Goal: Transaction & Acquisition: Purchase product/service

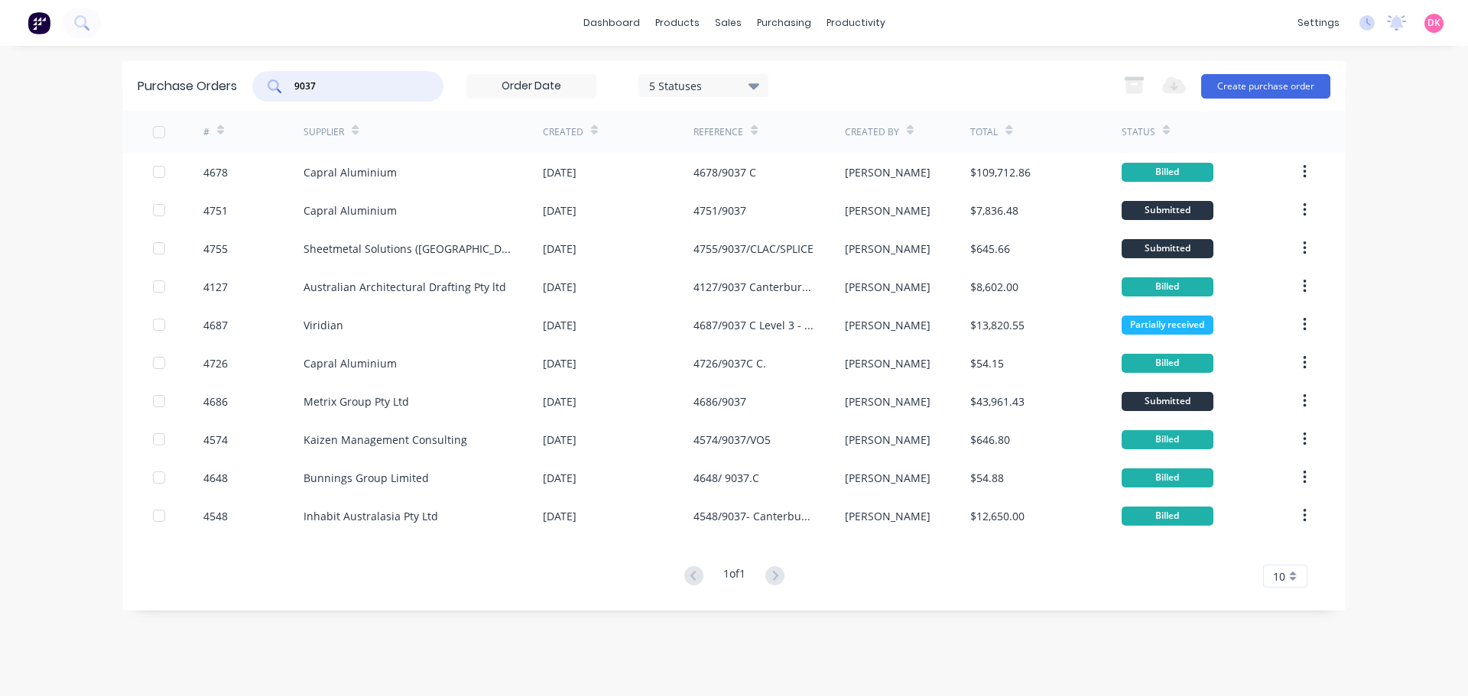
drag, startPoint x: 305, startPoint y: 81, endPoint x: 204, endPoint y: 76, distance: 101.1
click at [204, 76] on div "Purchase Orders 9037 5 Statuses 5 Statuses Export to Excel (XLSX) Create purcha…" at bounding box center [733, 86] width 1223 height 50
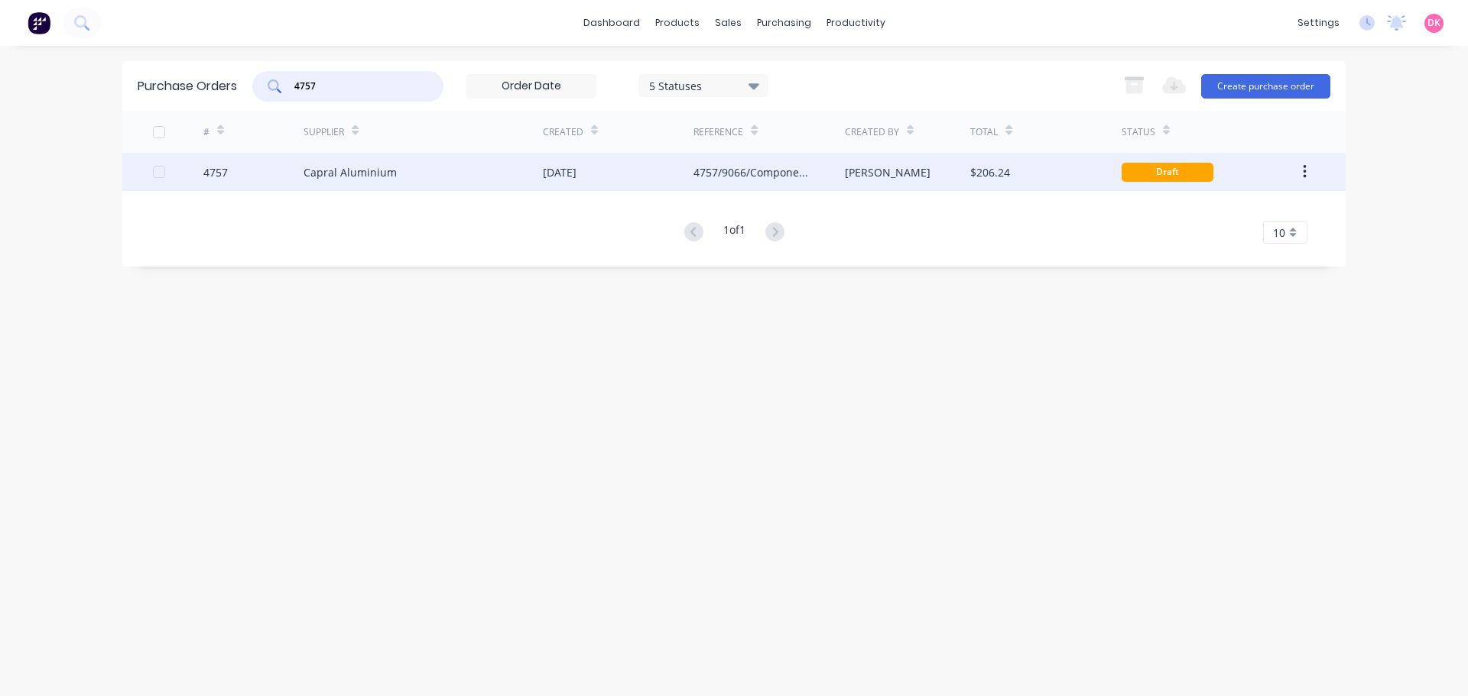
type input "4757"
click at [380, 170] on div "Capral Aluminium" at bounding box center [350, 172] width 93 height 16
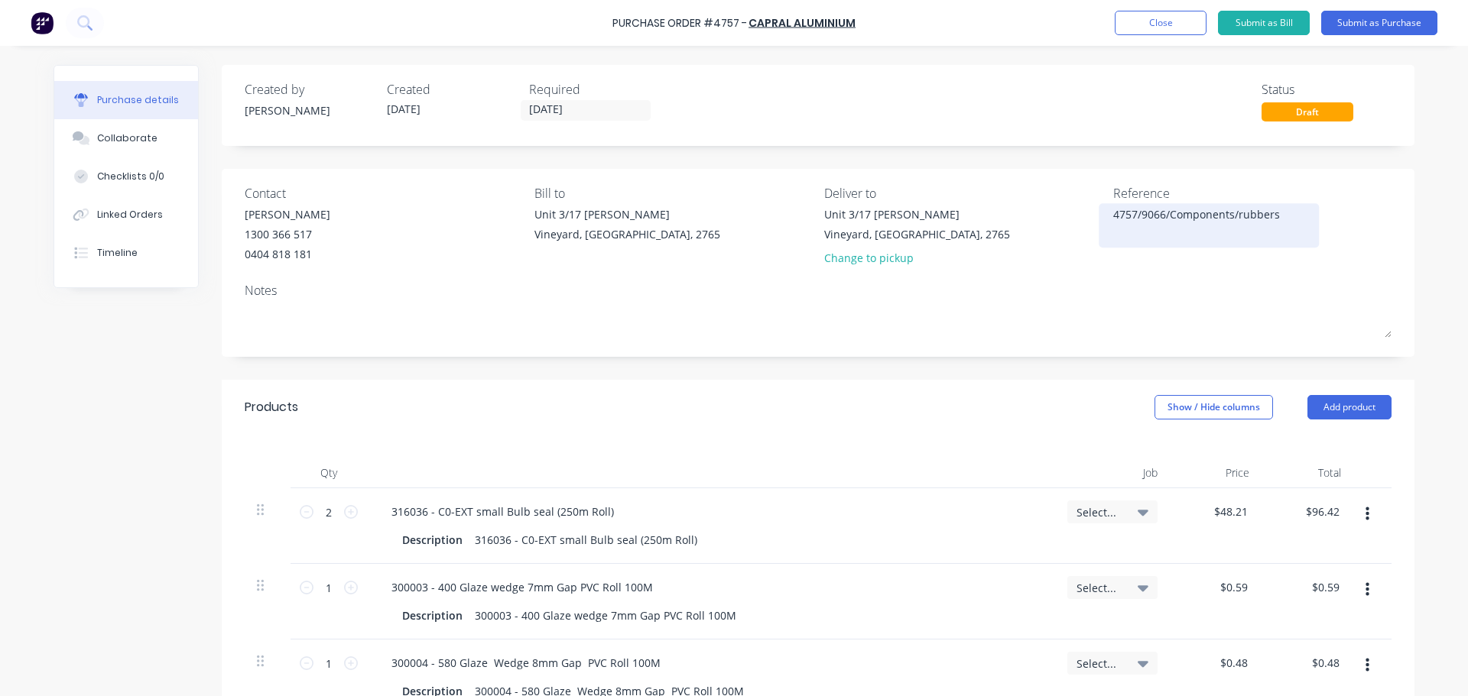
click at [1203, 217] on textarea "4757/9066/Components/rubbers" at bounding box center [1208, 223] width 191 height 34
click at [1187, 268] on div "Reference 4757/9066/Components/rubbers" at bounding box center [1252, 228] width 278 height 89
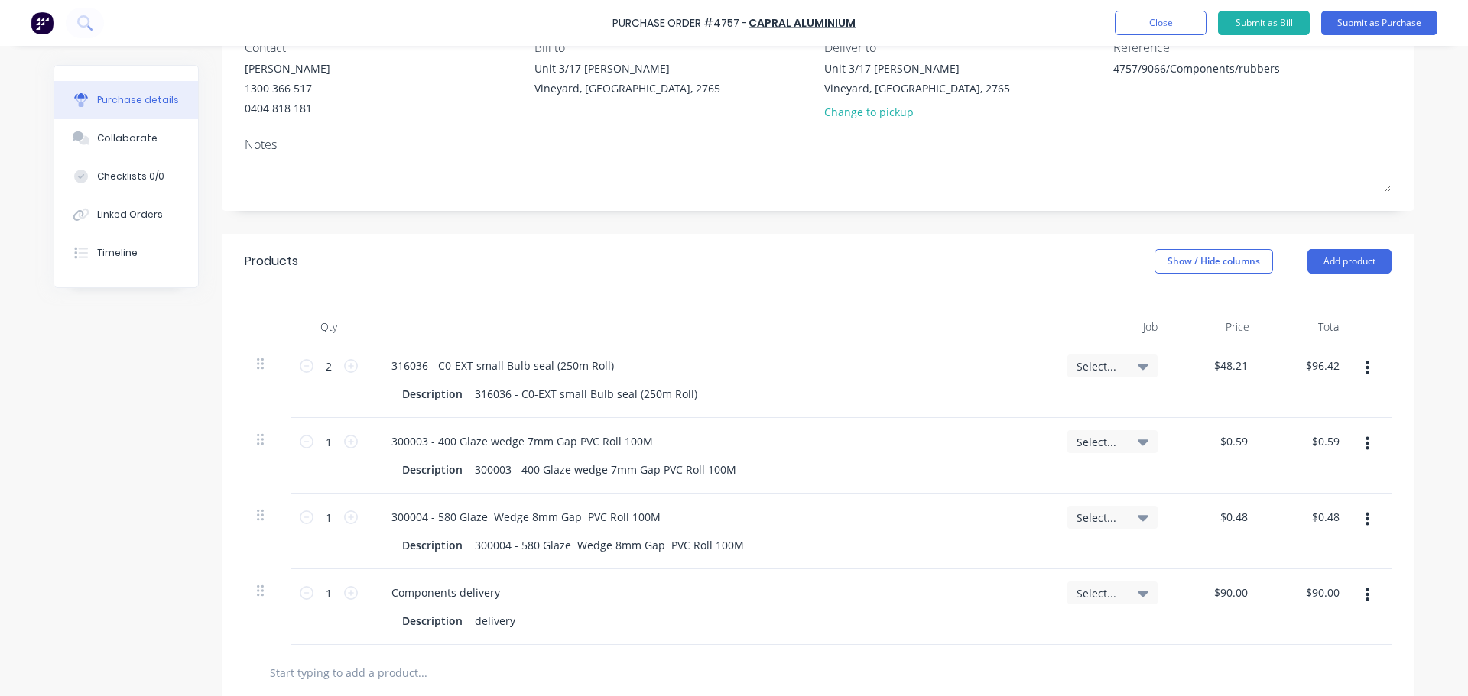
scroll to position [153, 0]
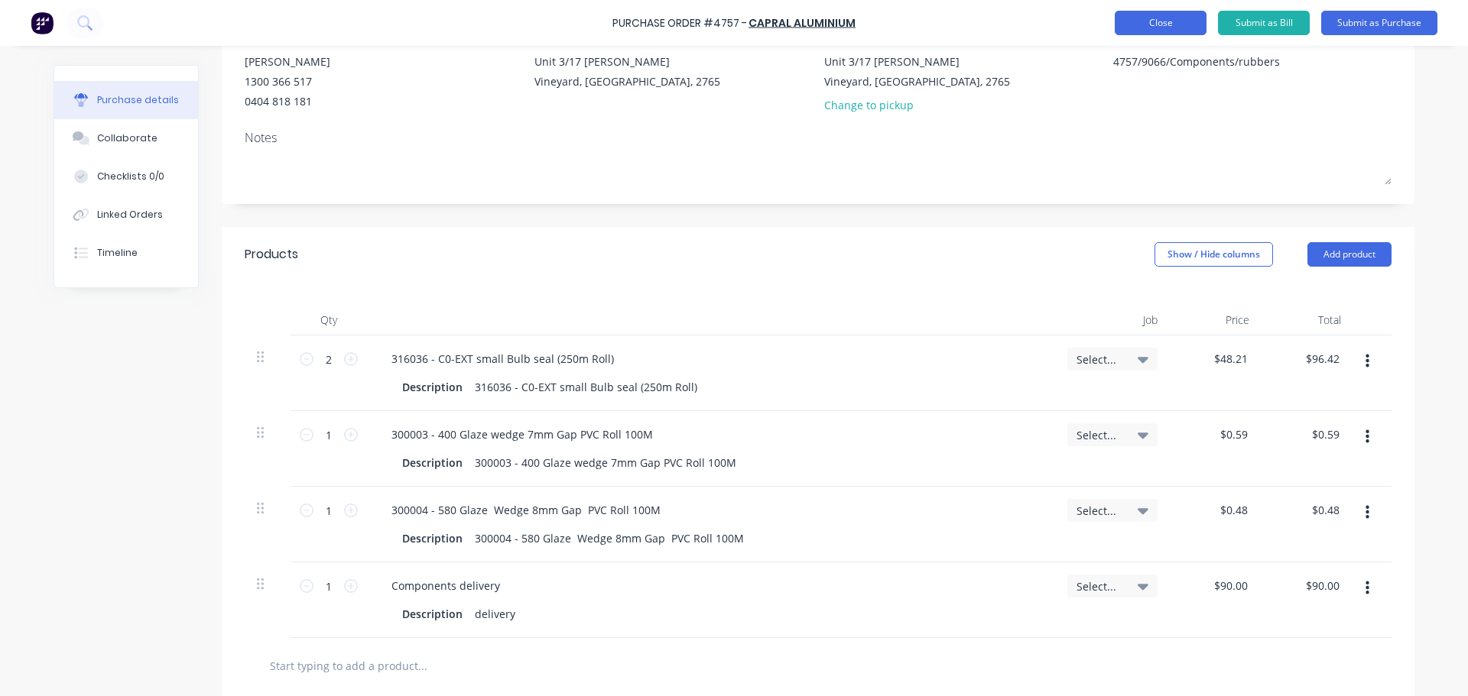
click at [1172, 21] on button "Close" at bounding box center [1161, 23] width 92 height 24
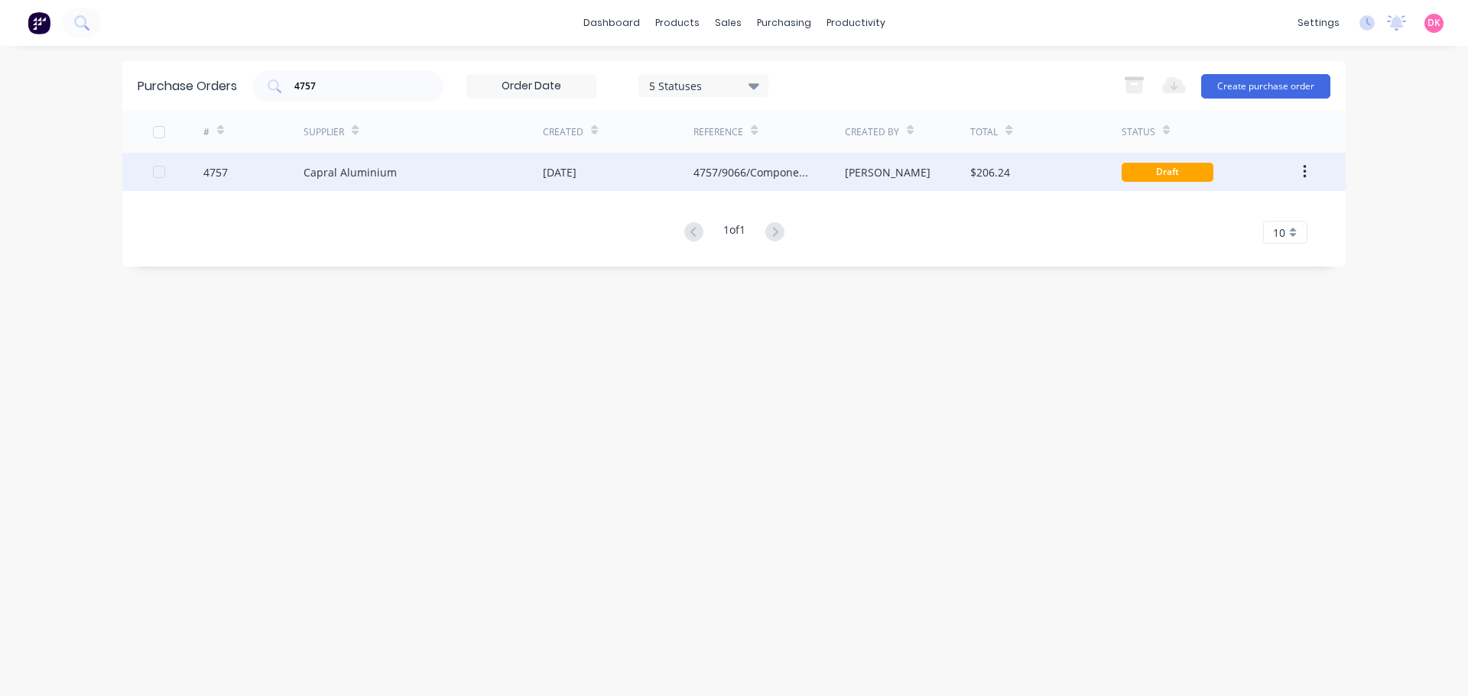
click at [347, 171] on div "Capral Aluminium" at bounding box center [350, 172] width 93 height 16
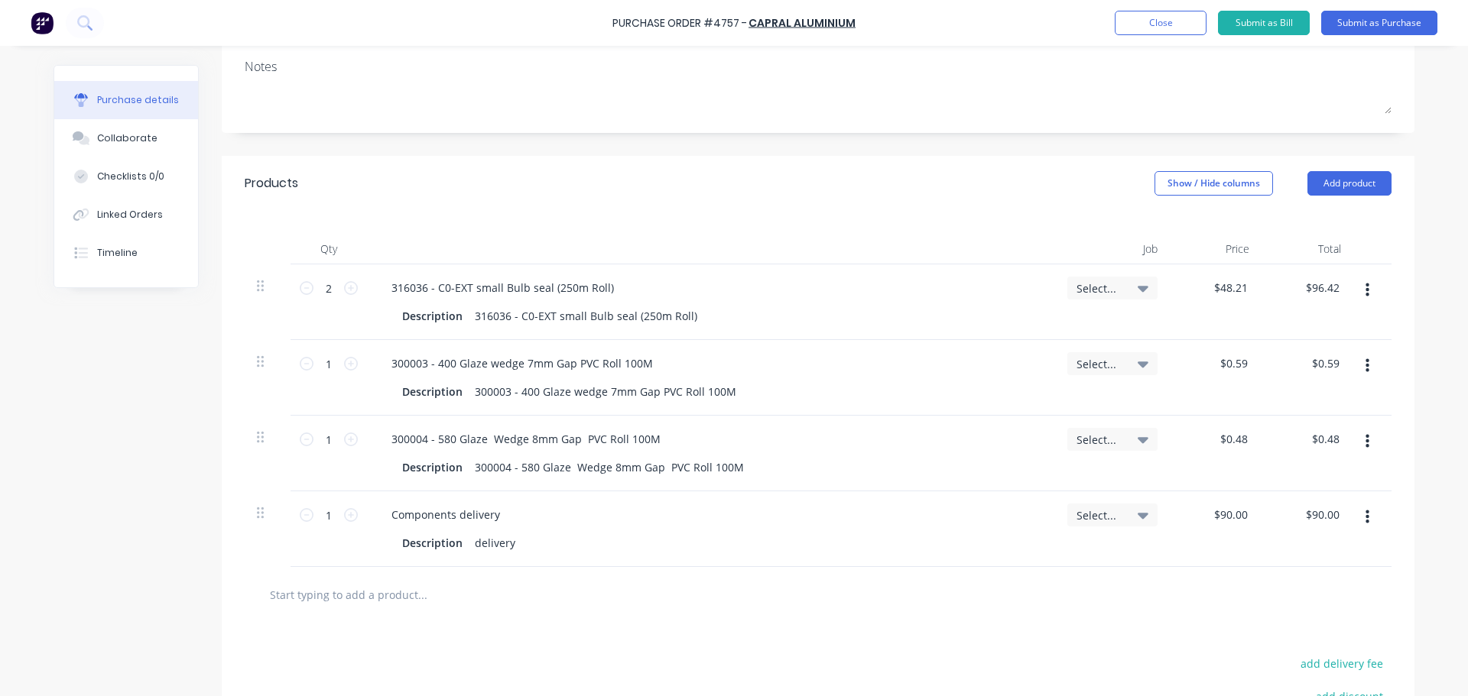
scroll to position [229, 0]
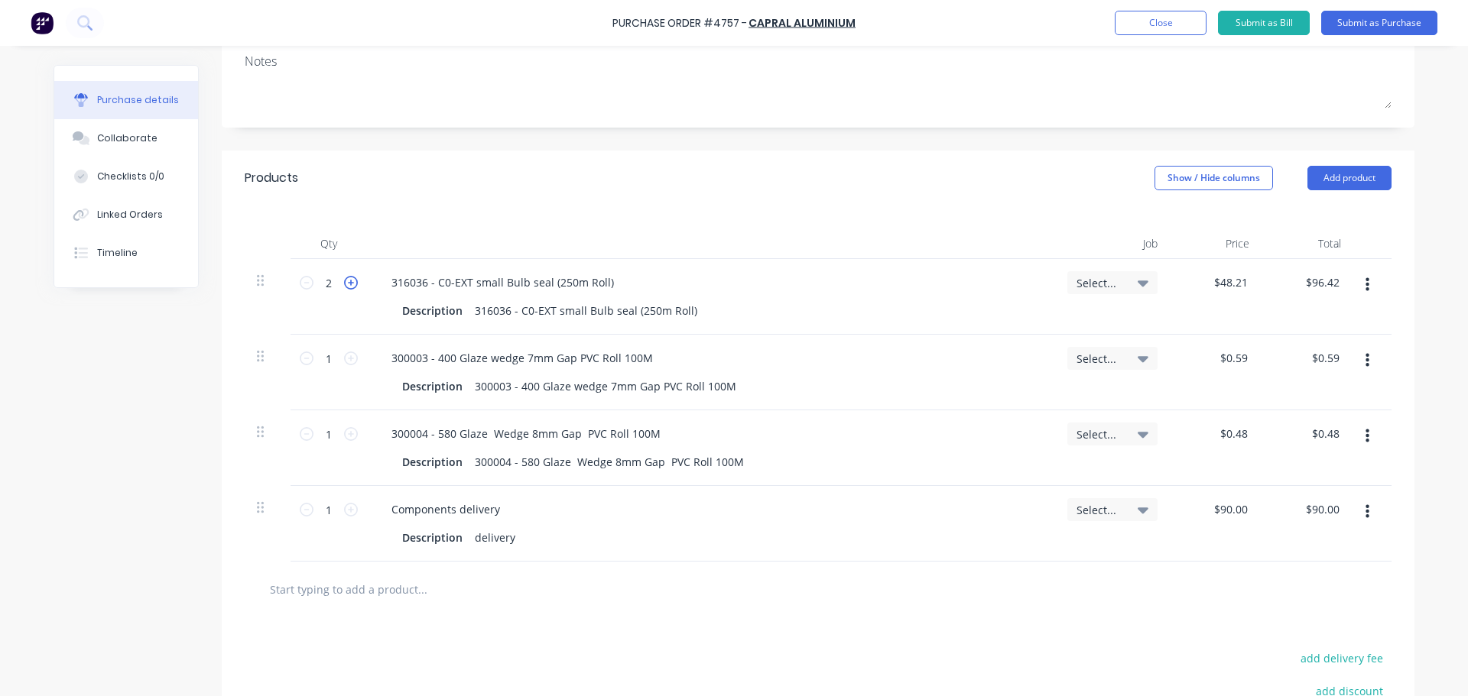
click at [349, 281] on icon at bounding box center [351, 283] width 14 height 14
type textarea "x"
type input "3"
type input "$144.63"
click at [349, 281] on icon at bounding box center [351, 283] width 14 height 14
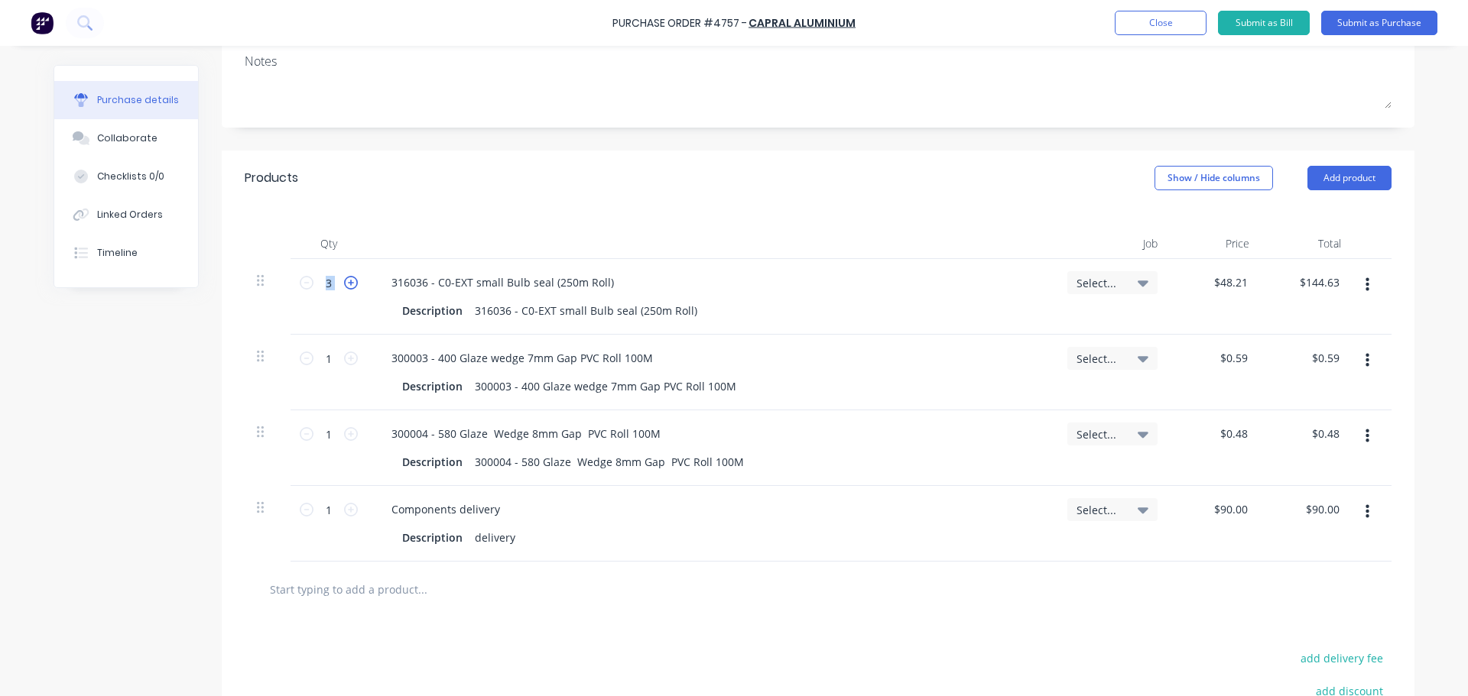
type textarea "x"
type input "4"
type input "$192.84"
click at [979, 320] on div "Description 316036 - C0-EXT small Bulb seal (250m Roll)" at bounding box center [708, 311] width 624 height 22
click at [346, 362] on icon at bounding box center [351, 359] width 14 height 14
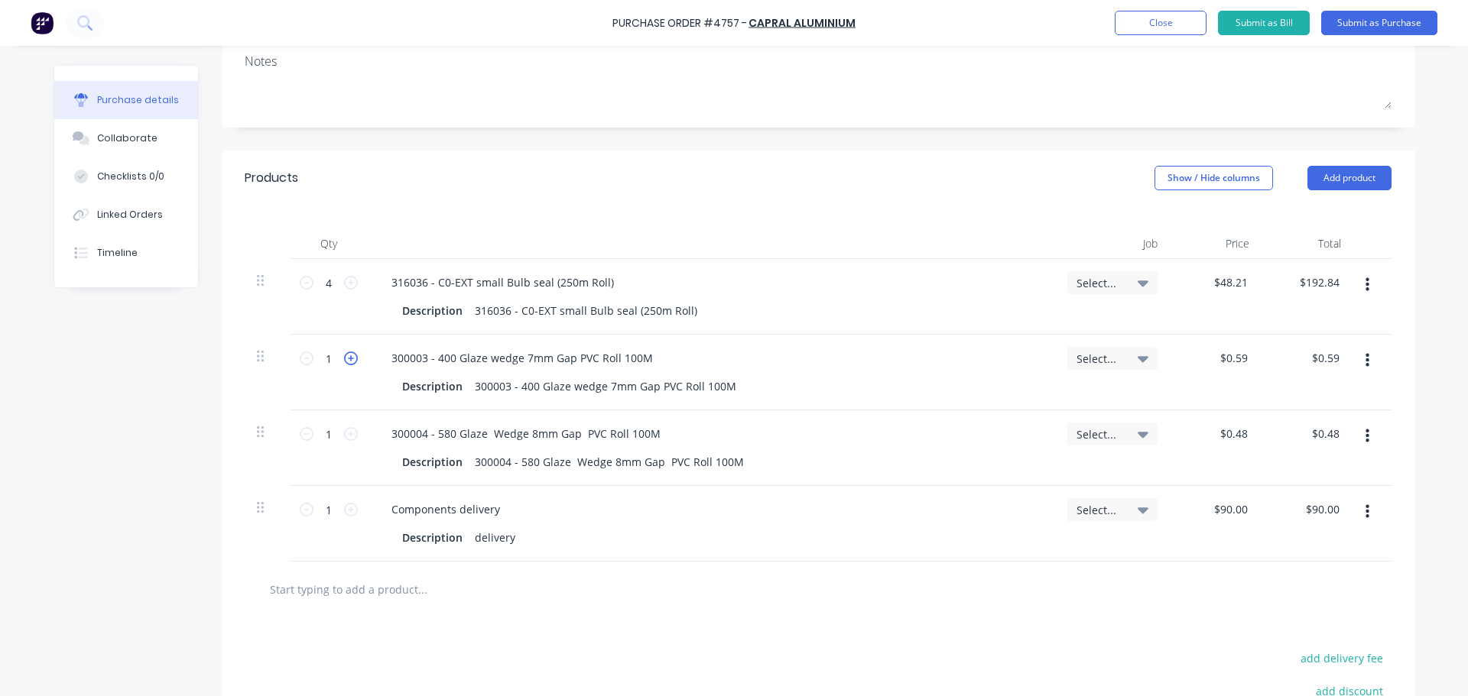
type textarea "x"
type input "2"
type input "$1.18"
click at [872, 394] on div "Description 300003 - 400 Glaze wedge 7mm Gap PVC Roll 100M" at bounding box center [708, 386] width 624 height 22
click at [326, 359] on input "2" at bounding box center [328, 358] width 31 height 23
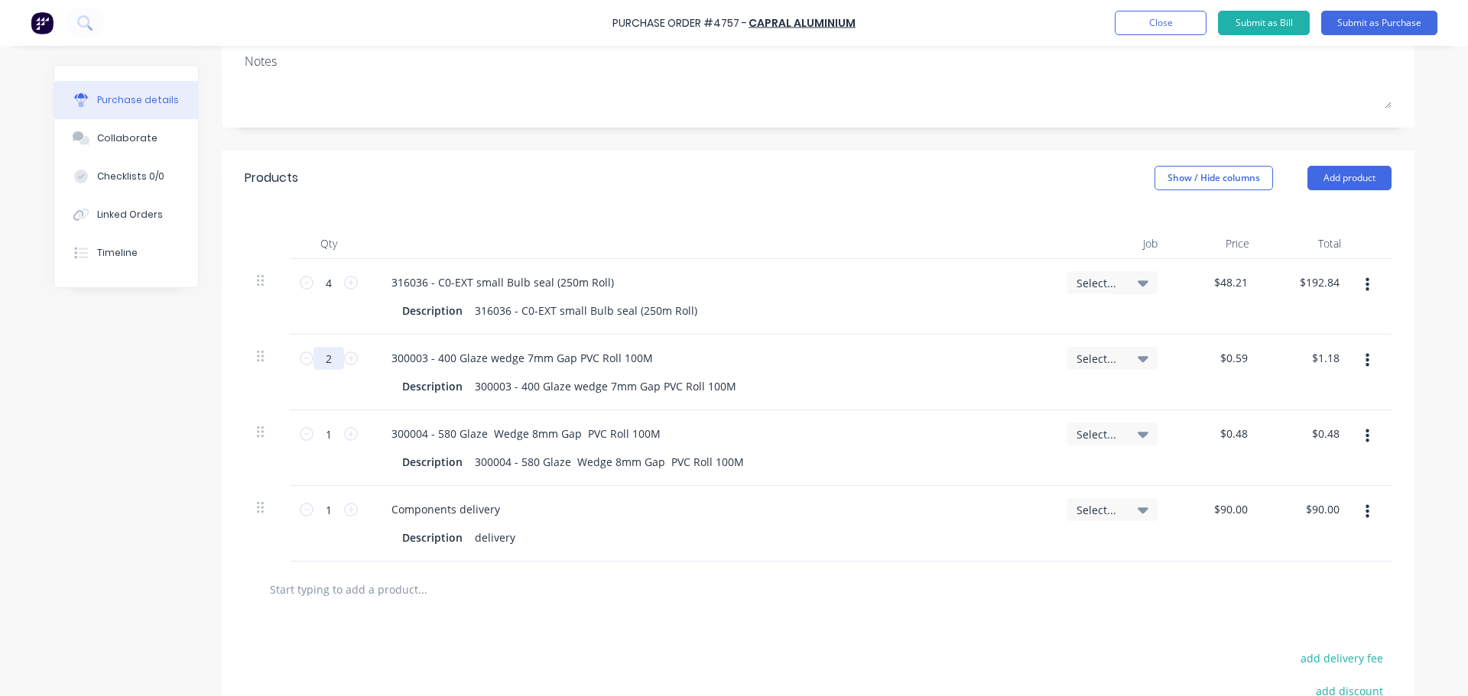
click at [326, 359] on input "2" at bounding box center [328, 358] width 31 height 23
type textarea "x"
type input "20"
type input "$11.80"
type textarea "x"
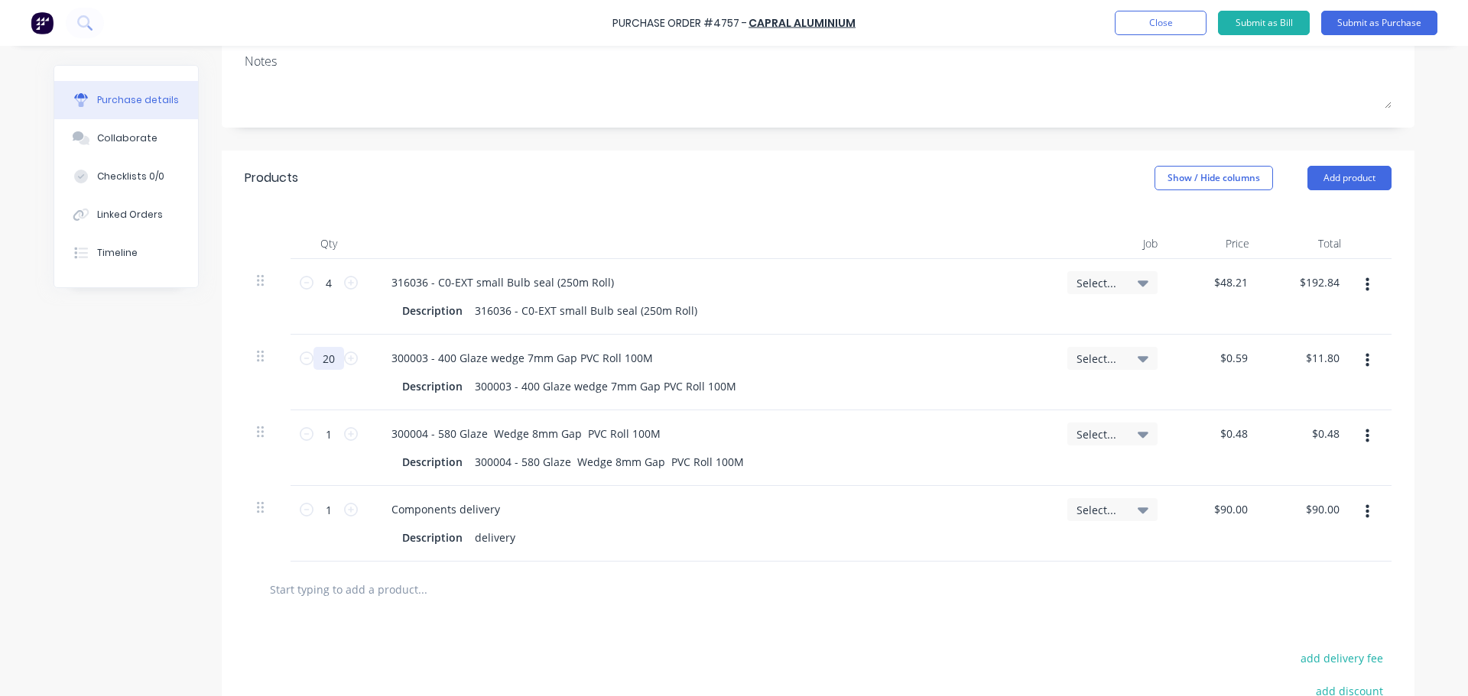
type input "200"
type input "$118.00"
type textarea "x"
type input "200"
click at [902, 387] on div "Description 300003 - 400 Glaze wedge 7mm Gap PVC Roll 100M" at bounding box center [708, 386] width 624 height 22
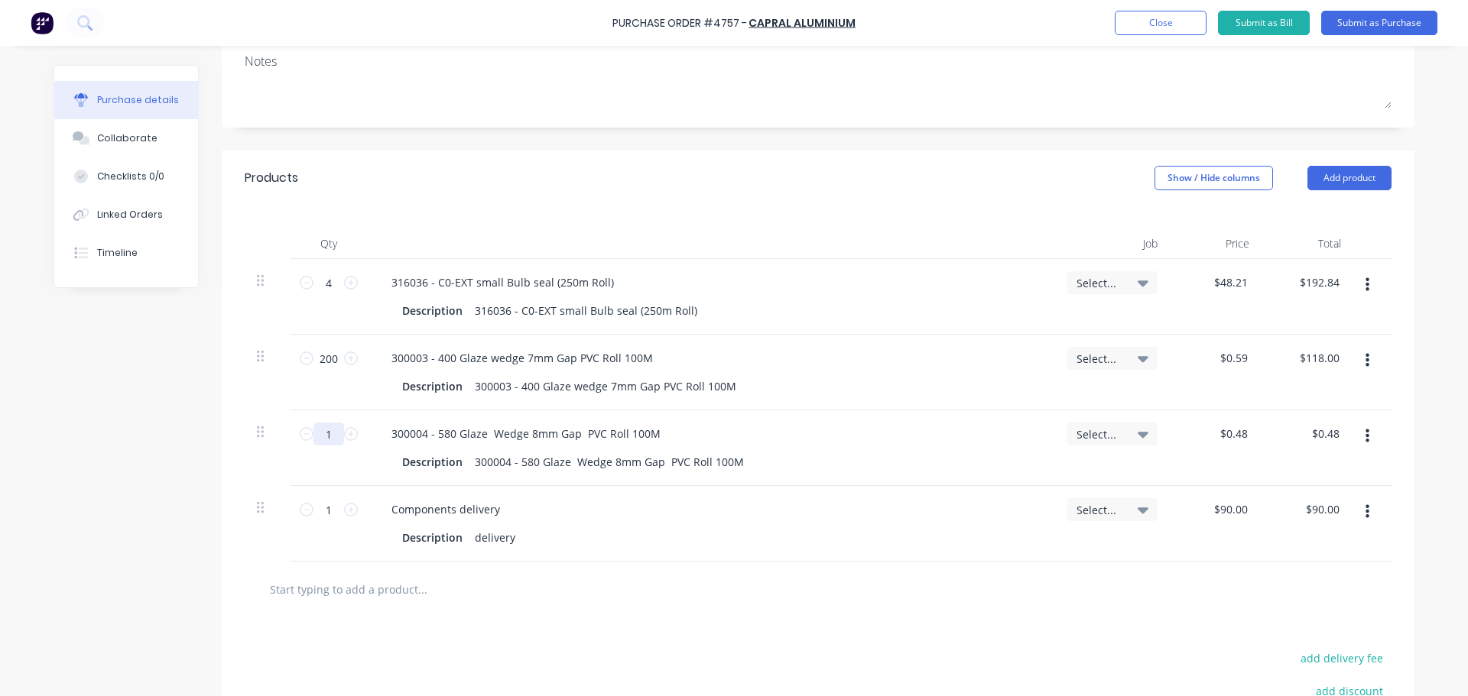
click at [331, 440] on input "1" at bounding box center [328, 434] width 31 height 23
type textarea "x"
type input "10"
type input "$4.80"
type textarea "x"
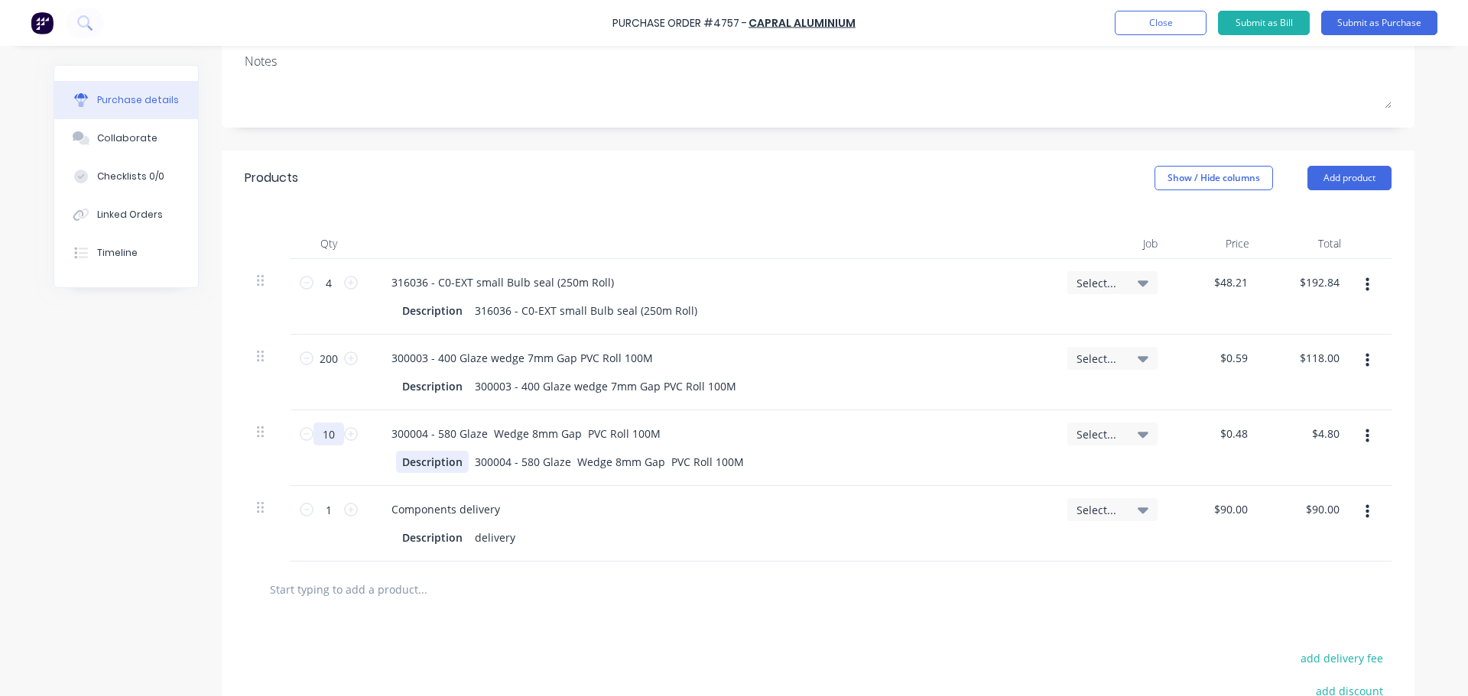
type input "100"
type input "$48.00"
type textarea "x"
type input "100"
click at [910, 485] on div "300004 - 580 Glaze Wedge 8mm Gap PVC Roll 100M Description 300004 - 580 Glaze W…" at bounding box center [711, 449] width 688 height 76
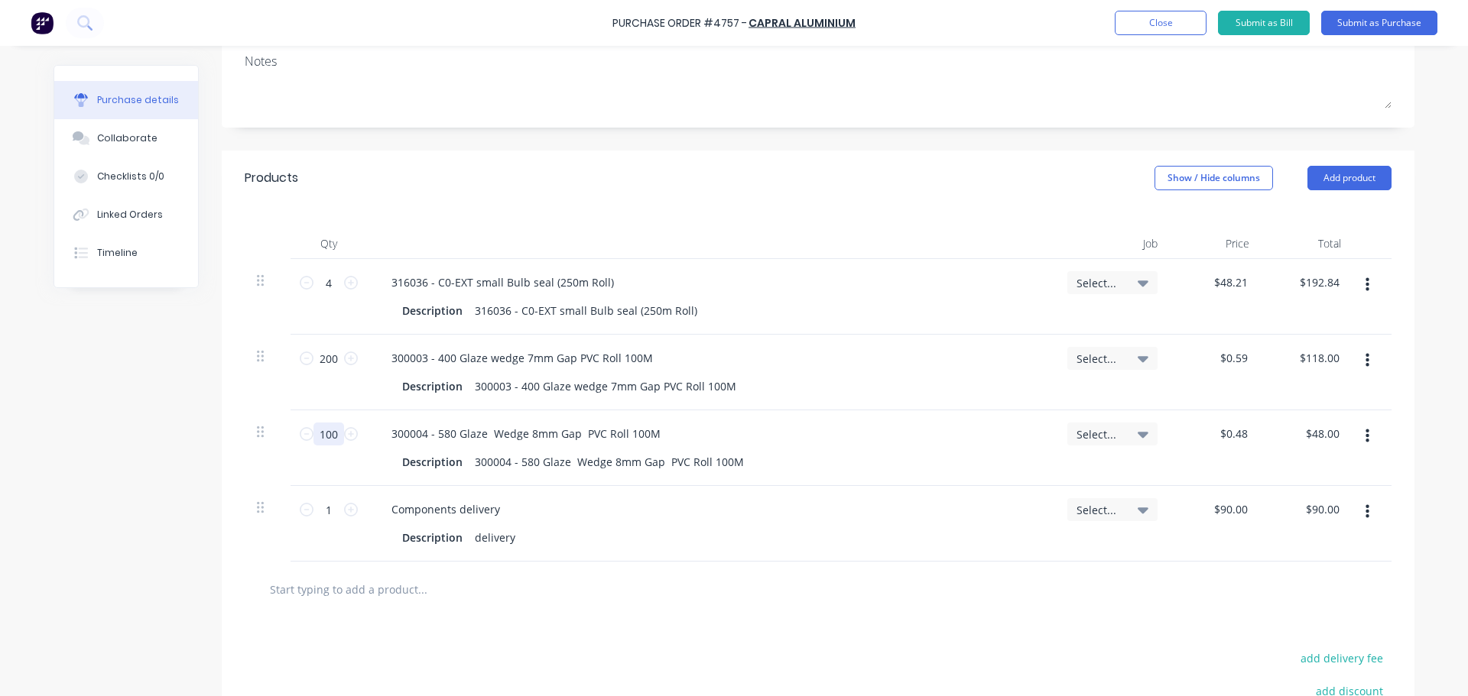
click at [324, 441] on input "100" at bounding box center [328, 434] width 31 height 23
type textarea "x"
type input "6"
type input "$2.88"
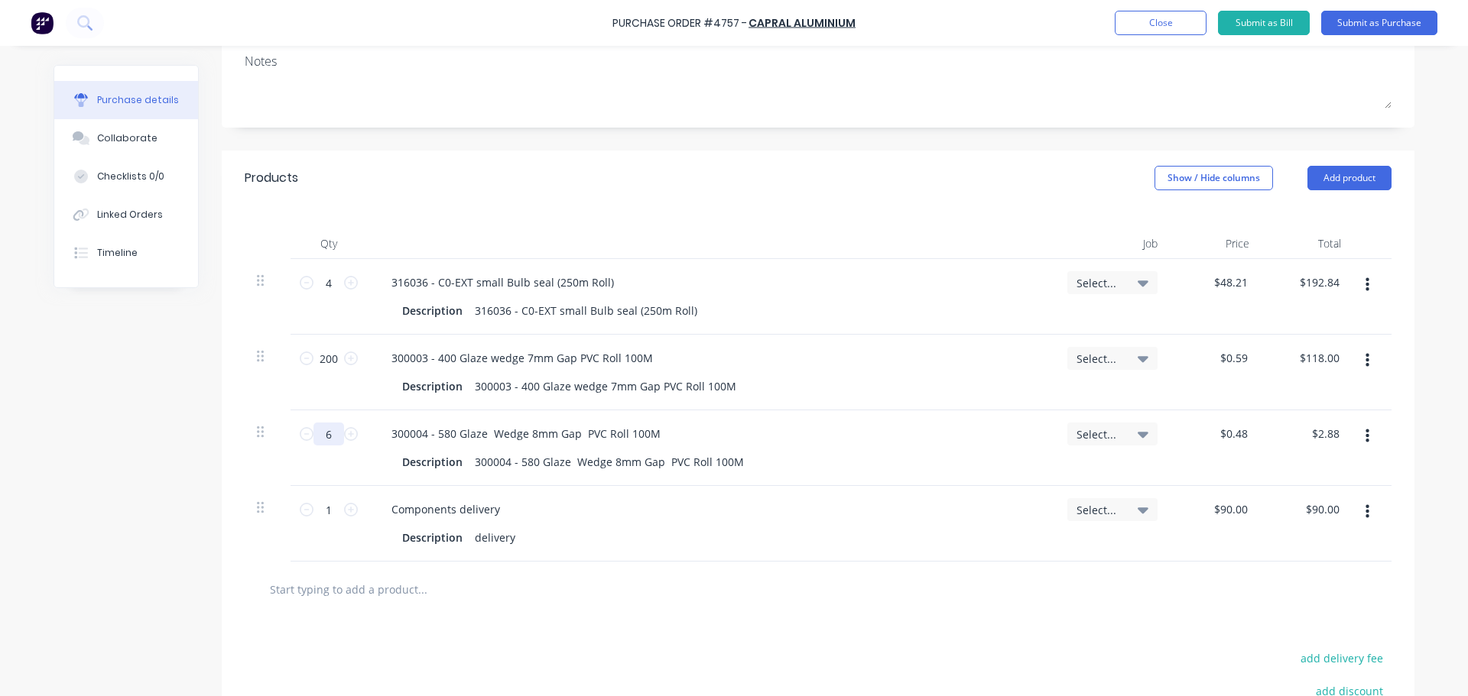
type textarea "x"
type input "60"
type input "$28.80"
type textarea "x"
type input "600"
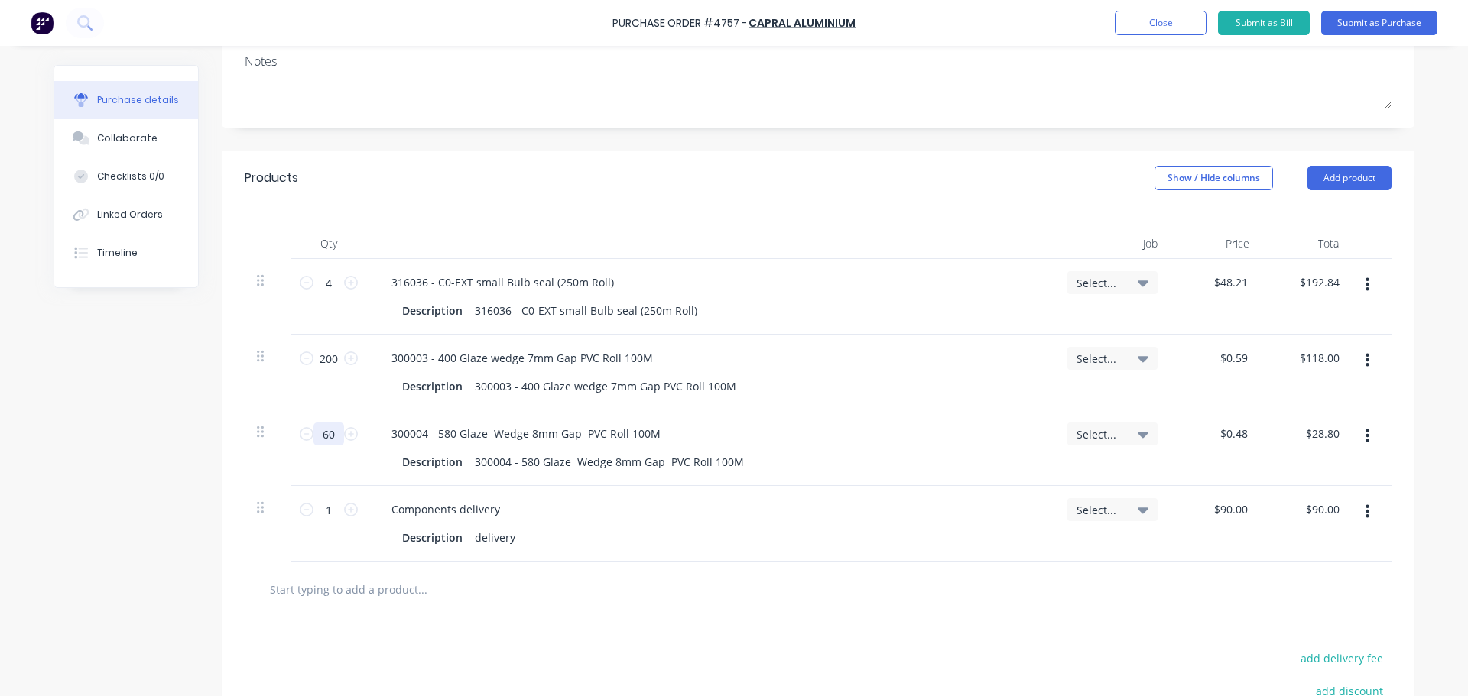
type input "$288.00"
type textarea "x"
type input "600"
click at [815, 396] on div "Description 300003 - 400 Glaze wedge 7mm Gap PVC Roll 100M" at bounding box center [708, 386] width 624 height 22
click at [667, 606] on div at bounding box center [818, 590] width 1147 height 56
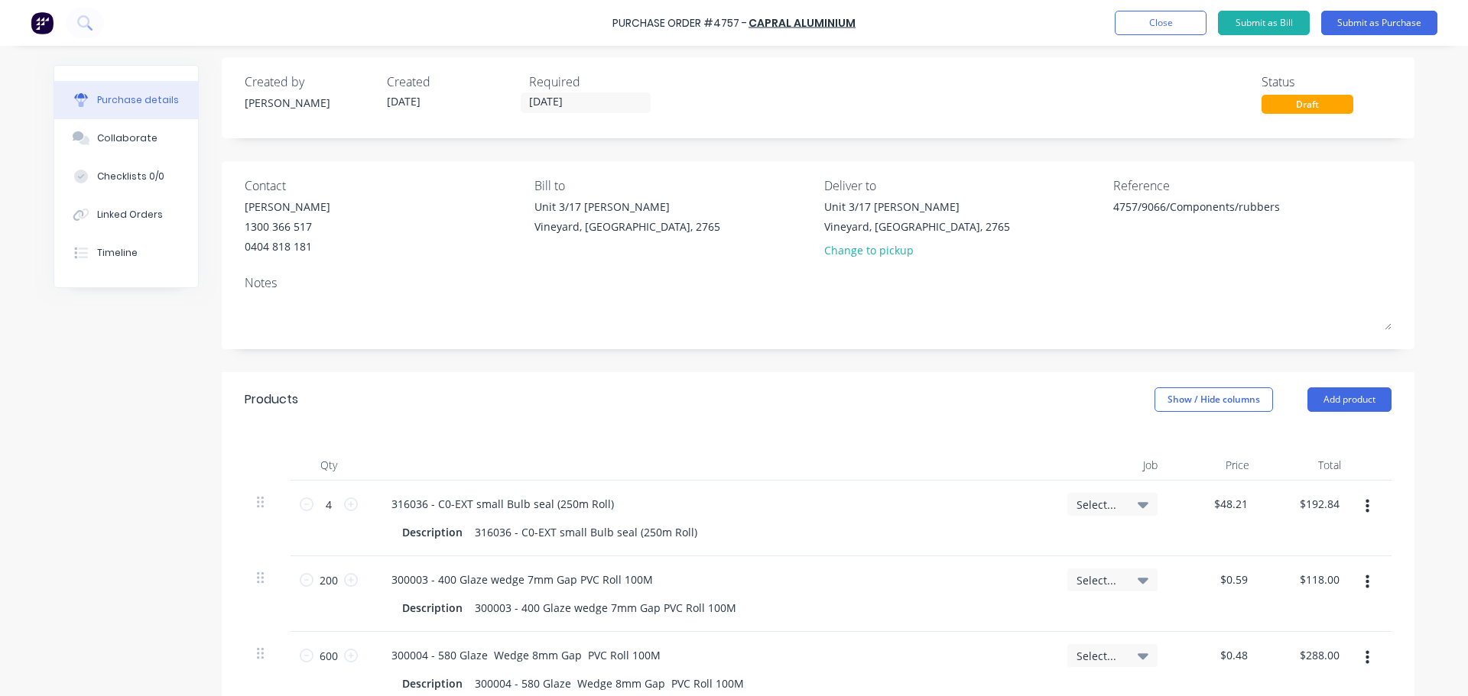
scroll to position [0, 0]
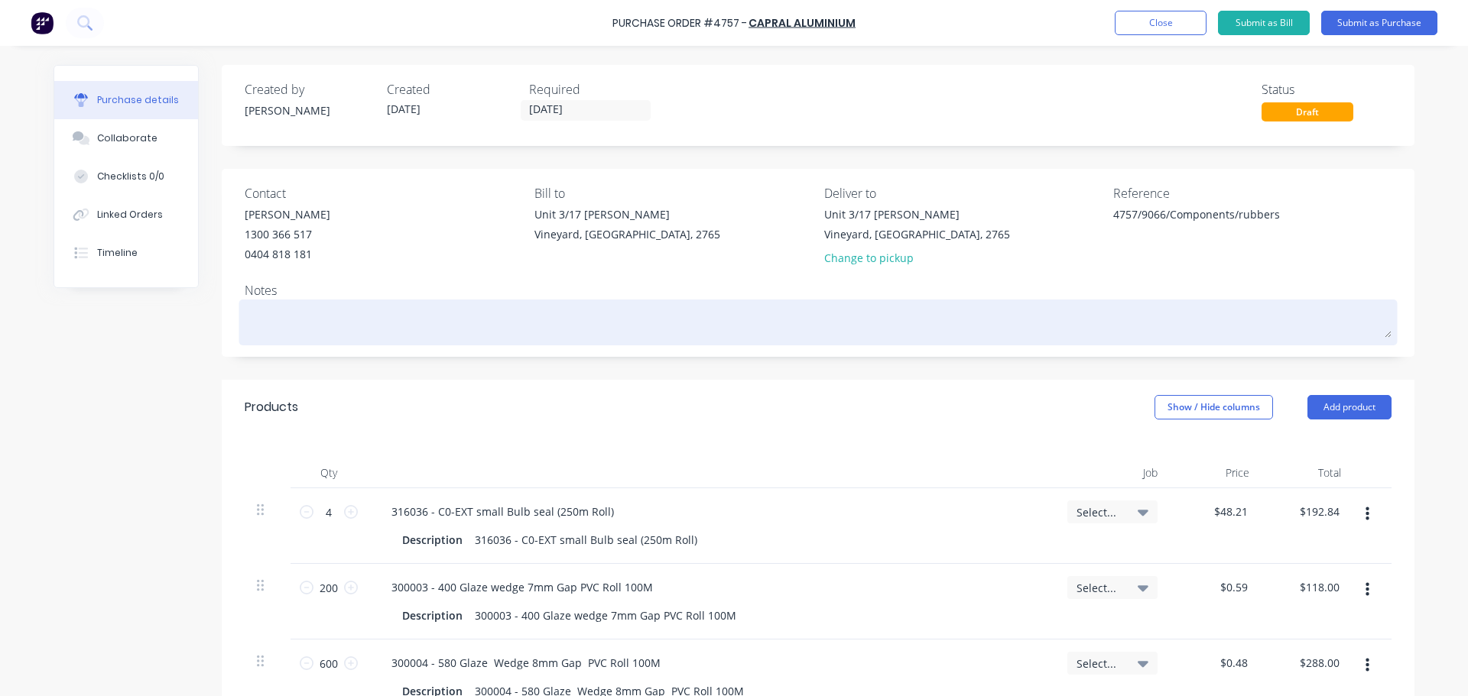
click at [267, 307] on textarea at bounding box center [818, 321] width 1147 height 34
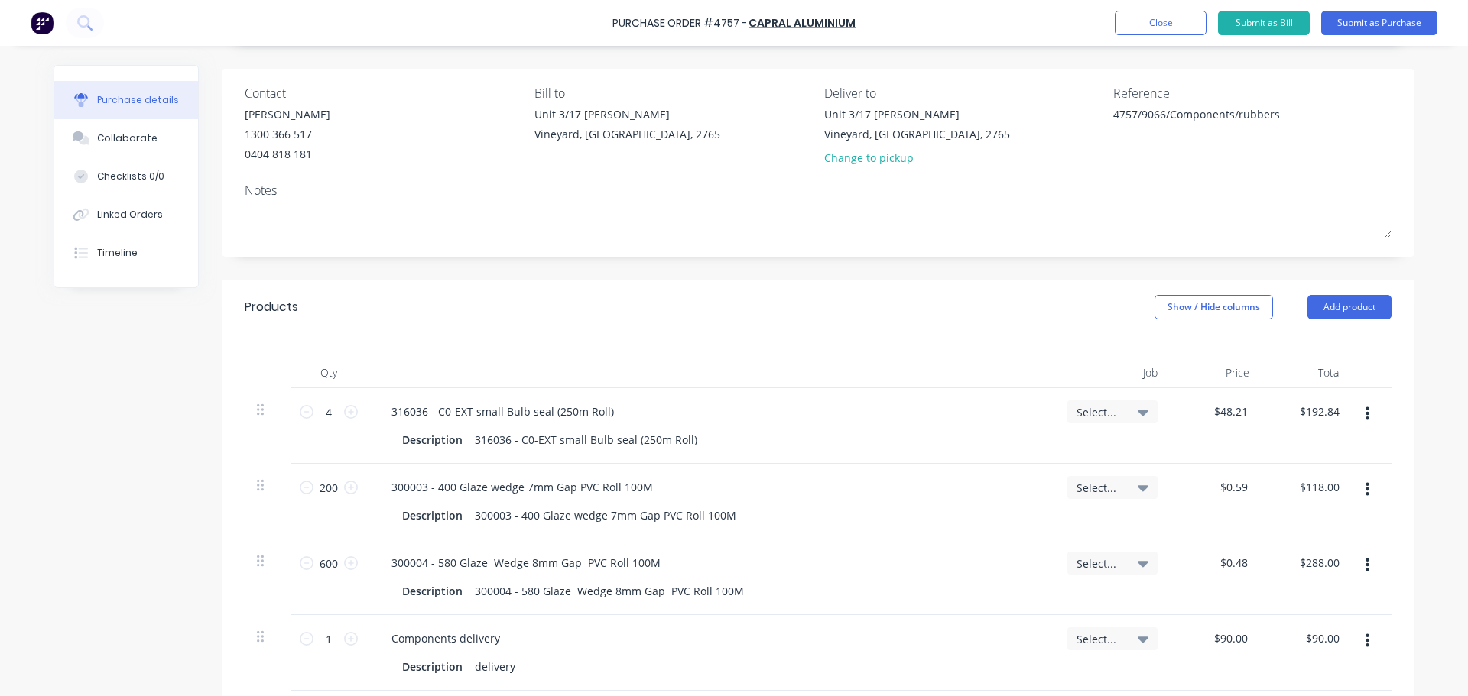
scroll to position [35, 0]
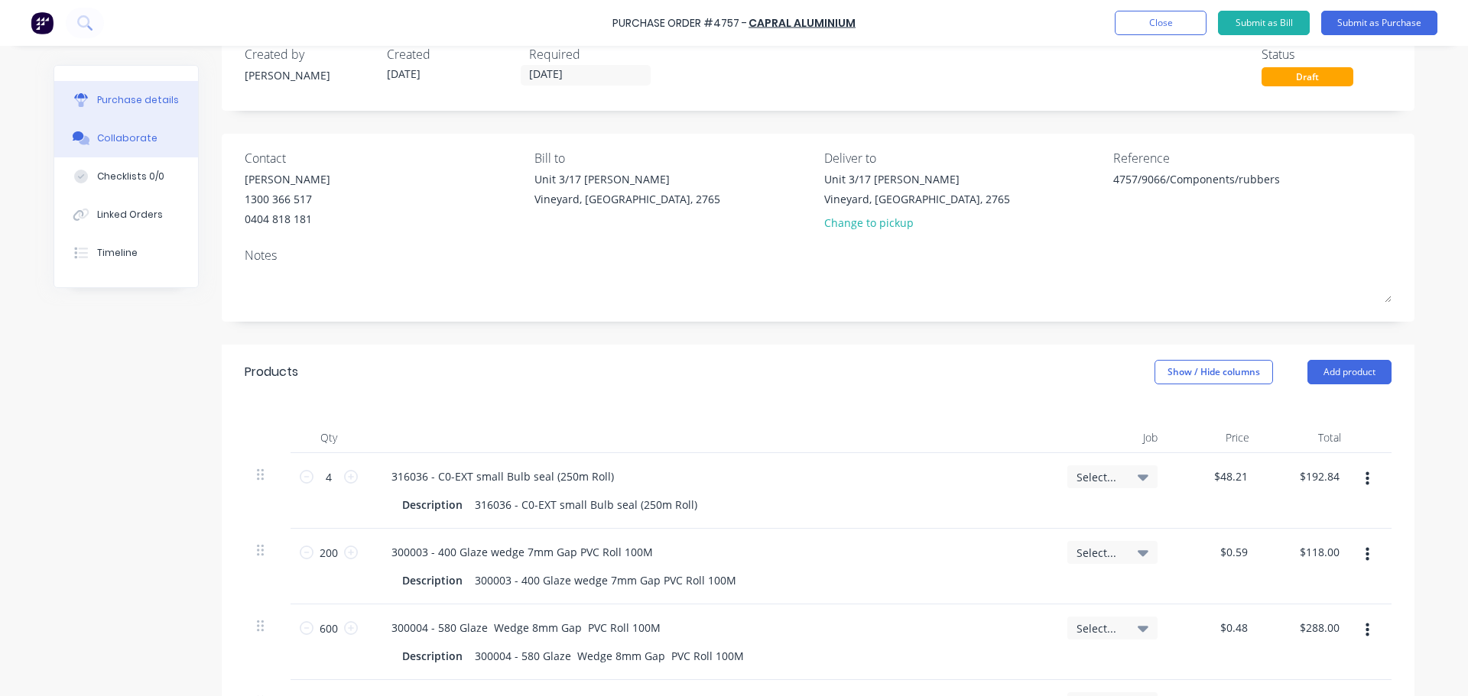
click at [156, 144] on button "Collaborate" at bounding box center [126, 138] width 144 height 38
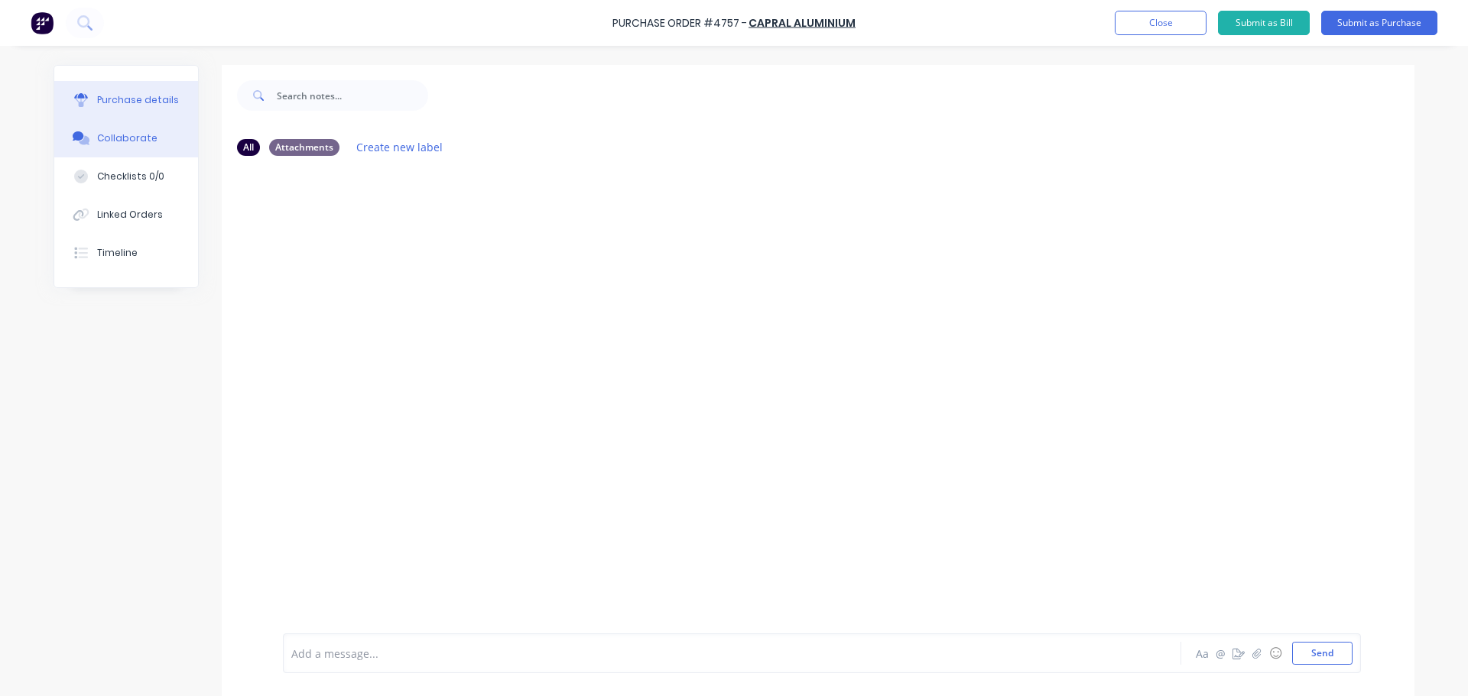
click at [134, 96] on div "Purchase details" at bounding box center [138, 100] width 82 height 14
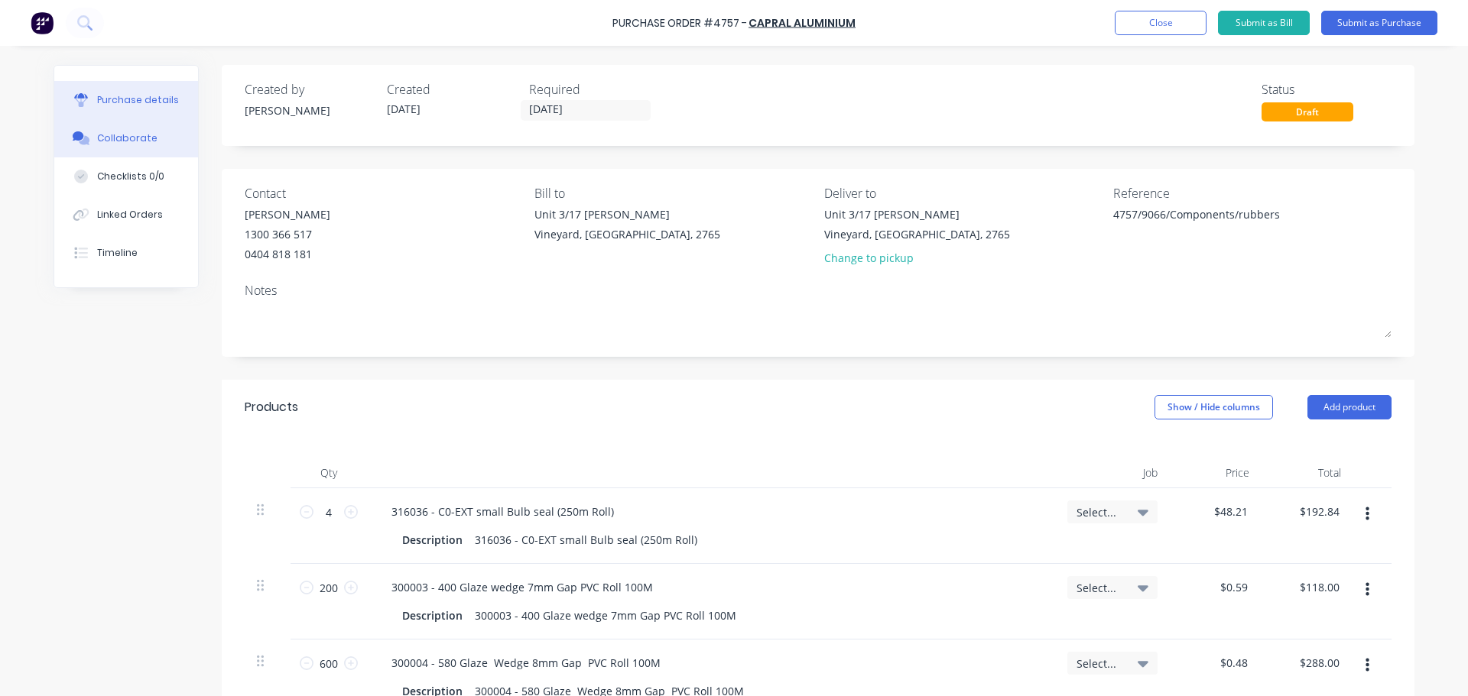
click at [110, 134] on div "Collaborate" at bounding box center [127, 138] width 60 height 14
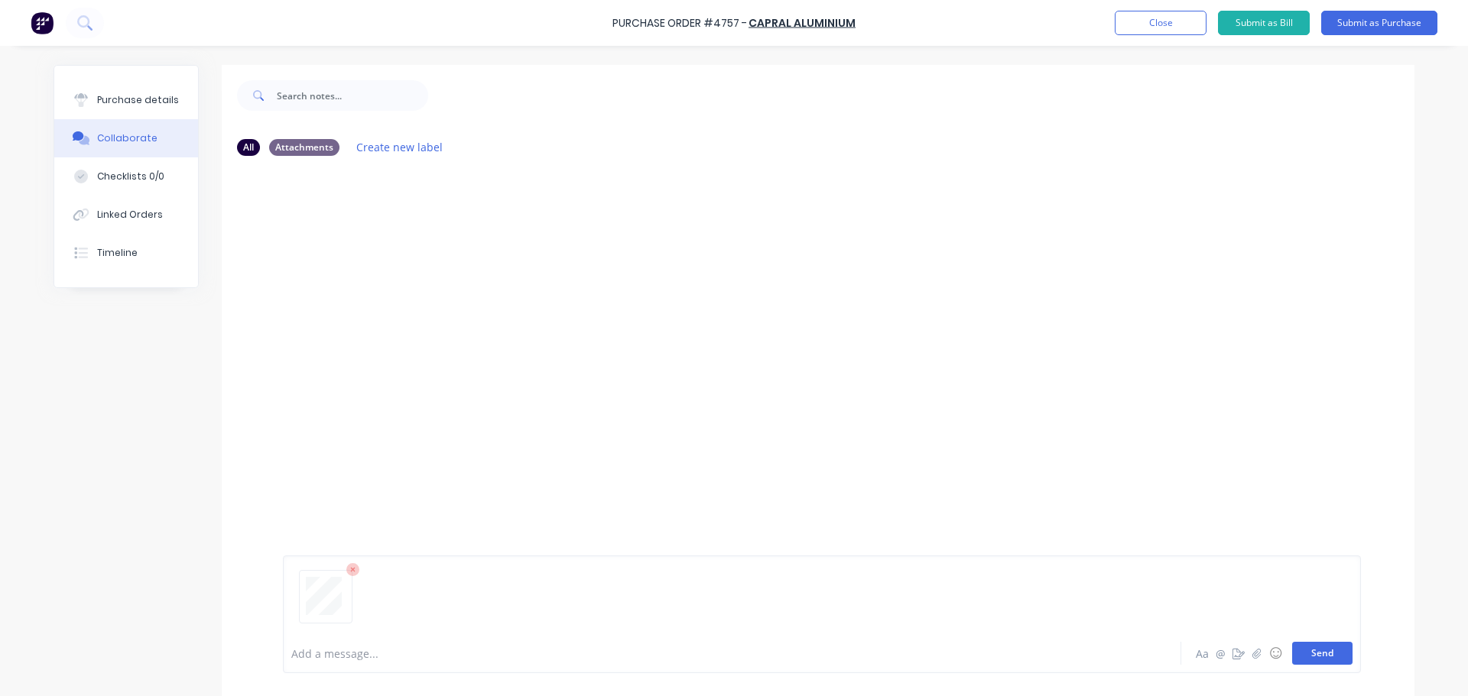
click at [1317, 658] on button "Send" at bounding box center [1322, 653] width 60 height 23
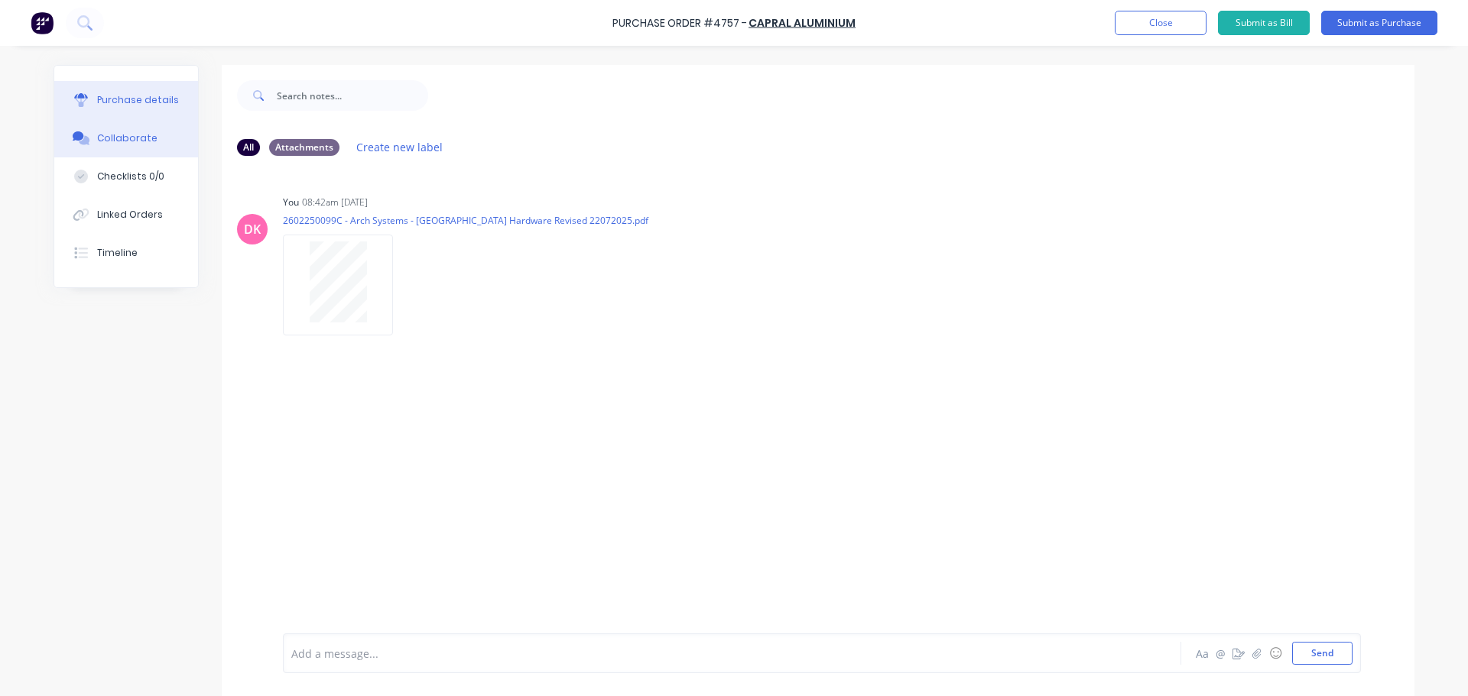
click at [119, 105] on div "Purchase details" at bounding box center [138, 100] width 82 height 14
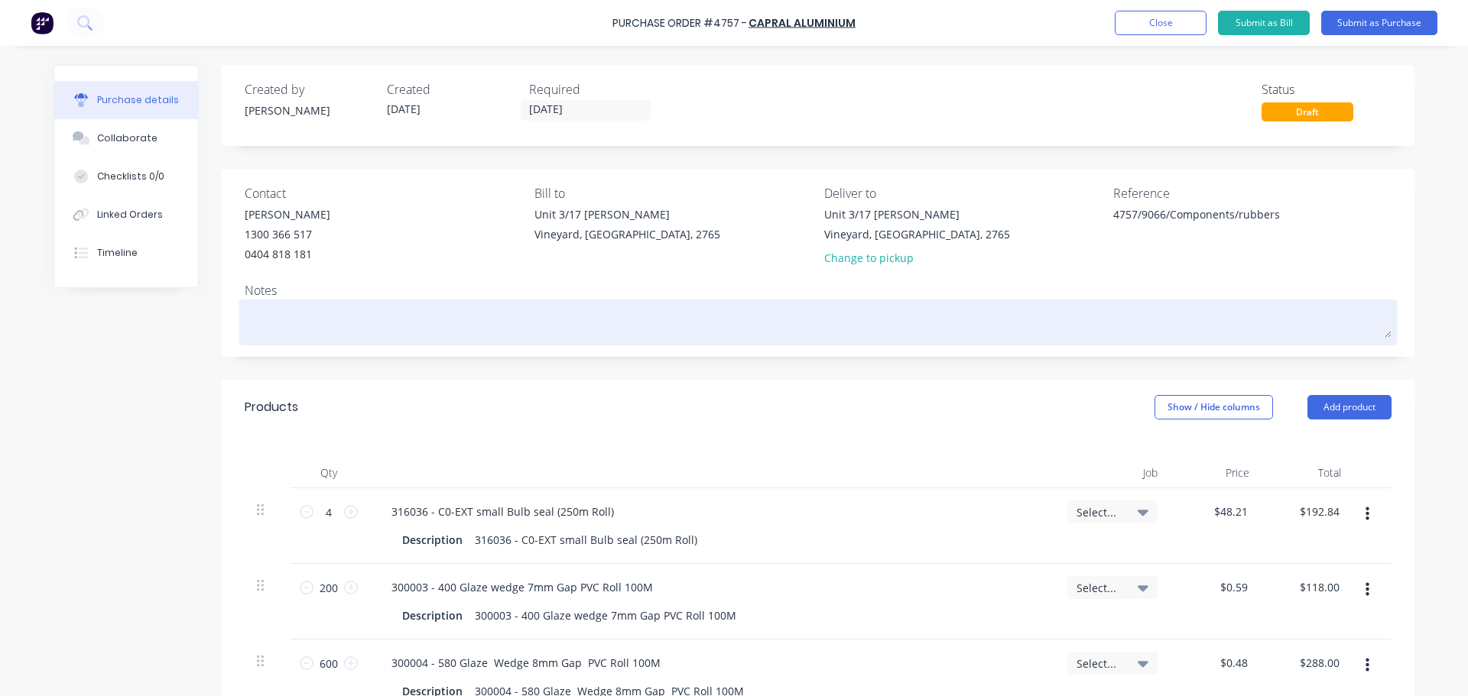
click at [323, 307] on textarea at bounding box center [818, 321] width 1147 height 34
type textarea "x"
type textarea "P"
type textarea "x"
type textarea "Pl"
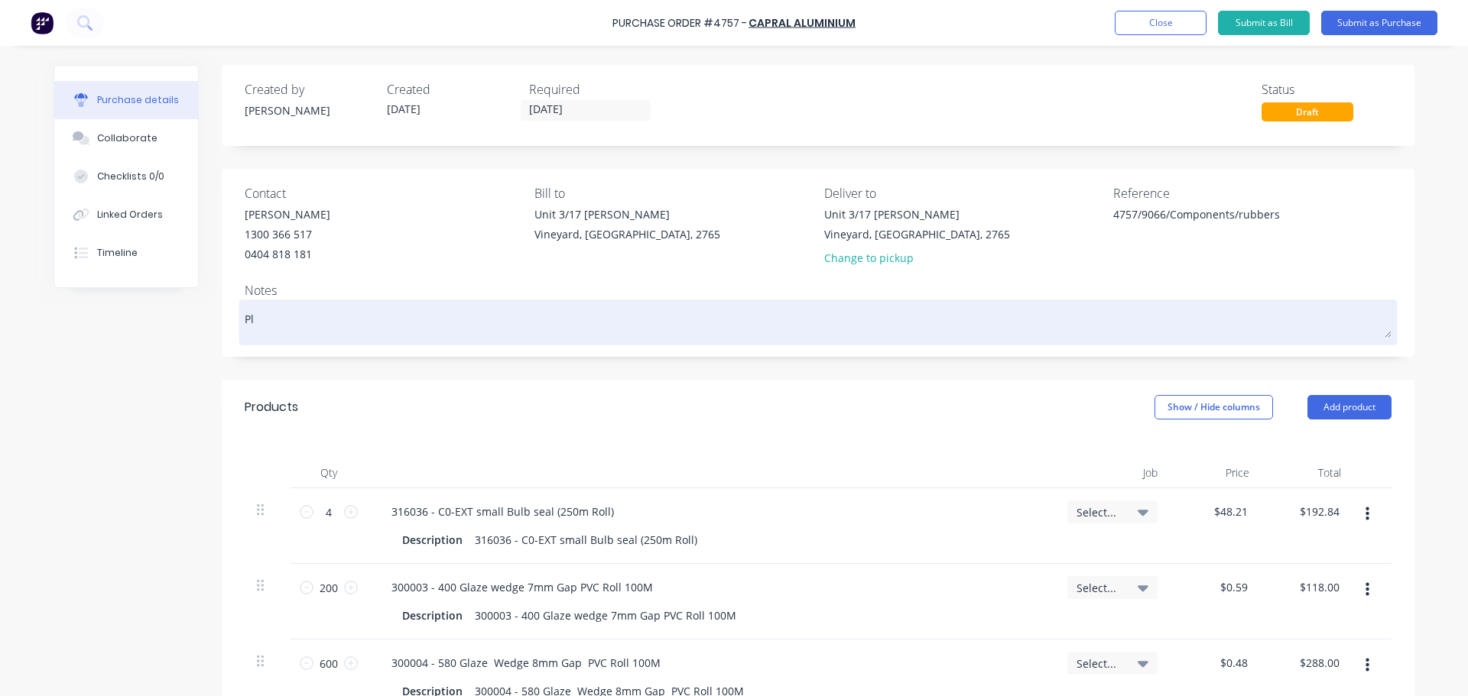
type textarea "x"
type textarea "Ple"
type textarea "x"
type textarea "Plea"
type textarea "x"
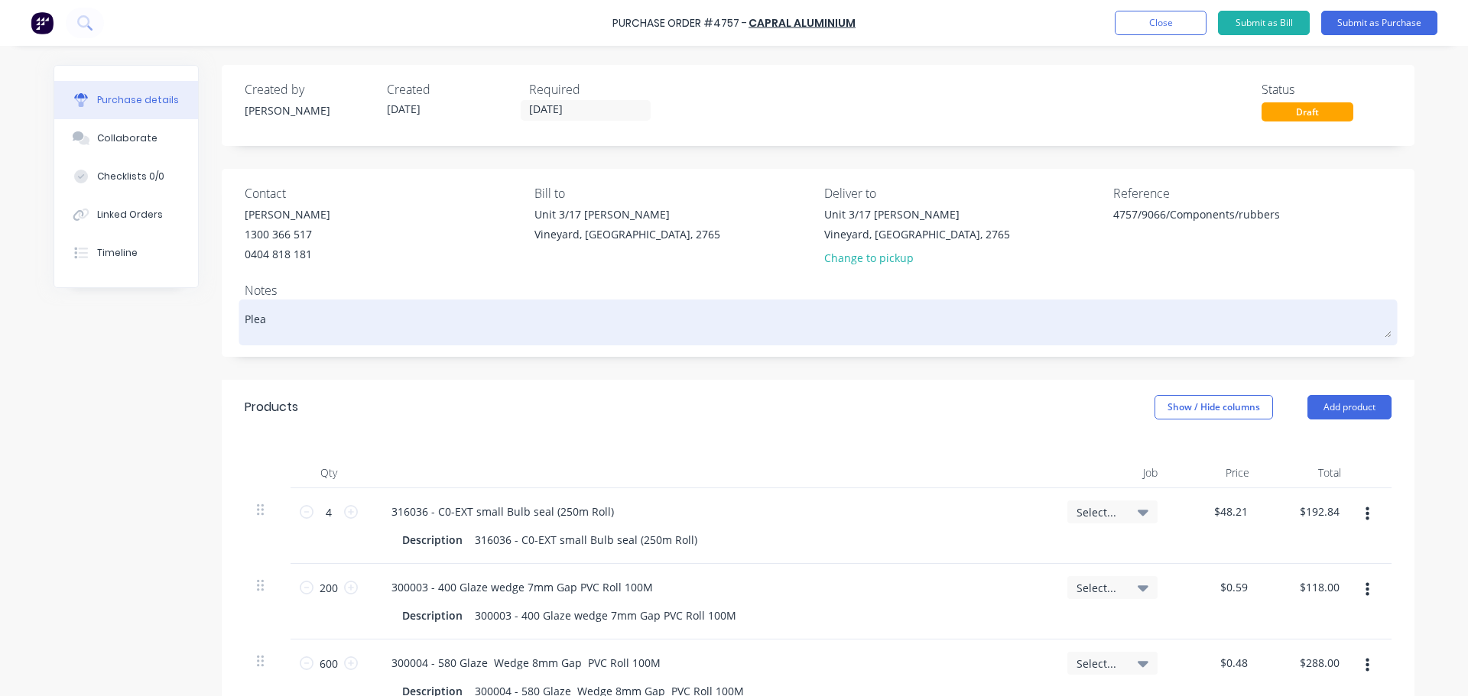
type textarea "Pleas"
type textarea "x"
type textarea "Please"
type textarea "x"
type textarea "Please"
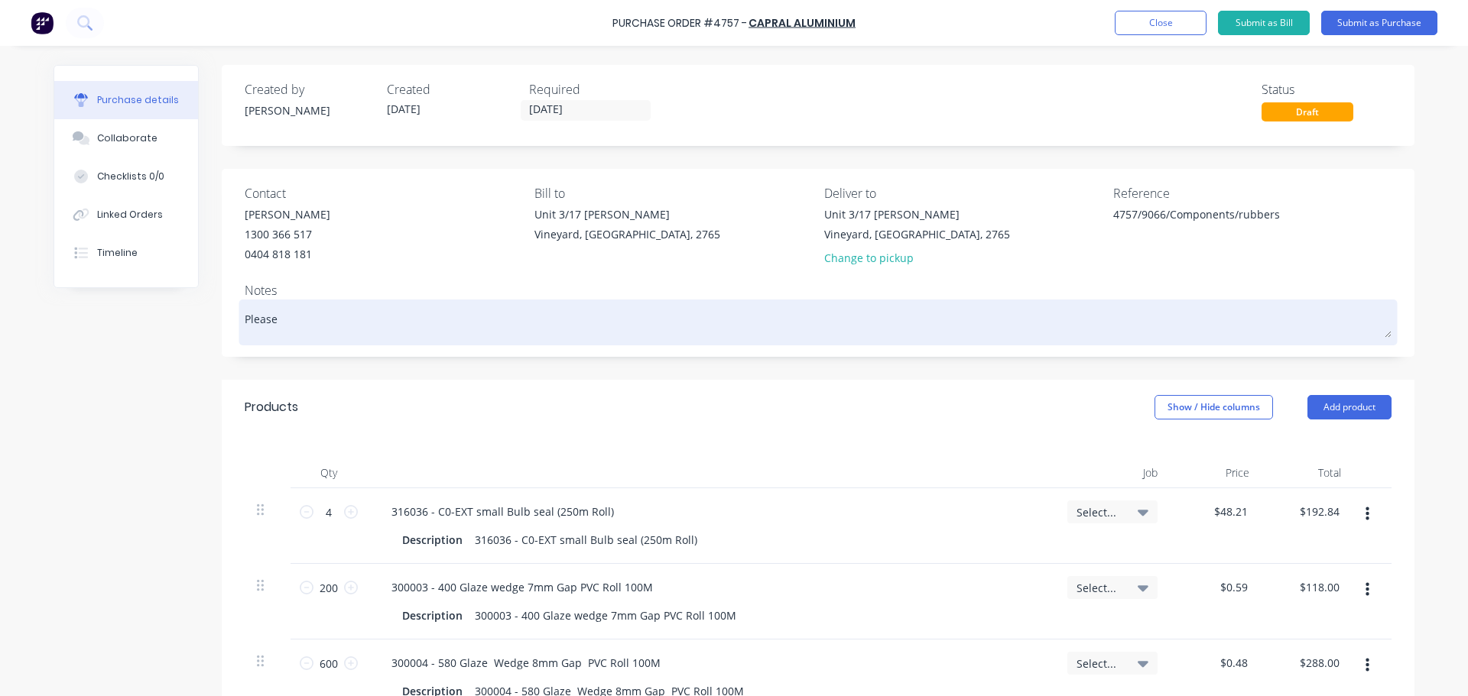
type textarea "x"
type textarea "Please n"
type textarea "x"
type textarea "Please no"
type textarea "x"
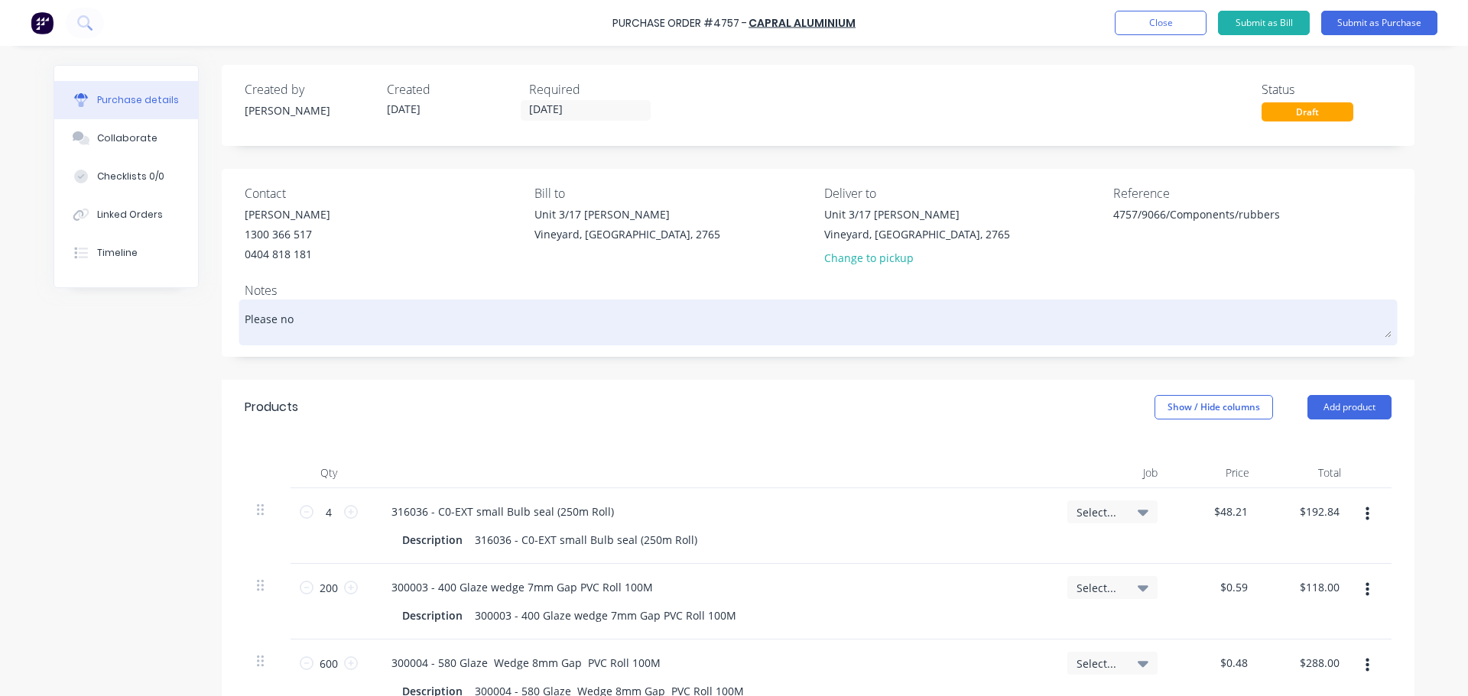
type textarea "Please not"
type textarea "x"
type textarea "Please note"
type textarea "x"
type textarea "Please note t"
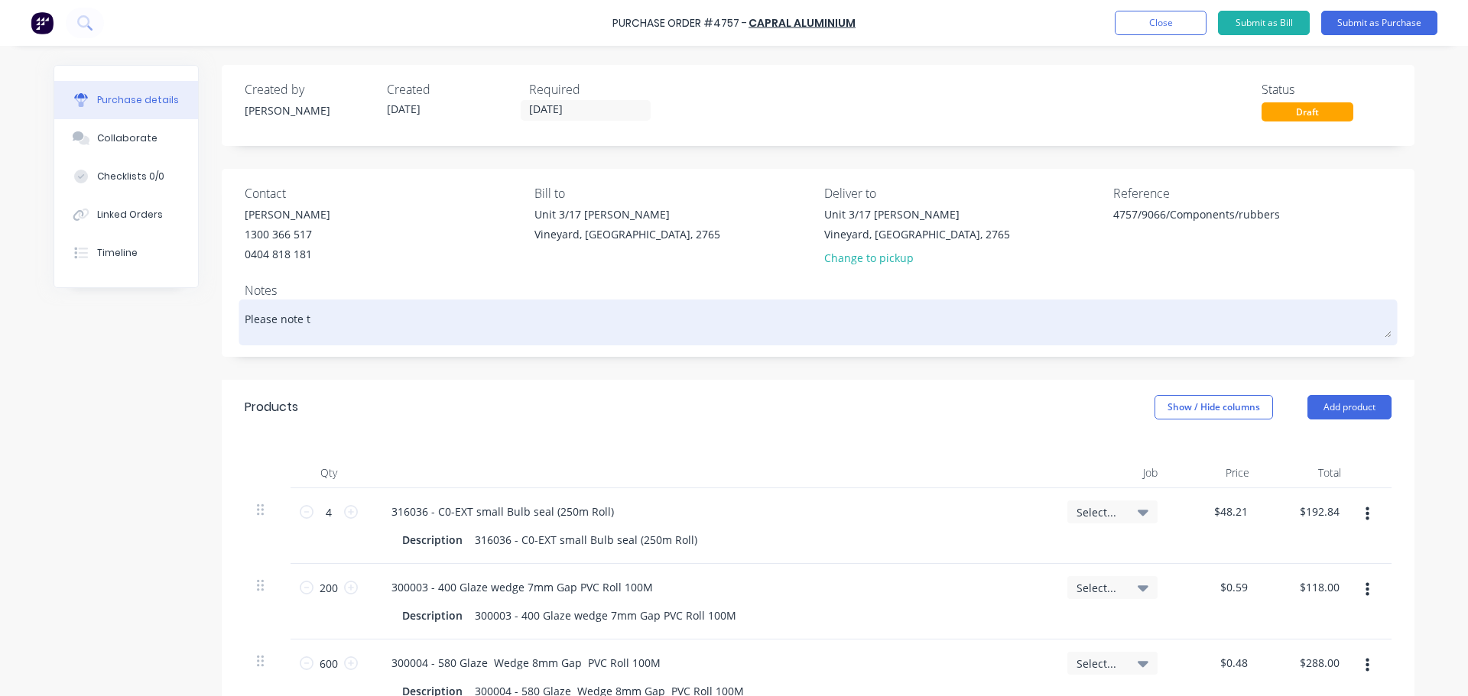
type textarea "x"
type textarea "Please note tyh"
type textarea "x"
type textarea "Please note ty"
type textarea "x"
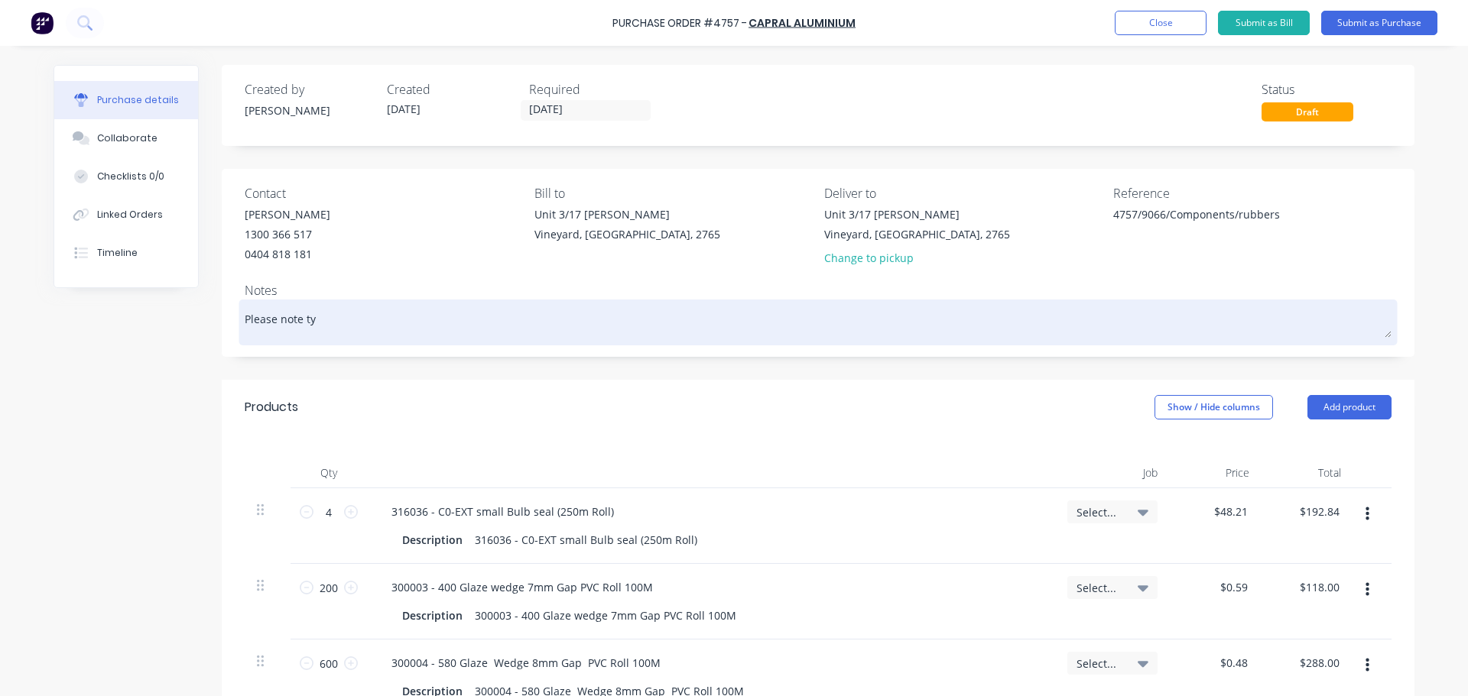
type textarea "Please note t"
type textarea "x"
type textarea "Please note th"
type textarea "x"
type textarea "Please note tha"
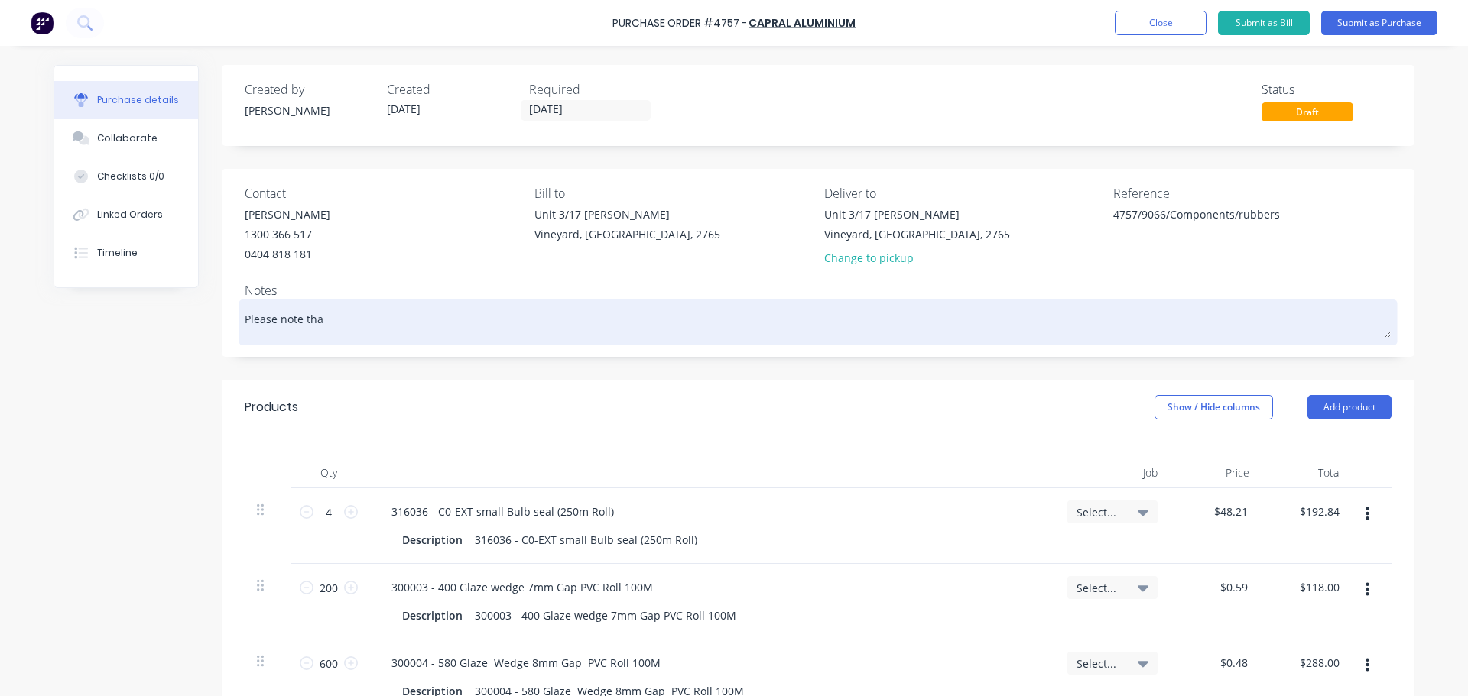
type textarea "x"
type textarea "Please note that"
type textarea "x"
type textarea "Please note that"
type textarea "x"
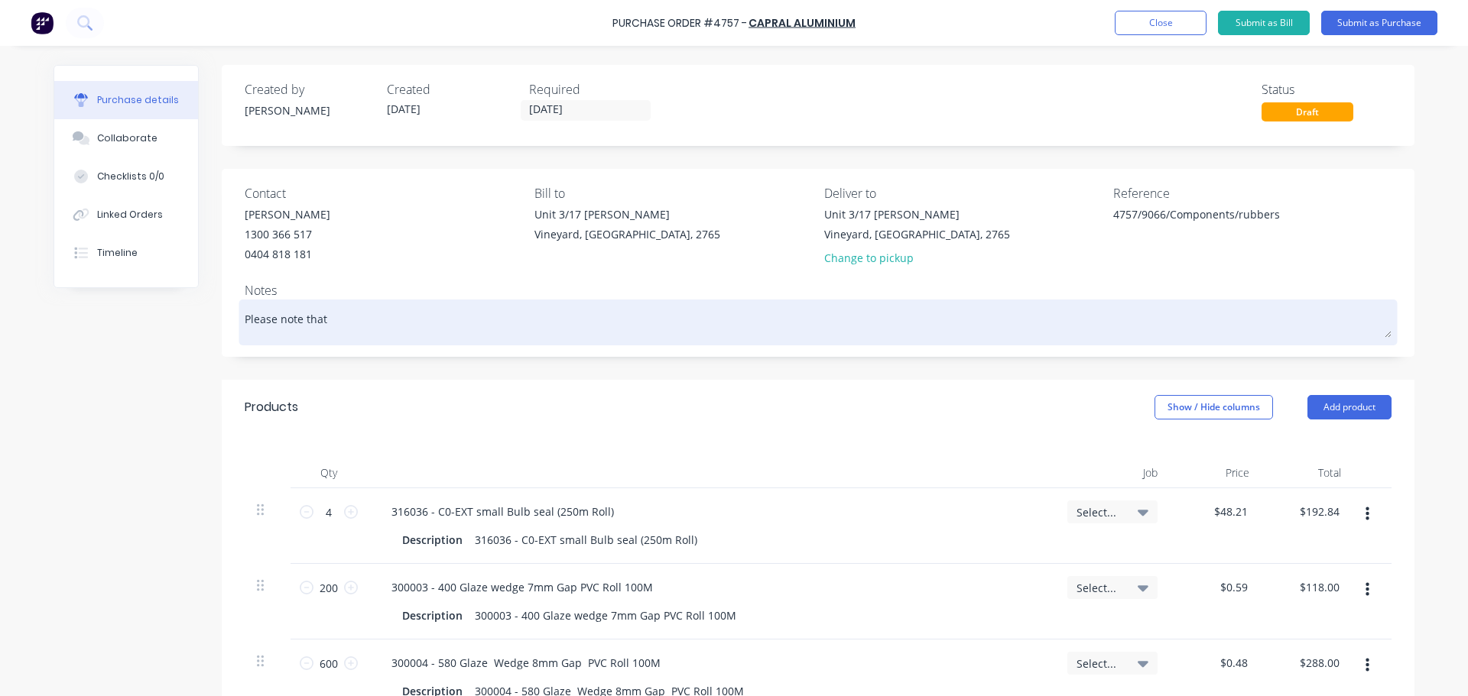
type textarea "Please note that t"
type textarea "x"
type textarea "Please note that th"
type textarea "x"
type textarea "Please note that the"
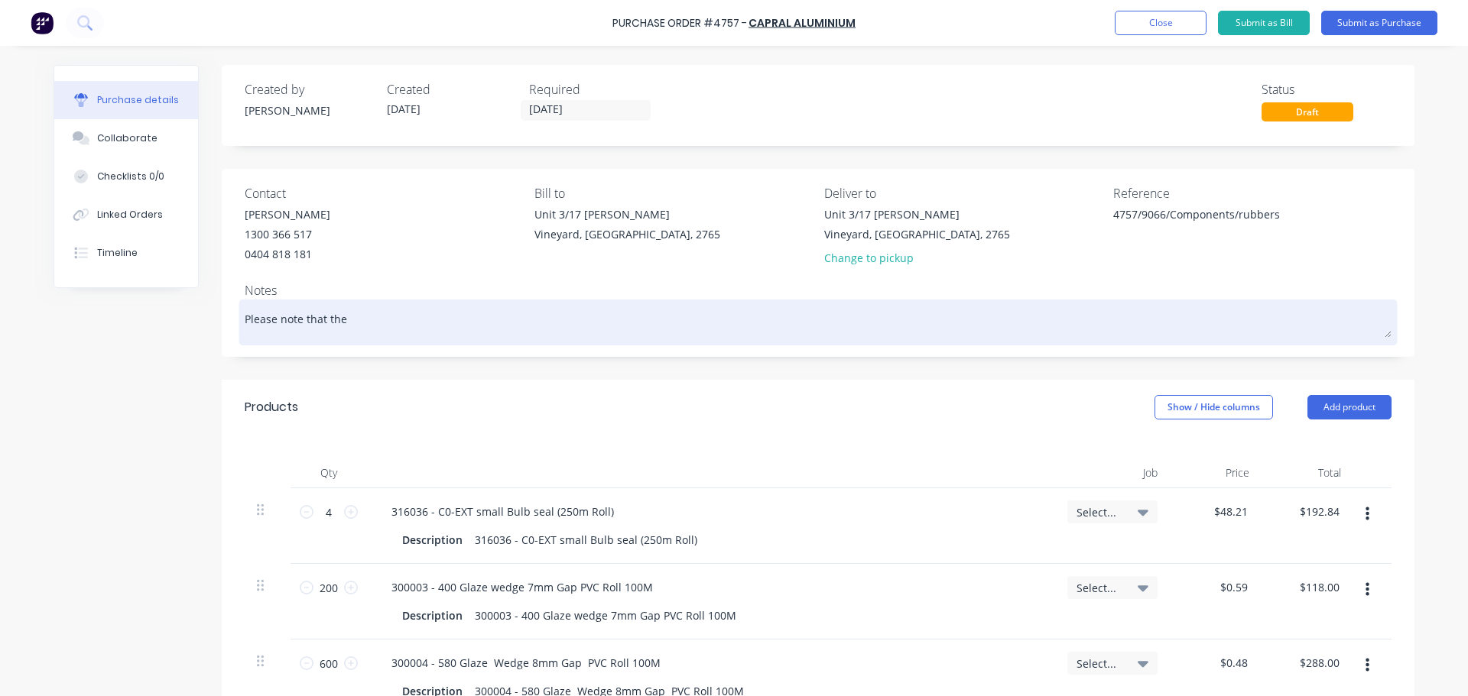
type textarea "x"
type textarea "Please note that thes"
type textarea "x"
type textarea "Please note that these"
type textarea "x"
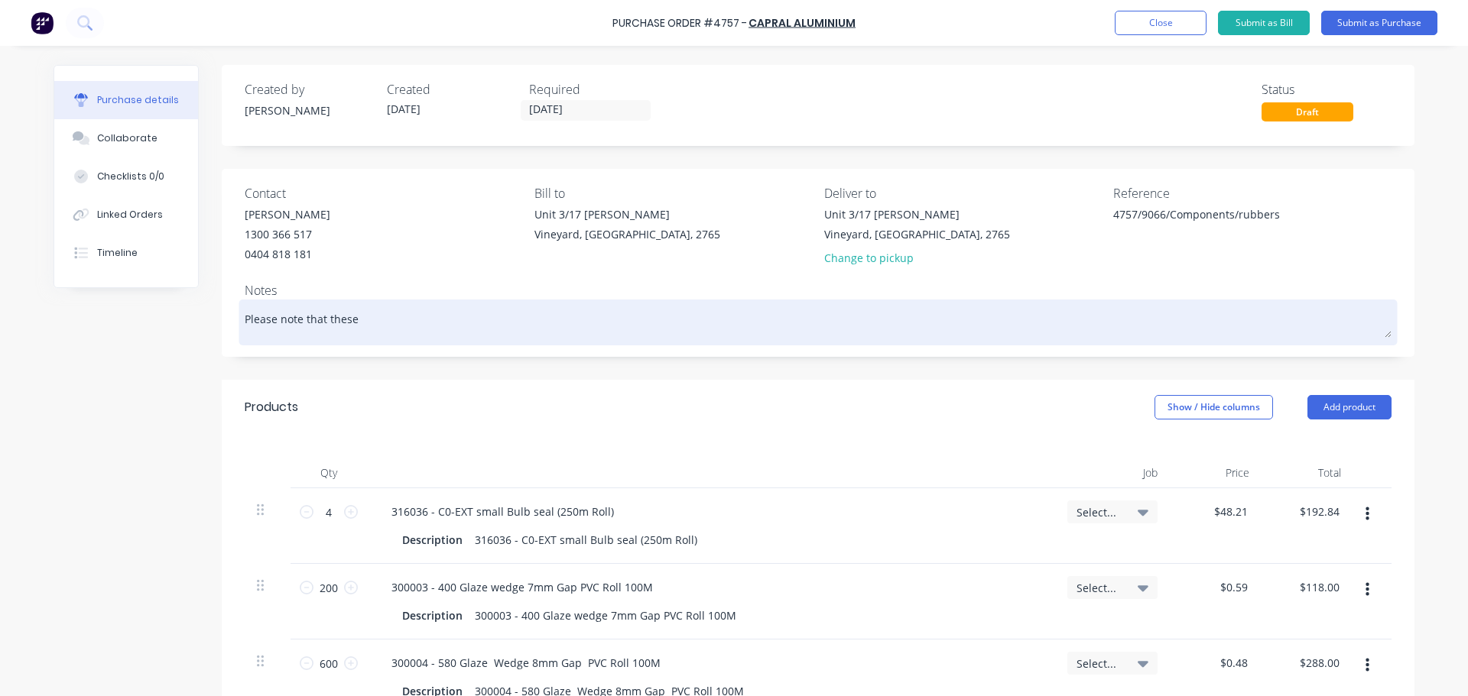
type textarea "Please note that these"
type textarea "x"
type textarea "Please note that these ar"
type textarea "x"
type textarea "Please note that these are"
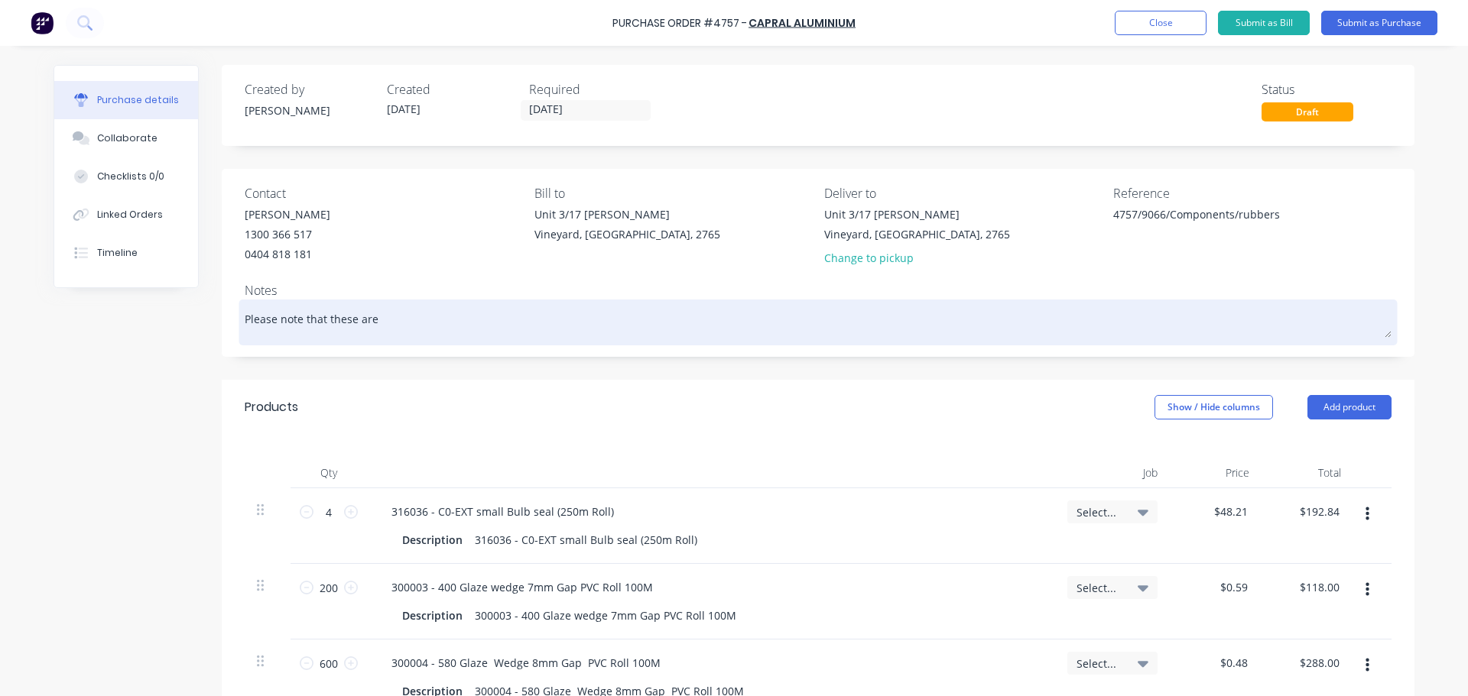
type textarea "x"
type textarea "Please note that these are"
type textarea "x"
type textarea "Please note that these are n"
type textarea "x"
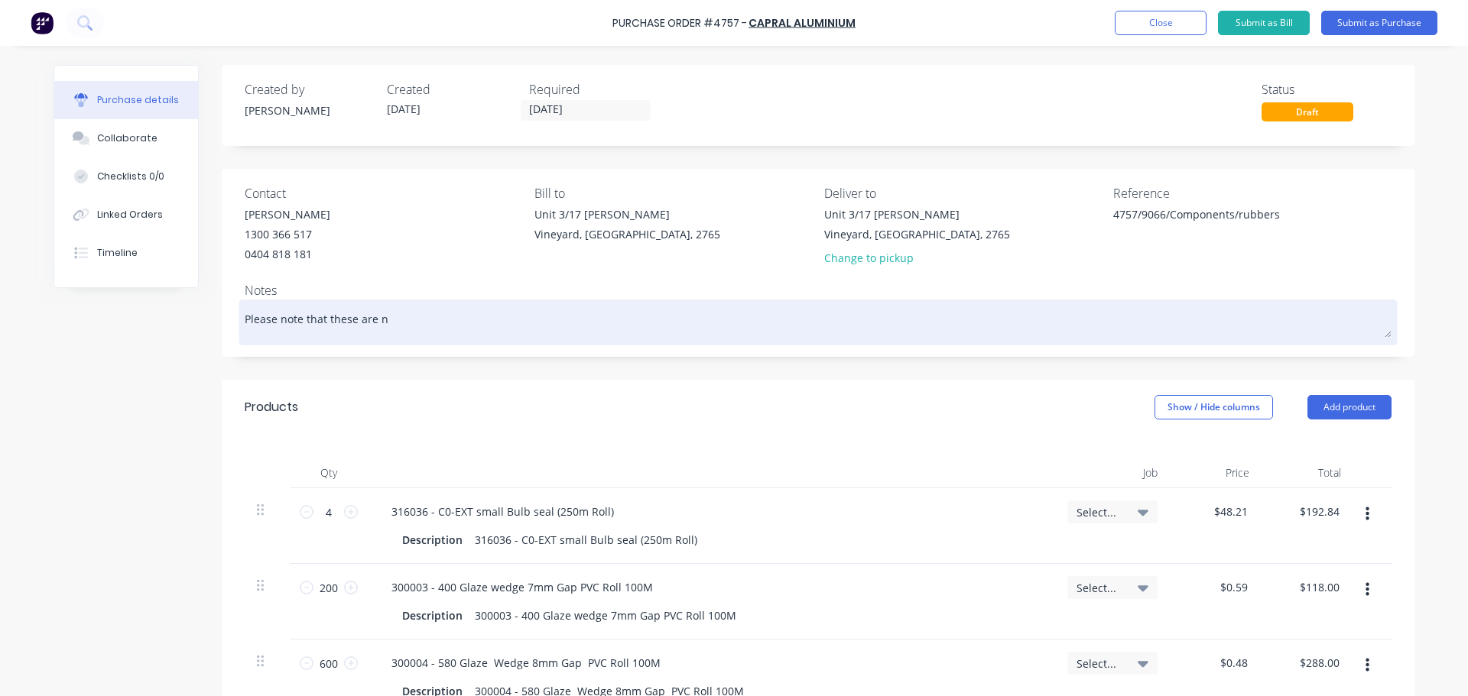
type textarea "Please note that these are nb"
type textarea "x"
type textarea "Please note that these are nbe"
type textarea "x"
type textarea "Please note that these are nbee"
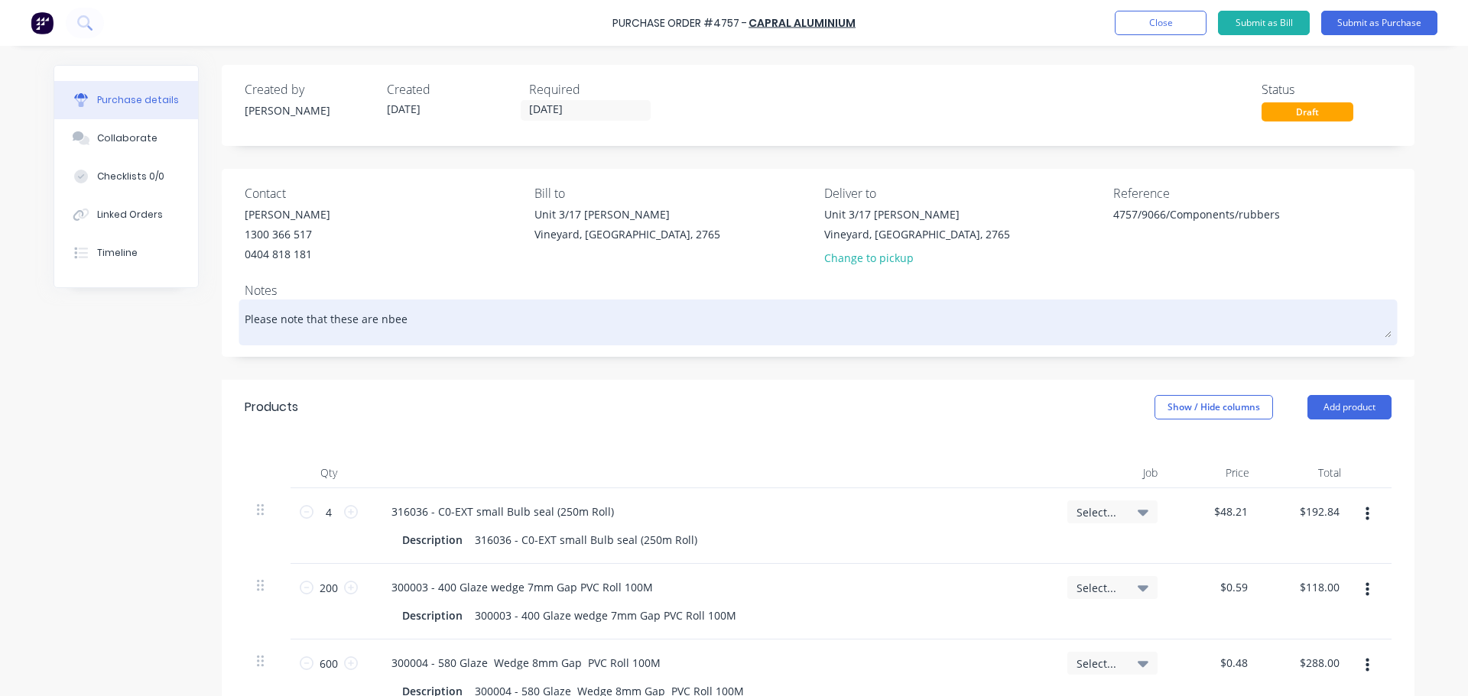
type textarea "x"
type textarea "Please note that these are nbe"
type textarea "x"
type textarea "Please note that these are nb"
type textarea "x"
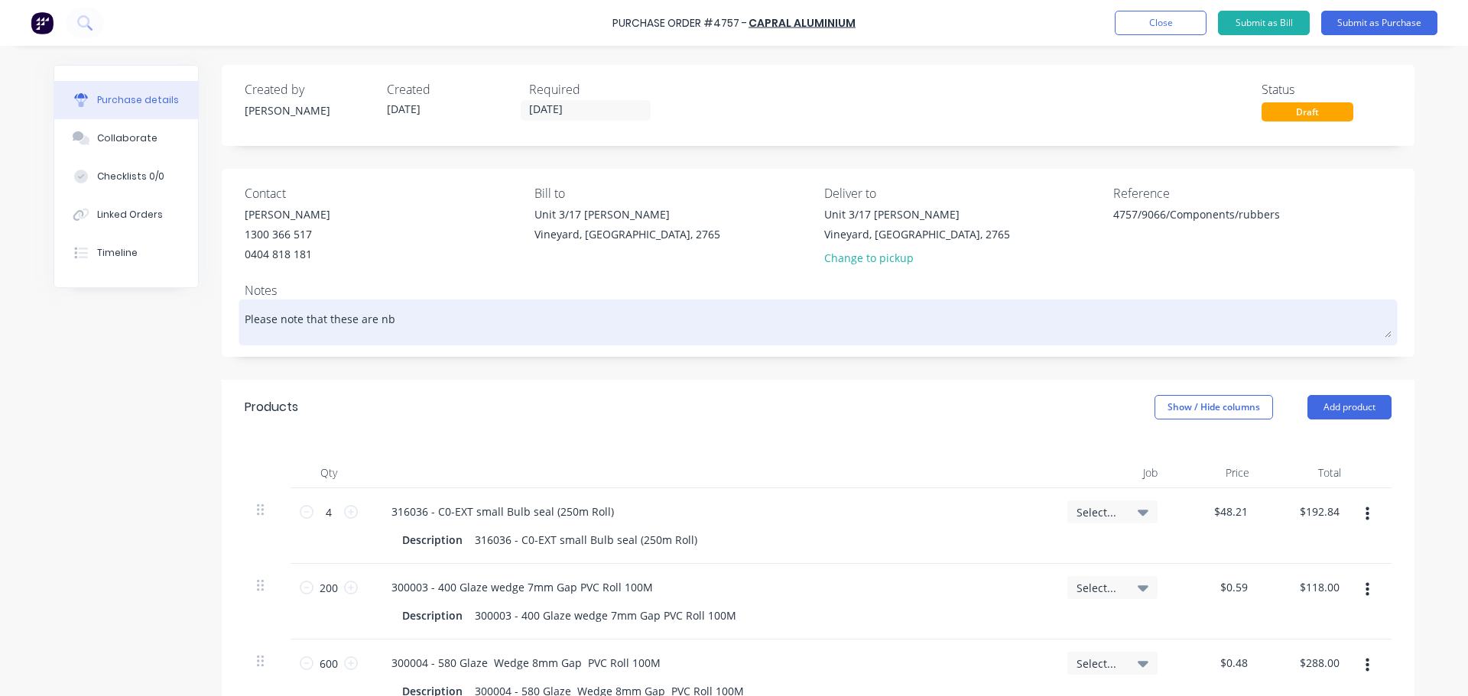
type textarea "Please note that these are n"
type textarea "x"
type textarea "Please note that these are ne"
type textarea "x"
type textarea "Please note that these are nee"
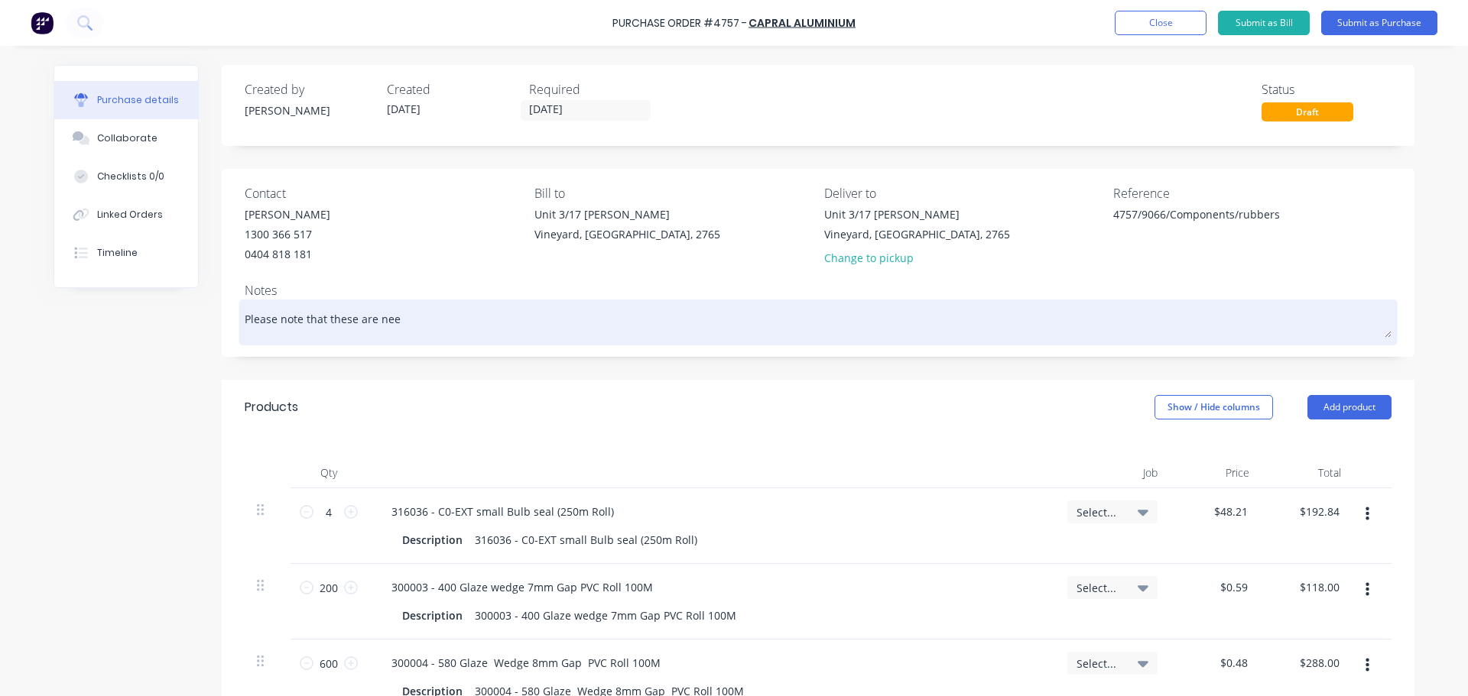
type textarea "x"
type textarea "Please note that these are need"
type textarea "x"
type textarea "Please note that these are neede"
type textarea "x"
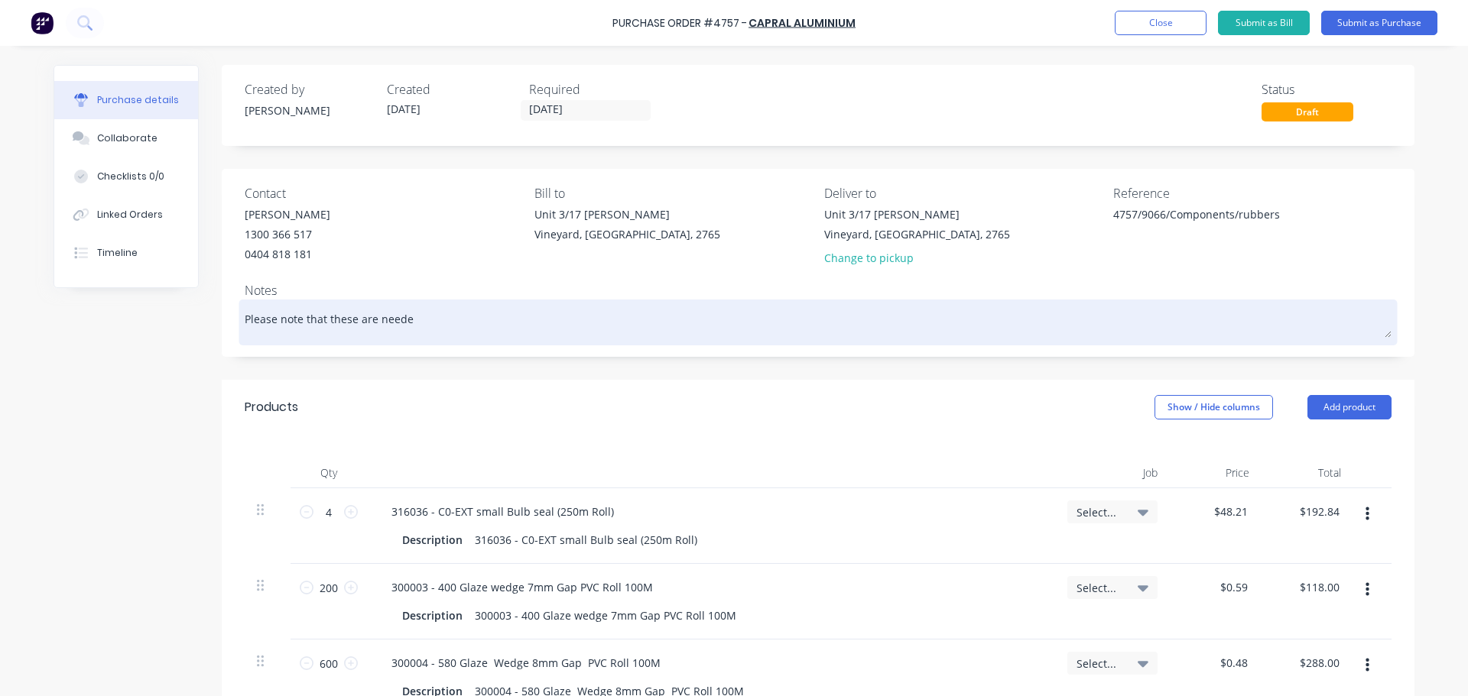
type textarea "Please note that these are needed"
type textarea "x"
type textarea "Please note that these are needed"
type textarea "x"
type textarea "Please note that these are needed a"
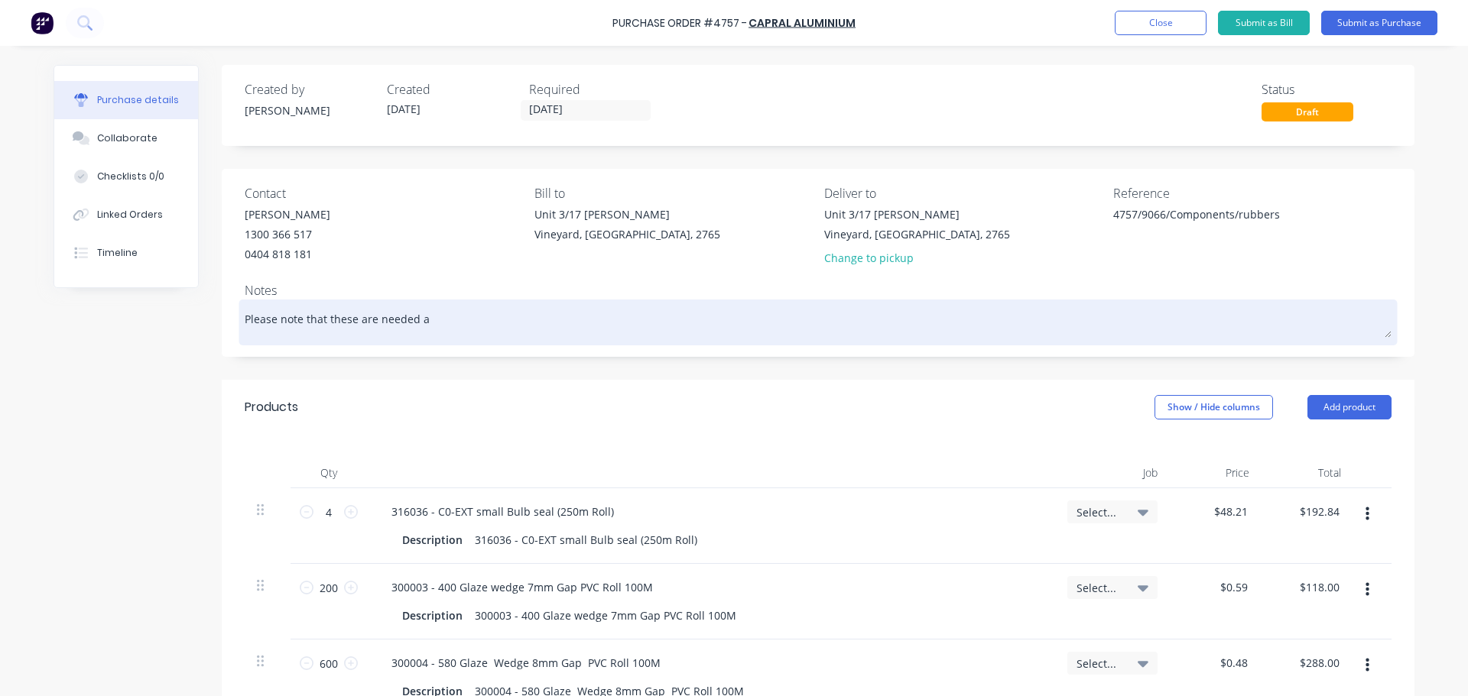
type textarea "x"
type textarea "Please note that these are needed as"
type textarea "x"
type textarea "Please note that these are needed asa"
type textarea "x"
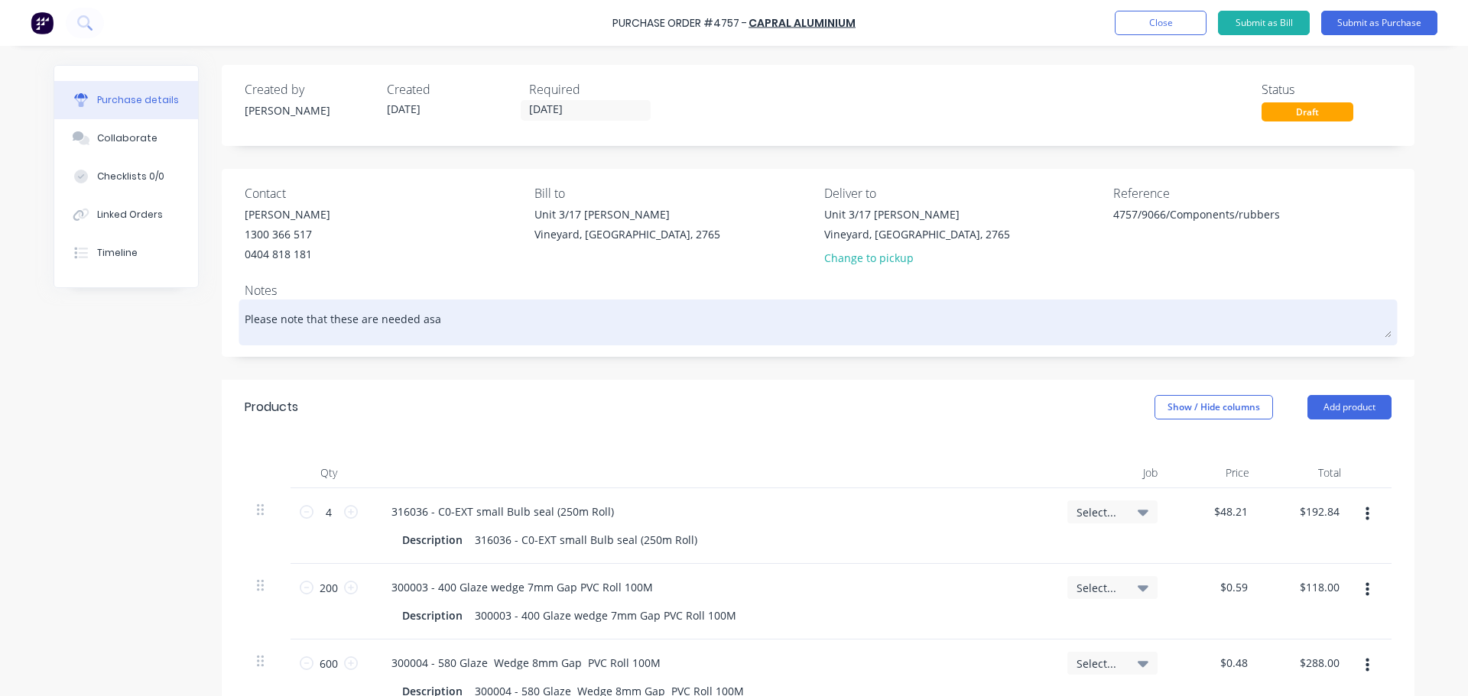
type textarea "Please note that these are needed asap"
type textarea "x"
type textarea "Please note that these are needed asap"
type textarea "x"
type textarea "Please note that these are needed asap i"
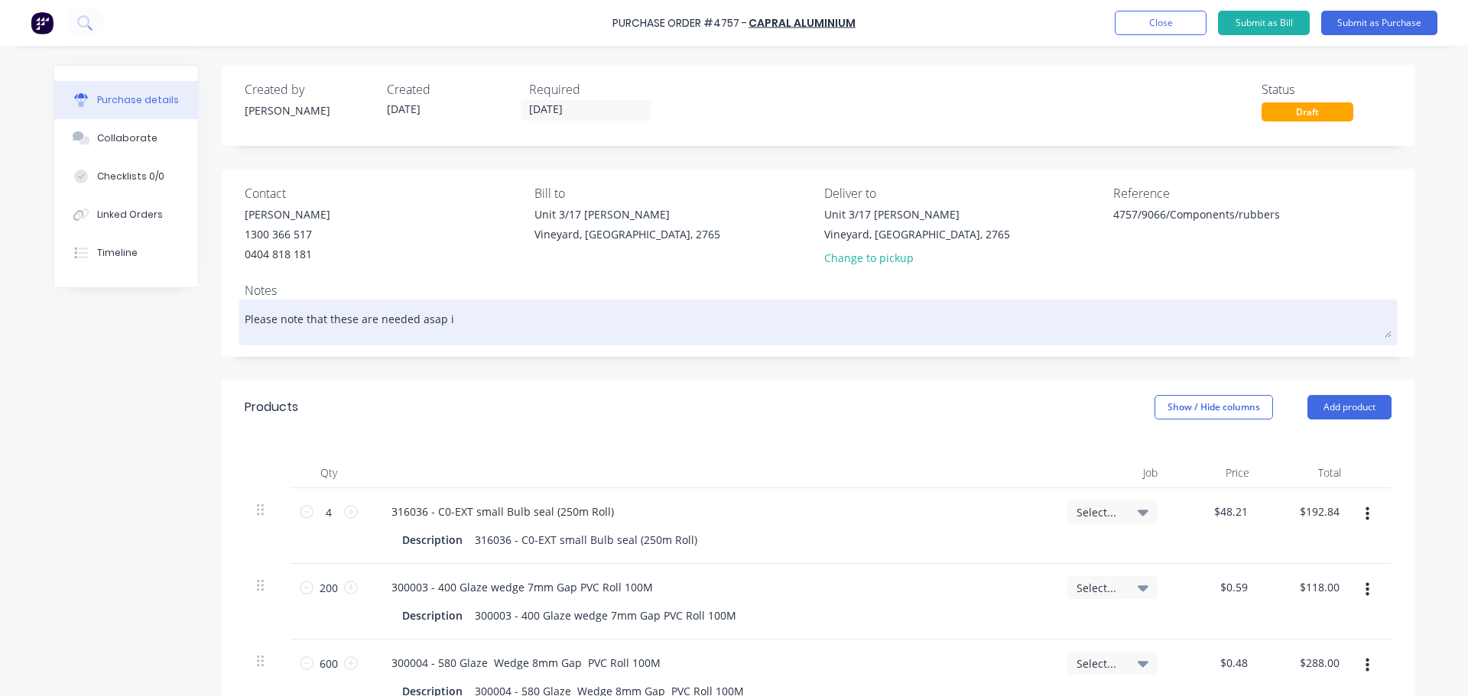
type textarea "x"
type textarea "Please note that these are needed asap"
type textarea "x"
type textarea "Please note that these are needed asap"
type textarea "x"
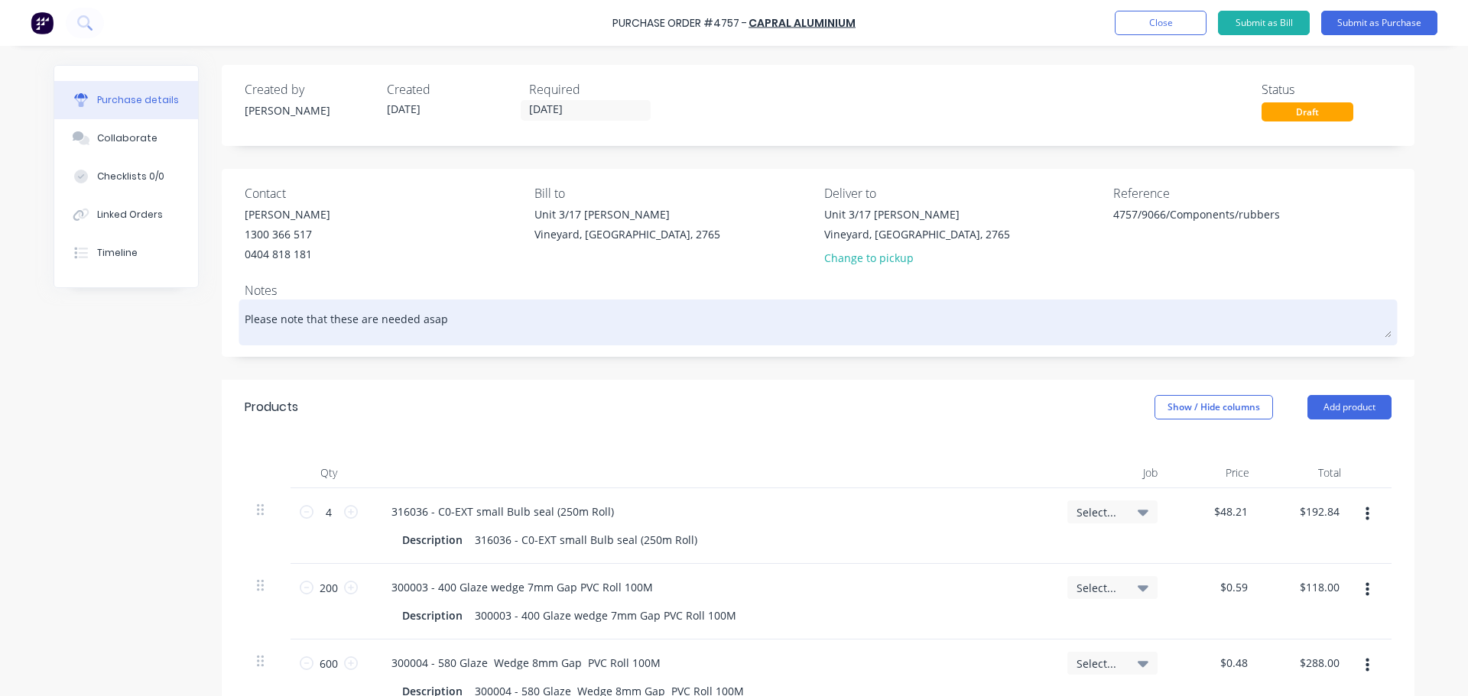
type textarea "Please note that these are needed asap."
type textarea "x"
type textarea "Please note that these are needed asap."
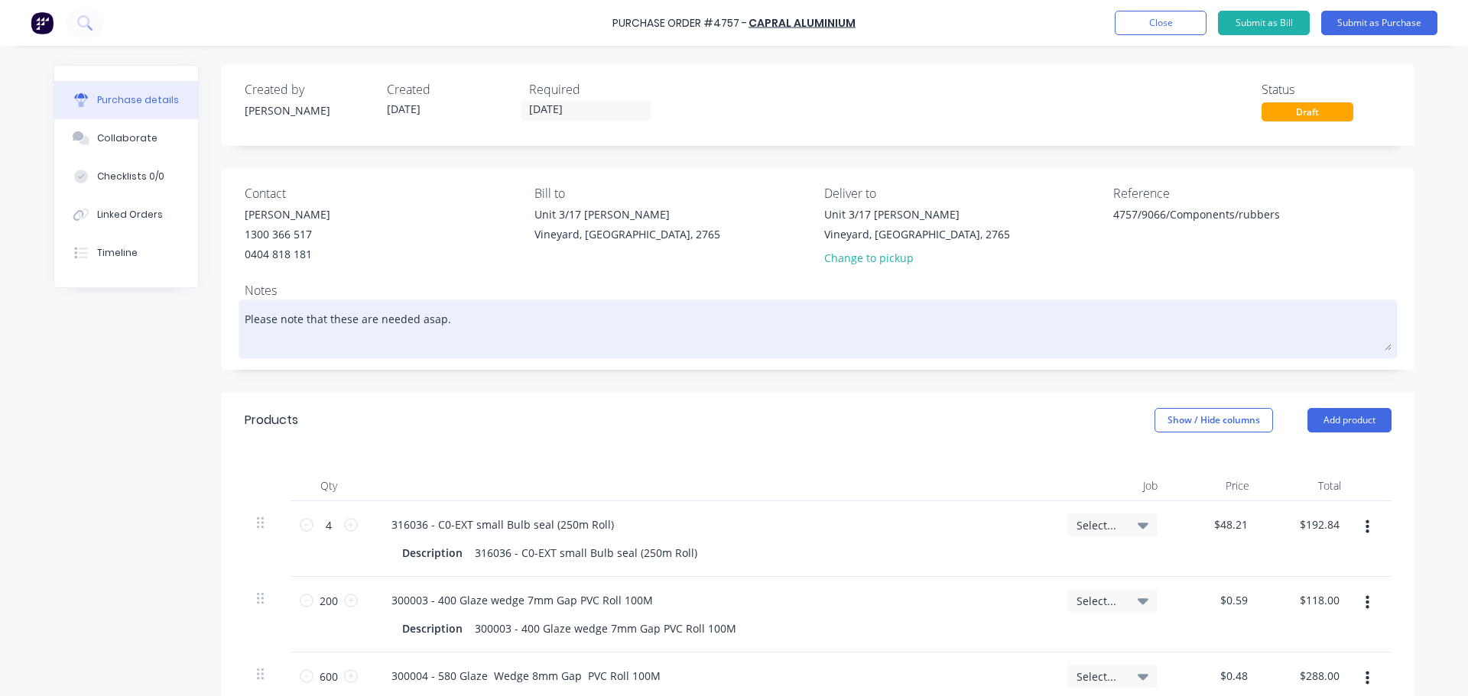
type textarea "x"
type textarea "Please note that these are needed asap. Ca"
type textarea "x"
type textarea "Please note that these are needed asap. Can"
type textarea "x"
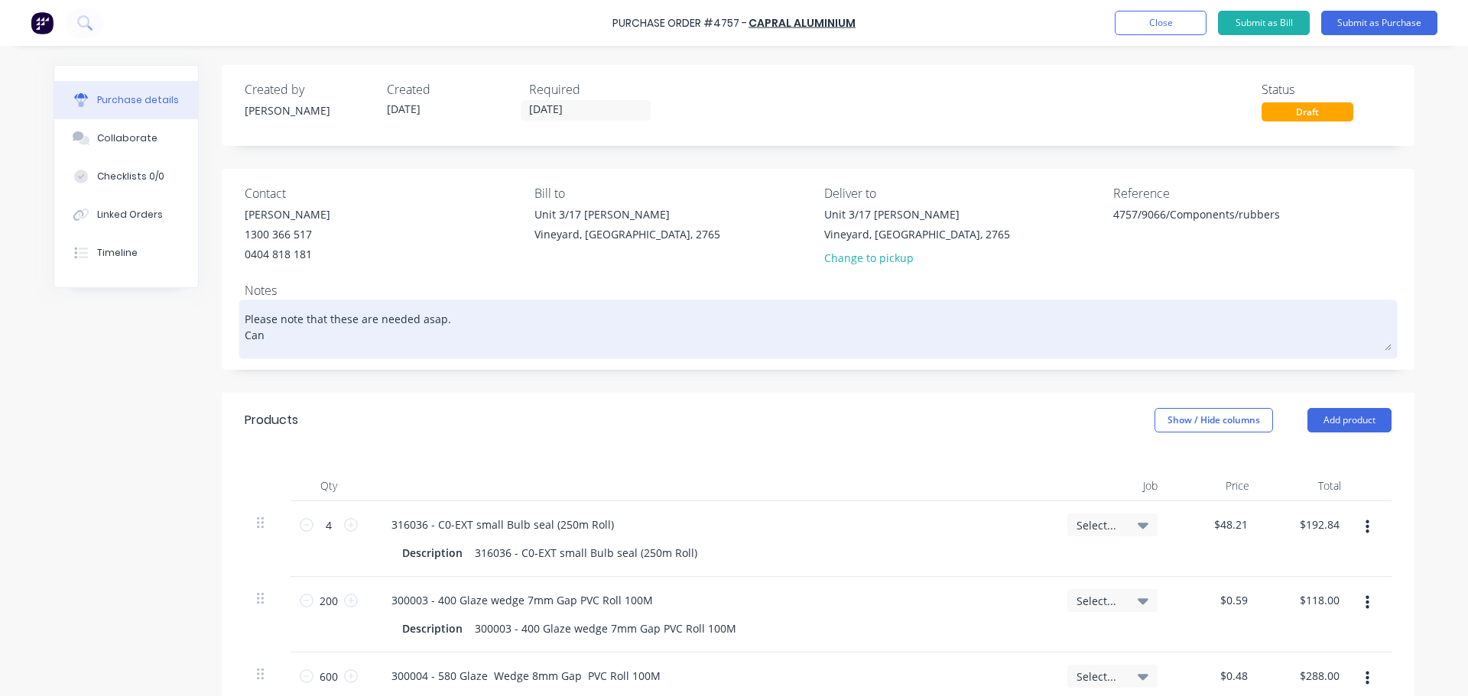
type textarea "Please note that these are needed asap. Can"
type textarea "x"
type textarea "Please note that these are needed asap. Can y"
type textarea "x"
type textarea "Please note that these are needed asap. Can yo"
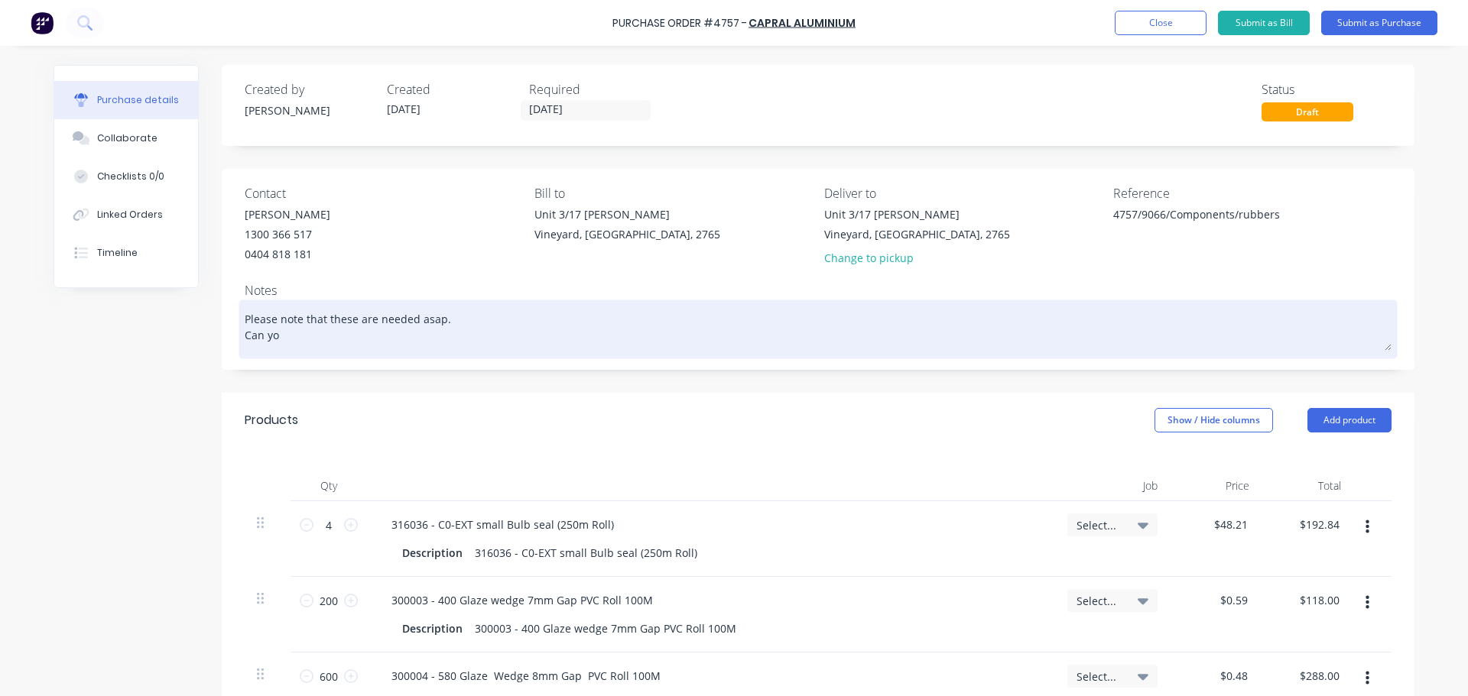
type textarea "x"
type textarea "Please note that these are needed asap. Can you"
type textarea "x"
type textarea "Please note that these are needed asap. Can you"
type textarea "x"
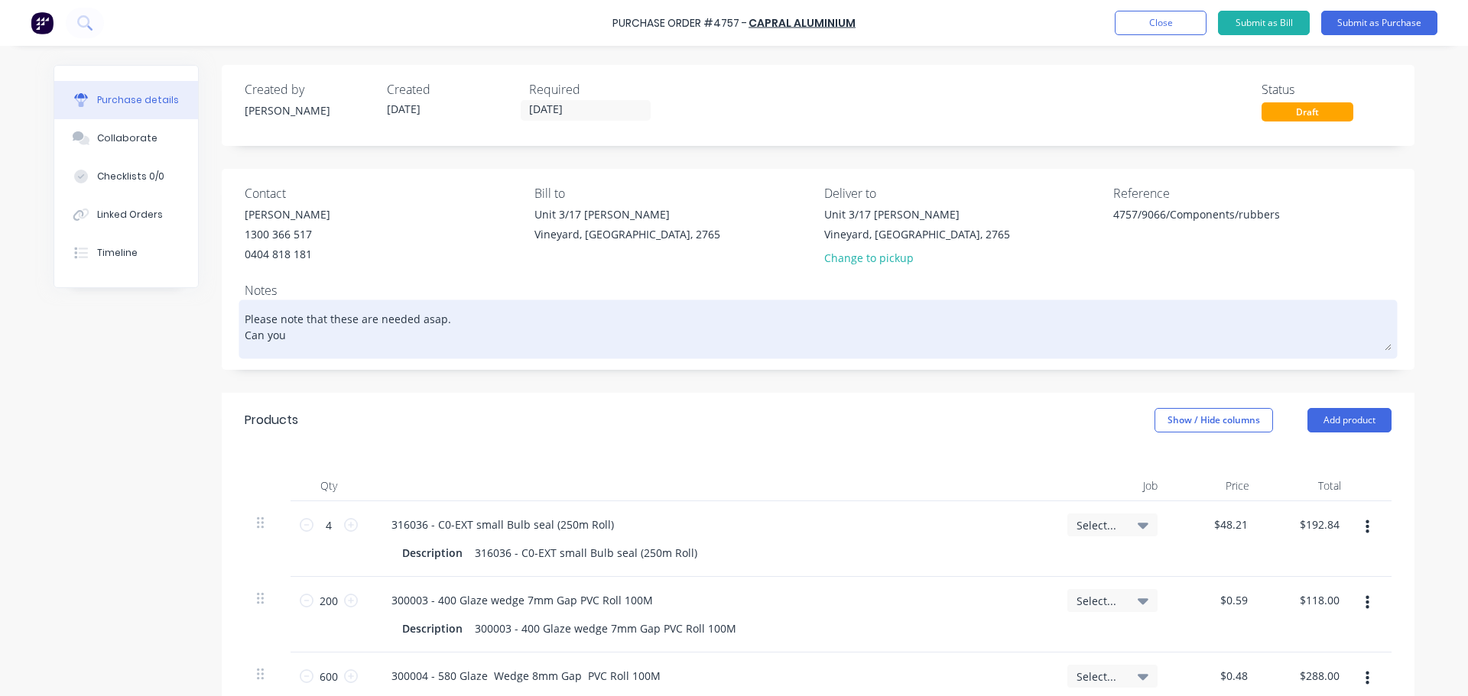
type textarea "Please note that these are needed asap. Can you p"
type textarea "x"
type textarea "Please note that these are needed asap. Can you pl"
type textarea "x"
type textarea "Please note that these are needed asap. Can you ple"
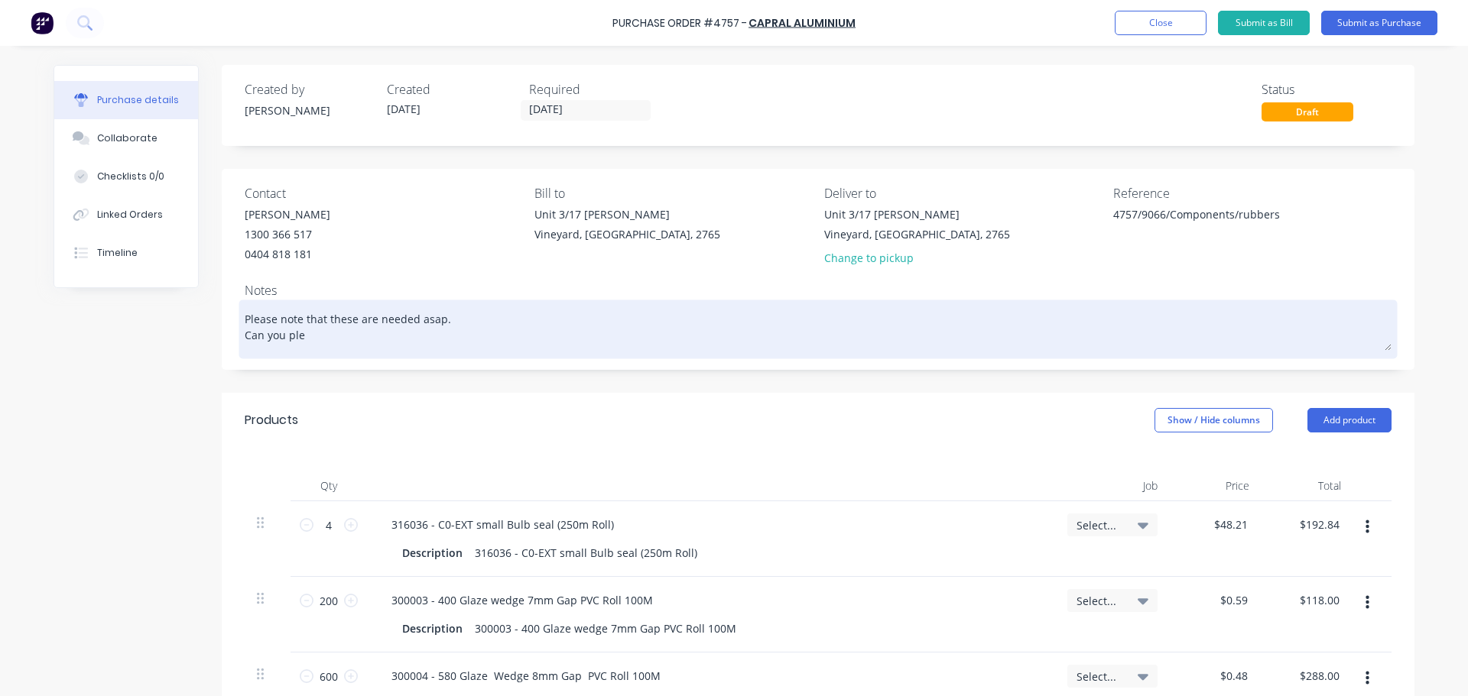
type textarea "x"
type textarea "Please note that these are needed asap. Can you plea"
type textarea "x"
type textarea "Please note that these are needed asap. Can you pleas"
type textarea "x"
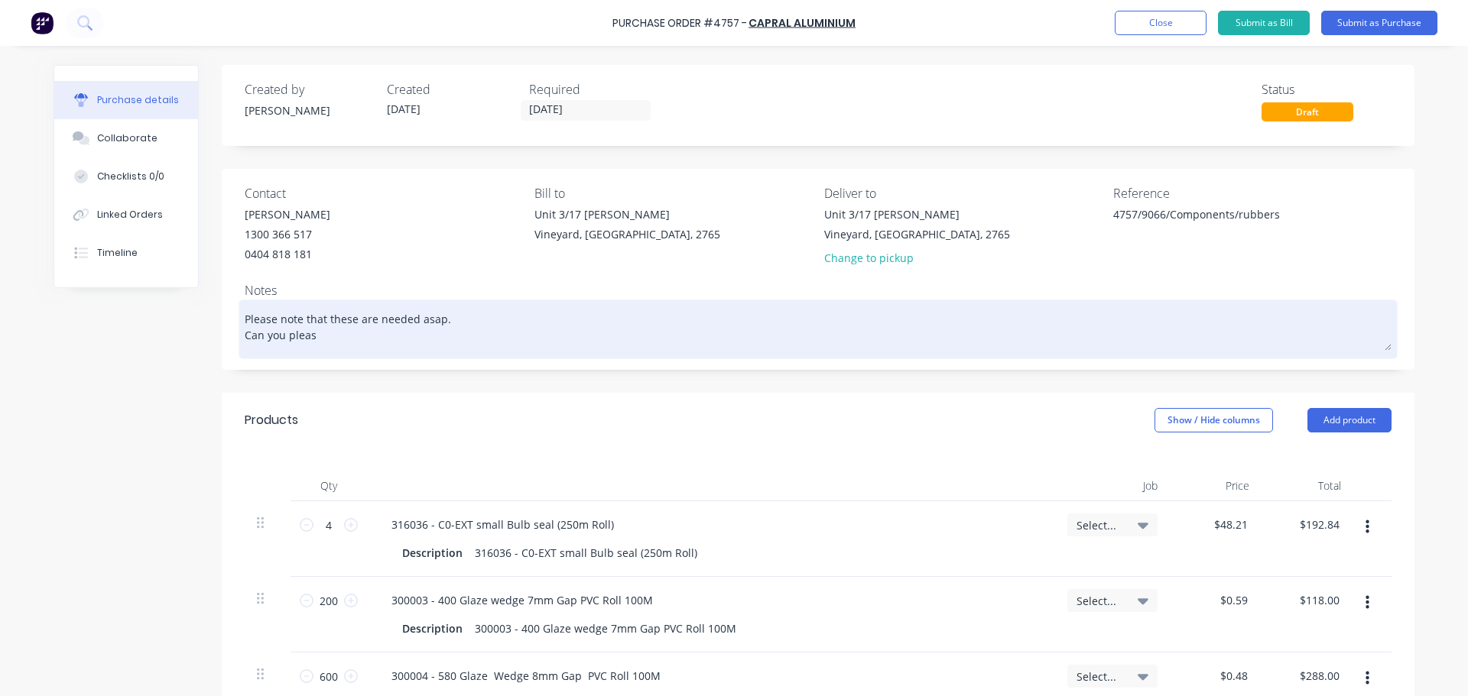
type textarea "Please note that these are needed asap. Can you please"
type textarea "x"
type textarea "Please note that these are needed asap. Can you please"
type textarea "x"
type textarea "Please note that these are needed asap. Can you please d"
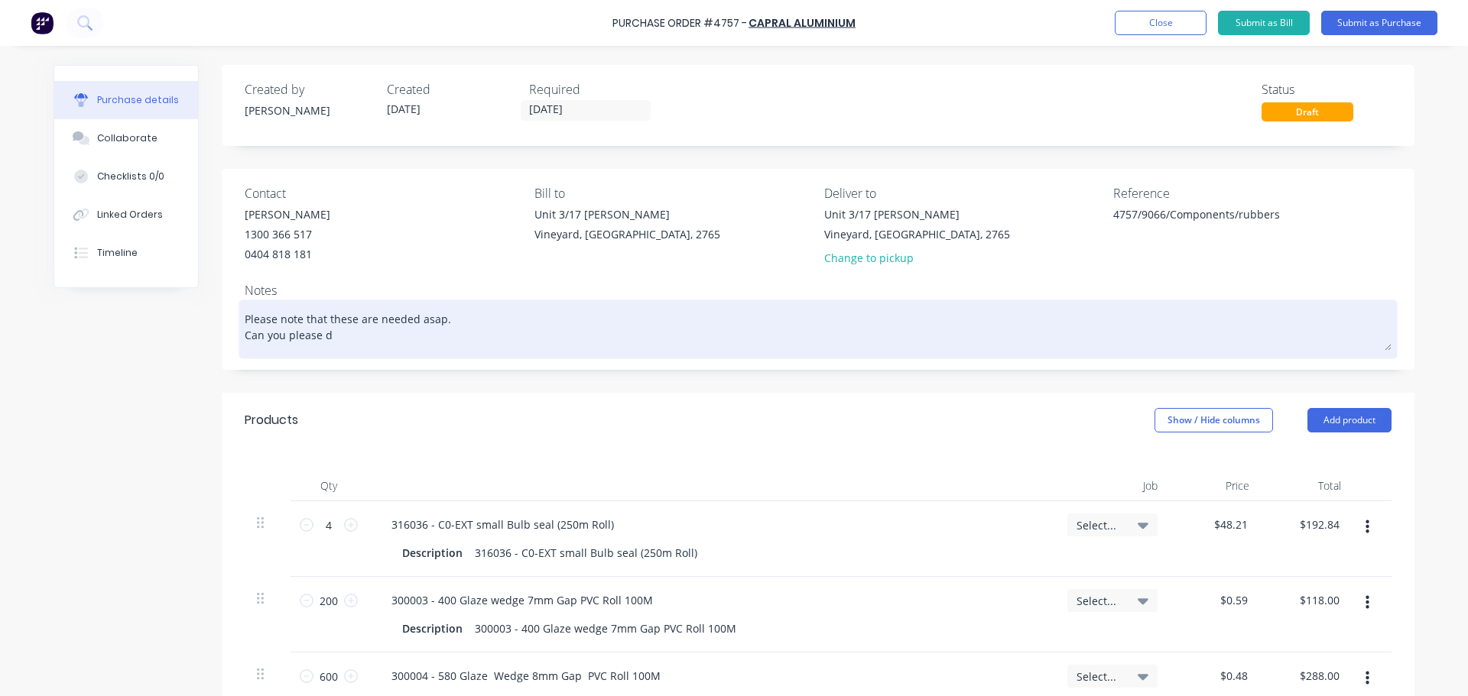
type textarea "x"
type textarea "Please note that these are needed asap. Can you please de"
type textarea "x"
type textarea "Please note that these are needed asap. Can you please del"
type textarea "x"
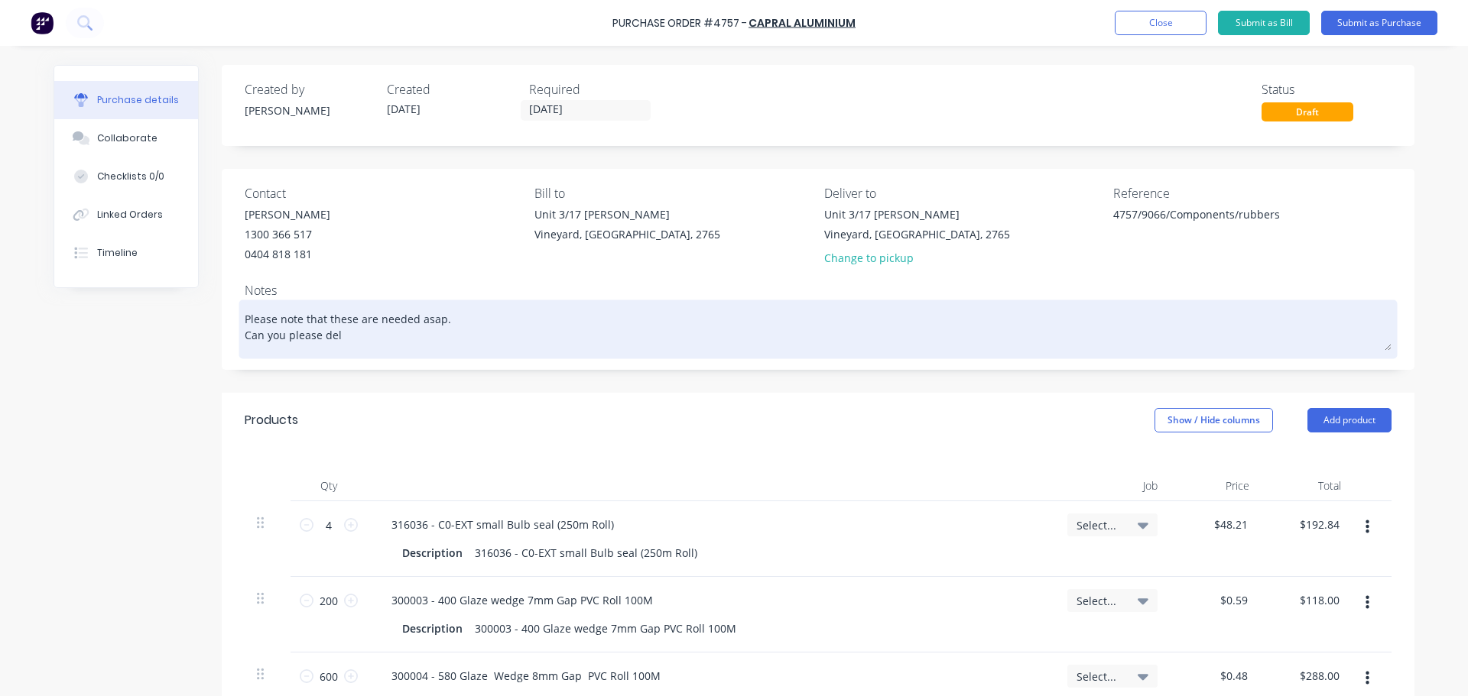
type textarea "Please note that these are needed asap. Can you please deli"
type textarea "x"
type textarea "Please note that these are needed asap. Can you please deliv"
type textarea "x"
type textarea "Please note that these are needed asap. Can you please delive"
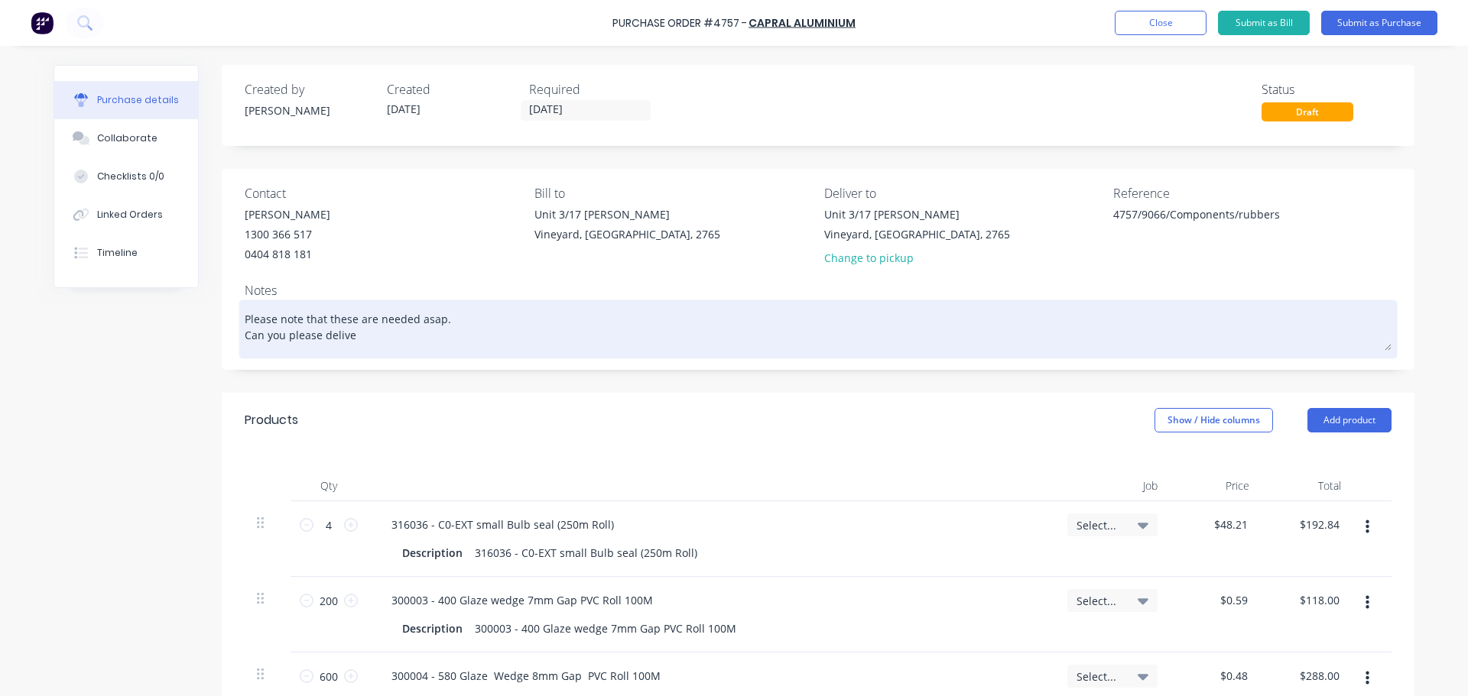
type textarea "x"
type textarea "Please note that these are needed asap. Can you please deliver"
type textarea "x"
type textarea "Please note that these are needed asap. Can you please deliver"
type textarea "x"
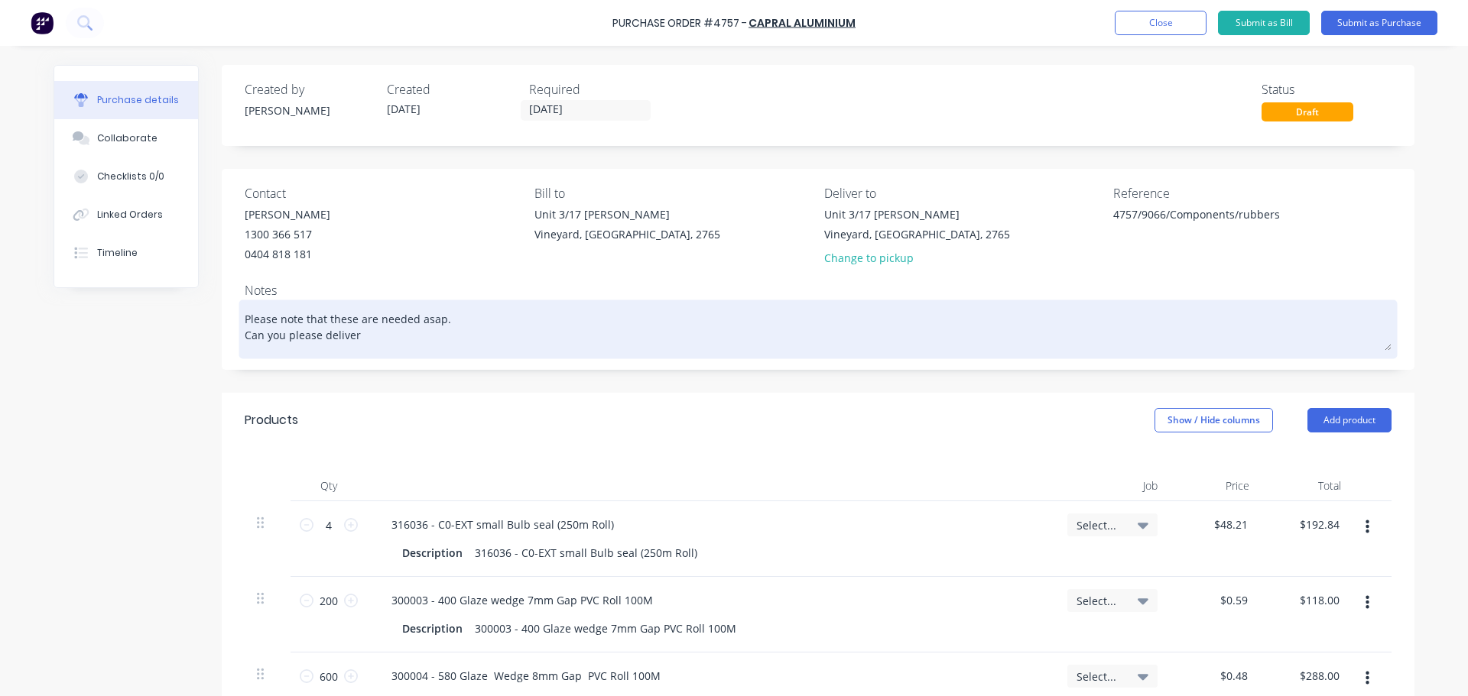
type textarea "Please note that these are needed asap. Can you please deliver i"
type textarea "x"
type textarea "Please note that these are needed asap. Can you please deliver it"
type textarea "x"
type textarea "Please note that these are needed asap. Can you please deliver it"
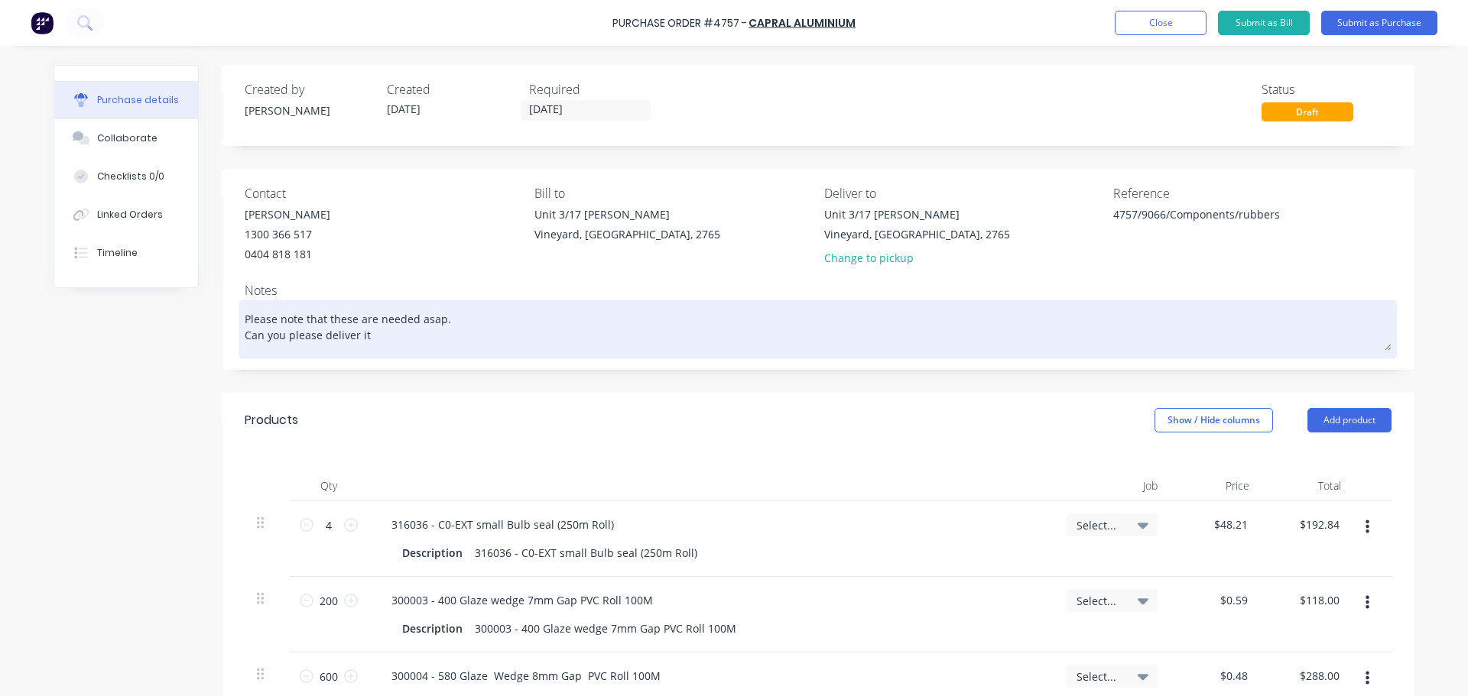
type textarea "x"
type textarea "Please note that these are needed asap. Can you please deliver it i"
type textarea "x"
type textarea "Please note that these are needed asap. Can you please deliver it ib"
type textarea "x"
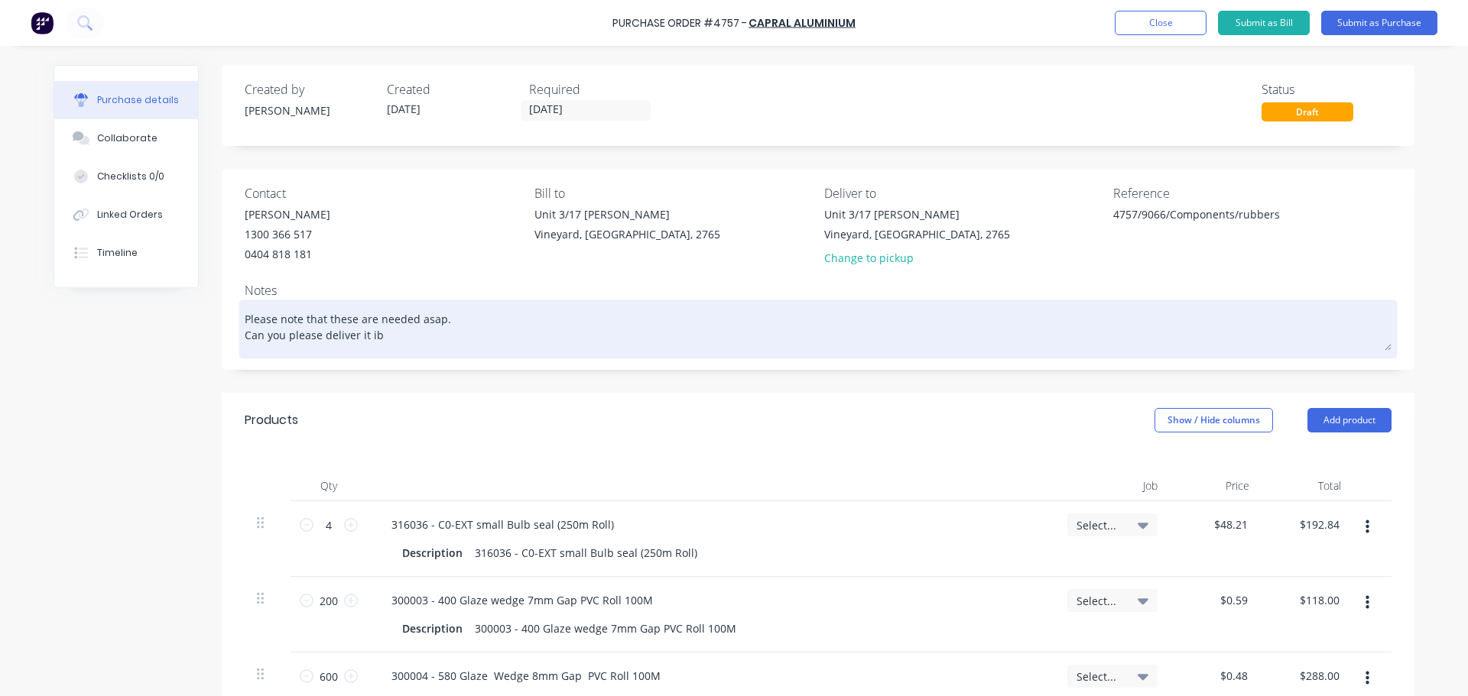
type textarea "Please note that these are needed asap. Can you please deliver it ib"
type textarea "x"
type textarea "Please note that these are needed asap. Can you please deliver it ib t"
type textarea "x"
type textarea "Please note that these are needed asap. Can you please deliver it ib tg"
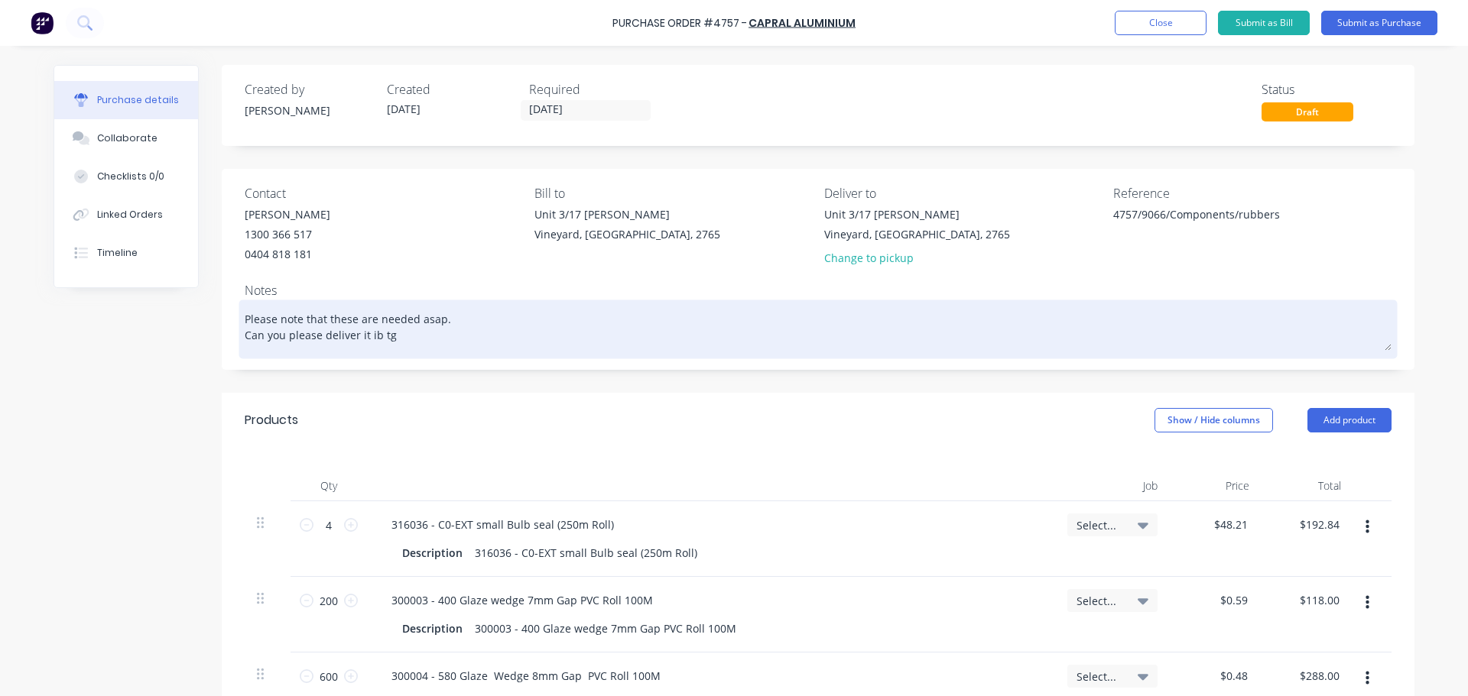
type textarea "x"
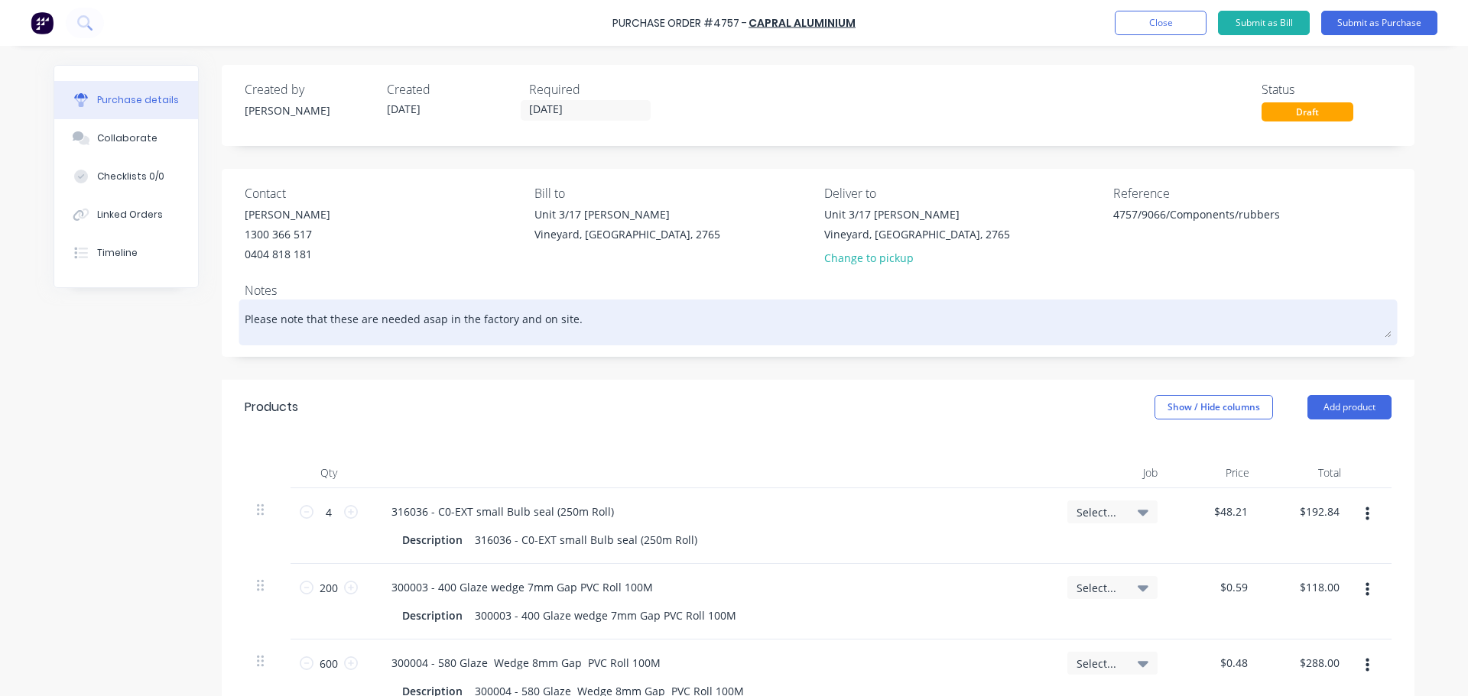
click at [274, 320] on textarea "Please note that these are needed asap in the factory and on site." at bounding box center [818, 321] width 1147 height 34
drag, startPoint x: 508, startPoint y: 317, endPoint x: 273, endPoint y: 314, distance: 235.5
click at [273, 314] on textarea "Please note that these are needed asap in the factory and on site." at bounding box center [818, 321] width 1147 height 34
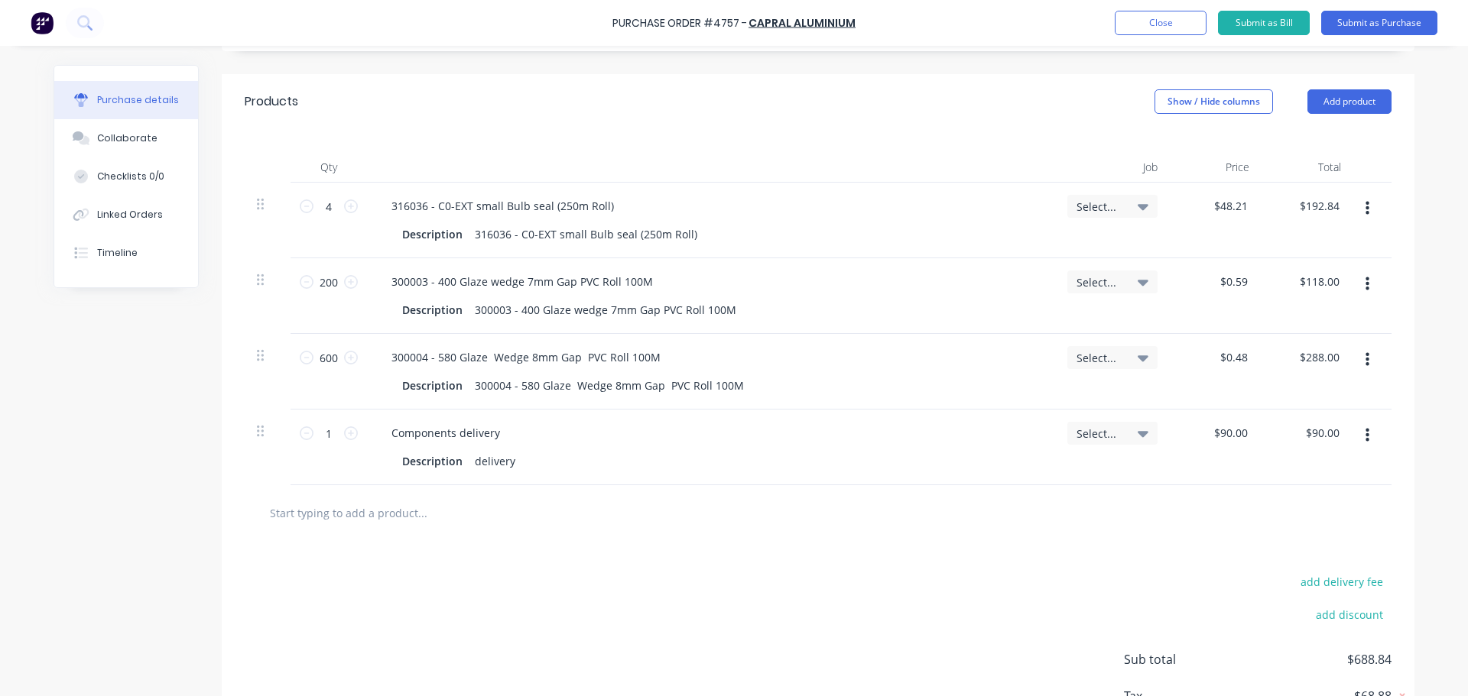
scroll to position [153, 0]
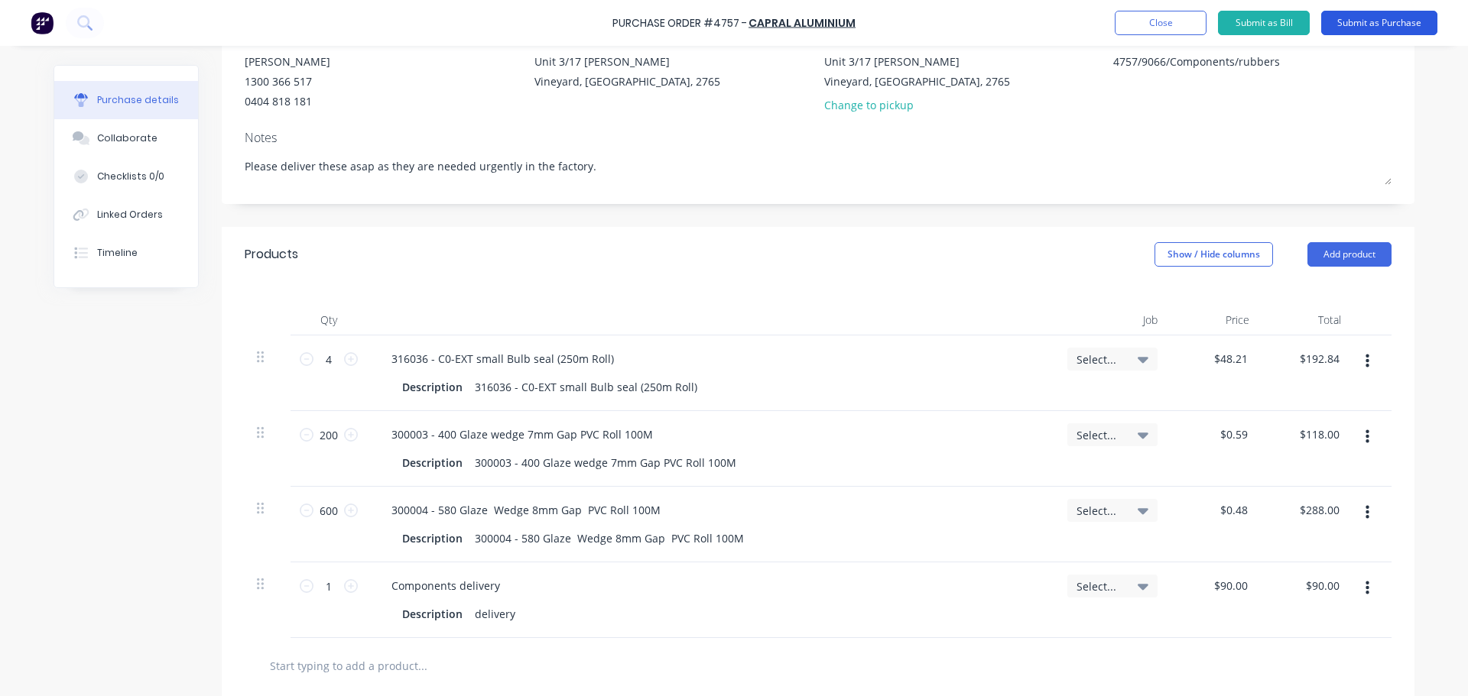
click at [1382, 26] on button "Submit as Purchase" at bounding box center [1379, 23] width 116 height 24
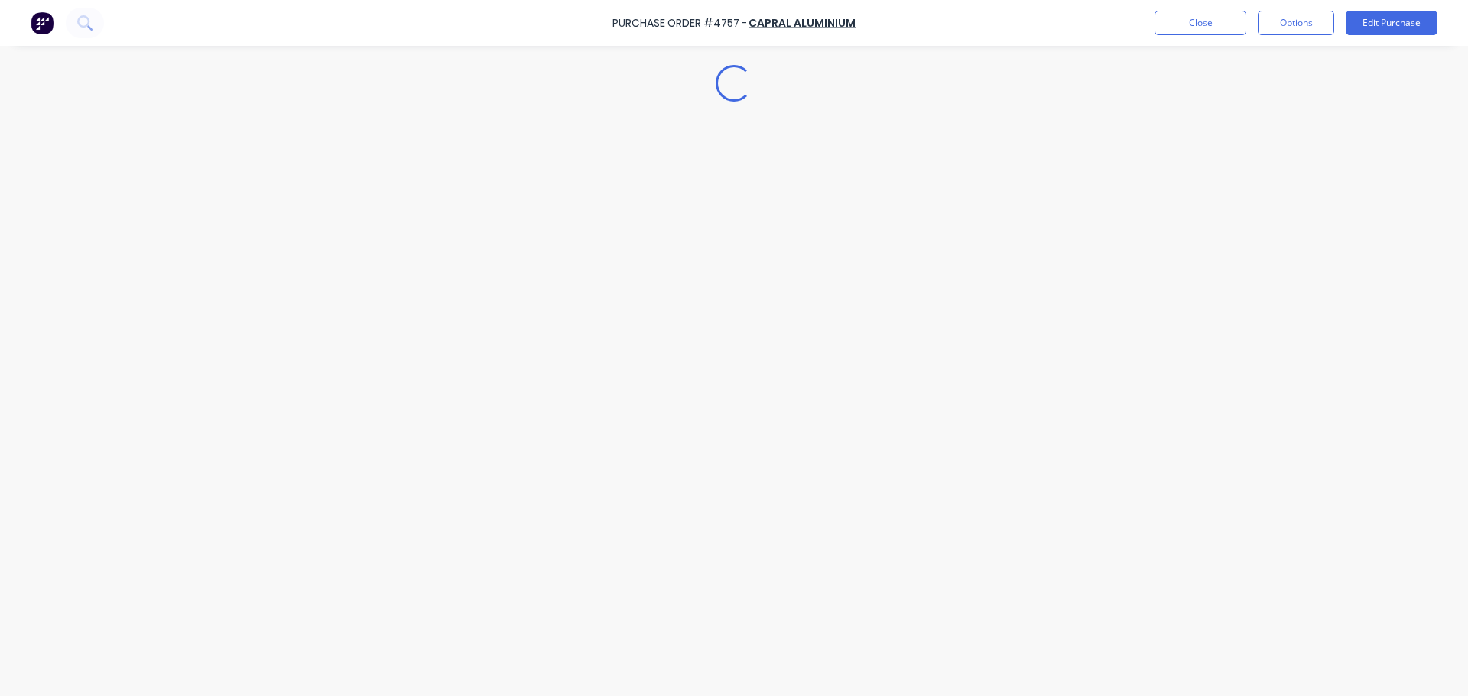
scroll to position [0, 0]
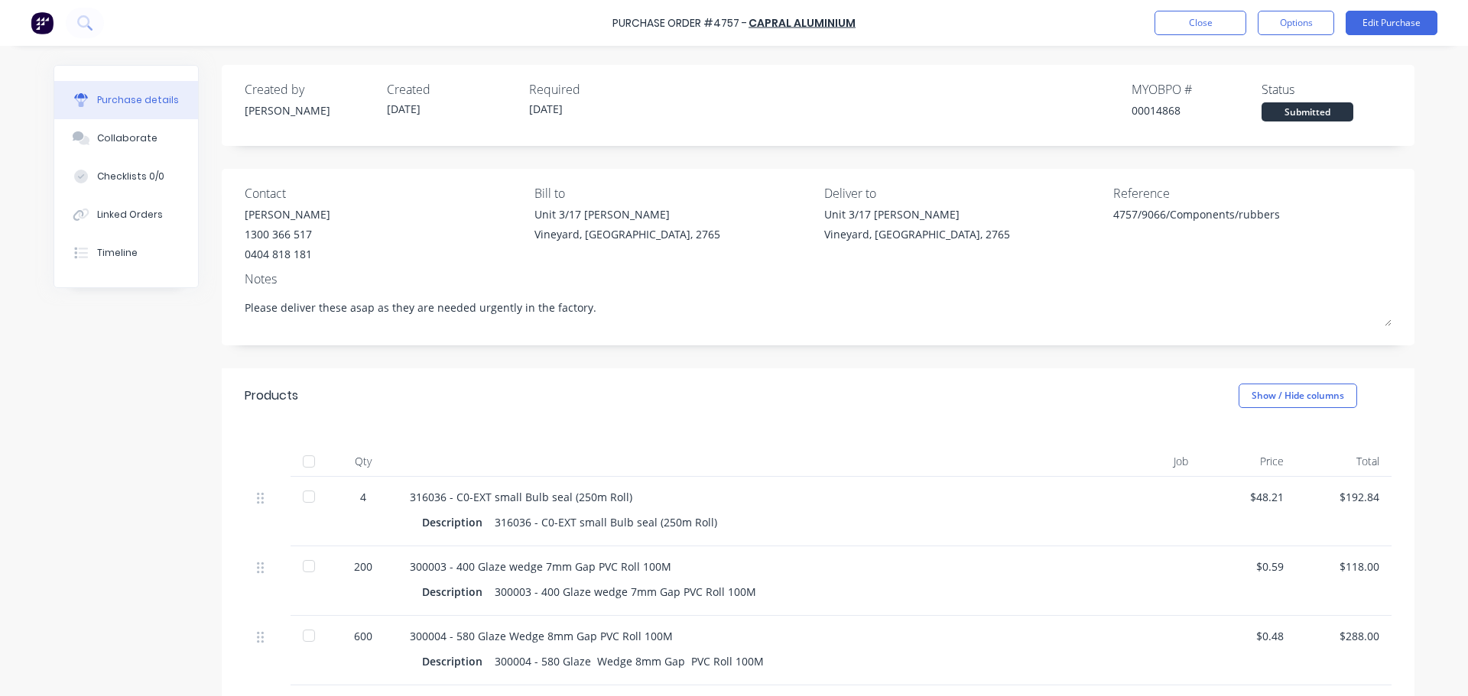
click at [1174, 482] on div at bounding box center [1143, 512] width 115 height 70
click at [1305, 24] on button "Options" at bounding box center [1296, 23] width 76 height 24
click at [1242, 73] on div "Print / Email" at bounding box center [1262, 62] width 118 height 22
click at [1249, 89] on div "With pricing" at bounding box center [1262, 93] width 118 height 22
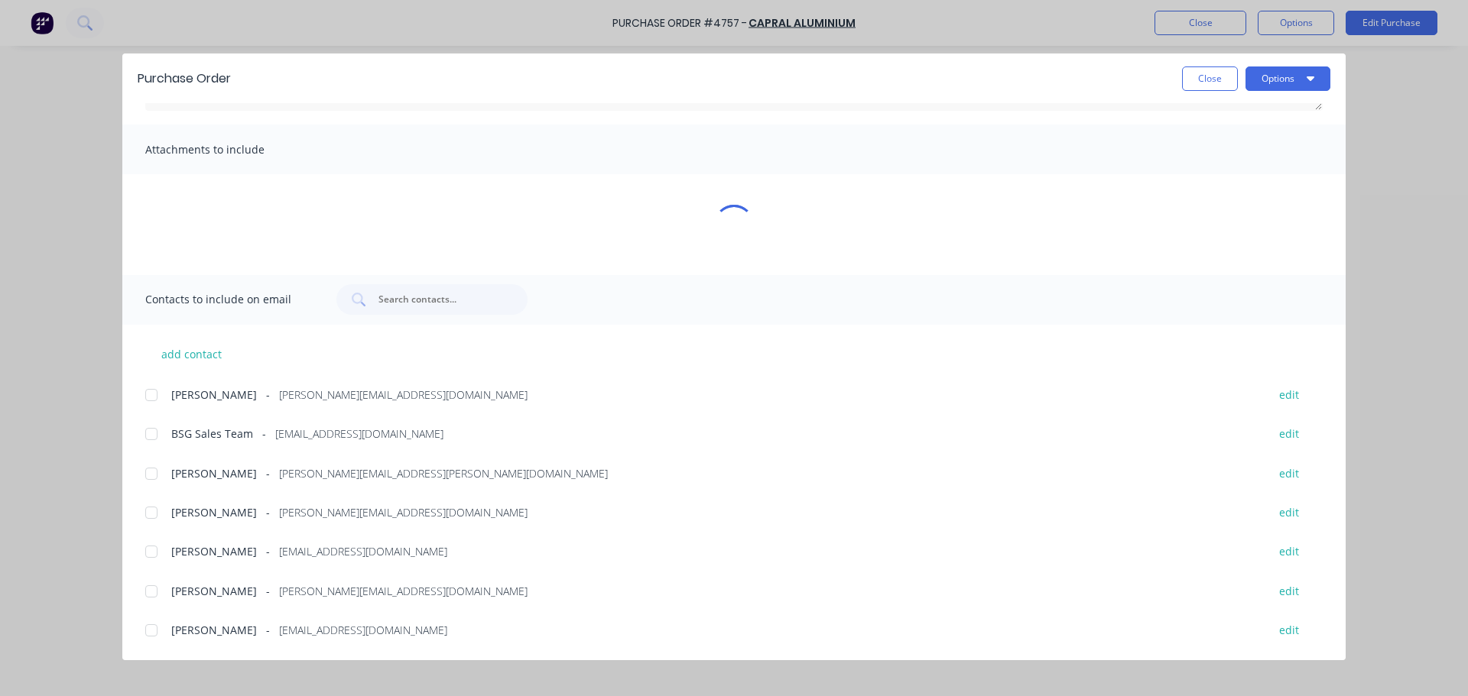
scroll to position [229, 0]
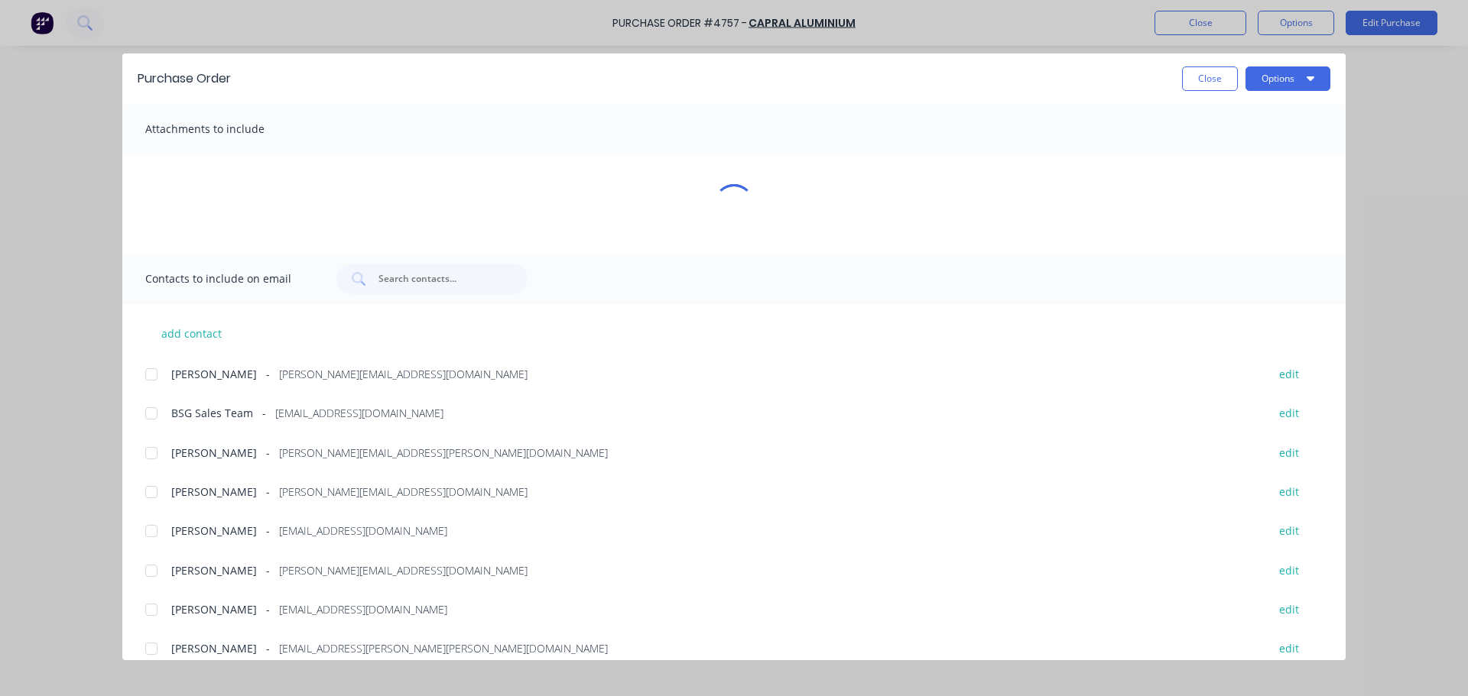
click at [152, 458] on div at bounding box center [151, 453] width 31 height 31
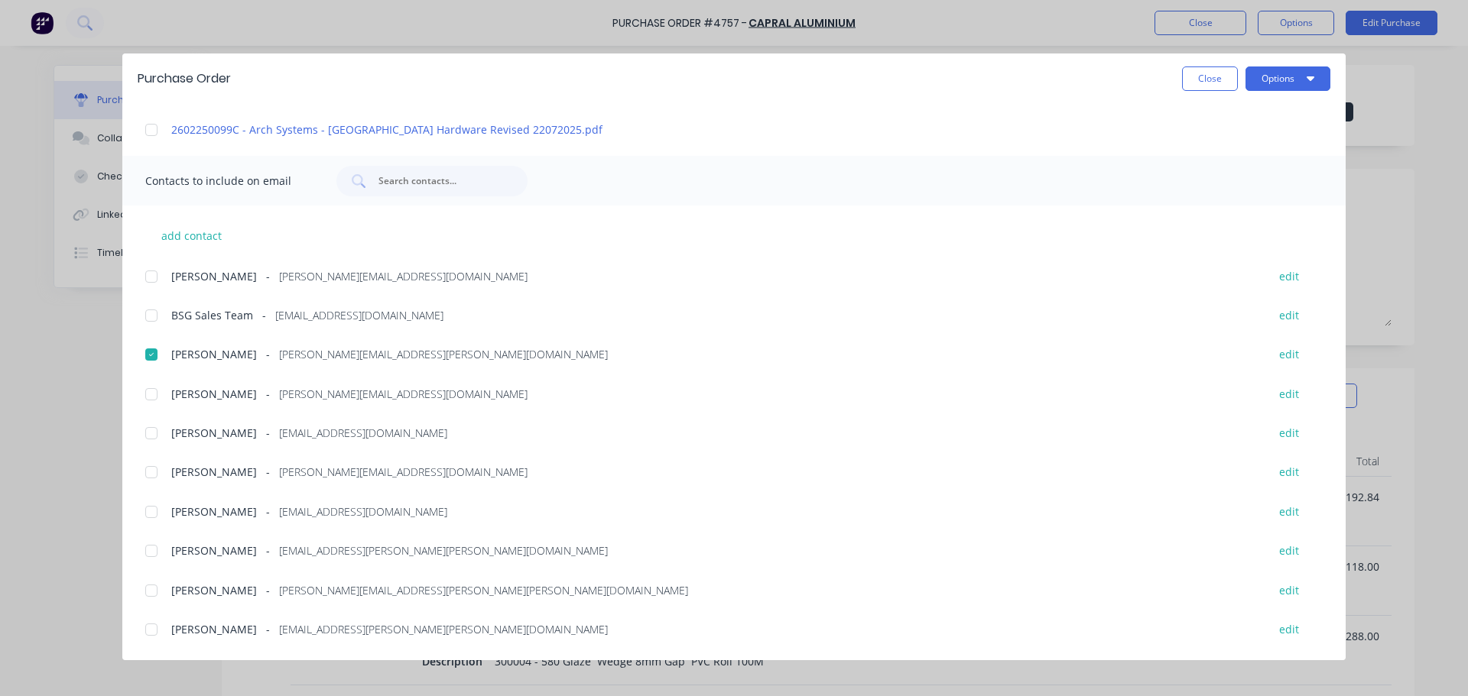
scroll to position [433, 0]
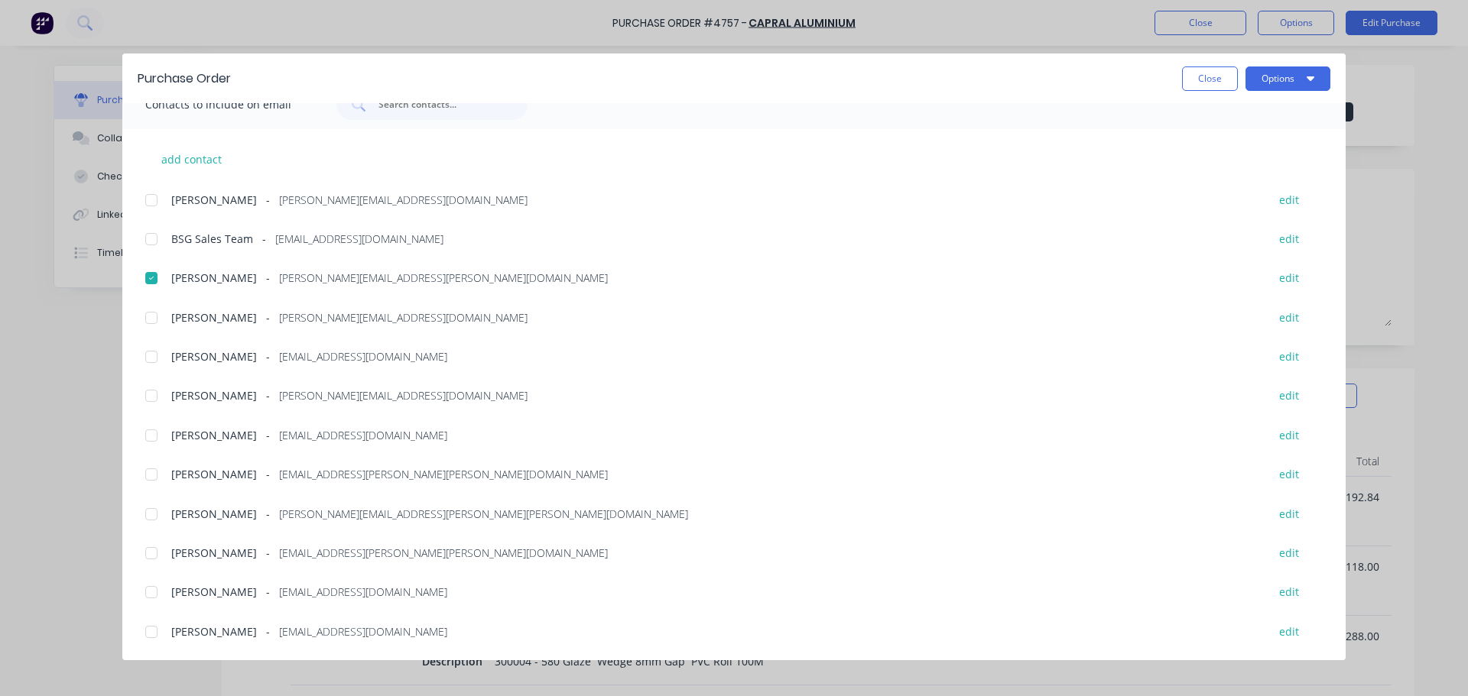
click at [157, 472] on div at bounding box center [151, 474] width 31 height 31
click at [155, 238] on div at bounding box center [151, 239] width 31 height 31
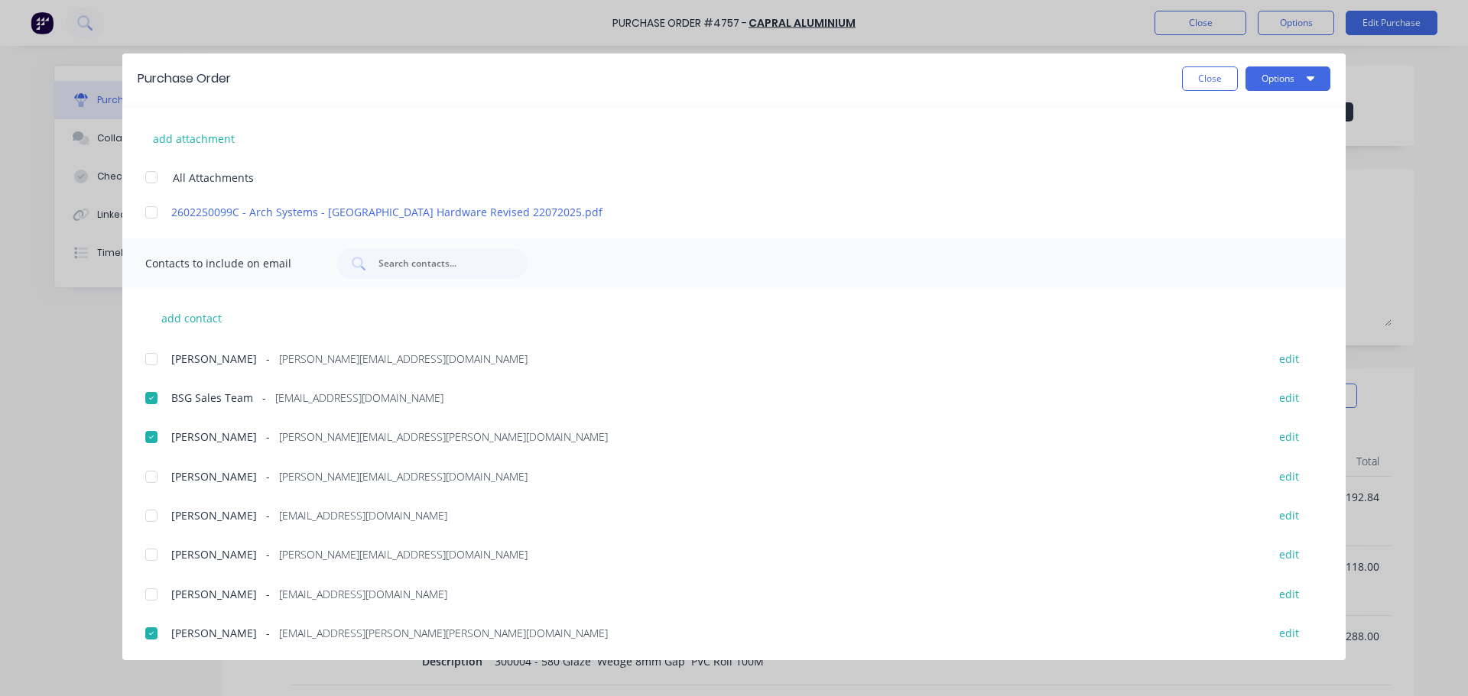
scroll to position [0, 0]
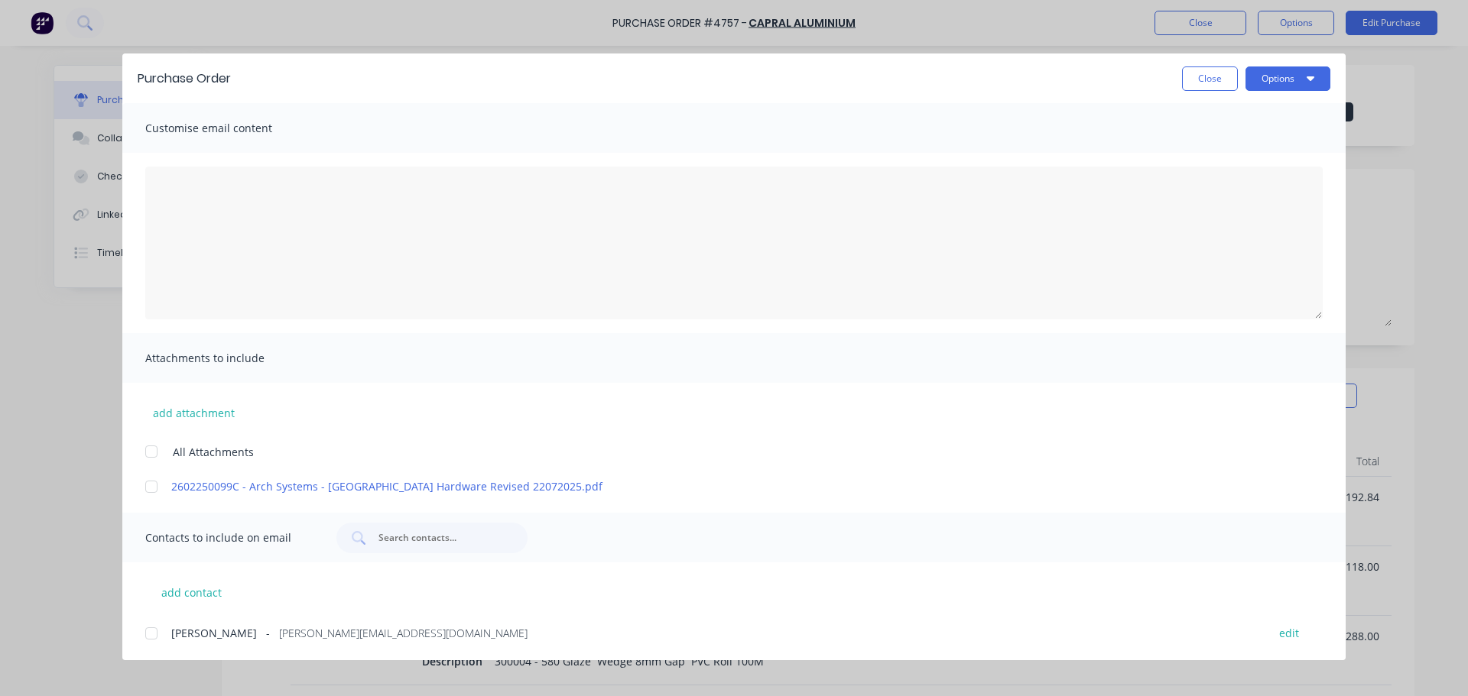
click at [148, 453] on div at bounding box center [151, 452] width 31 height 31
click at [191, 160] on div at bounding box center [733, 243] width 1223 height 180
click at [194, 186] on textarea "29/09/25" at bounding box center [733, 243] width 1177 height 153
click at [1207, 80] on button "Close" at bounding box center [1210, 79] width 56 height 24
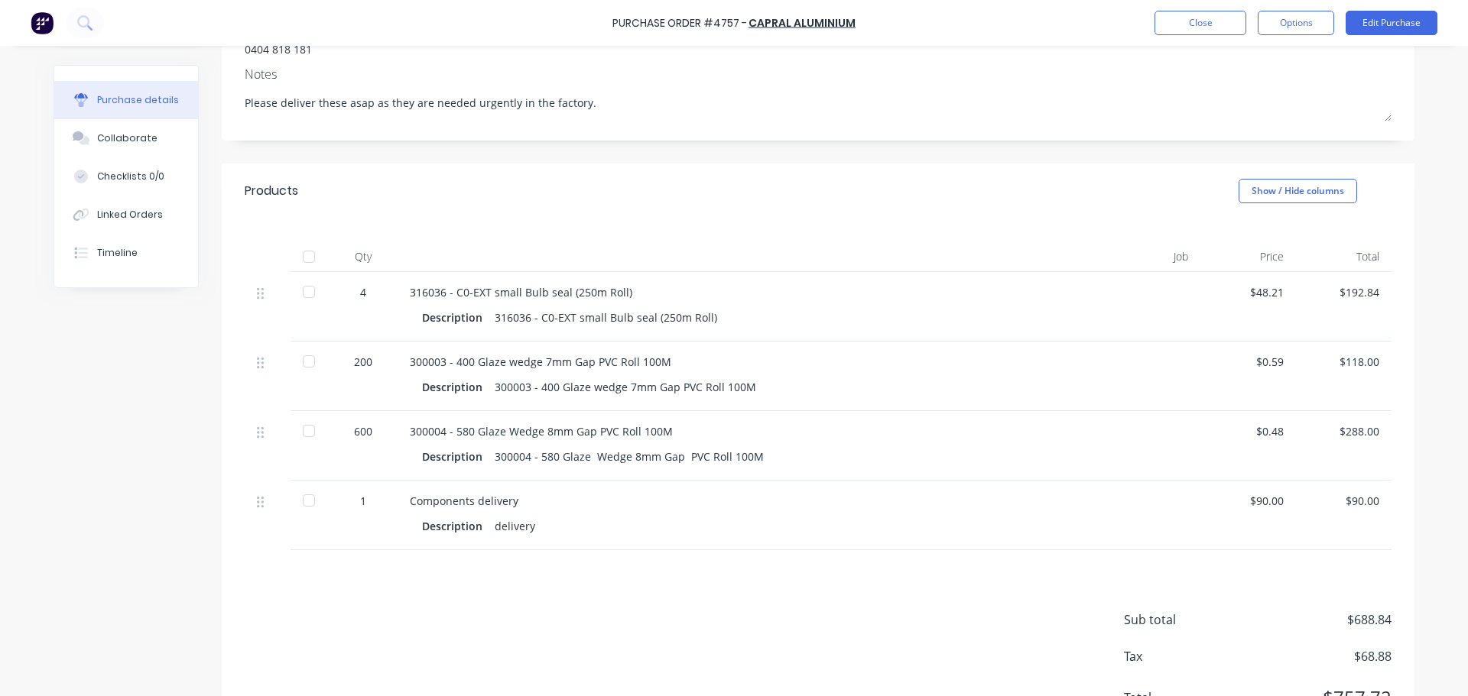
scroll to position [229, 0]
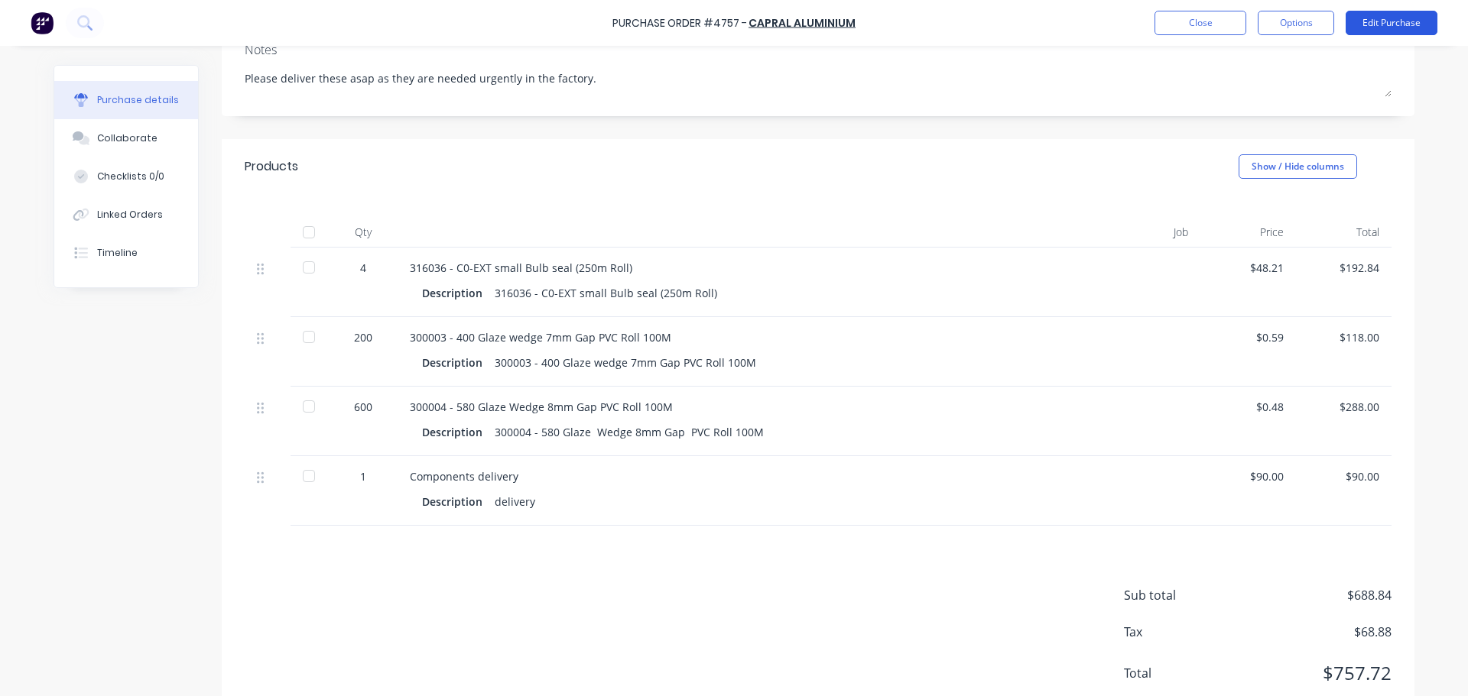
click at [1385, 28] on button "Edit Purchase" at bounding box center [1392, 23] width 92 height 24
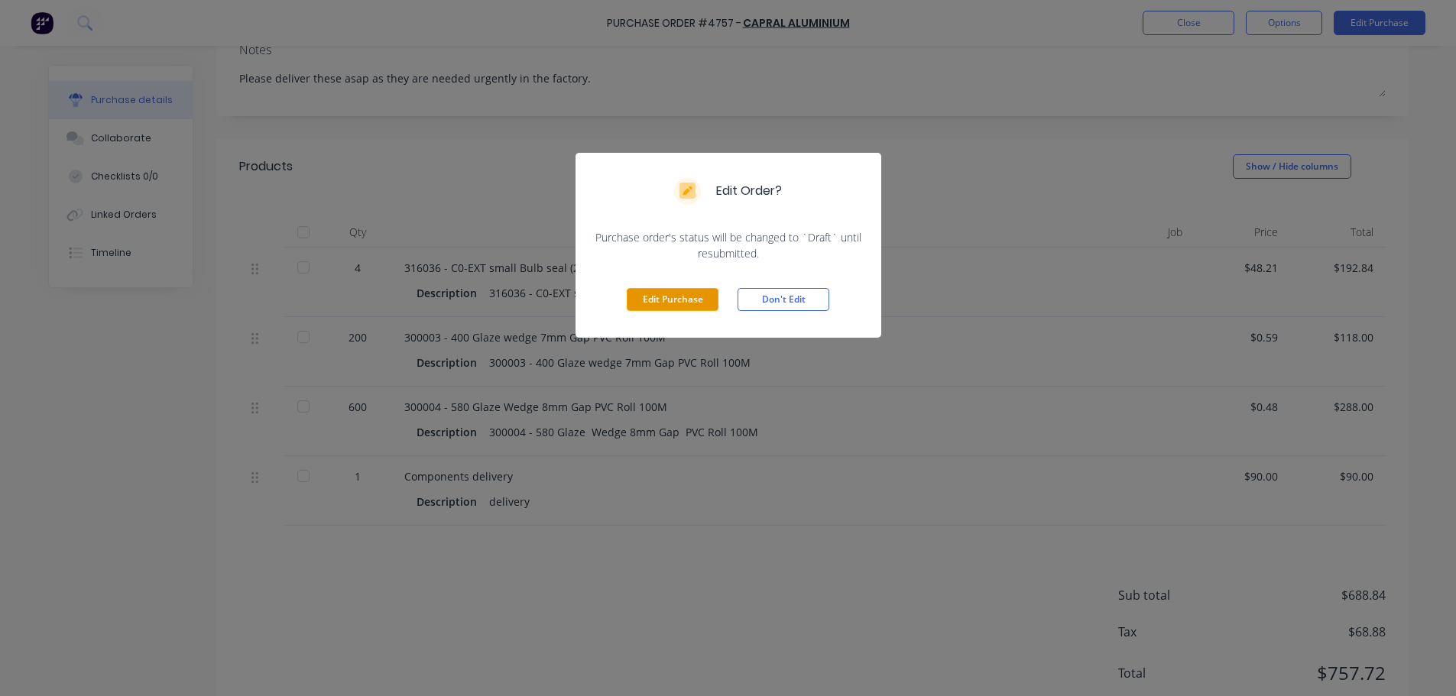
click at [657, 303] on button "Edit Purchase" at bounding box center [673, 299] width 92 height 23
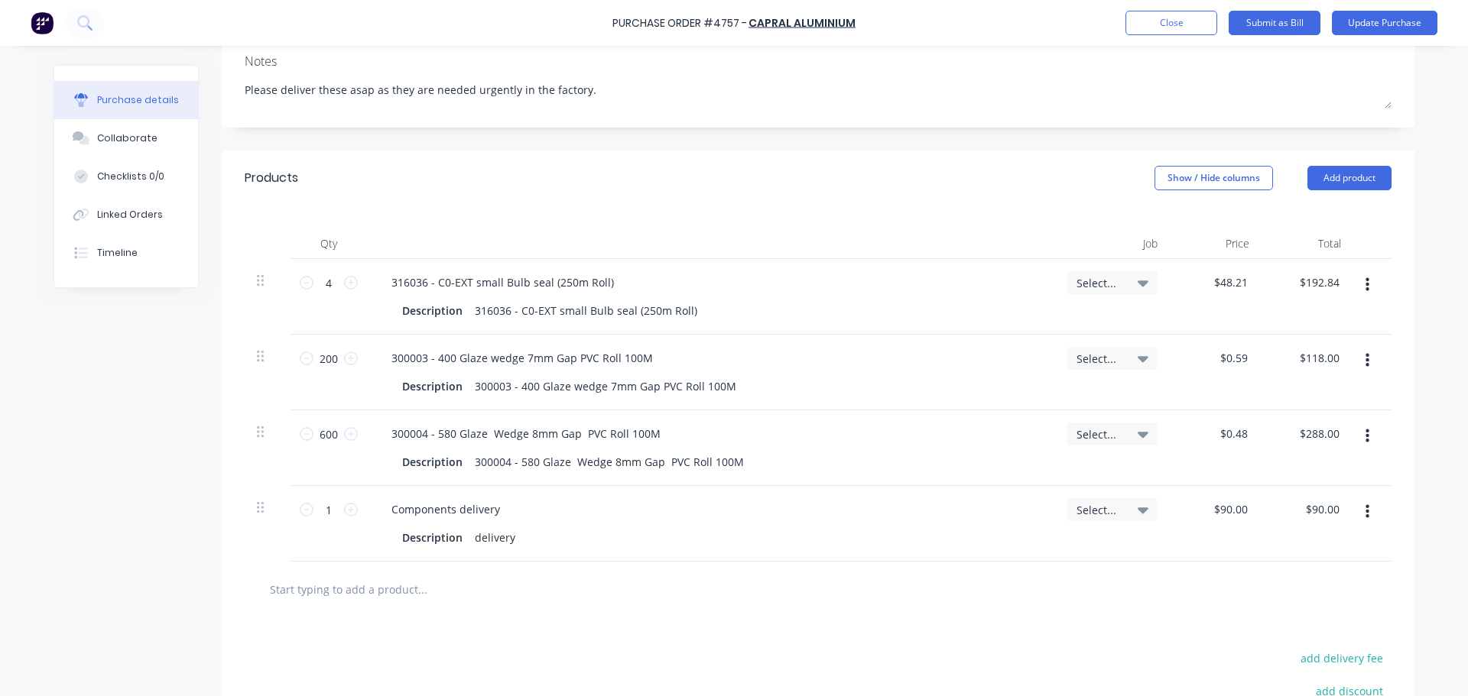
click at [1365, 515] on button "button" at bounding box center [1367, 512] width 36 height 28
click at [1297, 640] on button "Delete" at bounding box center [1320, 644] width 130 height 31
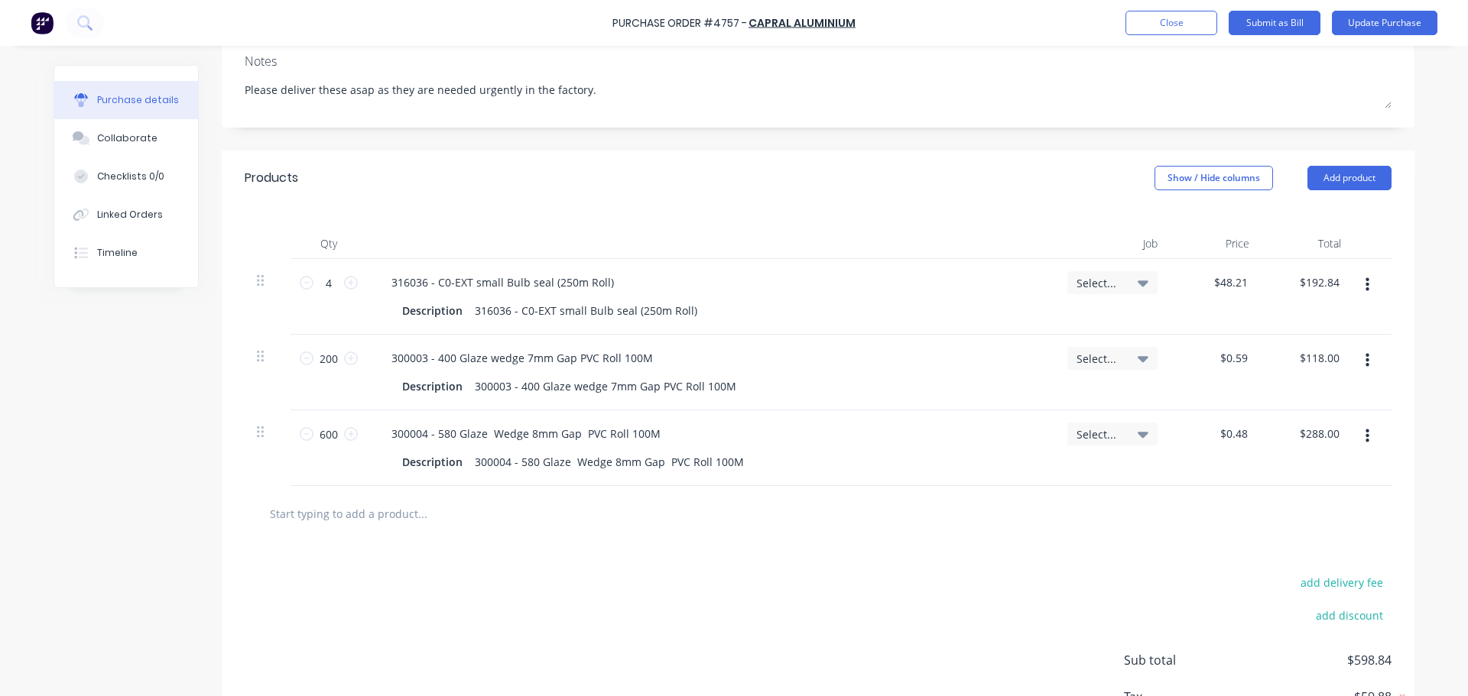
scroll to position [0, 0]
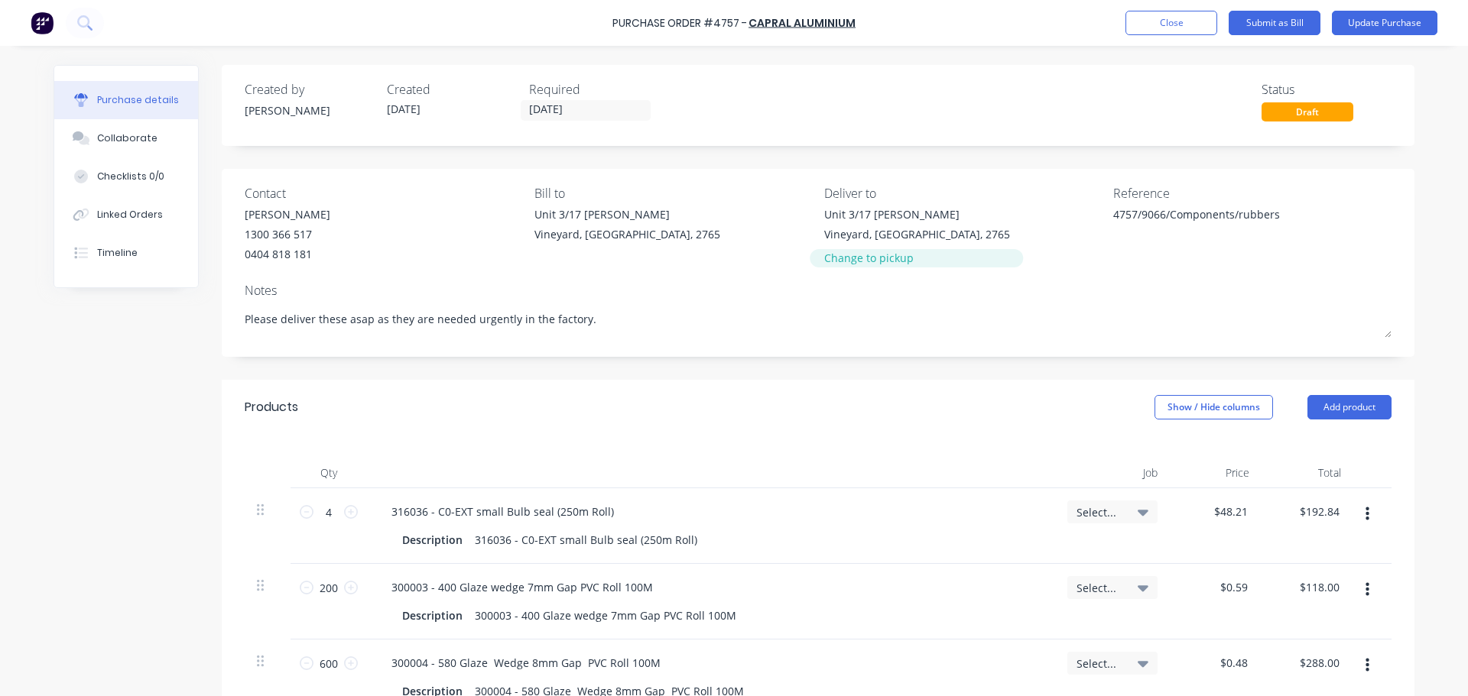
click at [855, 260] on div "Change to pickup" at bounding box center [917, 258] width 186 height 16
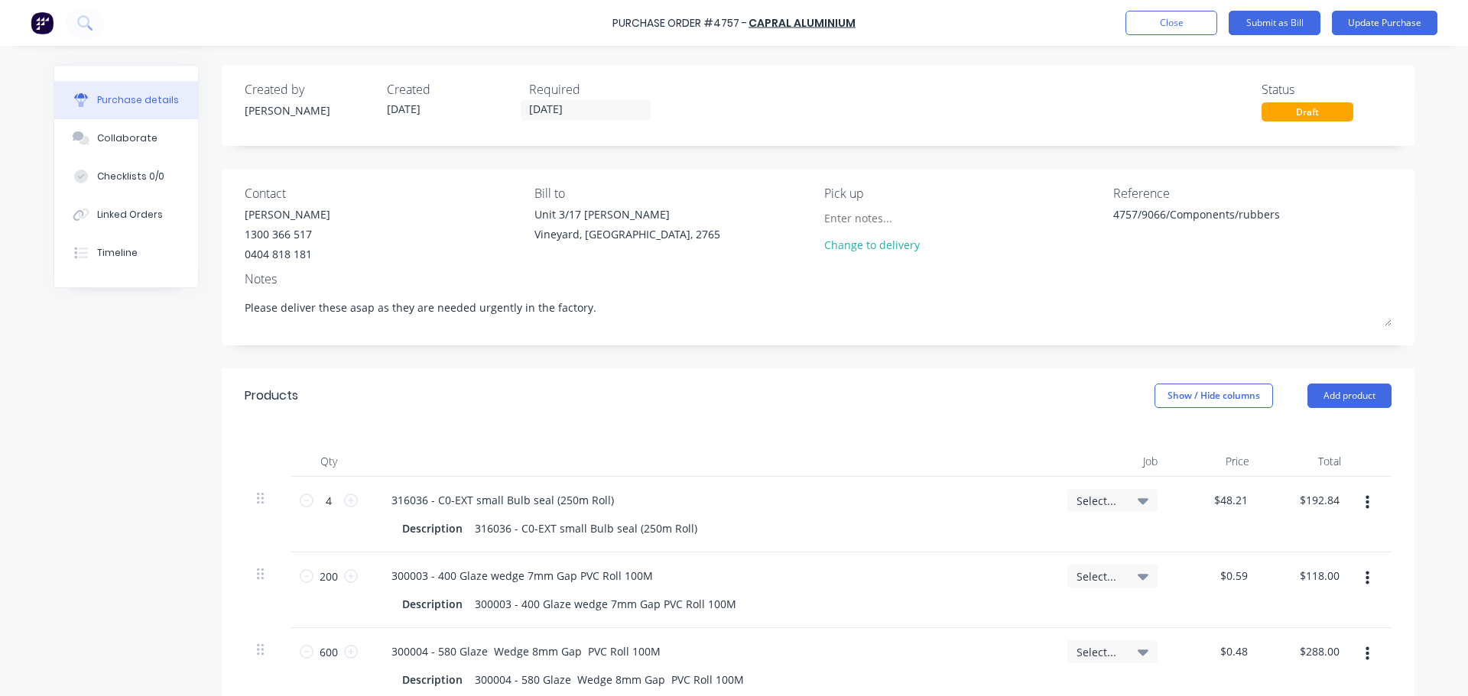
drag, startPoint x: 615, startPoint y: 307, endPoint x: 201, endPoint y: 288, distance: 414.8
click at [205, 290] on div "Created by Dee Created 29/09/25 Required 29/09/25 Status Draft Contact Caroline…" at bounding box center [734, 538] width 1361 height 946
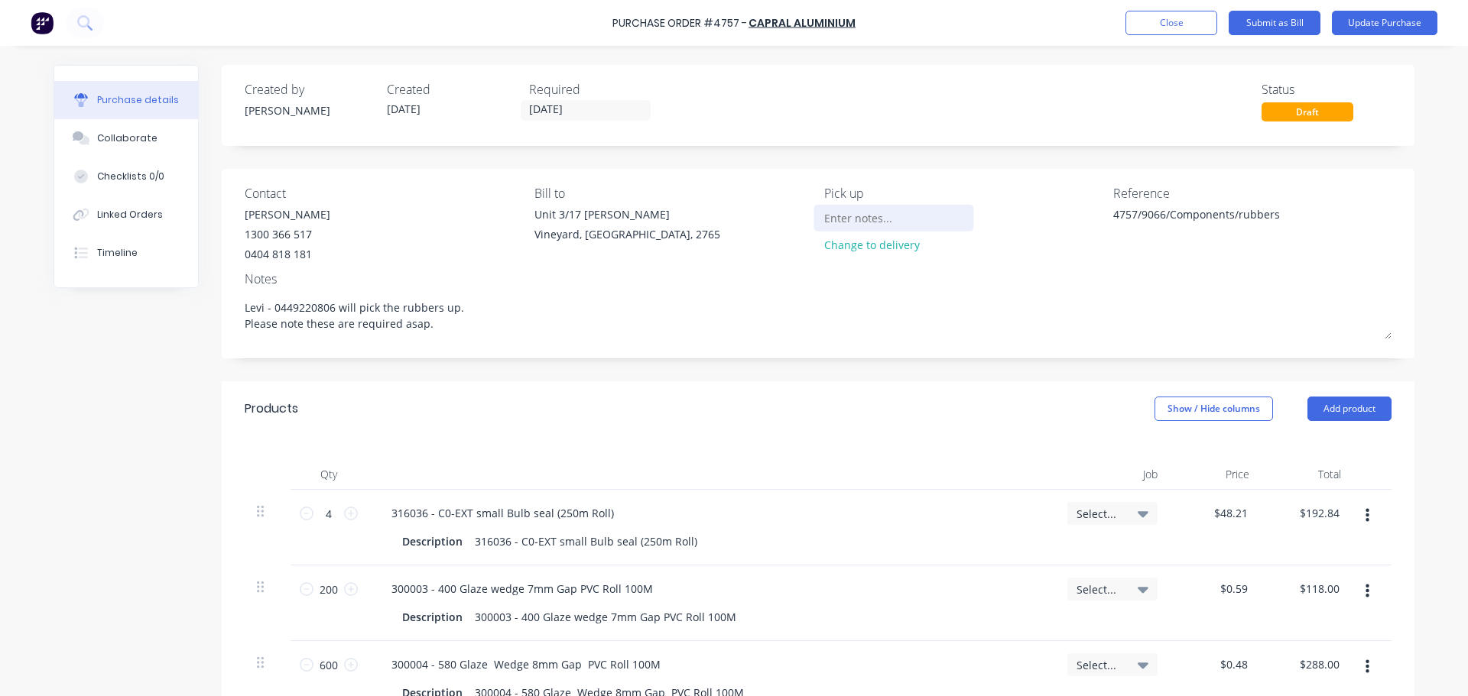
click at [875, 222] on input at bounding box center [893, 217] width 139 height 23
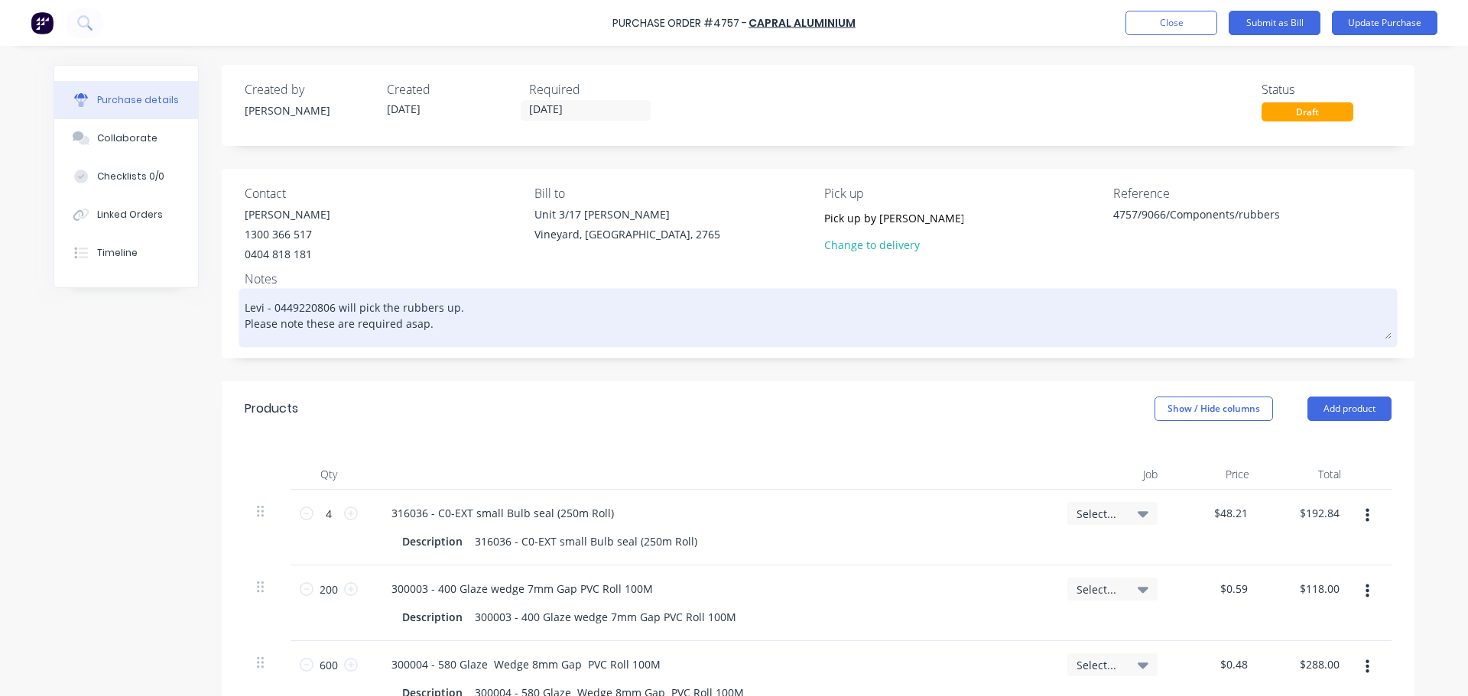
drag, startPoint x: 921, startPoint y: 242, endPoint x: 672, endPoint y: 337, distance: 266.9
click at [676, 335] on textarea "Levi - 0449220806 will pick the rubbers up. Please note these are required asap." at bounding box center [818, 315] width 1147 height 47
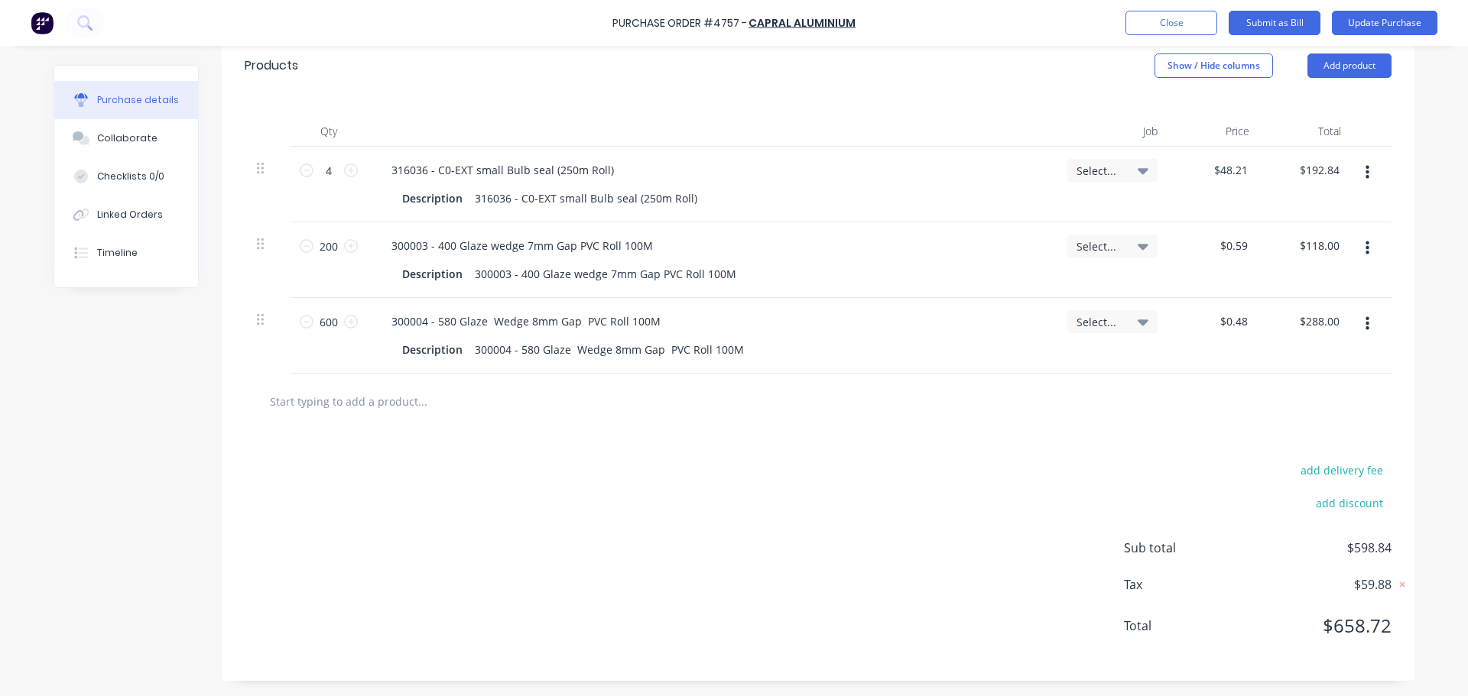
scroll to position [37, 0]
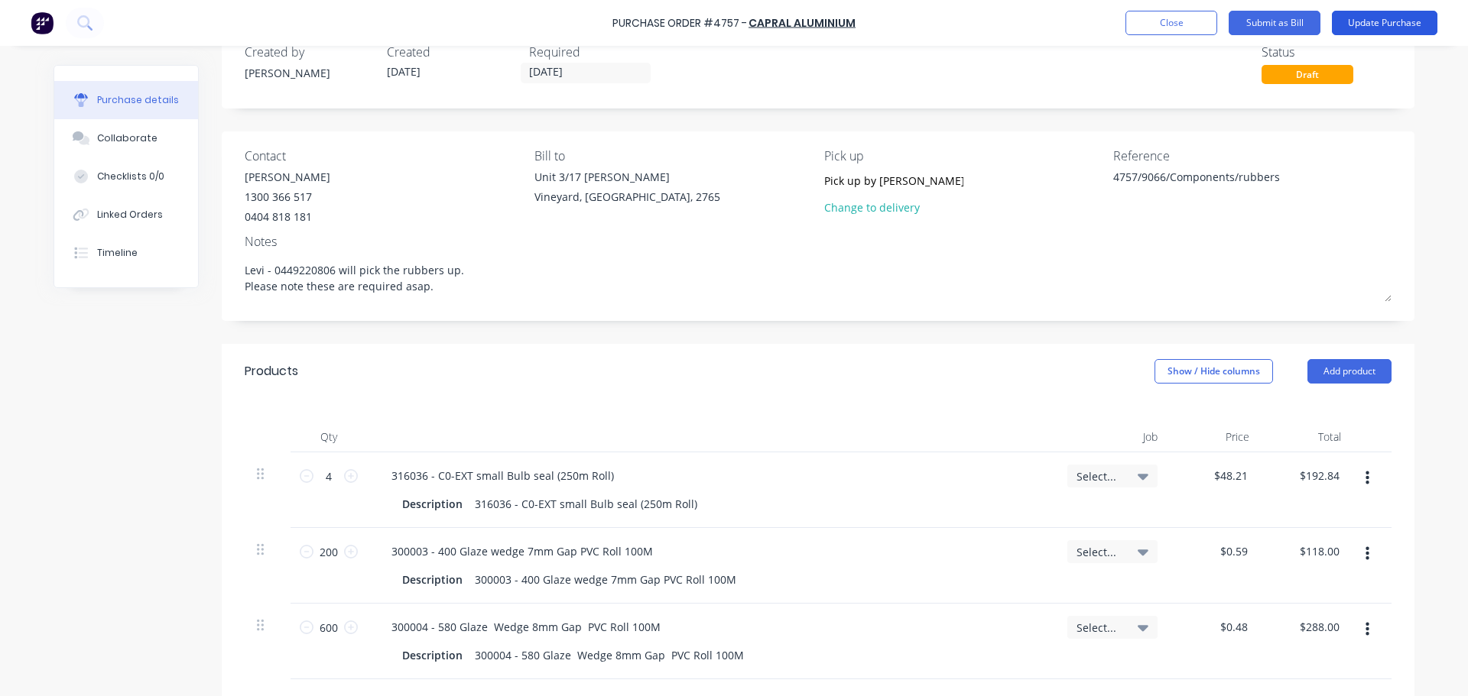
click at [1386, 24] on button "Update Purchase" at bounding box center [1385, 23] width 106 height 24
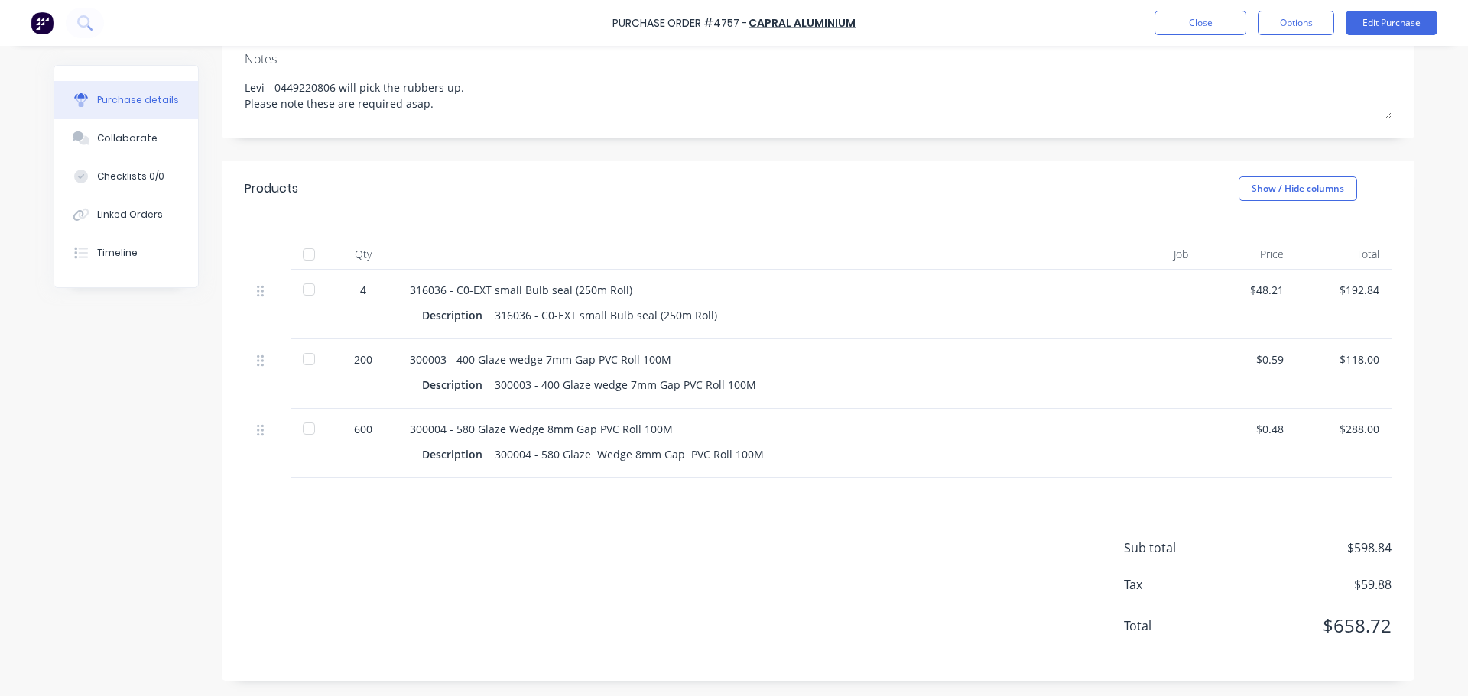
scroll to position [67, 0]
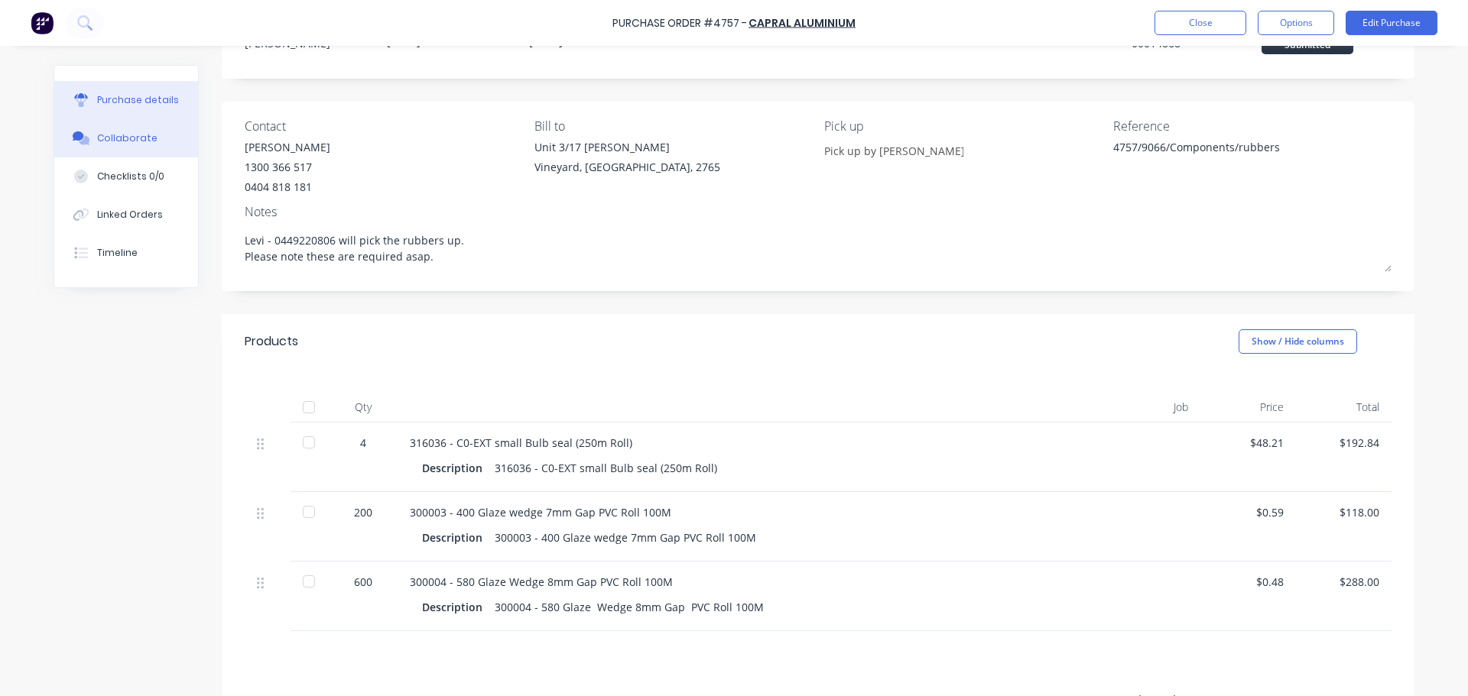
click at [109, 150] on button "Collaborate" at bounding box center [126, 138] width 144 height 38
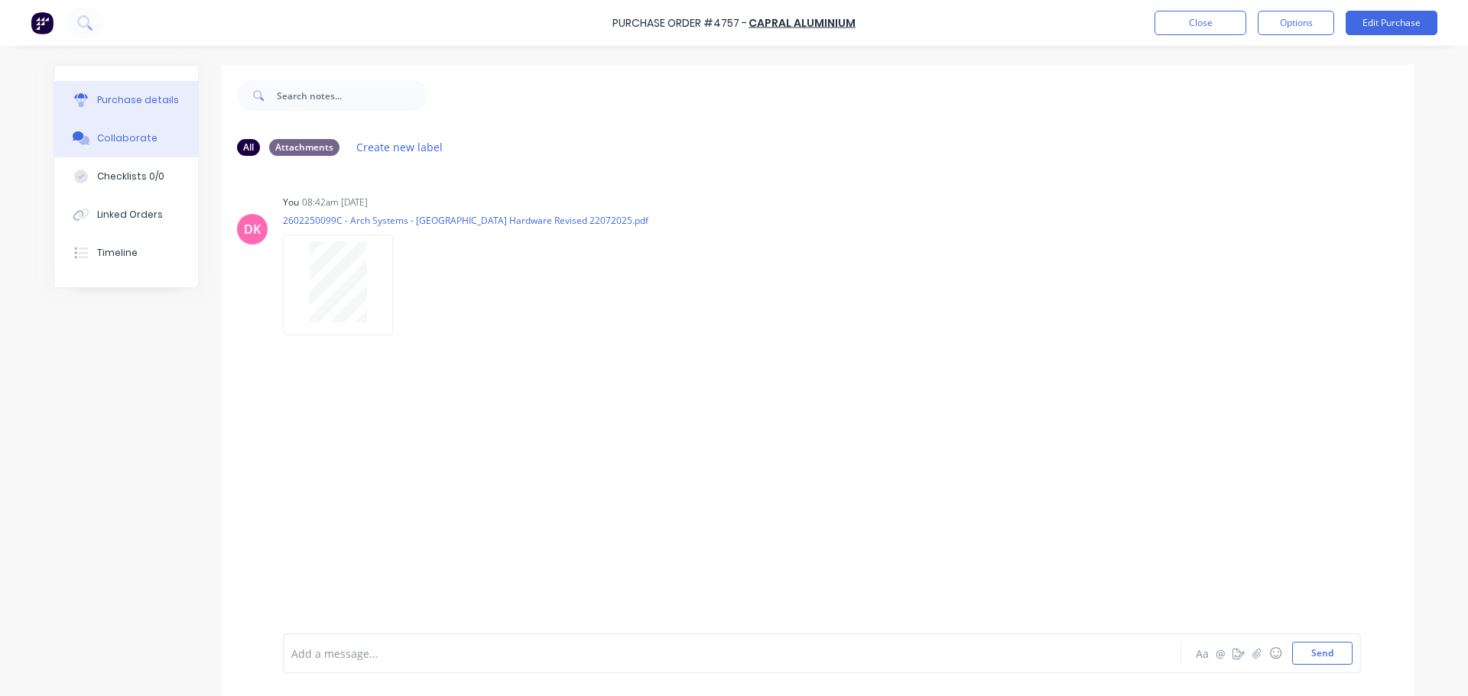
click at [106, 91] on button "Purchase details" at bounding box center [126, 100] width 144 height 38
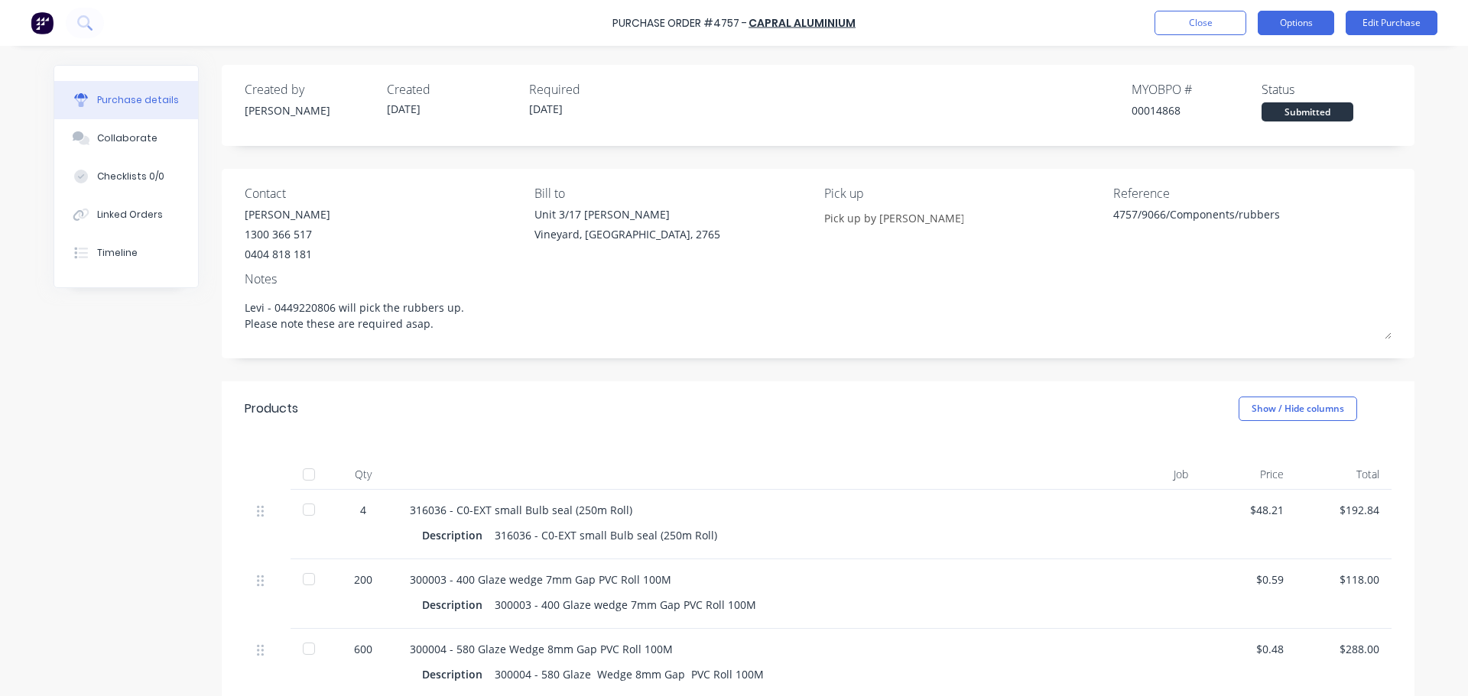
click at [1299, 25] on button "Options" at bounding box center [1296, 23] width 76 height 24
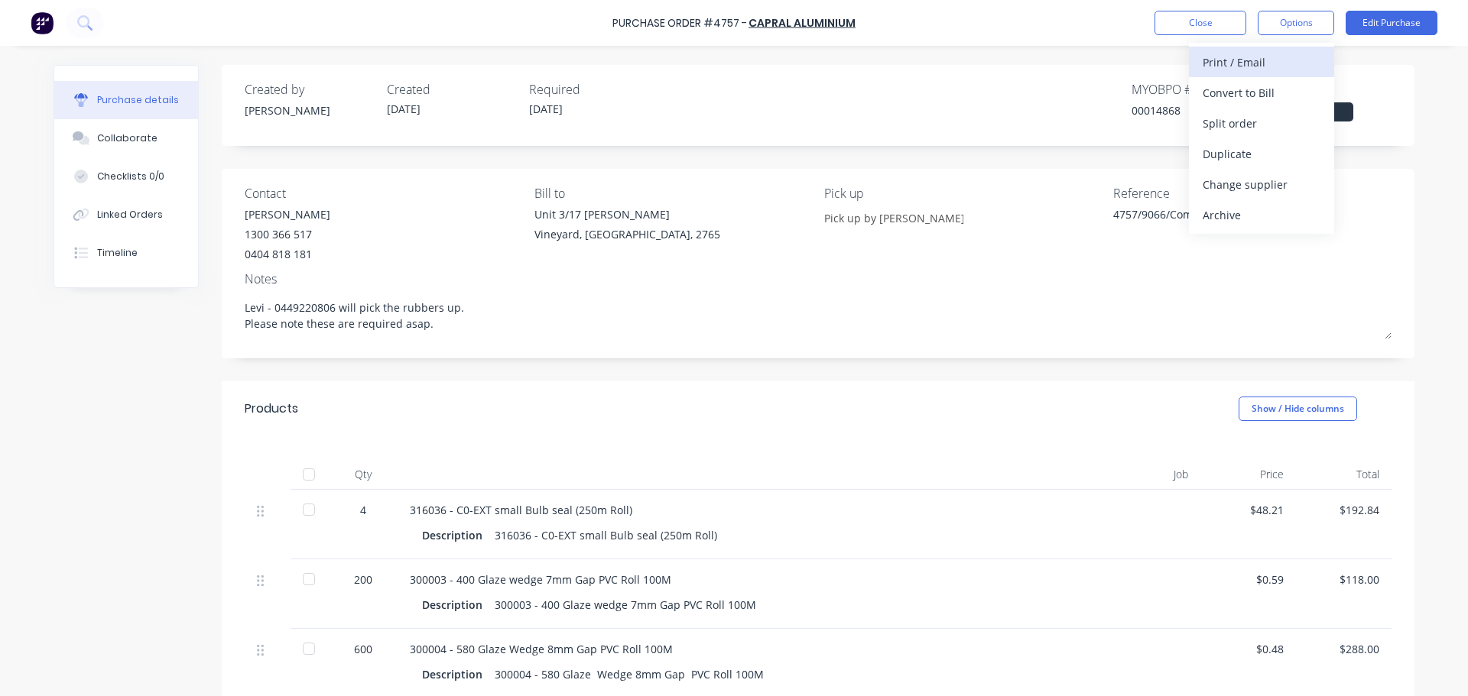
click at [1263, 63] on div "Print / Email" at bounding box center [1262, 62] width 118 height 22
click at [1255, 84] on div "With pricing" at bounding box center [1262, 93] width 118 height 22
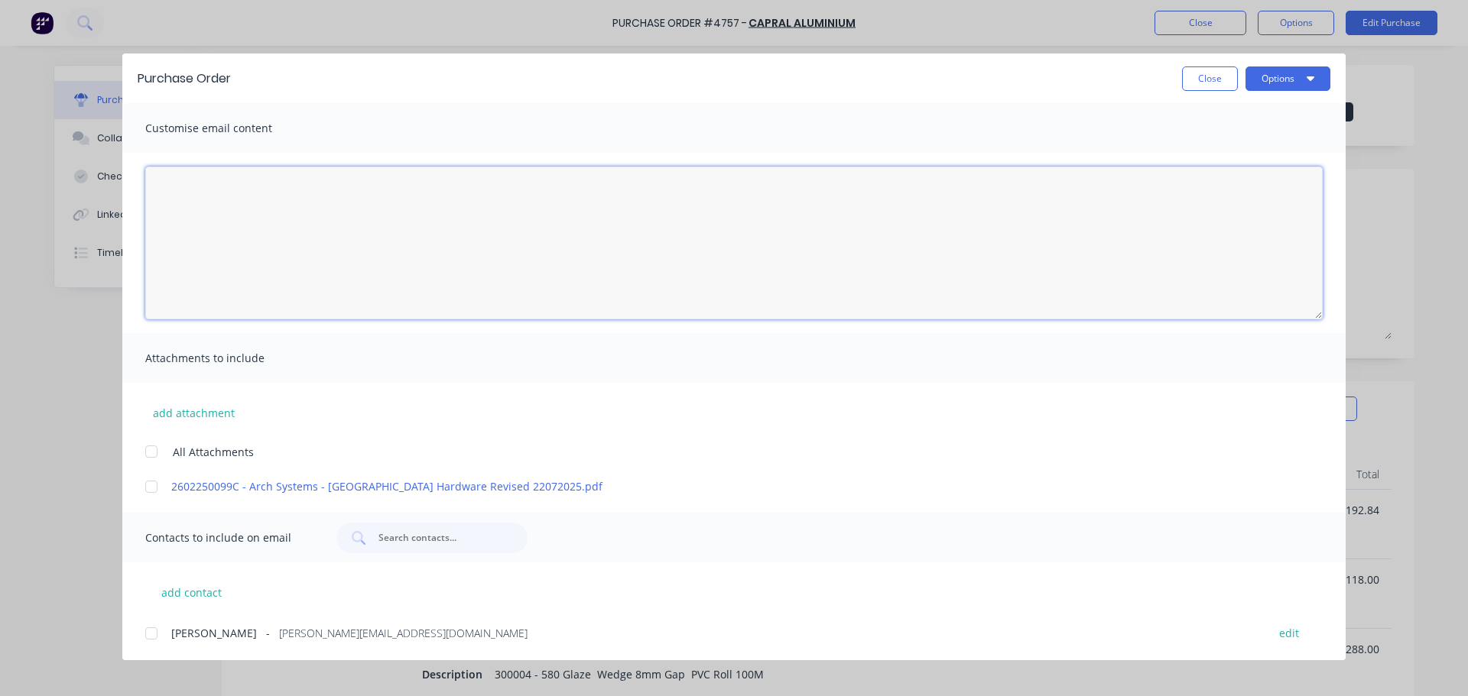
click at [346, 234] on textarea "29/09/25" at bounding box center [733, 243] width 1177 height 153
click at [310, 207] on textarea "HI Caroline, Please see the PO - 4757 for a pickup today" at bounding box center [733, 243] width 1177 height 153
click at [374, 204] on textarea "HI Caroline, Please see the PO - 4757 for pickup today" at bounding box center [733, 243] width 1177 height 153
click at [267, 184] on textarea "HI Caroline, Please see the PO - 4757 for pickup today. Levi will be picking th…" at bounding box center [733, 243] width 1177 height 153
click at [156, 450] on div at bounding box center [151, 452] width 31 height 31
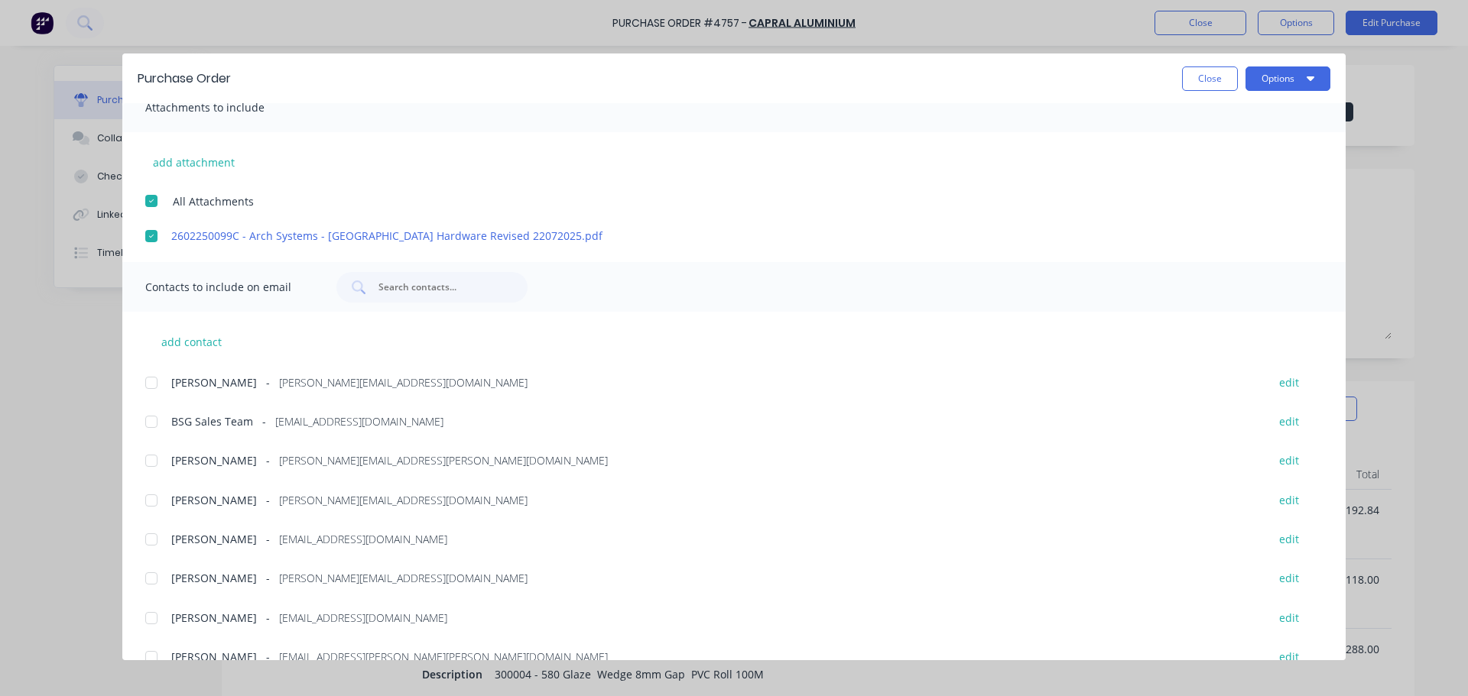
scroll to position [433, 0]
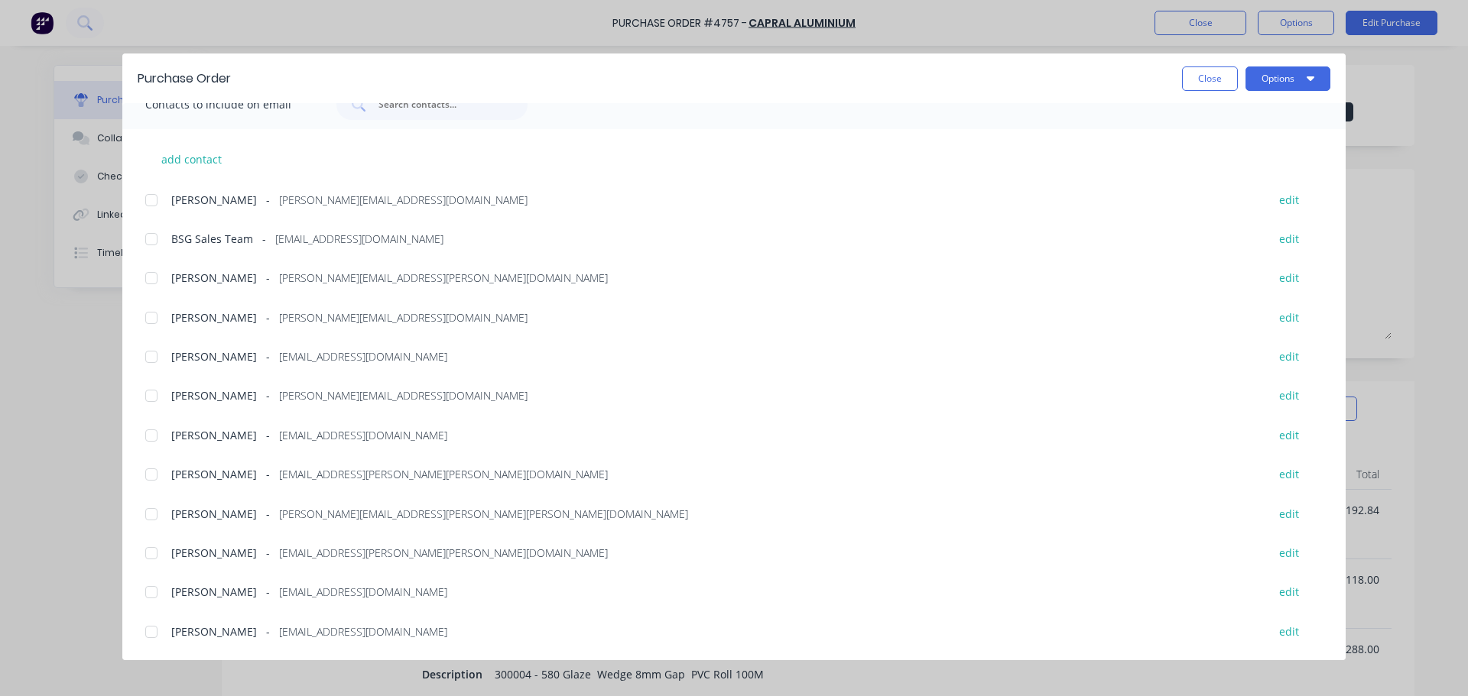
click at [146, 237] on div at bounding box center [151, 239] width 31 height 31
click at [151, 279] on div at bounding box center [151, 278] width 31 height 31
click at [156, 476] on div at bounding box center [151, 474] width 31 height 31
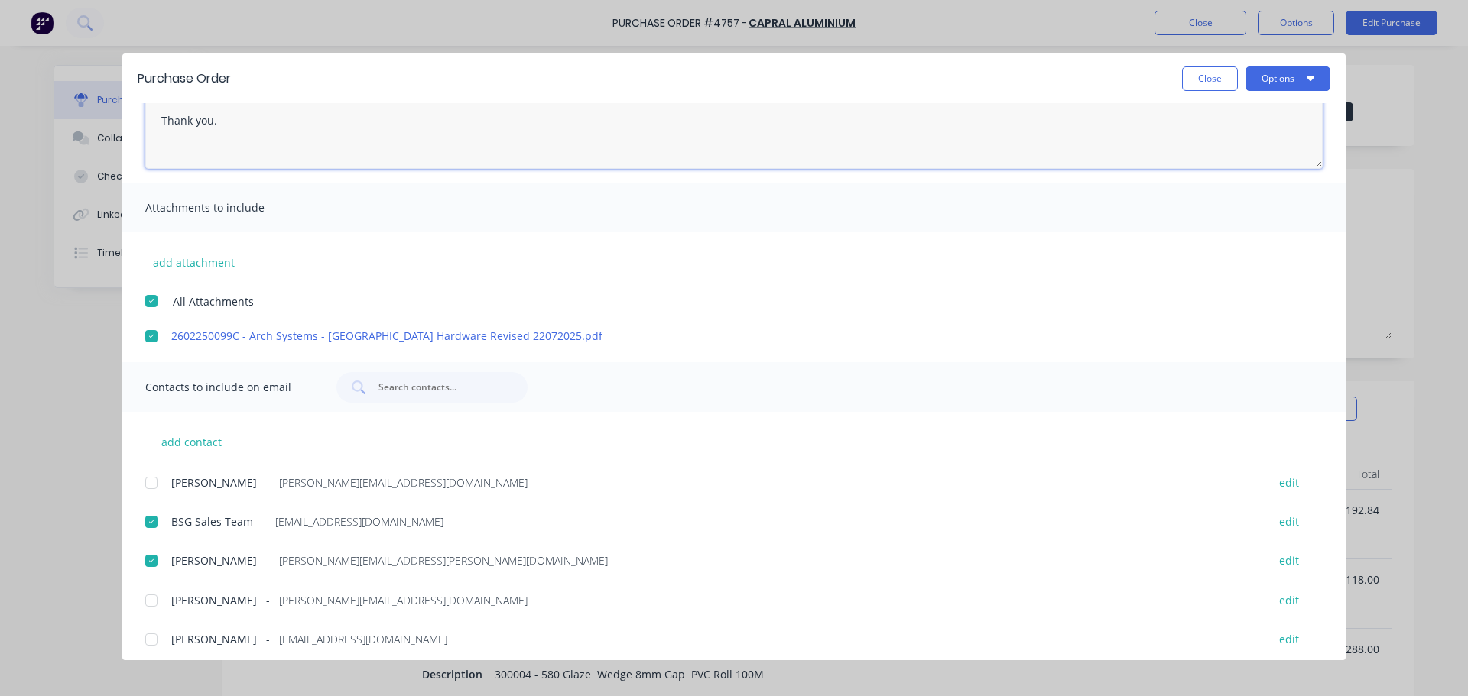
scroll to position [0, 0]
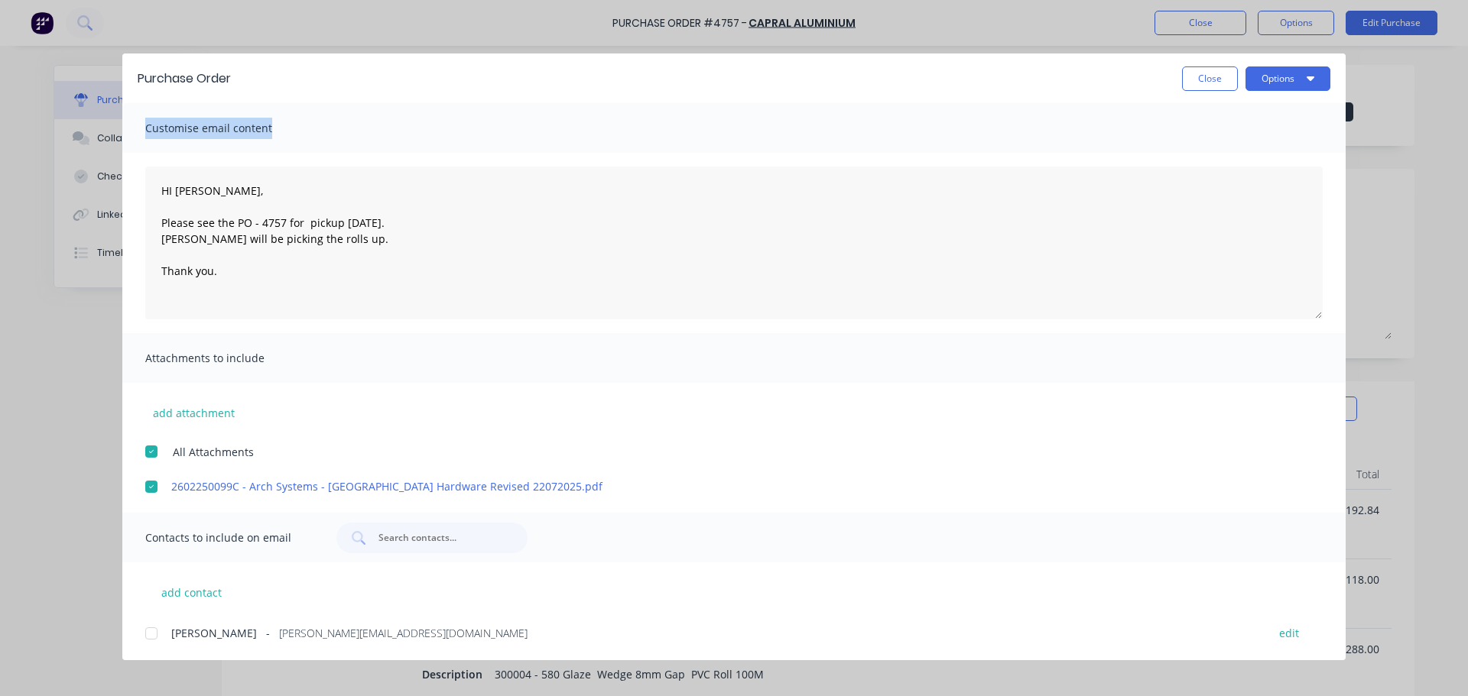
drag, startPoint x: 820, startPoint y: 68, endPoint x: 887, endPoint y: 164, distance: 116.4
click at [887, 164] on div "Purchase Order Close Options Customise email content HI Caroline, Please see th…" at bounding box center [733, 357] width 1223 height 607
click at [793, 79] on div "Close Options" at bounding box center [788, 79] width 1084 height 24
click at [1277, 82] on button "Options" at bounding box center [1287, 79] width 85 height 24
click at [1221, 170] on div "Email" at bounding box center [1258, 178] width 118 height 22
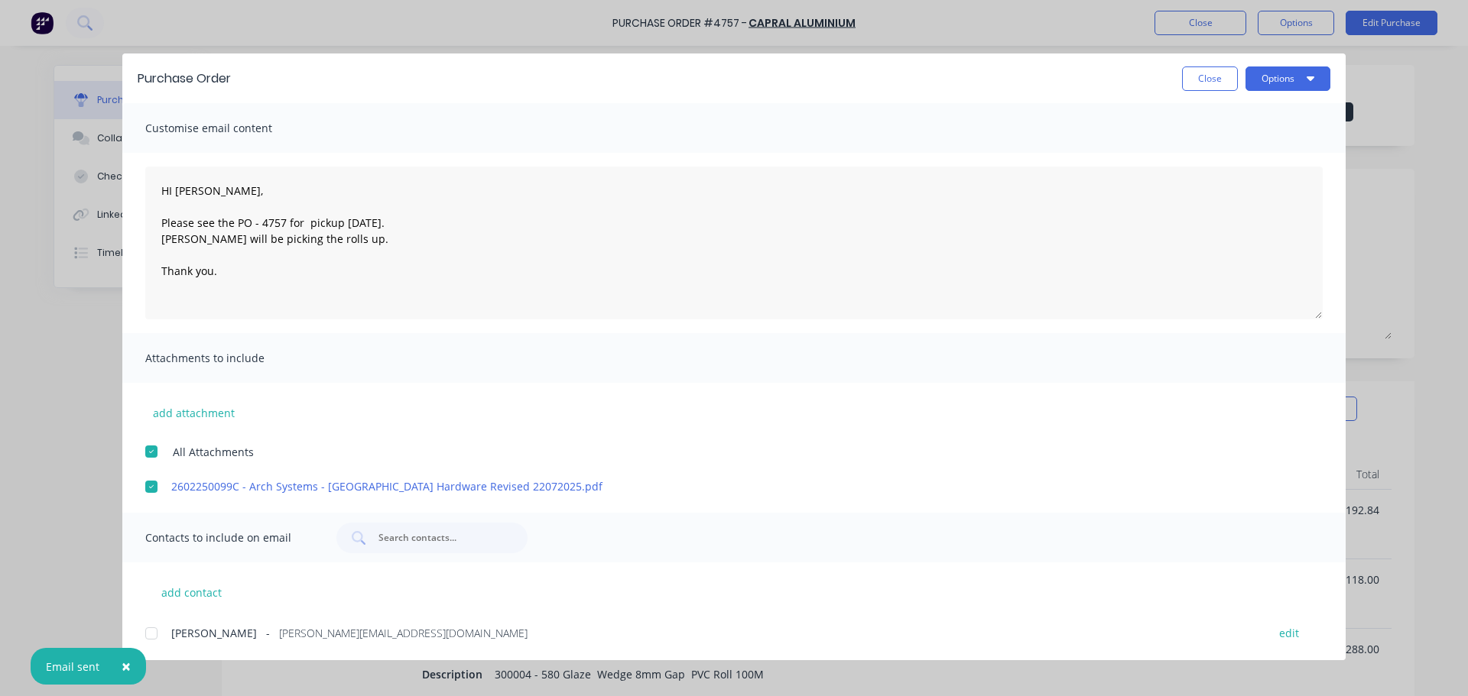
click at [144, 453] on div at bounding box center [151, 452] width 31 height 31
click at [1298, 87] on button "Options" at bounding box center [1287, 79] width 85 height 24
click at [1256, 151] on div "Print" at bounding box center [1258, 148] width 118 height 22
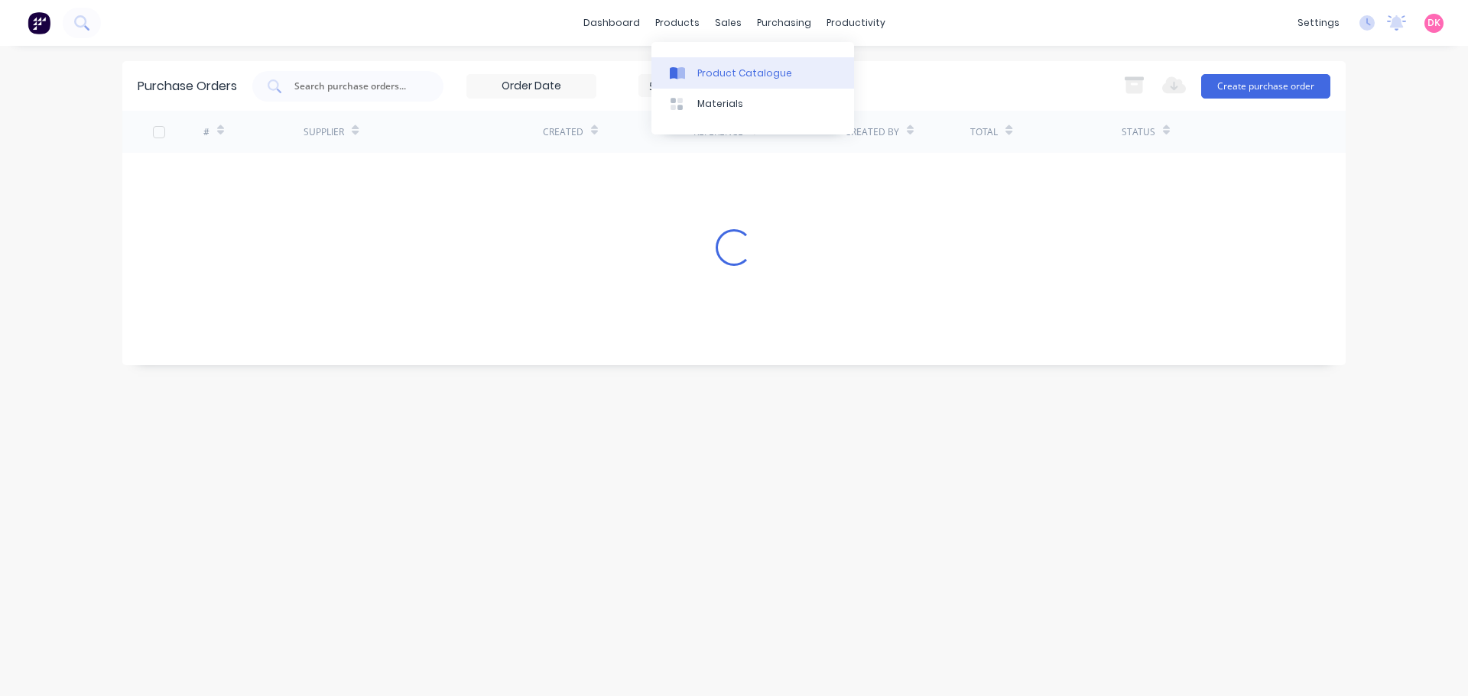
click at [700, 69] on div "Product Catalogue" at bounding box center [744, 74] width 95 height 14
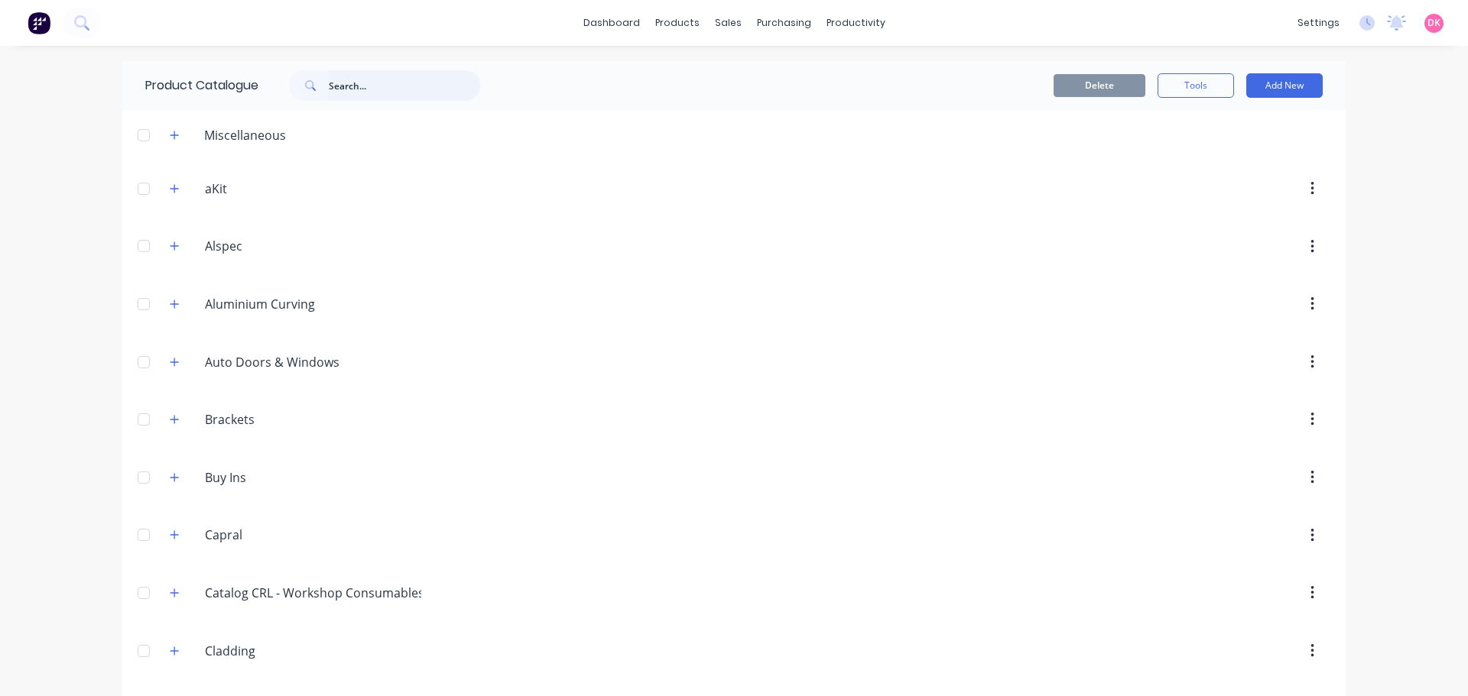
click at [414, 98] on input "text" at bounding box center [404, 85] width 151 height 31
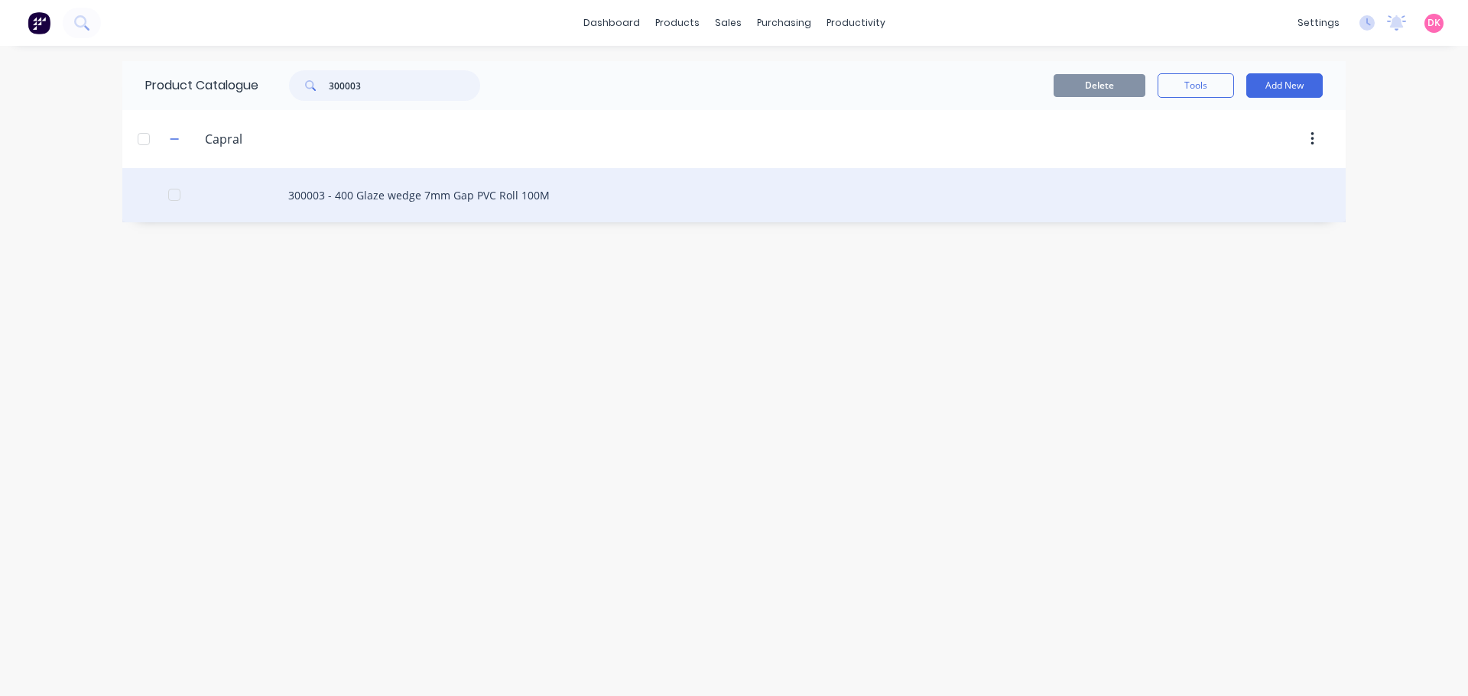
type input "300003"
click at [335, 200] on div "300003 - 400 Glaze wedge 7mm Gap PVC Roll 100M" at bounding box center [733, 195] width 1223 height 54
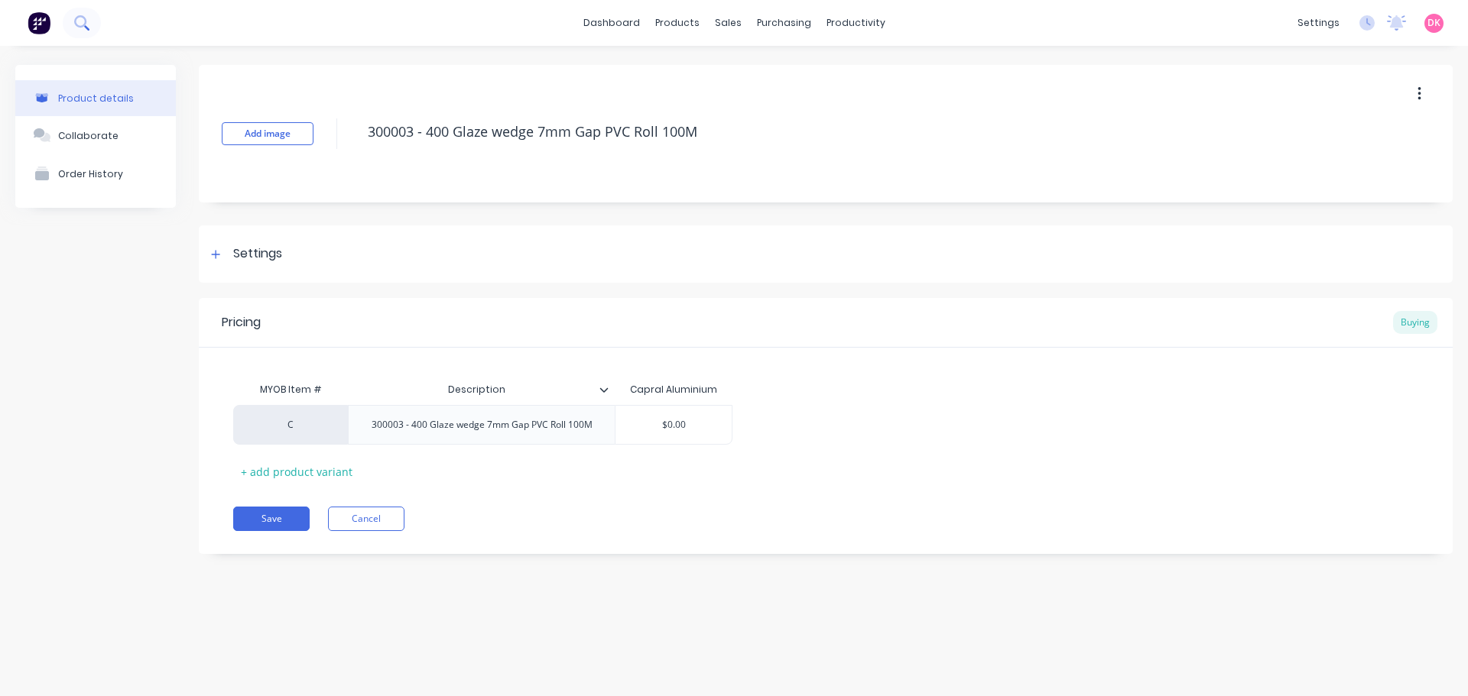
click at [86, 34] on button at bounding box center [82, 23] width 38 height 31
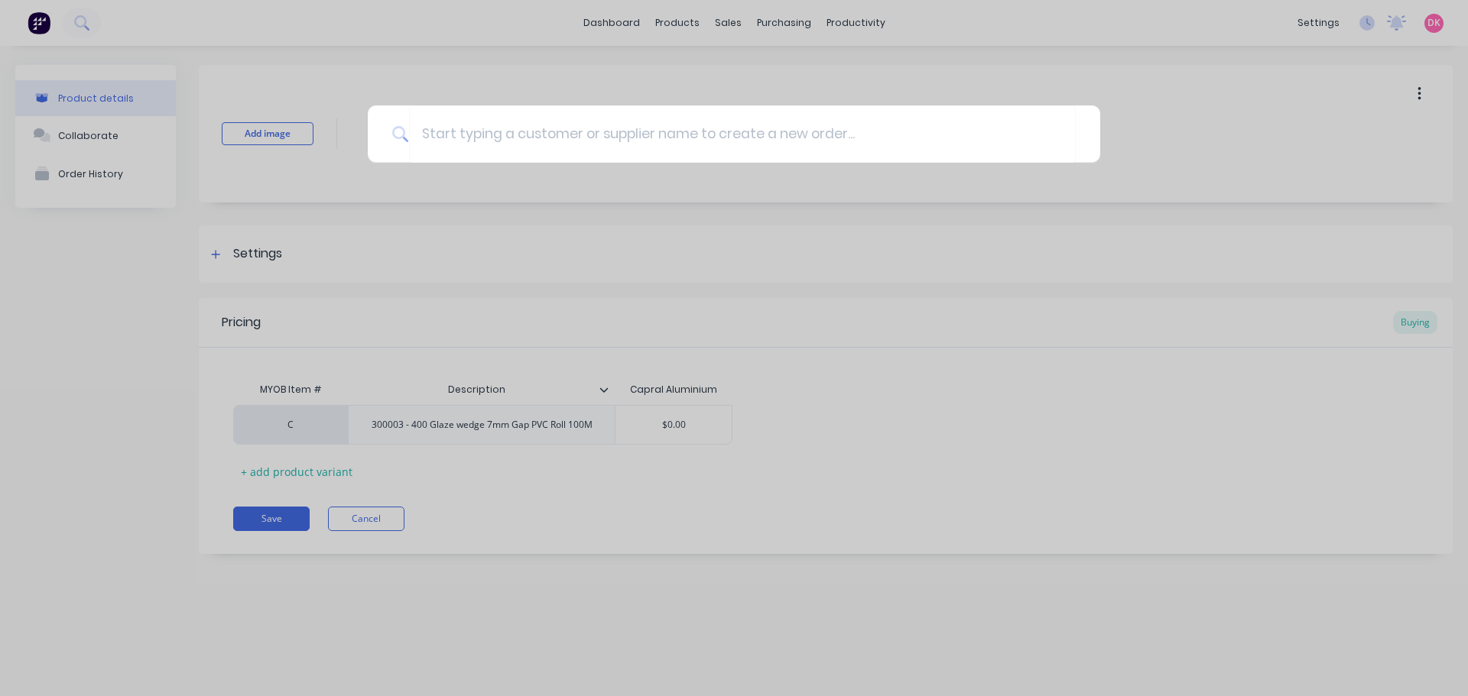
click at [54, 356] on div at bounding box center [734, 348] width 1468 height 696
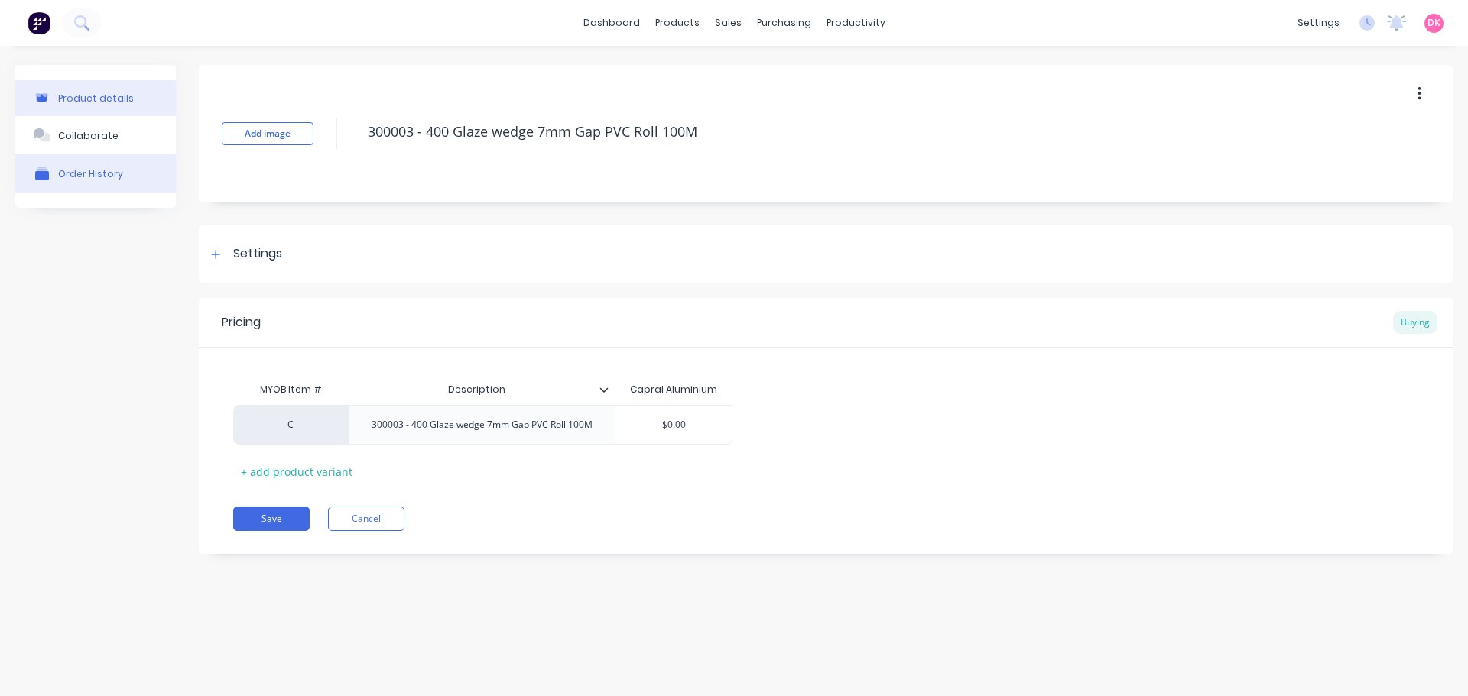
click at [71, 170] on div "Order History" at bounding box center [90, 173] width 65 height 11
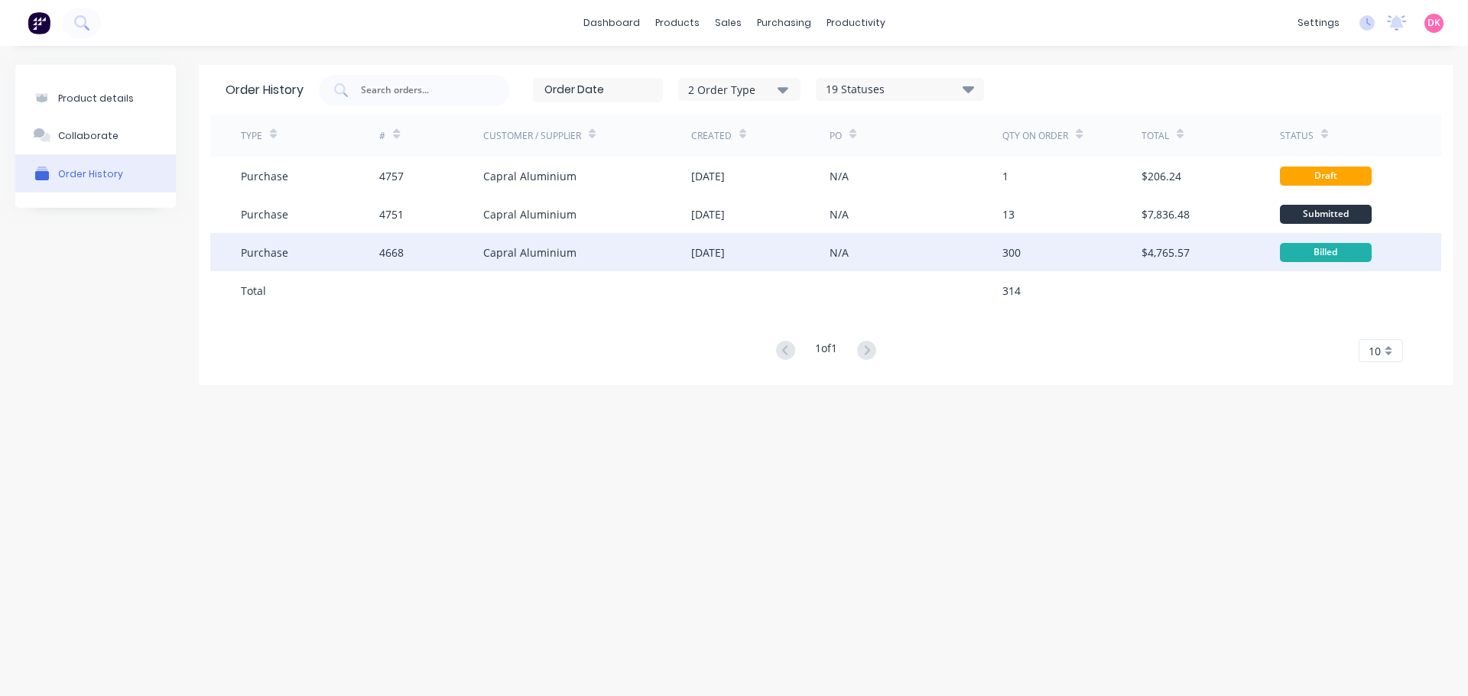
click at [607, 240] on div "Capral Aluminium" at bounding box center [587, 252] width 208 height 38
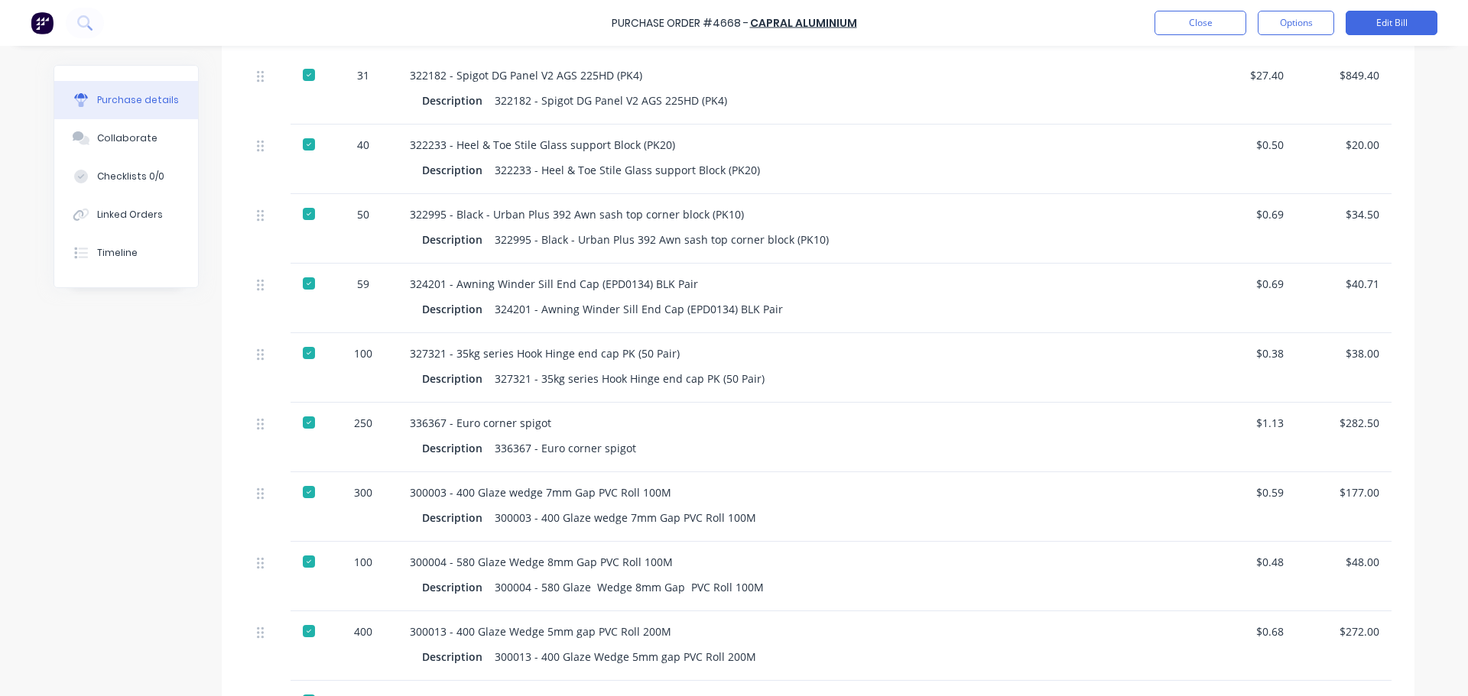
scroll to position [1070, 0]
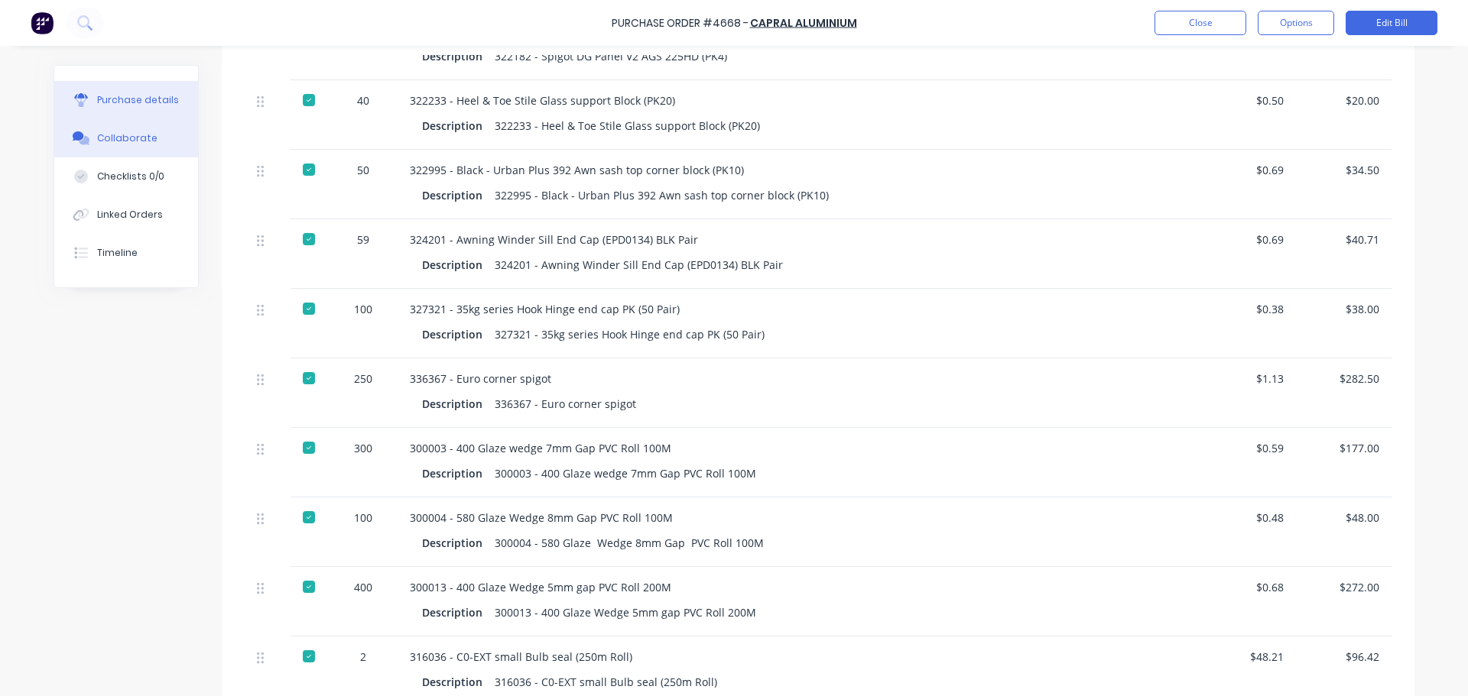
click at [125, 143] on div "Collaborate" at bounding box center [127, 138] width 60 height 14
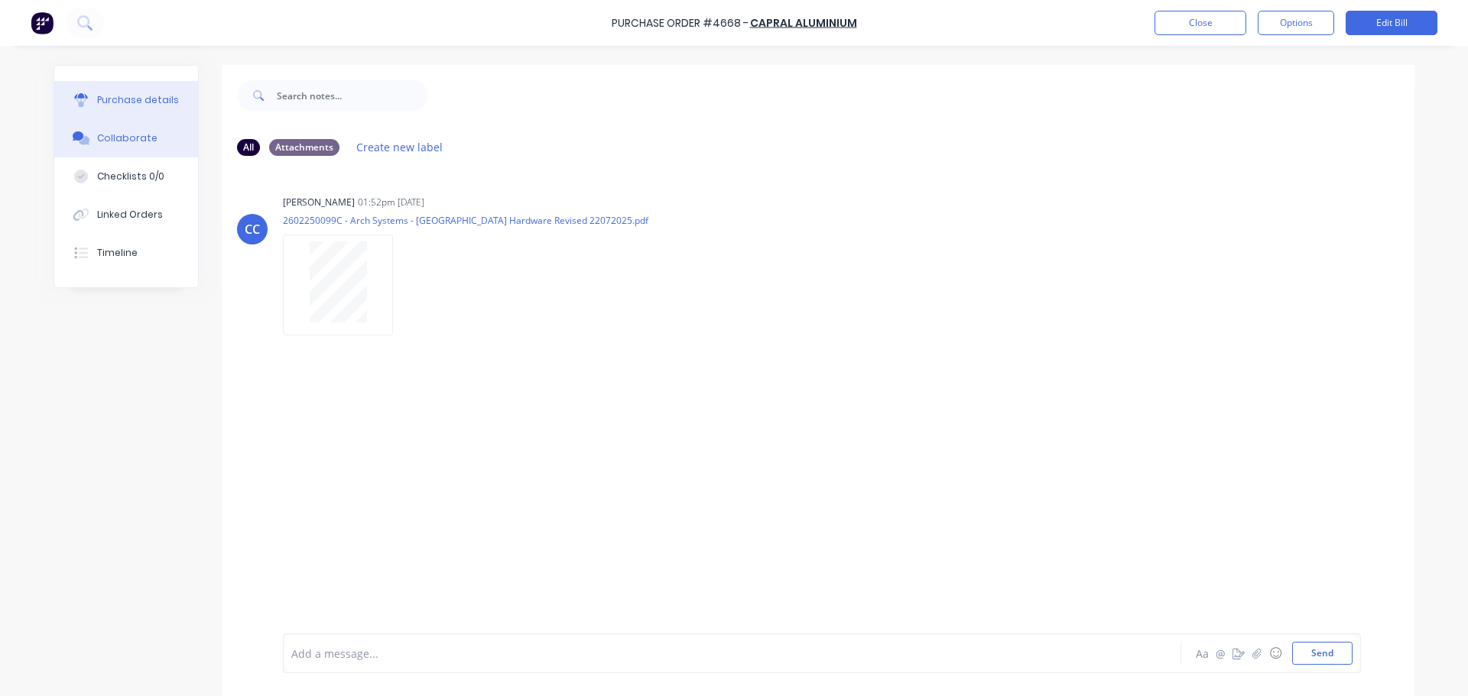
click at [120, 108] on button "Purchase details" at bounding box center [126, 100] width 144 height 38
type textarea "x"
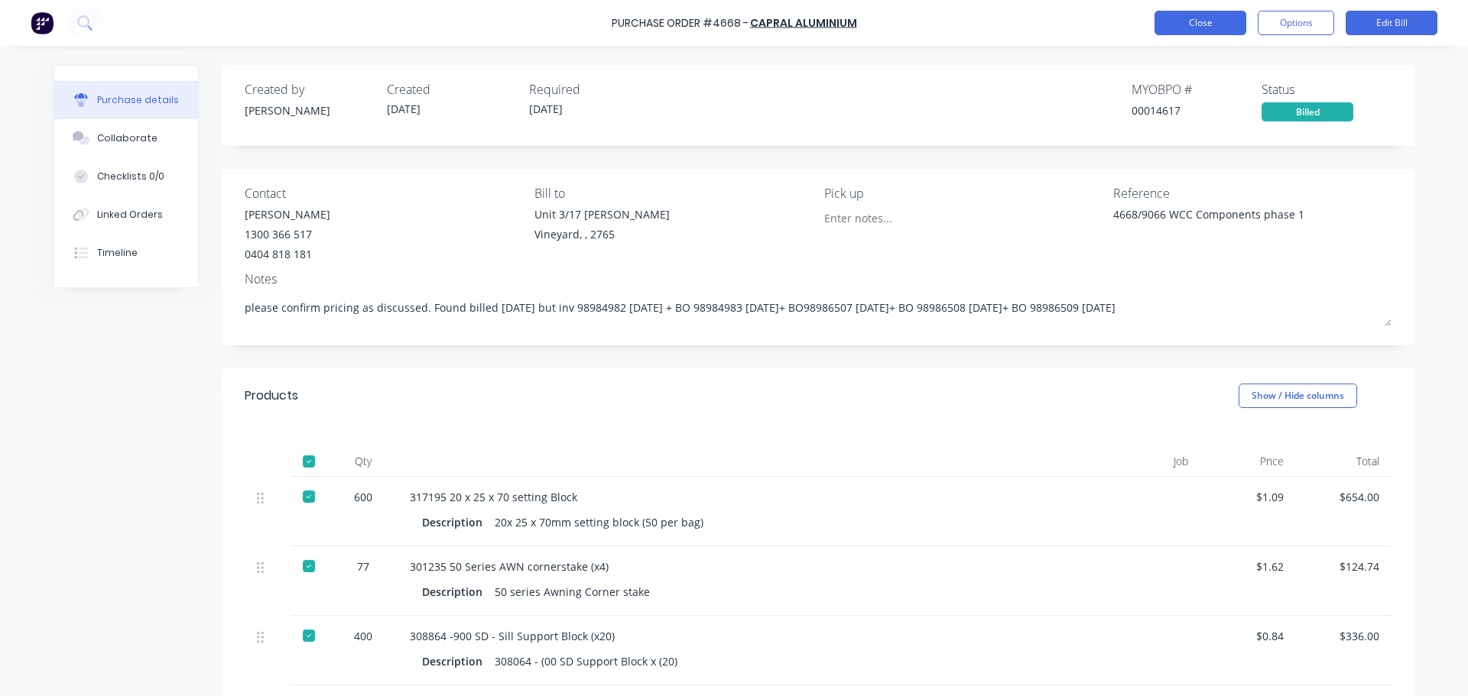
click at [1190, 21] on button "Close" at bounding box center [1200, 23] width 92 height 24
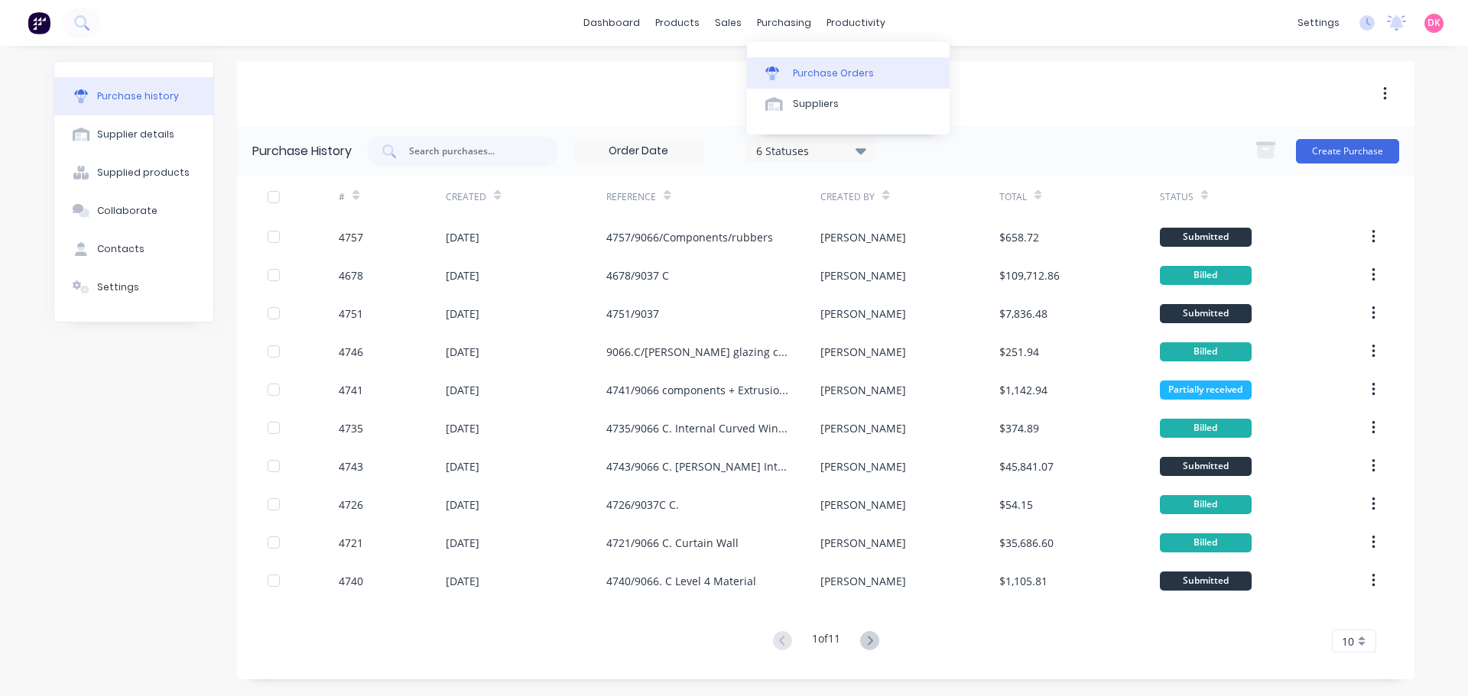
click at [808, 71] on div "Purchase Orders" at bounding box center [833, 74] width 81 height 14
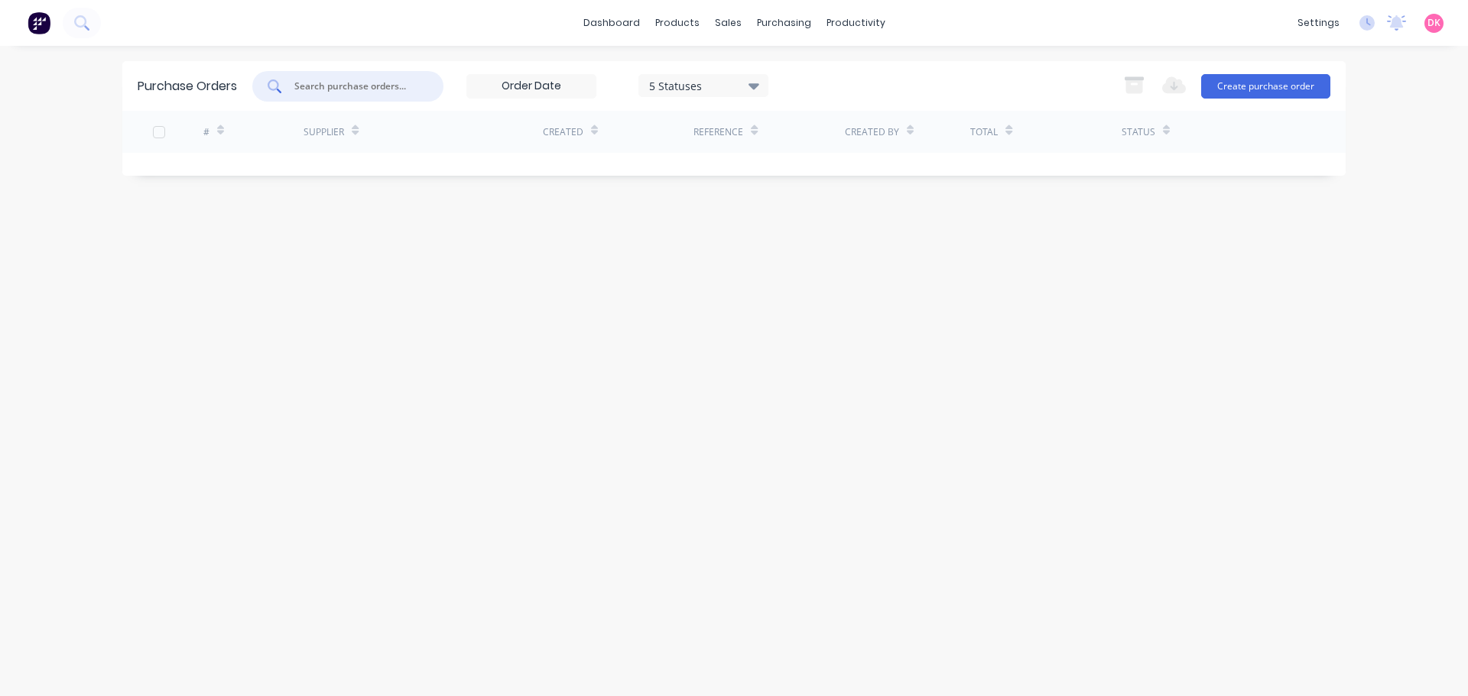
click at [330, 91] on input "text" at bounding box center [356, 86] width 127 height 15
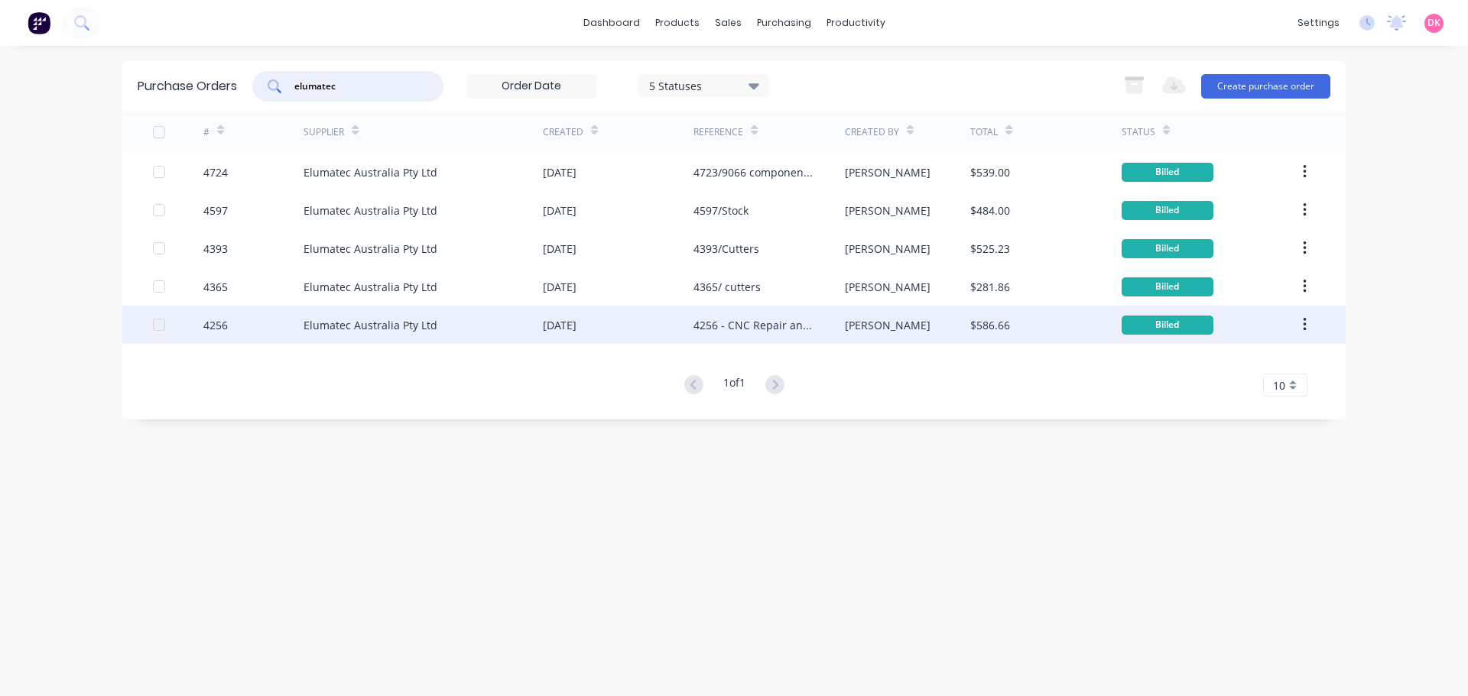
type input "elumatec"
click at [439, 316] on div "Elumatec Australia Pty Ltd" at bounding box center [423, 325] width 239 height 38
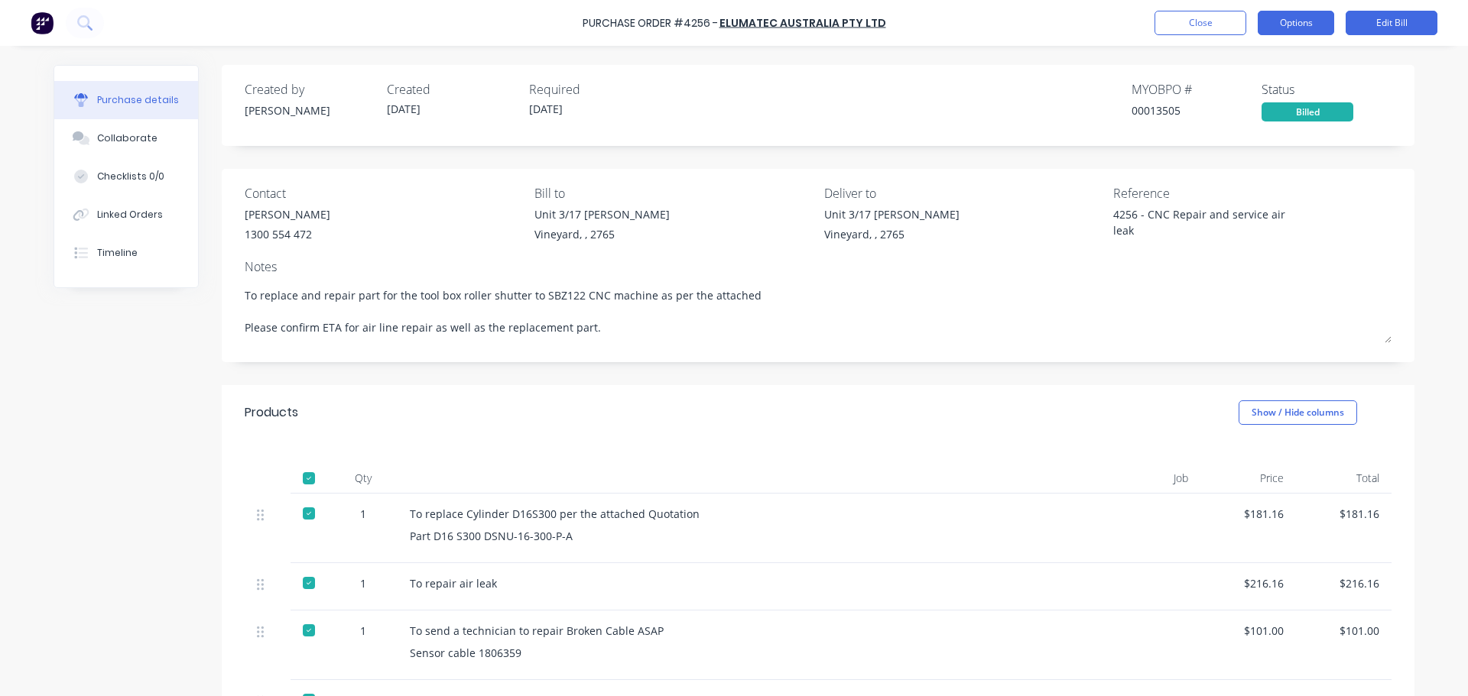
click at [1294, 26] on button "Options" at bounding box center [1296, 23] width 76 height 24
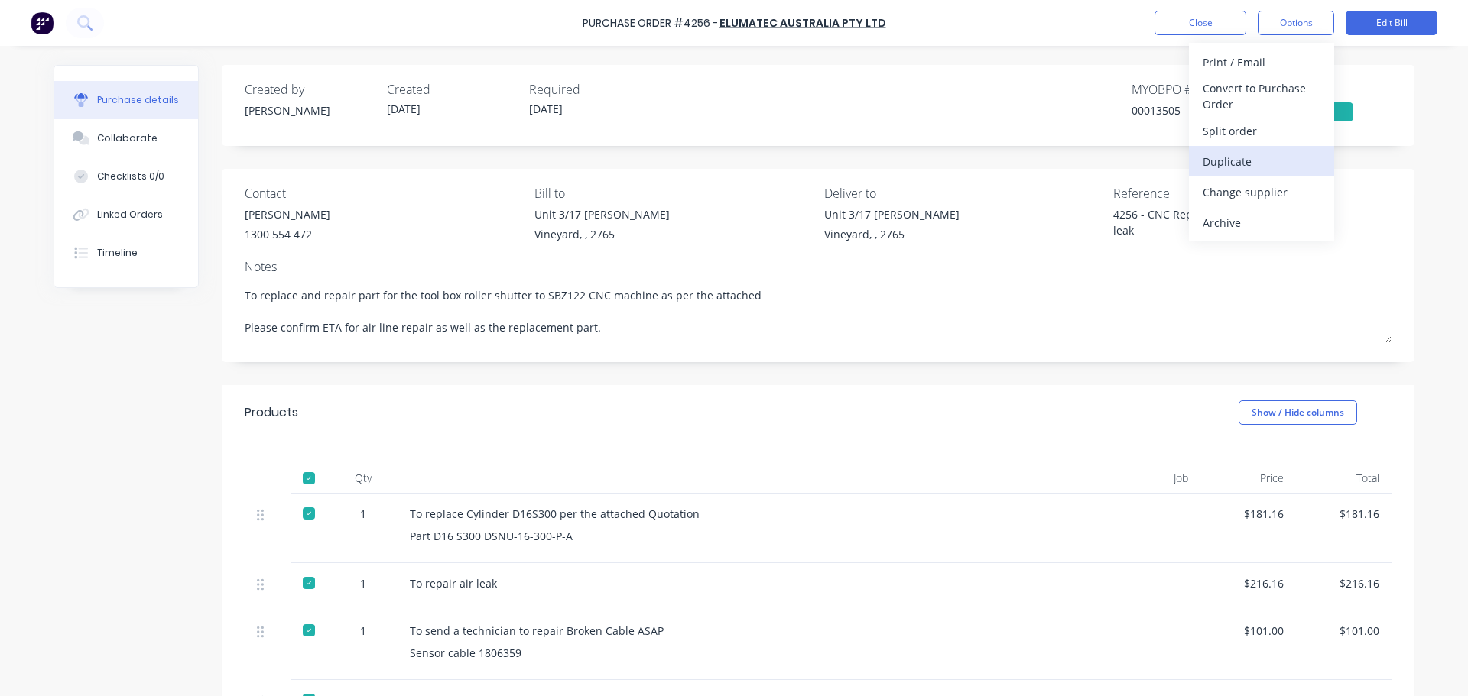
click at [1238, 160] on div "Duplicate" at bounding box center [1262, 162] width 118 height 22
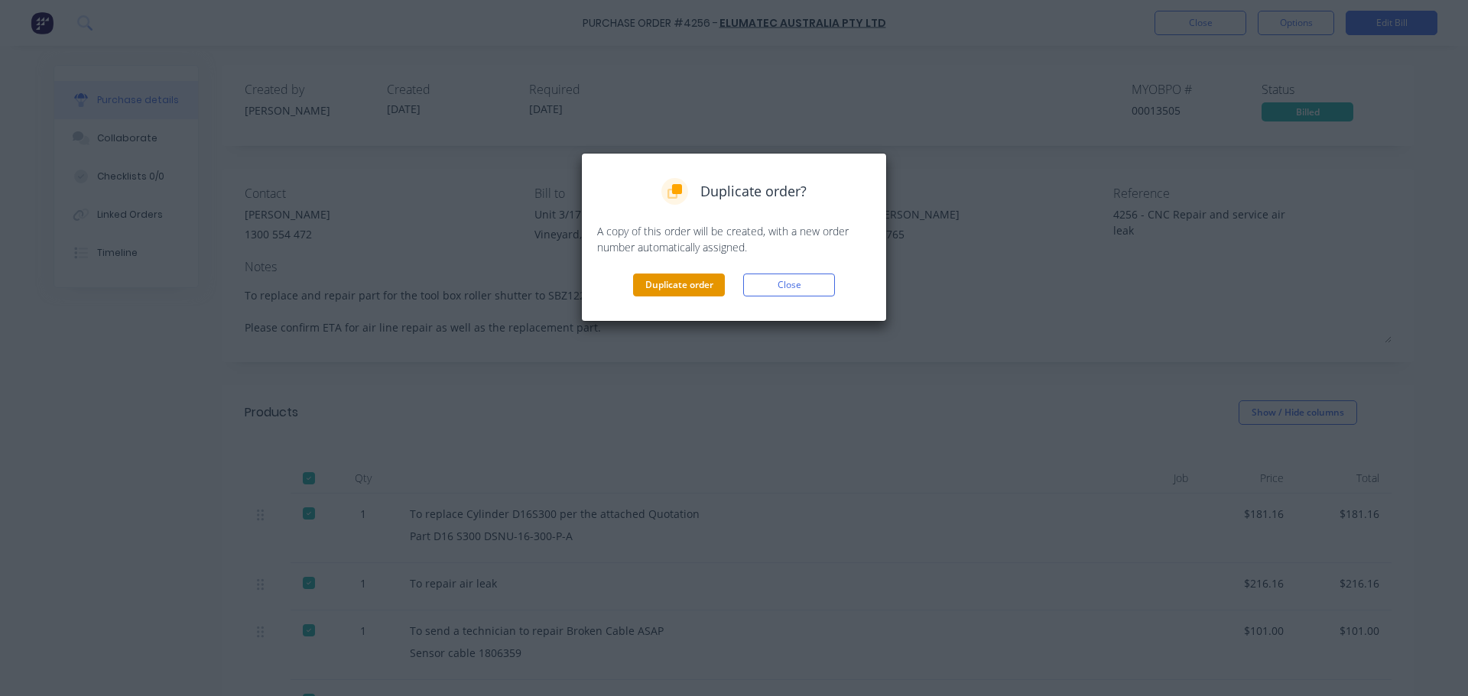
click at [667, 296] on button "Duplicate order" at bounding box center [679, 285] width 92 height 23
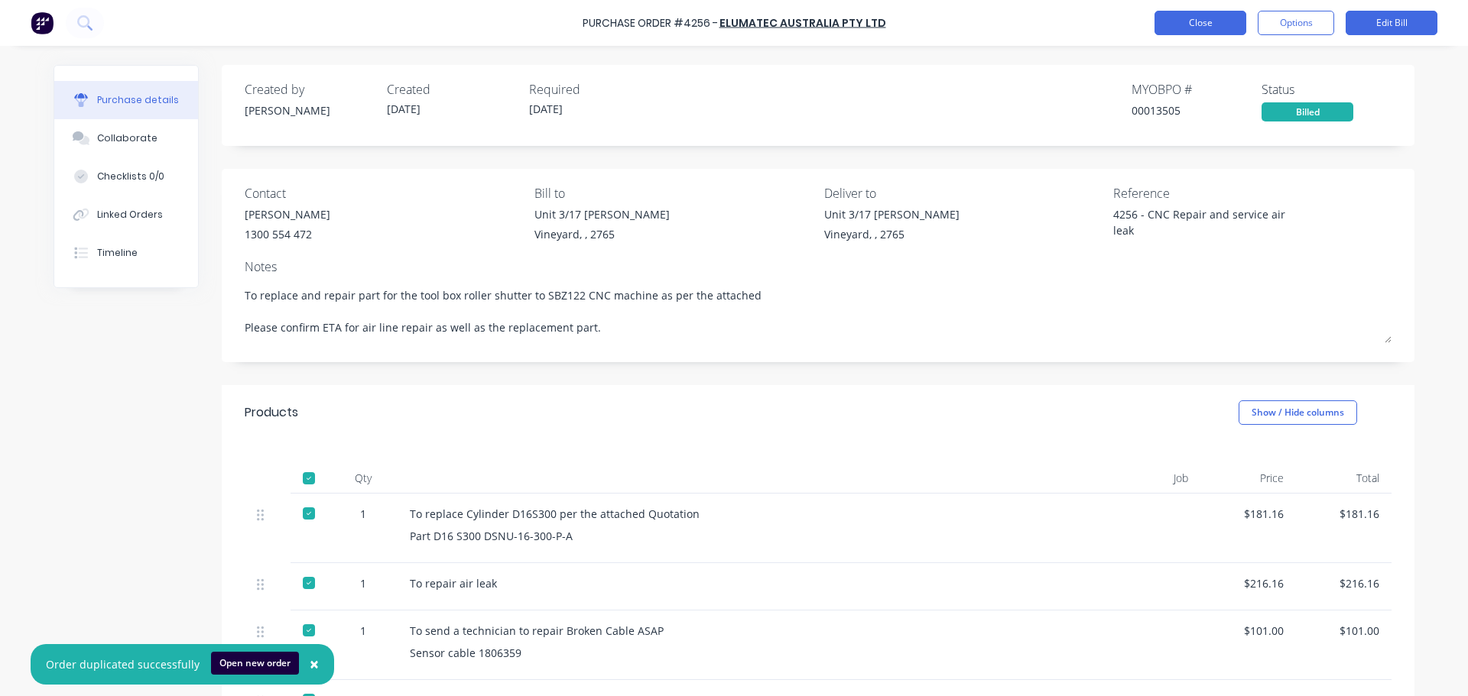
click at [1209, 28] on button "Close" at bounding box center [1200, 23] width 92 height 24
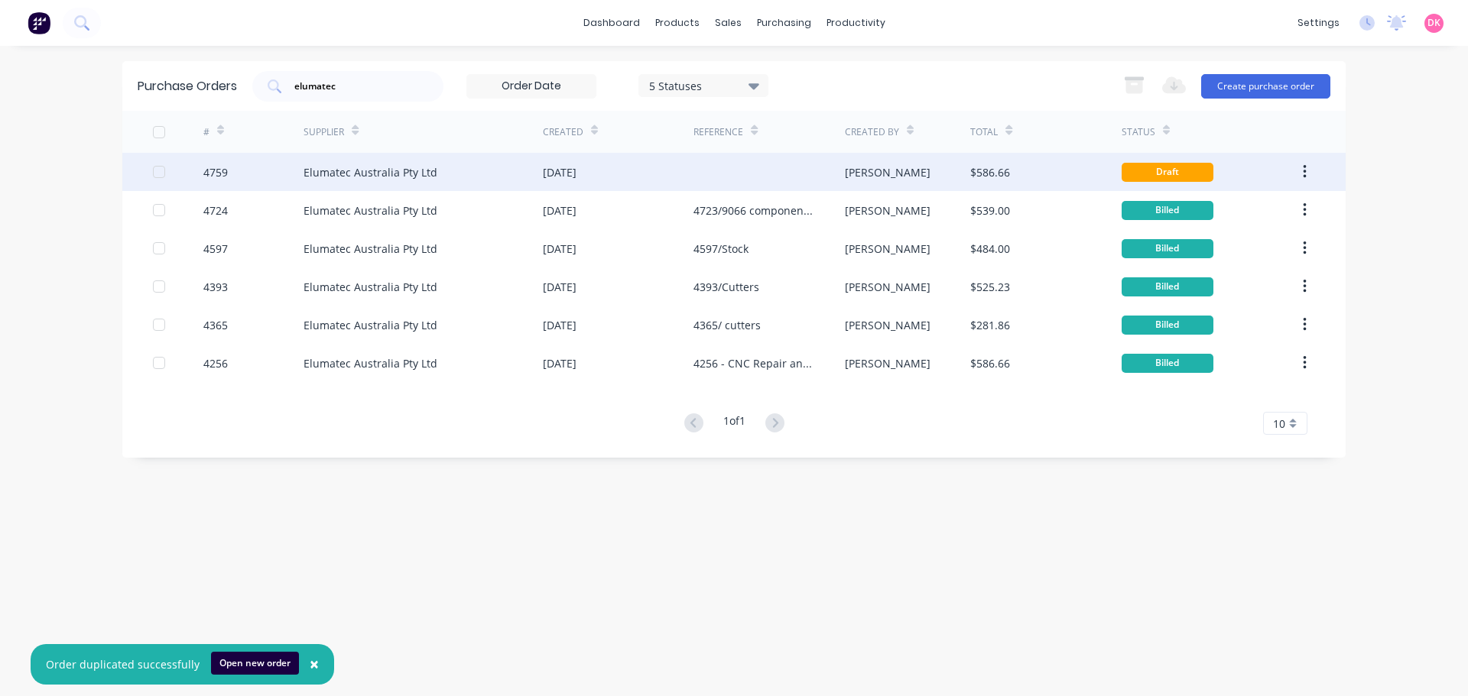
click at [375, 176] on div "Elumatec Australia Pty Ltd" at bounding box center [371, 172] width 134 height 16
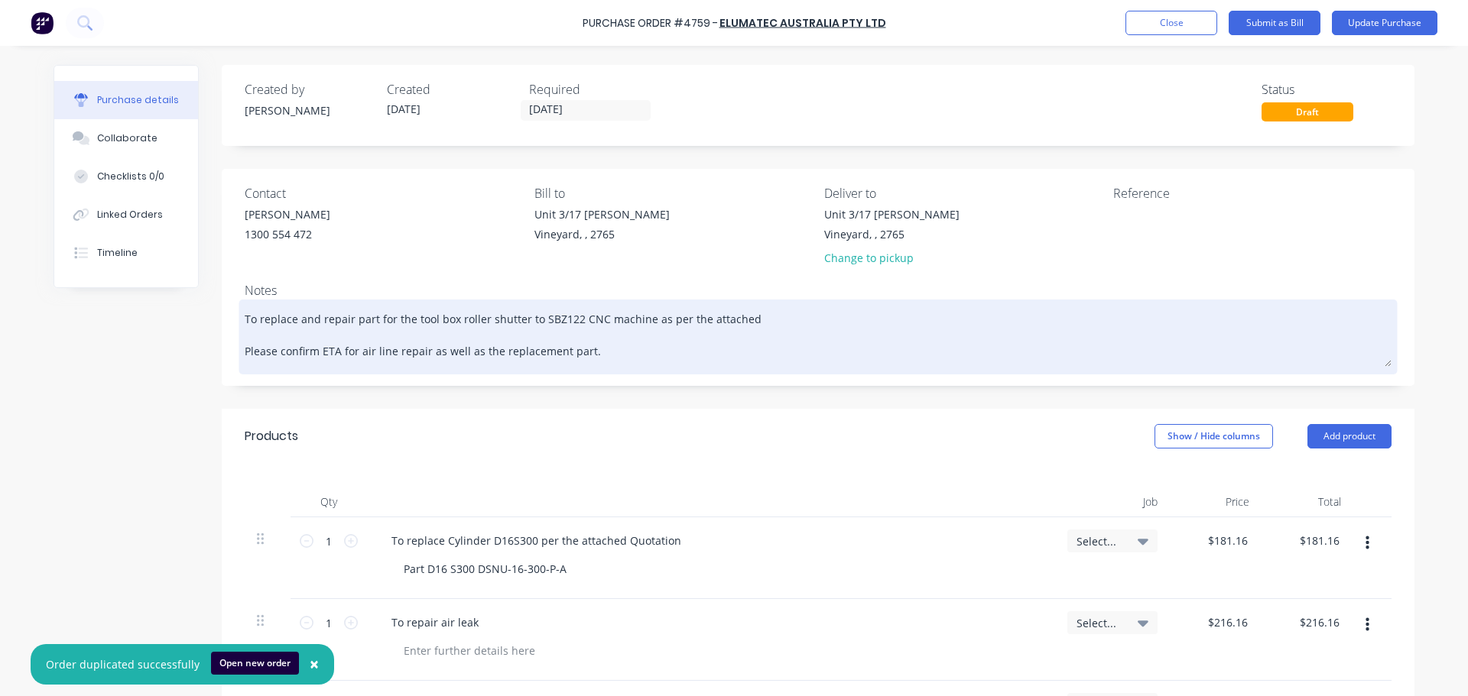
click at [352, 337] on textarea "To replace and repair part for the tool box roller shutter to SBZ122 CNC machin…" at bounding box center [818, 335] width 1147 height 63
drag, startPoint x: 255, startPoint y: 319, endPoint x: 269, endPoint y: 325, distance: 15.1
click at [269, 325] on textarea "To replace and repair part for the tool box roller shutter to SBZ122 CNC machin…" at bounding box center [818, 335] width 1147 height 63
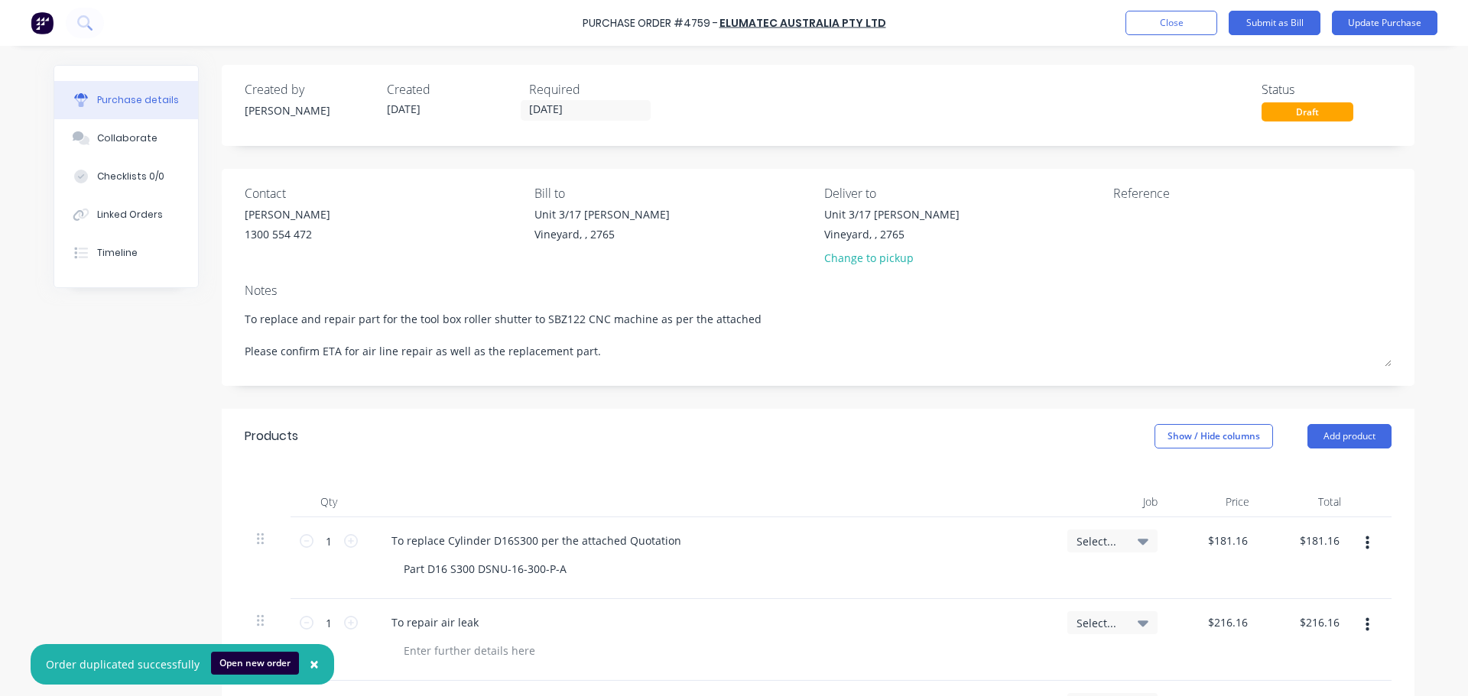
drag, startPoint x: 242, startPoint y: 317, endPoint x: 786, endPoint y: 286, distance: 544.5
click at [786, 286] on div "Notes To replace and repair part for the tool box roller shutter to SBZ122 CNC …" at bounding box center [818, 325] width 1147 height 89
type textarea "x"
type textarea "T Please confirm ETA for air line repair as well as the replacement part."
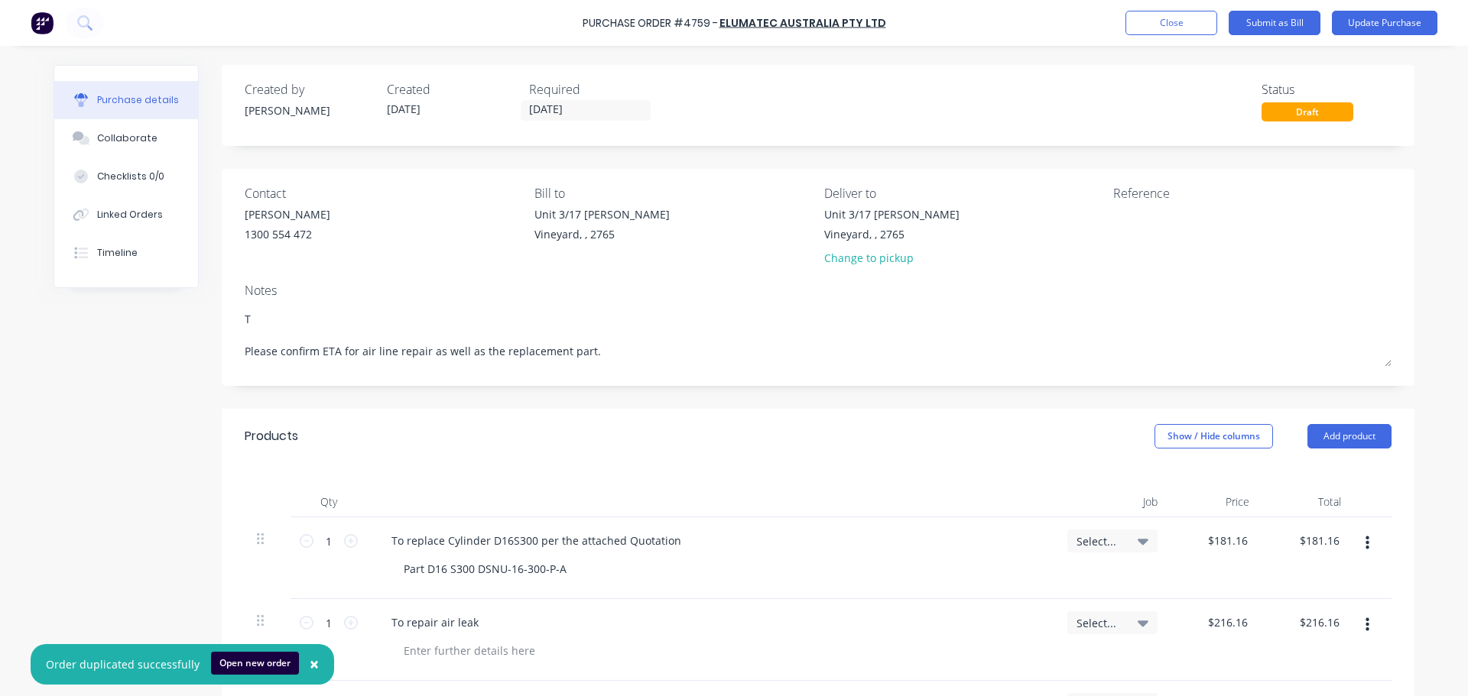
type textarea "x"
type textarea "Please confirm ETA for air line repair as well as the replacement part."
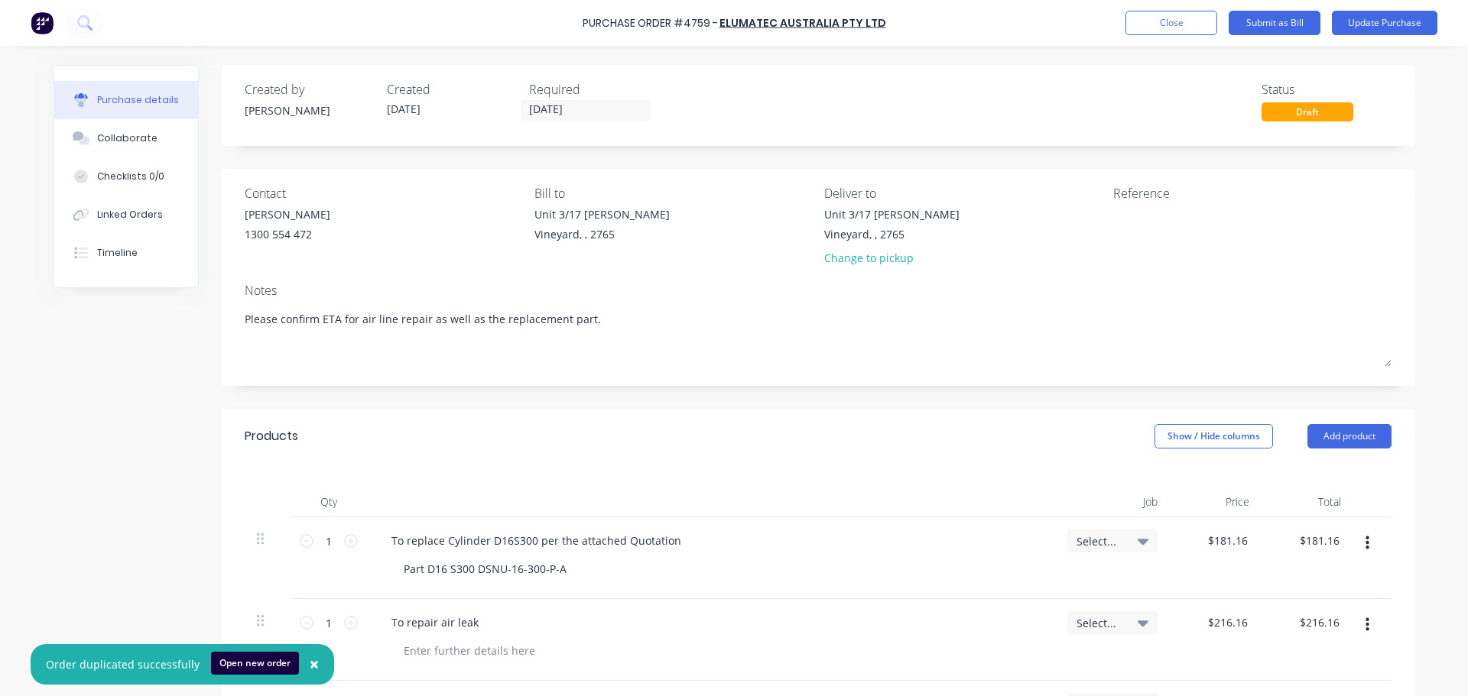
type textarea "x"
type textarea "T Please confirm ETA for air line repair as well as the replacement part."
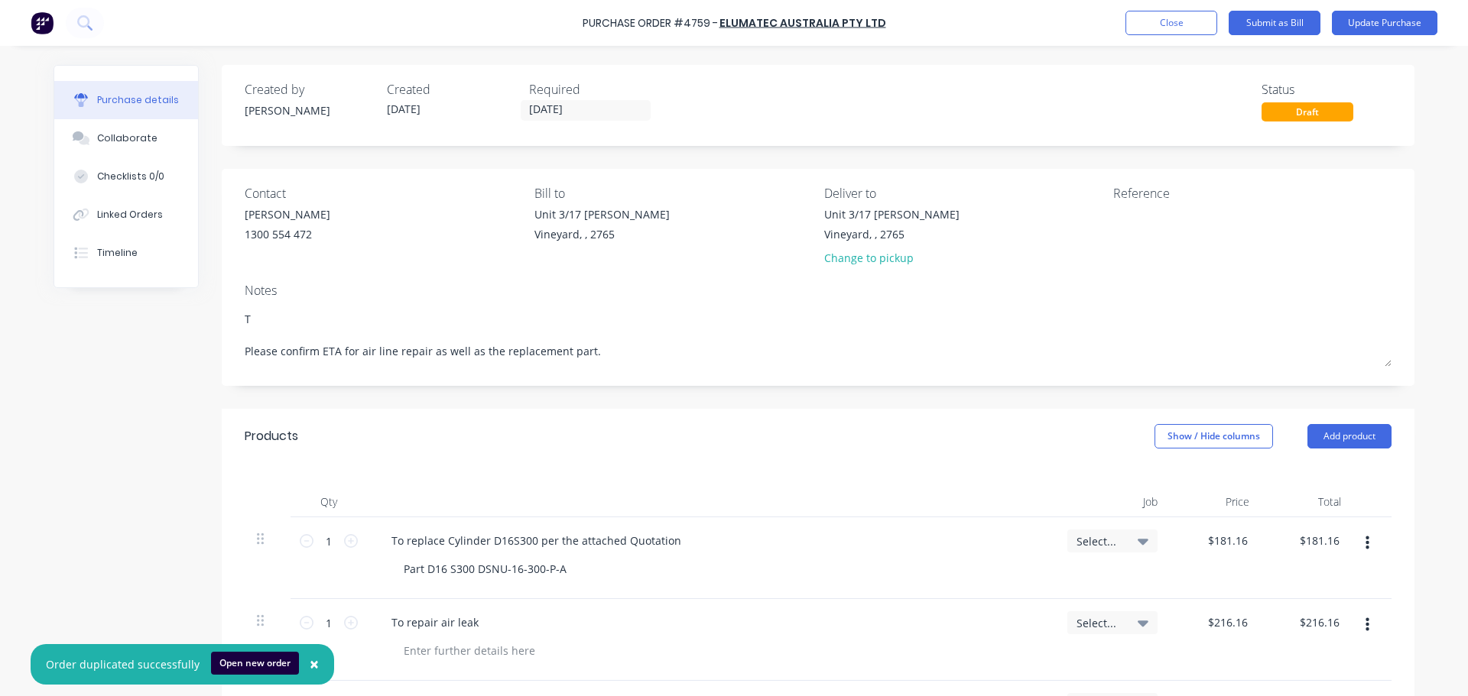
type textarea "x"
type textarea "TO Please confirm ETA for air line repair as well as the replacement part."
type textarea "x"
type textarea "TO Please confirm ETA for air line repair as well as the replacement part."
type textarea "x"
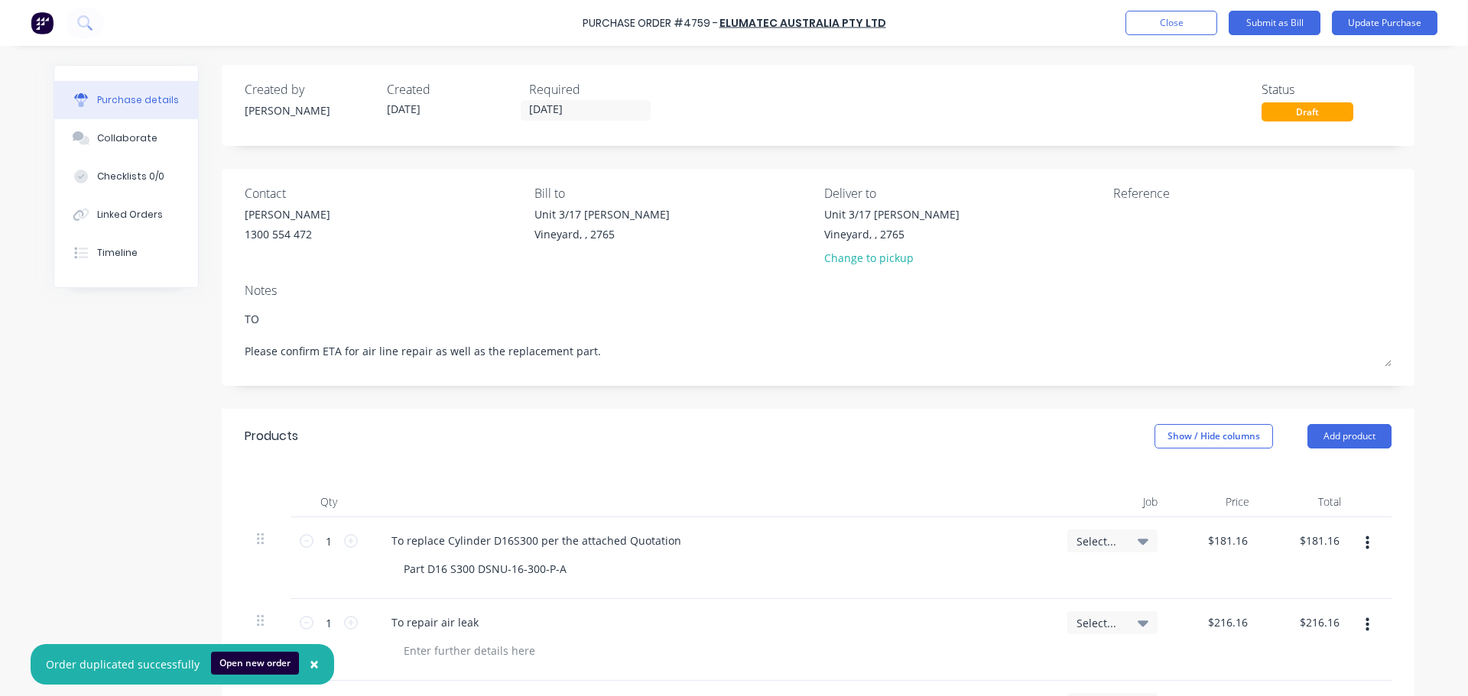
type textarea "TO p Please confirm ETA for air line repair as well as the replacement part."
type textarea "x"
type textarea "TO pr Please confirm ETA for air line repair as well as the replacement part."
type textarea "x"
type textarea "TO pro Please confirm ETA for air line repair as well as the replacement part."
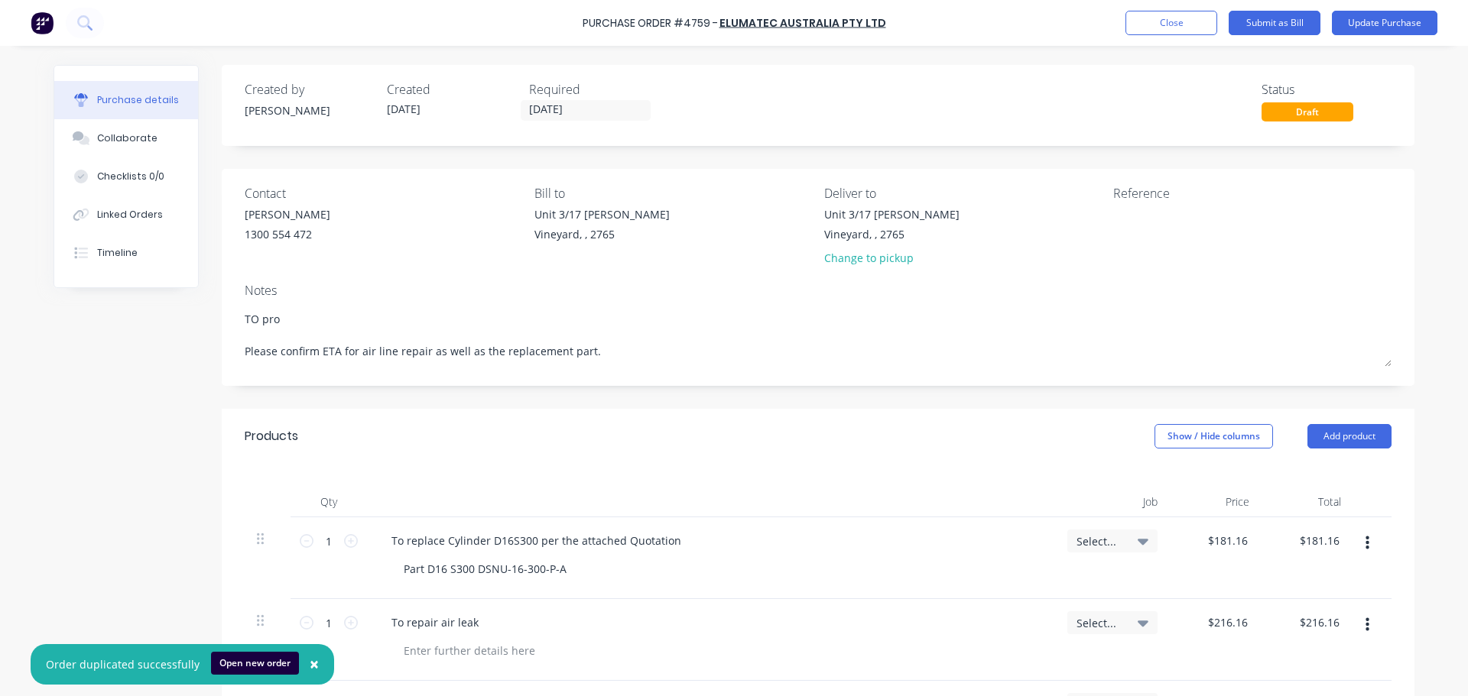
type textarea "x"
type textarea "TO pr Please confirm ETA for air line repair as well as the replacement part."
type textarea "x"
type textarea "TO p Please confirm ETA for air line repair as well as the replacement part."
type textarea "x"
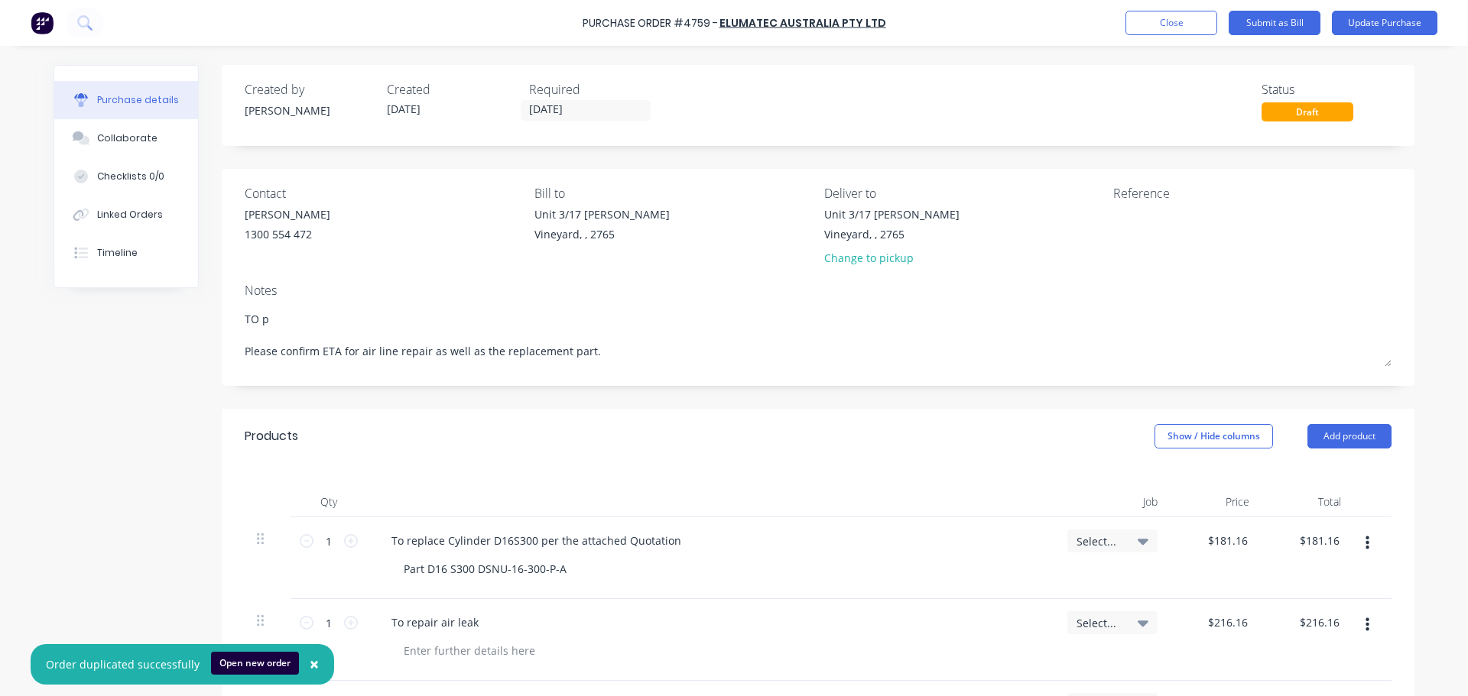
type textarea "TO Please confirm ETA for air line repair as well as the replacement part."
type textarea "x"
type textarea "TO Please confirm ETA for air line repair as well as the replacement part."
type textarea "x"
type textarea "T Please confirm ETA for air line repair as well as the replacement part."
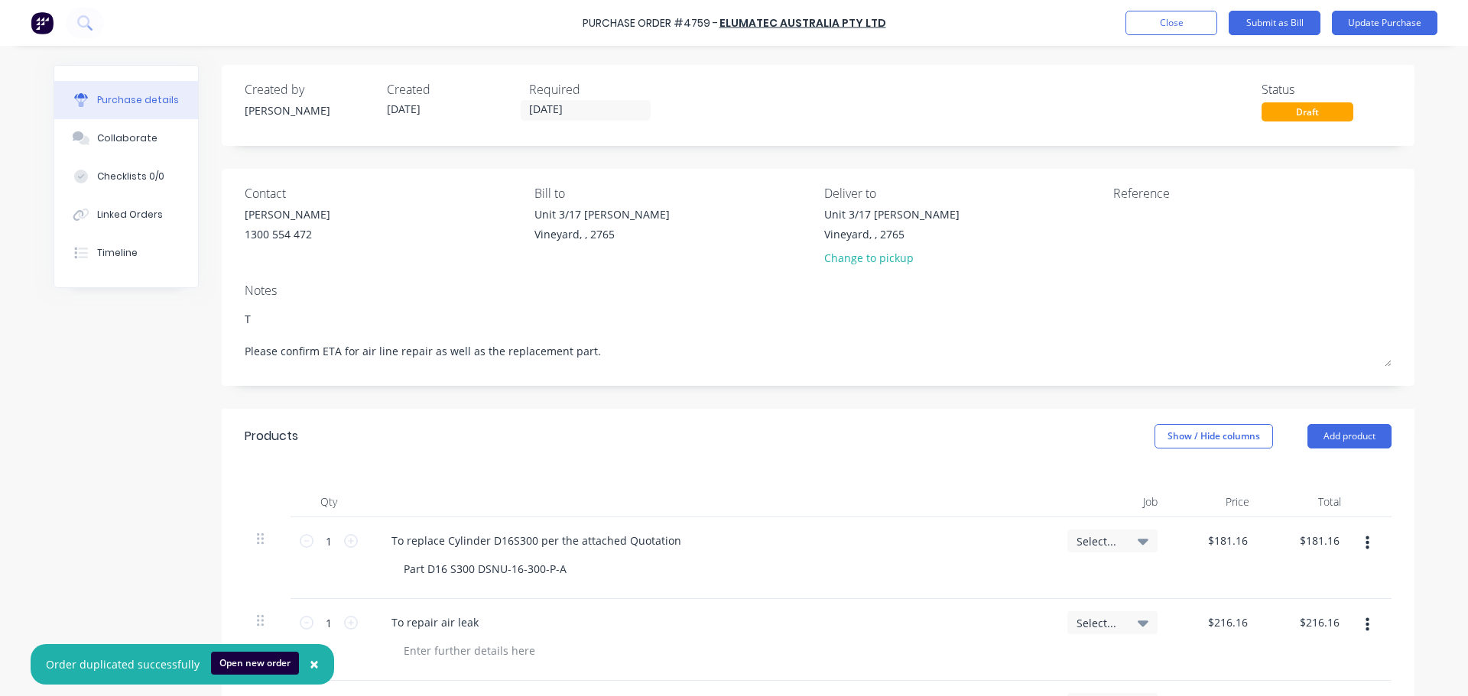
type textarea "x"
type textarea "To Please confirm ETA for air line repair as well as the replacement part."
type textarea "x"
type textarea "To Please confirm ETA for air line repair as well as the replacement part."
type textarea "x"
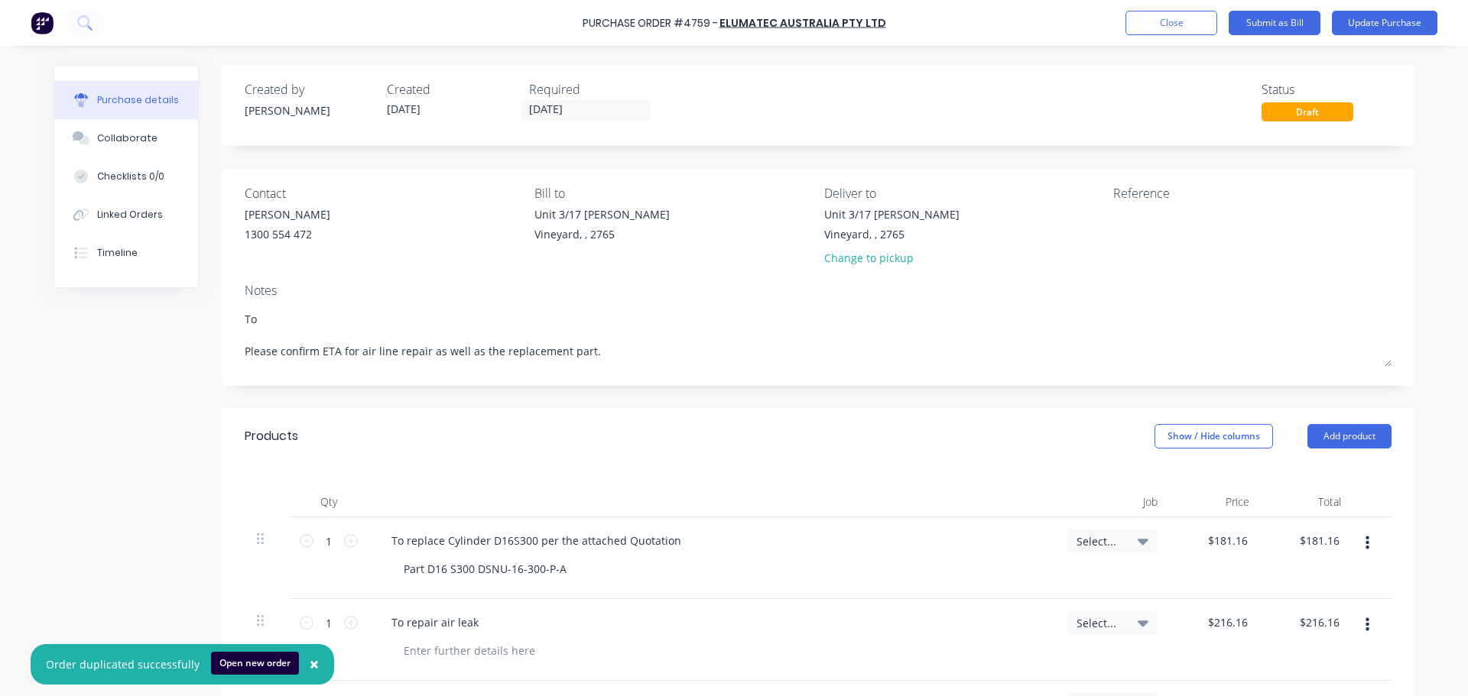
type textarea "To p Please confirm ETA for air line repair as well as the replacement part."
type textarea "x"
type textarea "To pr Please confirm ETA for air line repair as well as the replacement part."
type textarea "x"
type textarea "To pro Please confirm ETA for air line repair as well as the replacement part."
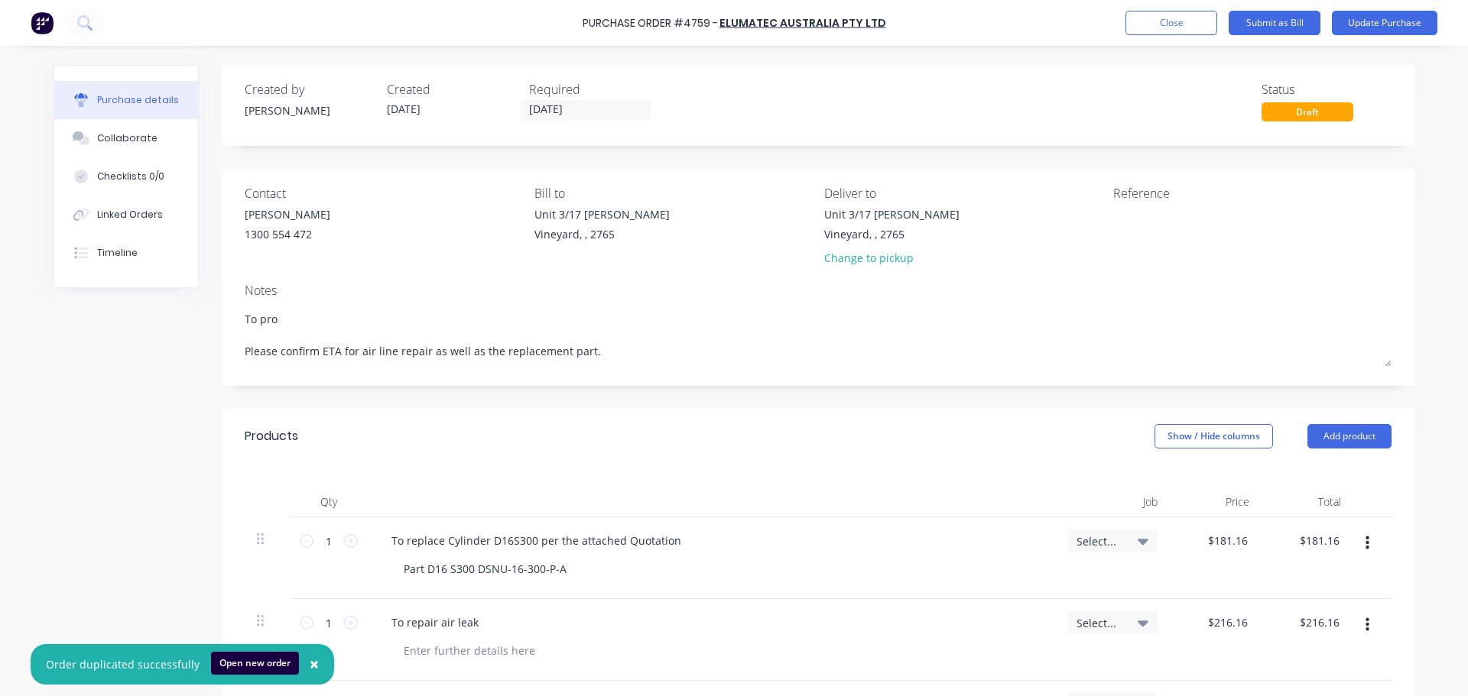
type textarea "x"
type textarea "To proc Please confirm ETA for air line repair as well as the replacement part."
type textarea "x"
type textarea "To procu Please confirm ETA for air line repair as well as the replacement part."
type textarea "x"
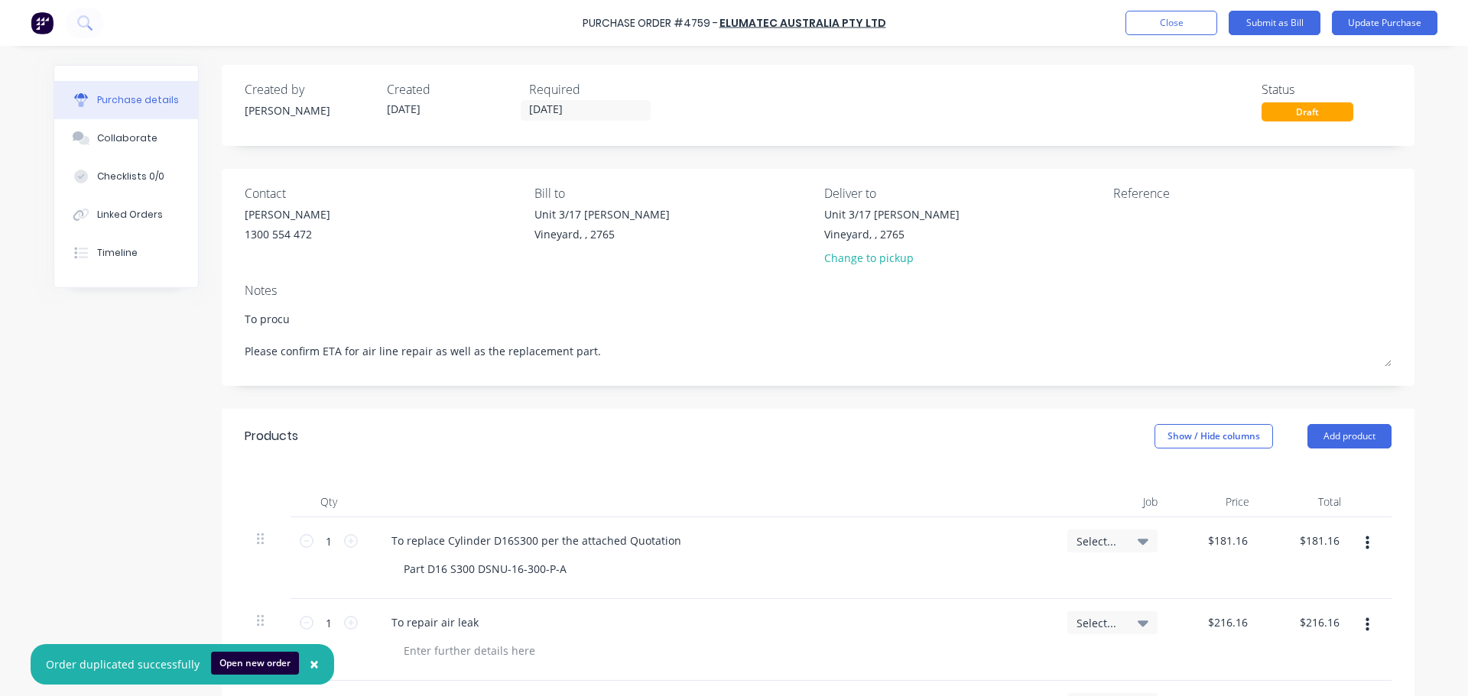
type textarea "To procur Please confirm ETA for air line repair as well as the replacement par…"
type textarea "x"
type textarea "To procure Please confirm ETA for air line repair as well as the replacement pa…"
type textarea "x"
type textarea "To procure Please confirm ETA for air line repair as well as the replacement pa…"
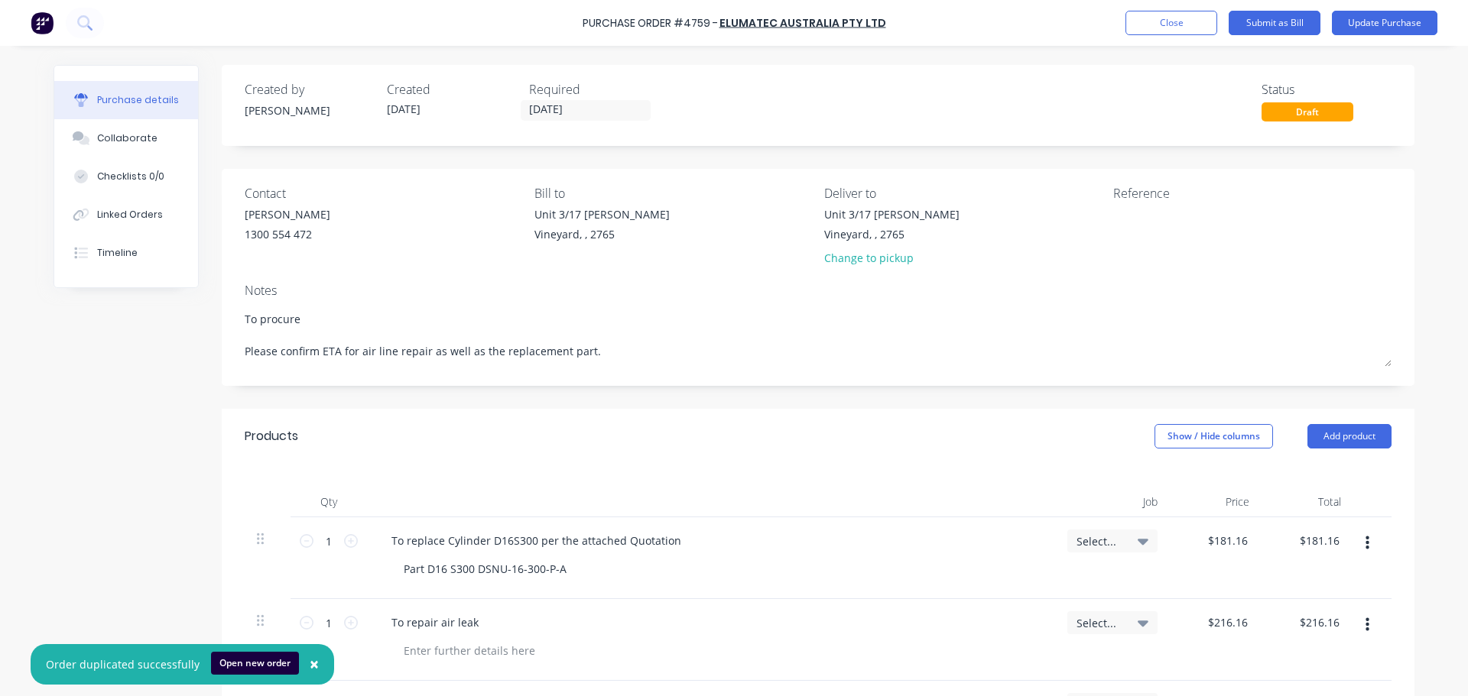
type textarea "x"
type textarea "To procure t Please confirm ETA for air line repair as well as the replacement …"
type textarea "x"
type textarea "To procure th Please confirm ETA for air line repair as well as the replacement…"
type textarea "x"
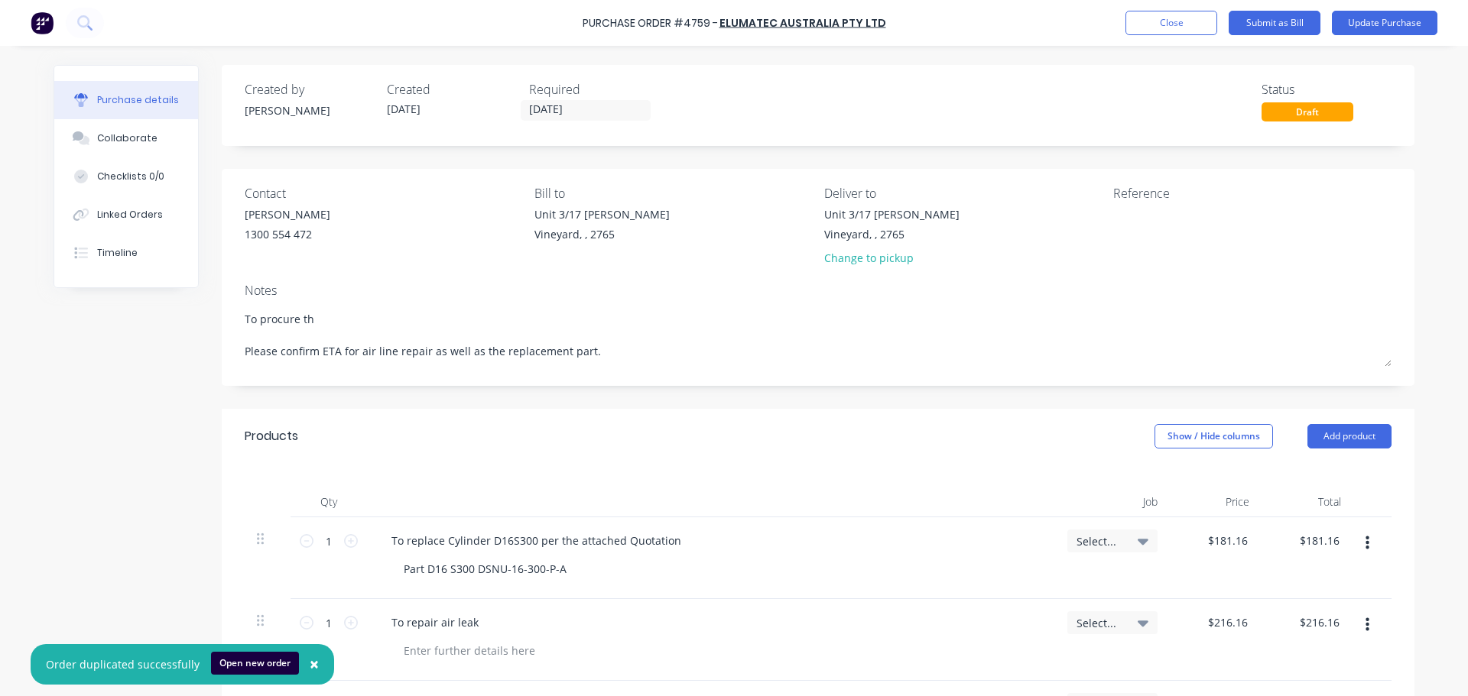
type textarea "To procure the Please confirm ETA for air line repair as well as the replacemen…"
type textarea "x"
type textarea "To procure the Please confirm ETA for air line repair as well as the replacemen…"
type textarea "x"
type textarea "To procure the r Please confirm ETA for air line repair as well as the replacem…"
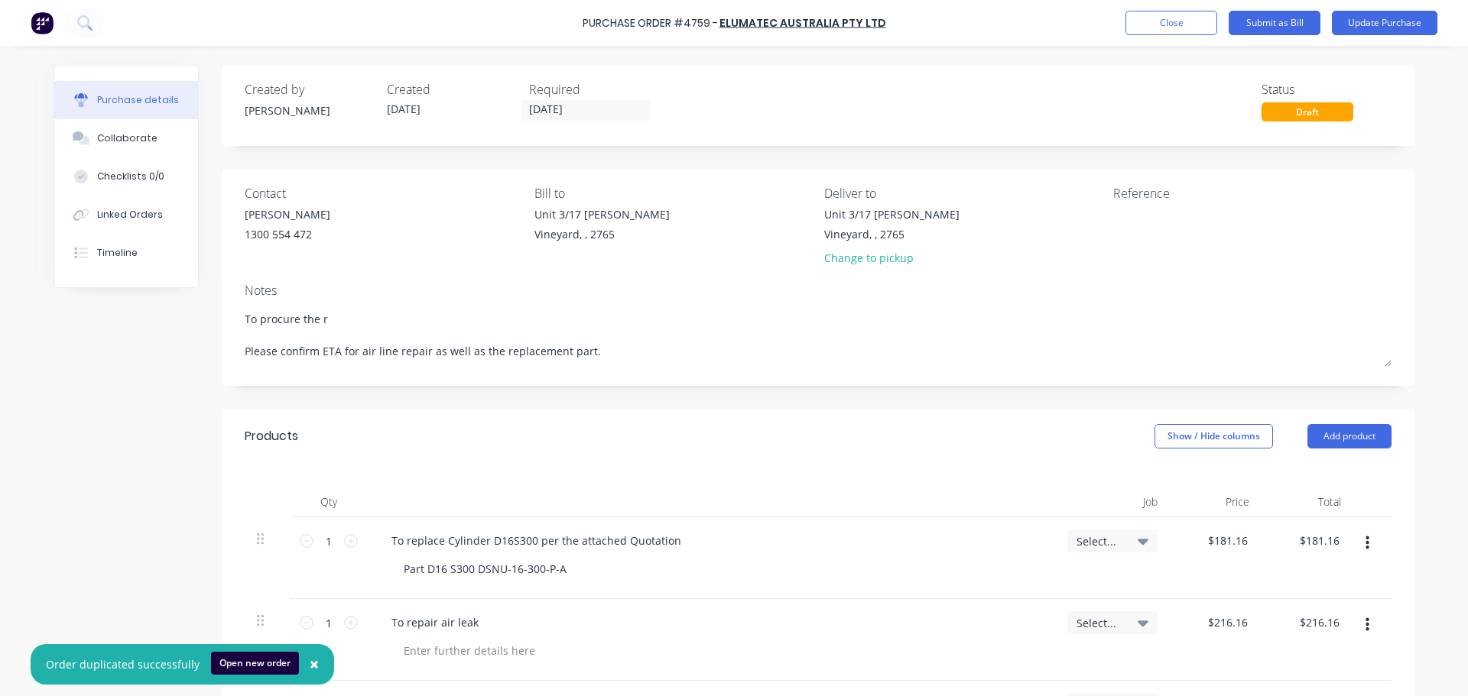
type textarea "x"
type textarea "To procure the re Please confirm ETA for air line repair as well as the replace…"
type textarea "x"
type textarea "To procure the rep Please confirm ETA for air line repair as well as the replac…"
type textarea "x"
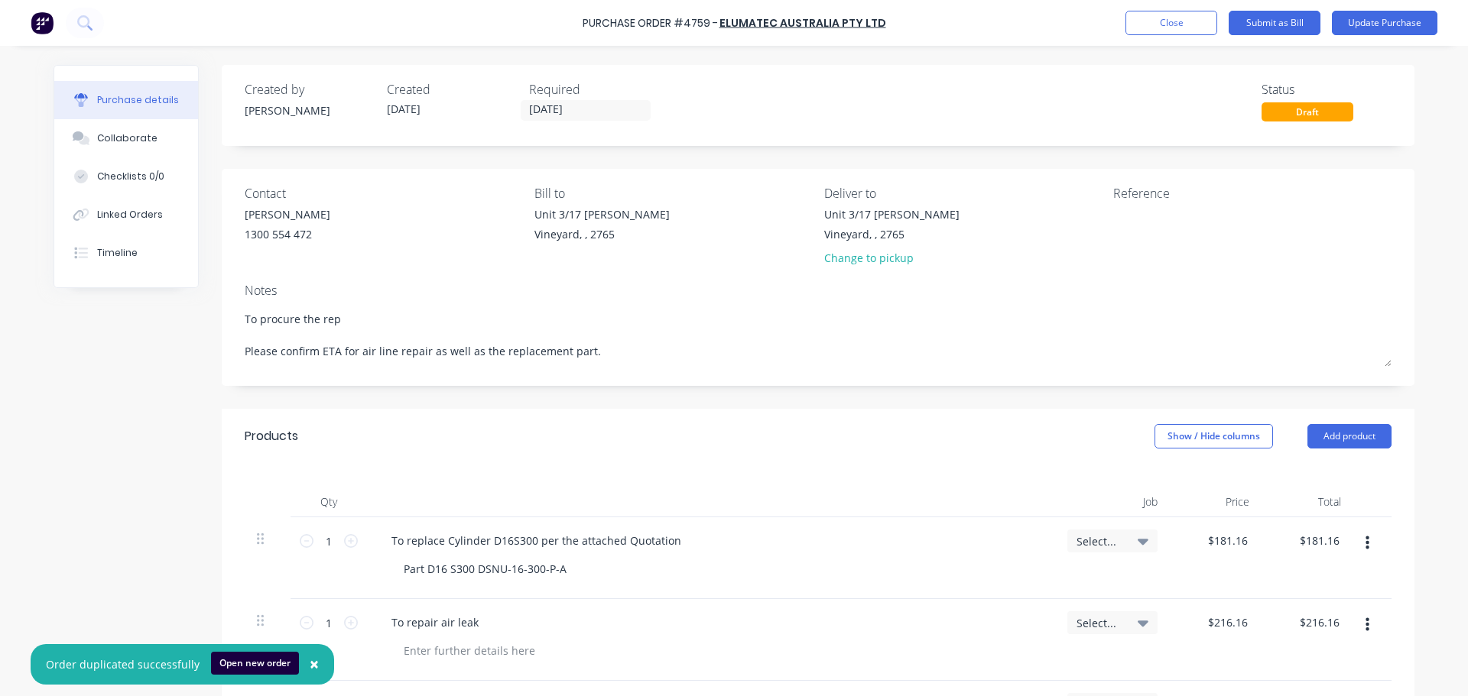
type textarea "To procure the repl Please confirm ETA for air line repair as well as the repla…"
type textarea "x"
type textarea "To procure the repla Please confirm ETA for air line repair as well as the repl…"
type textarea "x"
type textarea "To procure the replav Please confirm ETA for air line repair as well as the rep…"
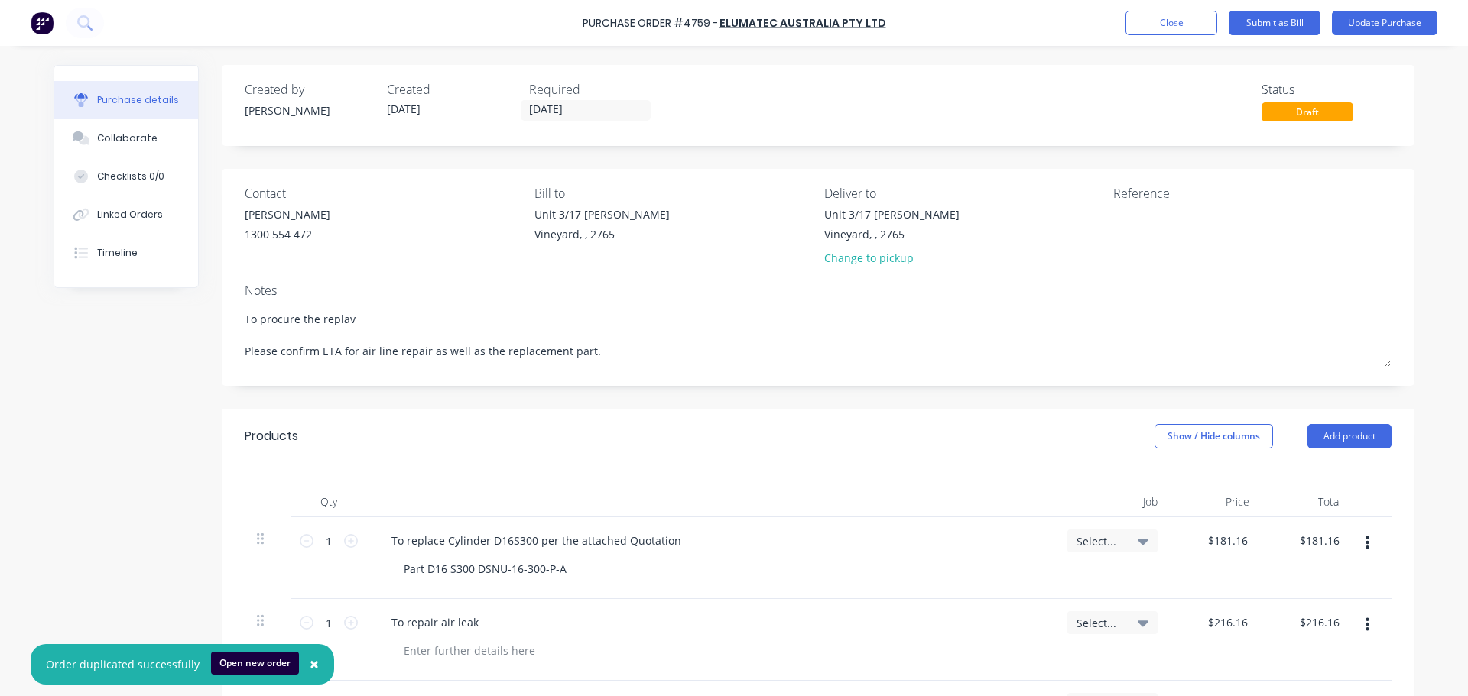
type textarea "x"
type textarea "To procure the replave Please confirm ETA for air line repair as well as the re…"
type textarea "x"
type textarea "To procure the replav Please confirm ETA for air line repair as well as the rep…"
type textarea "x"
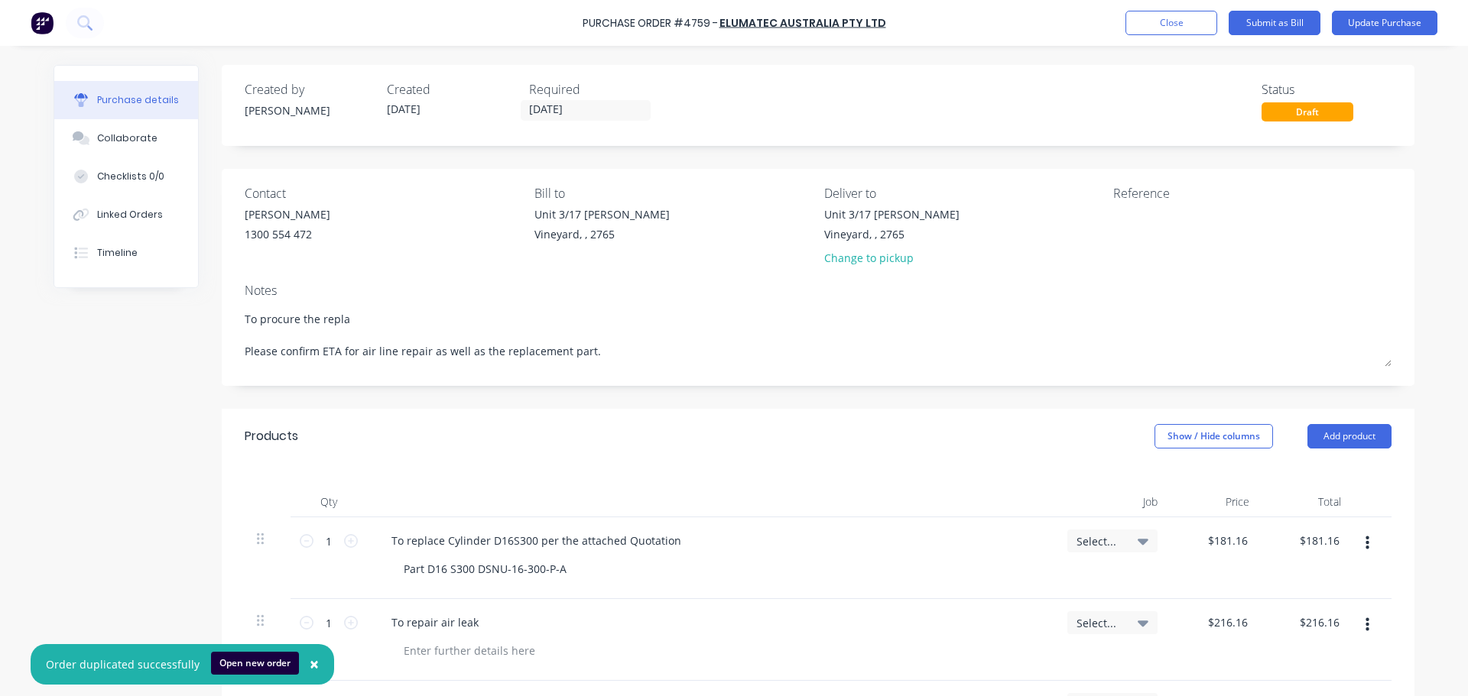
type textarea "To procure the replac Please confirm ETA for air line repair as well as the rep…"
type textarea "x"
type textarea "To procure the replace Please confirm ETA for air line repair as well as the re…"
type textarea "x"
type textarea "To procure the replacem Please confirm ETA for air line repair as well as the r…"
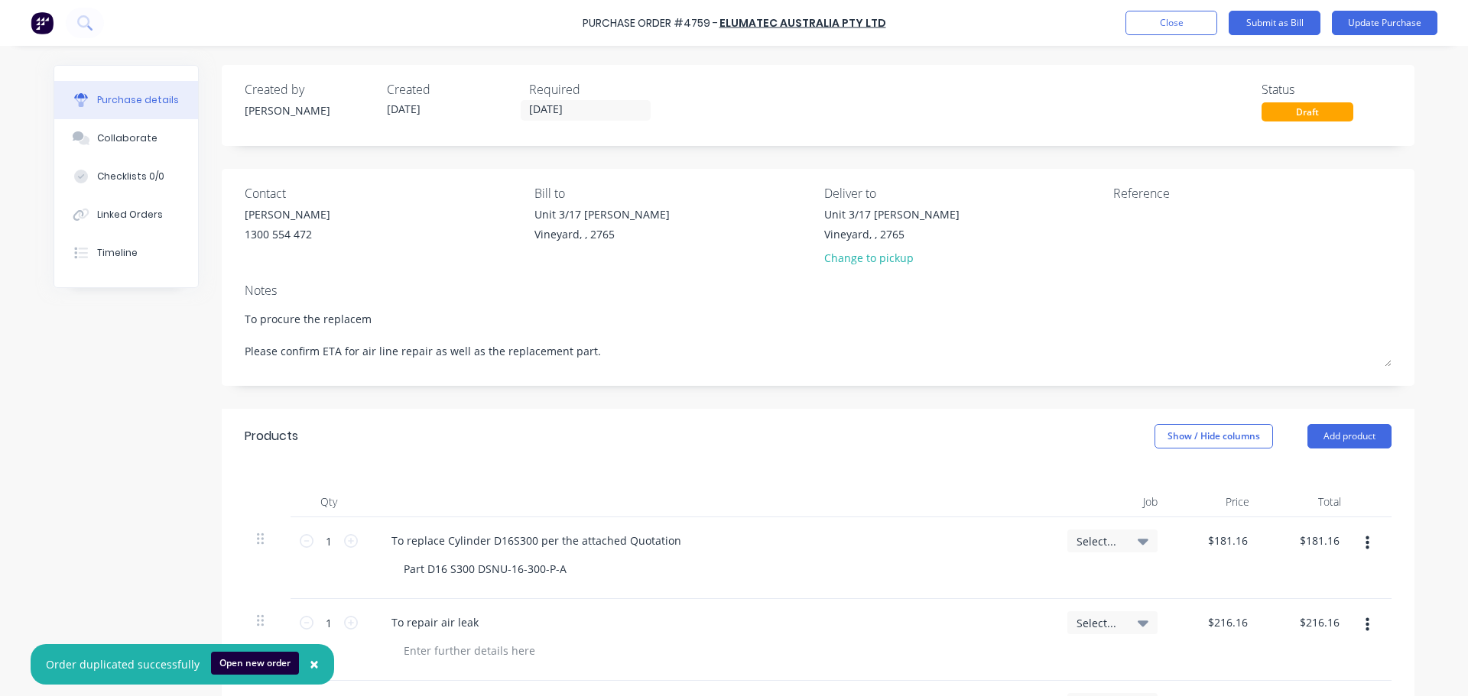
type textarea "x"
type textarea "To procure the replaceme Please confirm ETA for air line repair as well as the …"
type textarea "x"
type textarea "To procure the replacemen Please confirm ETA for air line repair as well as the…"
type textarea "x"
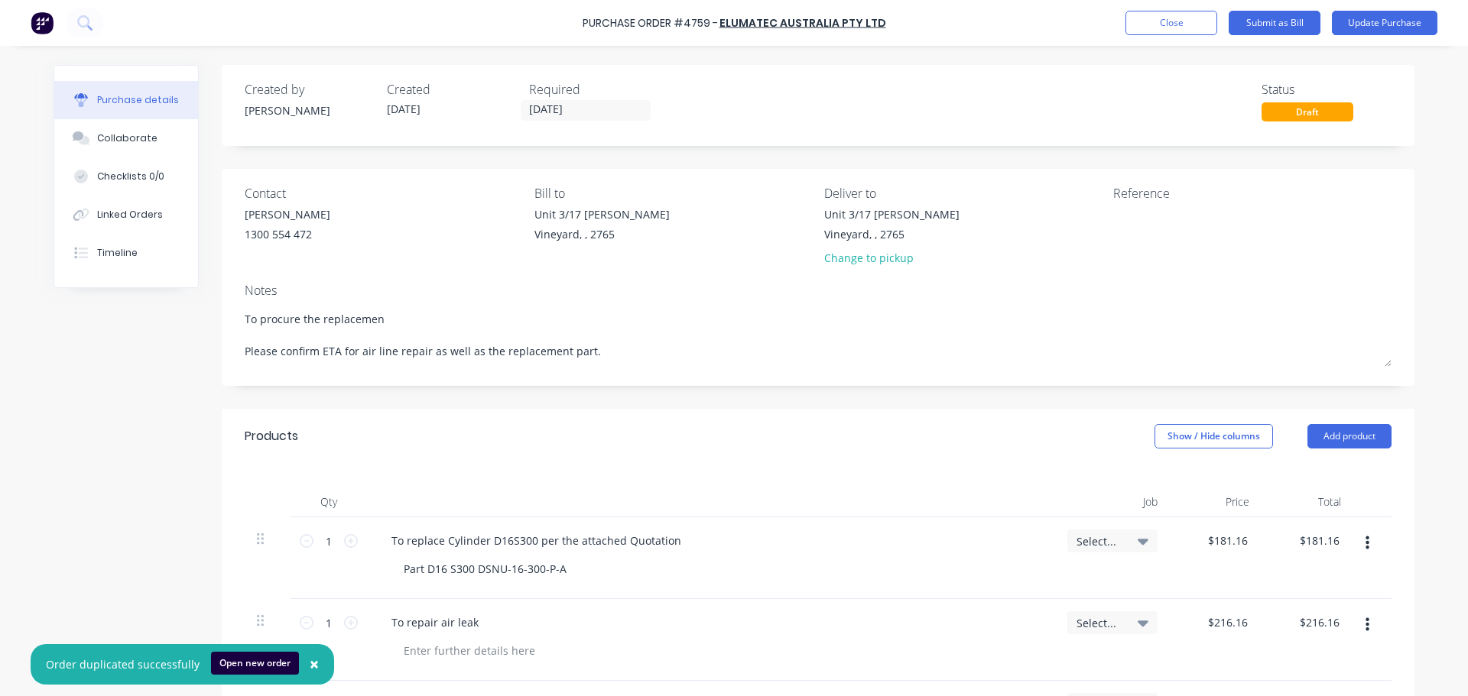
type textarea "To procure the replacement Please confirm ETA for air line repair as well as th…"
type textarea "x"
type textarea "To procure the replacement Please confirm ETA for air line repair as well as th…"
type textarea "x"
type textarea "To procure the replacement P Please confirm ETA for air line repair as well as …"
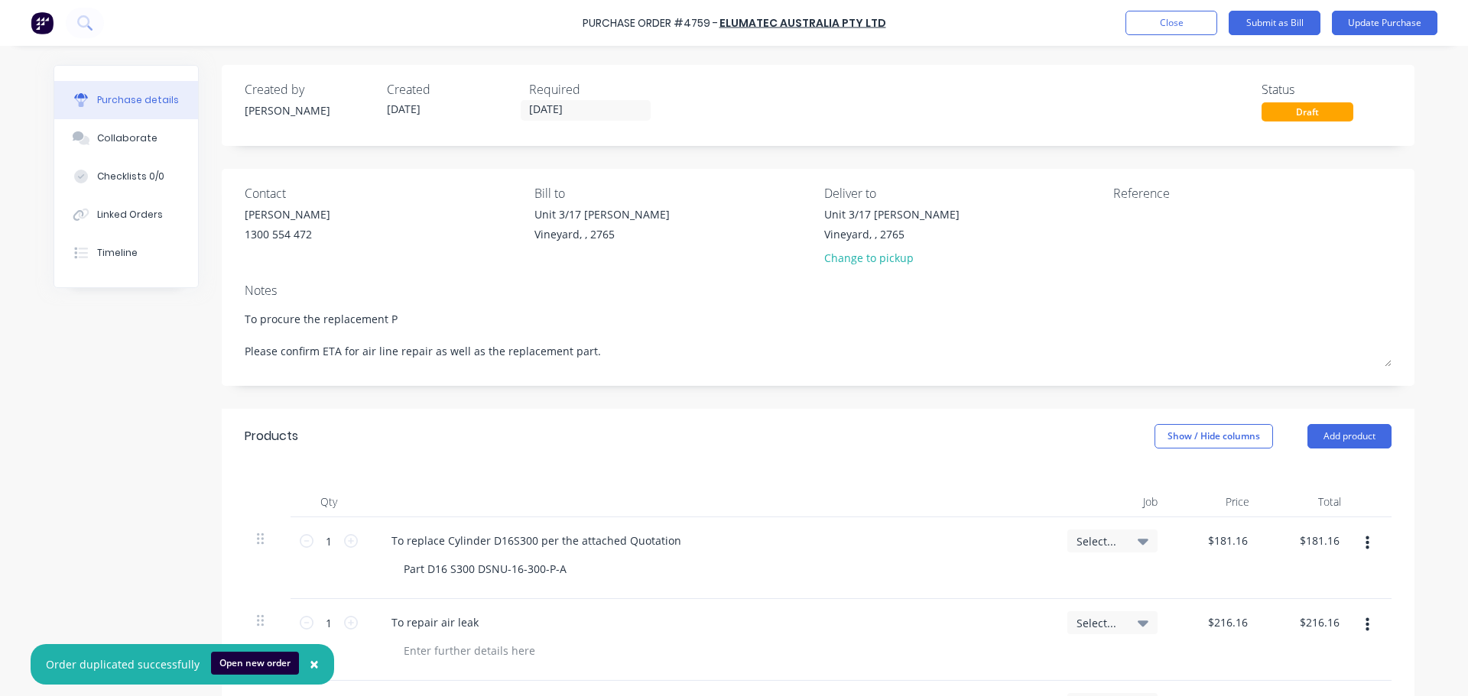
type textarea "x"
type textarea "To procure the replacement PC Please confirm ETA for air line repair as well as…"
type textarea "x"
type textarea "To procure the replacement PC Please confirm ETA for air line repair as well as…"
type textarea "x"
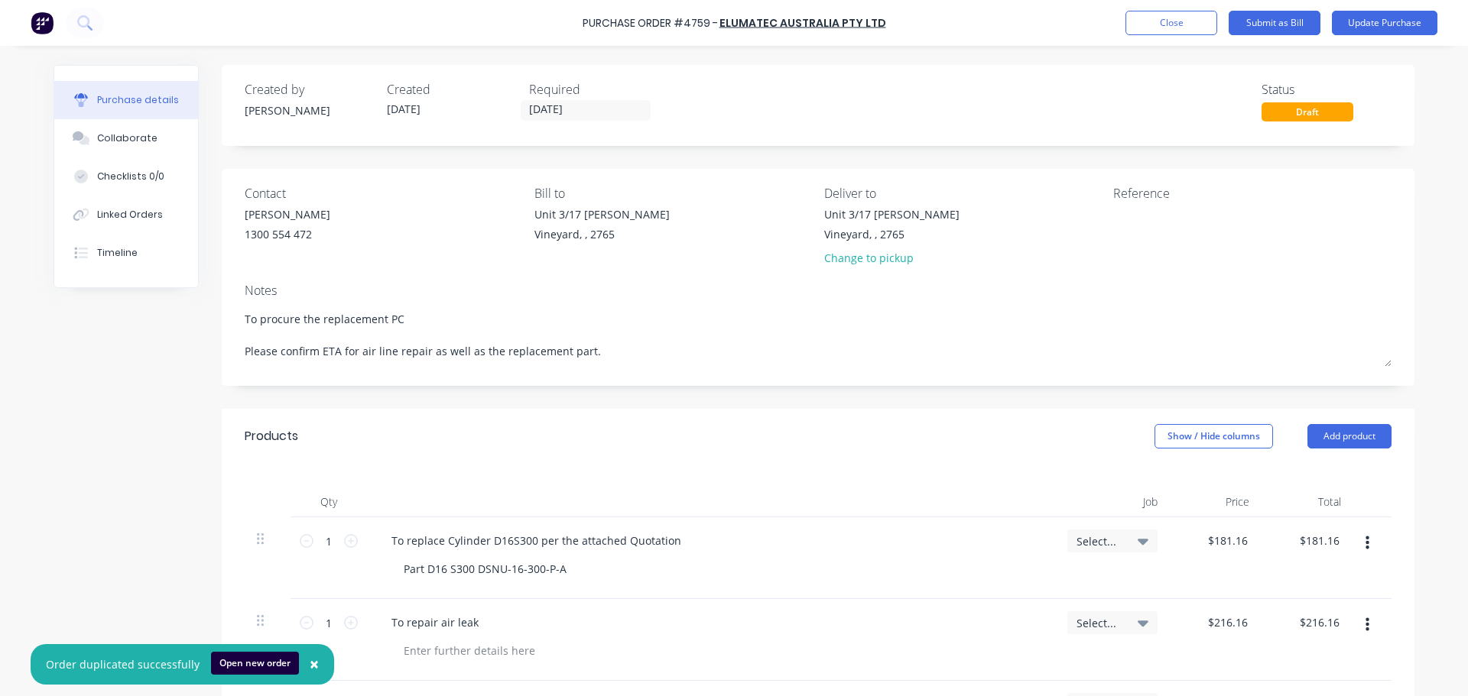
type textarea "To procure the replacement PC f Please confirm ETA for air line repair as well …"
type textarea "x"
type textarea "To procure the replacement PC fo Please confirm ETA for air line repair as well…"
type textarea "x"
type textarea "To procure the replacement PC for Please confirm ETA for air line repair as wel…"
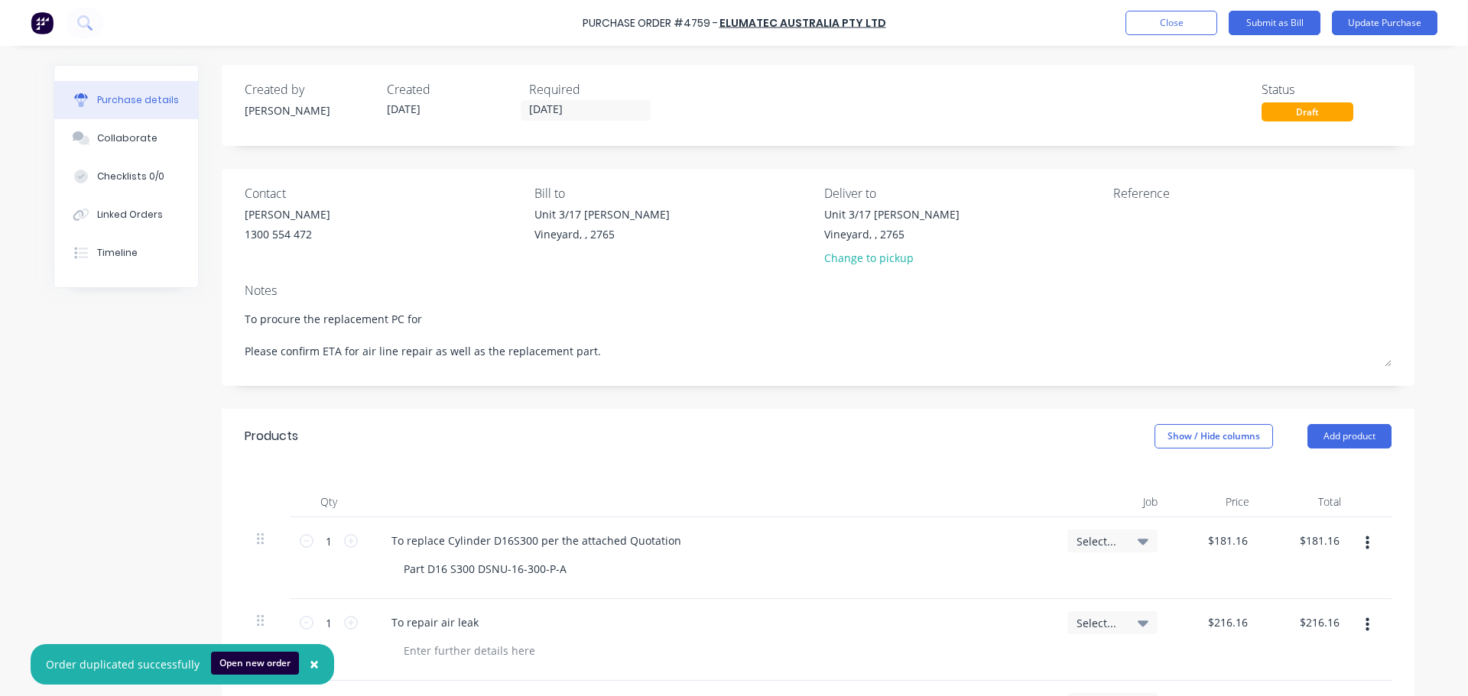
type textarea "x"
type textarea "To procure the replacement PC for Please confirm ETA for air line repair as wel…"
type textarea "x"
type textarea "To procure the replacement PC for t Please confirm ETA for air line repair as w…"
type textarea "x"
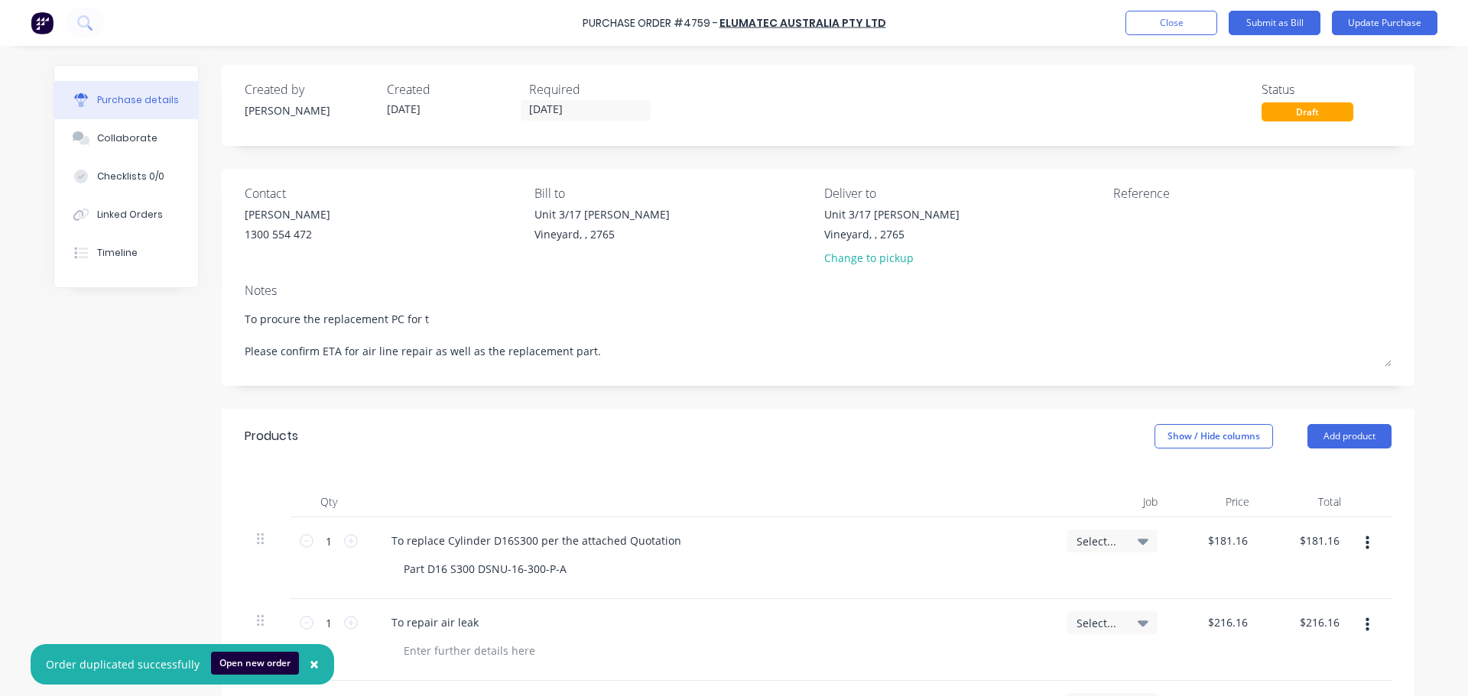
type textarea "To procure the replacement PC for th Please confirm ETA for air line repair as …"
type textarea "x"
type textarea "To procure the replacement PC for the Please confirm ETA for air line repair as…"
type textarea "x"
type textarea "To procure the replacement PC for the Please confirm ETA for air line repair as…"
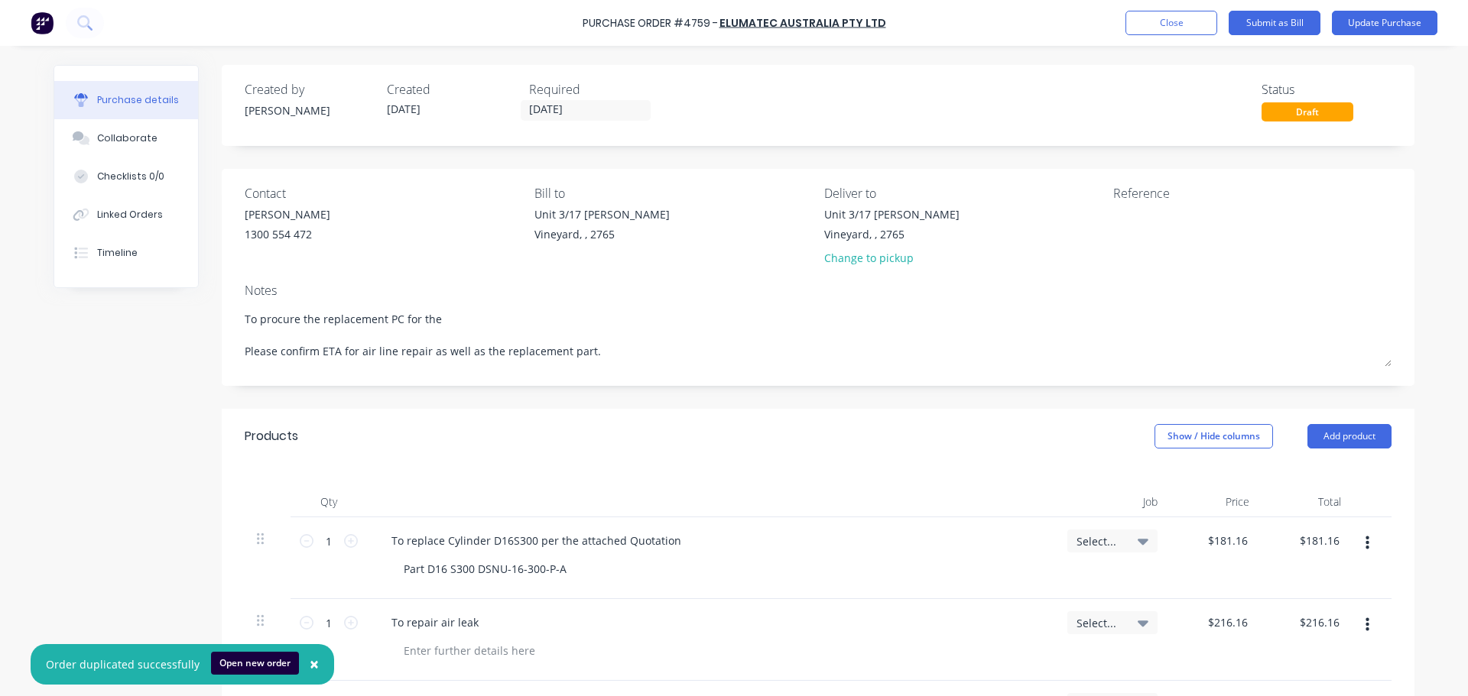
type textarea "x"
type textarea "To procure the replacement PC for the S Please confirm ETA for air line repair …"
type textarea "x"
type textarea "To procure the replacement PC for the SB Please confirm ETA for air line repair…"
type textarea "x"
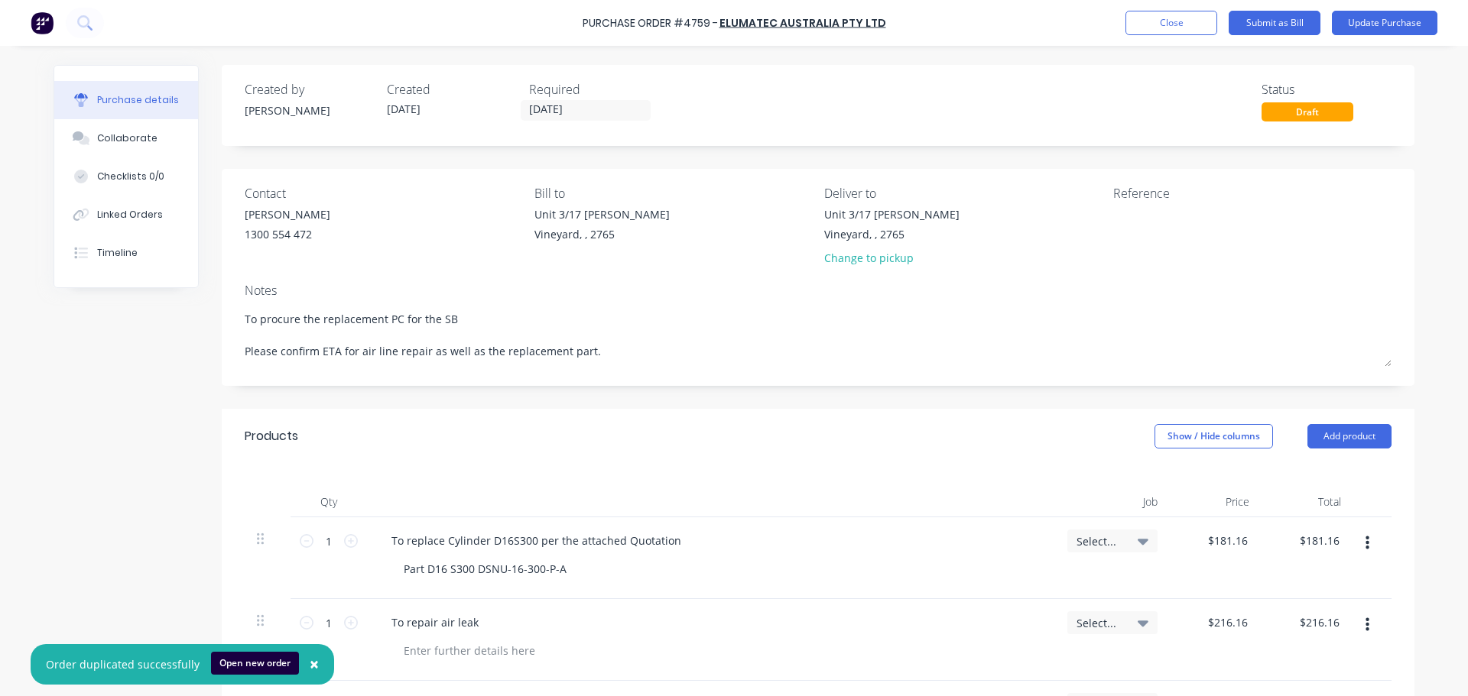
type textarea "To procure the replacement PC for the SBZ Please confirm ETA for air line repai…"
type textarea "x"
type textarea "To procure the replacement PC for the SBZ1 Please confirm ETA for air line repa…"
type textarea "x"
type textarea "To procure the replacement PC for the SBZ12 Please confirm ETA for air line rep…"
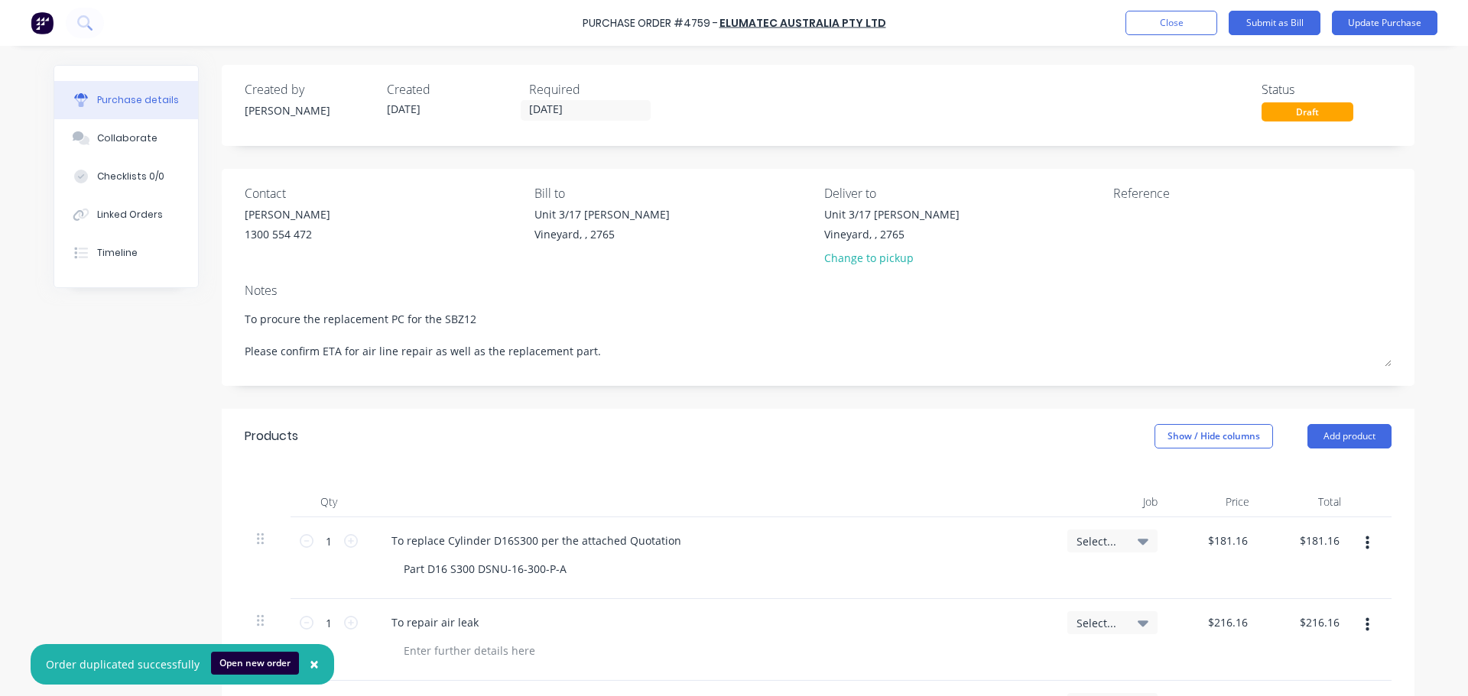
type textarea "x"
type textarea "To procure the replacement PC for the SBZ122 Please confirm ETA for air line re…"
type textarea "x"
type textarea "To procure the replacement PC for the SBZ122 Please confirm ETA for air line re…"
type textarea "x"
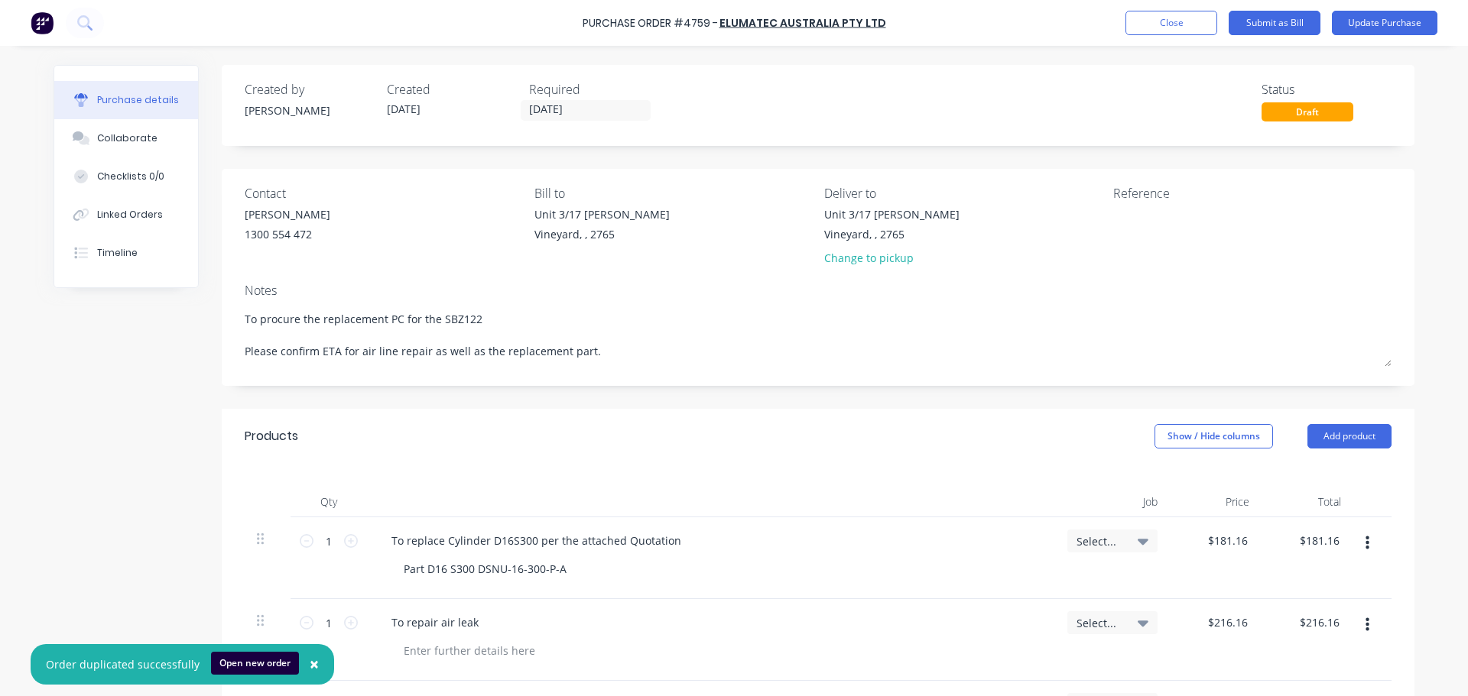
type textarea "To procure the replacement PC for the SBZ122 C Please confirm ETA for air line …"
type textarea "x"
type textarea "To procure the replacement PC for the SBZ122 CN Please confirm ETA for air line…"
type textarea "x"
type textarea "To procure the replacement PC for the SBZ122 CNC Please confirm ETA for air lin…"
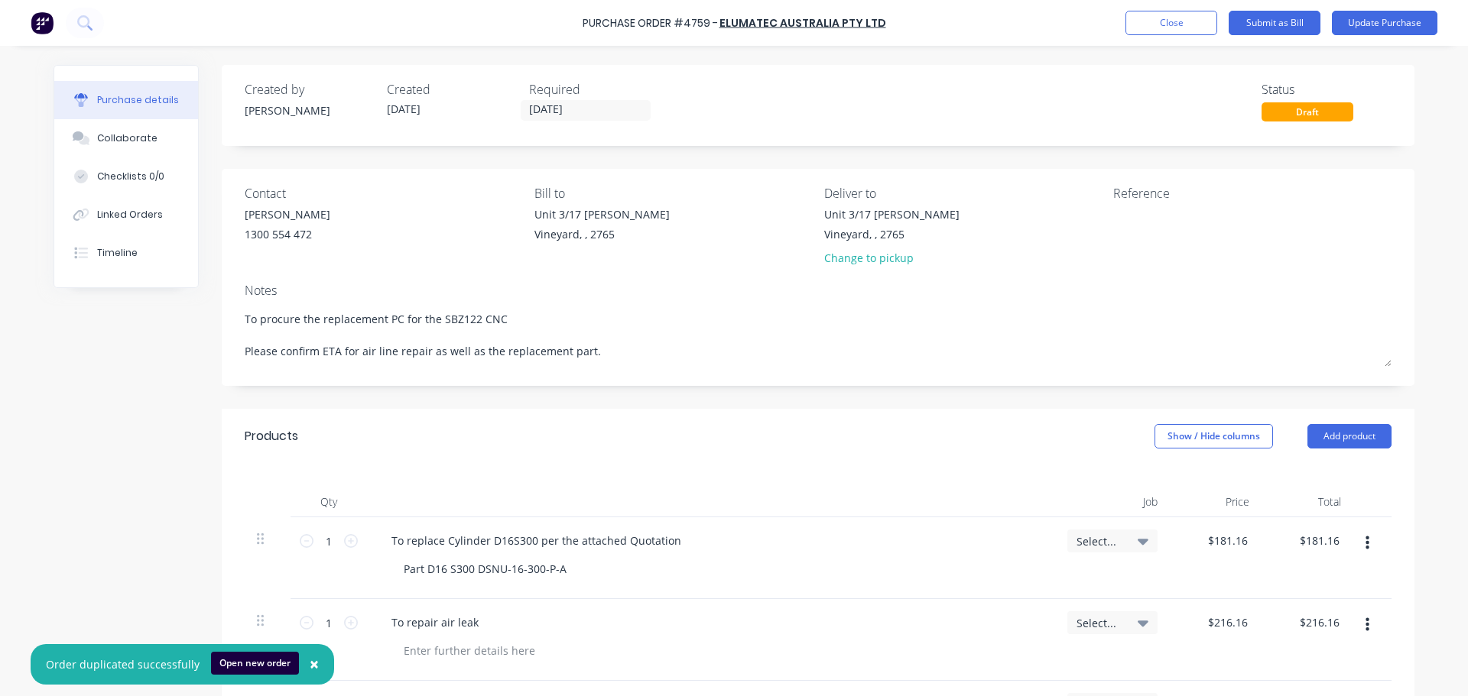
type textarea "x"
type textarea "To procure the replacement PC for the SBZ122 CNC Please confirm ETA for air lin…"
type textarea "x"
type textarea "To procure the replacement PC for the SBZ122 CNC m Please confirm ETA for air l…"
type textarea "x"
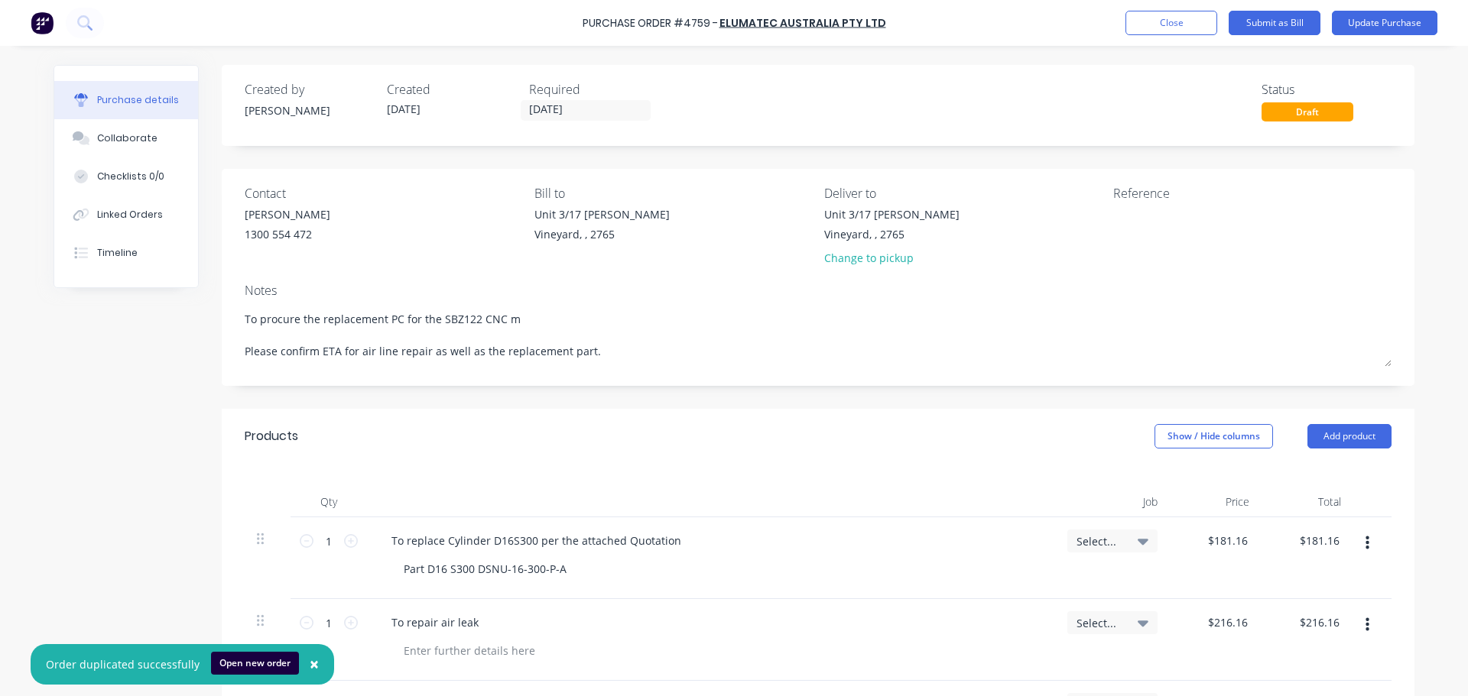
type textarea "To procure the replacement PC for the SBZ122 CNC ma Please confirm ETA for air …"
type textarea "x"
type textarea "To procure the replacement PC for the SBZ122 CNC mac Please confirm ETA for air…"
type textarea "x"
type textarea "To procure the replacement PC for the SBZ122 CNC mach Please confirm ETA for ai…"
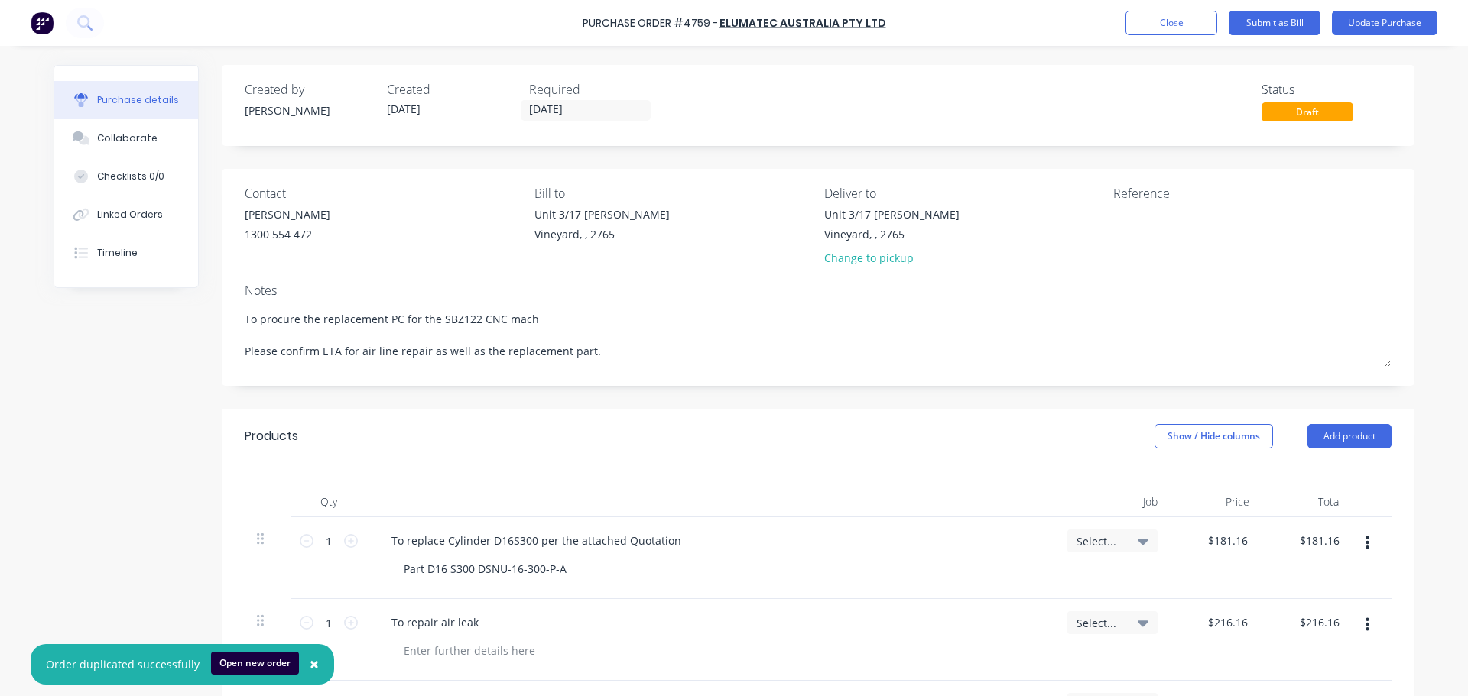
type textarea "x"
type textarea "To procure the replacement PC for the SBZ122 CNC machi Please confirm ETA for a…"
type textarea "x"
type textarea "To procure the replacement PC for the SBZ122 CNC machin Please confirm ETA for …"
type textarea "x"
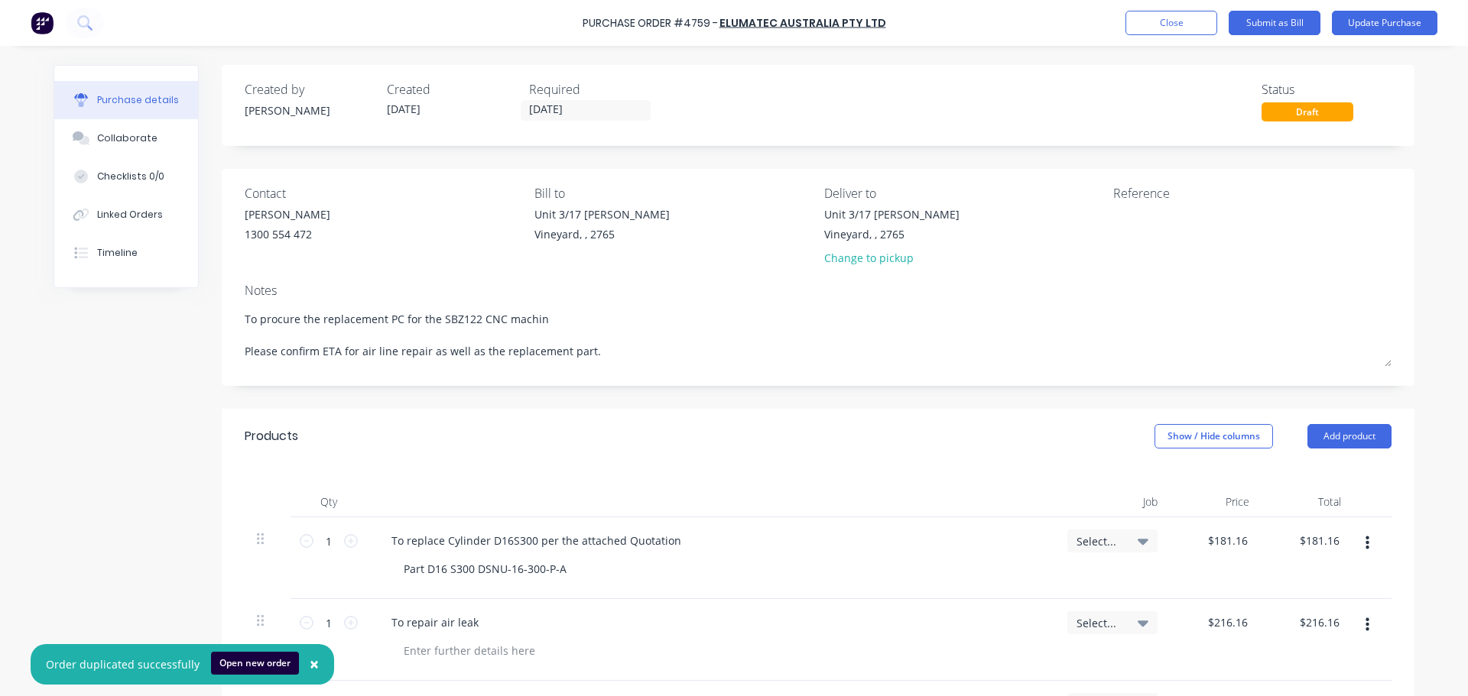
type textarea "To procure the replacement PC for the SBZ122 CNC machine Please confirm ETA for…"
type textarea "x"
type textarea "To procure the replacement PC for the SBZ122 CNC machine. Please confirm ETA fo…"
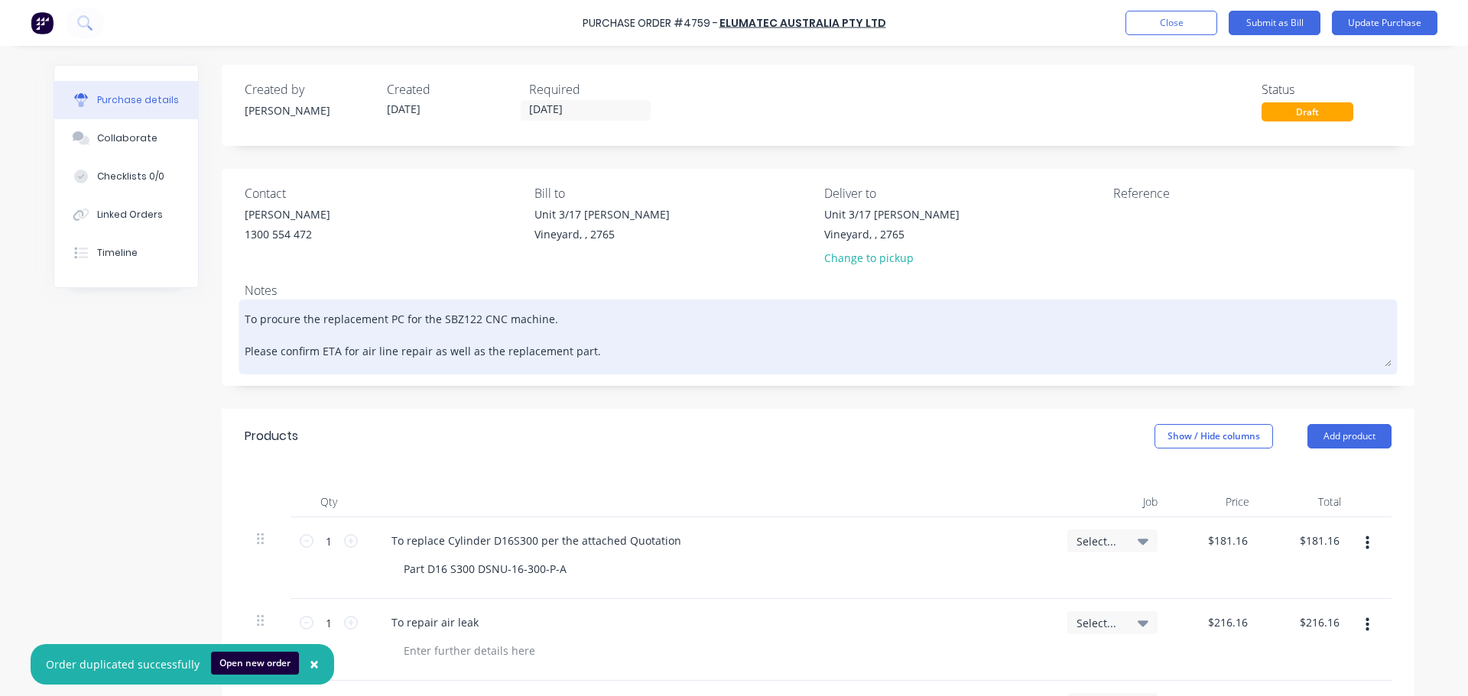
drag, startPoint x: 603, startPoint y: 352, endPoint x: 242, endPoint y: 335, distance: 362.0
click at [245, 335] on textarea "To procure the replacement PC for the SBZ122 CNC machine. Please confirm ETA fo…" at bounding box center [818, 335] width 1147 height 63
type textarea "x"
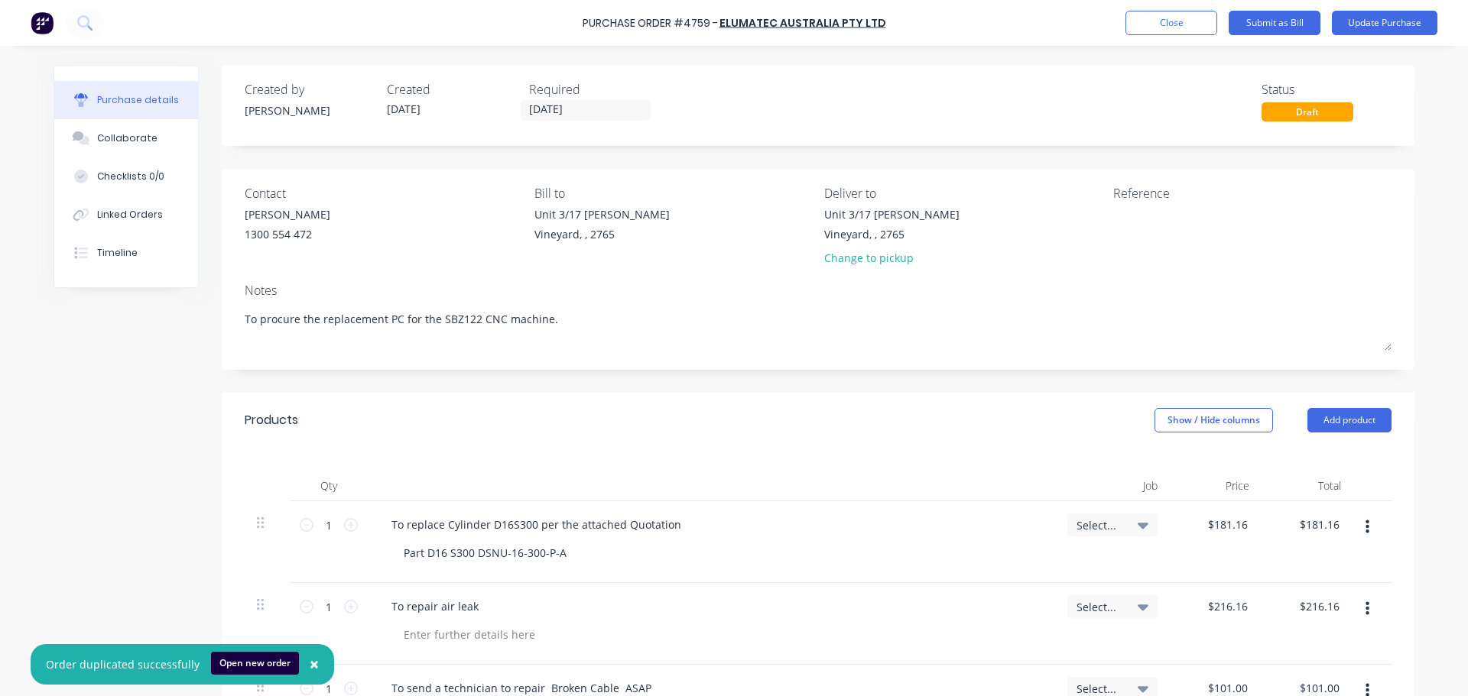
type textarea "To procure the replacement PC for the SBZ122 CNC machine."
type textarea "x"
type textarea "To procure the replacement PC for the SBZ122 CNC machine."
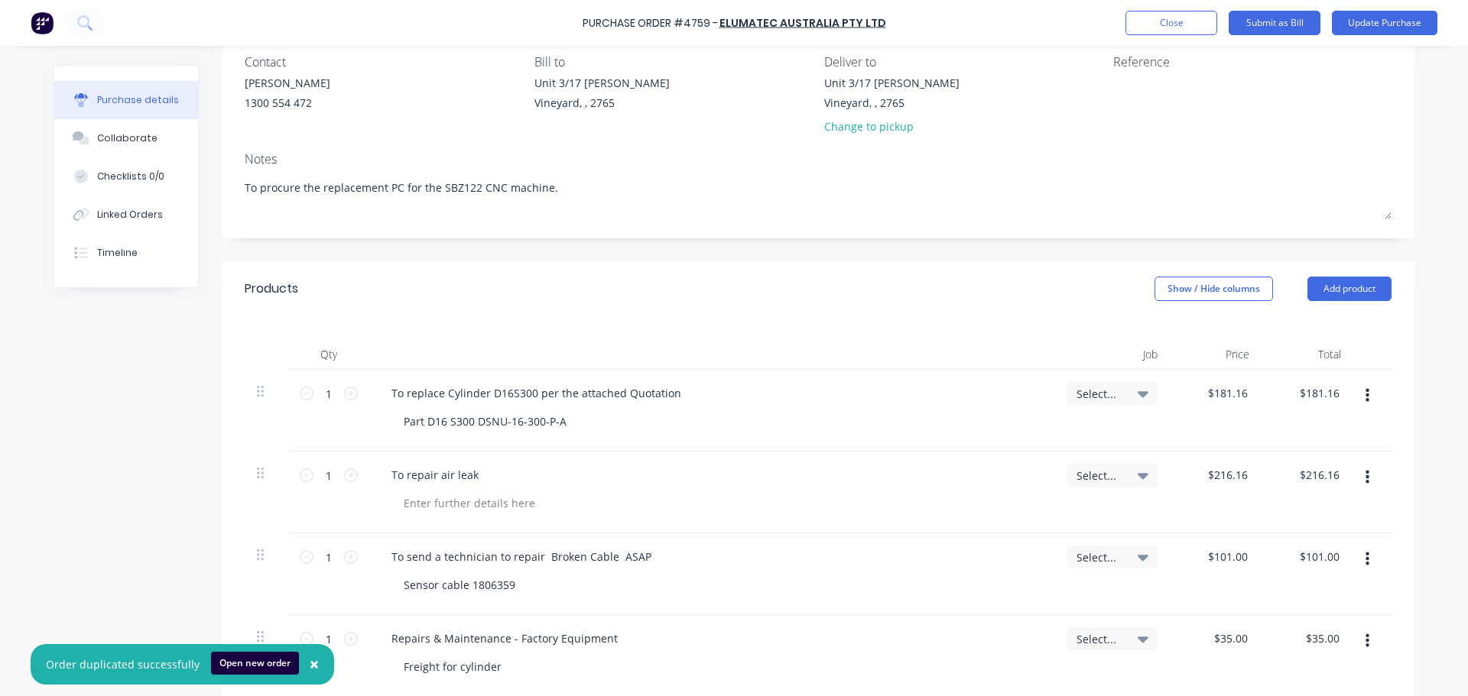
scroll to position [306, 0]
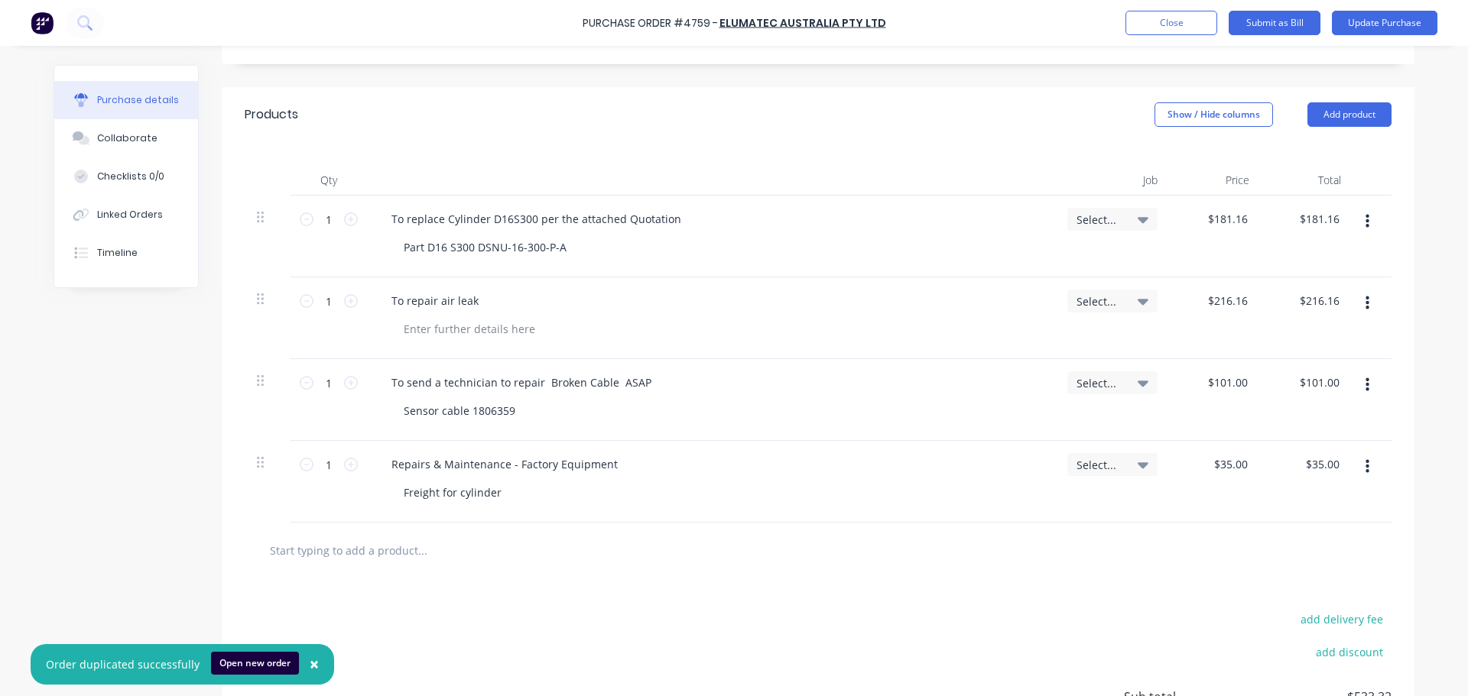
click at [1365, 472] on icon "button" at bounding box center [1367, 467] width 4 height 14
click at [1301, 596] on button "Delete" at bounding box center [1320, 599] width 130 height 31
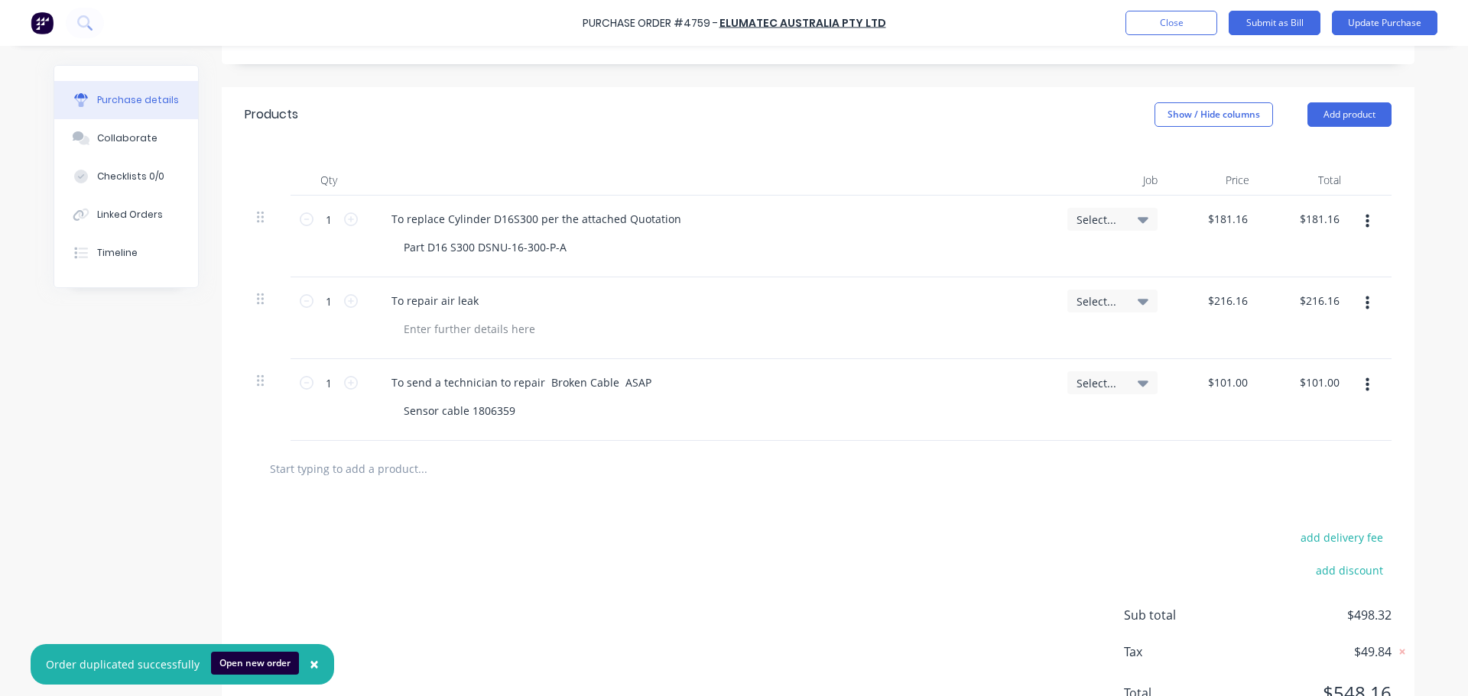
click at [1365, 384] on icon "button" at bounding box center [1367, 385] width 4 height 17
click at [1277, 508] on button "Delete" at bounding box center [1320, 517] width 130 height 31
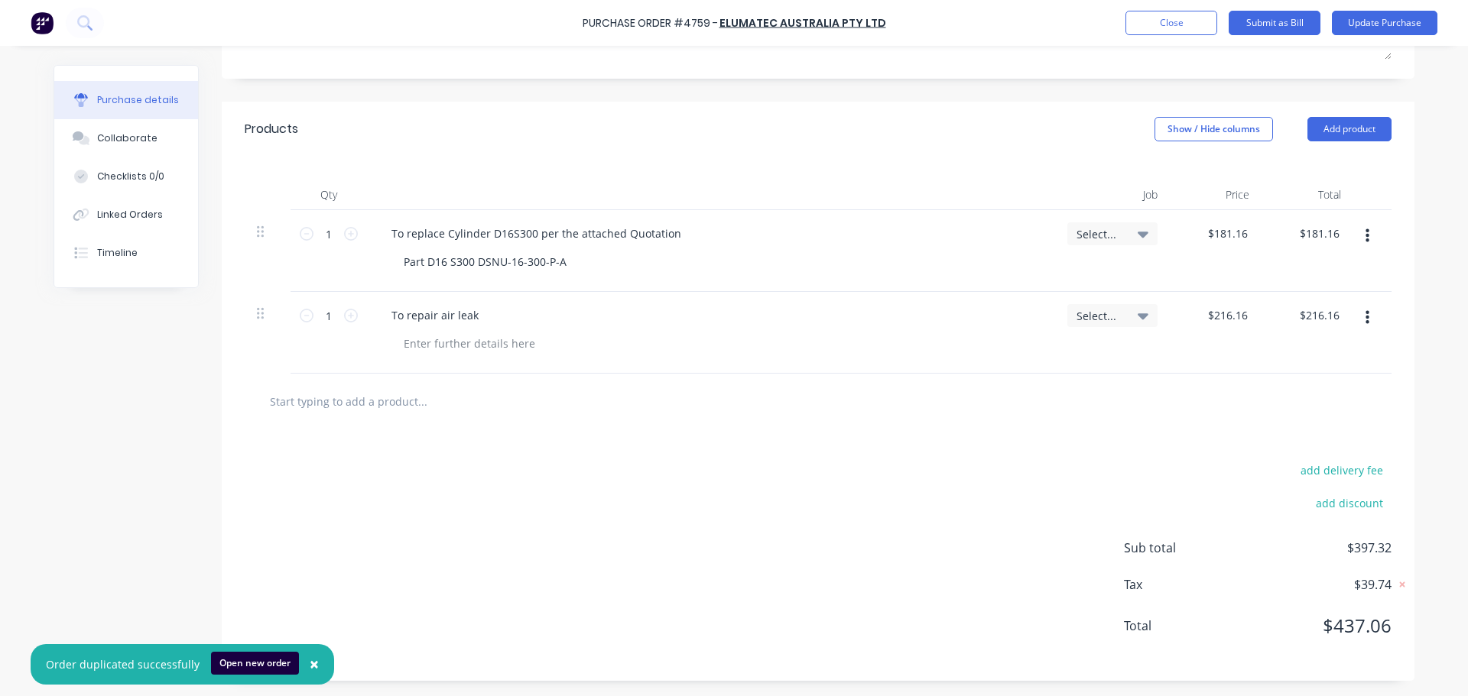
scroll to position [291, 0]
click at [1365, 320] on button "button" at bounding box center [1367, 318] width 36 height 28
click at [1310, 449] on button "Delete" at bounding box center [1320, 450] width 130 height 31
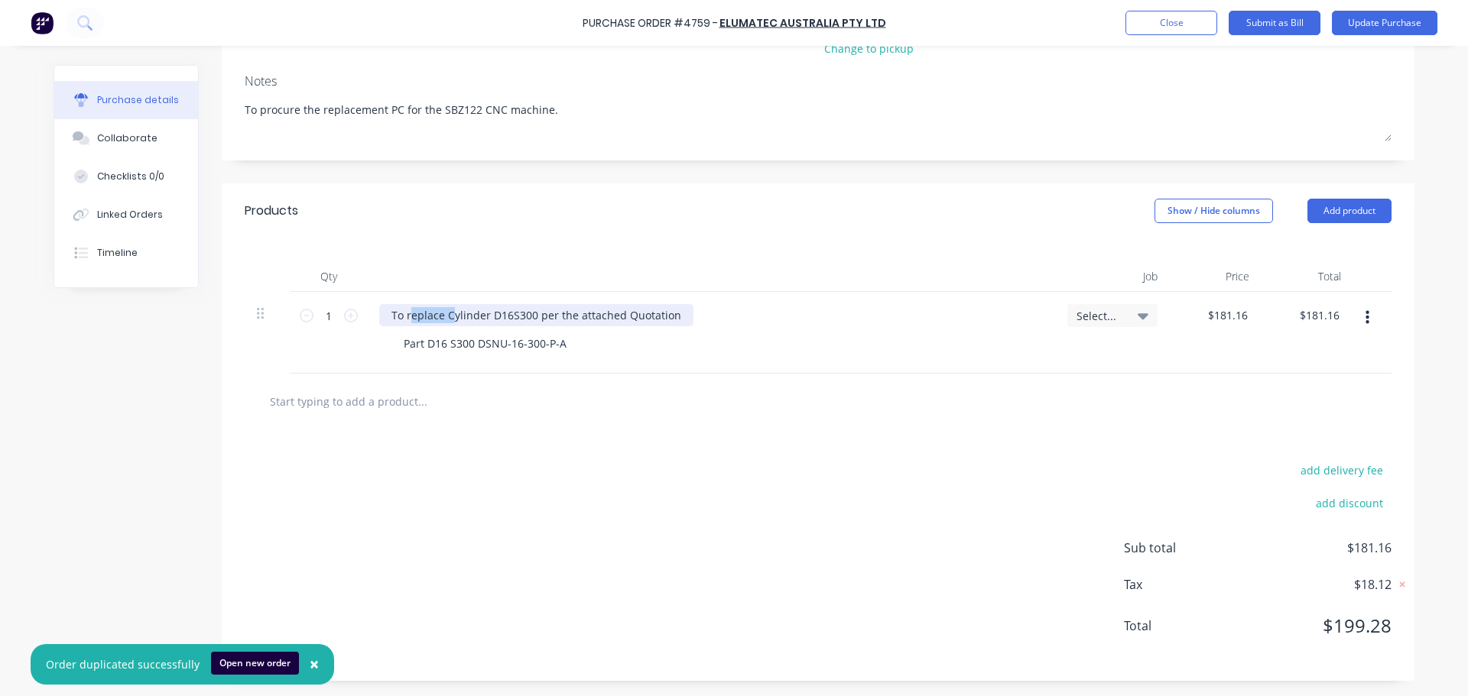
drag, startPoint x: 404, startPoint y: 315, endPoint x: 444, endPoint y: 312, distance: 40.6
click at [444, 312] on div "To replace Cylinder D16S300 per the attached Quotation" at bounding box center [536, 315] width 314 height 22
click at [354, 88] on div "Notes" at bounding box center [818, 81] width 1147 height 18
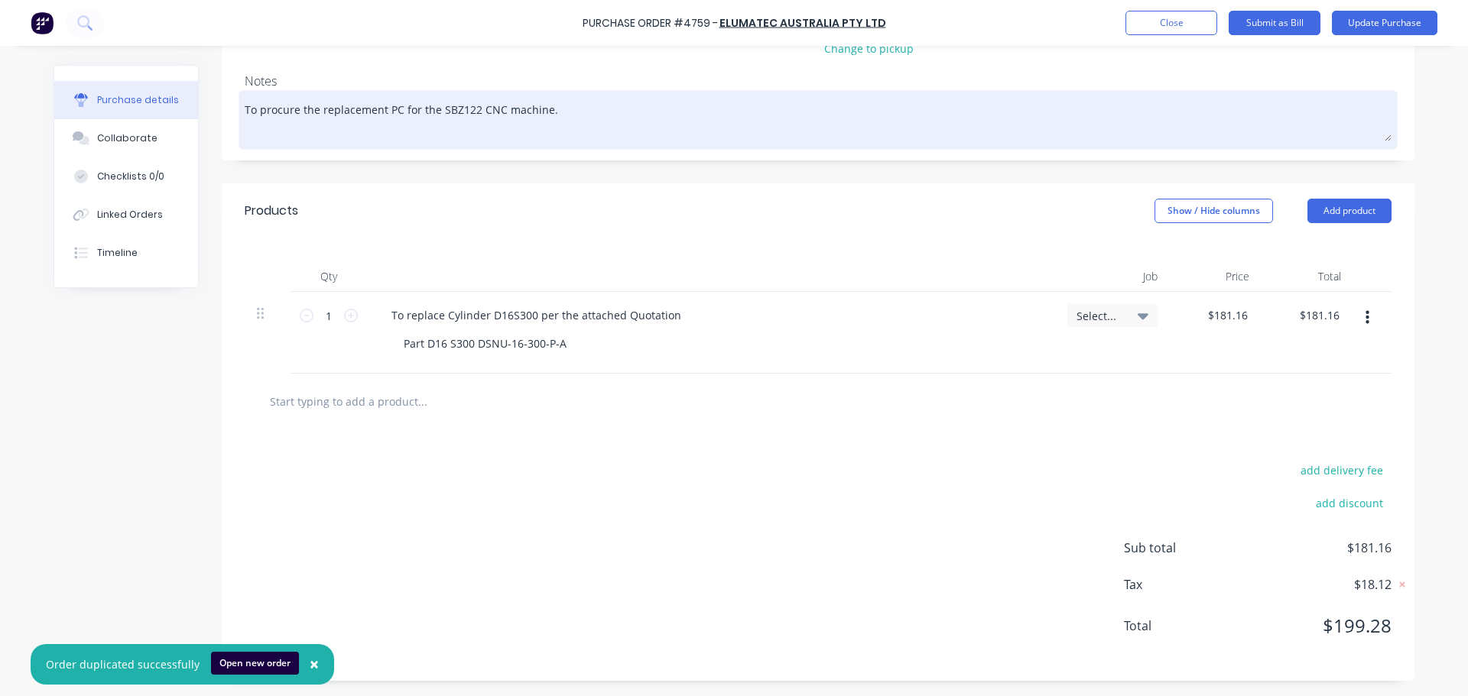
drag, startPoint x: 254, startPoint y: 109, endPoint x: 537, endPoint y: 115, distance: 283.7
click at [537, 115] on textarea "To procure the replacement PC for the SBZ122 CNC machine." at bounding box center [818, 117] width 1147 height 47
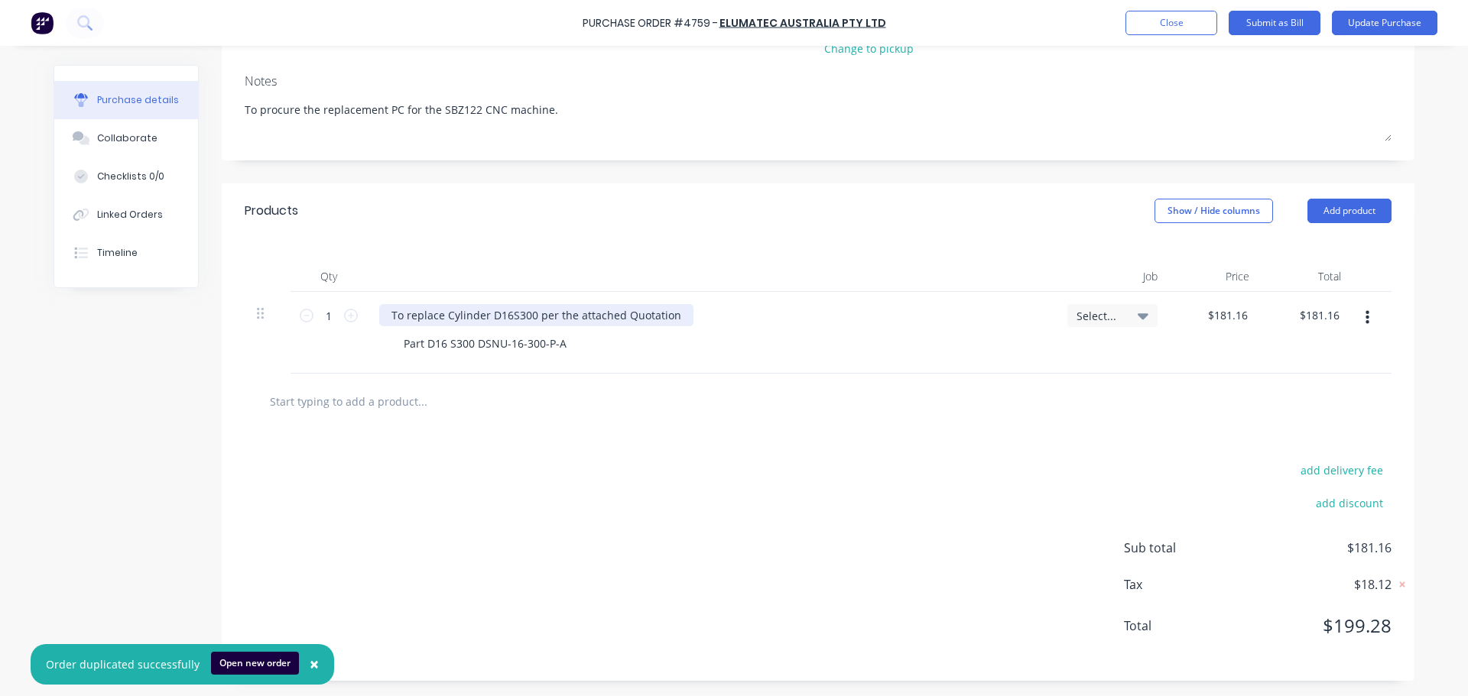
type textarea "x"
drag, startPoint x: 402, startPoint y: 313, endPoint x: 528, endPoint y: 319, distance: 126.3
click at [528, 319] on div "To replace Cylinder D16S300 per the attached Quotation" at bounding box center [536, 315] width 314 height 22
paste div
click at [479, 352] on div "Part D16 S300 DSNU-16-300-P-A" at bounding box center [484, 344] width 187 height 22
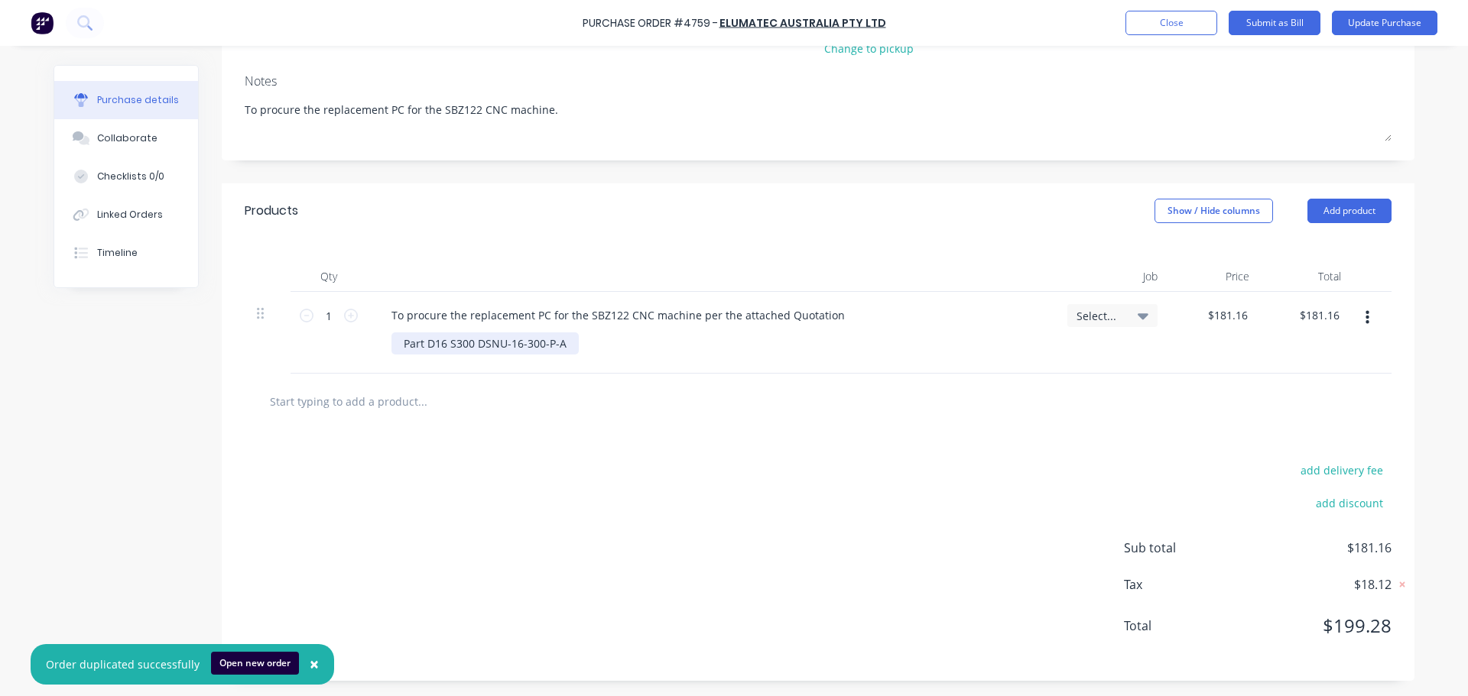
type textarea "x"
drag, startPoint x: 560, startPoint y: 344, endPoint x: 274, endPoint y: 329, distance: 286.3
click at [274, 329] on div "1 1 To procure the replacement PC for the SBZ122 CNC machine per the attached Q…" at bounding box center [818, 333] width 1147 height 82
click at [473, 341] on div at bounding box center [469, 344] width 156 height 22
click at [564, 438] on div "add delivery fee add discount Sub total $181.16 Tax $18.12 Total $199.28" at bounding box center [818, 556] width 1193 height 252
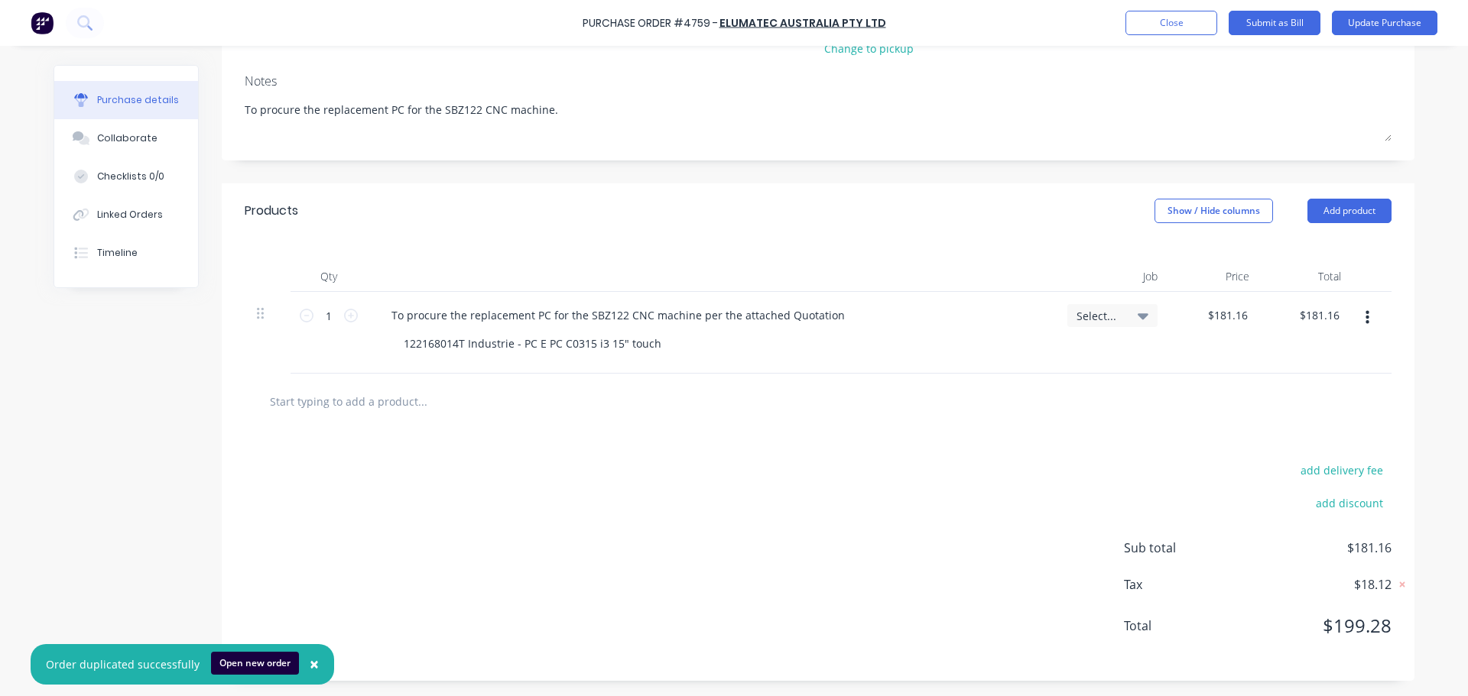
click at [1243, 336] on div "$181.16 $181.16" at bounding box center [1216, 333] width 92 height 82
type textarea "x"
type input "181.16"
click at [1228, 318] on input "181.16" at bounding box center [1226, 315] width 47 height 22
type textarea "x"
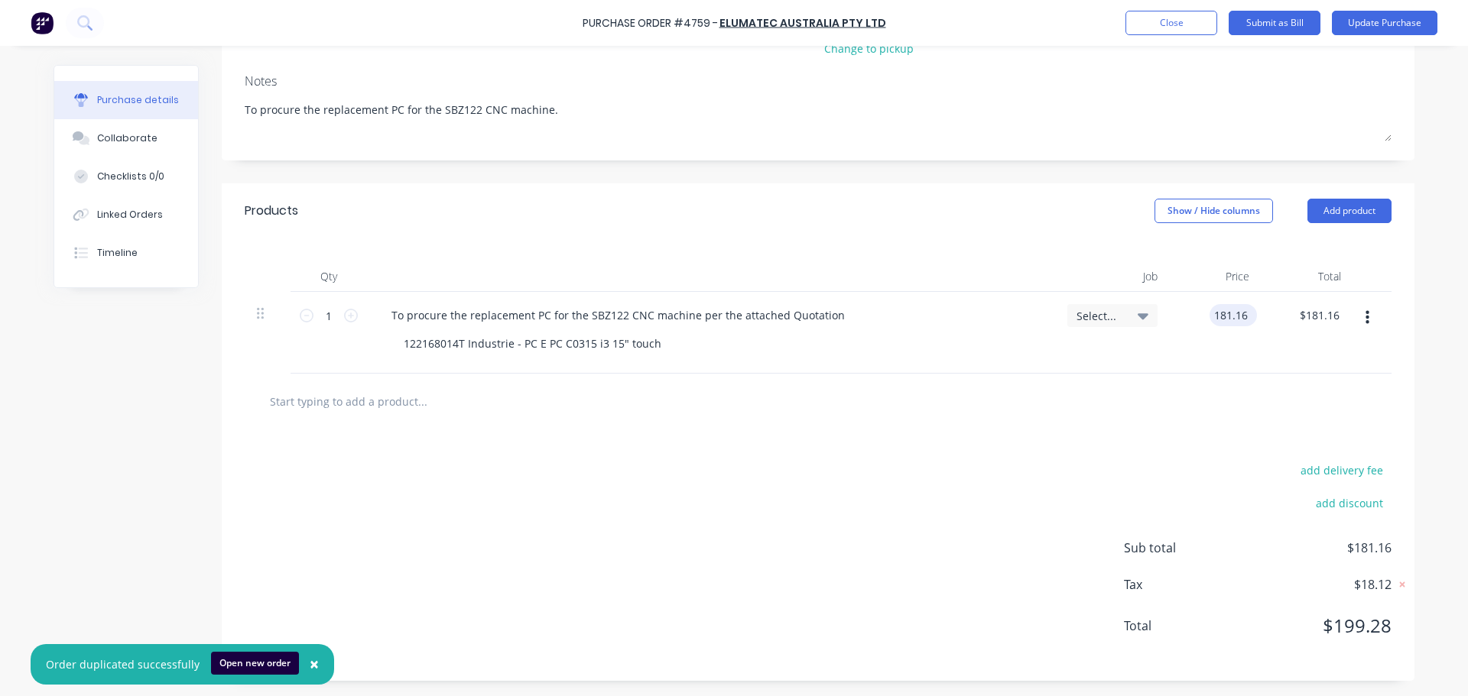
click at [1228, 318] on input "181.16" at bounding box center [1229, 315] width 41 height 22
type input "8450"
type textarea "x"
type input "$8,450.00"
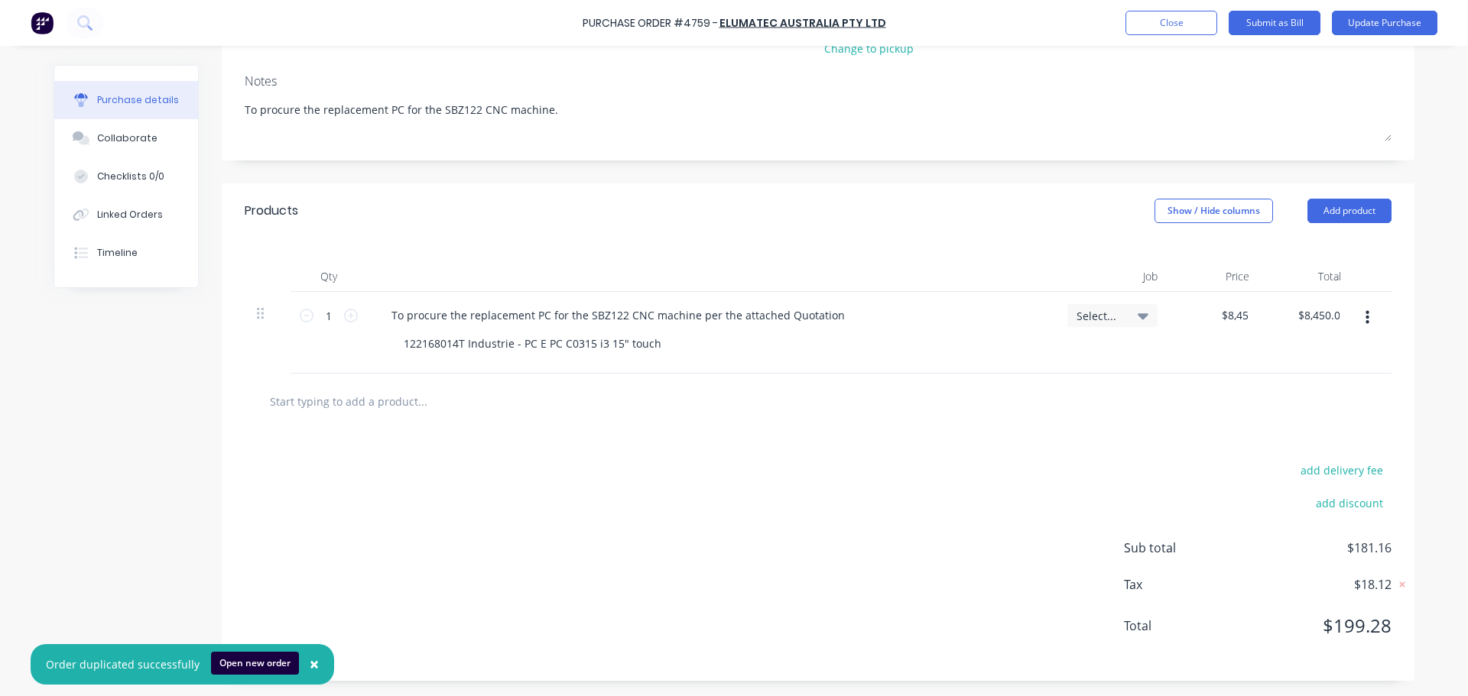
click at [969, 488] on div "add delivery fee add discount Sub total $181.16 Tax $18.12 Total $199.28" at bounding box center [818, 556] width 1193 height 252
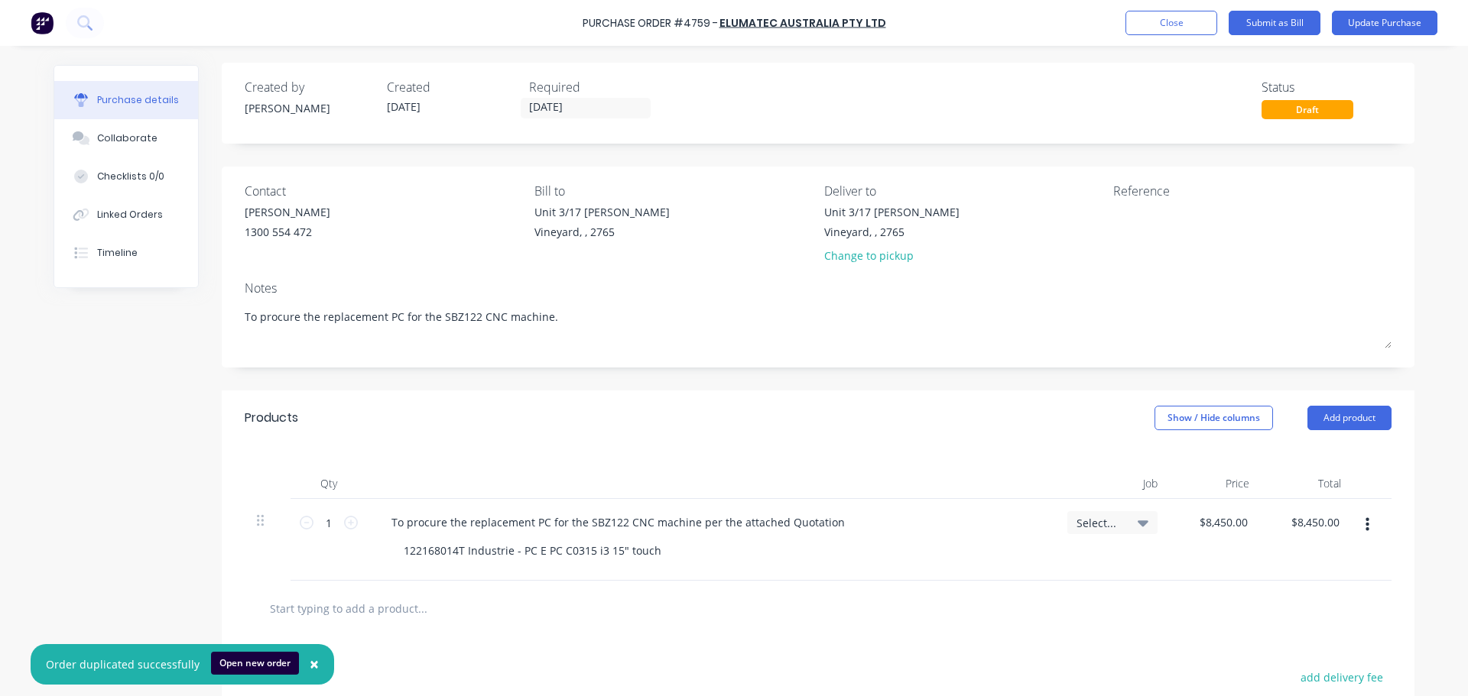
scroll to position [0, 0]
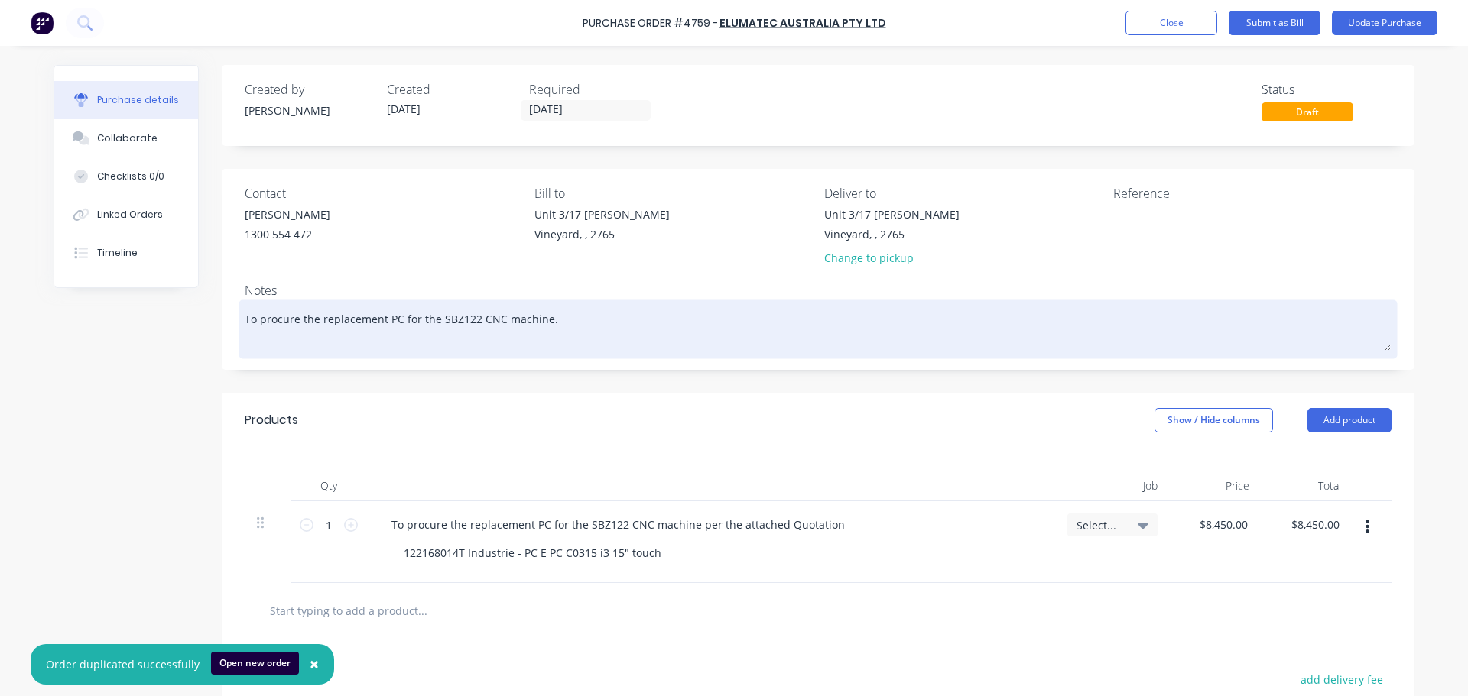
click at [544, 325] on textarea "To procure the replacement PC for the SBZ122 CNC machine." at bounding box center [818, 327] width 1147 height 47
type textarea "x"
type textarea "To procure the replacement PC for the SBZ122 CNC machine."
type textarea "x"
type textarea "To procure the replacement PC for the SBZ122 CNC machine. E"
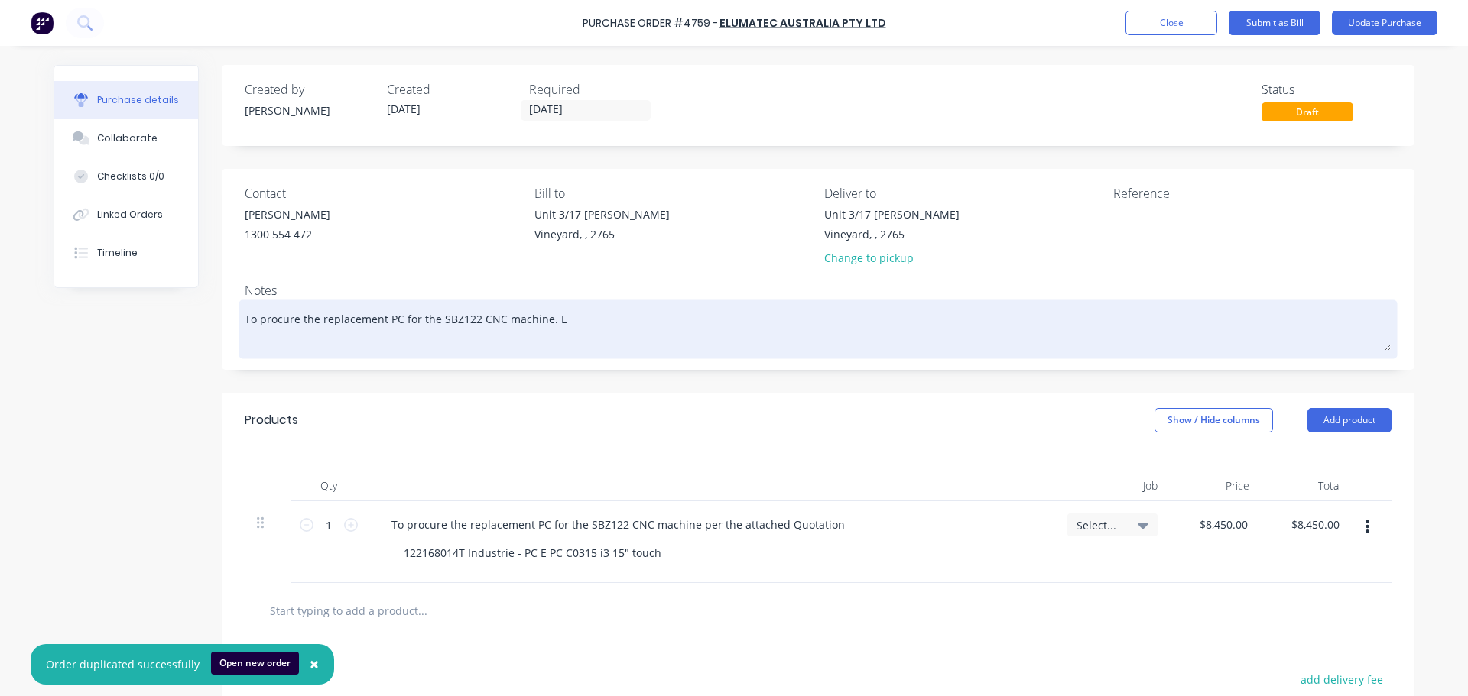
type textarea "x"
type textarea "To procure the replacement PC for the SBZ122 CNC machine. Ex"
type textarea "x"
type textarea "To procure the replacement PC for the SBZ122 CNC machine. Exp"
type textarea "x"
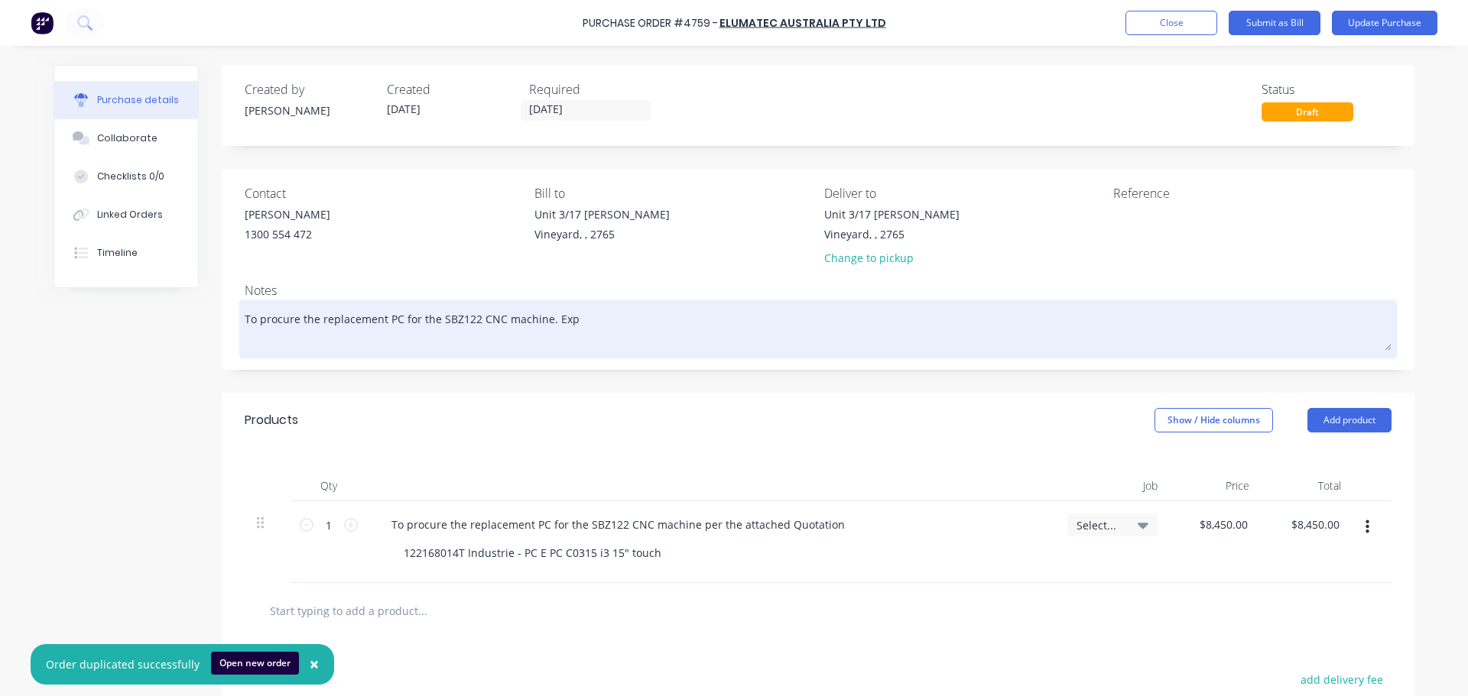
type textarea "To procure the replacement PC for the SBZ122 CNC machine. Expr"
type textarea "x"
type textarea "To procure the replacement PC for the SBZ122 CNC machine. Expre"
type textarea "x"
type textarea "To procure the replacement PC for the SBZ122 CNC machine. Expres"
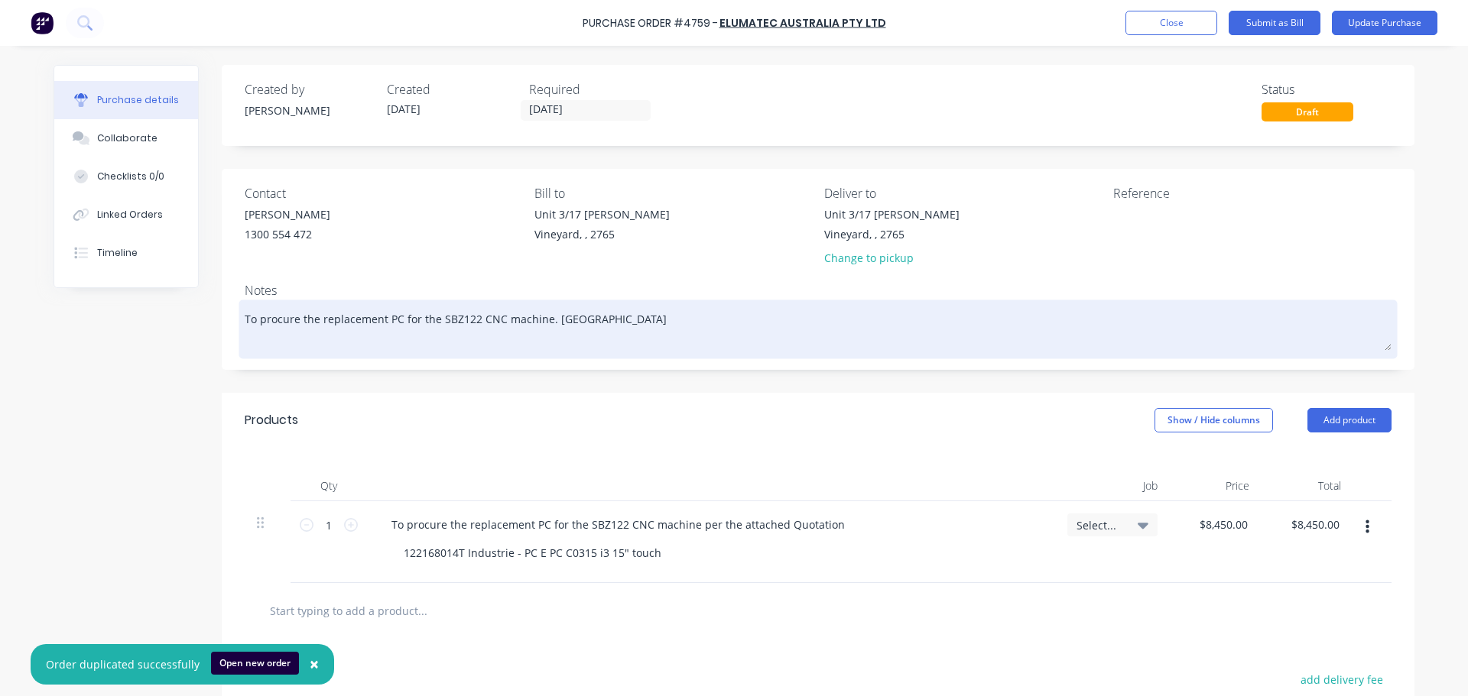
type textarea "x"
type textarea "To procure the replacement PC for the SBZ122 CNC machine. Express"
type textarea "x"
type textarea "To procure the replacement PC for the SBZ122 CNC machine. Express"
type textarea "x"
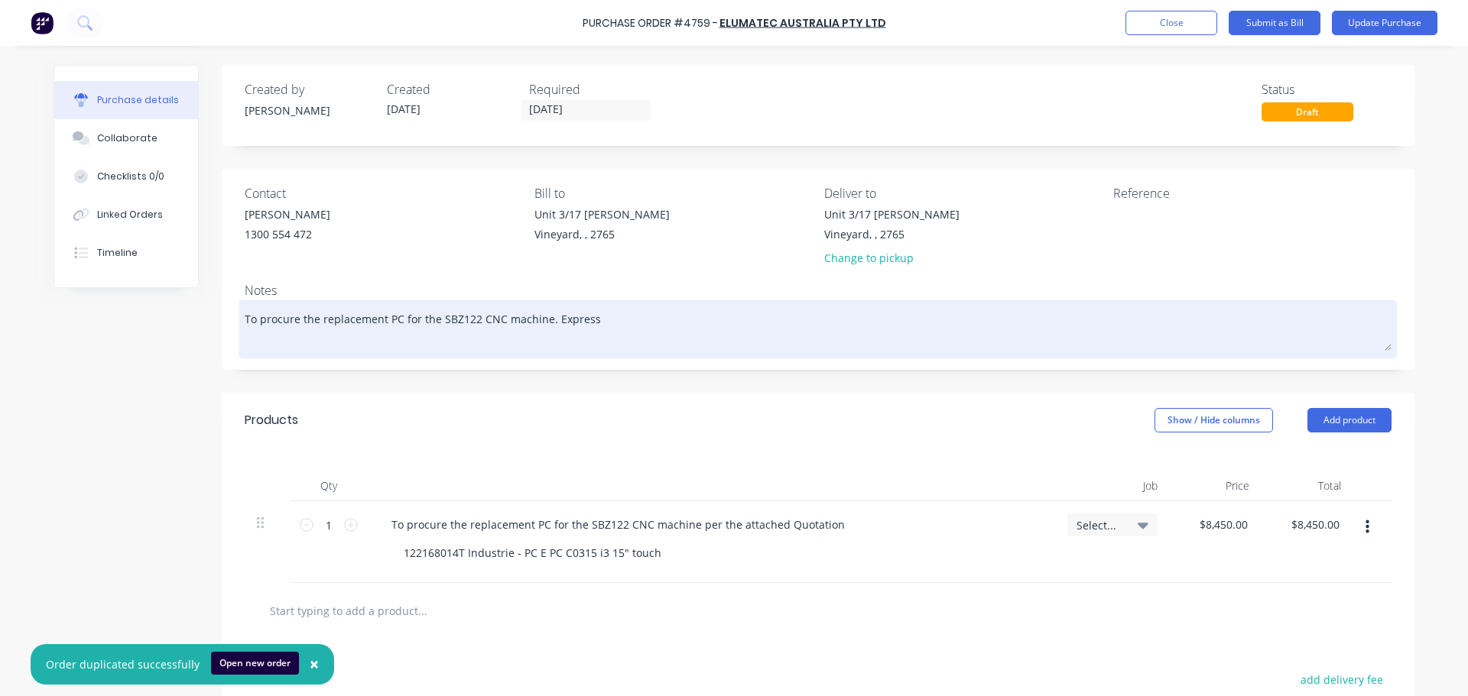
type textarea "To procure the replacement PC for the SBZ122 CNC machine. Express f"
type textarea "x"
type textarea "To procure the replacement PC for the SBZ122 CNC machine. Express fr"
type textarea "x"
type textarea "To procure the replacement PC for the SBZ122 CNC machine. Express fre"
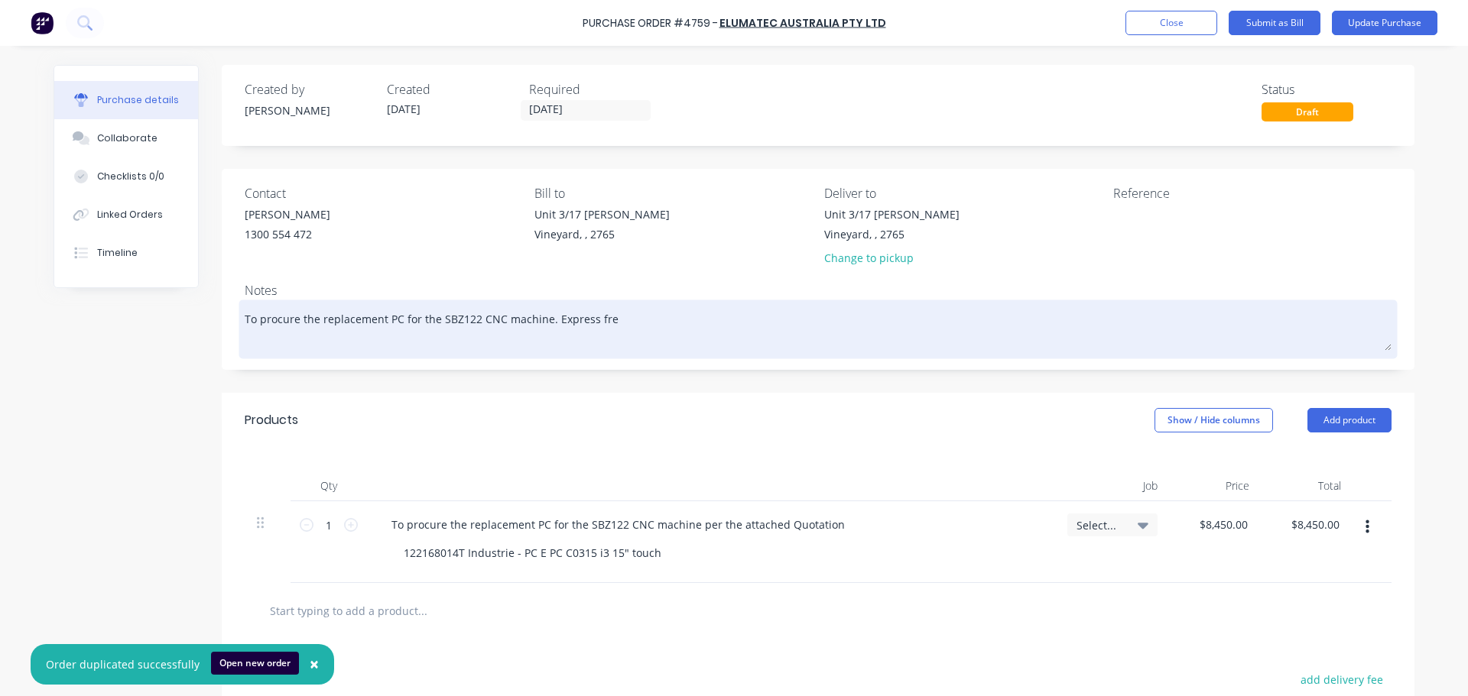
type textarea "x"
type textarea "To procure the replacement PC for the SBZ122 CNC machine. Express frei"
type textarea "x"
type textarea "To procure the replacement PC for the SBZ122 CNC machine. Express freig"
type textarea "x"
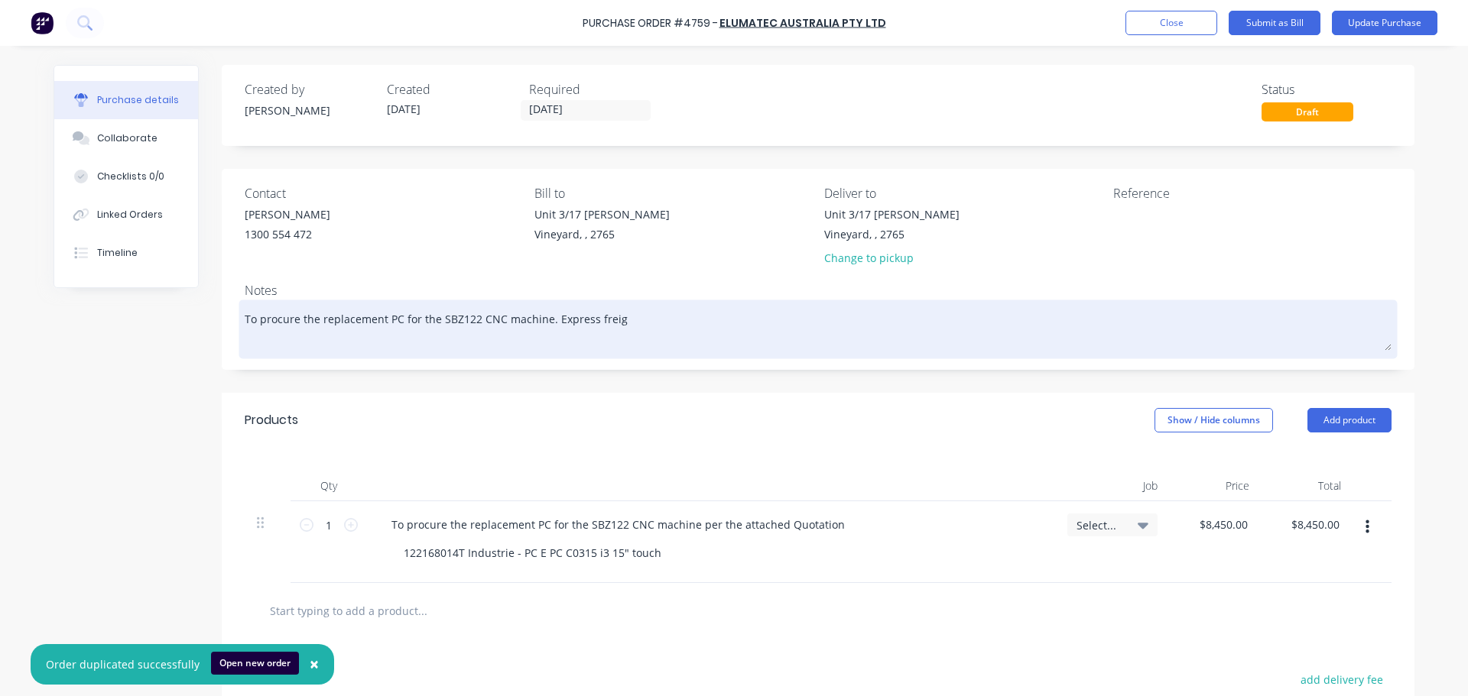
type textarea "To procure the replacement PC for the SBZ122 CNC machine. Express freigh"
type textarea "x"
type textarea "To procure the replacement PC for the SBZ122 CNC machine. Express freight"
type textarea "x"
type textarea "To procure the replacement PC for the SBZ122 CNC machine. Express freight"
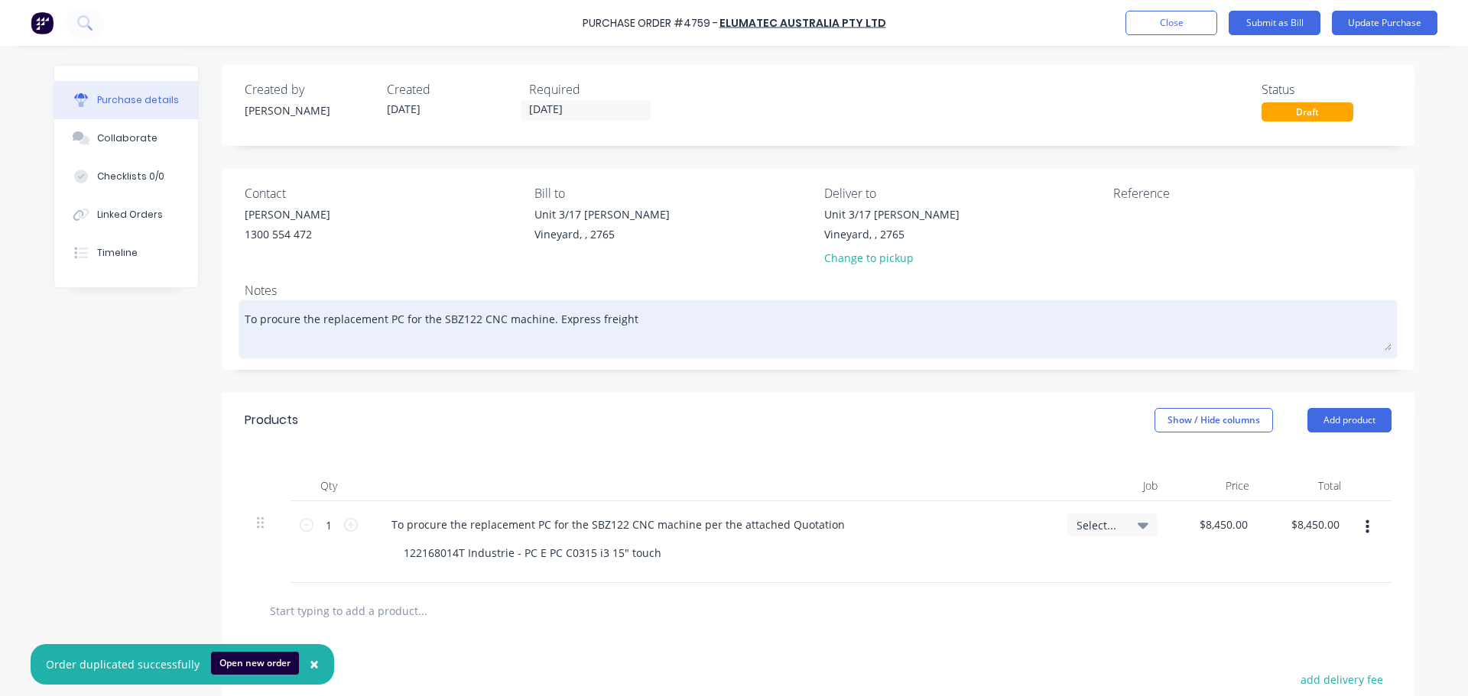
type textarea "x"
type textarea "To procure the replacement PC for the SBZ122 CNC machine. Express freight i"
type textarea "x"
type textarea "To procure the replacement PC for the SBZ122 CNC machine. Express freight is"
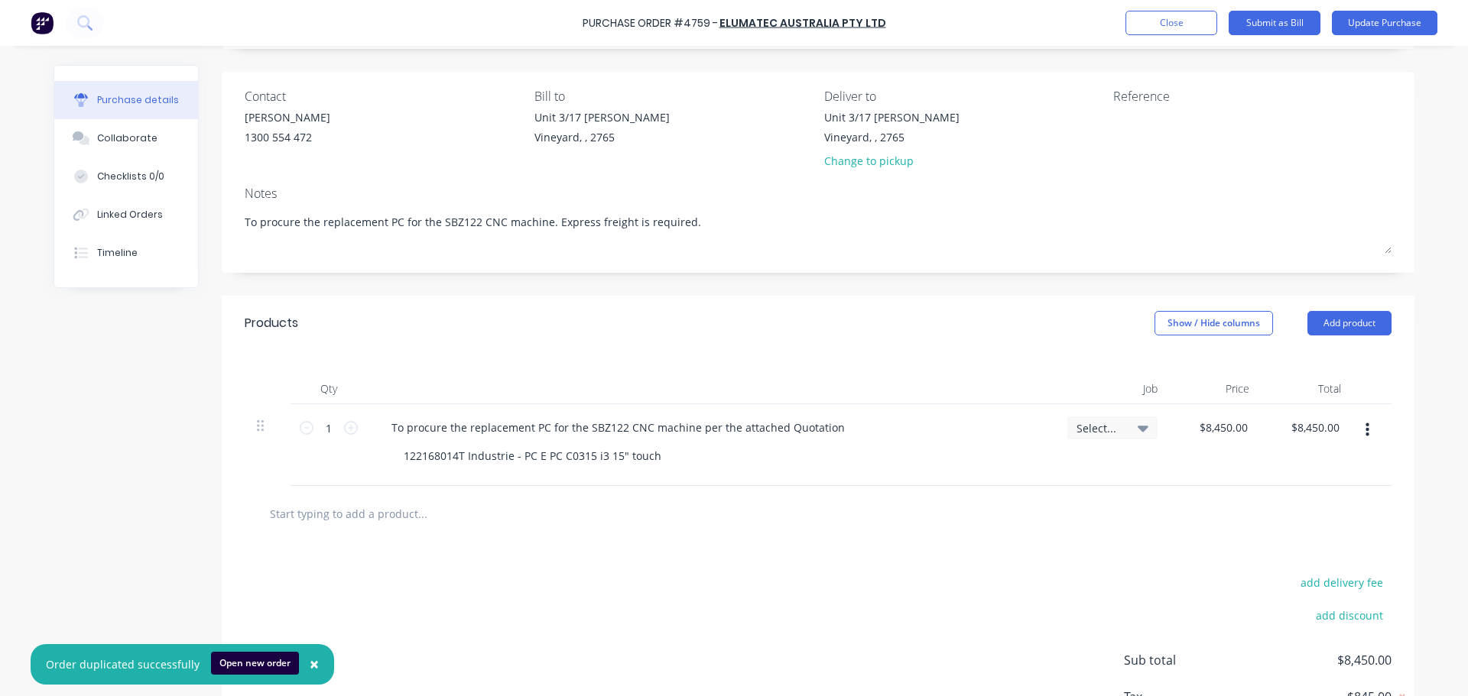
scroll to position [209, 0]
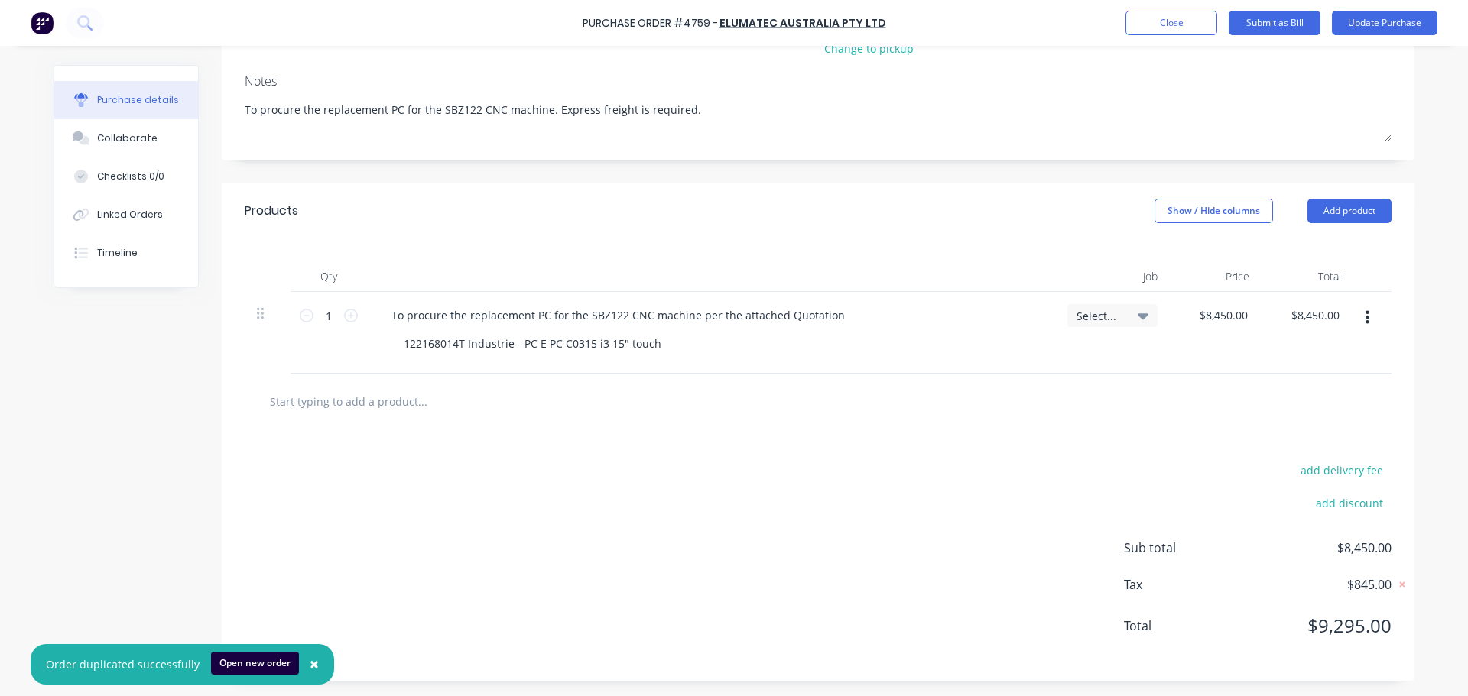
click at [313, 401] on input "text" at bounding box center [422, 401] width 306 height 31
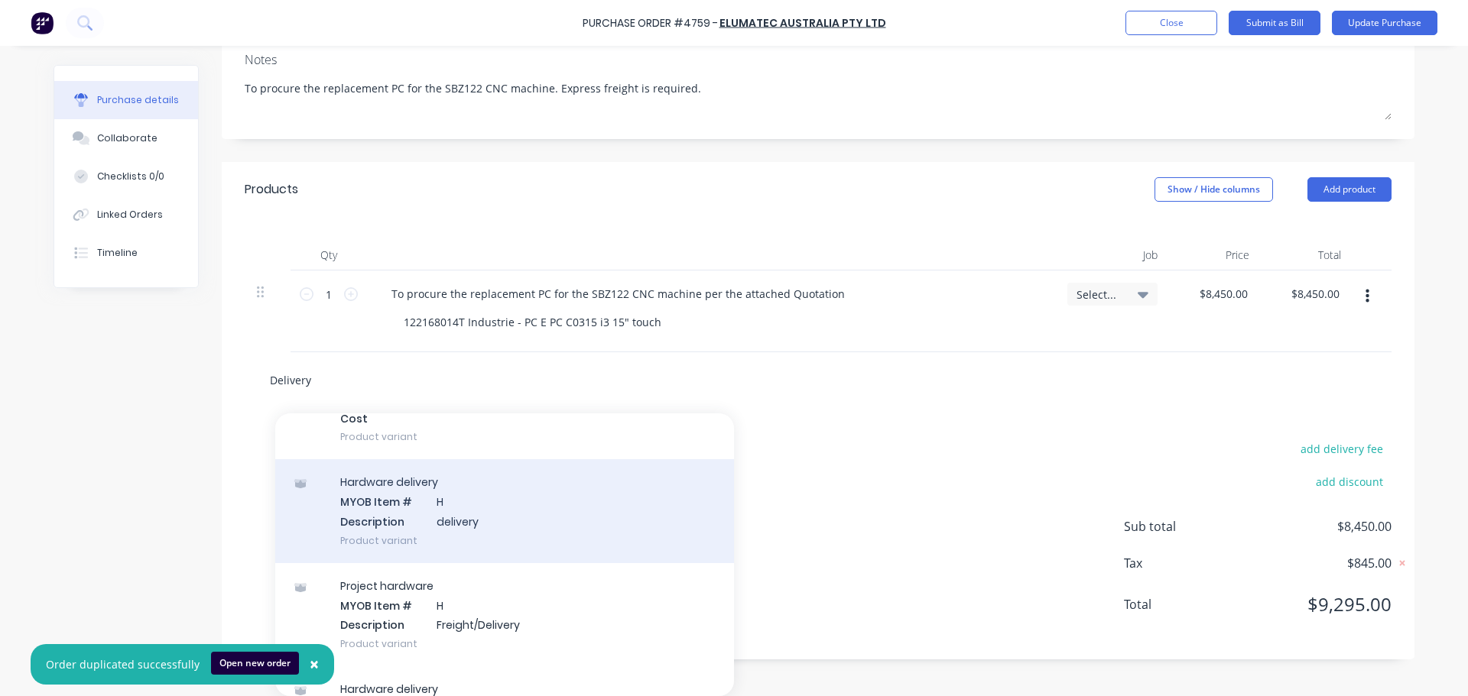
scroll to position [1835, 0]
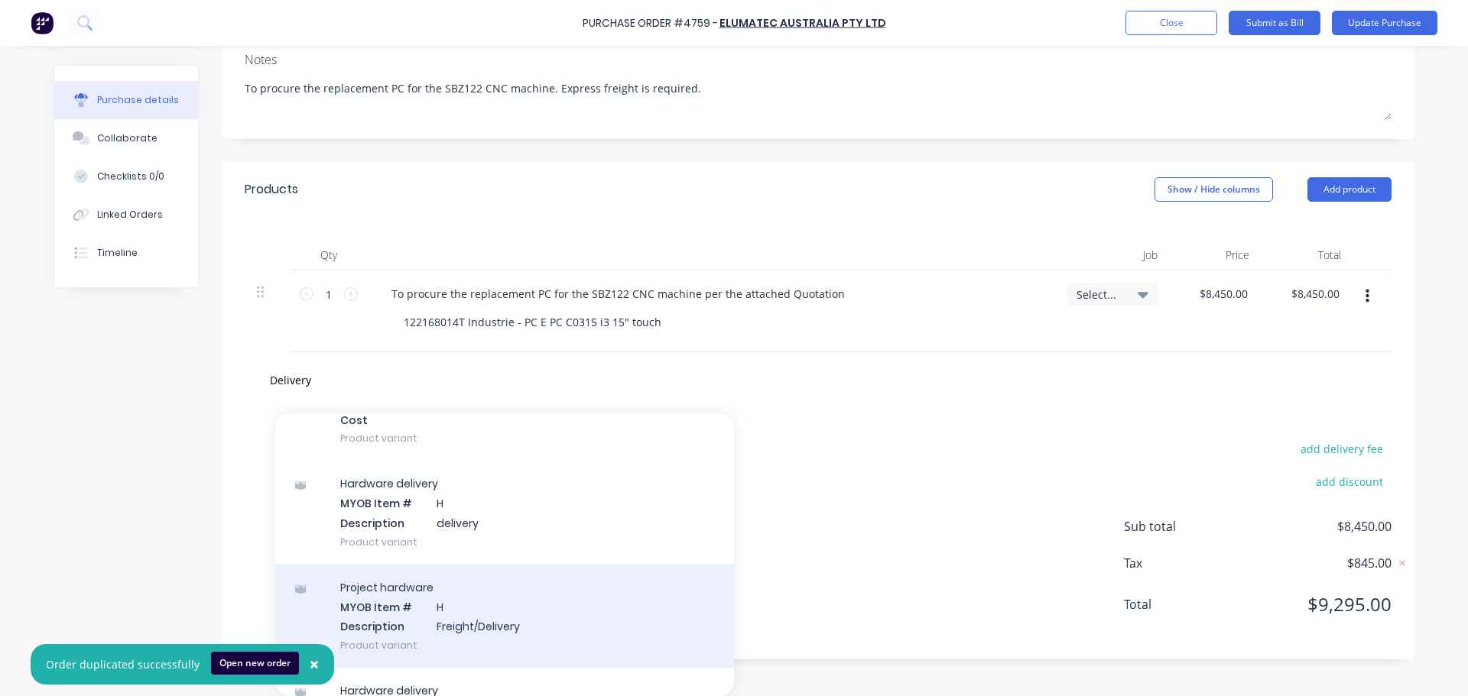
click at [522, 620] on div "Project hardware MYOB Item # H Description Freight/Delivery Product variant" at bounding box center [504, 616] width 459 height 103
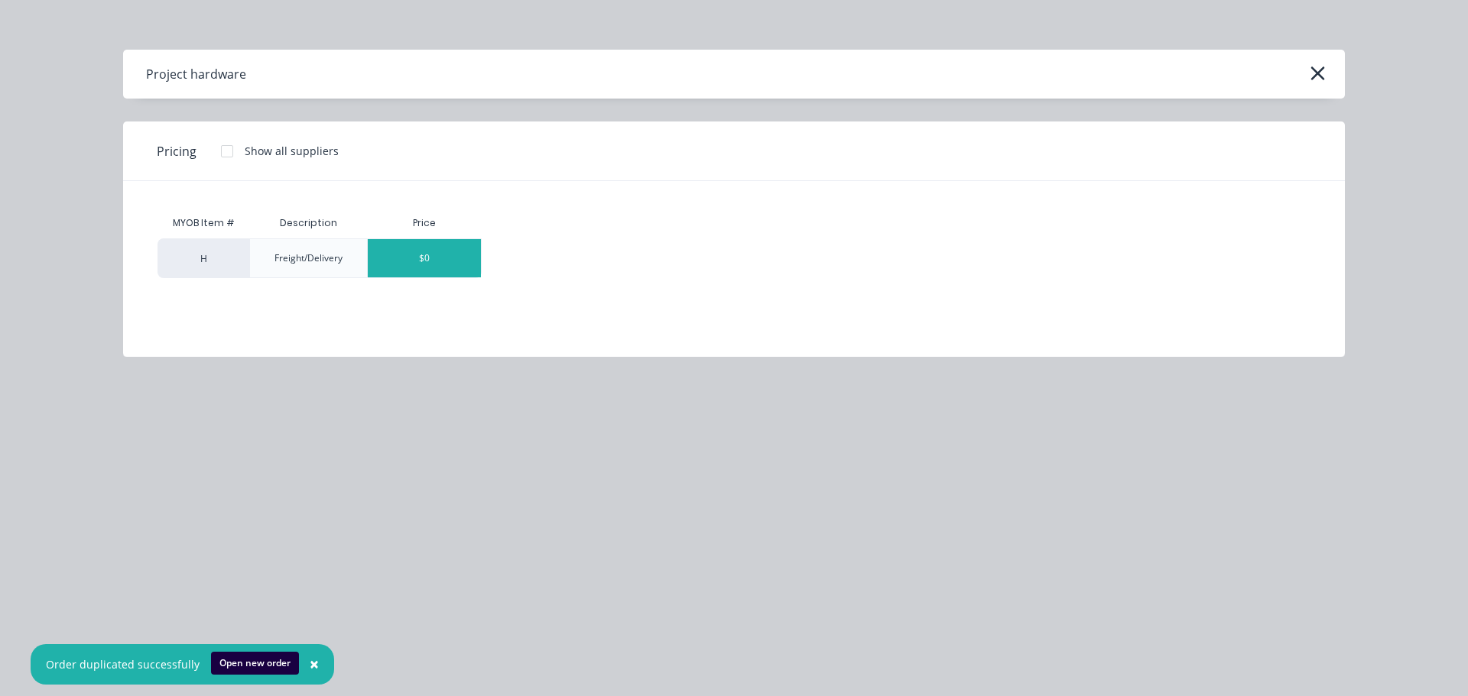
click at [441, 263] on div "$0" at bounding box center [424, 258] width 113 height 38
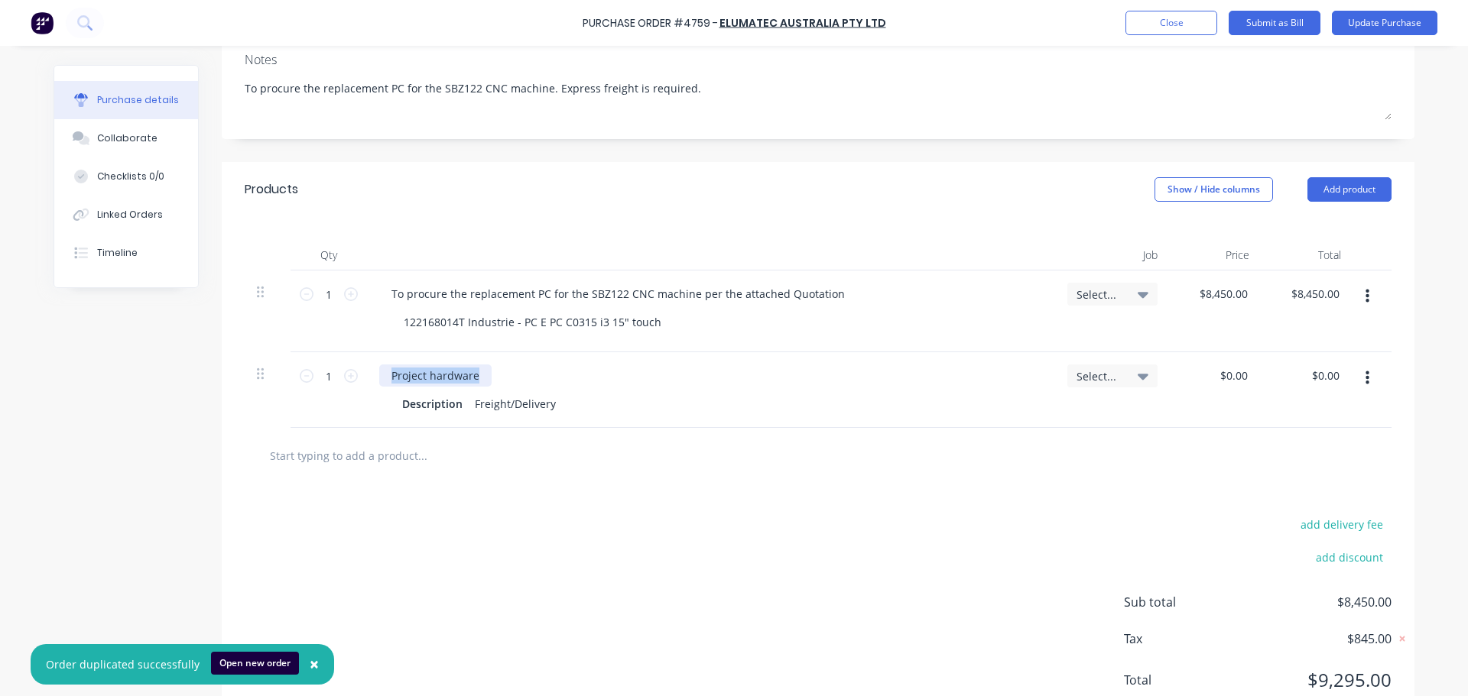
drag, startPoint x: 476, startPoint y: 376, endPoint x: 379, endPoint y: 373, distance: 96.4
click at [379, 373] on div "Project hardware" at bounding box center [435, 376] width 112 height 22
click at [401, 455] on input "text" at bounding box center [422, 455] width 306 height 31
drag, startPoint x: 480, startPoint y: 373, endPoint x: 302, endPoint y: 367, distance: 178.2
click at [302, 367] on div "1 1 Project hardware Description Freight/Delivery Select... $0.00 $0.00 $0.00 $…" at bounding box center [818, 390] width 1147 height 76
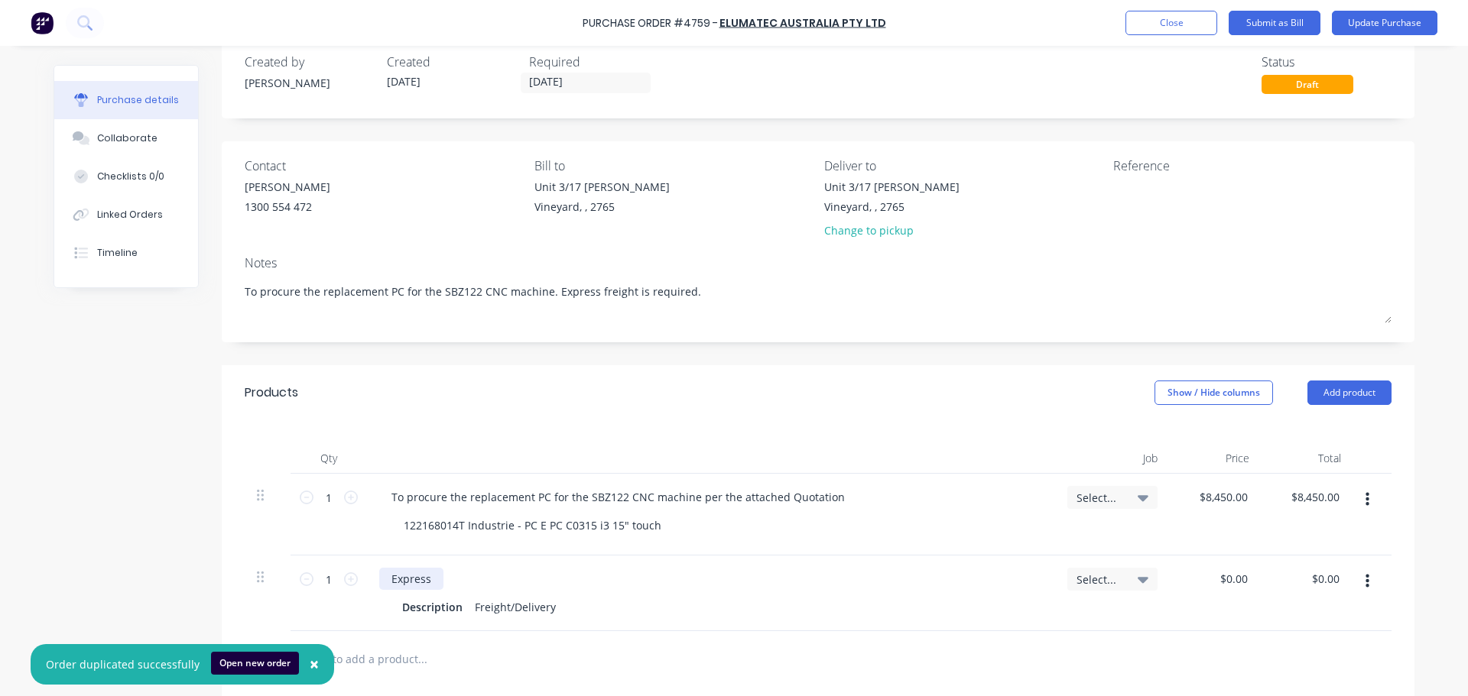
scroll to position [0, 0]
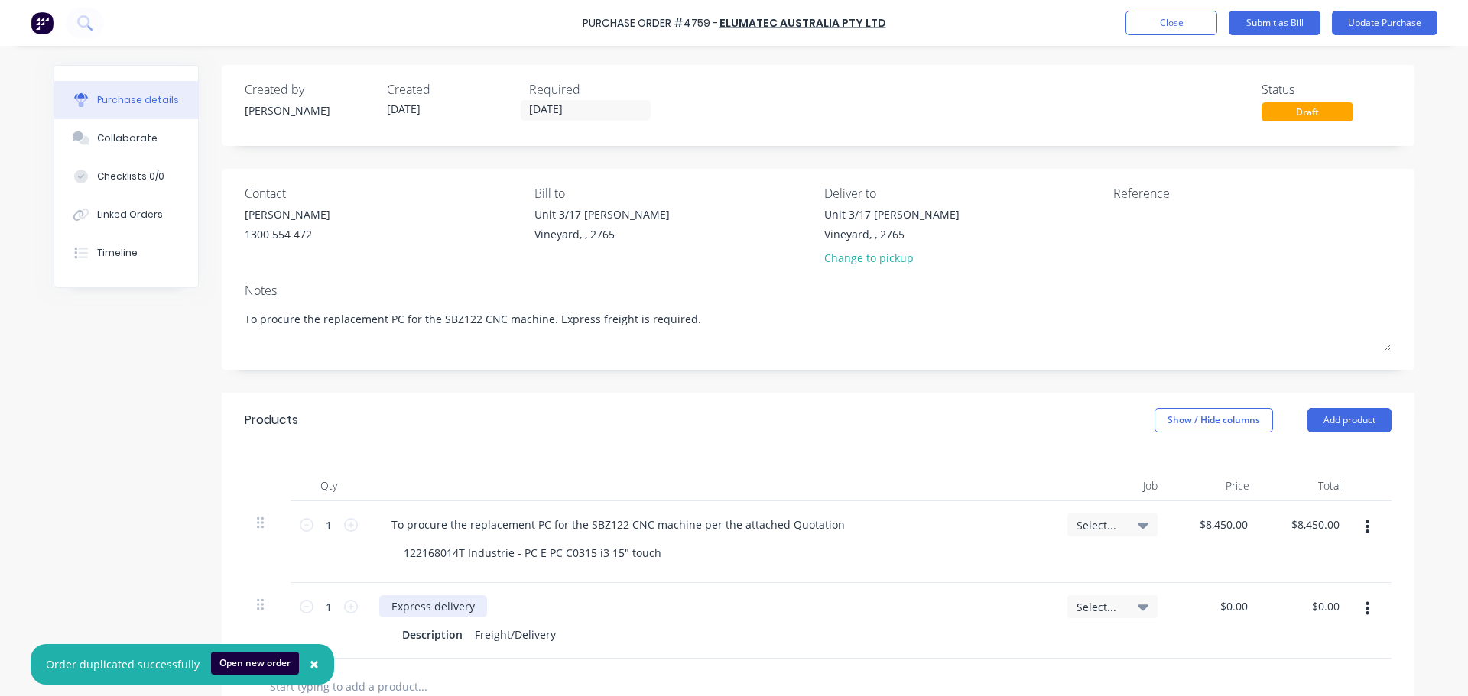
click at [446, 602] on div "Express delivery" at bounding box center [433, 607] width 108 height 22
click at [447, 602] on div "Express delivery" at bounding box center [433, 607] width 108 height 22
click at [757, 654] on div "Express freight Description Freight/Delivery" at bounding box center [711, 621] width 688 height 76
click at [146, 528] on div "Created by Dee Created 30/09/25 Required 30/09/25 Status Draft Contact Kathy Sa…" at bounding box center [734, 515] width 1361 height 901
click at [310, 666] on span "×" at bounding box center [314, 664] width 9 height 21
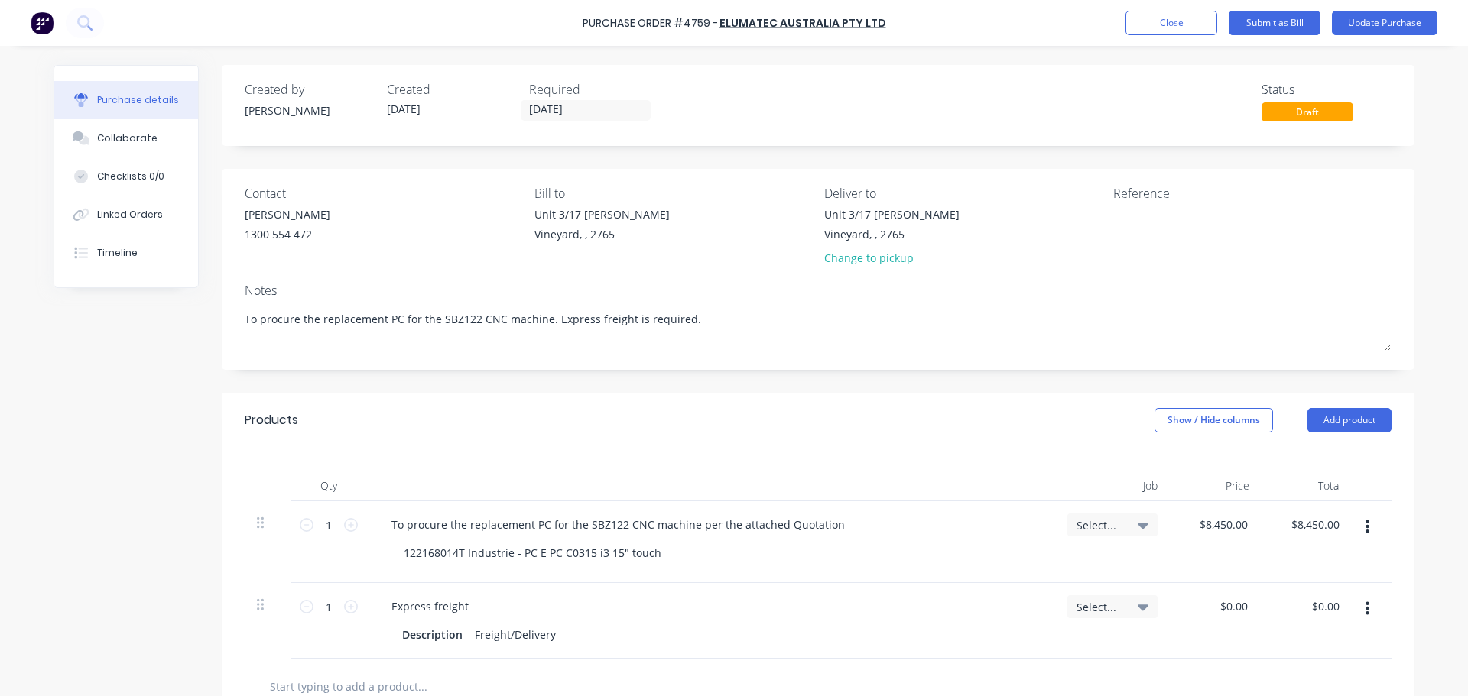
click at [106, 534] on div "Created by Dee Created 30/09/25 Required 30/09/25 Status Draft Contact Kathy Sa…" at bounding box center [734, 515] width 1361 height 901
click at [110, 375] on div "Created by Dee Created 30/09/25 Required 30/09/25 Status Draft Contact Kathy Sa…" at bounding box center [734, 515] width 1361 height 901
click at [1248, 613] on div "$0.00 $0.00" at bounding box center [1236, 607] width 41 height 22
click at [1238, 608] on input "0.00" at bounding box center [1236, 607] width 29 height 22
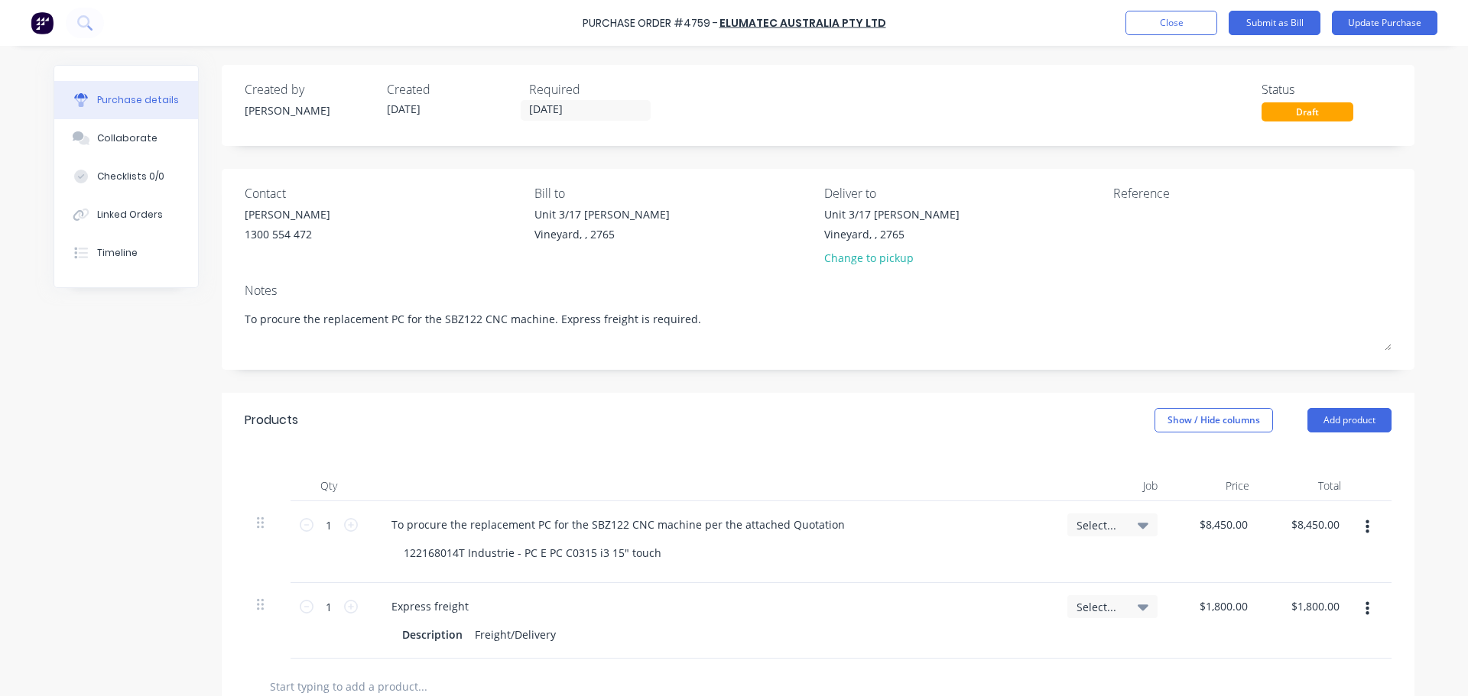
drag, startPoint x: 768, startPoint y: 463, endPoint x: 765, endPoint y: 445, distance: 18.5
click at [768, 459] on div "Qty Job Price Total 1 1 To procure the replacement PC for the SBZ122 CNC machin…" at bounding box center [818, 553] width 1193 height 211
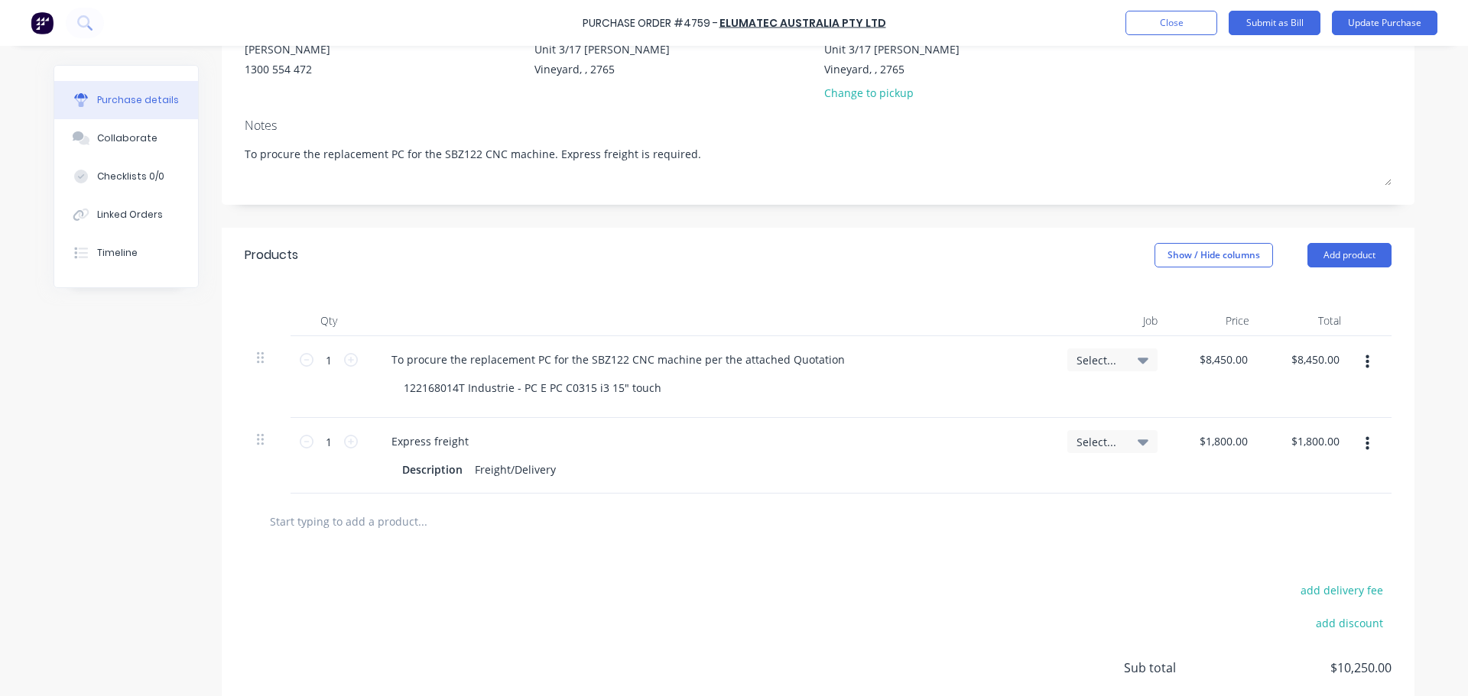
scroll to position [229, 0]
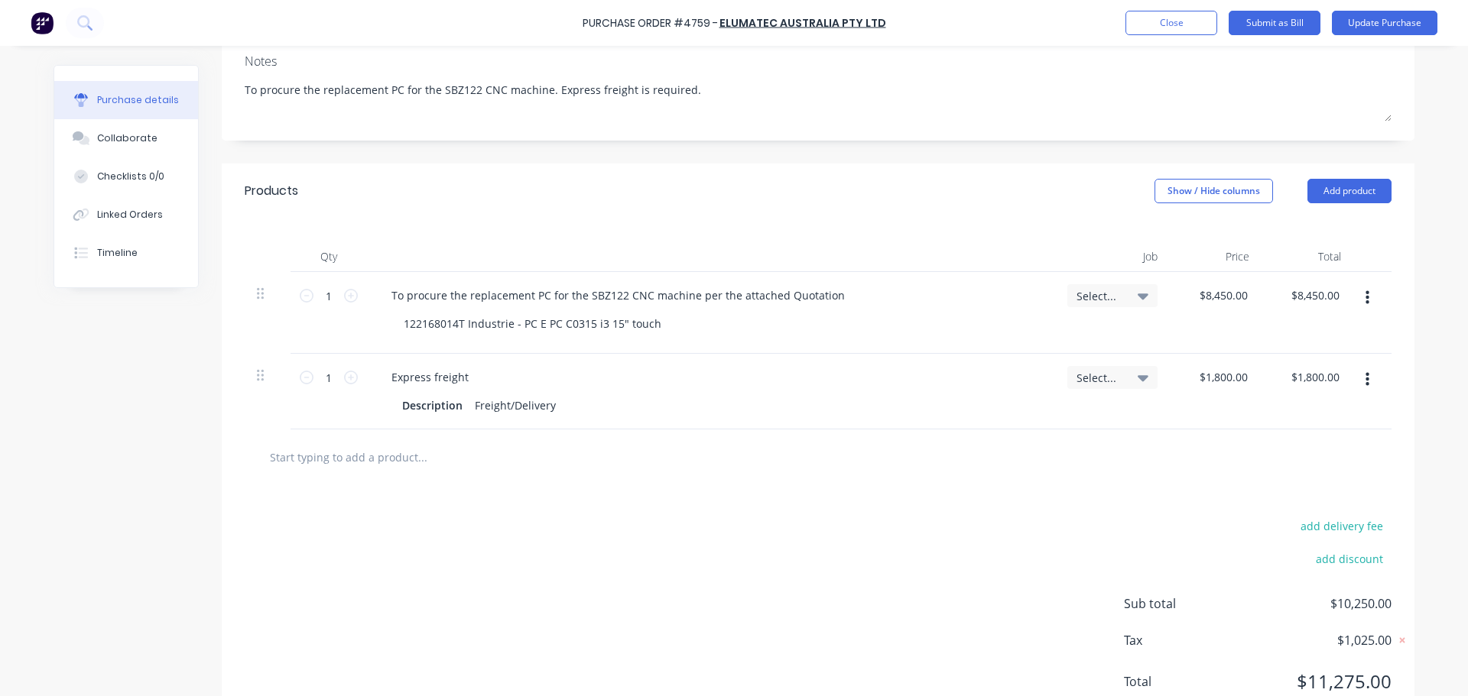
click at [340, 444] on input "text" at bounding box center [422, 457] width 306 height 31
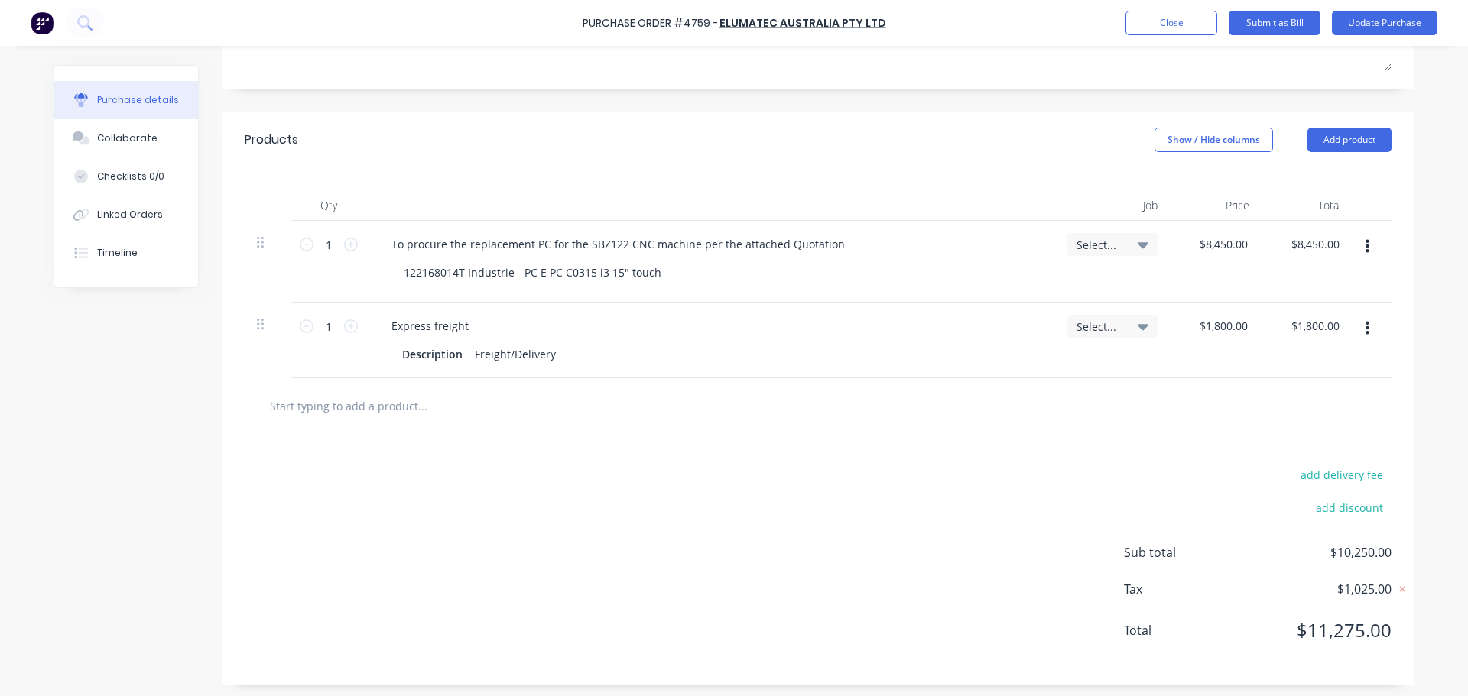
scroll to position [285, 0]
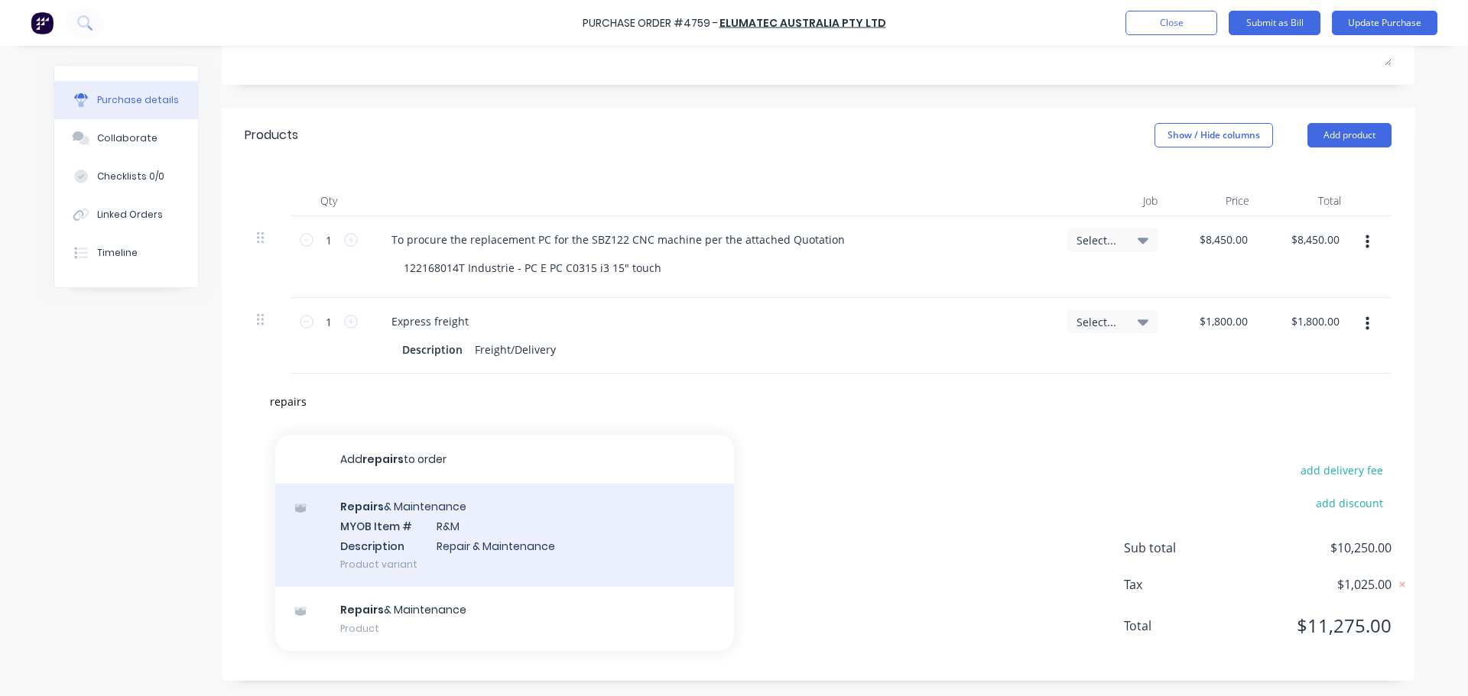
click at [491, 558] on div "Repairs & Maintenance MYOB Item # R&M Description Repair & Maintenance Product …" at bounding box center [504, 535] width 459 height 103
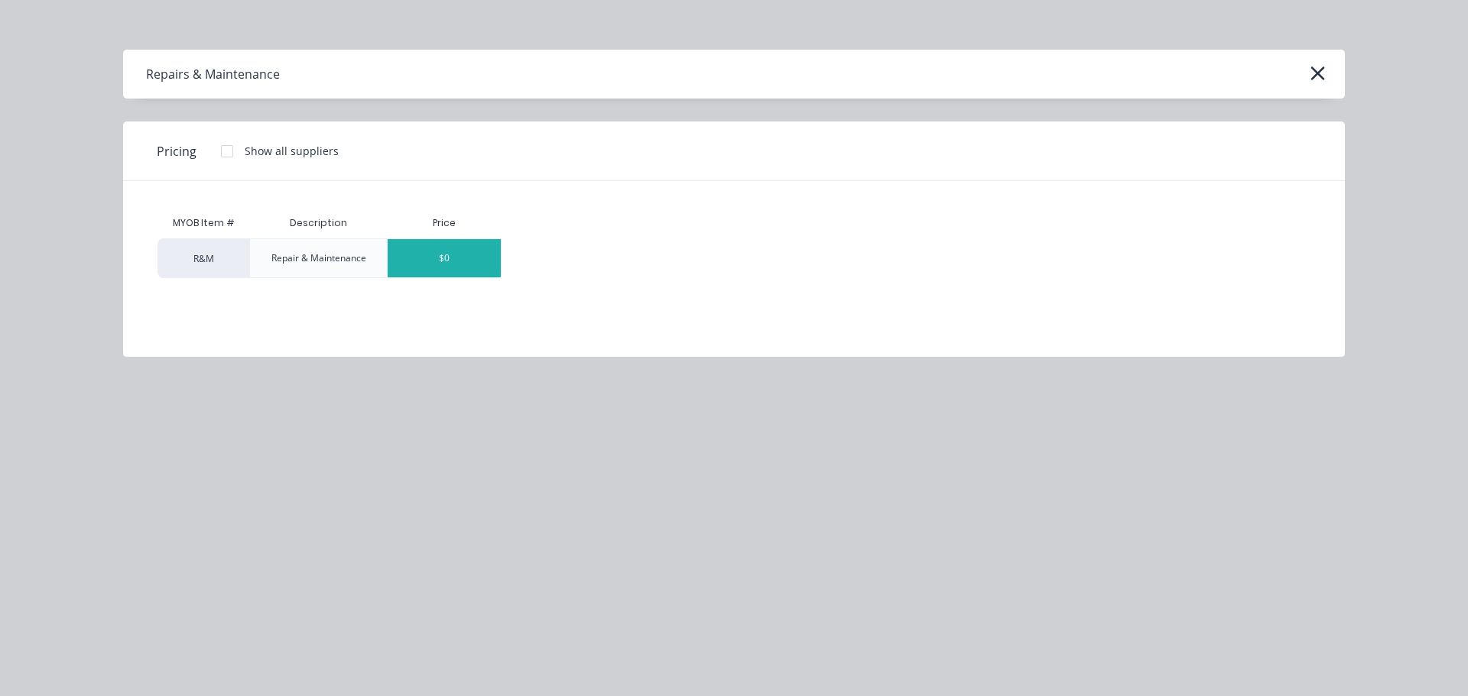
click at [430, 271] on div "$0" at bounding box center [444, 258] width 113 height 38
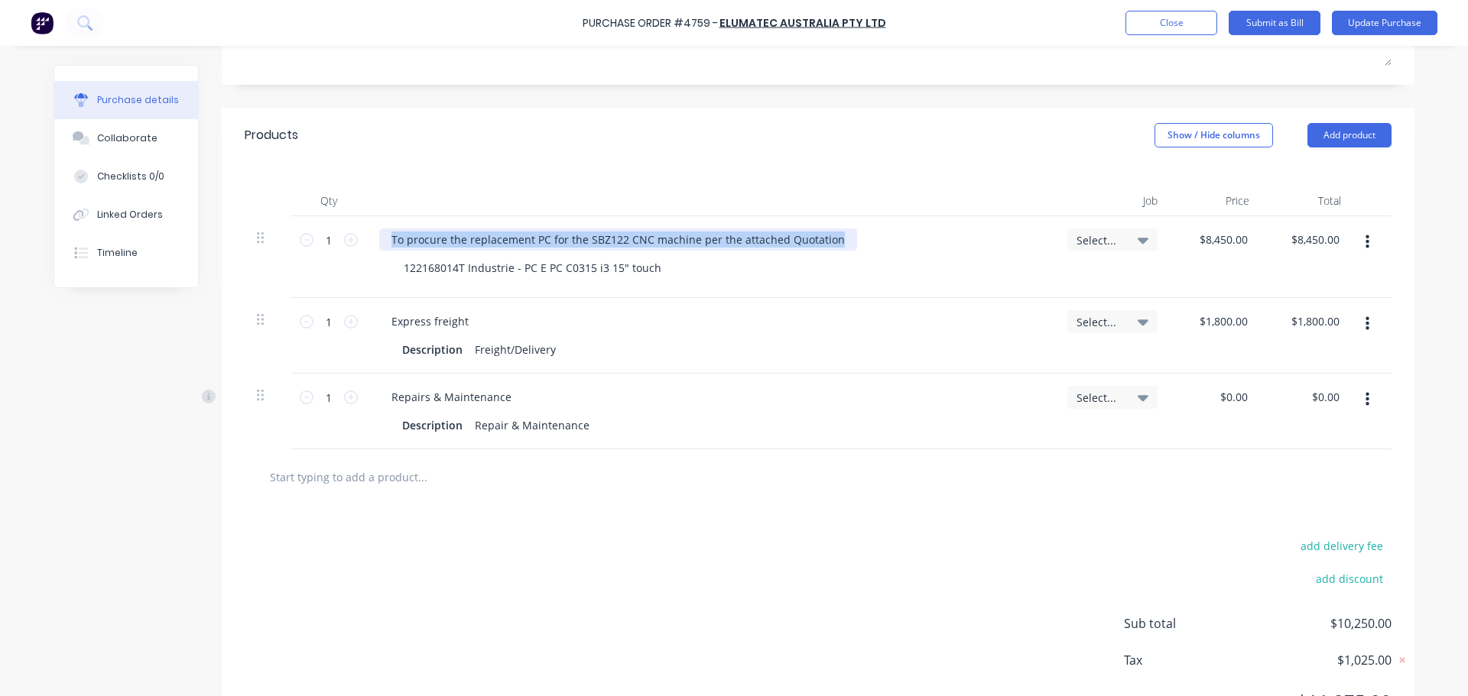
drag, startPoint x: 385, startPoint y: 242, endPoint x: 875, endPoint y: 240, distance: 490.1
click at [875, 240] on div "To procure the replacement PC for the SBZ122 CNC machine per the attached Quota…" at bounding box center [711, 240] width 664 height 22
copy div "To procure the replacement PC for the SBZ122 CNC machine per the attached Quota…"
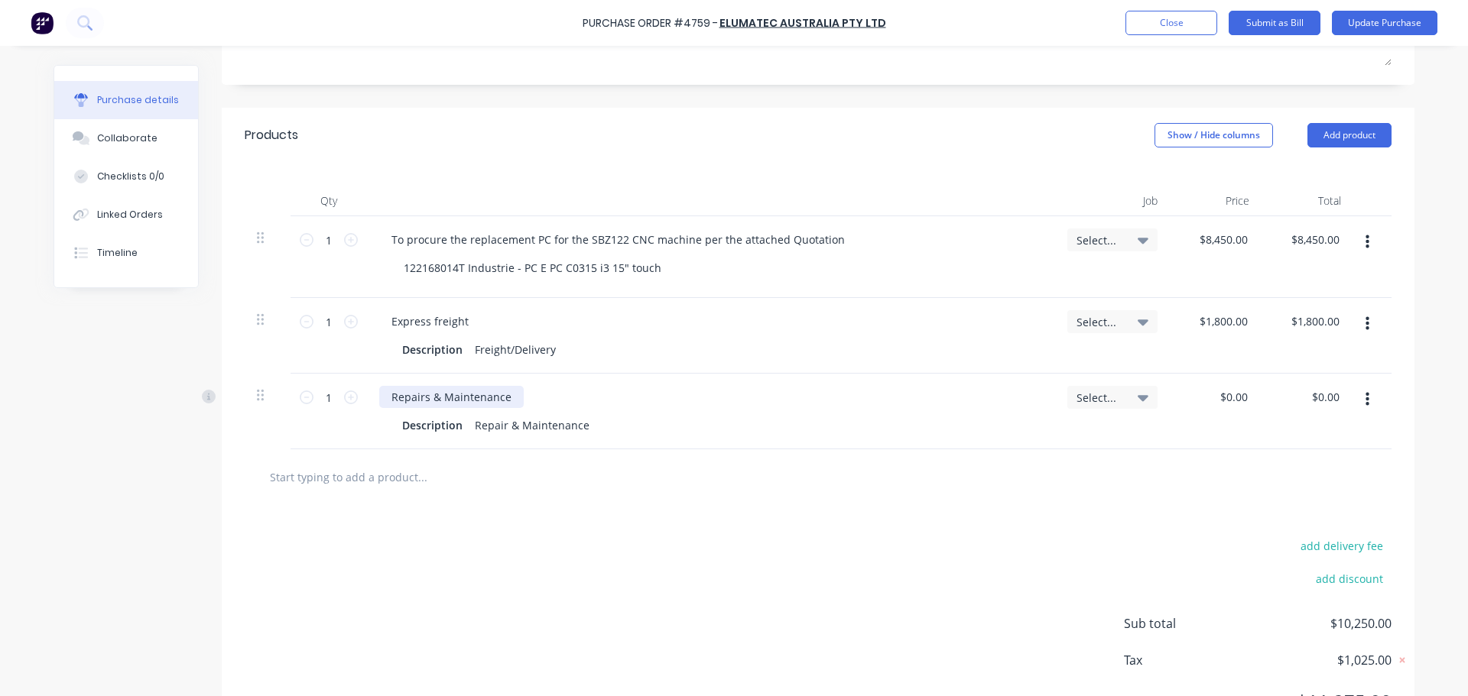
click at [508, 398] on div "Repairs & Maintenance" at bounding box center [451, 397] width 144 height 22
click at [536, 284] on div "To procure the replacement PC for the SBZ122 CNC machine per the attached Quota…" at bounding box center [711, 257] width 688 height 82
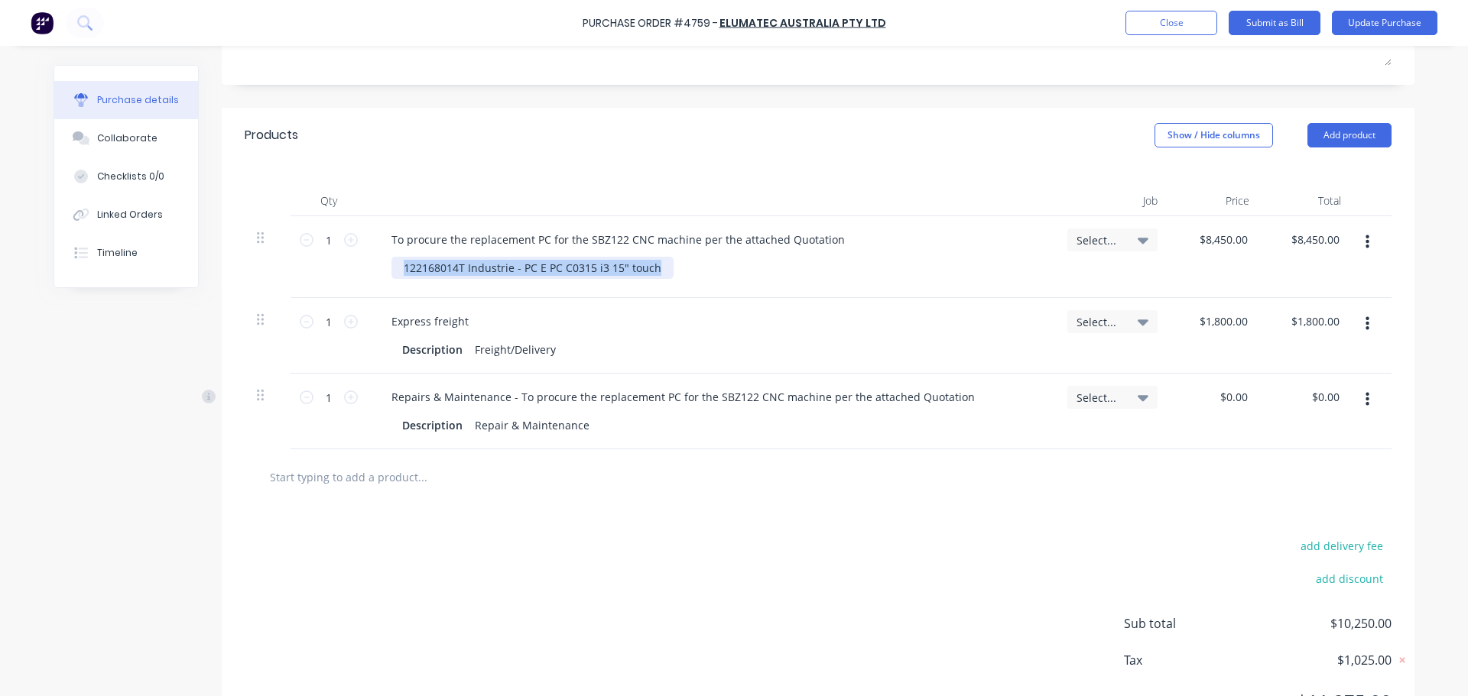
drag, startPoint x: 656, startPoint y: 268, endPoint x: 359, endPoint y: 252, distance: 297.1
click at [359, 252] on div "1 1 To procure the replacement PC for the SBZ122 CNC machine per the attached Q…" at bounding box center [818, 257] width 1147 height 82
copy div "122168014T Industrie - PC E PC C0315 i3 15" touch"
click at [568, 432] on div "Repair & Maintenance" at bounding box center [532, 425] width 127 height 22
drag, startPoint x: 587, startPoint y: 428, endPoint x: 513, endPoint y: 425, distance: 74.2
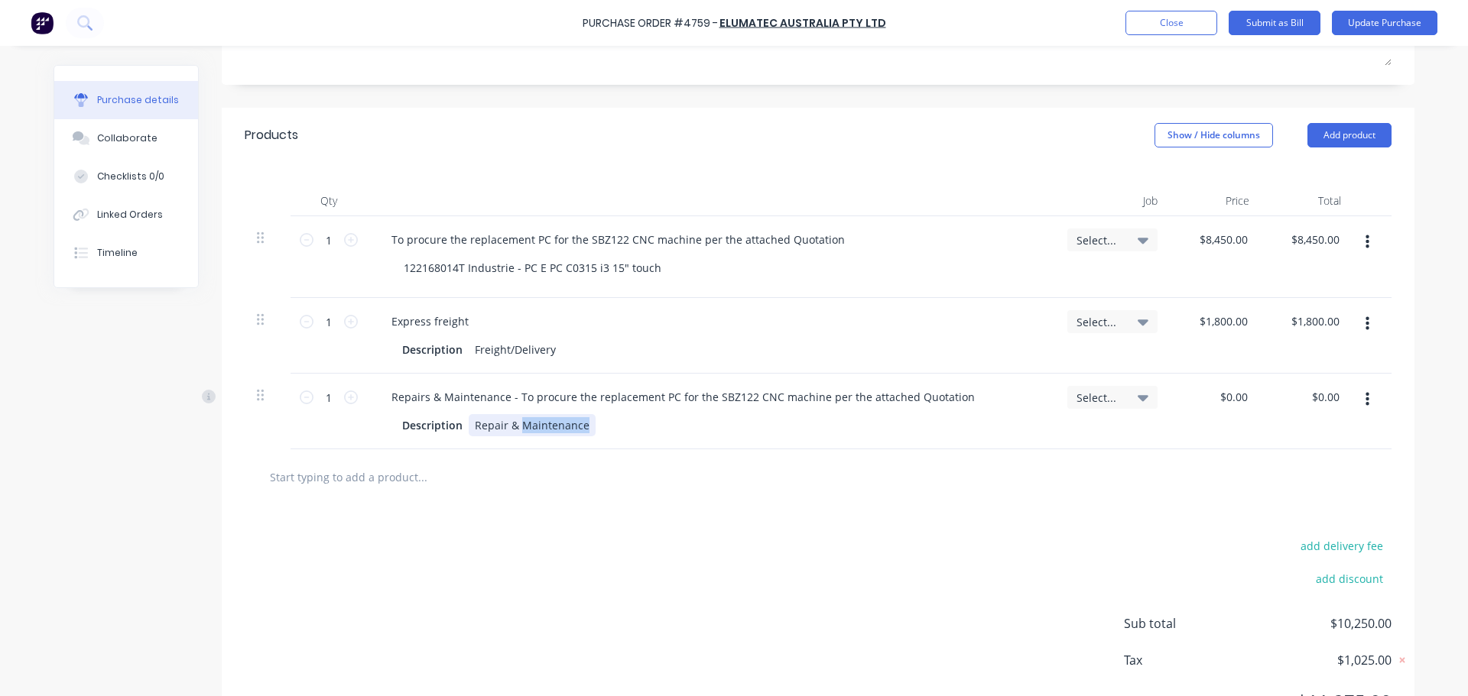
click at [513, 425] on div "Description Repair & Maintenance" at bounding box center [708, 425] width 624 height 22
click at [643, 419] on div "Description Repair & Maintenance" at bounding box center [708, 425] width 624 height 22
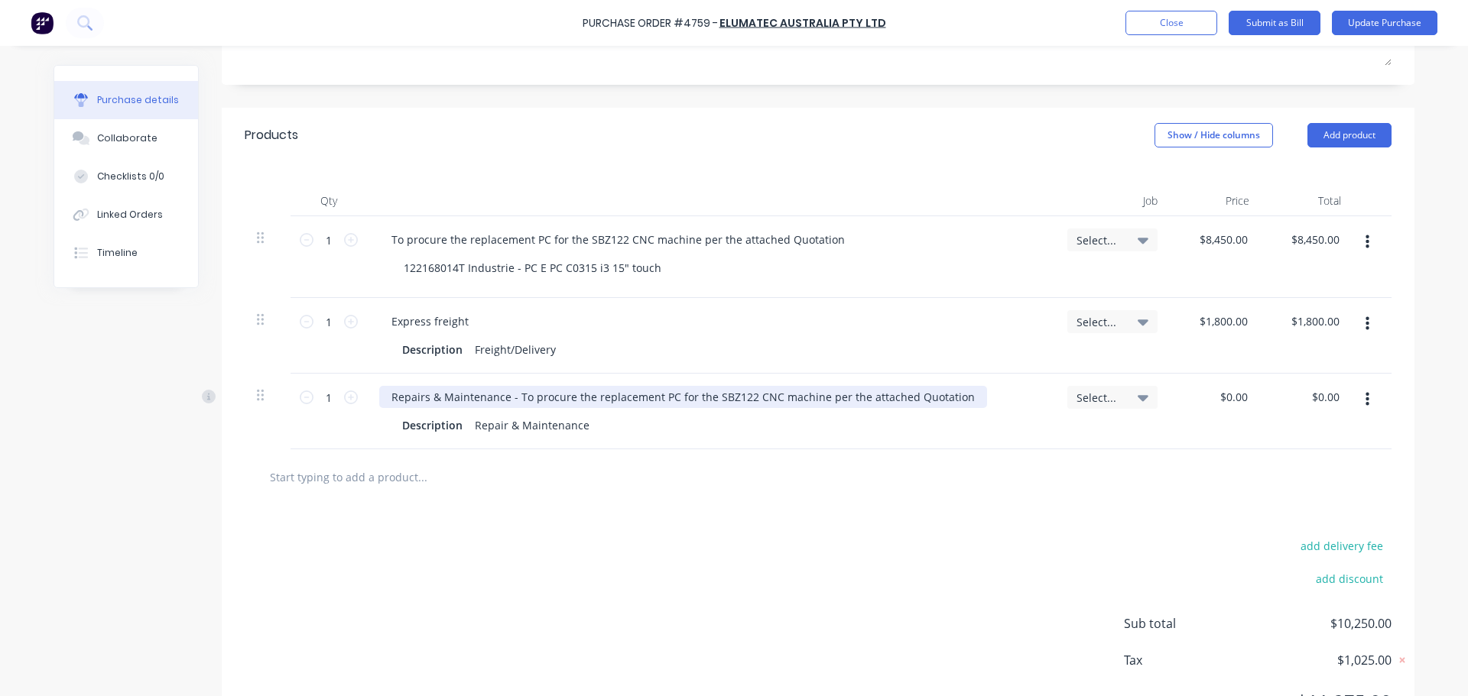
click at [955, 394] on div "Repairs & Maintenance - To procure the replacement PC for the SBZ122 CNC machin…" at bounding box center [683, 397] width 608 height 22
drag, startPoint x: 511, startPoint y: 394, endPoint x: 365, endPoint y: 385, distance: 146.3
click at [367, 385] on div "Repairs & Maintenance - To procure the replacement PC for the SBZ122 CNC machin…" at bounding box center [711, 412] width 688 height 76
click at [823, 398] on div "To procure the replacement PC for the SBZ122 CNC machine per the attached Quota…" at bounding box center [618, 397] width 478 height 22
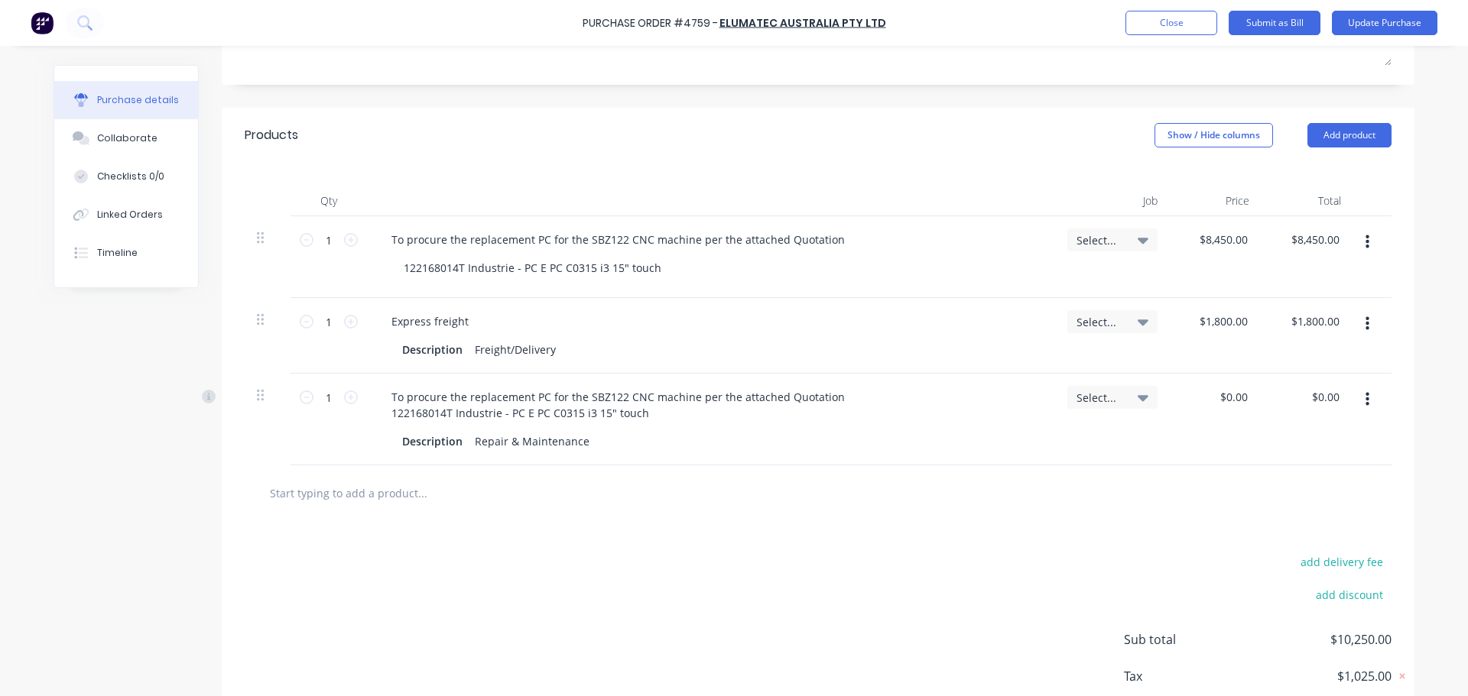
click at [789, 493] on div at bounding box center [818, 493] width 1122 height 31
drag, startPoint x: 1244, startPoint y: 241, endPoint x: 1161, endPoint y: 236, distance: 83.5
click at [1161, 236] on div "1 1 To procure the replacement PC for the SBZ122 CNC machine per the attached Q…" at bounding box center [818, 257] width 1147 height 82
drag, startPoint x: 1248, startPoint y: 387, endPoint x: 1131, endPoint y: 401, distance: 117.1
click at [1131, 401] on div "1 1 To procure the replacement PC for the SBZ122 CNC machine per the attached Q…" at bounding box center [818, 420] width 1147 height 92
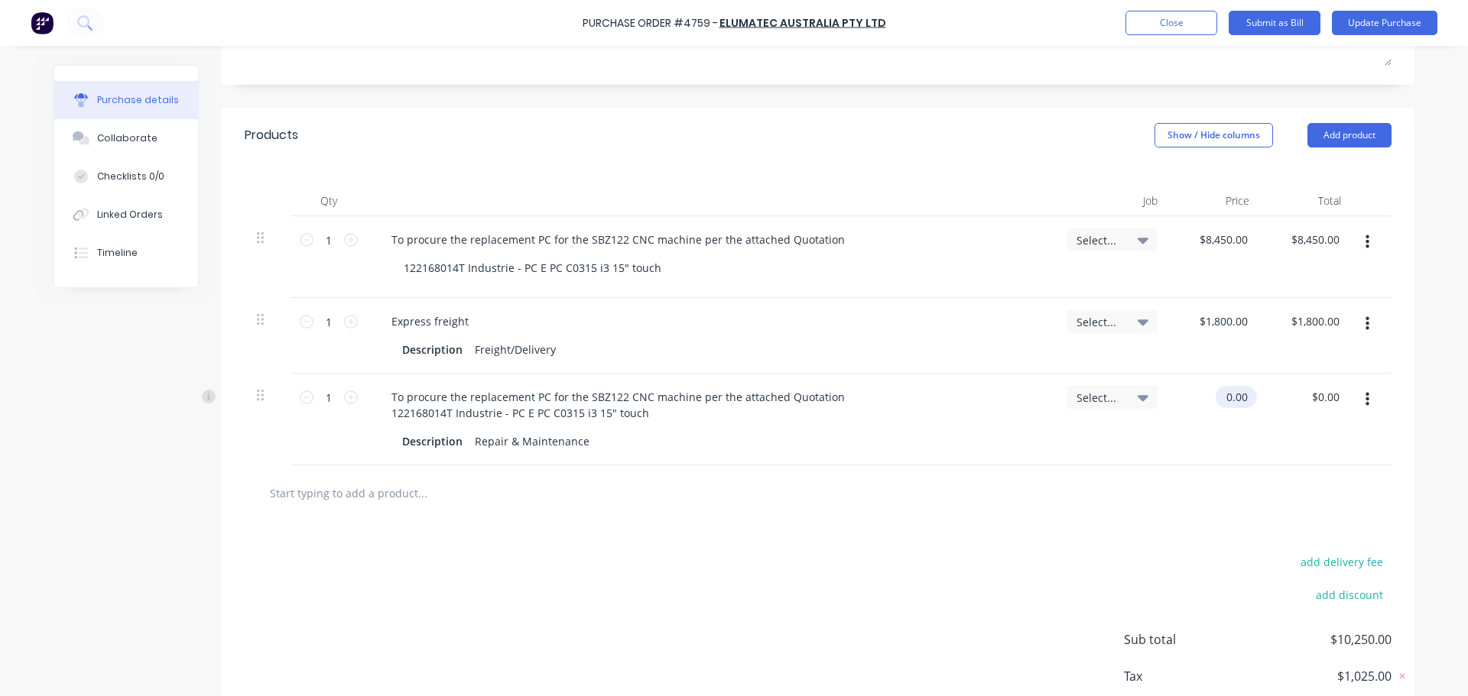
click at [1215, 405] on div "0.00 $0.00" at bounding box center [1216, 420] width 92 height 92
click at [1241, 391] on input "0.00" at bounding box center [1236, 397] width 29 height 22
click at [1246, 391] on div "$0.00 0.00" at bounding box center [1239, 397] width 35 height 22
drag, startPoint x: 1243, startPoint y: 396, endPoint x: 1125, endPoint y: 398, distance: 118.5
click at [1125, 398] on div "1 1 To procure the replacement PC for the SBZ122 CNC machine per the attached Q…" at bounding box center [818, 420] width 1147 height 92
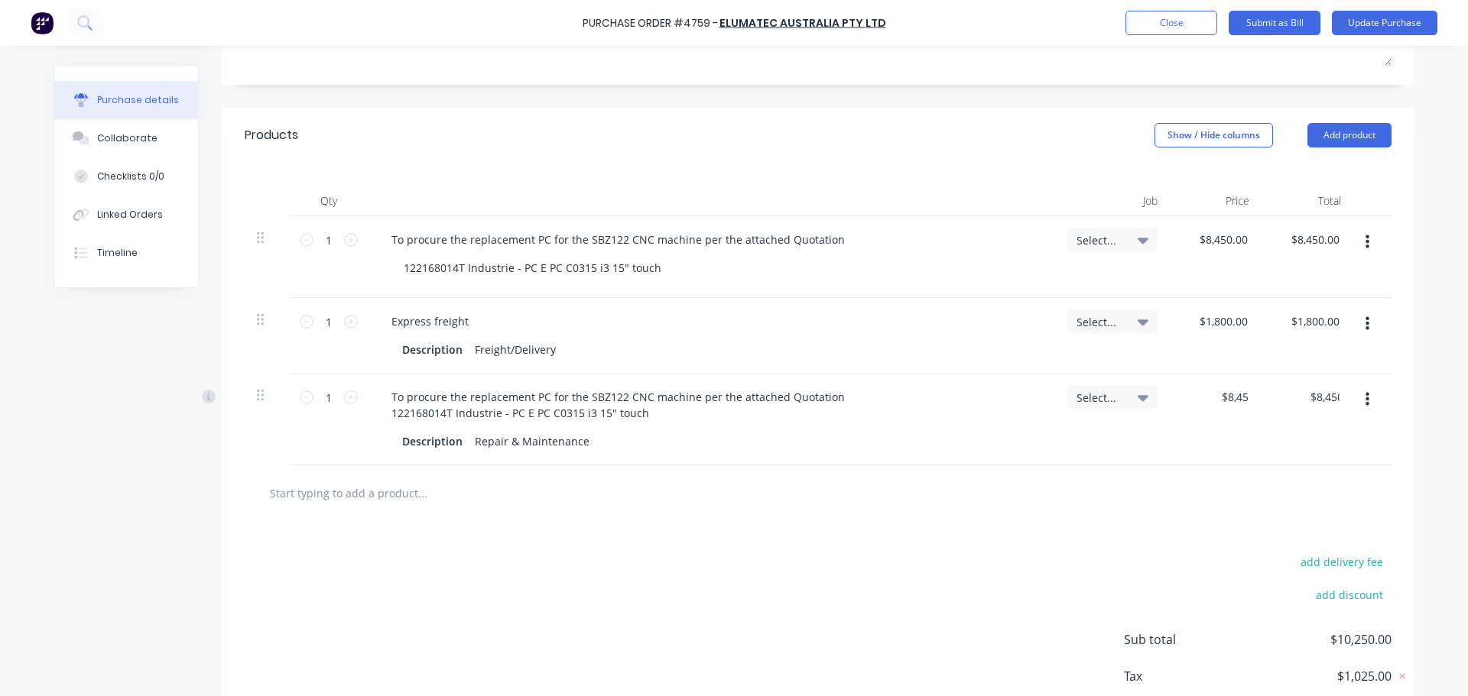
click at [1051, 544] on div "add delivery fee add discount Sub total $10,250.00 Tax $1,025.00 Total $11,275.…" at bounding box center [818, 647] width 1193 height 252
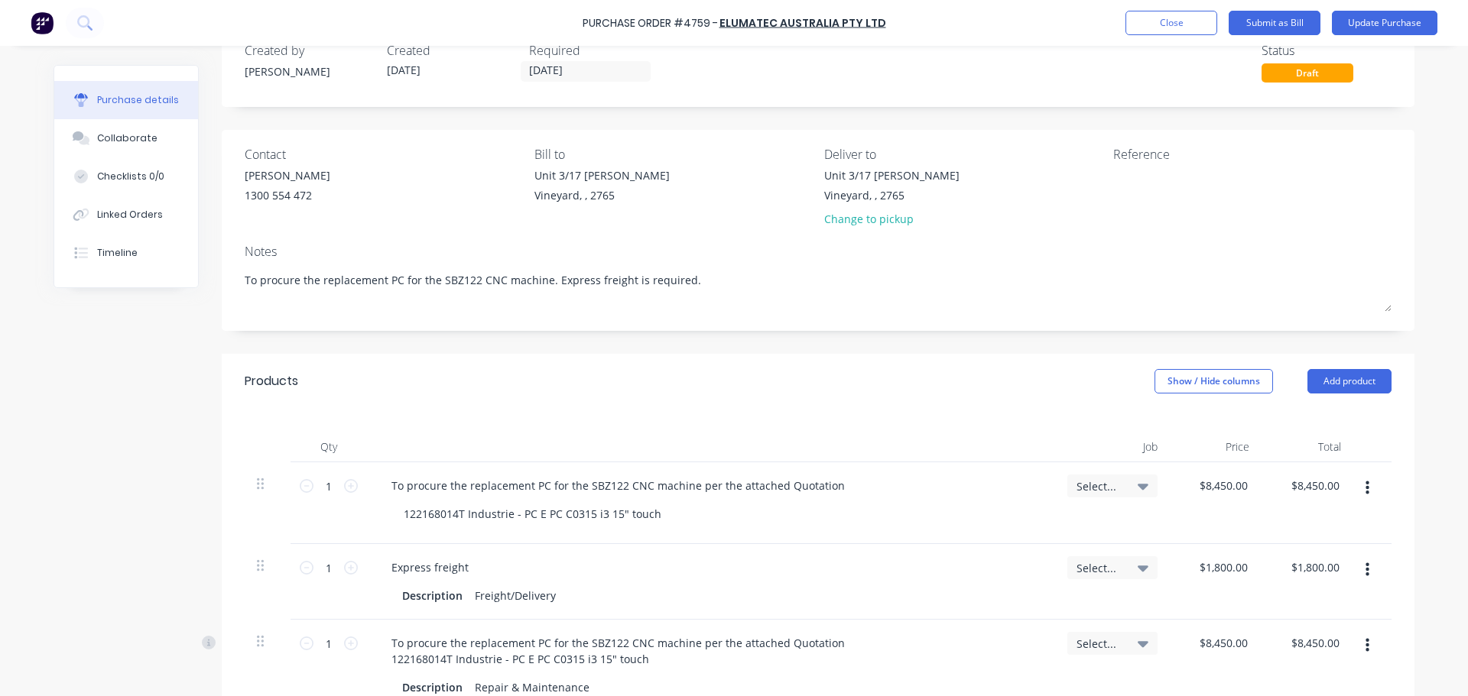
scroll to position [0, 0]
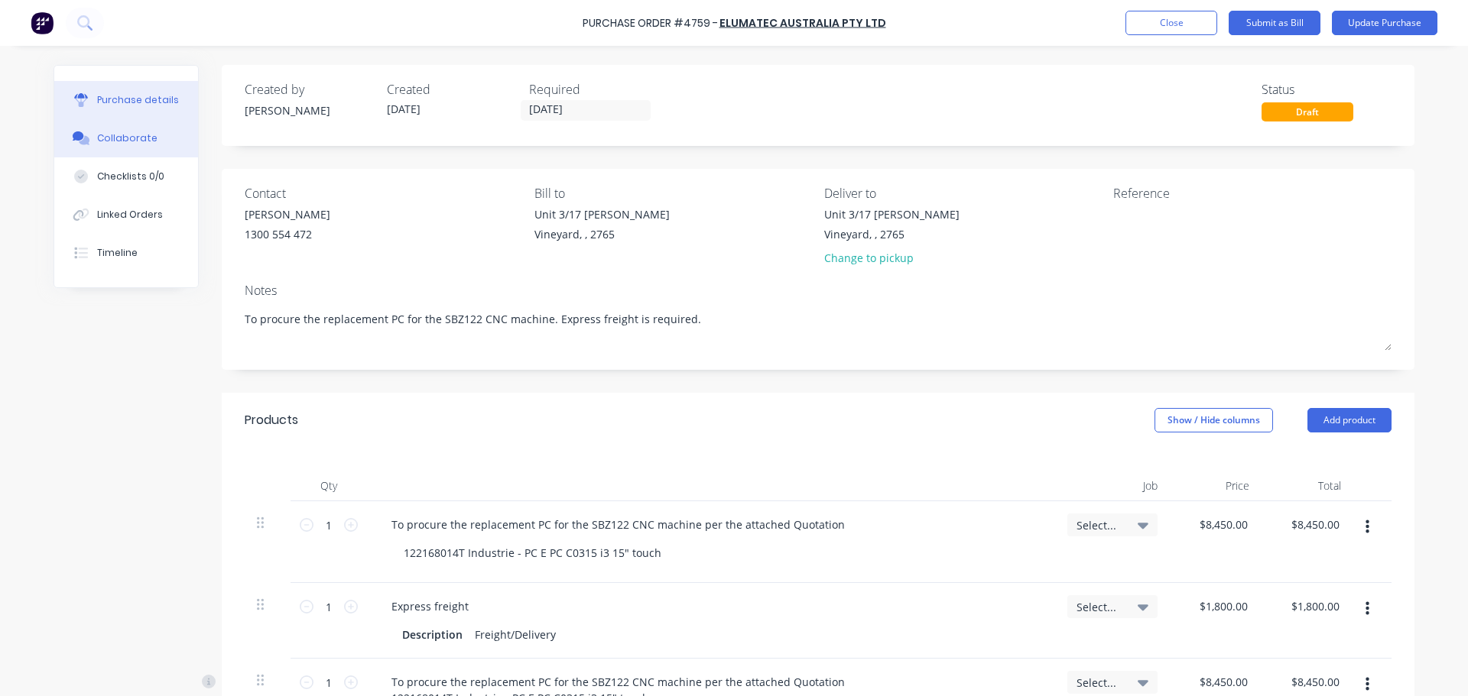
click at [119, 140] on div "Collaborate" at bounding box center [127, 138] width 60 height 14
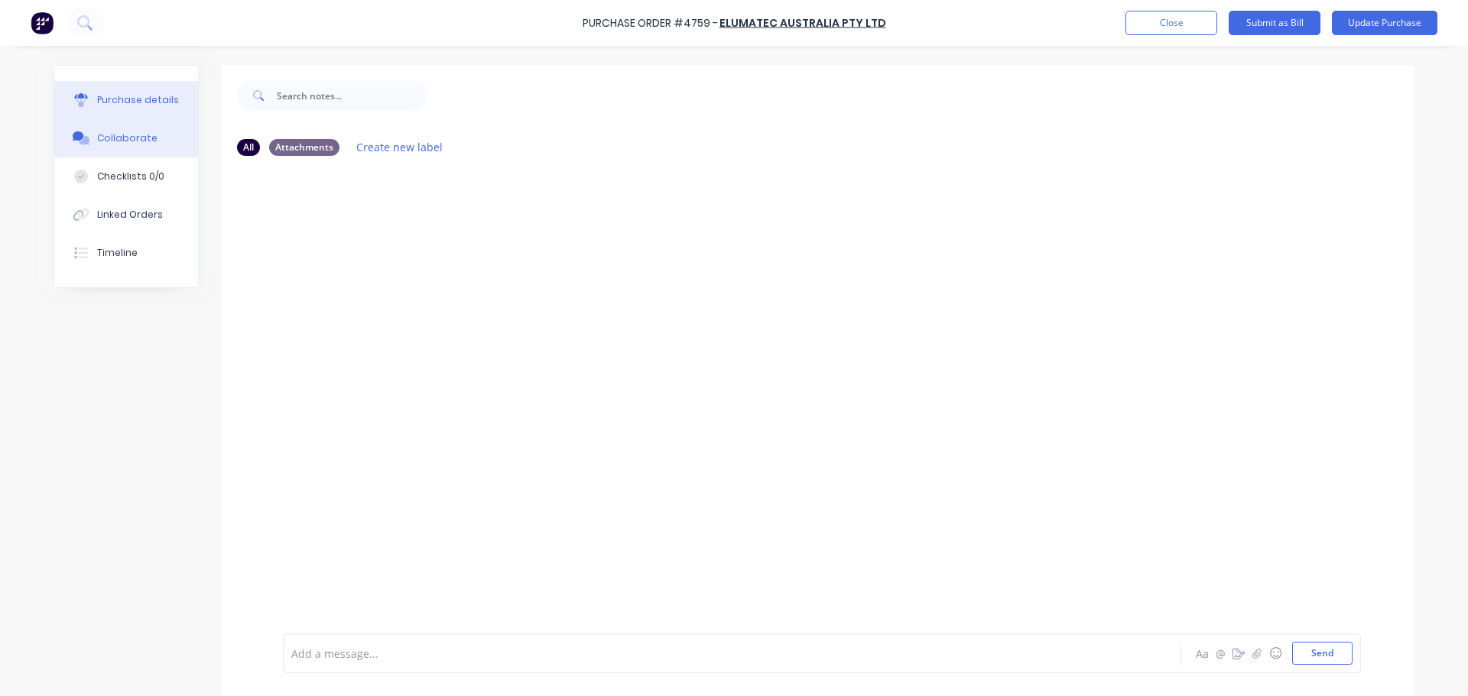
click at [139, 109] on button "Purchase details" at bounding box center [126, 100] width 144 height 38
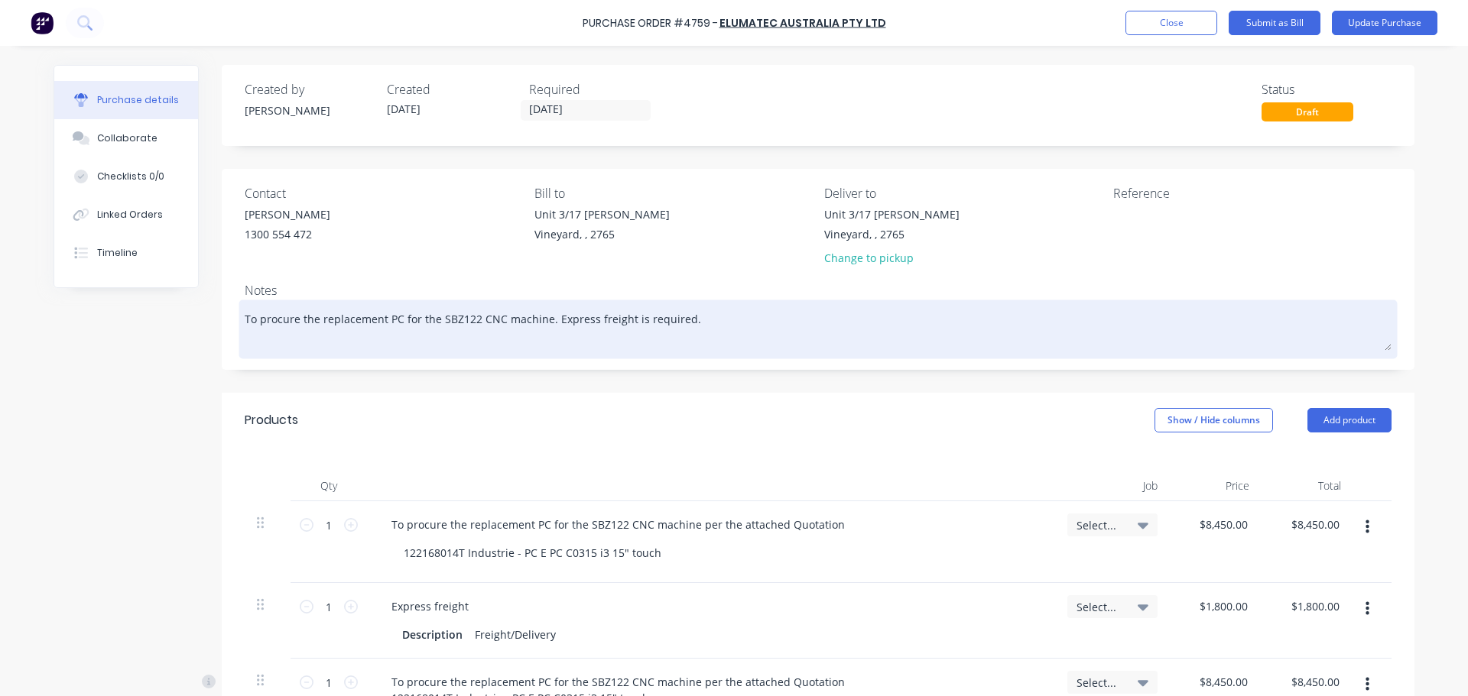
click at [536, 320] on textarea "To procure the replacement PC for the SBZ122 CNC machine. Express freight is re…" at bounding box center [818, 327] width 1147 height 47
click at [274, 340] on textarea "To procure the replacement PC for the SBZ122 CNC machine as per the attached qu…" at bounding box center [818, 327] width 1147 height 47
click at [530, 339] on textarea "To procure the replacement PC for the SBZ122 CNC machine as per the attached qu…" at bounding box center [818, 327] width 1147 height 47
click at [615, 336] on textarea "To procure the replacement PC for the SBZ122 CNC machine as per the attached qu…" at bounding box center [818, 327] width 1147 height 47
drag, startPoint x: 424, startPoint y: 336, endPoint x: 442, endPoint y: 336, distance: 18.3
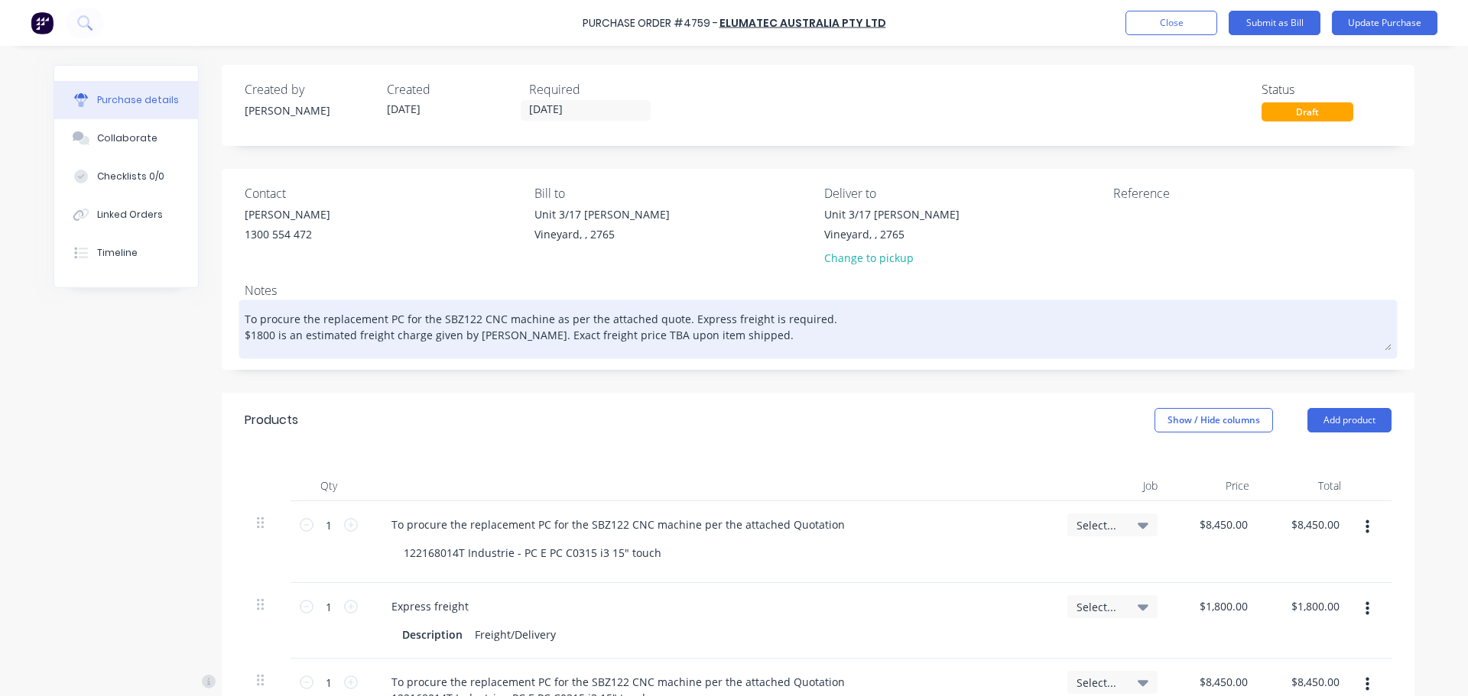
click at [441, 336] on textarea "To procure the replacement PC for the SBZ122 CNC machine as per the attached qu…" at bounding box center [818, 327] width 1147 height 47
drag, startPoint x: 450, startPoint y: 336, endPoint x: 424, endPoint y: 334, distance: 26.9
click at [424, 334] on textarea "To procure the replacement PC for the SBZ122 CNC machine as per the attached qu…" at bounding box center [818, 327] width 1147 height 47
click at [748, 343] on textarea "To procure the replacement PC for the SBZ122 CNC machine as per the attached qu…" at bounding box center [818, 327] width 1147 height 47
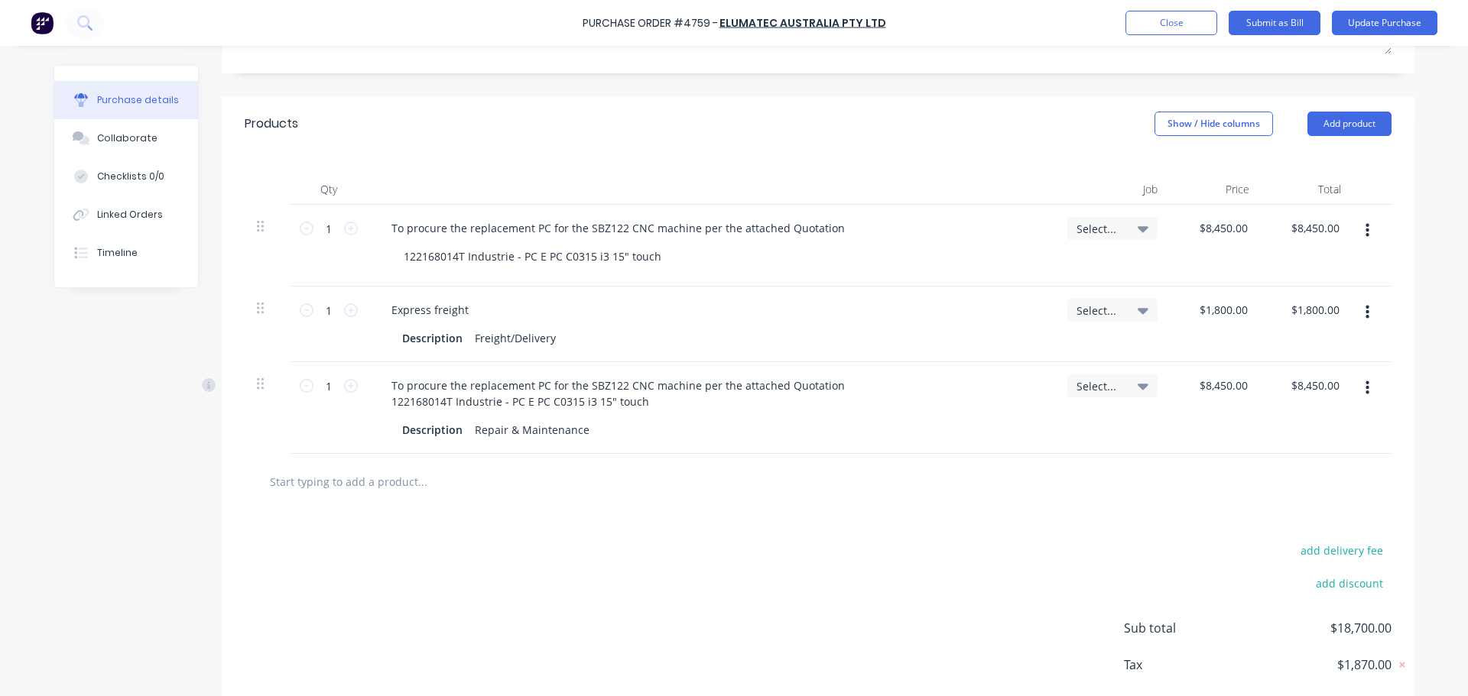
scroll to position [306, 0]
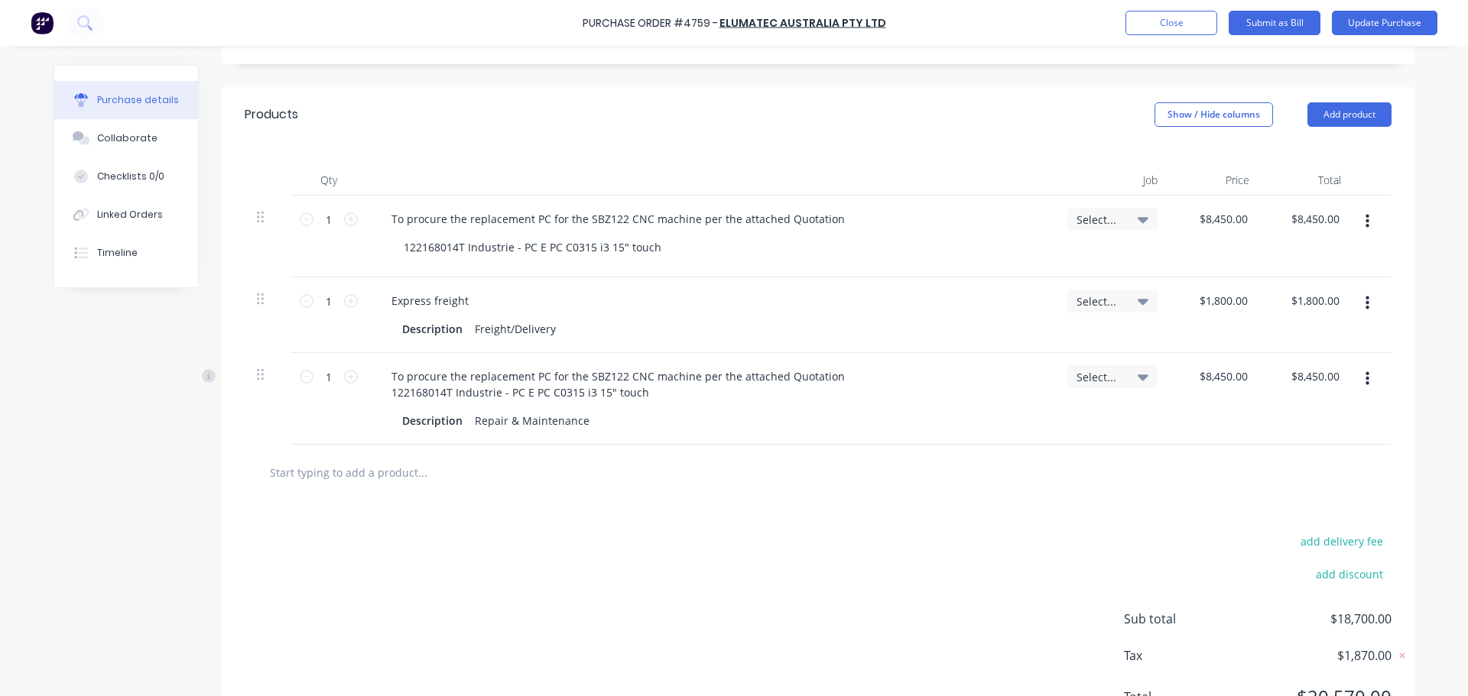
click at [677, 521] on div "add delivery fee add discount Sub total $18,700.00 Tax $1,870.00 Total $20,570.…" at bounding box center [818, 627] width 1193 height 252
click at [1405, 31] on button "Update Purchase" at bounding box center [1385, 23] width 106 height 24
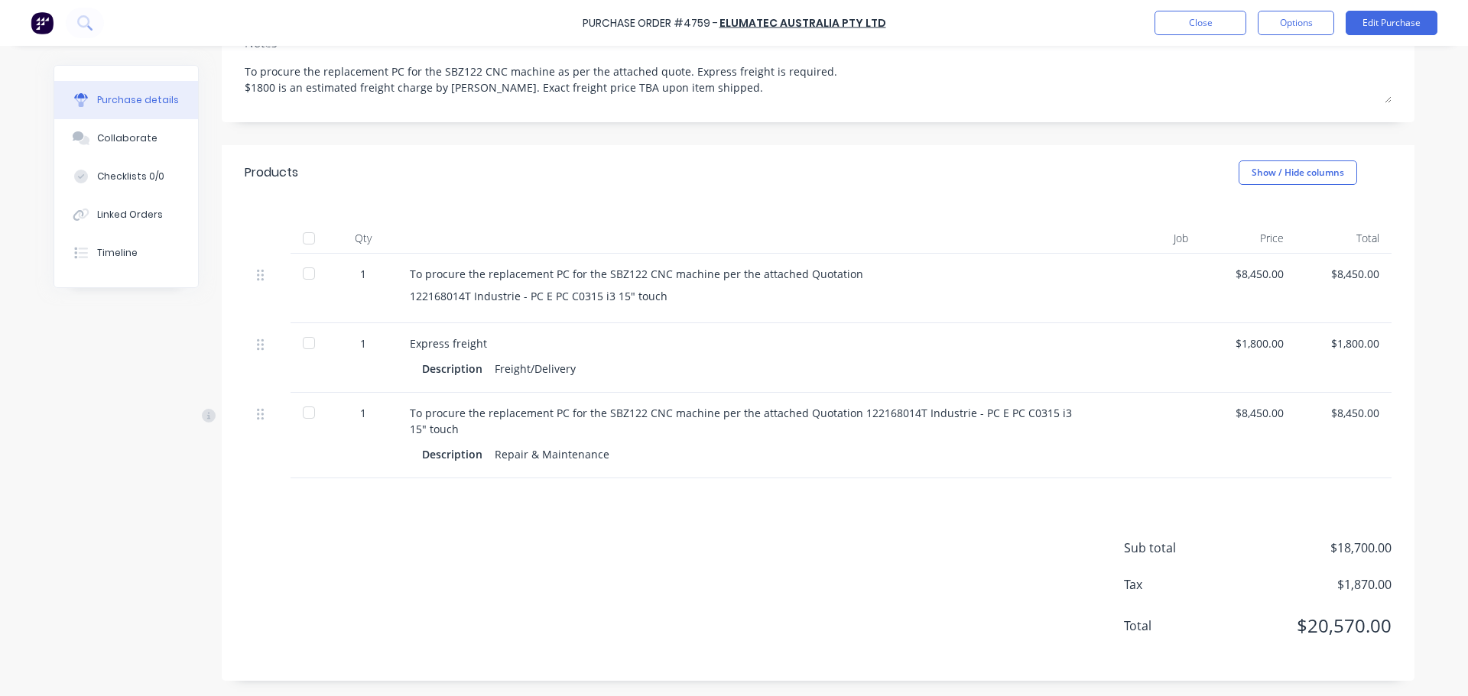
scroll to position [71, 0]
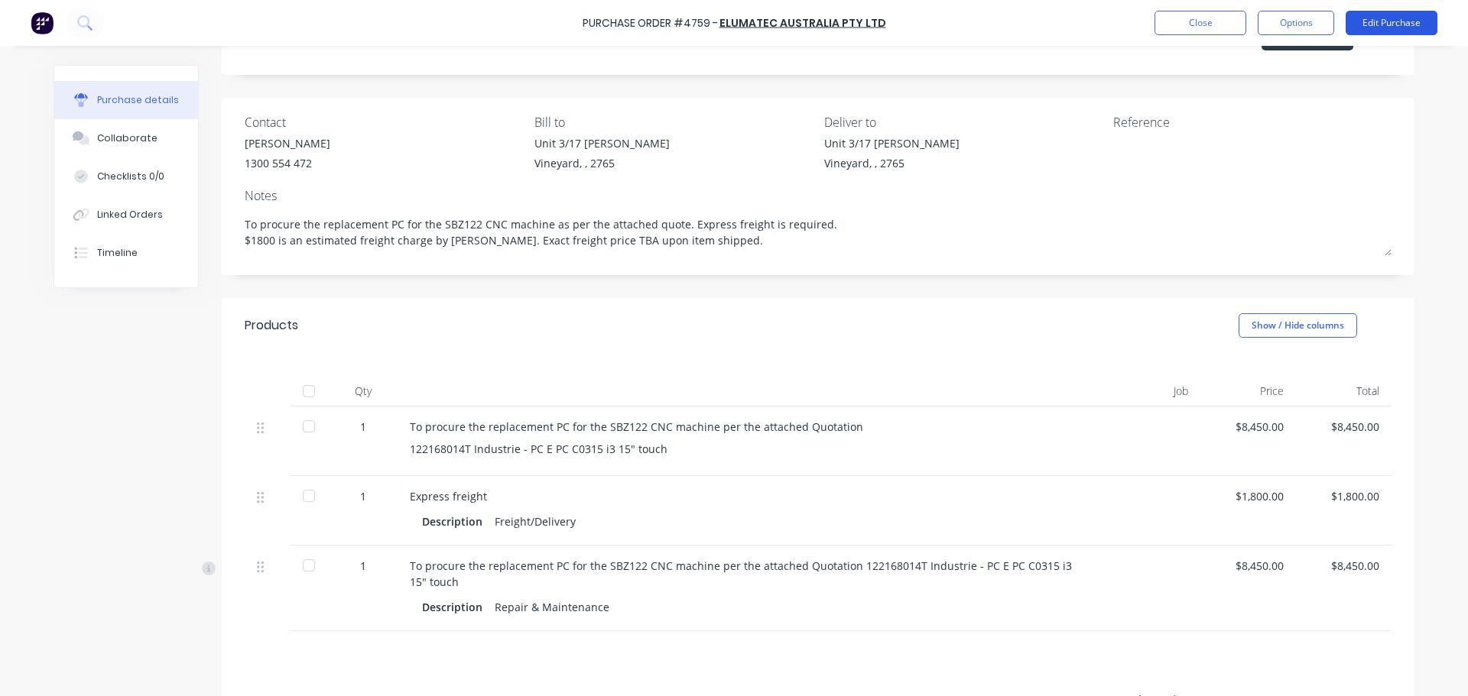
click at [1393, 15] on button "Edit Purchase" at bounding box center [1392, 23] width 92 height 24
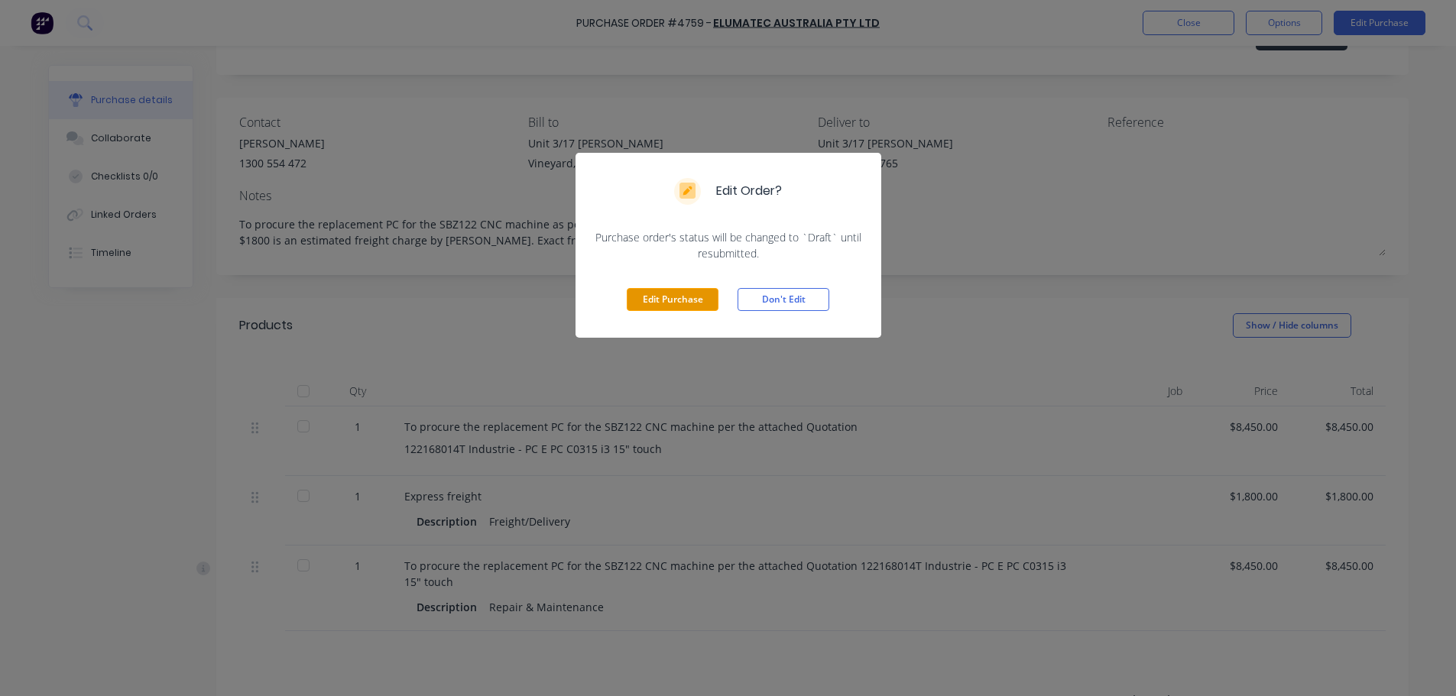
click at [655, 303] on button "Edit Purchase" at bounding box center [673, 299] width 92 height 23
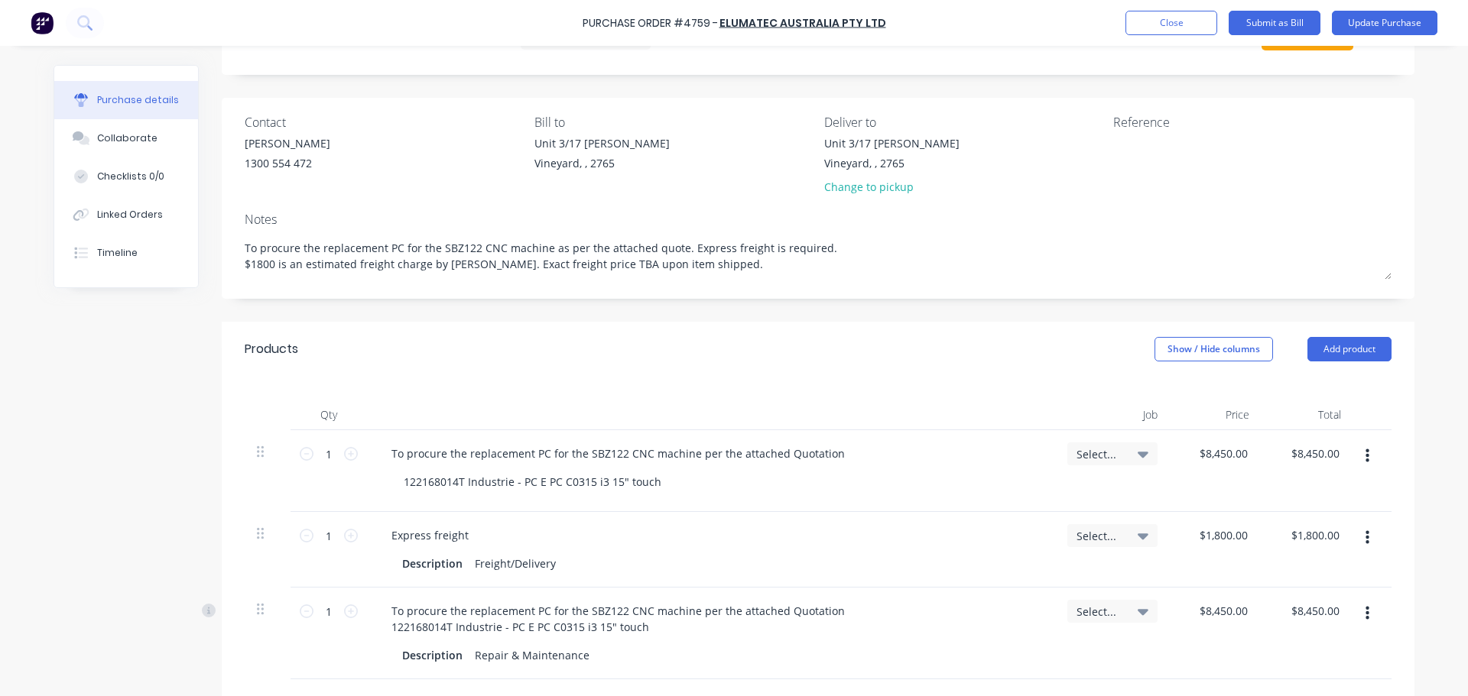
click at [1364, 452] on button "button" at bounding box center [1367, 457] width 36 height 28
click at [1313, 584] on button "Delete" at bounding box center [1320, 588] width 130 height 31
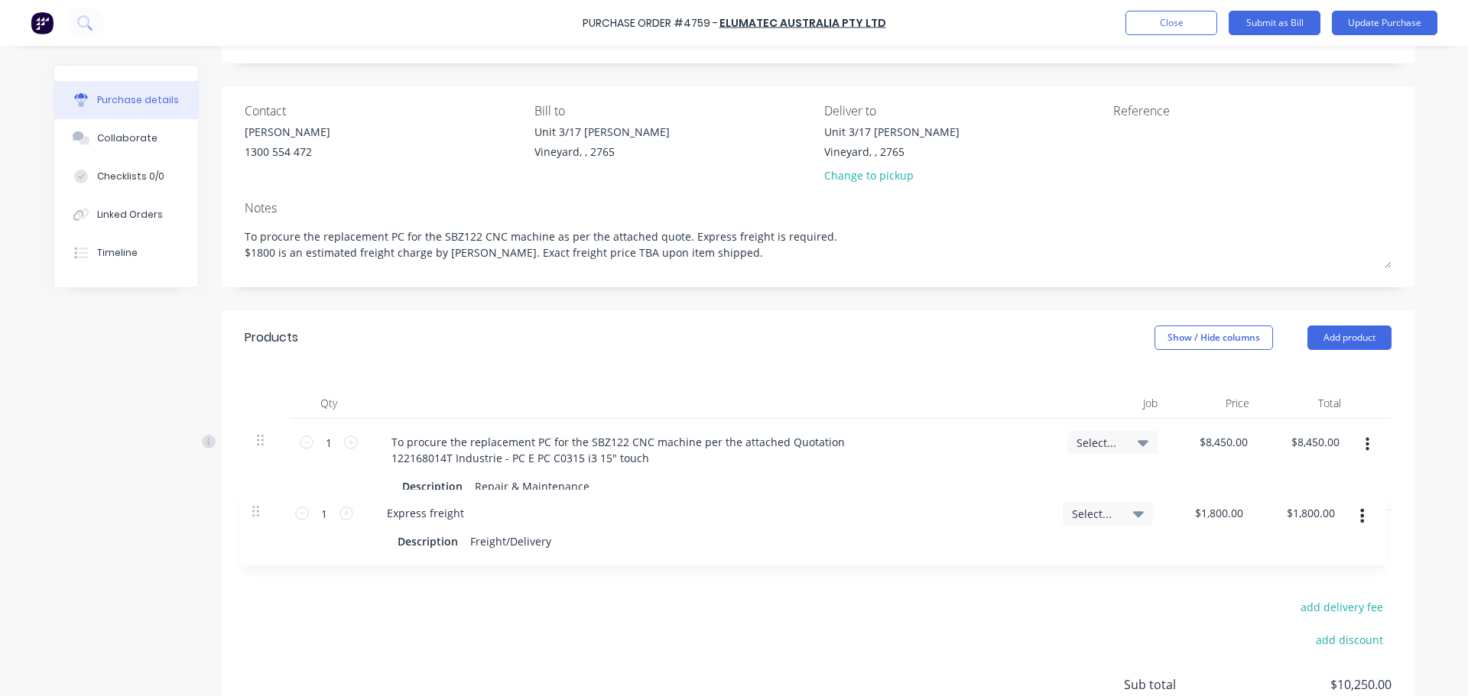
drag, startPoint x: 255, startPoint y: 452, endPoint x: 256, endPoint y: 519, distance: 67.3
click at [256, 519] on div "Products Show / Hide columns Add product Qty Job Price Total 1 1 Express freigh…" at bounding box center [818, 564] width 1193 height 508
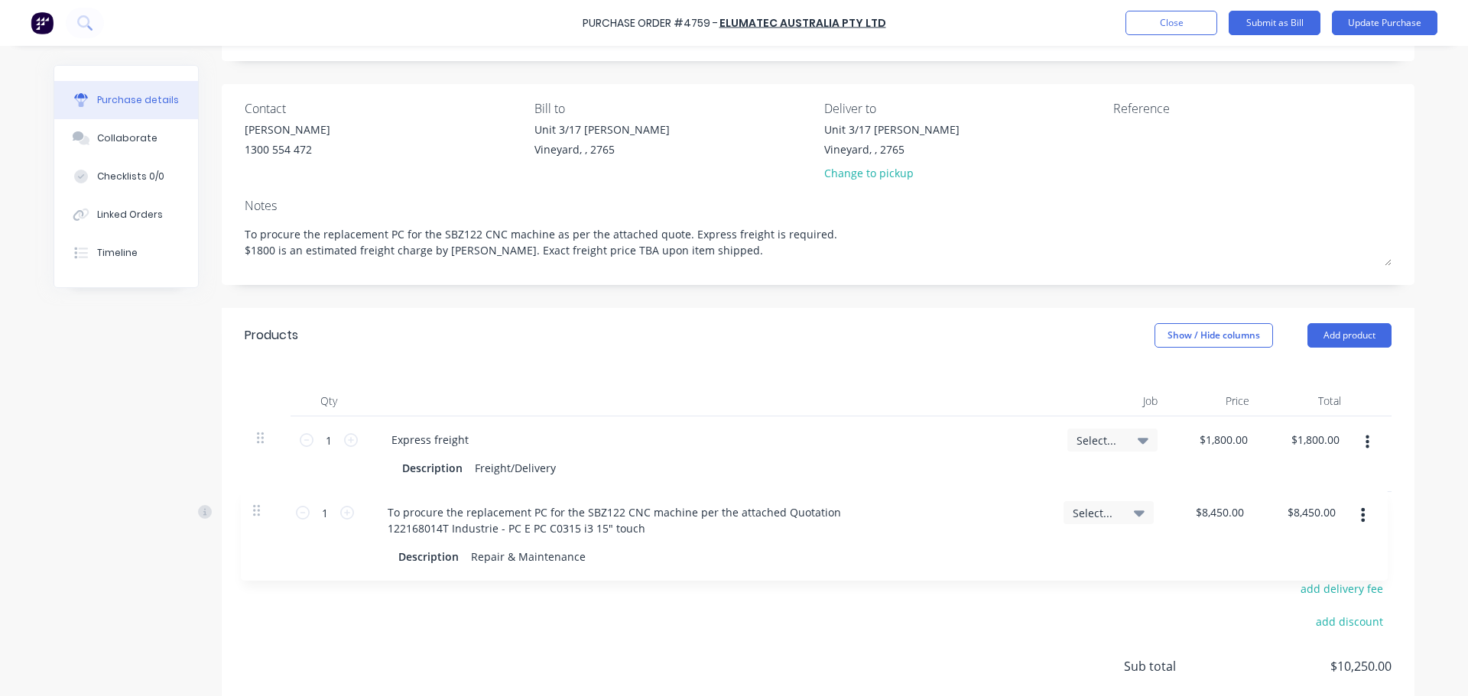
scroll to position [88, 0]
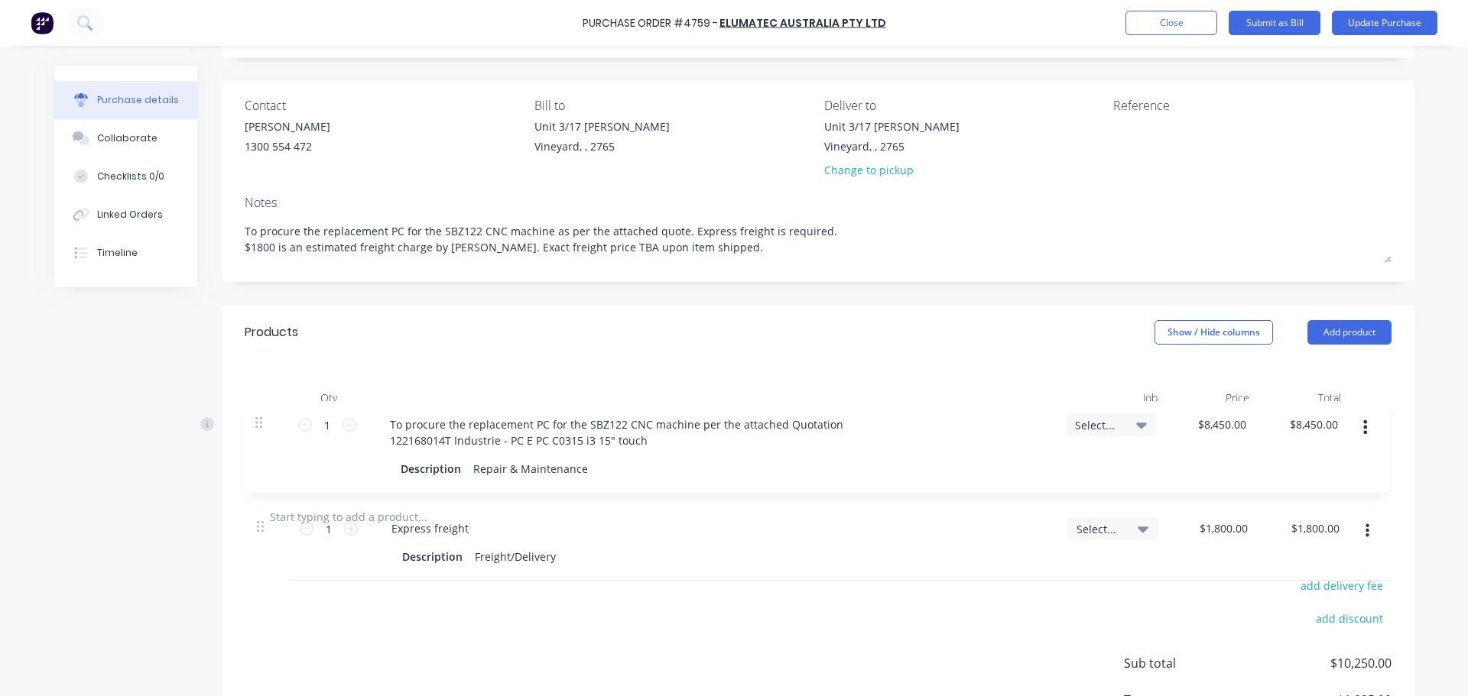
drag, startPoint x: 258, startPoint y: 517, endPoint x: 263, endPoint y: 420, distance: 96.4
click at [263, 420] on div "1 1 Express freight Description Freight/Delivery Select... $1,800.00 $1,800.00 …" at bounding box center [818, 452] width 1147 height 76
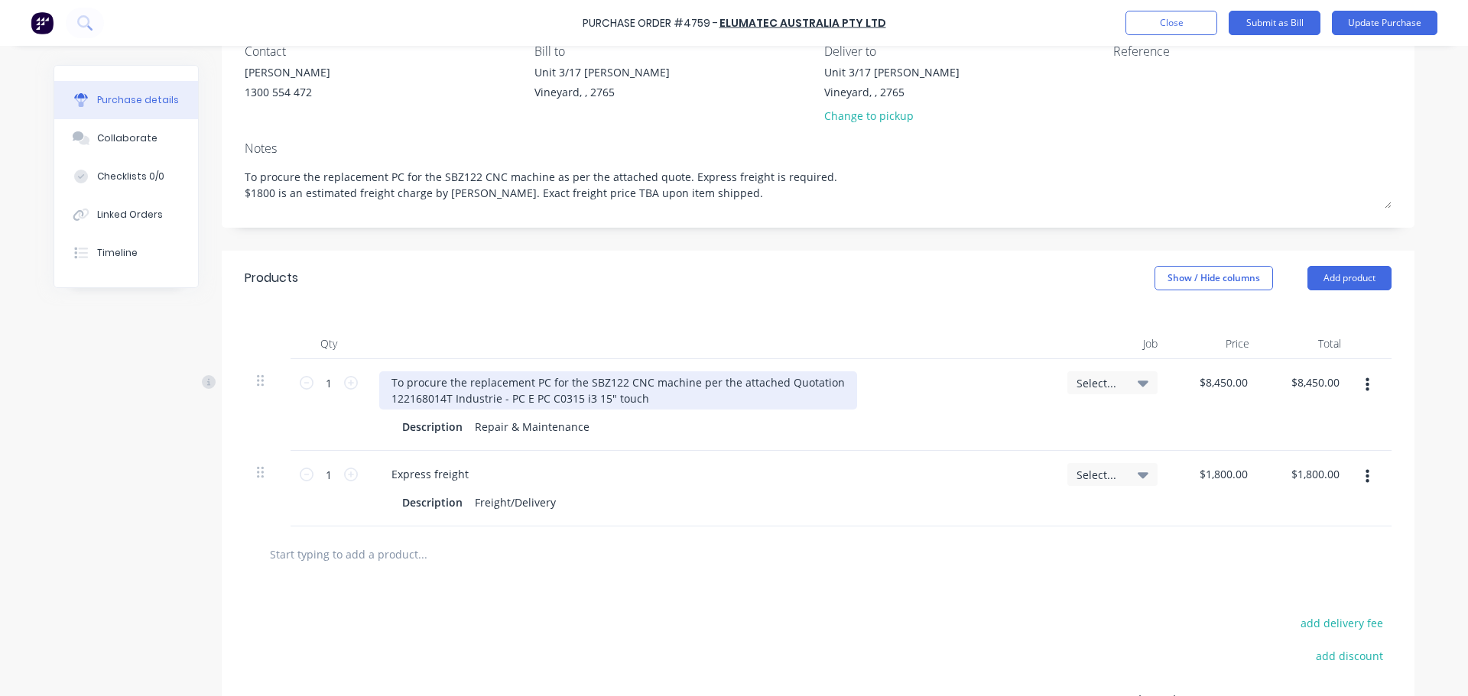
scroll to position [0, 0]
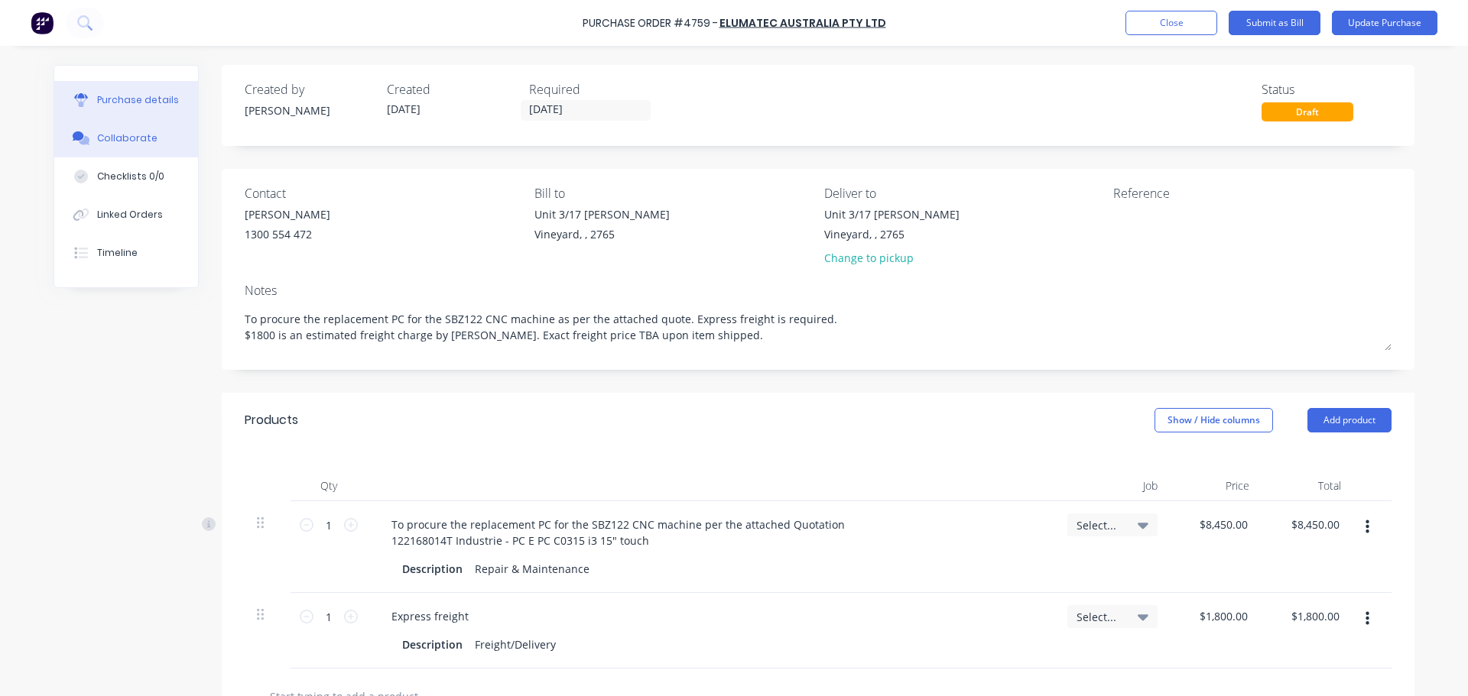
click at [132, 140] on div "Collaborate" at bounding box center [127, 138] width 60 height 14
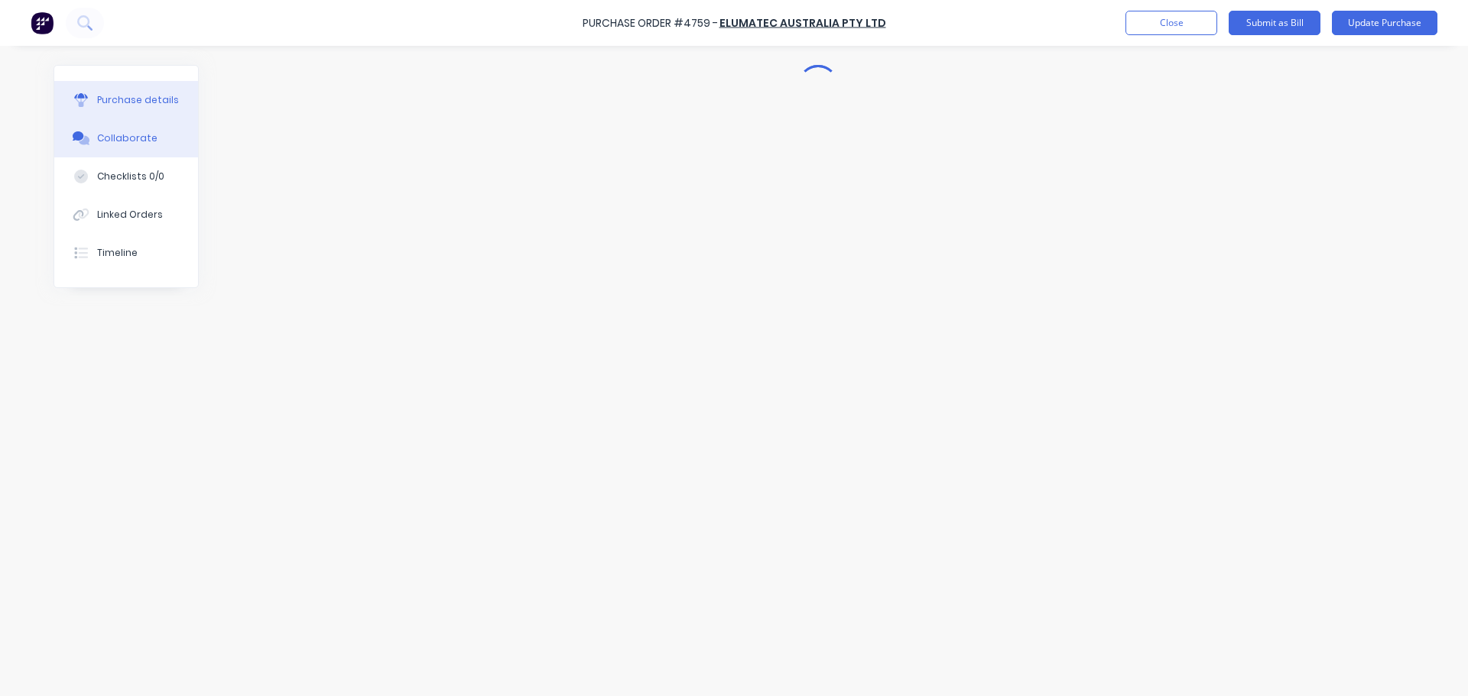
click at [111, 110] on button "Purchase details" at bounding box center [126, 100] width 144 height 38
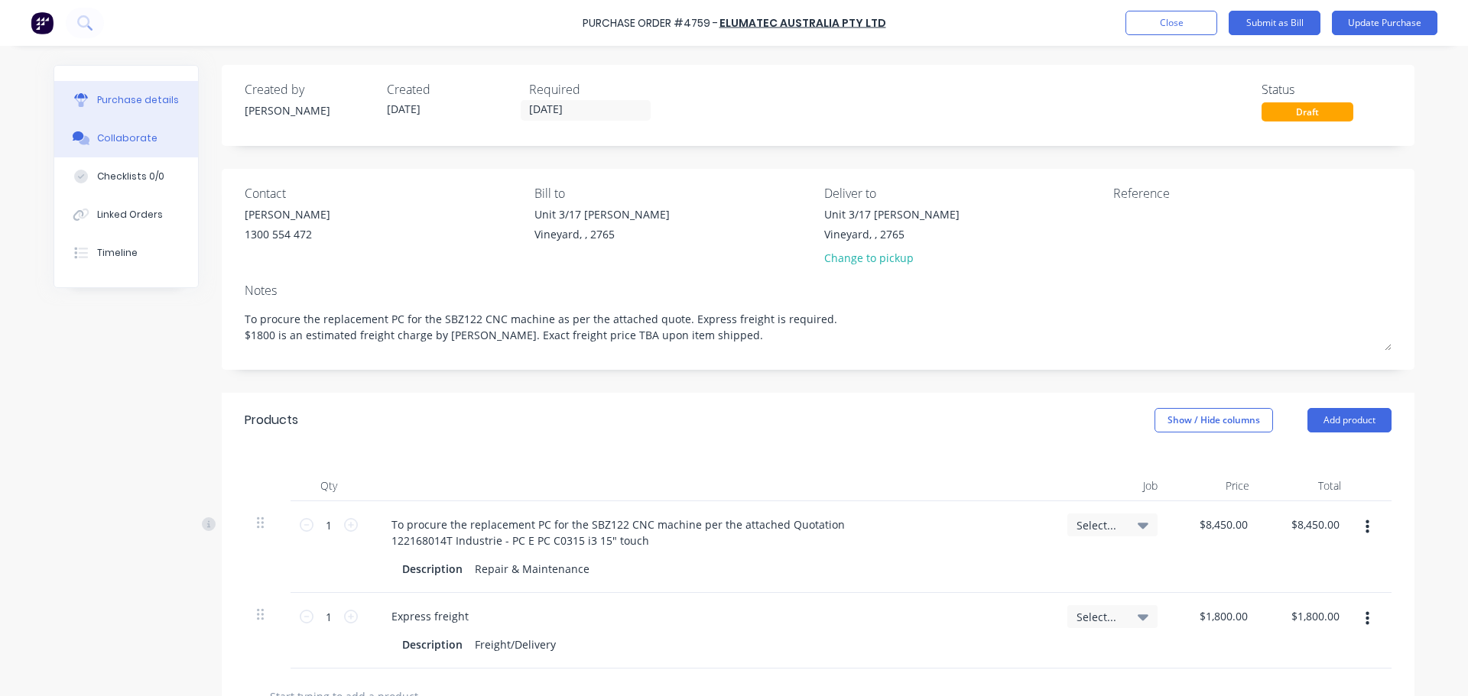
click at [116, 135] on div "Collaborate" at bounding box center [127, 138] width 60 height 14
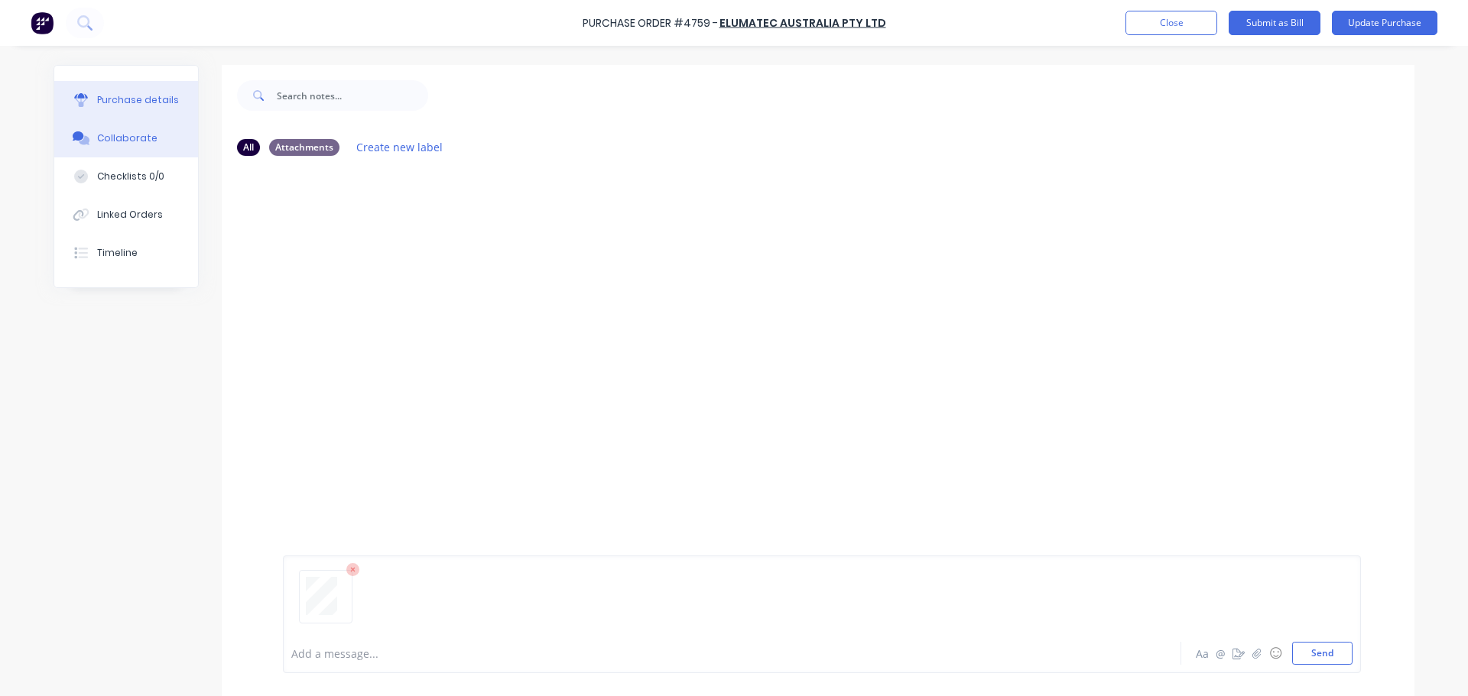
click at [150, 106] on div "Purchase details" at bounding box center [138, 100] width 82 height 14
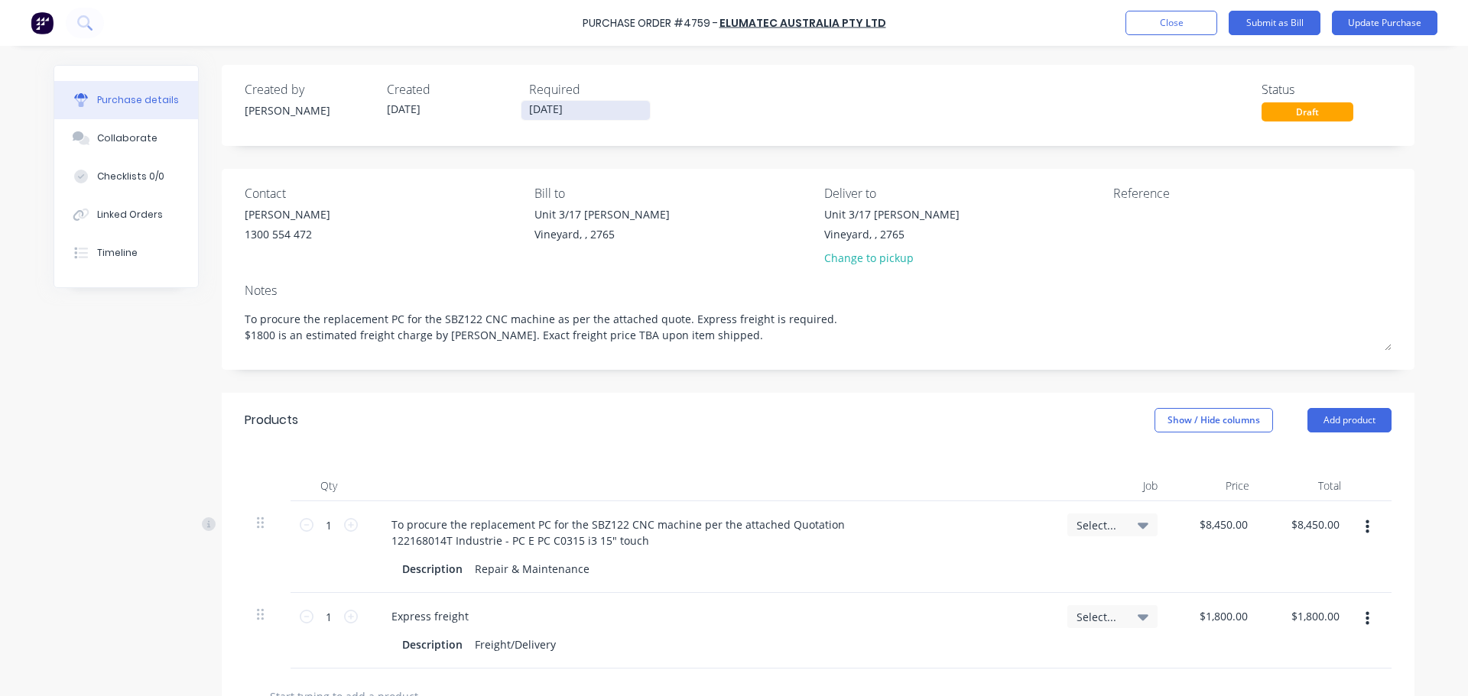
click at [540, 109] on input "30/09/25" at bounding box center [585, 110] width 128 height 19
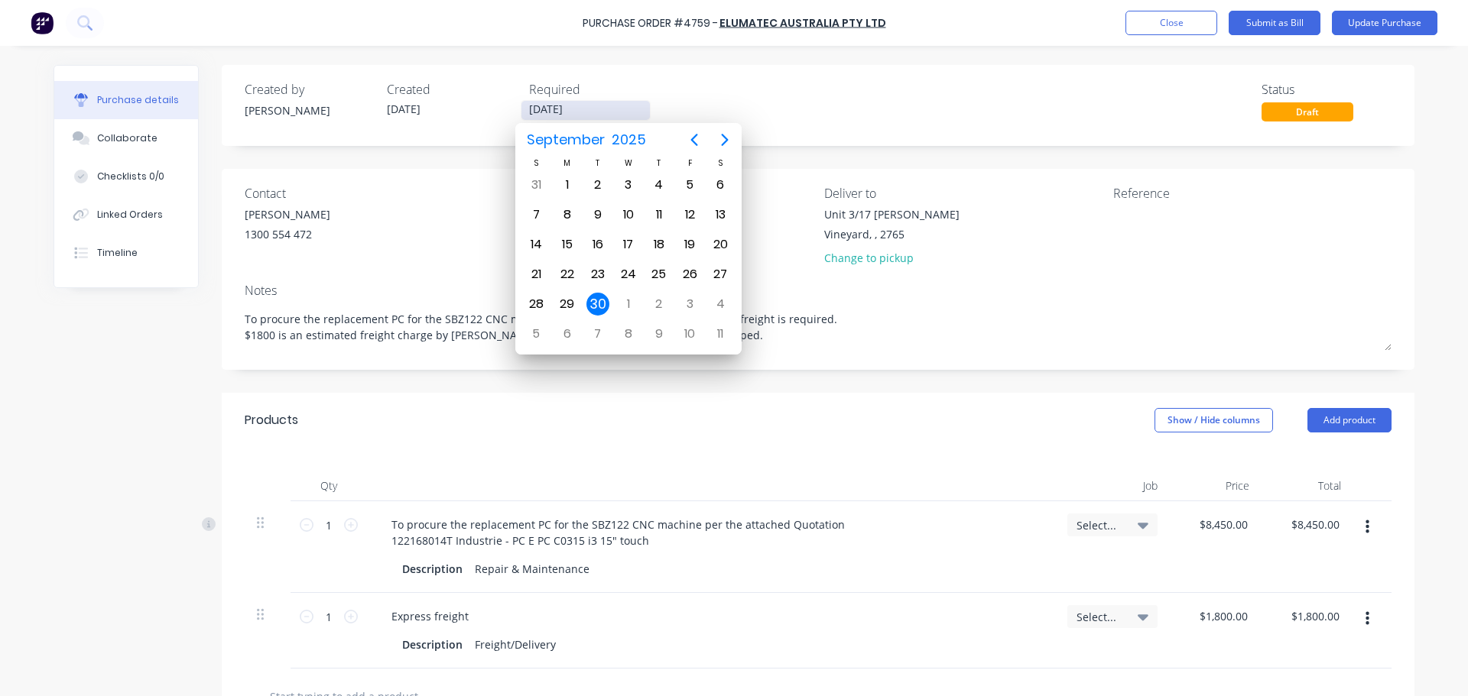
drag, startPoint x: 578, startPoint y: 109, endPoint x: 515, endPoint y: 99, distance: 63.5
click at [521, 100] on div "30/09/25" at bounding box center [586, 110] width 130 height 21
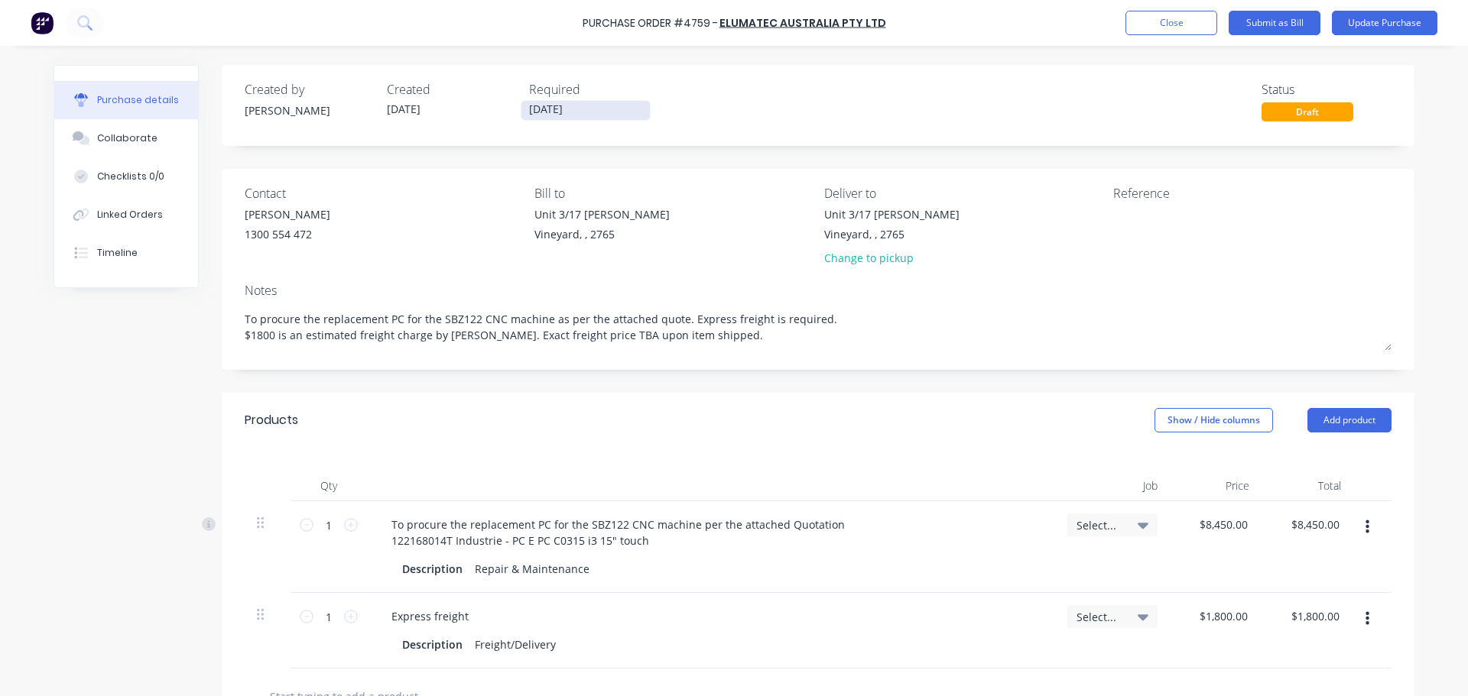
click at [588, 104] on input "30/09/25" at bounding box center [585, 110] width 128 height 19
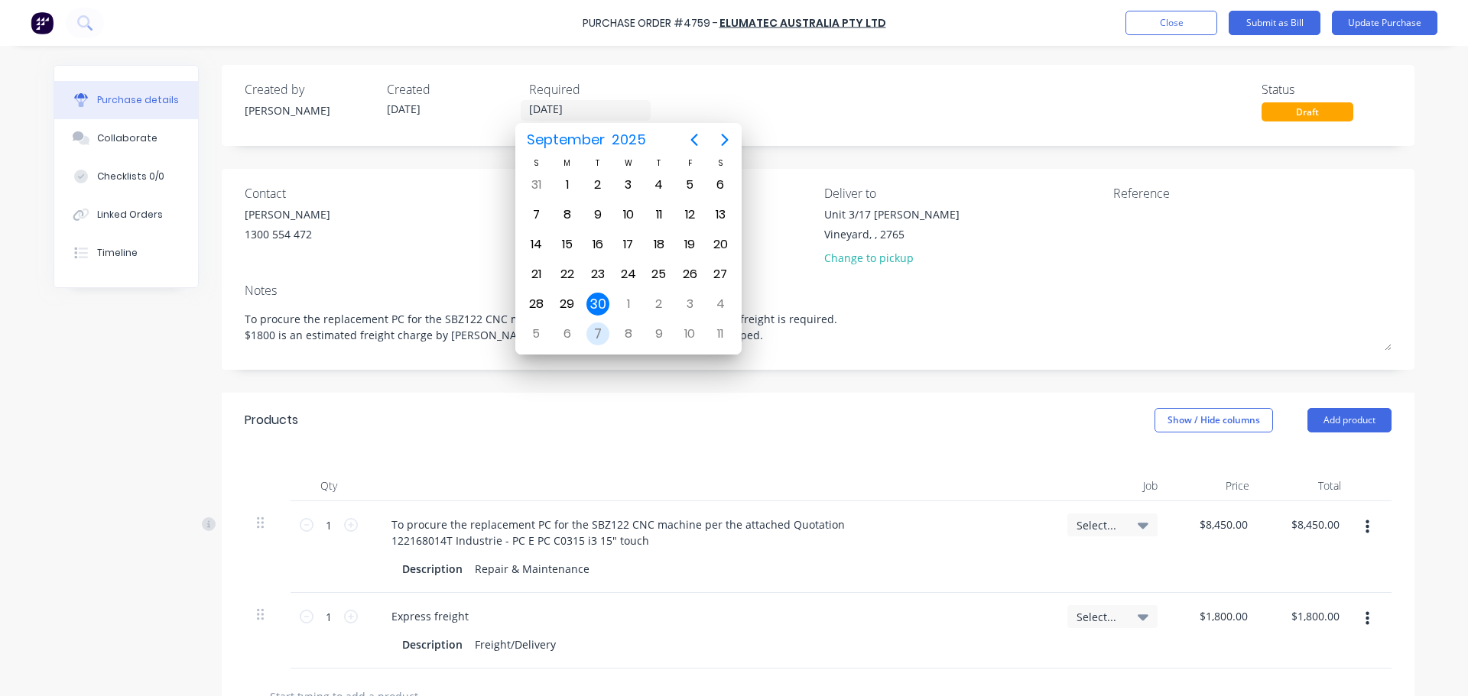
click at [608, 328] on div "7" at bounding box center [598, 334] width 31 height 29
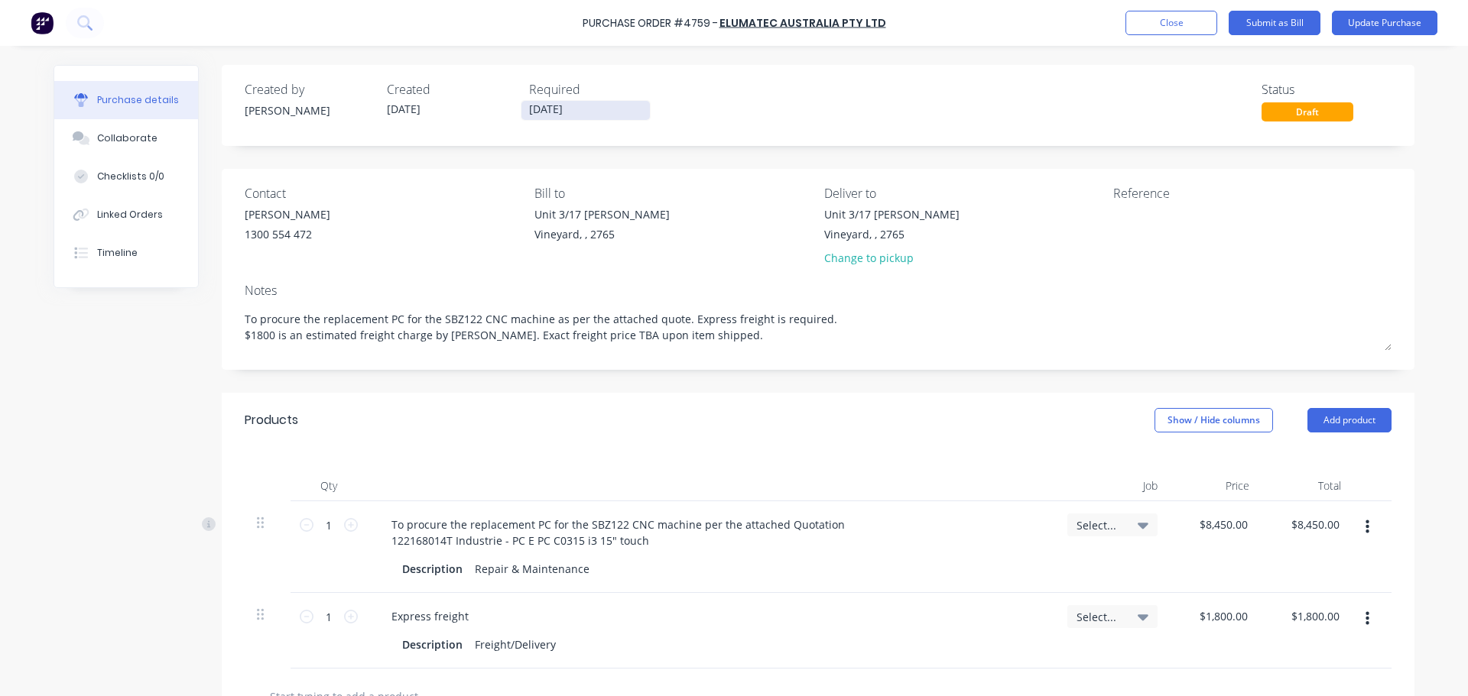
click at [574, 112] on input "07/10/25" at bounding box center [585, 110] width 128 height 19
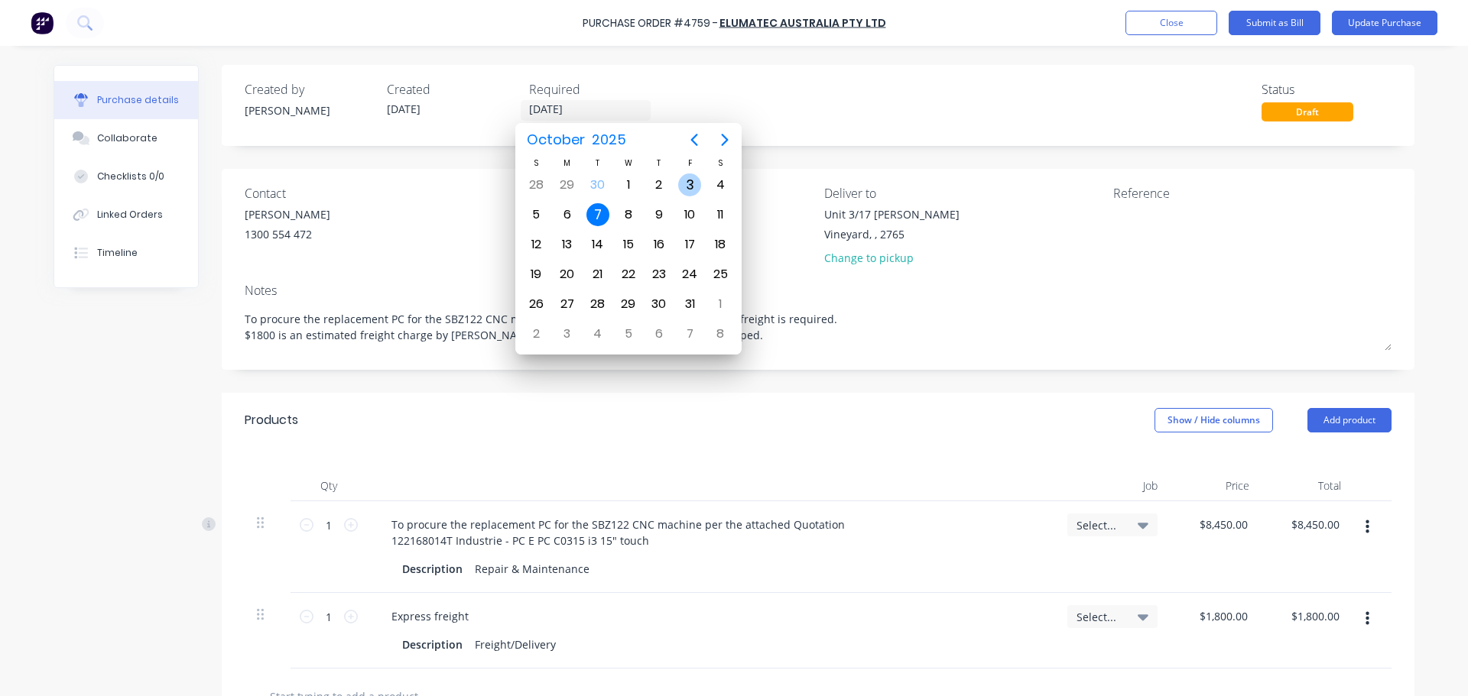
click at [680, 189] on div "3" at bounding box center [689, 185] width 23 height 23
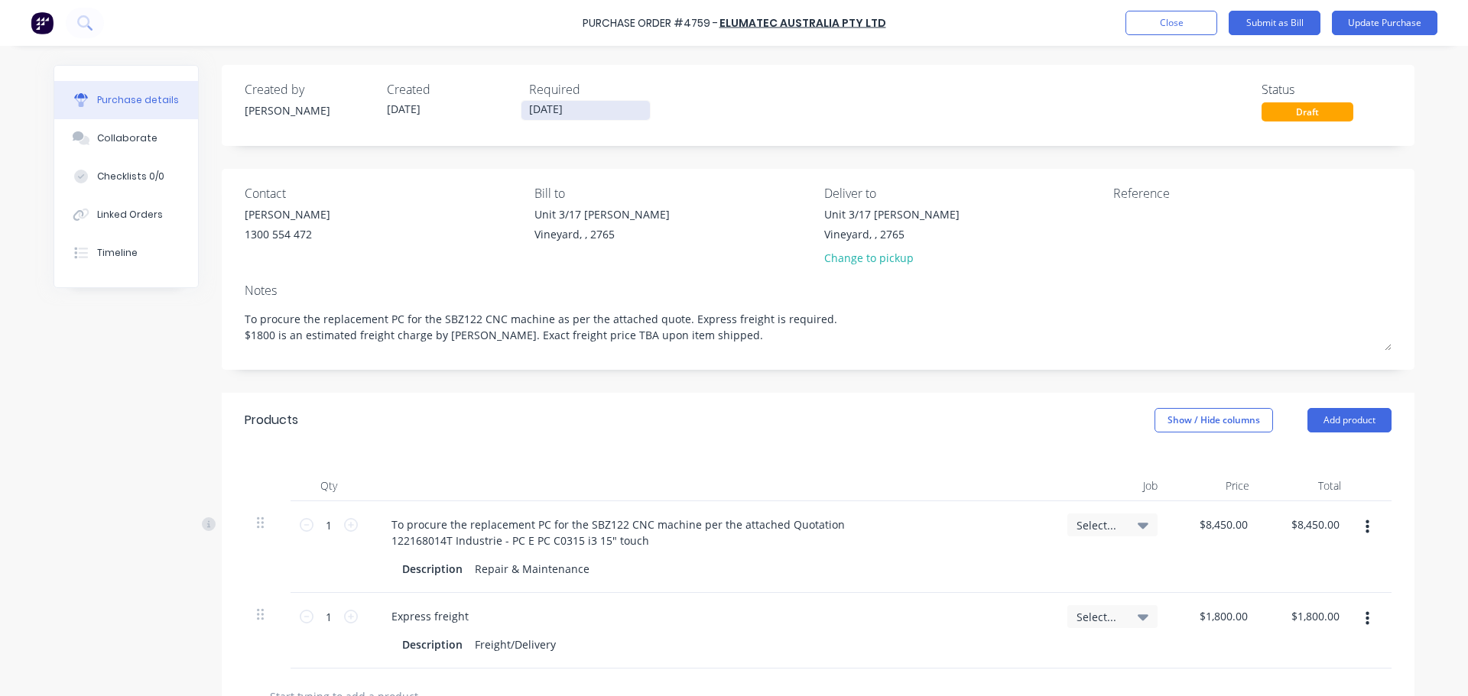
click at [583, 115] on input "03/10/25" at bounding box center [585, 110] width 128 height 19
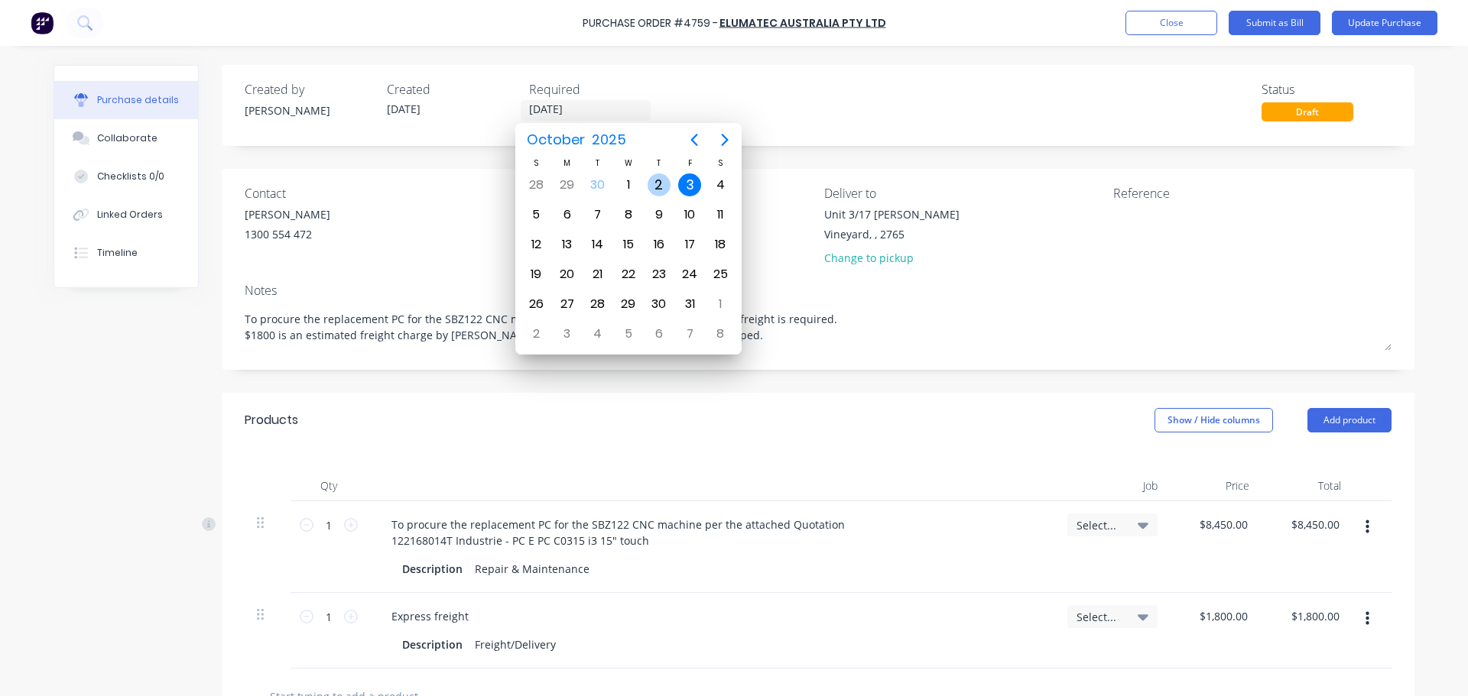
click at [667, 185] on div "2" at bounding box center [659, 185] width 23 height 23
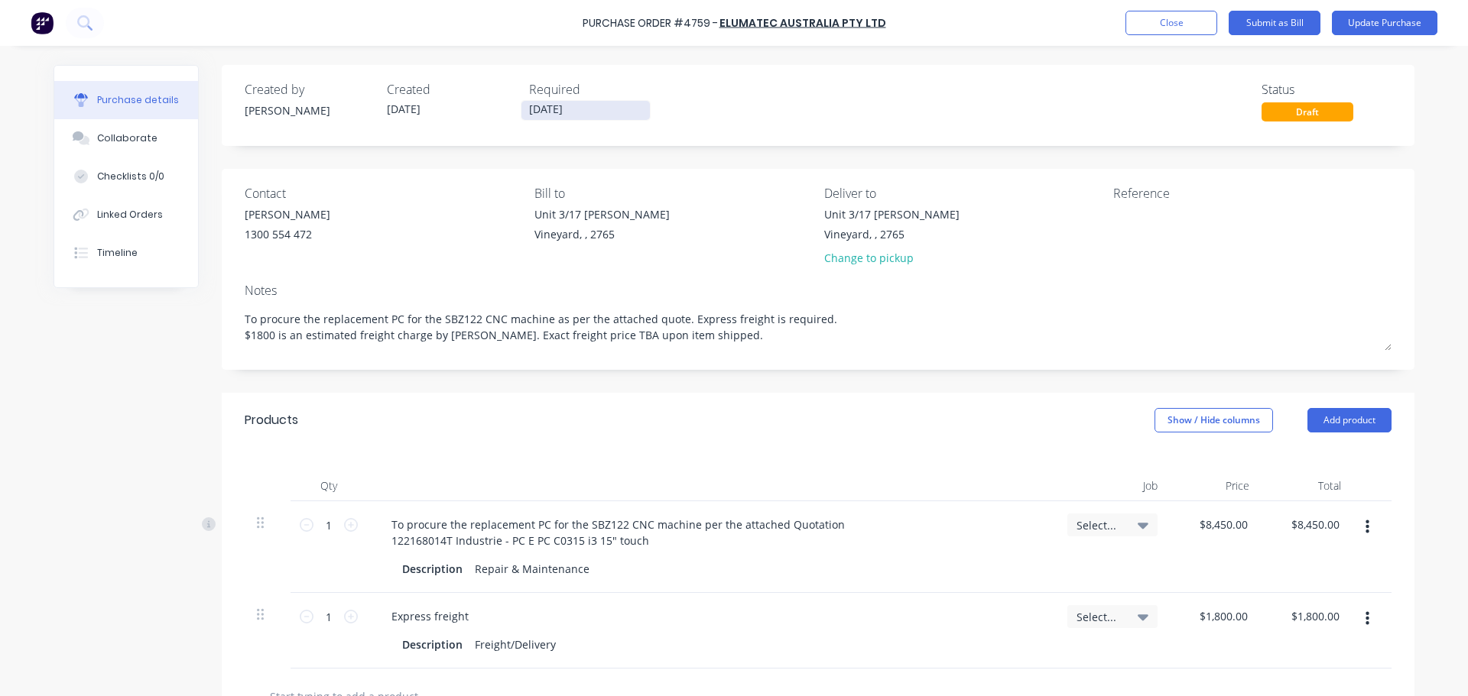
click at [606, 102] on input "02/10/25" at bounding box center [585, 110] width 128 height 19
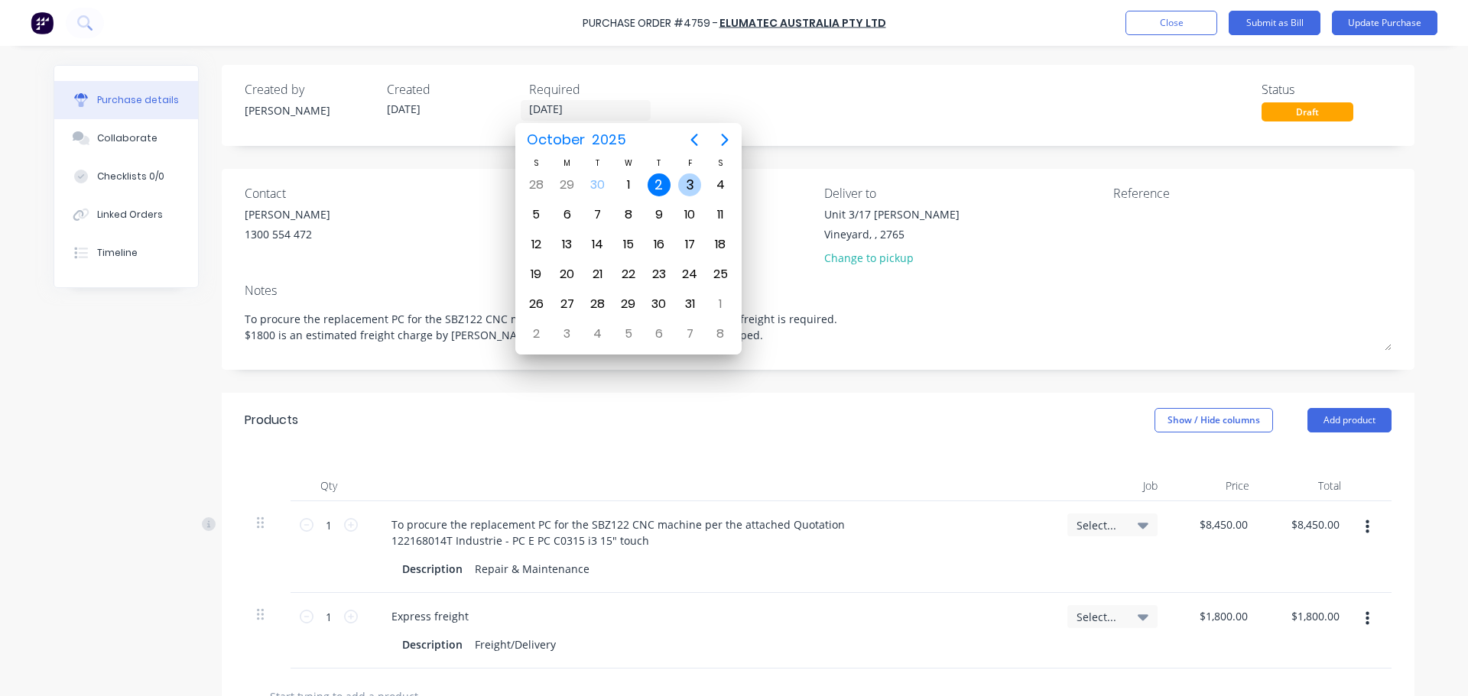
click at [685, 177] on div "3" at bounding box center [689, 185] width 23 height 23
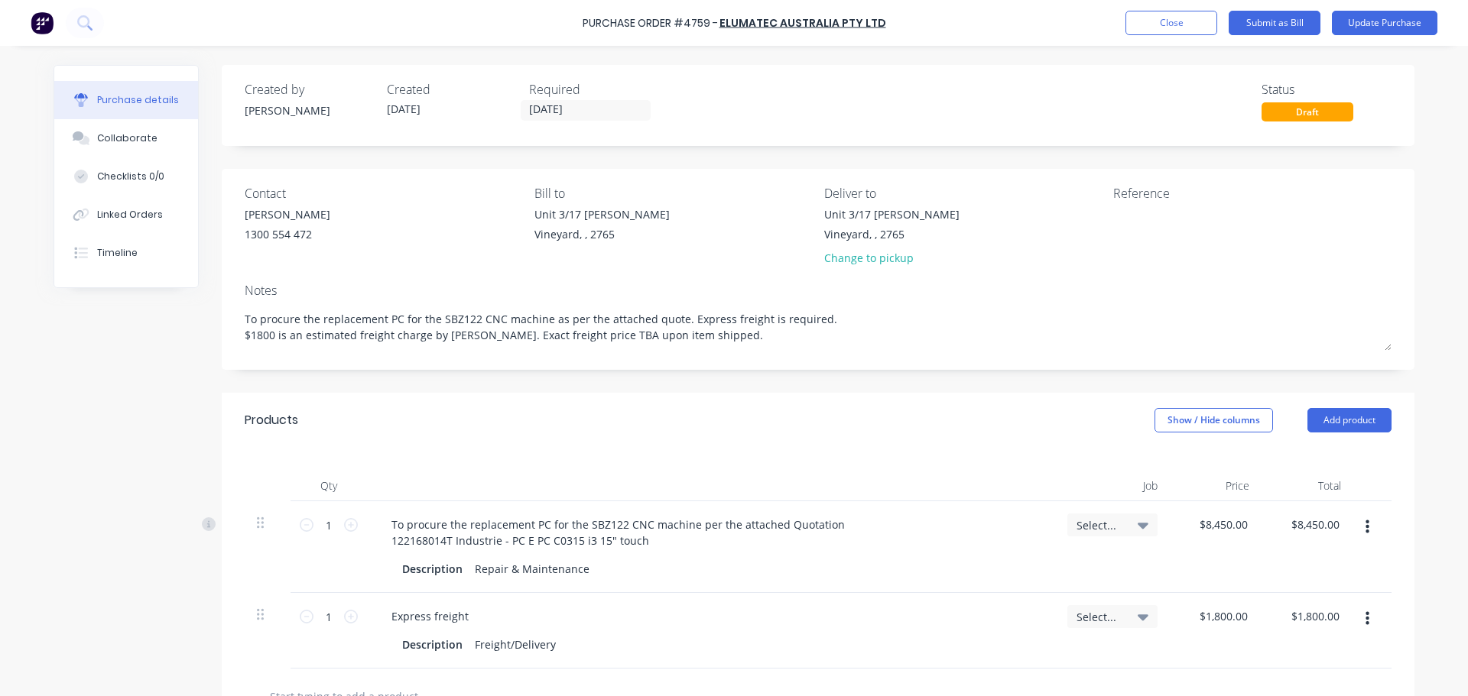
click at [729, 100] on div "Created by Dee Created 30/09/25 Required 03/10/25 Status Draft" at bounding box center [818, 100] width 1147 height 41
click at [1391, 30] on button "Update Purchase" at bounding box center [1385, 23] width 106 height 24
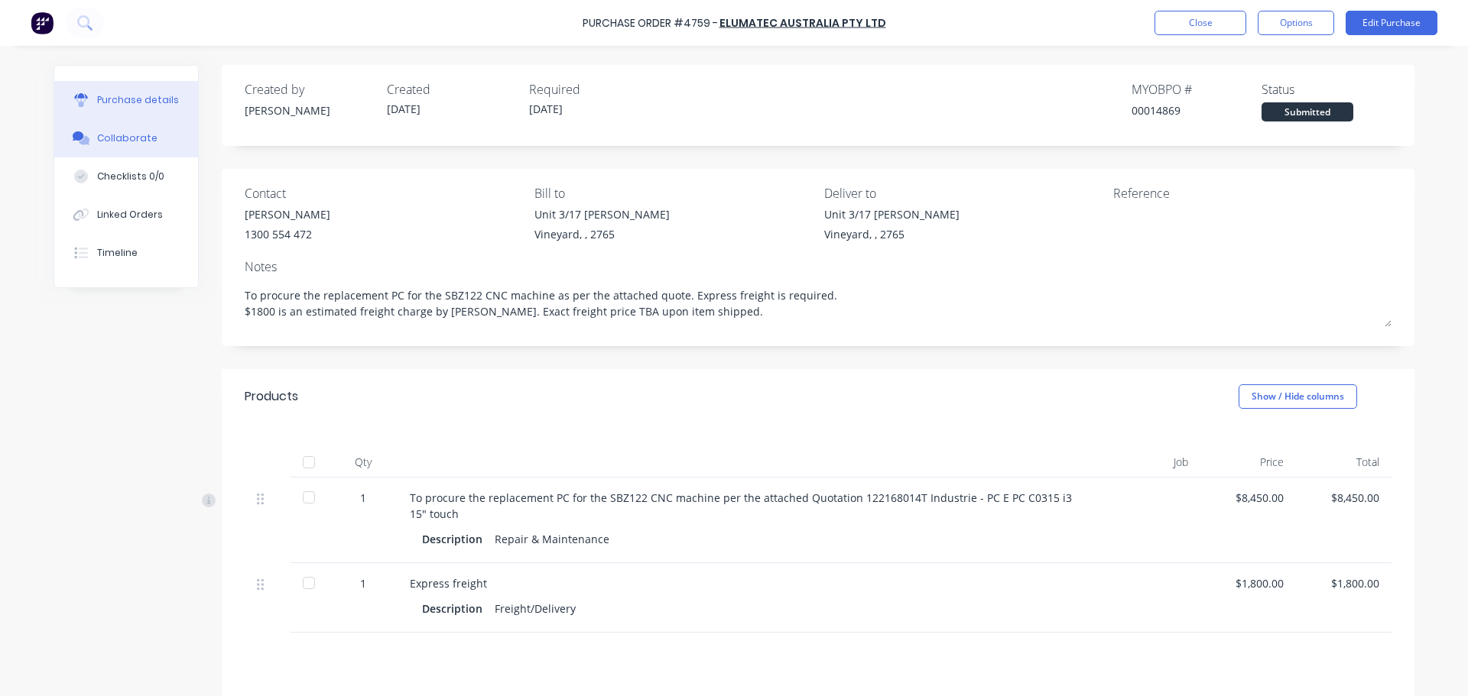
click at [112, 129] on button "Collaborate" at bounding box center [126, 138] width 144 height 38
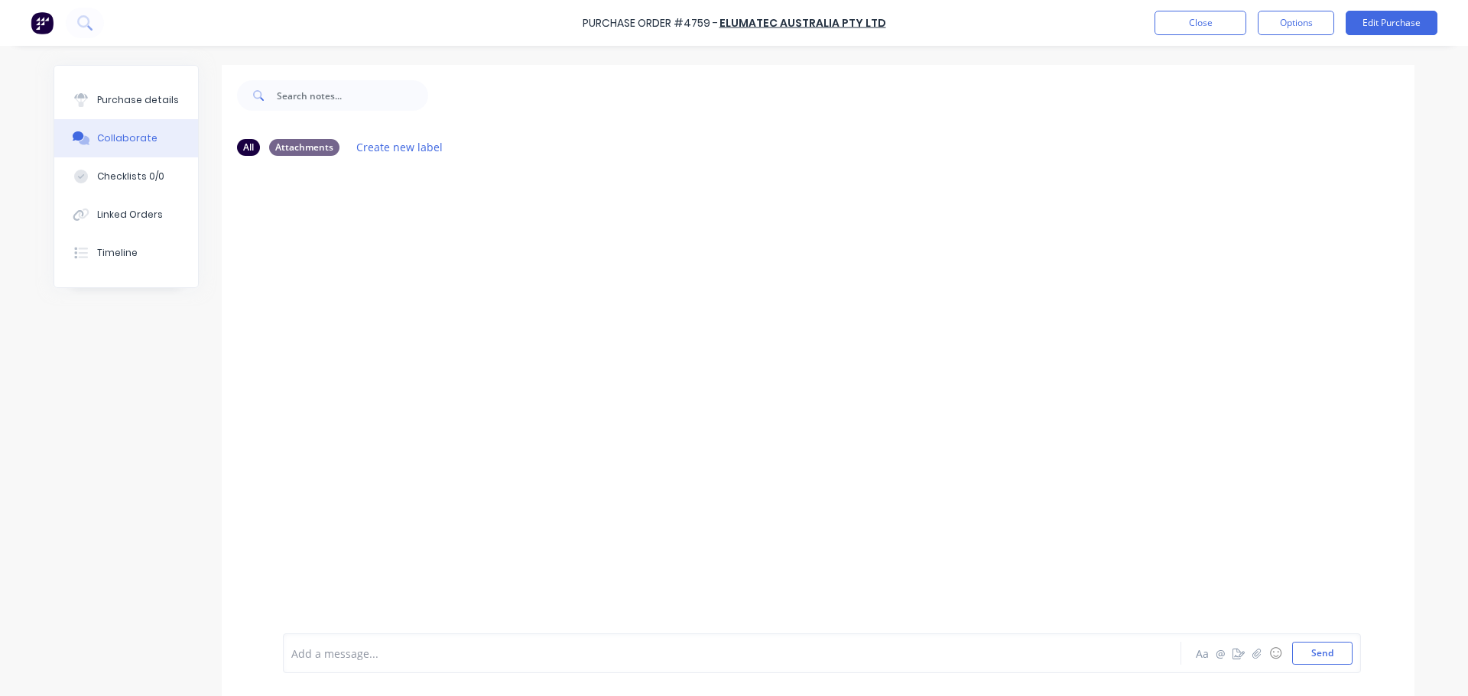
click at [670, 414] on div at bounding box center [818, 401] width 1193 height 466
click at [1401, 28] on button "Edit Purchase" at bounding box center [1392, 23] width 92 height 24
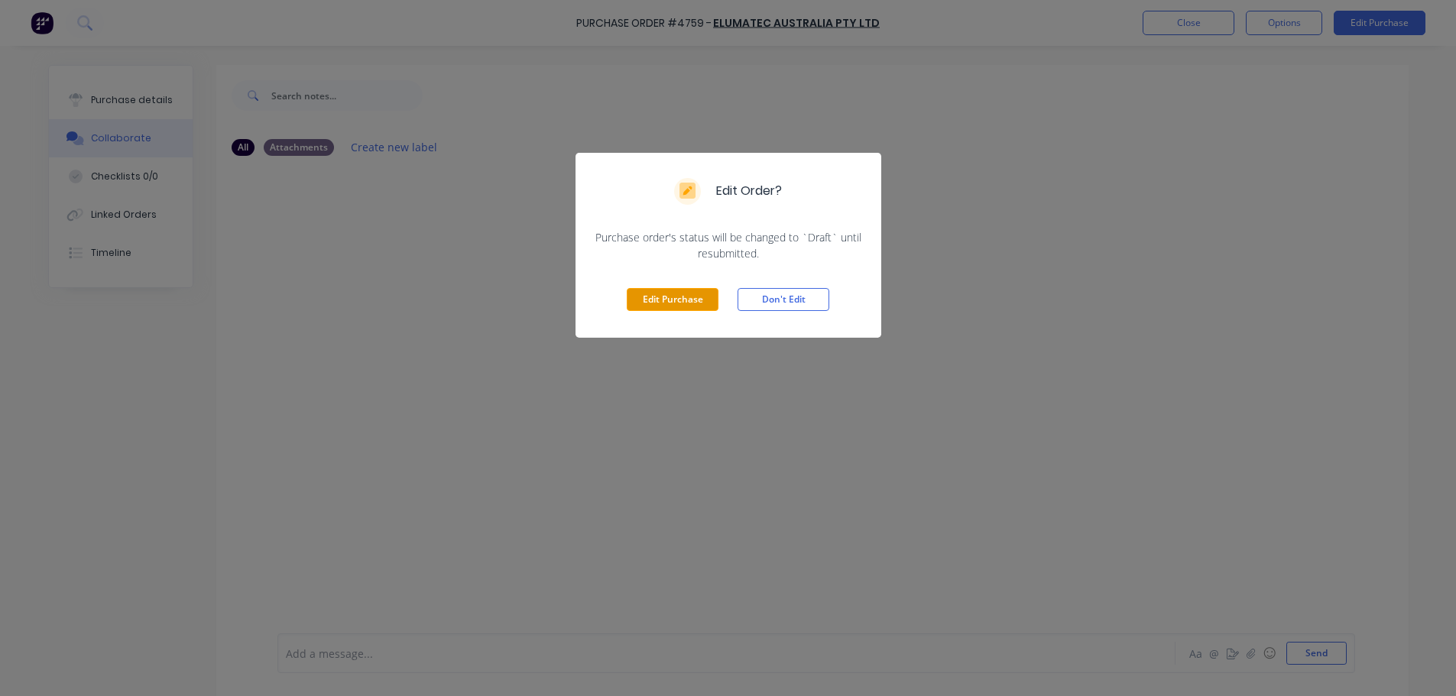
click at [664, 291] on button "Edit Purchase" at bounding box center [673, 299] width 92 height 23
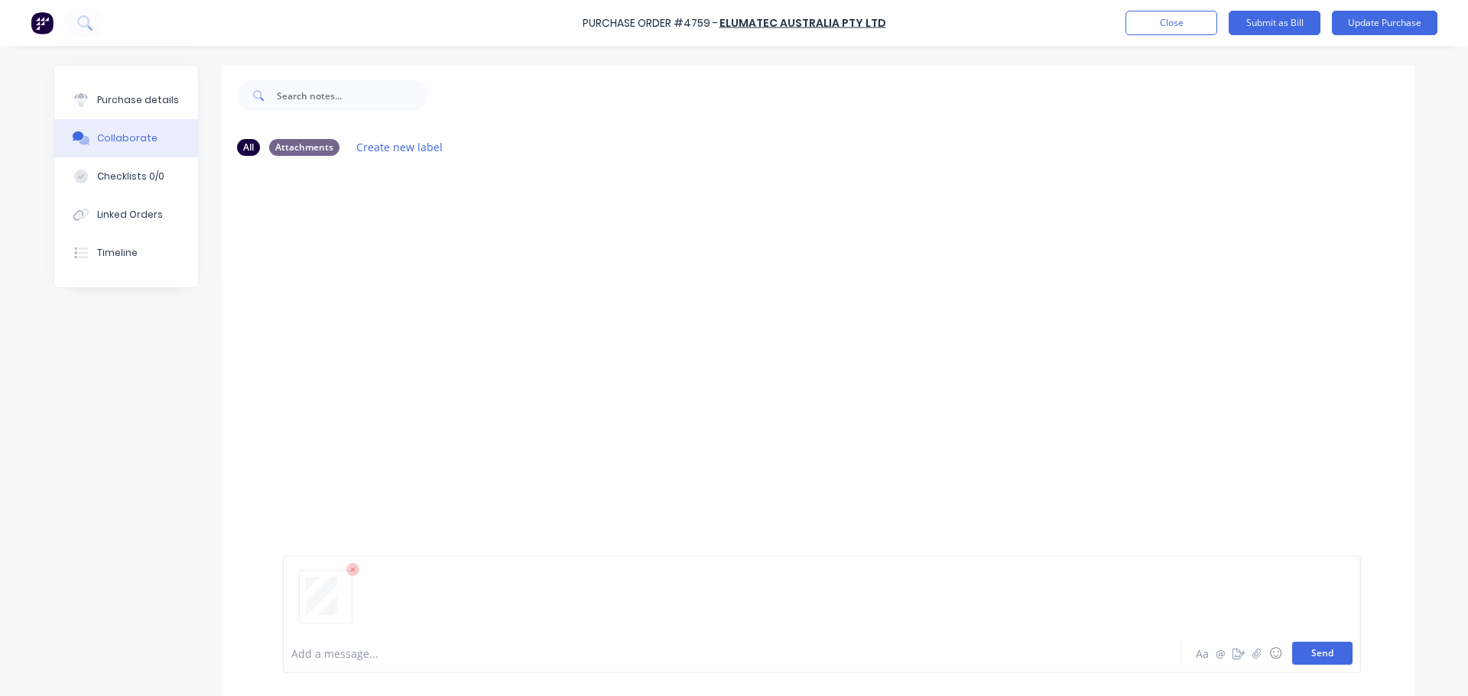
click at [1314, 653] on button "Send" at bounding box center [1322, 653] width 60 height 23
click at [126, 110] on button "Purchase details" at bounding box center [126, 100] width 144 height 38
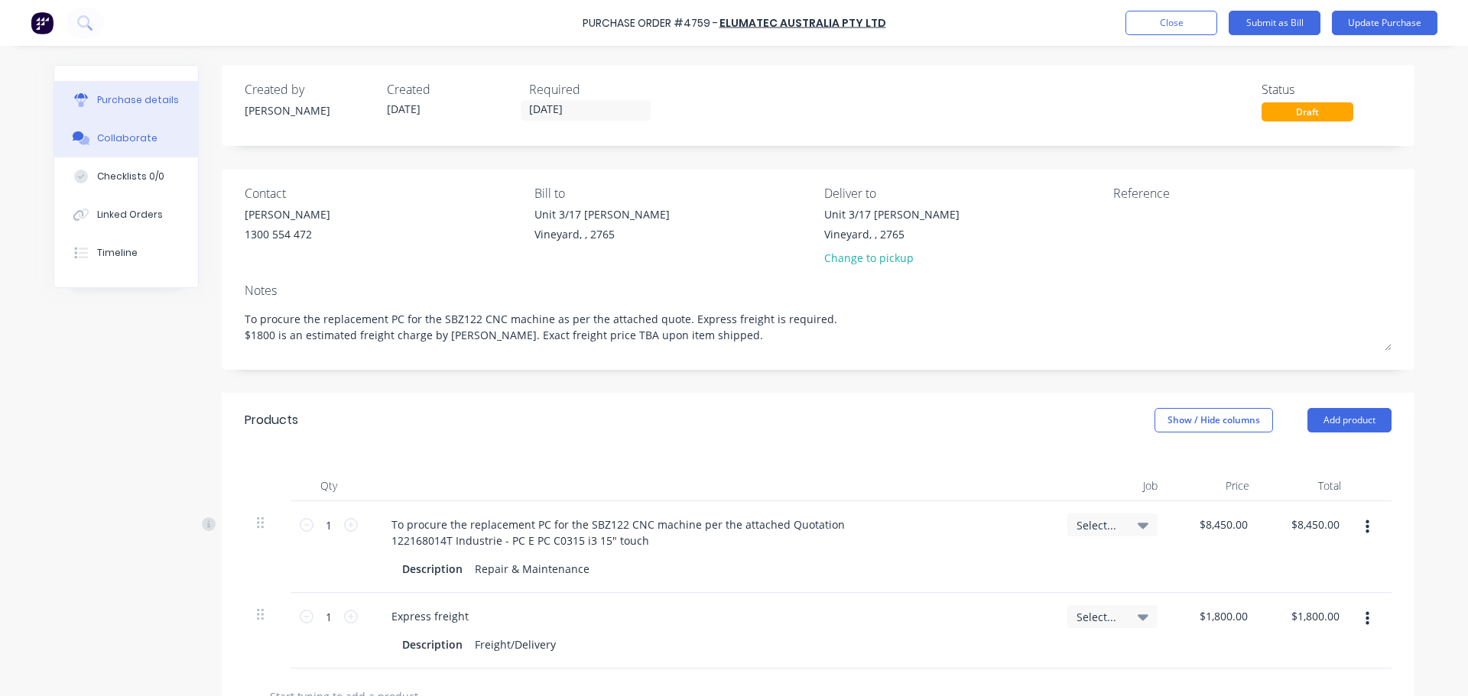
click at [127, 141] on div "Collaborate" at bounding box center [127, 138] width 60 height 14
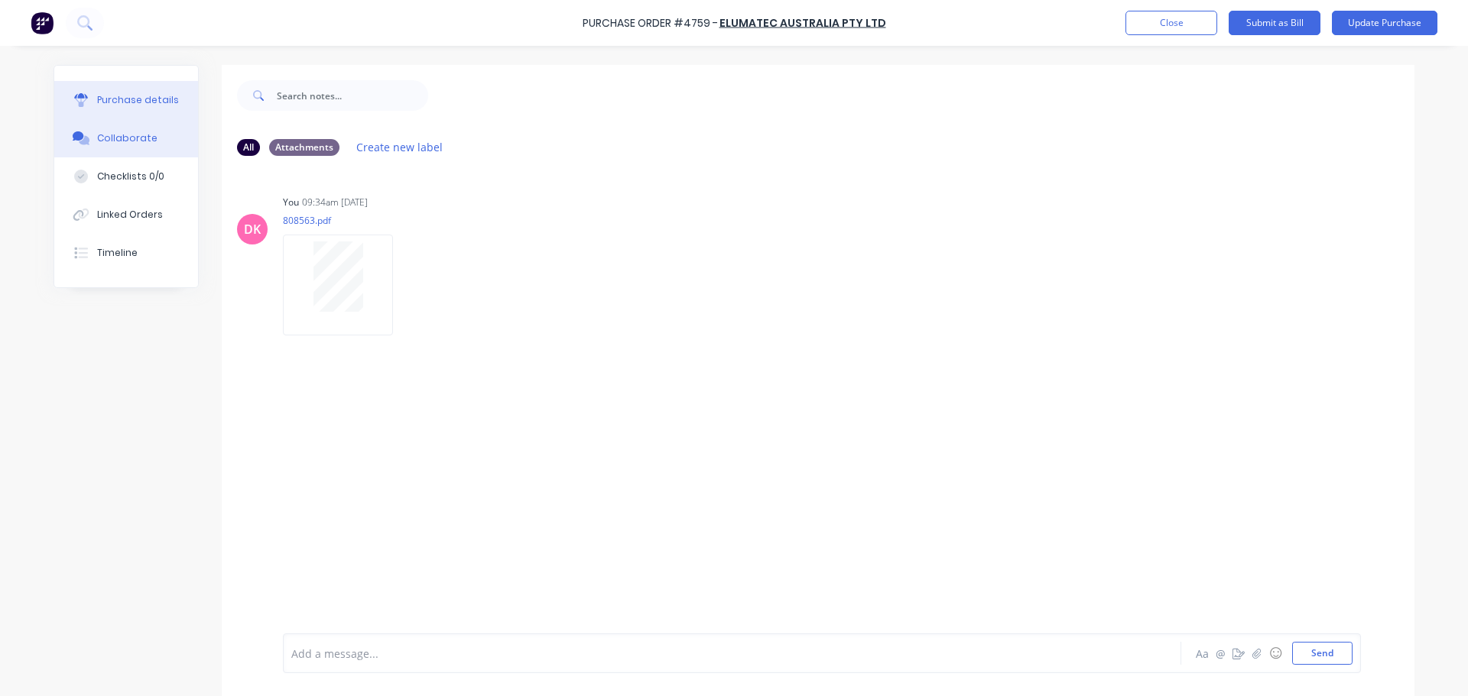
click at [141, 110] on button "Purchase details" at bounding box center [126, 100] width 144 height 38
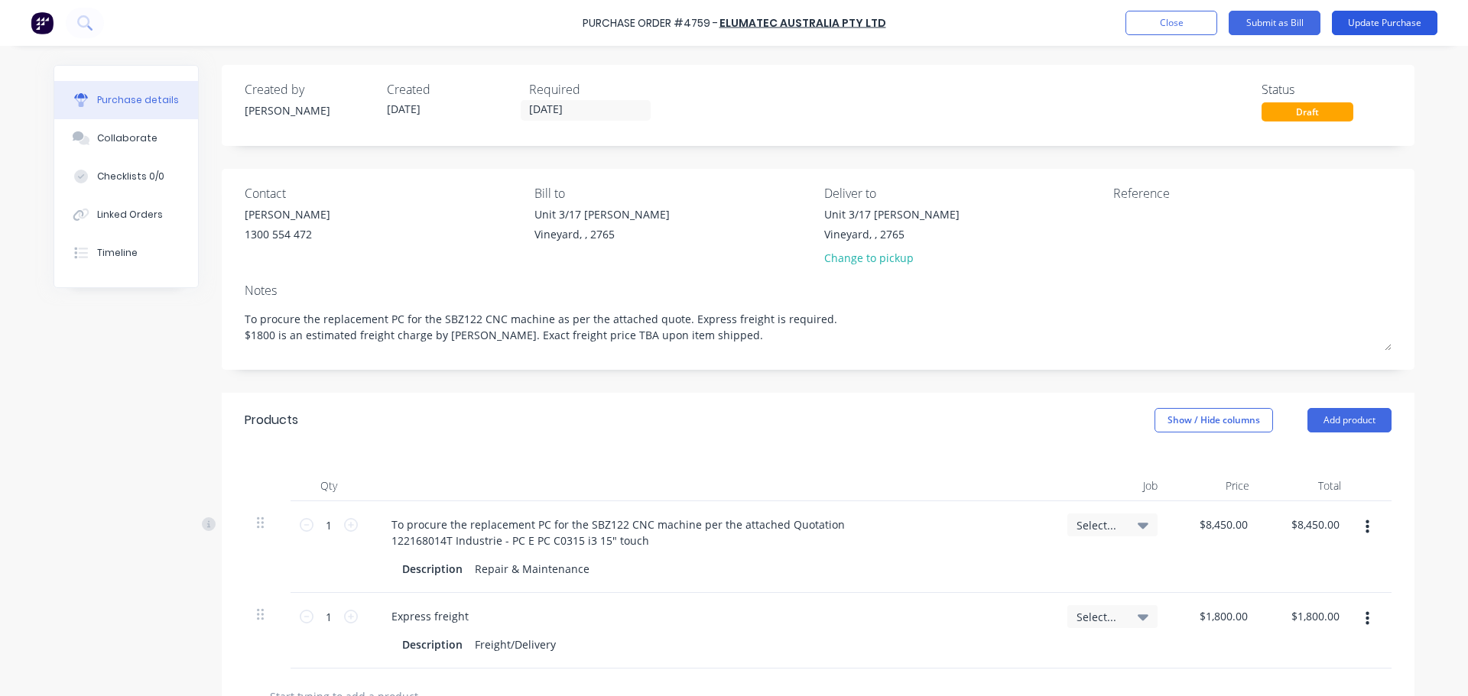
click at [1397, 24] on button "Update Purchase" at bounding box center [1385, 23] width 106 height 24
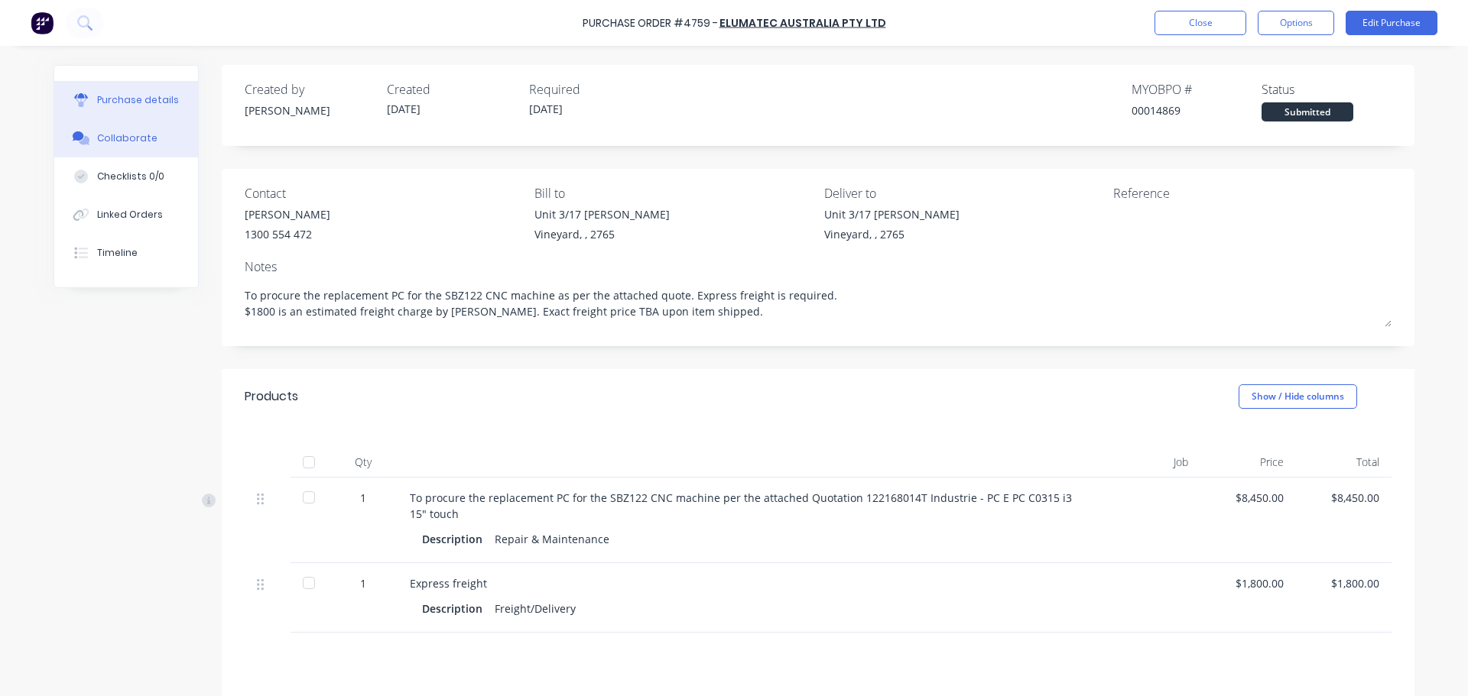
click at [131, 147] on button "Collaborate" at bounding box center [126, 138] width 144 height 38
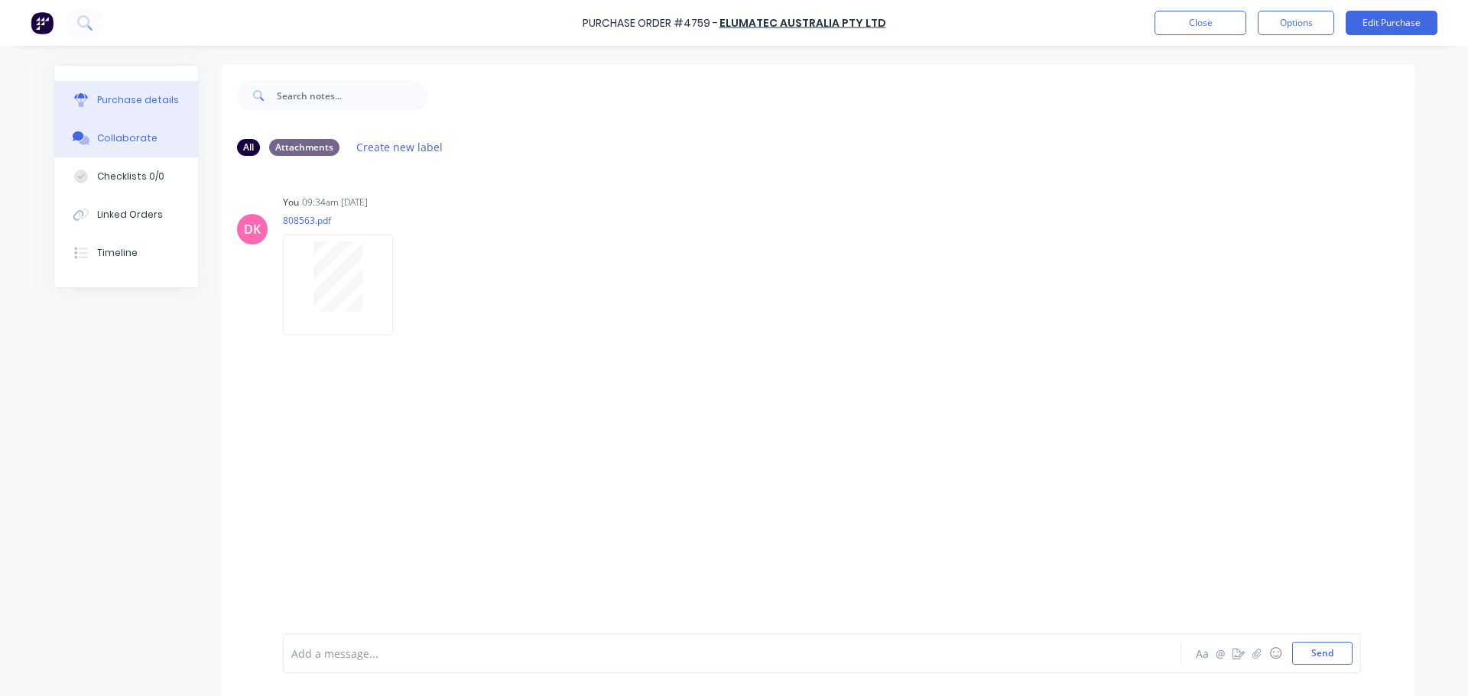
click at [112, 102] on div "Purchase details" at bounding box center [138, 100] width 82 height 14
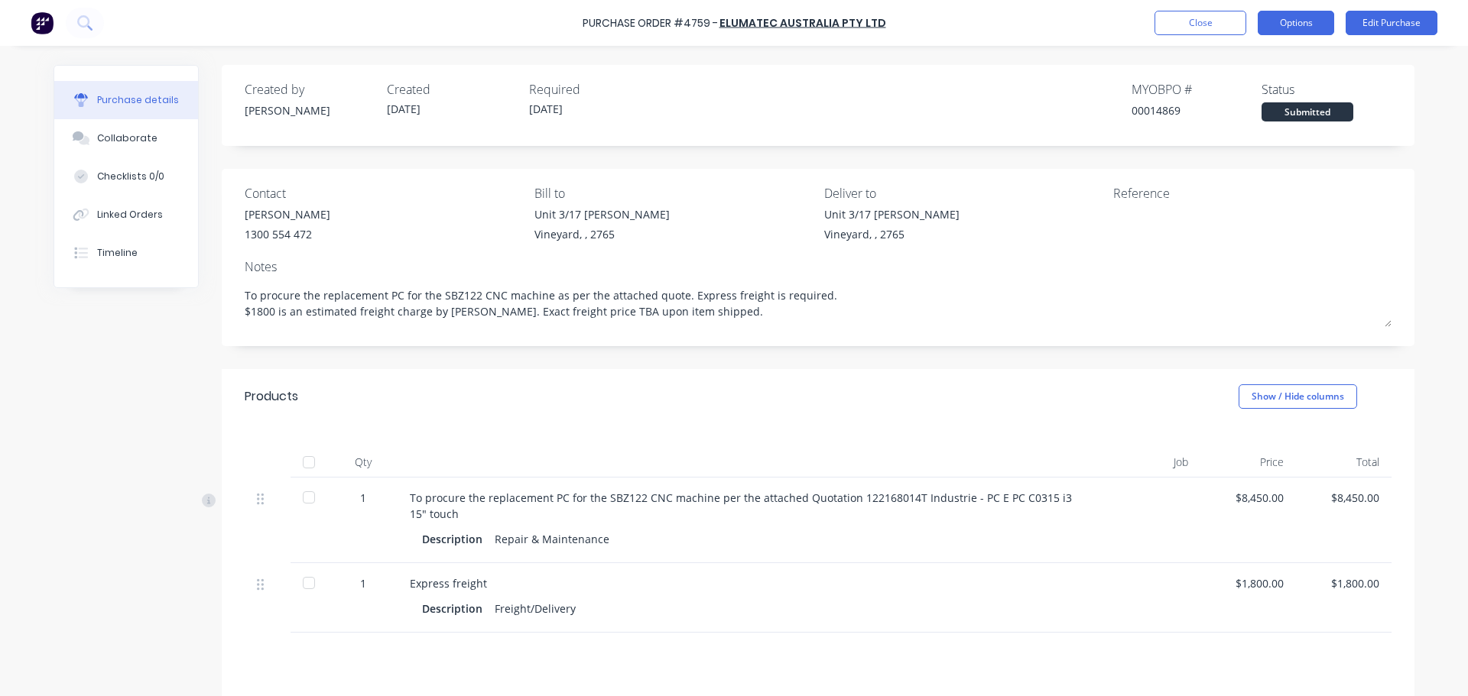
click at [1333, 21] on button "Options" at bounding box center [1296, 23] width 76 height 24
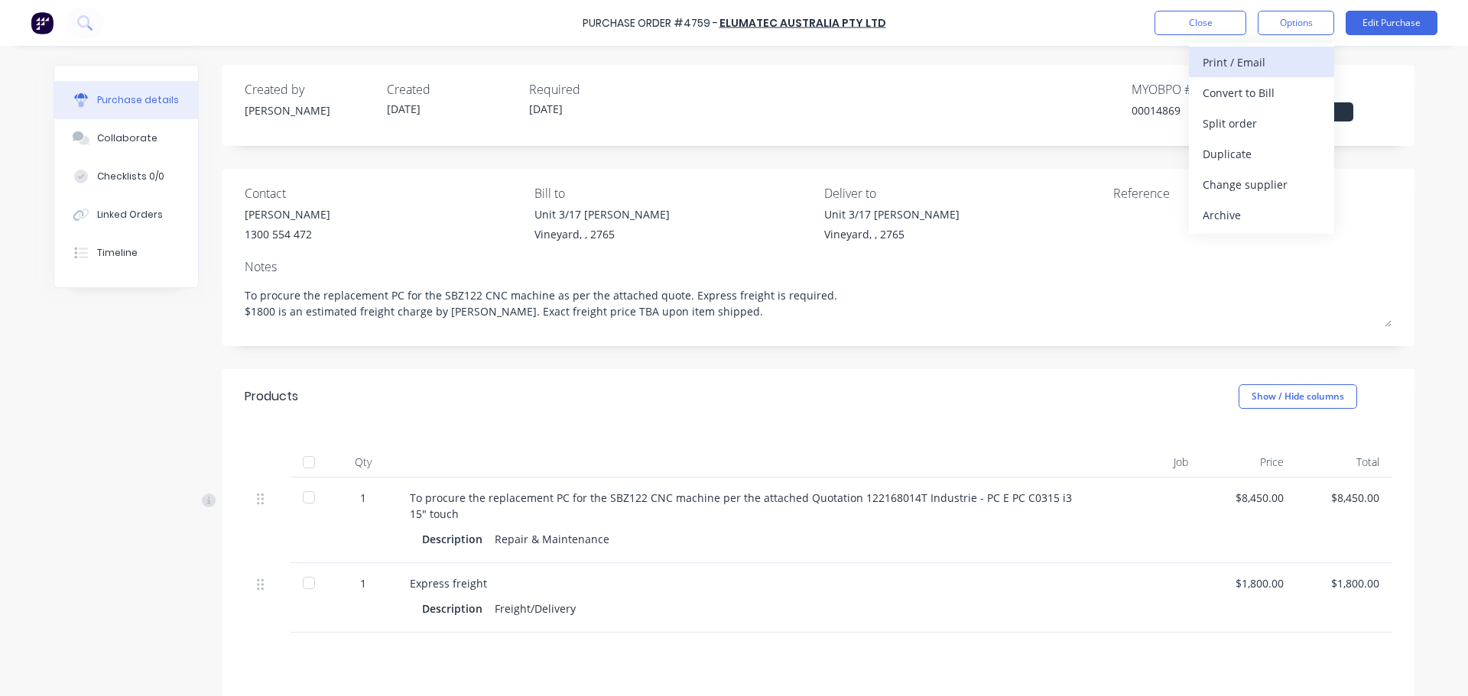
click at [1261, 62] on div "Print / Email" at bounding box center [1262, 62] width 118 height 22
click at [1235, 96] on div "With pricing" at bounding box center [1262, 93] width 118 height 22
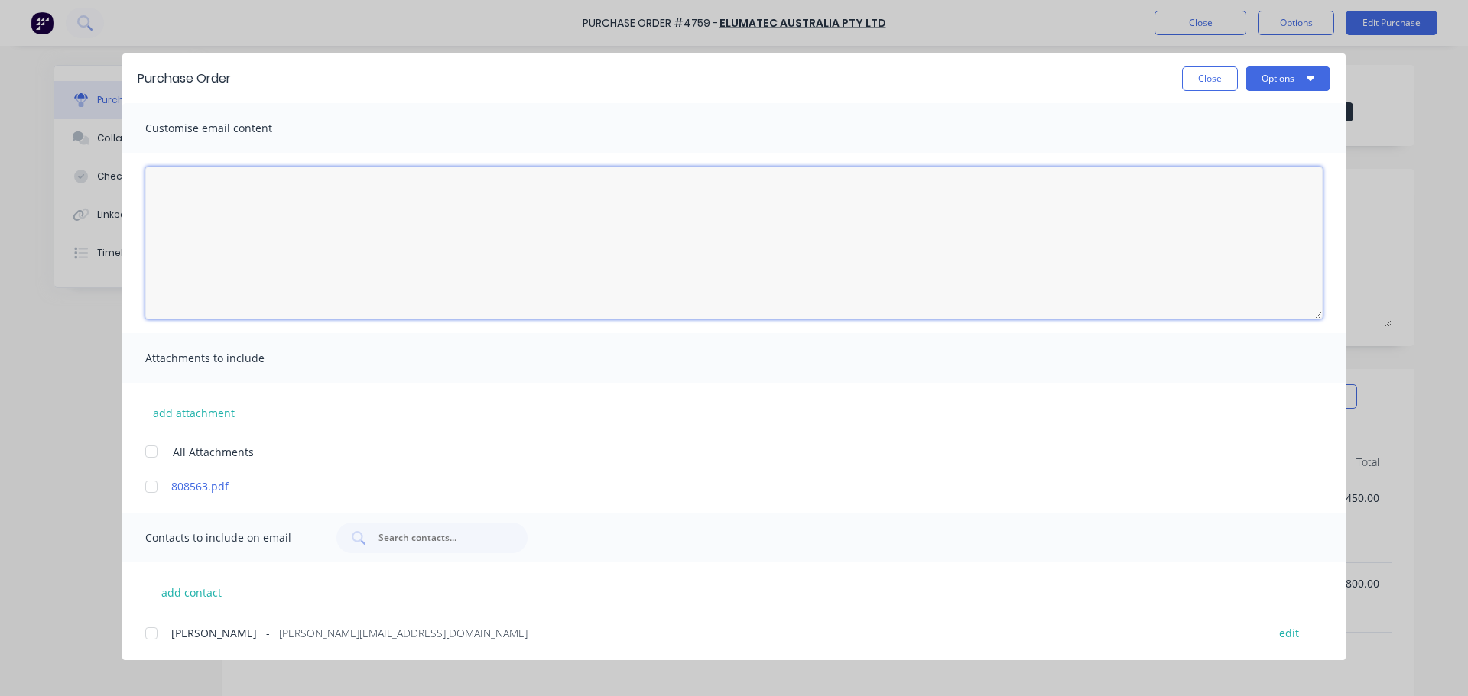
click at [237, 197] on textarea "30/09/25" at bounding box center [733, 243] width 1177 height 153
click at [148, 456] on div at bounding box center [151, 452] width 31 height 31
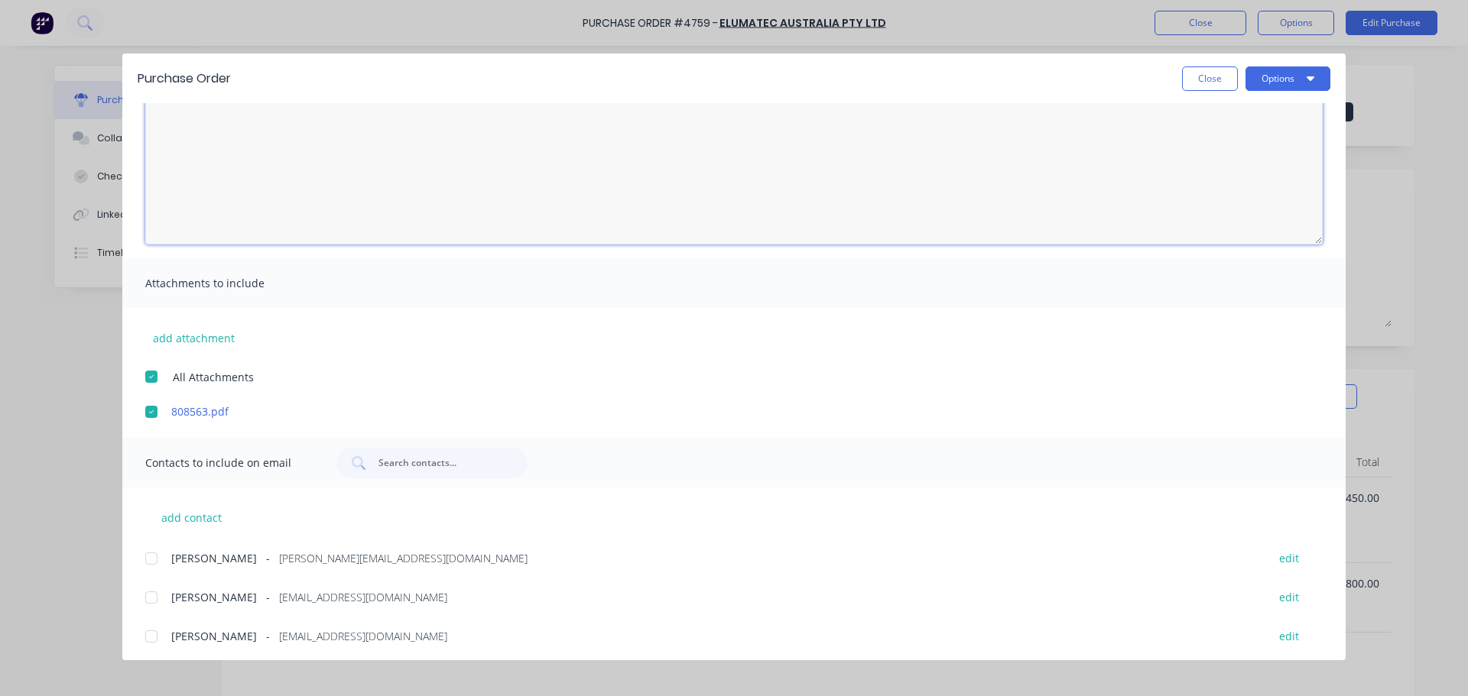
scroll to position [80, 0]
click at [153, 589] on div at bounding box center [151, 593] width 31 height 31
click at [153, 559] on div at bounding box center [151, 554] width 31 height 31
click at [415, 460] on input "text" at bounding box center [440, 458] width 127 height 15
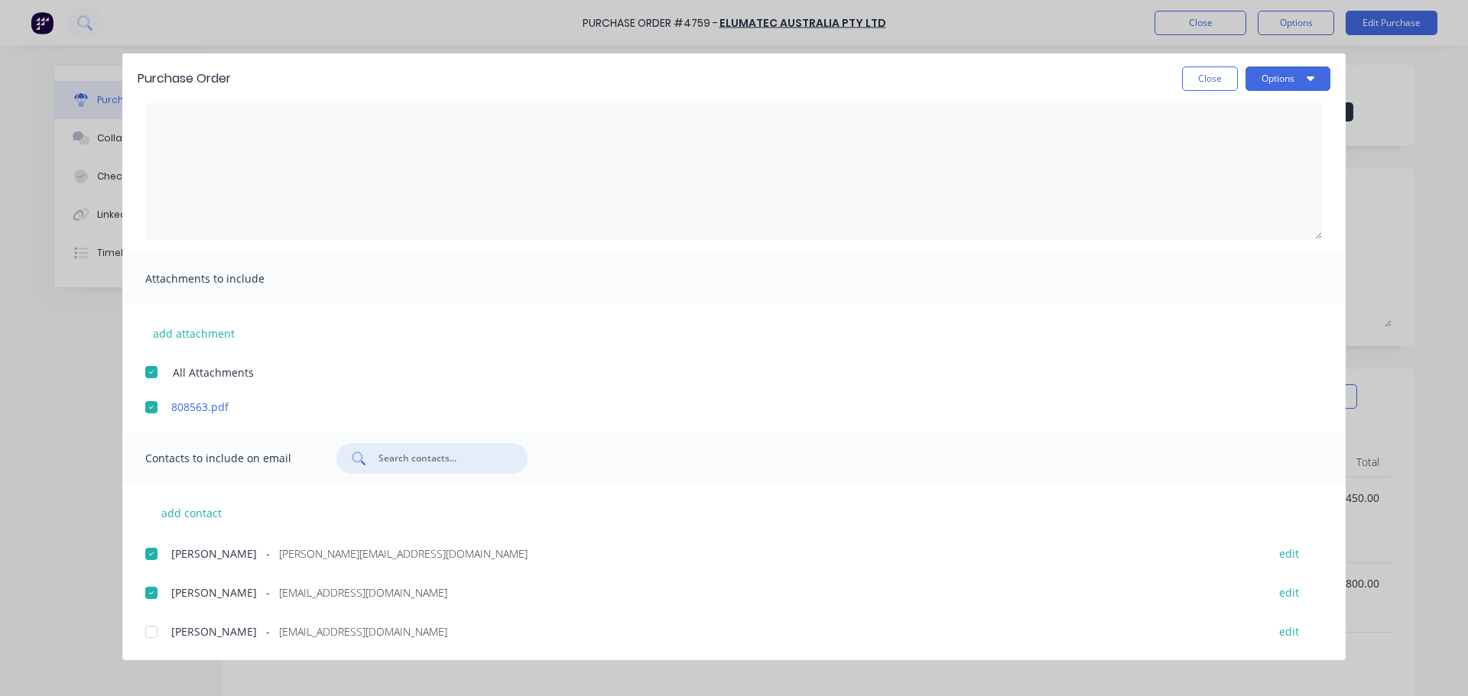
click at [242, 505] on div "add contact Craig Chidgey - craig@archsystem.com.au edit Kathy Saleeby - ksalee…" at bounding box center [733, 562] width 1223 height 159
click at [203, 515] on button "add contact" at bounding box center [191, 513] width 92 height 23
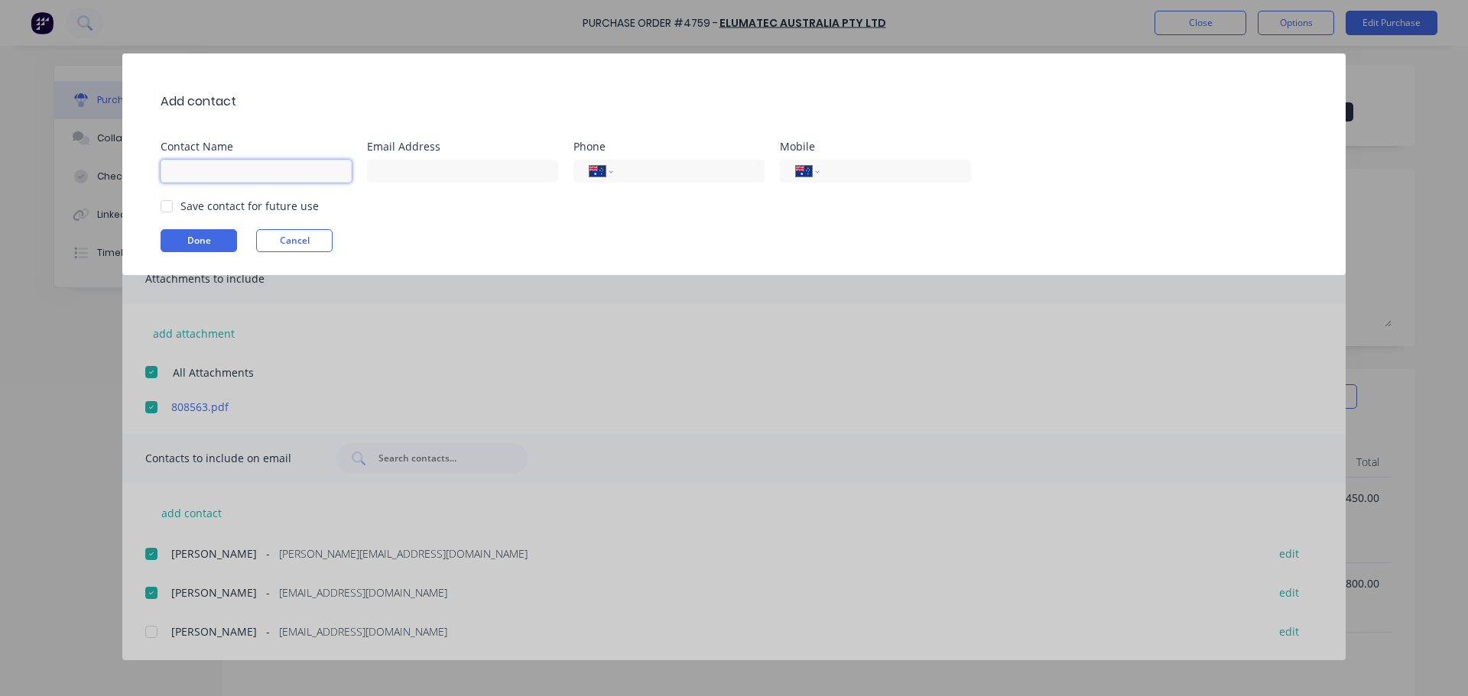
click at [267, 177] on input at bounding box center [256, 171] width 191 height 23
click at [398, 180] on input at bounding box center [462, 171] width 191 height 23
click at [440, 170] on input at bounding box center [462, 171] width 191 height 23
paste input "accounts@archsystem.com.au"
click at [174, 209] on div at bounding box center [166, 206] width 31 height 31
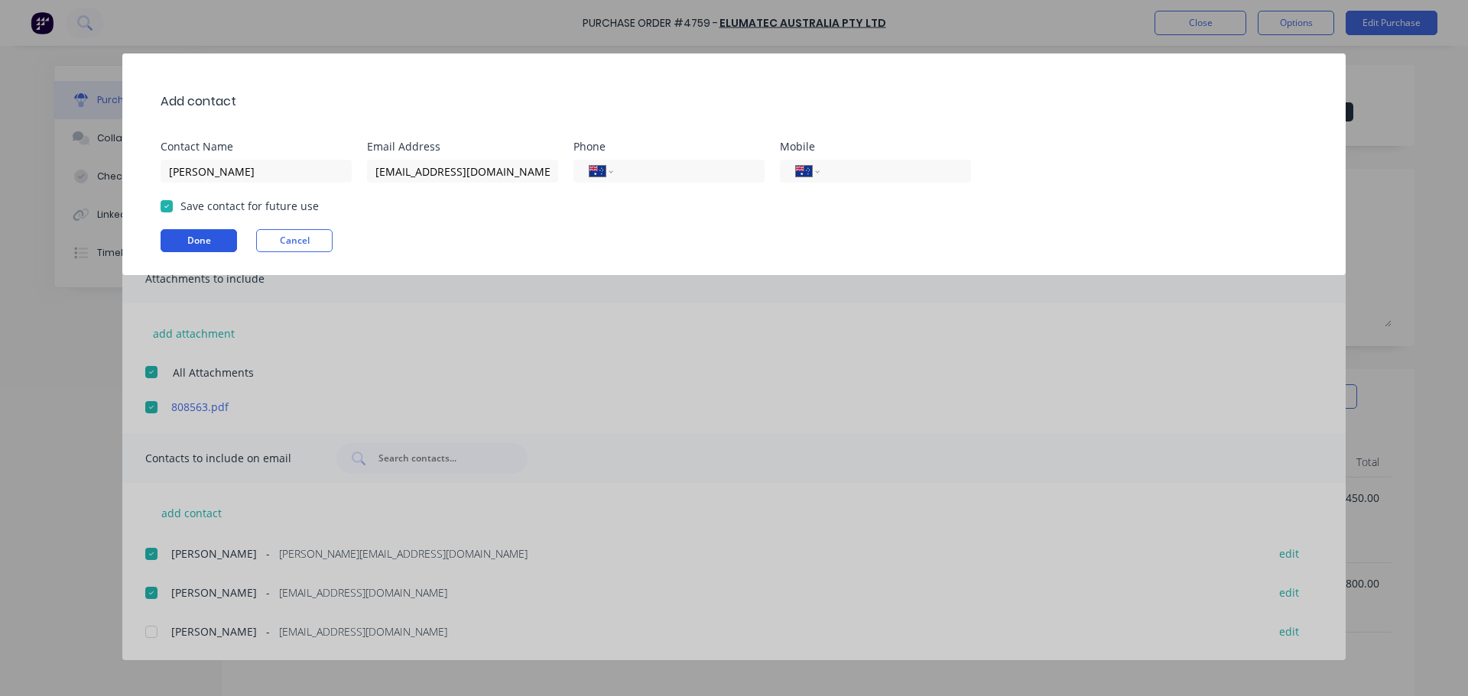
click at [191, 233] on button "Done" at bounding box center [199, 240] width 76 height 23
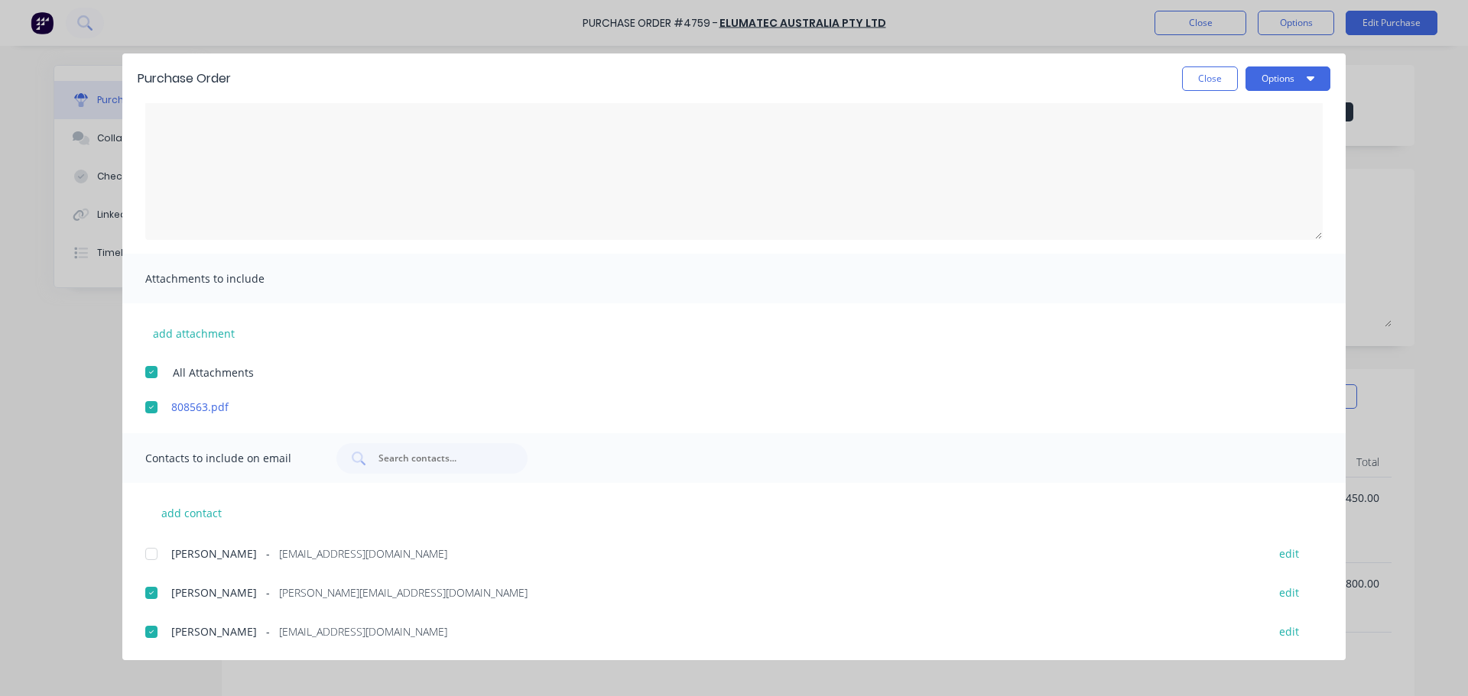
click at [151, 548] on div at bounding box center [151, 554] width 31 height 31
click at [284, 173] on textarea "30/09/25" at bounding box center [733, 163] width 1177 height 153
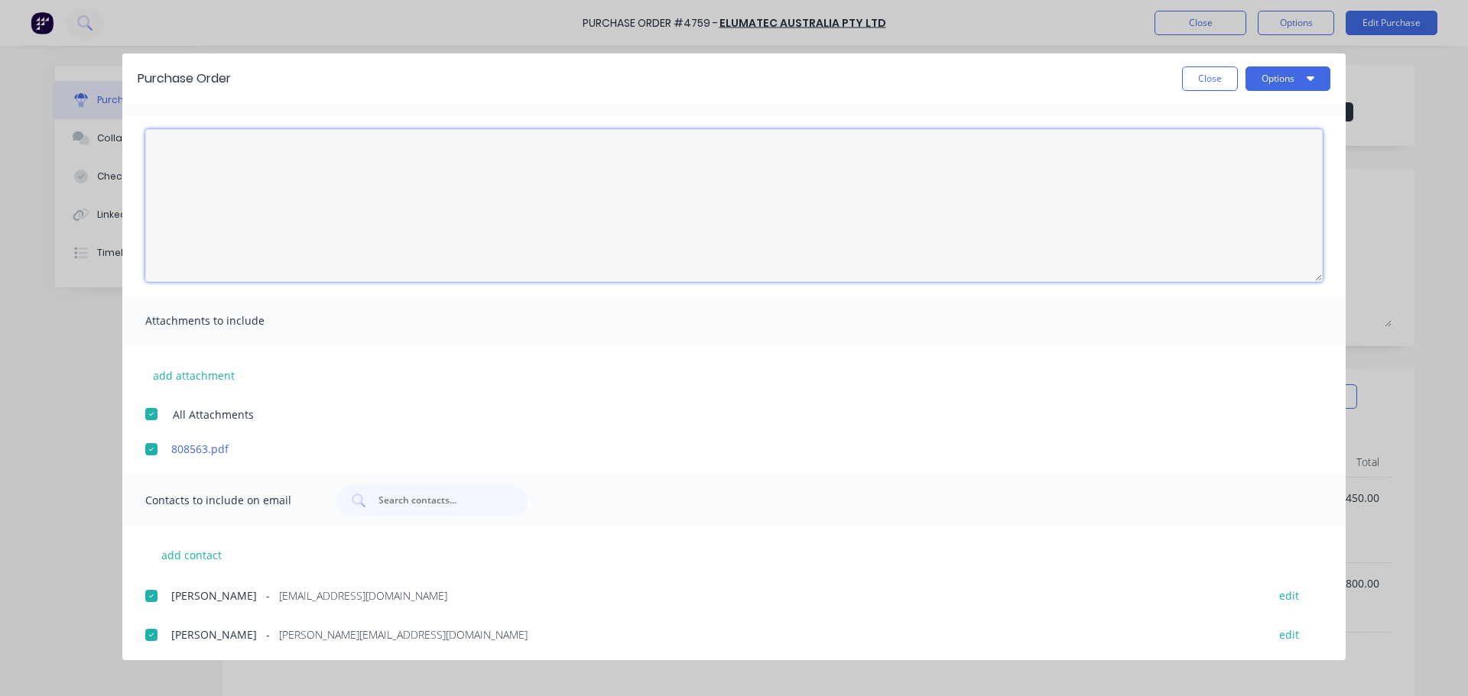
scroll to position [0, 0]
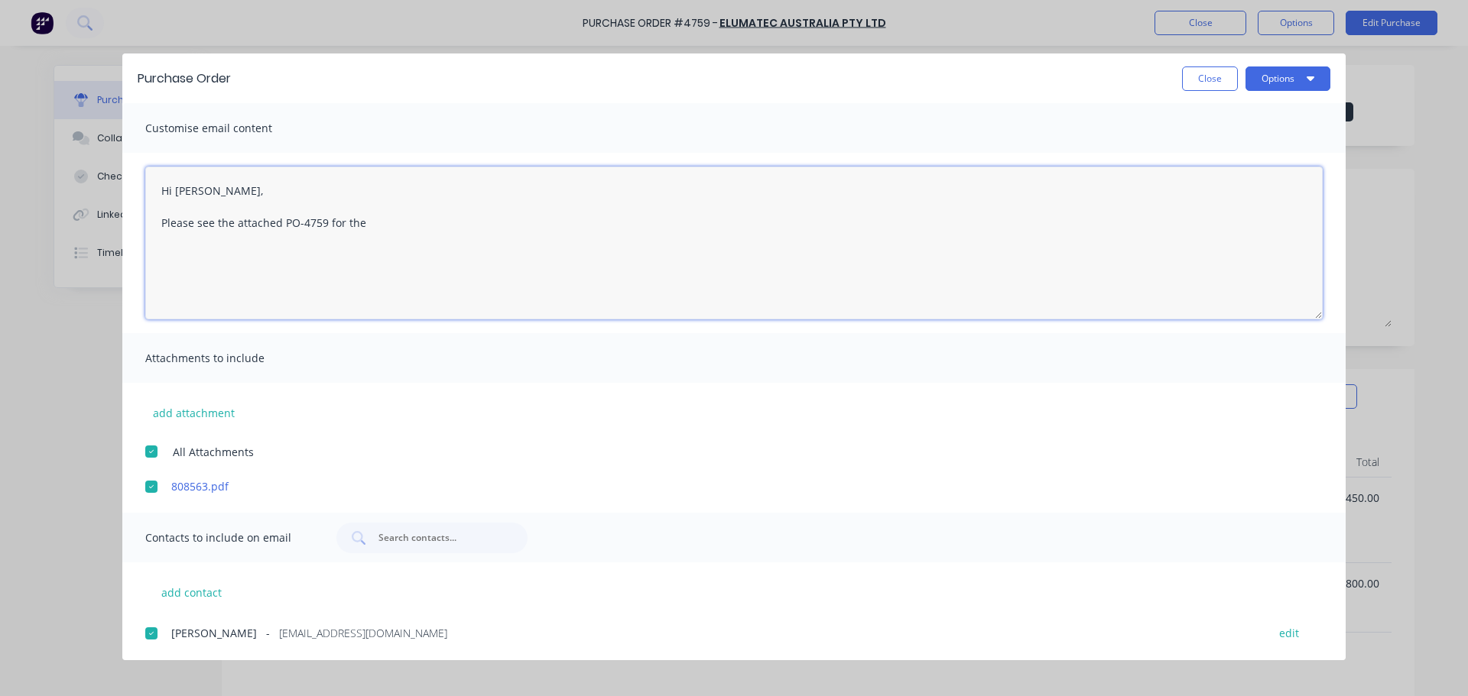
click at [379, 225] on textarea "Hi Kathy, Please see the attached PO-4759 for the" at bounding box center [733, 243] width 1177 height 153
click at [398, 228] on textarea "Hi Kathy, Please see the attached PO-4759 for the proicurement of" at bounding box center [733, 243] width 1177 height 153
click at [385, 220] on textarea "Hi Kathy, Please see the attached PO-4759 for the proicurement of" at bounding box center [733, 243] width 1177 height 153
click at [469, 232] on textarea "Hi Kathy, Please see the attached PO-4759 for the procurement of" at bounding box center [733, 243] width 1177 height 153
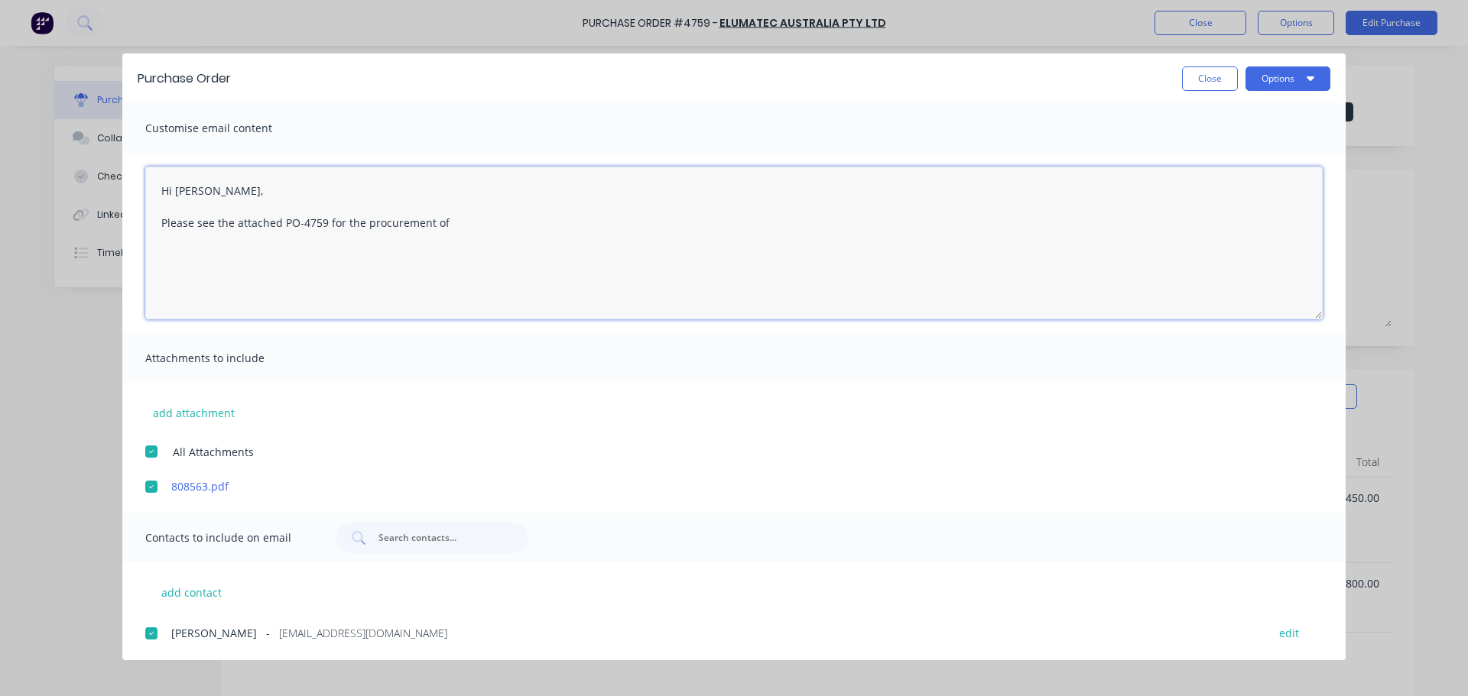
paste textarea "of the replacement PC for the SBZ122 CNC machine"
drag, startPoint x: 451, startPoint y: 229, endPoint x: 472, endPoint y: 238, distance: 22.6
click at [450, 229] on textarea "Hi Kathy, Please see the attached PO-4759 for the procurement of of the replace…" at bounding box center [733, 243] width 1177 height 153
click at [703, 216] on textarea "Hi Kathy, Please see the attached PO-4759 for the procurement of the replacemen…" at bounding box center [733, 243] width 1177 height 153
click at [188, 240] on textarea "Hi Kathy, Please see the attached PO-4759 for the procurement of the replacemen…" at bounding box center [733, 243] width 1177 height 153
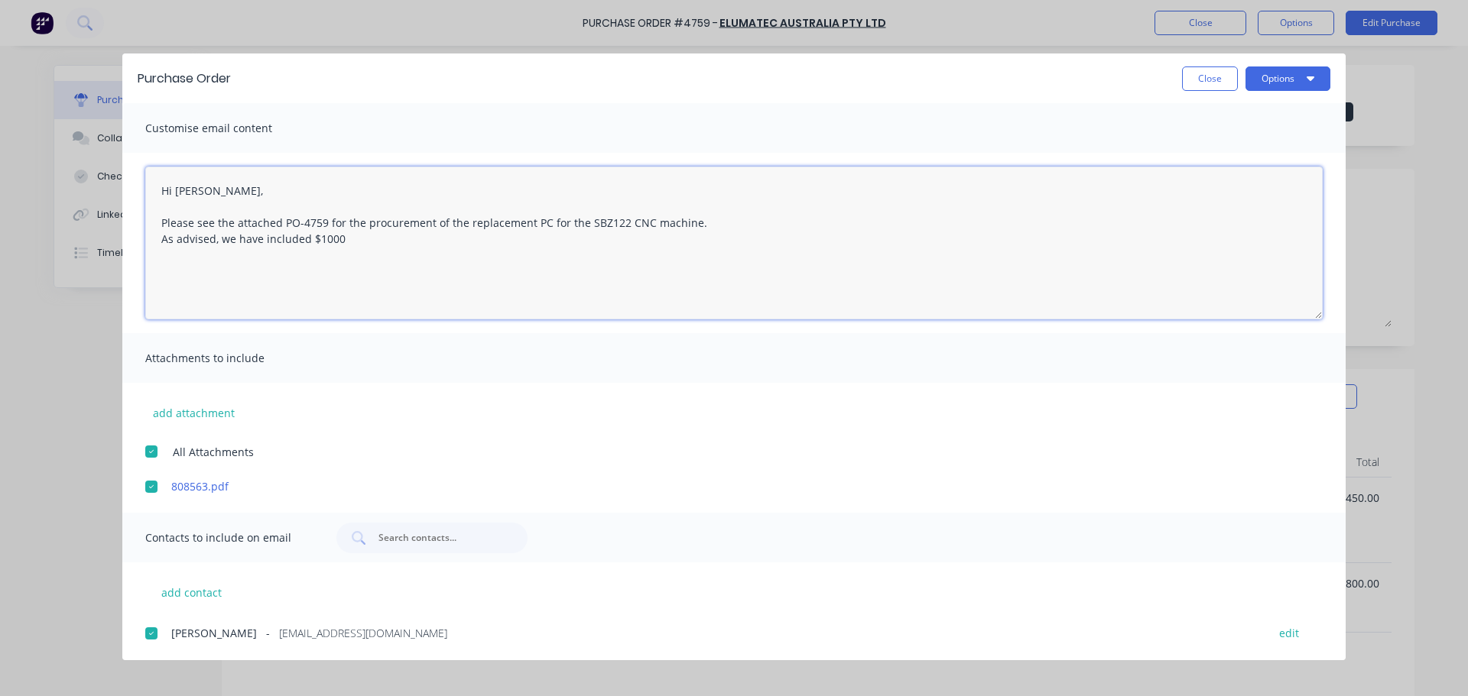
click at [188, 240] on textarea "Hi Kathy, Please see the attached PO-4759 for the procurement of the replacemen…" at bounding box center [733, 243] width 1177 height 153
click at [422, 240] on textarea "Hi Kathy, Please see the attached PO-4759 for the procurement of the replacemen…" at bounding box center [733, 243] width 1177 height 153
click at [362, 238] on textarea "Hi Kathy, Please see the attached PO-4759 for the procurement of the replacemen…" at bounding box center [733, 243] width 1177 height 153
click at [577, 241] on textarea "Hi Kathy, Please see the attached PO-4759 for the procurement of the replacemen…" at bounding box center [733, 243] width 1177 height 153
click at [637, 237] on textarea "Hi Kathy, Please see the attached PO-4759 for the procurement of the replacemen…" at bounding box center [733, 243] width 1177 height 153
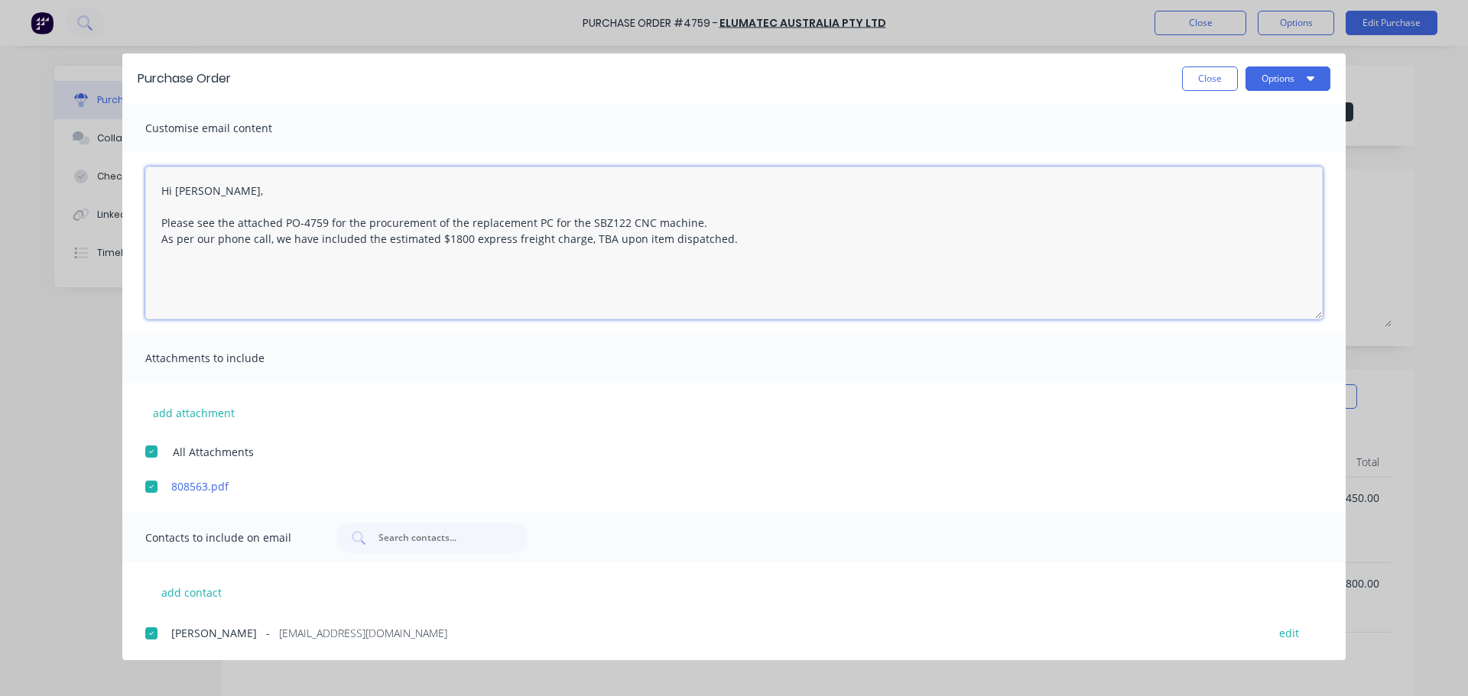
click at [735, 245] on textarea "Hi Kathy, Please see the attached PO-4759 for the procurement of the replacemen…" at bounding box center [733, 243] width 1177 height 153
drag, startPoint x: 843, startPoint y: 73, endPoint x: 830, endPoint y: 242, distance: 170.2
click at [830, 242] on div "Purchase Order Close Options Customise email content Hi Kathy, Please see the a…" at bounding box center [733, 357] width 1223 height 607
click at [802, 86] on div "Close Options" at bounding box center [788, 79] width 1084 height 24
click at [1307, 83] on icon "button" at bounding box center [1311, 78] width 8 height 12
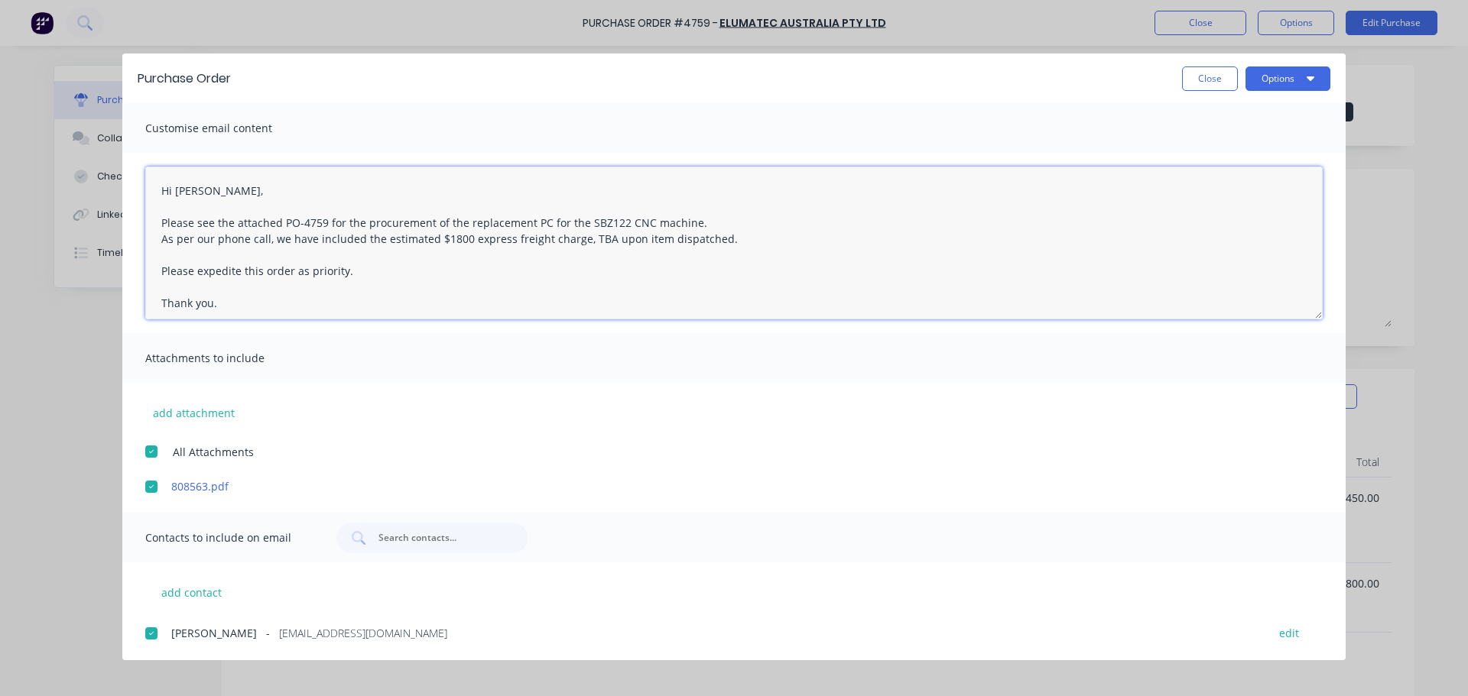
click at [274, 243] on textarea "Hi Kathy, Please see the attached PO-4759 for the procurement of the replacemen…" at bounding box center [733, 243] width 1177 height 153
click at [275, 243] on textarea "Hi Kathy, Please see the attached PO-4759 for the procurement of the replacemen…" at bounding box center [733, 243] width 1177 height 153
click at [1294, 83] on button "Options" at bounding box center [1287, 79] width 85 height 24
click at [1232, 173] on div "Email" at bounding box center [1258, 178] width 118 height 22
click at [151, 459] on div at bounding box center [151, 452] width 31 height 31
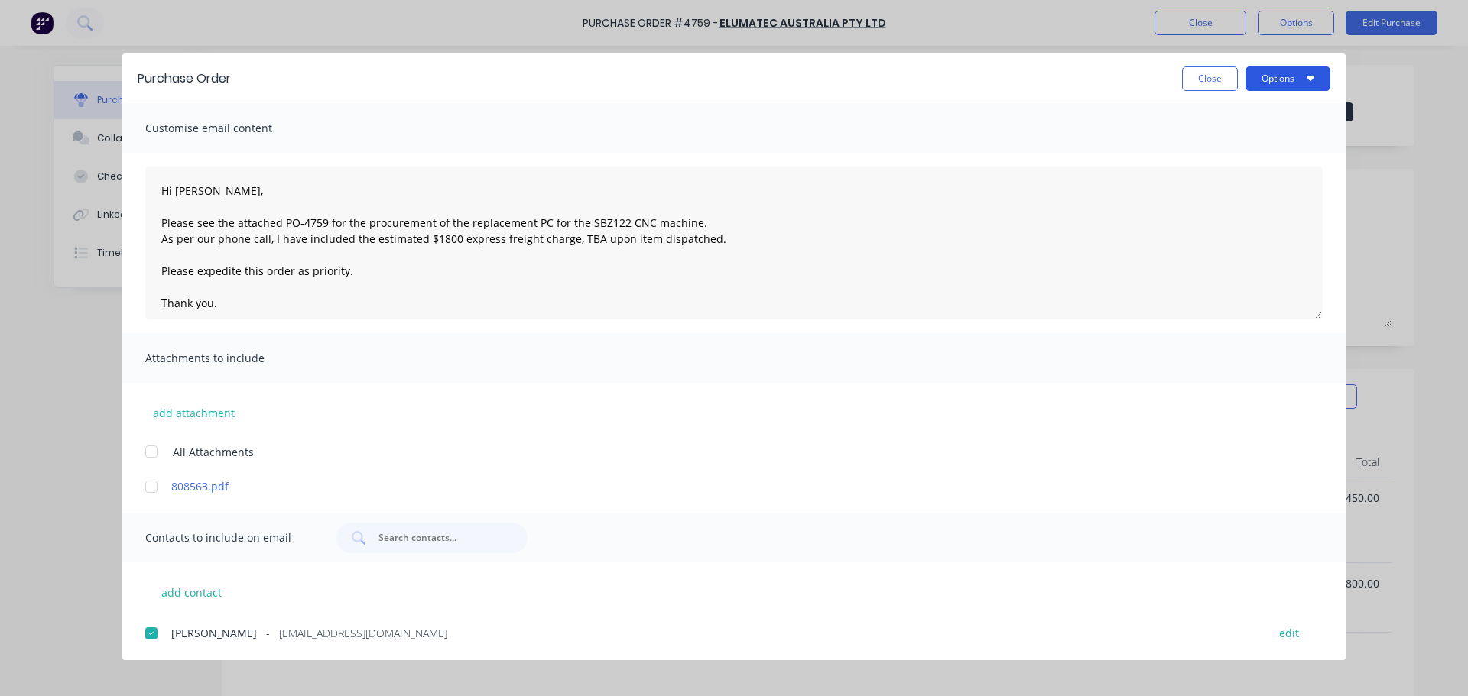
click at [1297, 79] on button "Options" at bounding box center [1287, 79] width 85 height 24
click at [1261, 153] on div "Print" at bounding box center [1258, 148] width 118 height 22
click at [1294, 86] on button "Options" at bounding box center [1287, 79] width 85 height 24
click at [1223, 157] on div "Print" at bounding box center [1258, 148] width 118 height 22
click at [1222, 84] on button "Close" at bounding box center [1210, 79] width 56 height 24
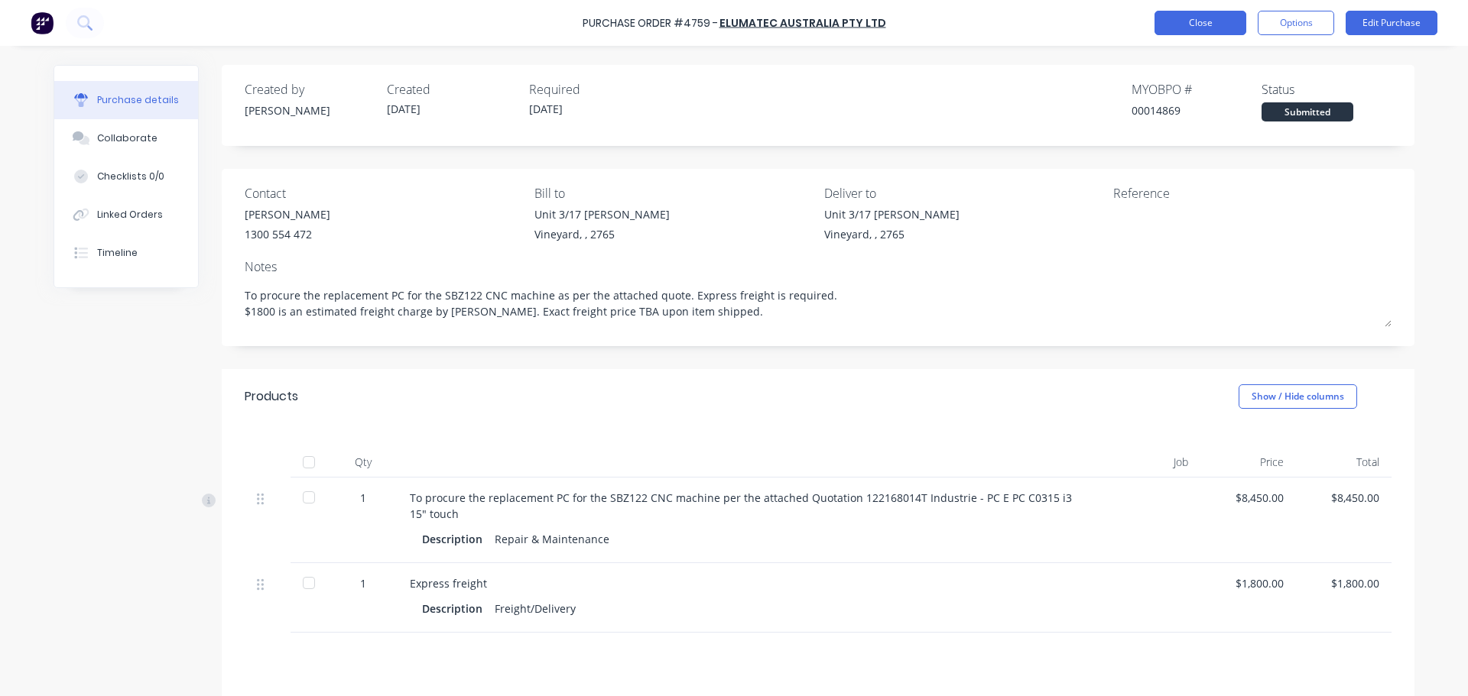
click at [1237, 24] on button "Close" at bounding box center [1200, 23] width 92 height 24
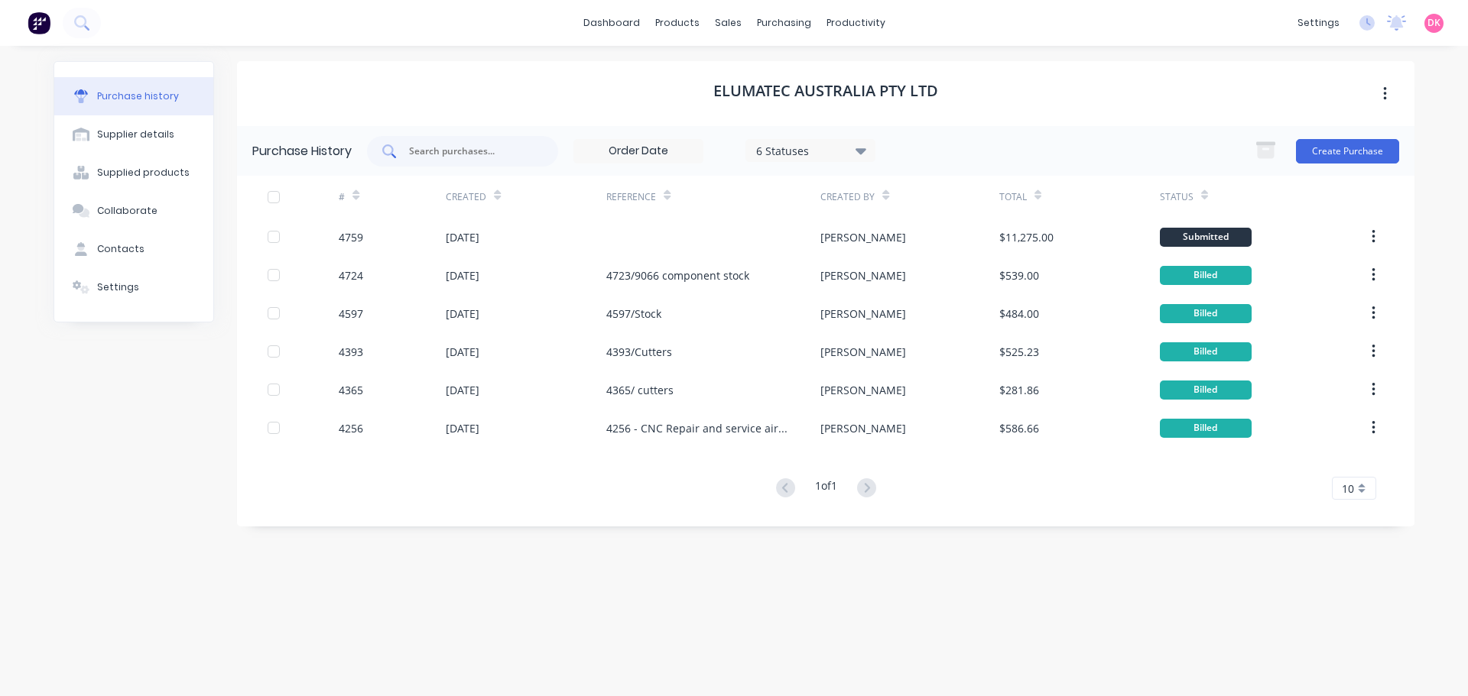
click at [508, 149] on input "text" at bounding box center [470, 151] width 127 height 15
click at [804, 76] on div "Purchase Orders" at bounding box center [833, 74] width 81 height 14
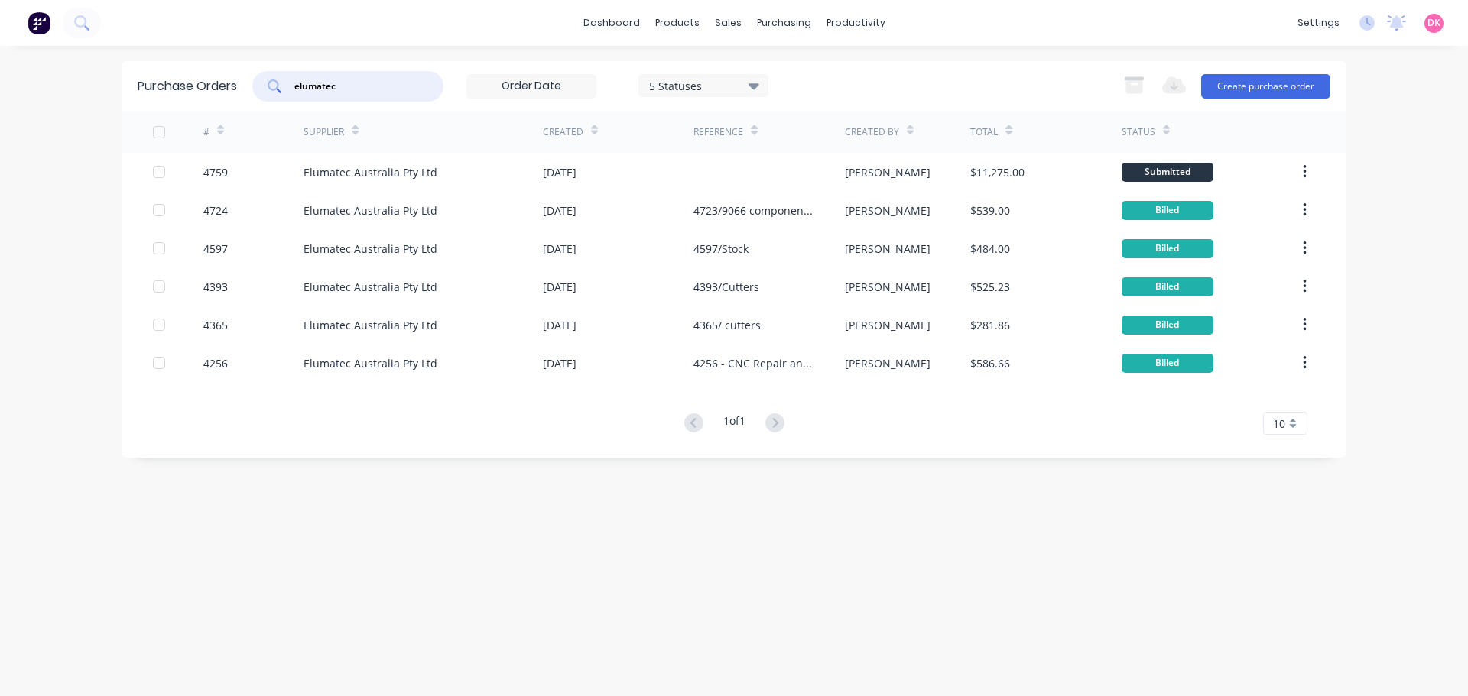
drag, startPoint x: 369, startPoint y: 83, endPoint x: 74, endPoint y: 105, distance: 295.9
click at [74, 105] on div "dashboard products sales purchasing productivity dashboard products Product Cat…" at bounding box center [734, 348] width 1468 height 696
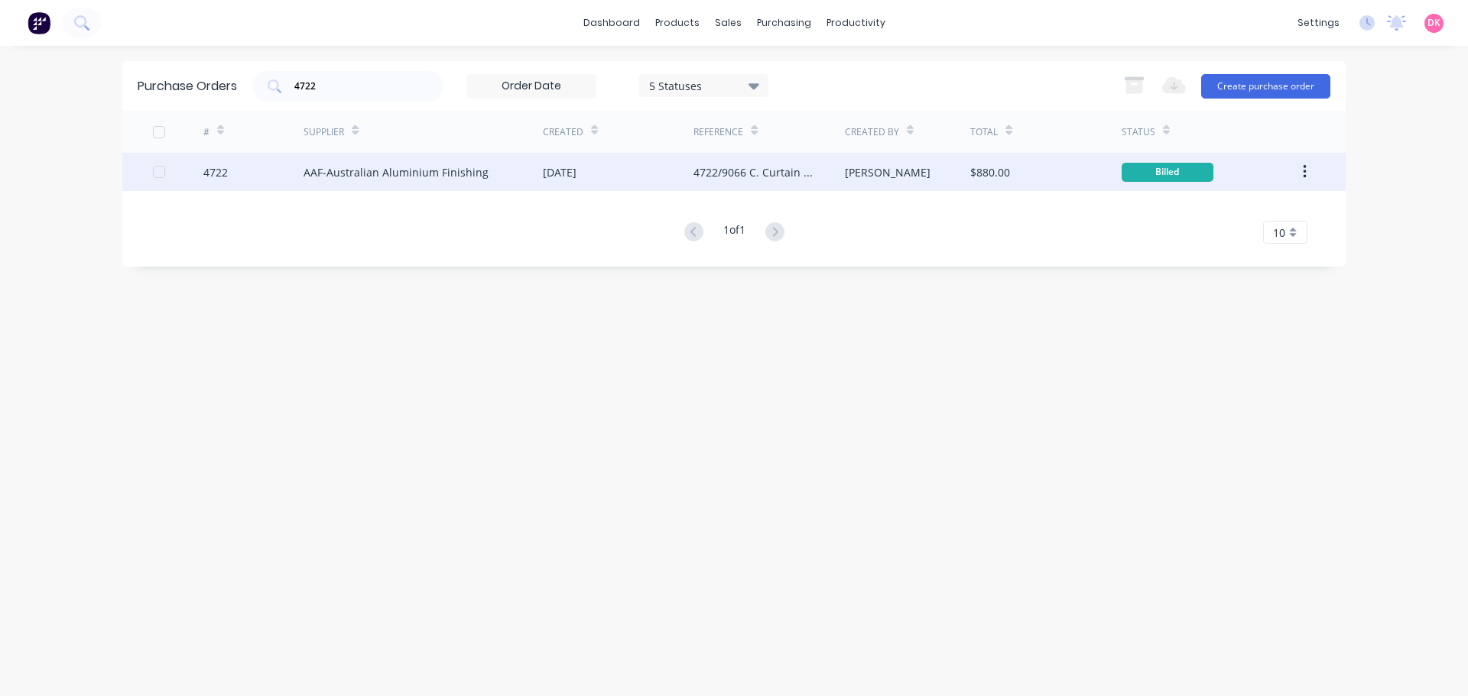
click at [392, 157] on div "AAF-Australian Aluminium Finishing" at bounding box center [423, 172] width 239 height 38
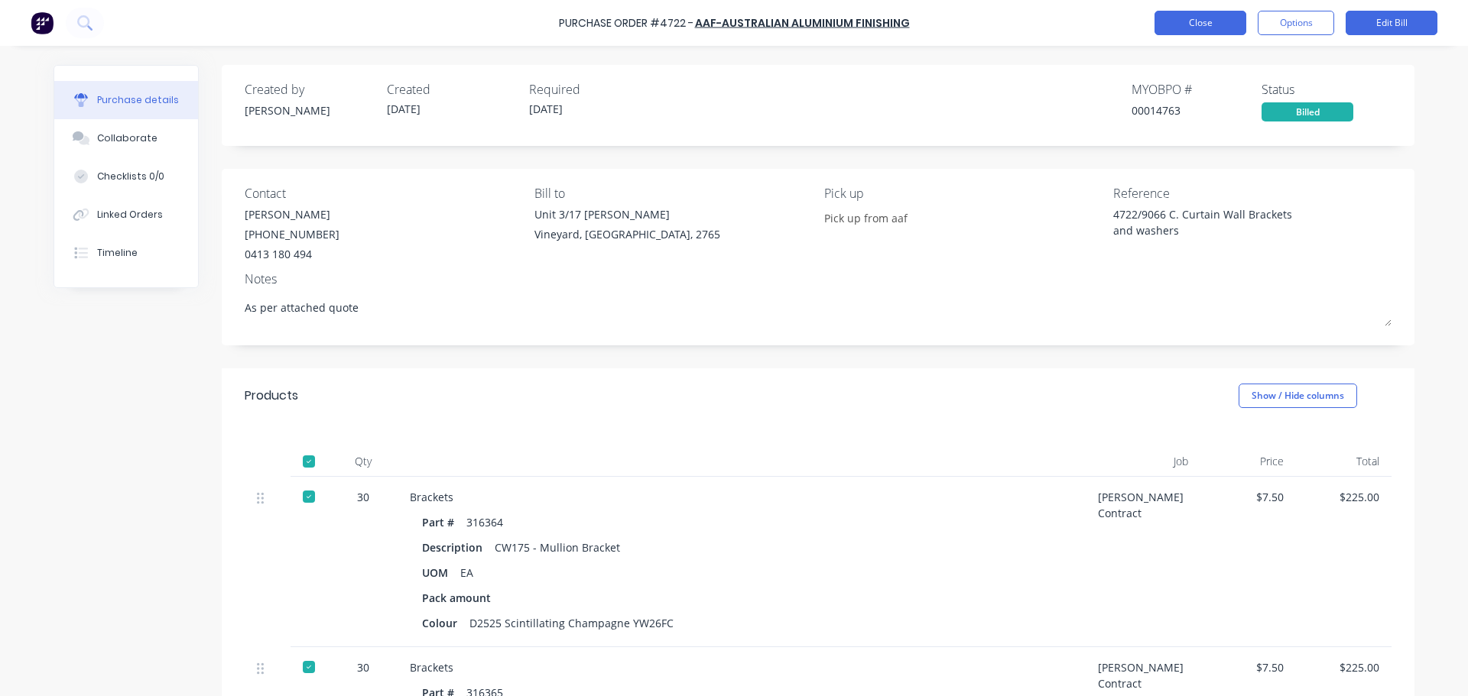
click at [1176, 28] on button "Close" at bounding box center [1200, 23] width 92 height 24
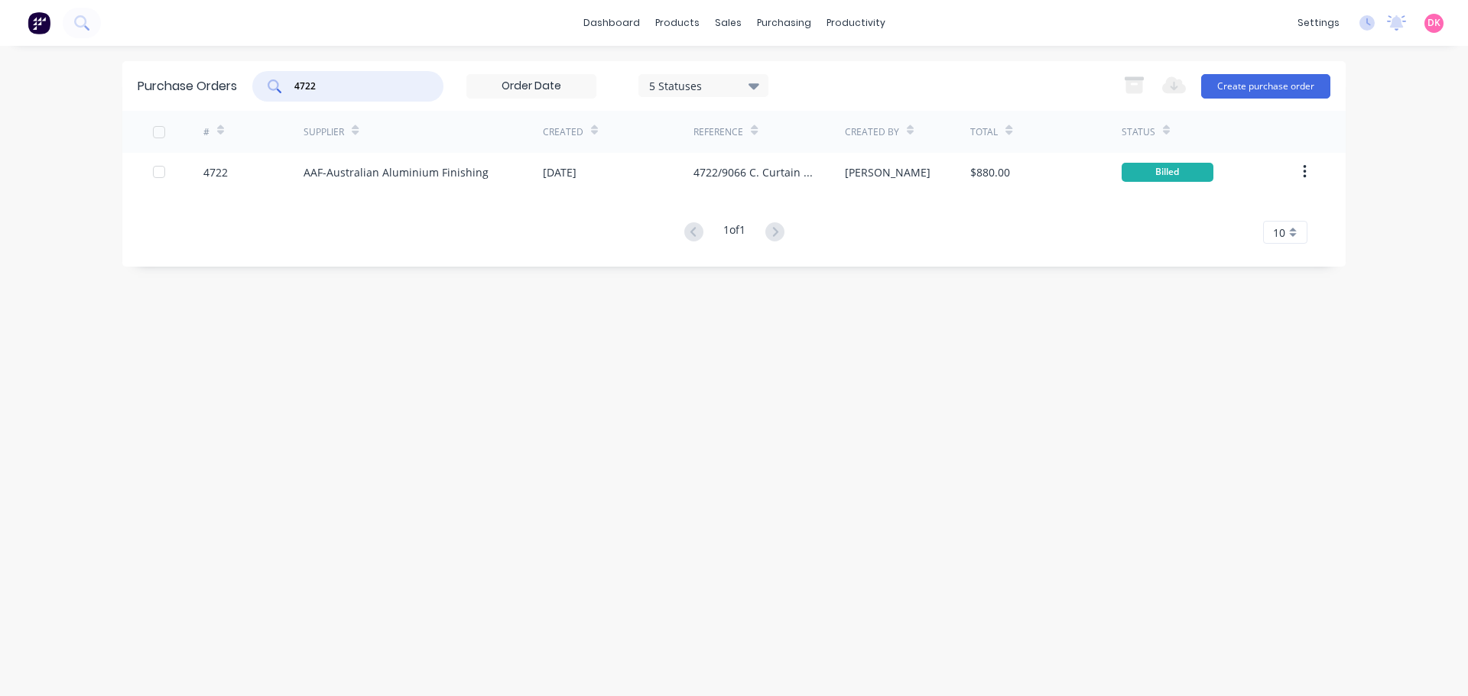
click at [363, 83] on input "4722" at bounding box center [356, 86] width 127 height 15
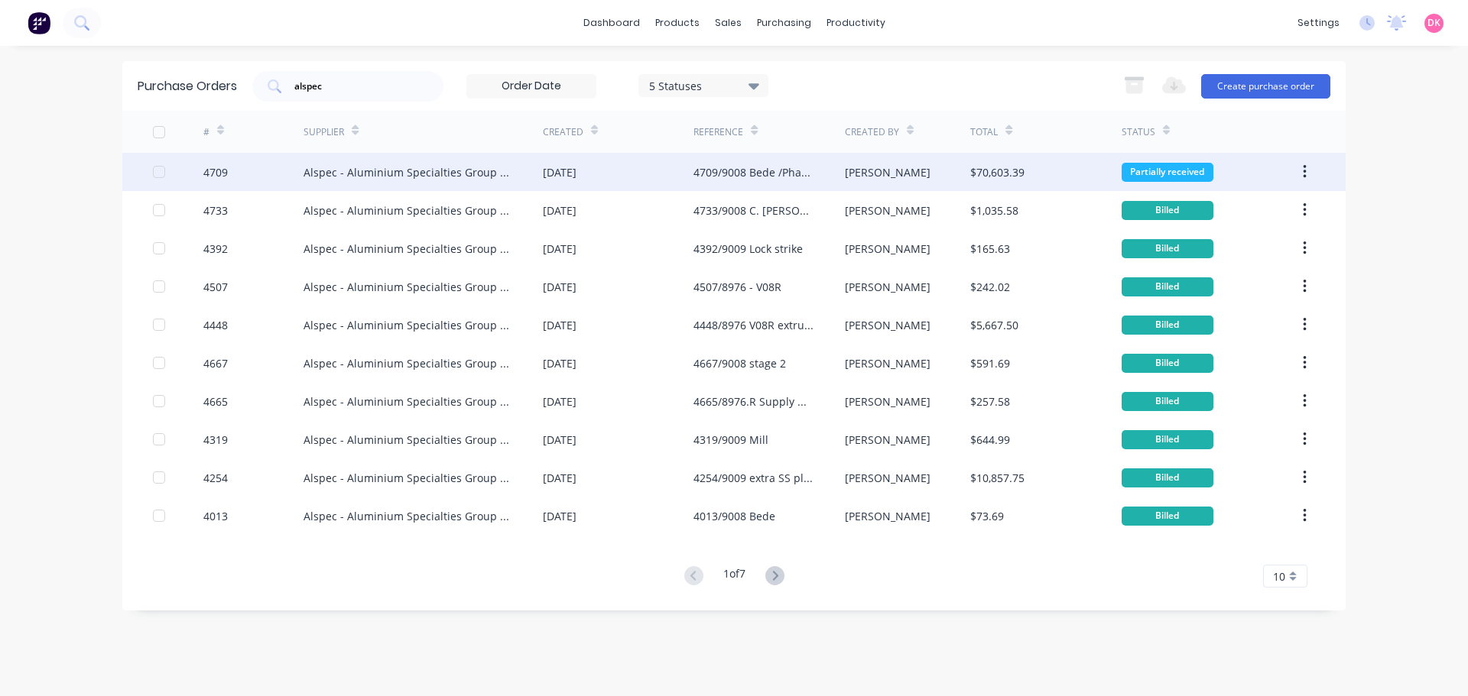
click at [446, 186] on div "Alspec - Aluminium Specialties Group Pty Ltd" at bounding box center [423, 172] width 239 height 38
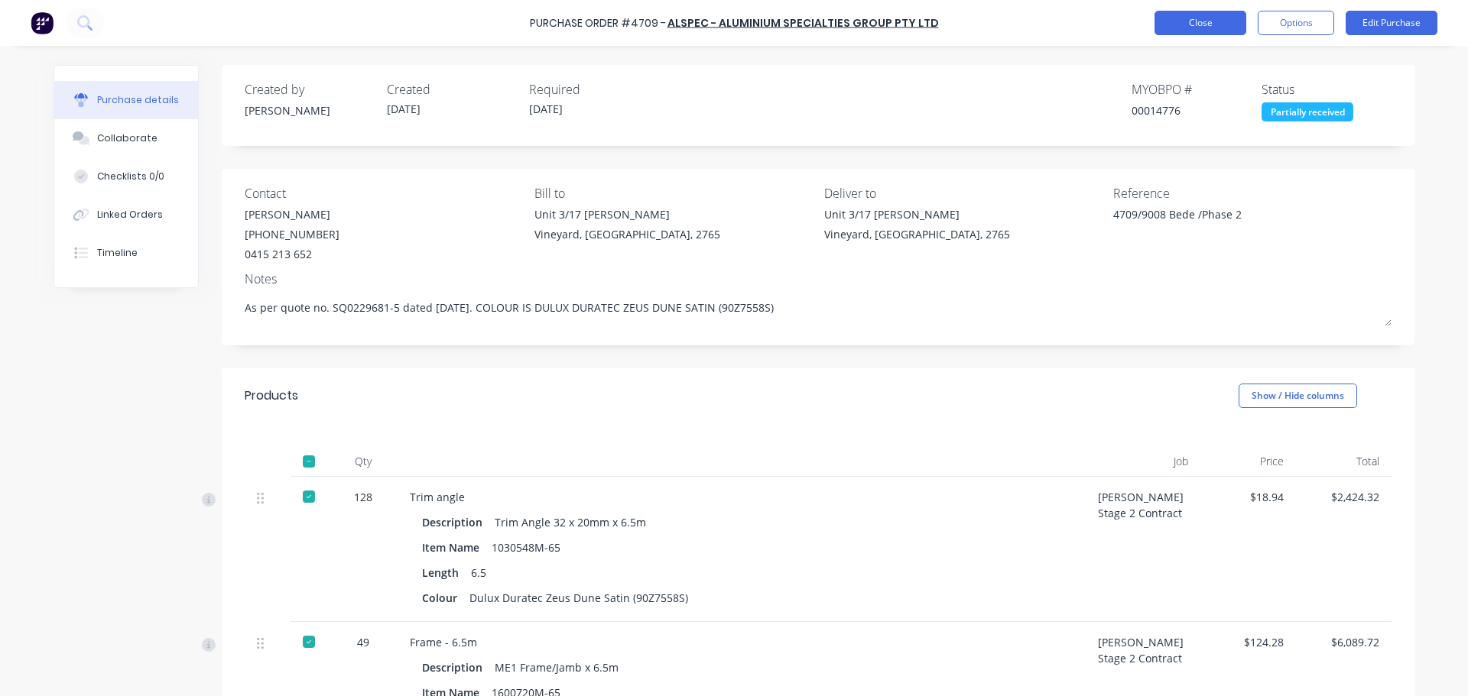
click at [1193, 30] on button "Close" at bounding box center [1200, 23] width 92 height 24
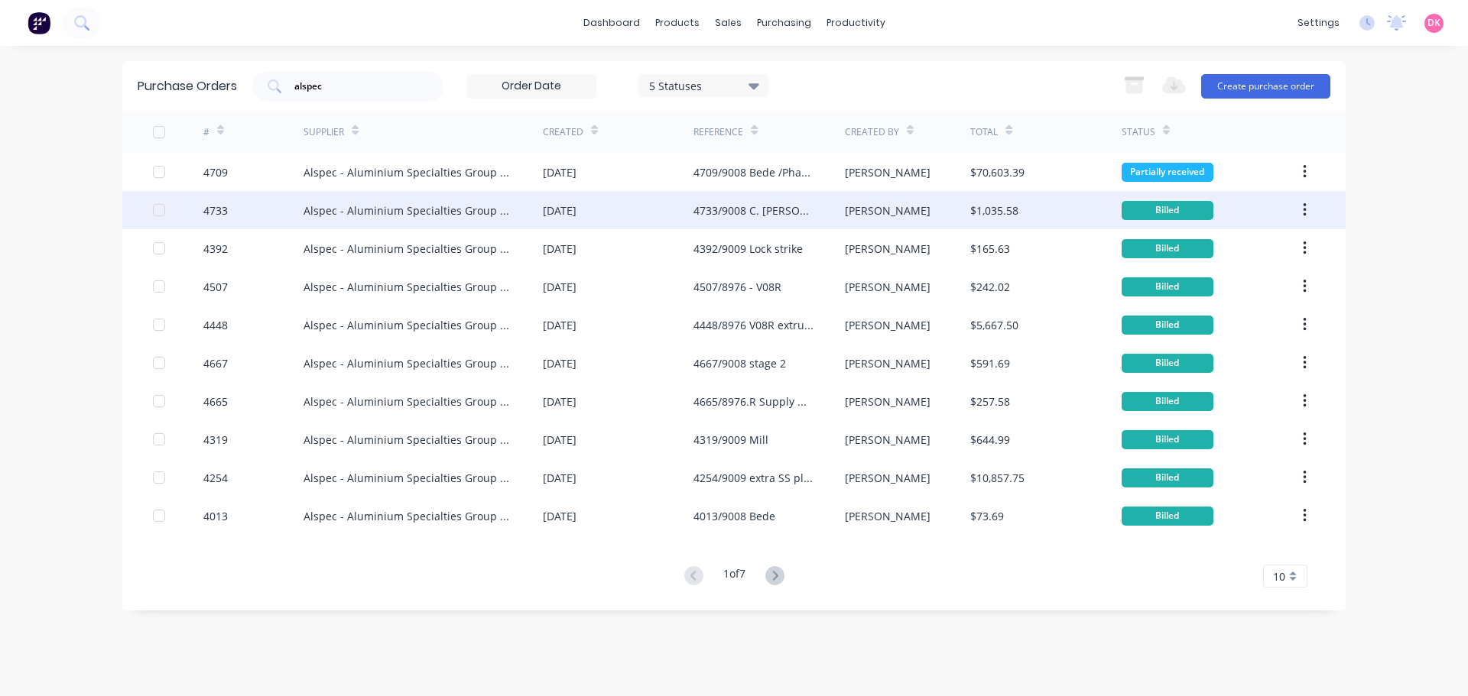
click at [386, 209] on div "Alspec - Aluminium Specialties Group Pty Ltd" at bounding box center [408, 211] width 209 height 16
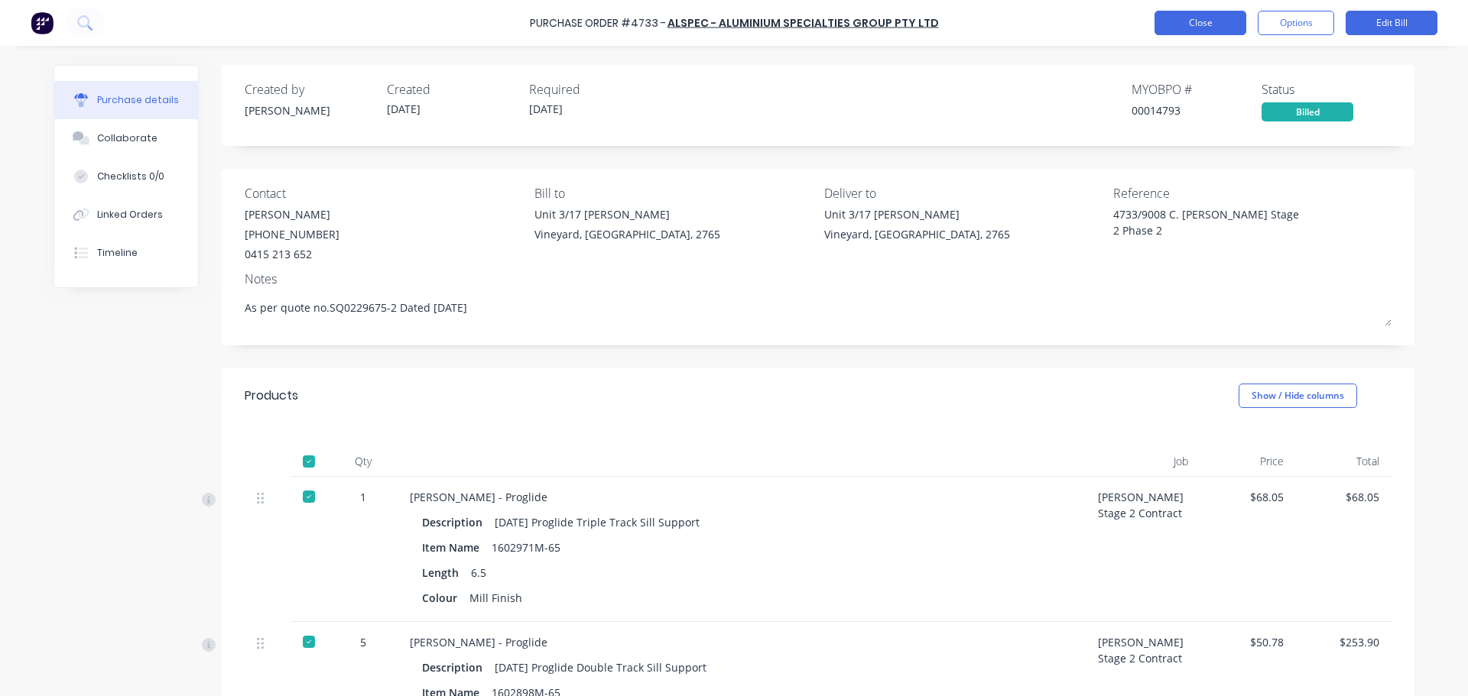
click at [1213, 33] on button "Close" at bounding box center [1200, 23] width 92 height 24
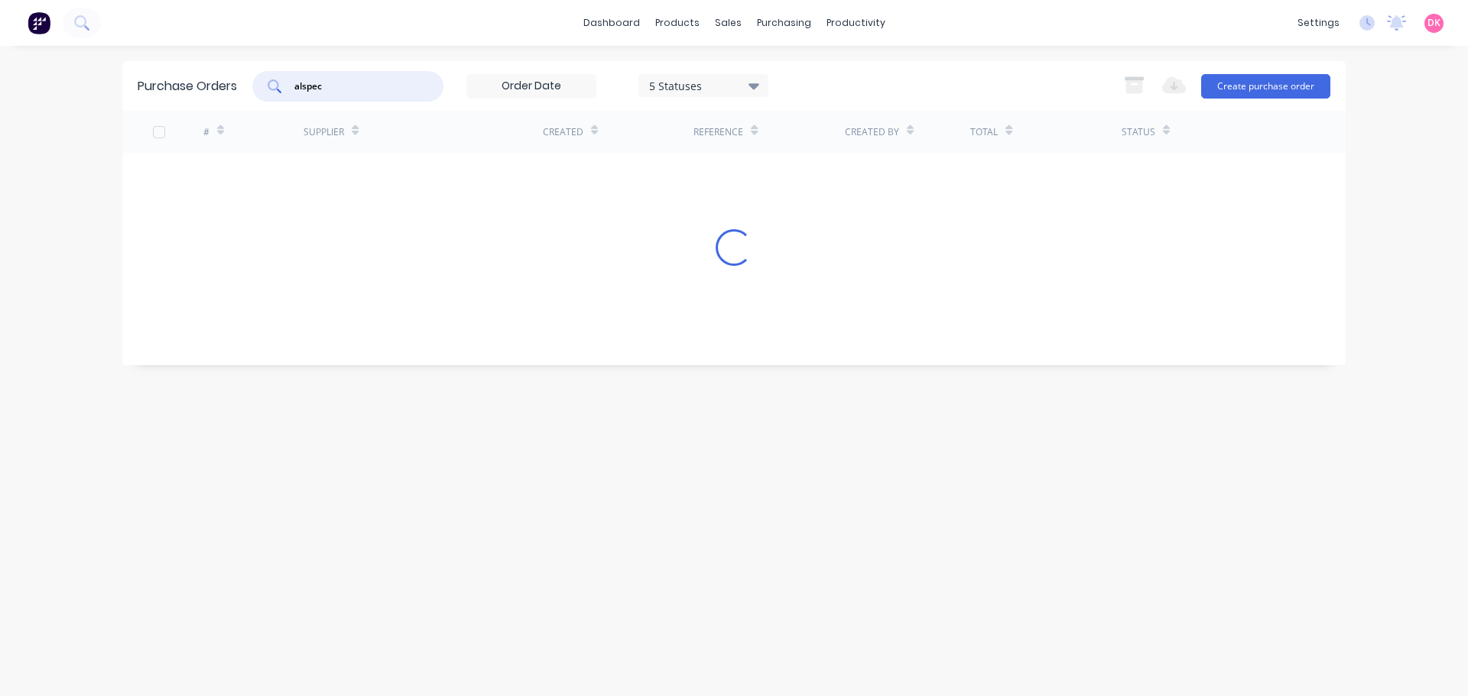
drag, startPoint x: 365, startPoint y: 88, endPoint x: -37, endPoint y: 54, distance: 402.8
click at [0, 54] on html "dashboard products sales purchasing productivity dashboard products Product Cat…" at bounding box center [734, 348] width 1468 height 696
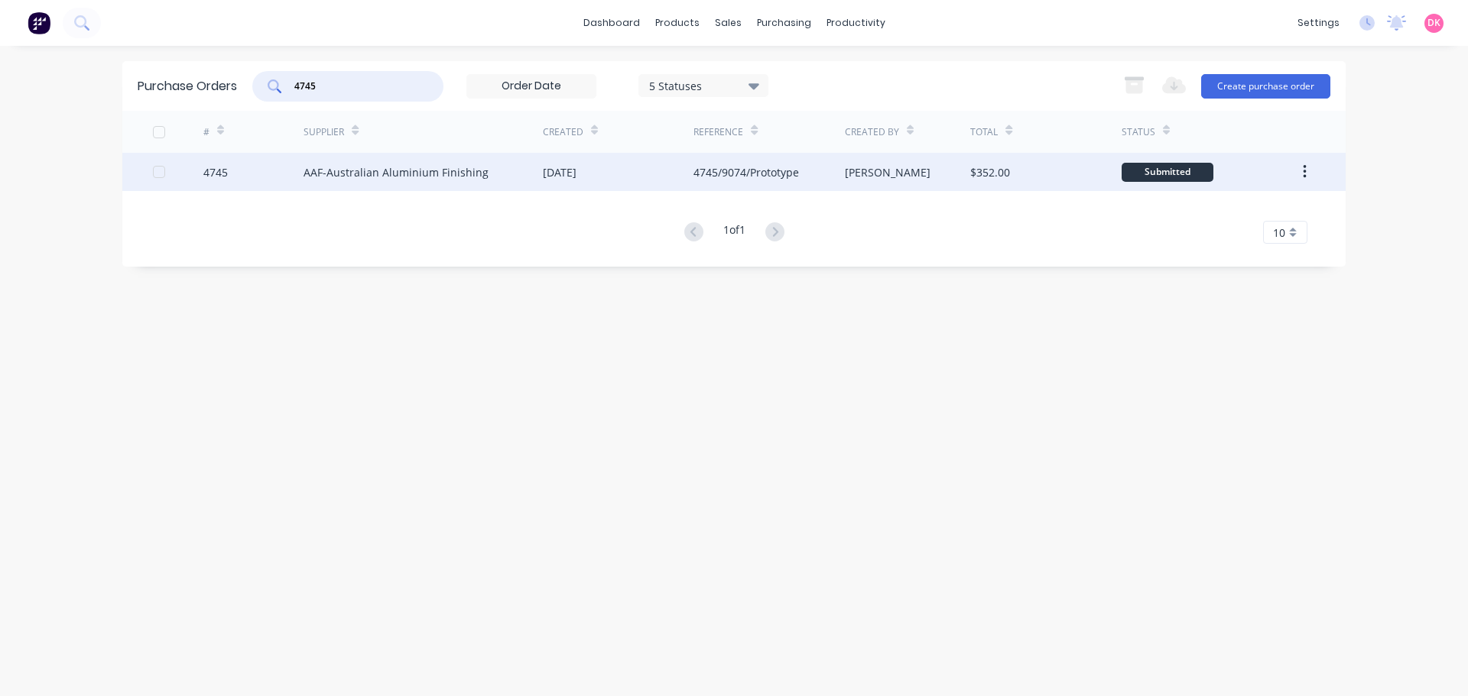
click at [557, 176] on div "[DATE]" at bounding box center [560, 172] width 34 height 16
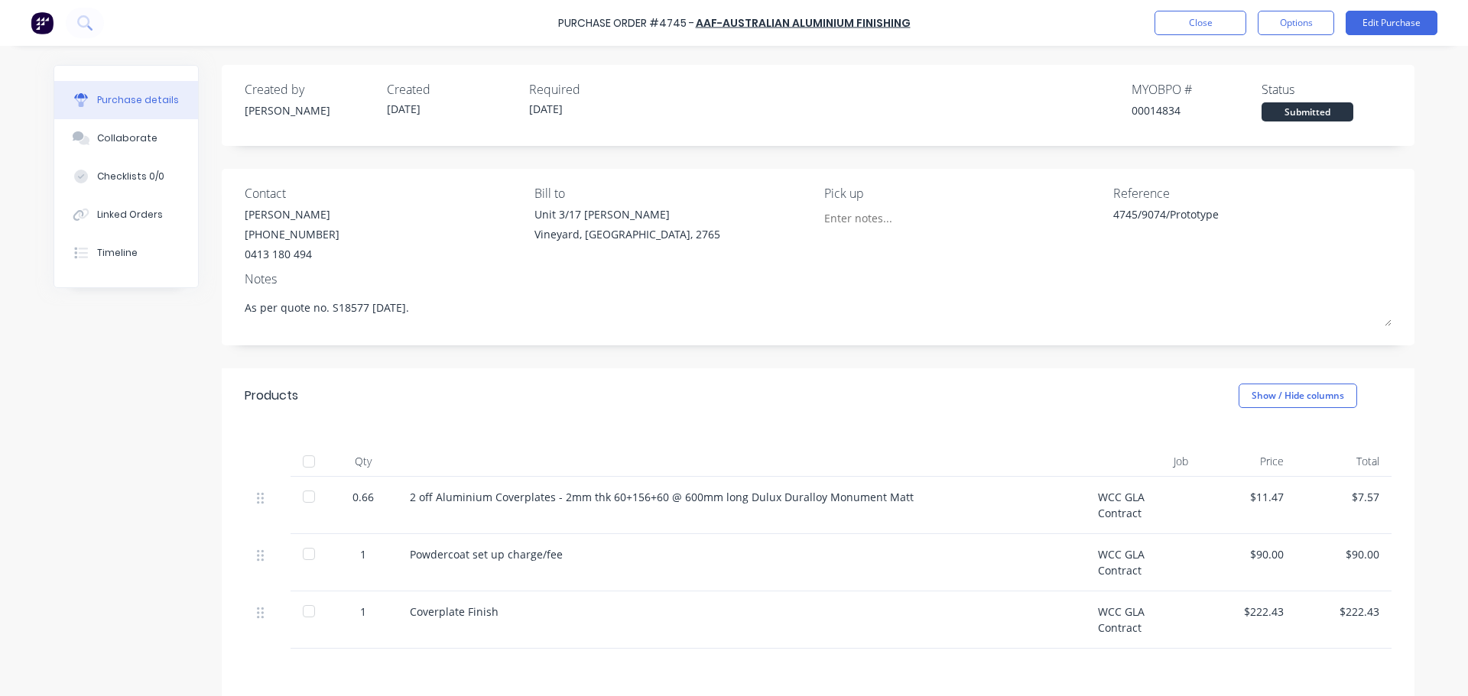
click at [297, 501] on div at bounding box center [309, 497] width 31 height 31
click at [302, 550] on div at bounding box center [309, 554] width 31 height 31
click at [307, 552] on div at bounding box center [309, 554] width 31 height 31
click at [1216, 34] on button "Close" at bounding box center [1200, 23] width 92 height 24
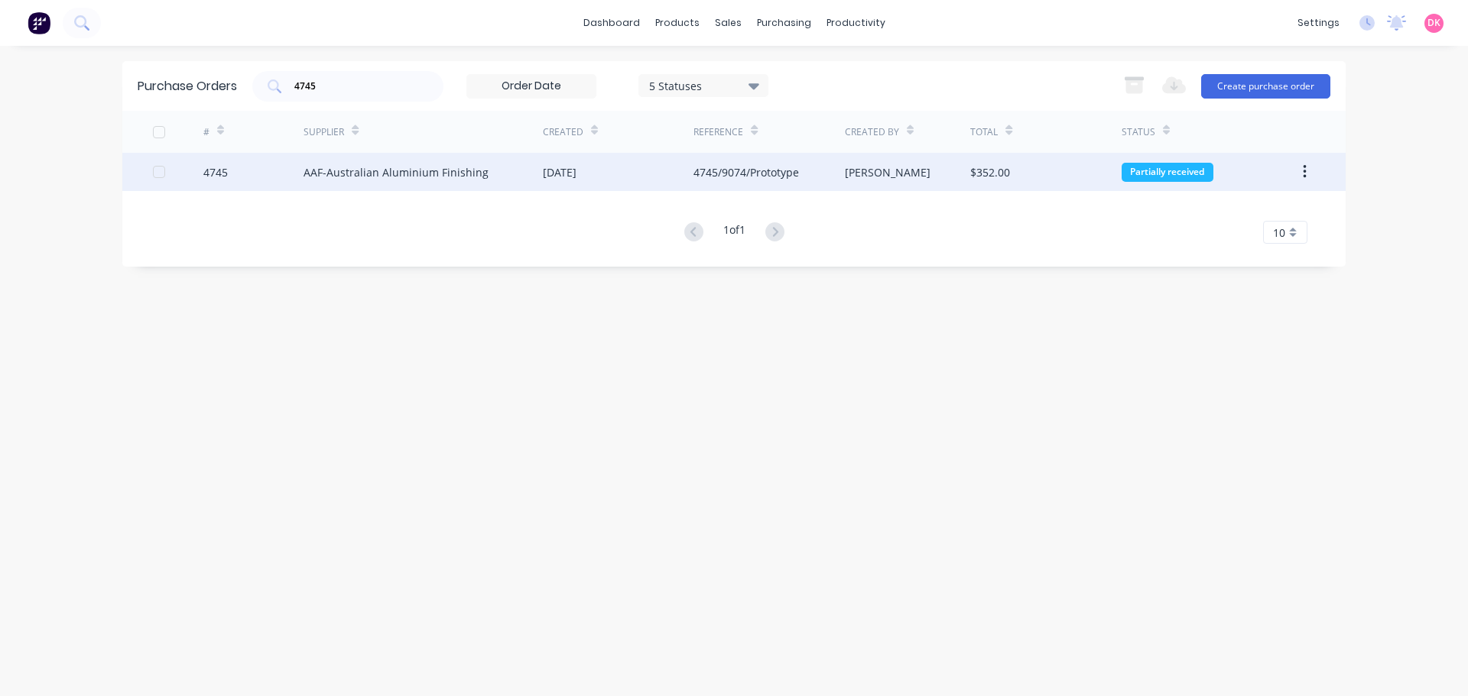
click at [624, 185] on div "[DATE]" at bounding box center [618, 172] width 151 height 38
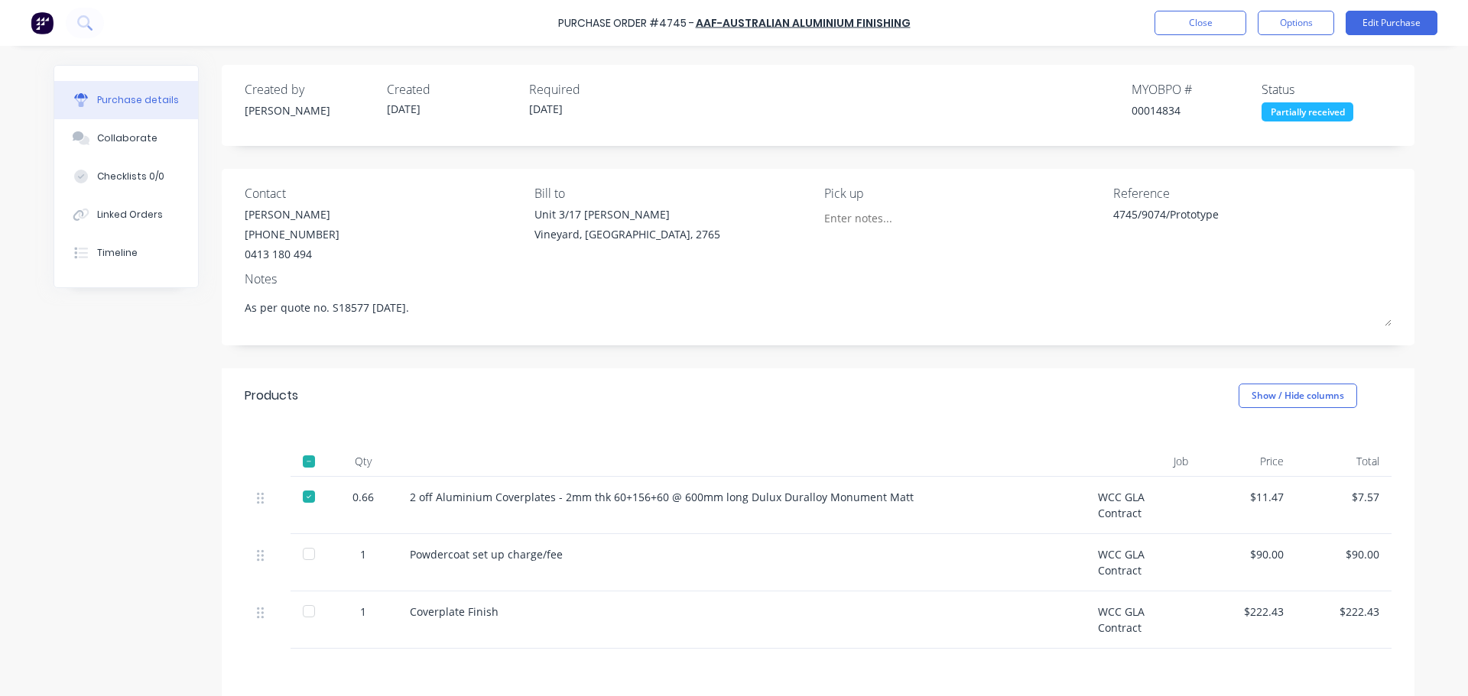
click at [309, 555] on div at bounding box center [309, 554] width 31 height 31
click at [310, 606] on div at bounding box center [309, 611] width 31 height 31
click at [1202, 24] on button "Close" at bounding box center [1200, 23] width 92 height 24
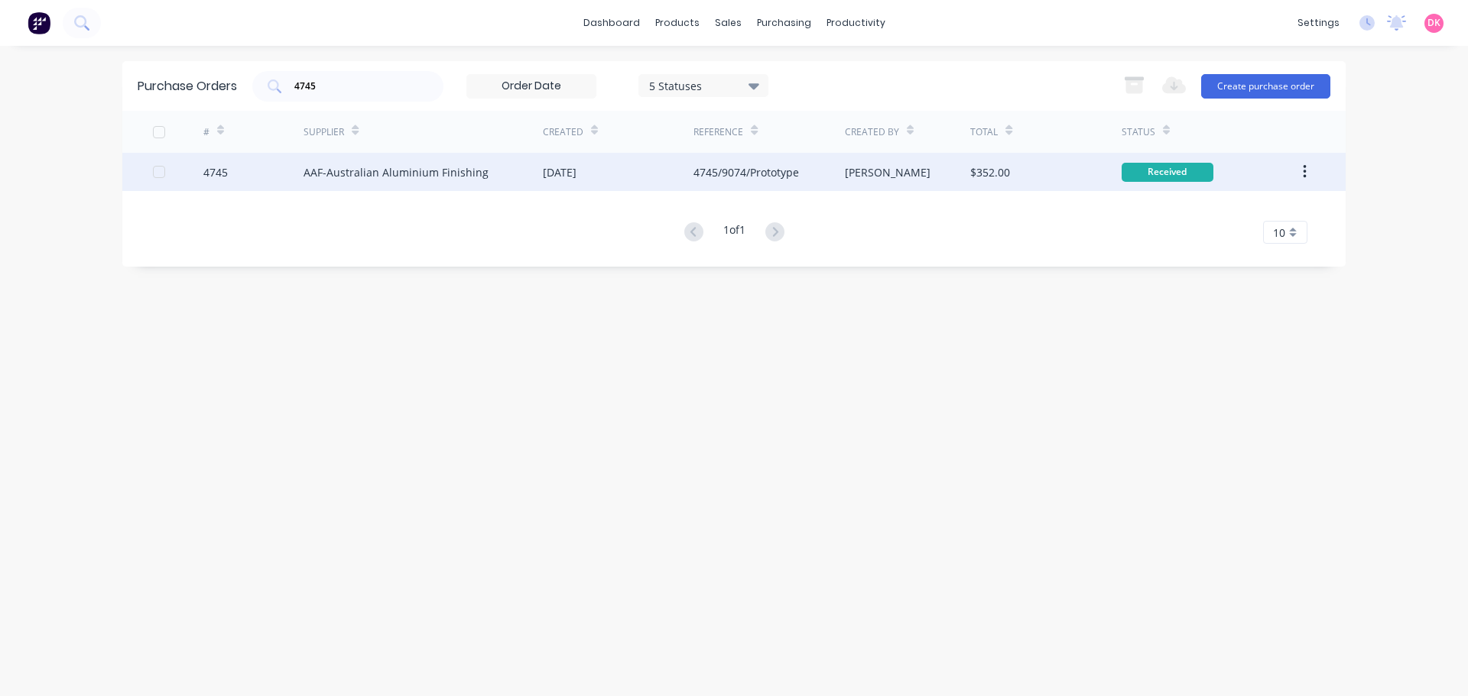
click at [482, 173] on div "AAF-Australian Aluminium Finishing" at bounding box center [423, 172] width 239 height 38
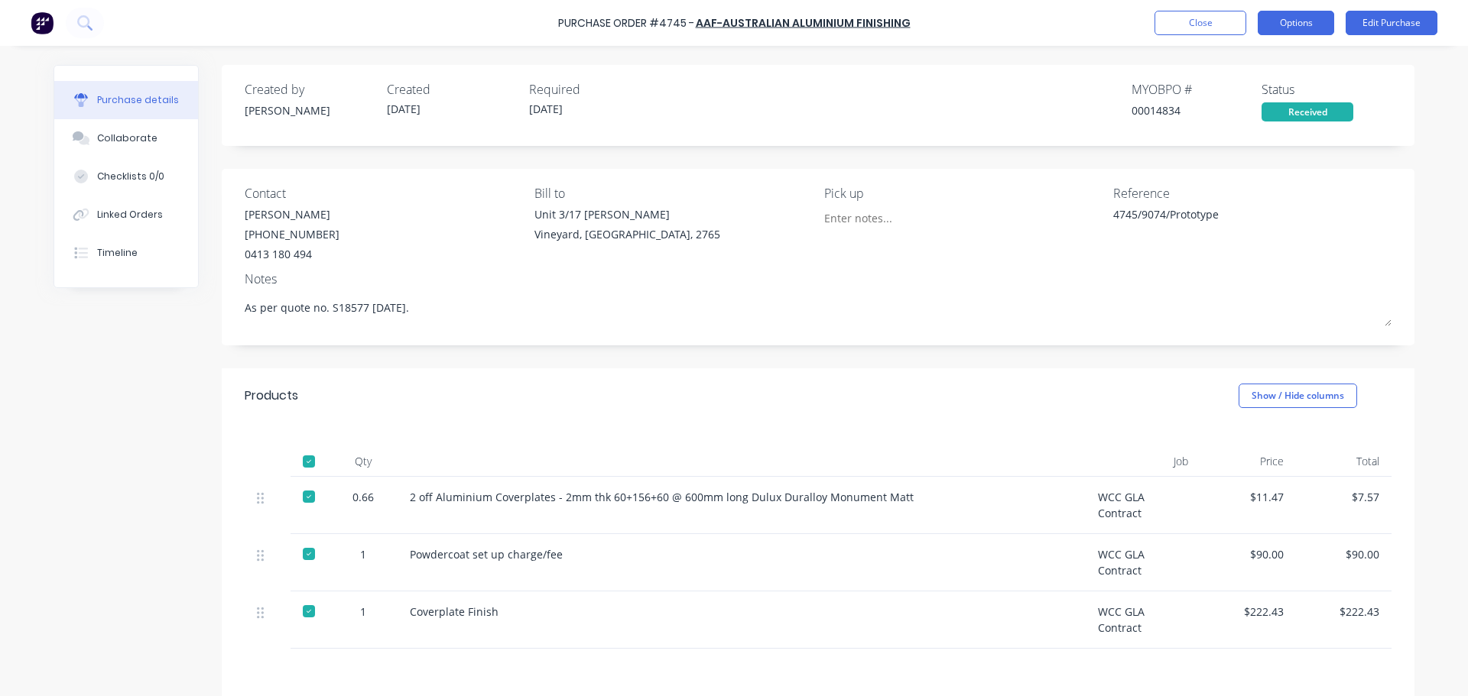
click at [1308, 27] on button "Options" at bounding box center [1296, 23] width 76 height 24
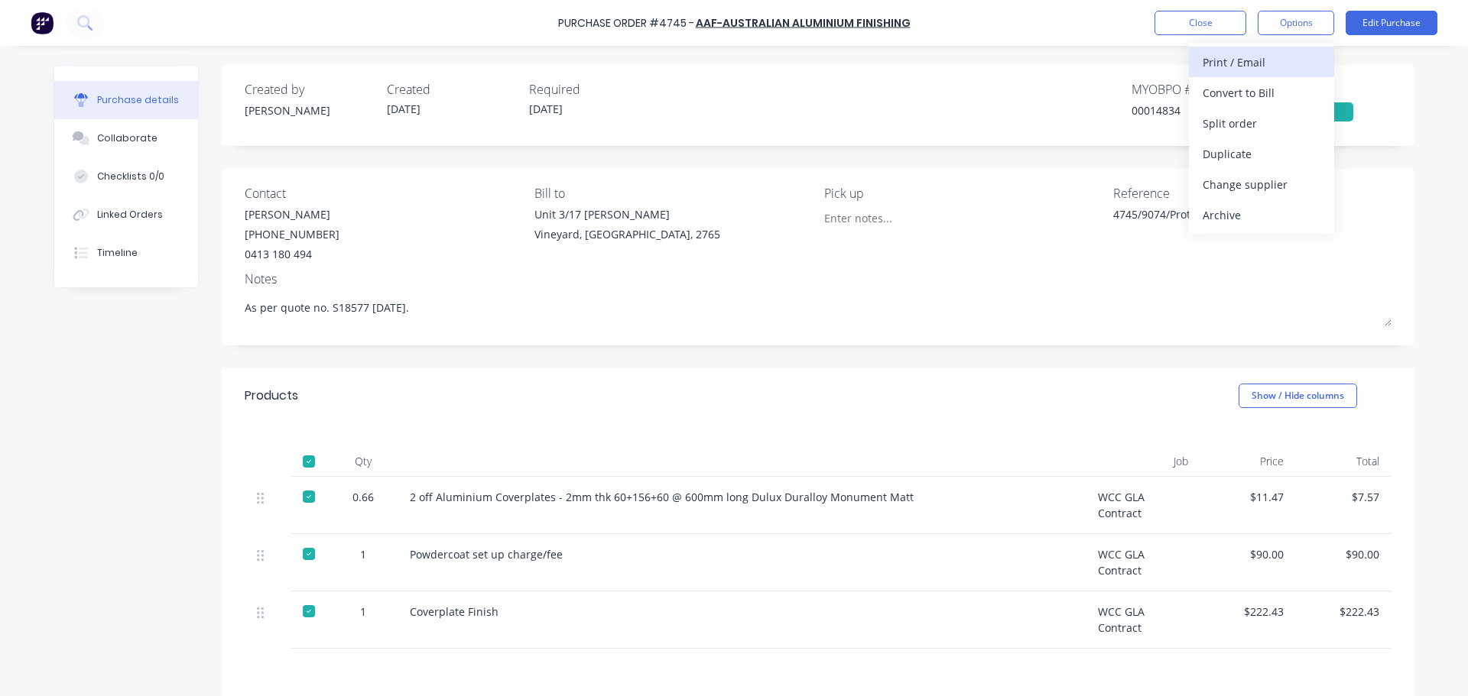
click at [1250, 69] on div "Print / Email" at bounding box center [1262, 62] width 118 height 22
click at [1271, 93] on div "With pricing" at bounding box center [1262, 93] width 118 height 22
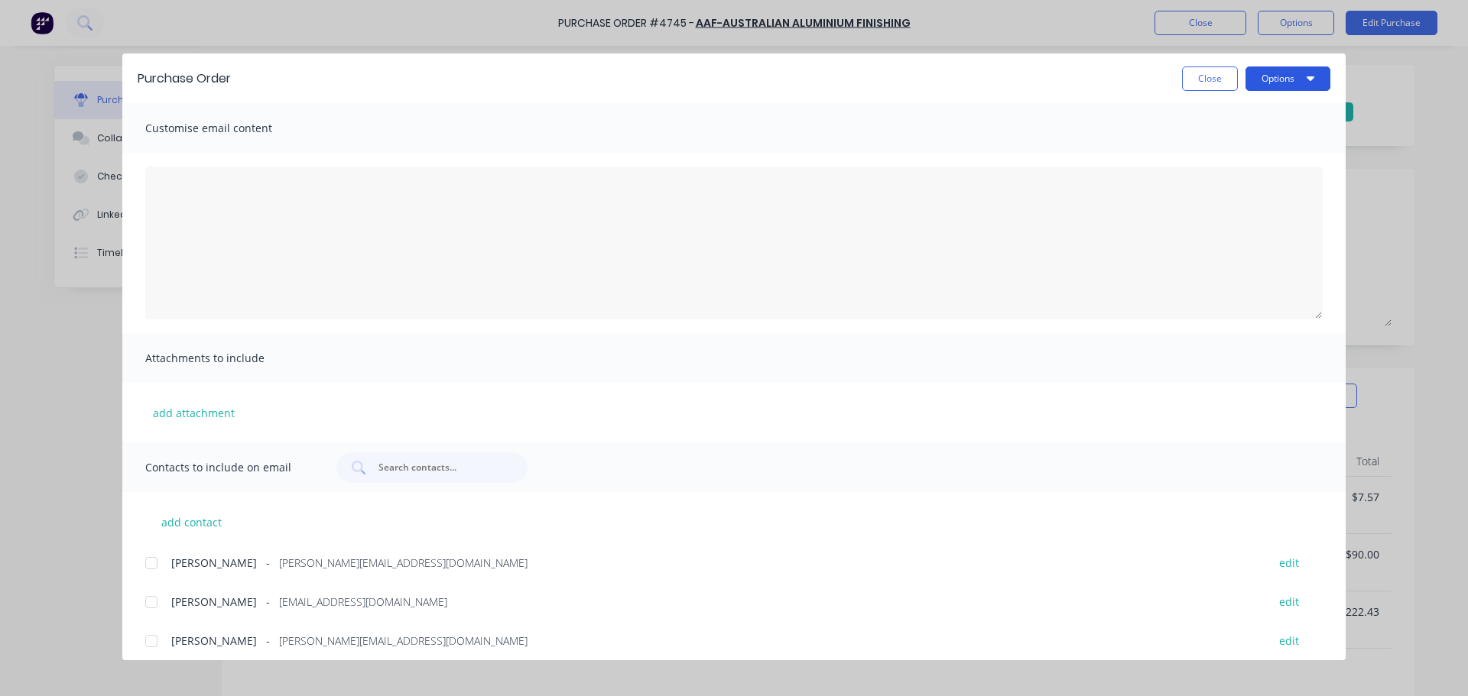
click at [1297, 74] on button "Options" at bounding box center [1287, 79] width 85 height 24
click at [1263, 152] on div "Print" at bounding box center [1258, 148] width 118 height 22
click at [1216, 85] on button "Close" at bounding box center [1210, 79] width 56 height 24
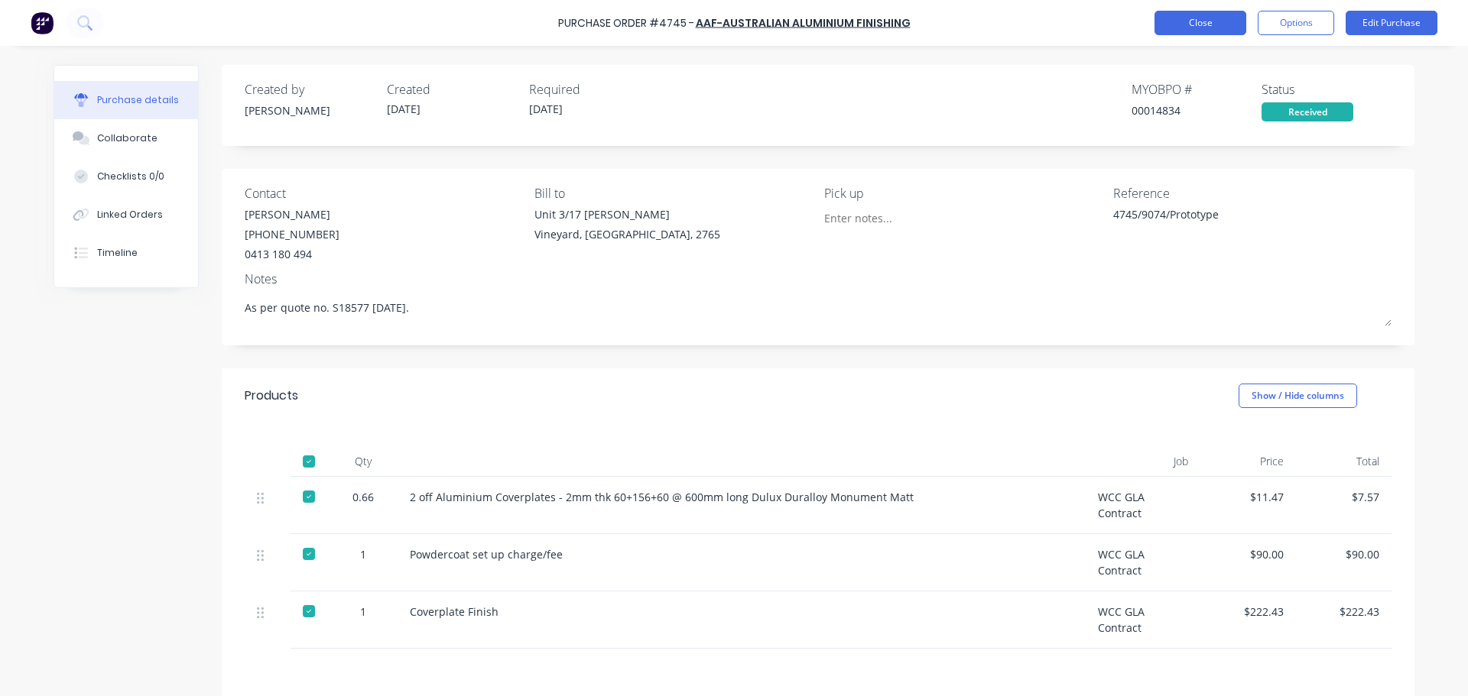
click at [1193, 16] on button "Close" at bounding box center [1200, 23] width 92 height 24
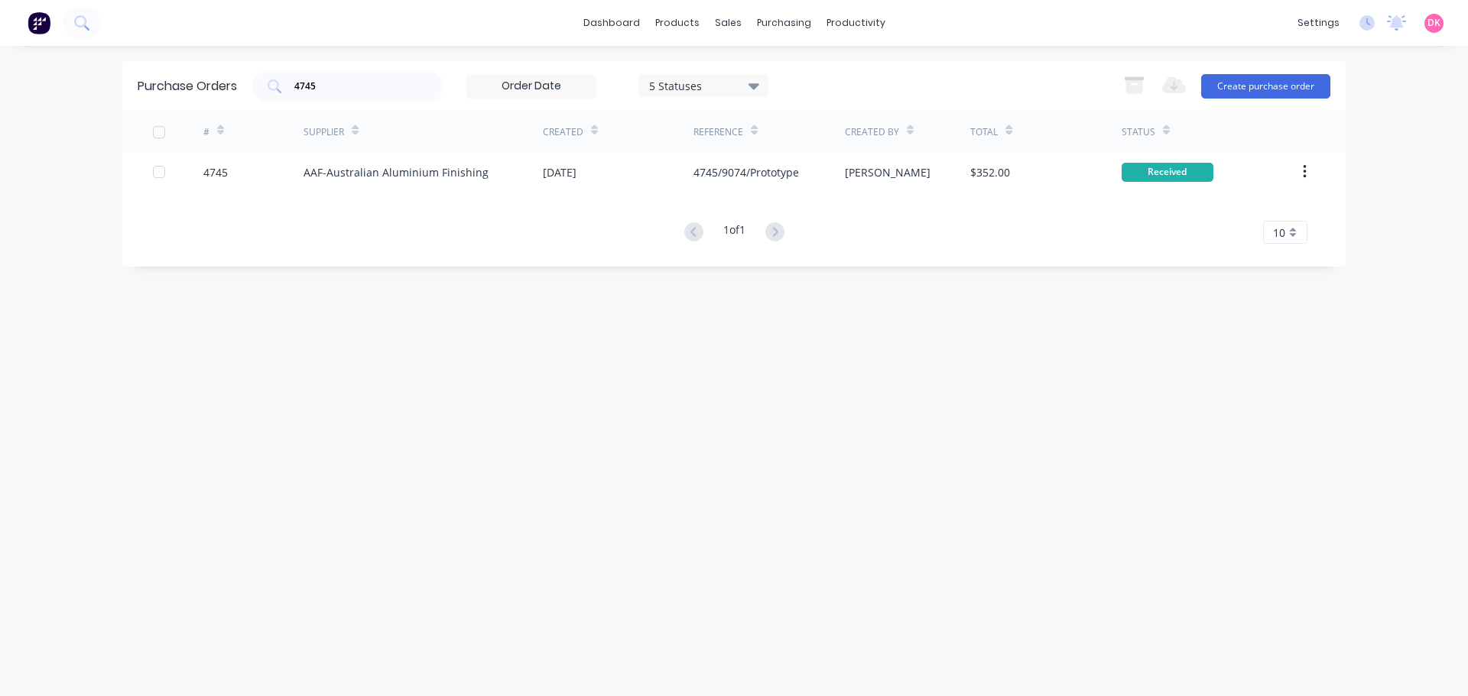
click at [573, 333] on div "Purchase Orders 4745 5 Statuses 5 Statuses Export to Excel (XLSX) Create purcha…" at bounding box center [733, 371] width 1223 height 620
click at [293, 371] on div "Purchase Orders 4745 5 Statuses 5 Statuses Export to Excel (XLSX) Create purcha…" at bounding box center [733, 371] width 1223 height 620
drag, startPoint x: 361, startPoint y: 96, endPoint x: 196, endPoint y: 39, distance: 174.8
click at [196, 39] on div "dashboard products sales purchasing productivity dashboard products Product Cat…" at bounding box center [734, 348] width 1468 height 696
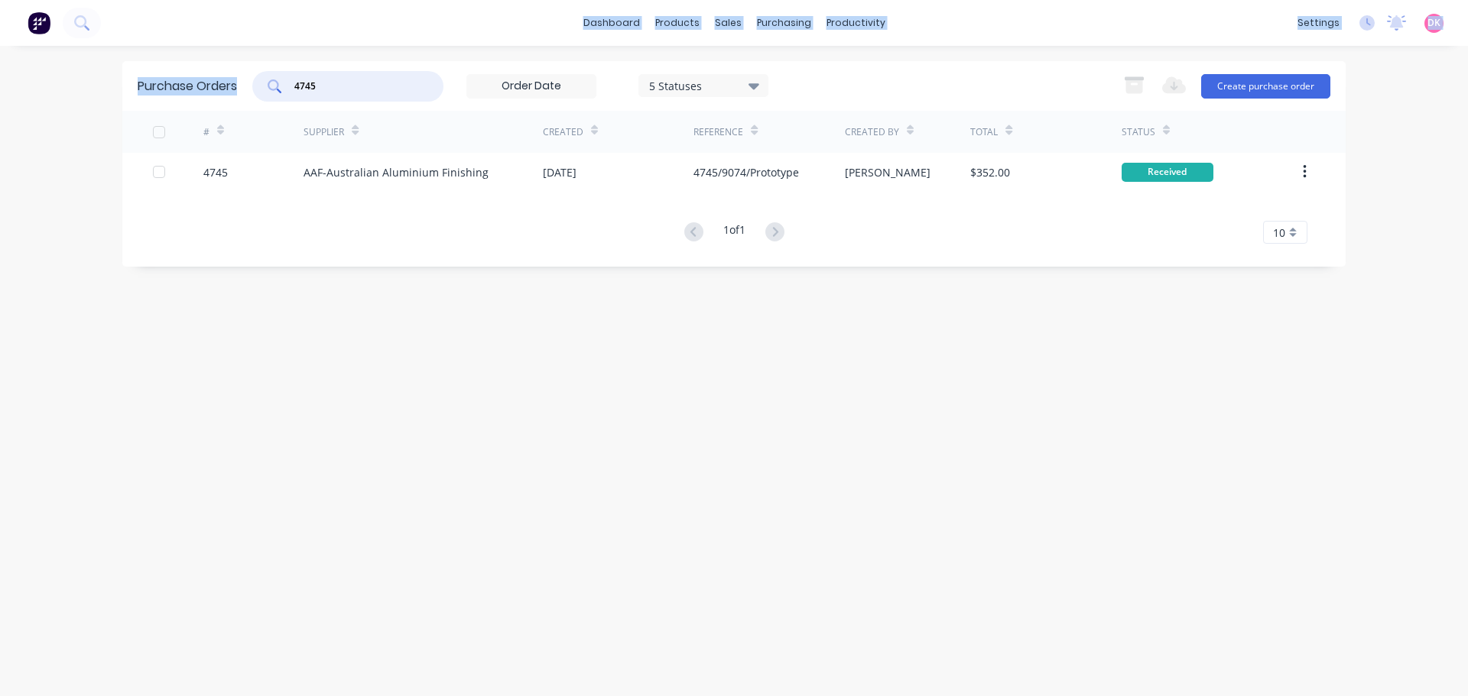
click at [366, 80] on input "4745" at bounding box center [356, 86] width 127 height 15
drag, startPoint x: 365, startPoint y: 83, endPoint x: 369, endPoint y: 91, distance: 9.2
click at [364, 83] on input "4745" at bounding box center [356, 86] width 127 height 15
click at [403, 104] on div "Purchase Orders 4745 5 Statuses 5 Statuses Export to Excel (XLSX) Create purcha…" at bounding box center [733, 86] width 1223 height 50
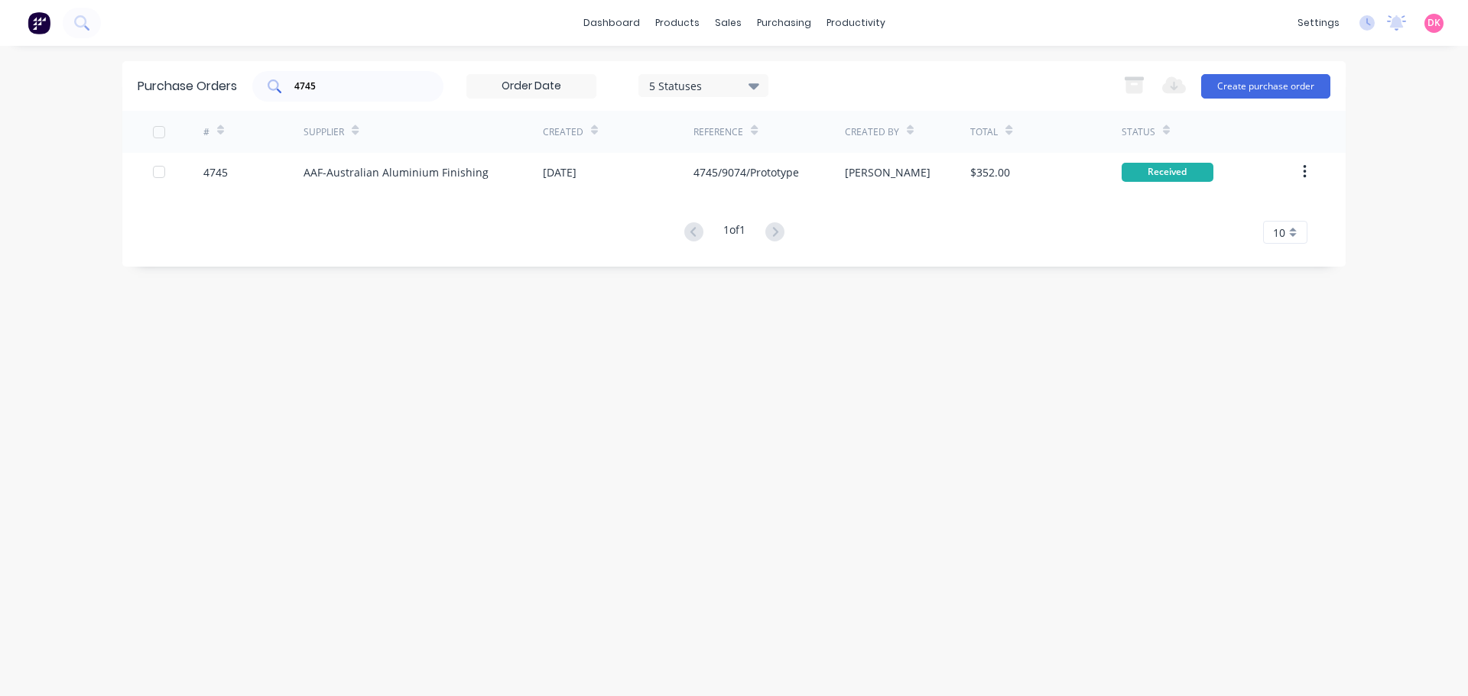
click at [339, 86] on input "4745" at bounding box center [356, 86] width 127 height 15
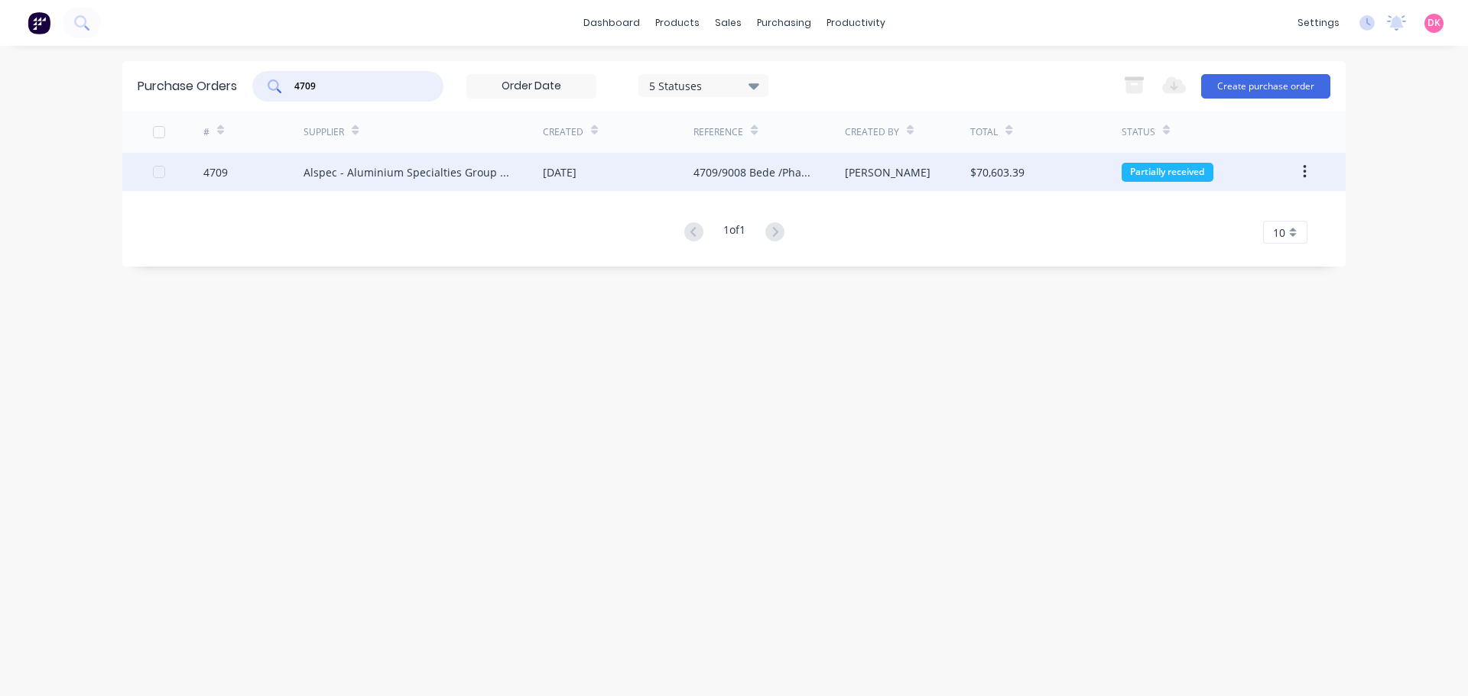
click at [576, 161] on div "22 Aug 2025" at bounding box center [618, 172] width 151 height 38
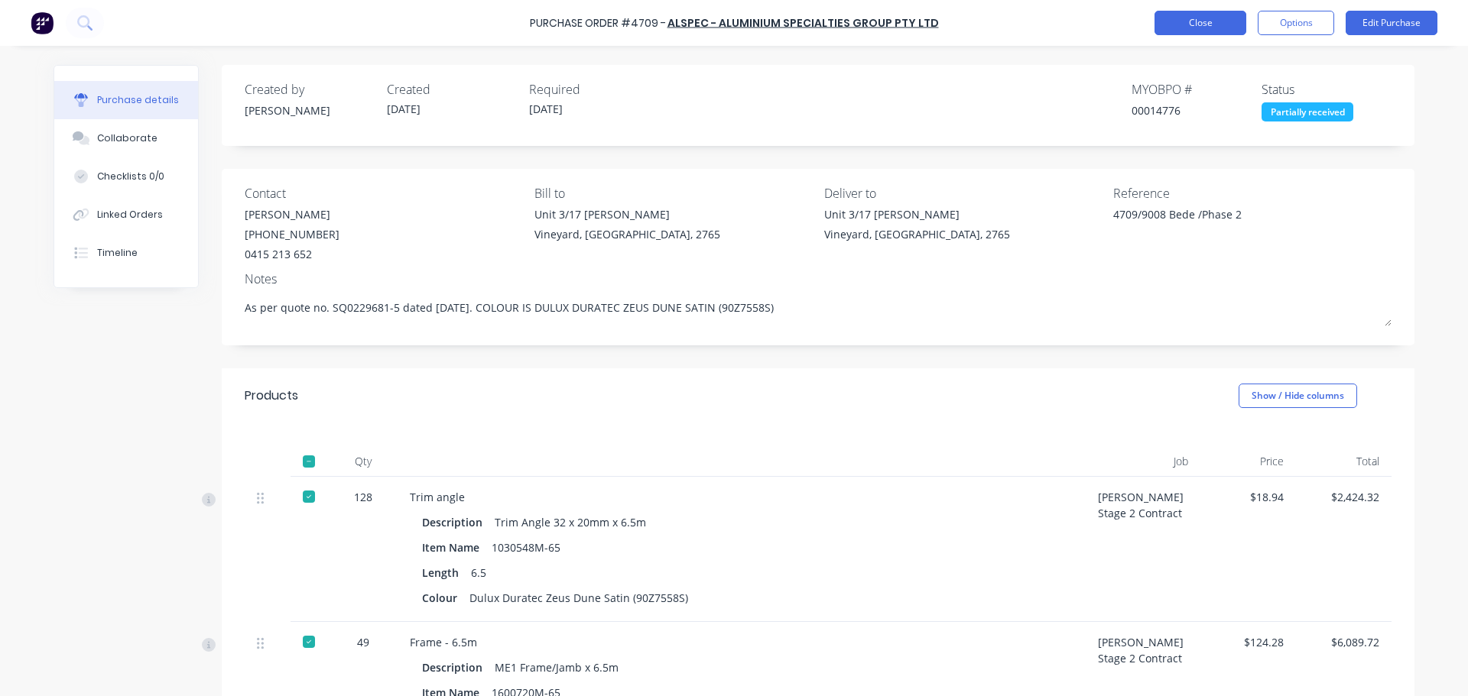
click at [1192, 28] on button "Close" at bounding box center [1200, 23] width 92 height 24
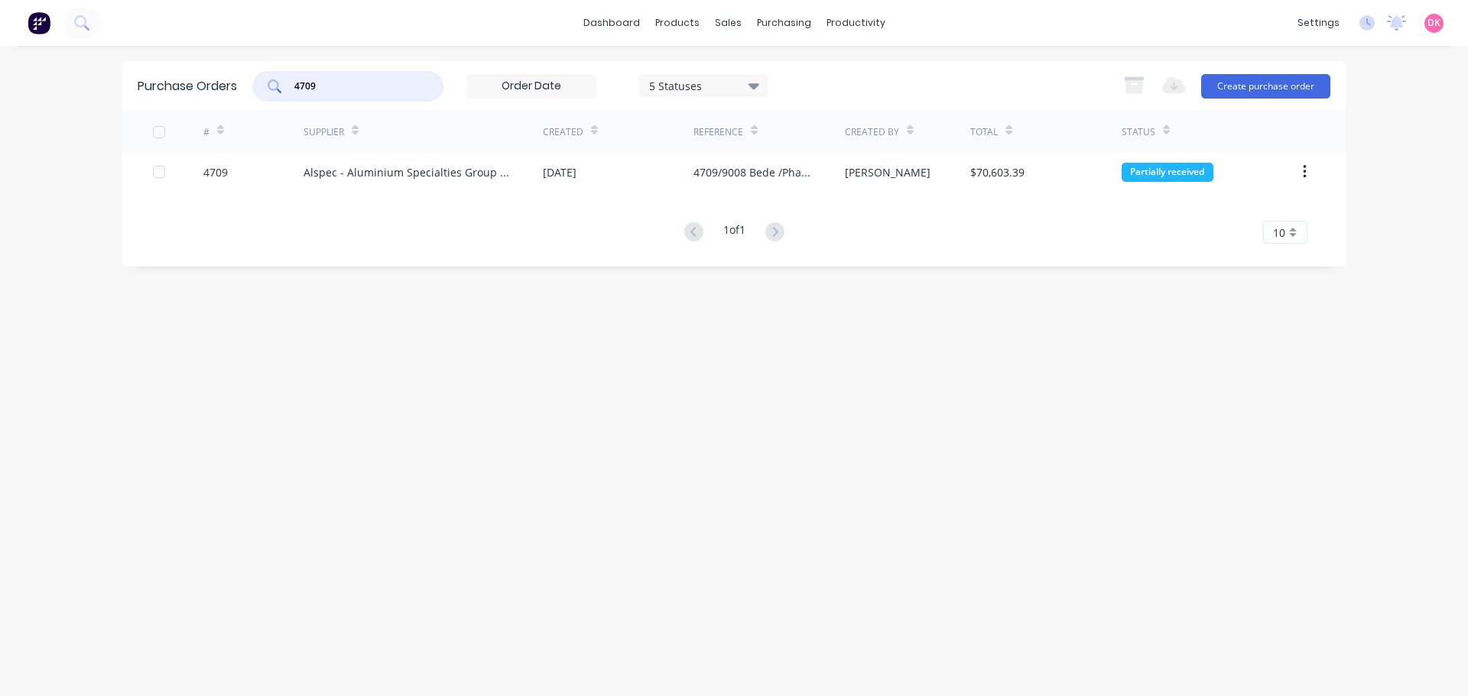
drag, startPoint x: 396, startPoint y: 80, endPoint x: 181, endPoint y: 84, distance: 214.9
click at [181, 84] on div "Purchase Orders 4709 5 Statuses 5 Statuses Export to Excel (XLSX) Create purcha…" at bounding box center [733, 86] width 1223 height 50
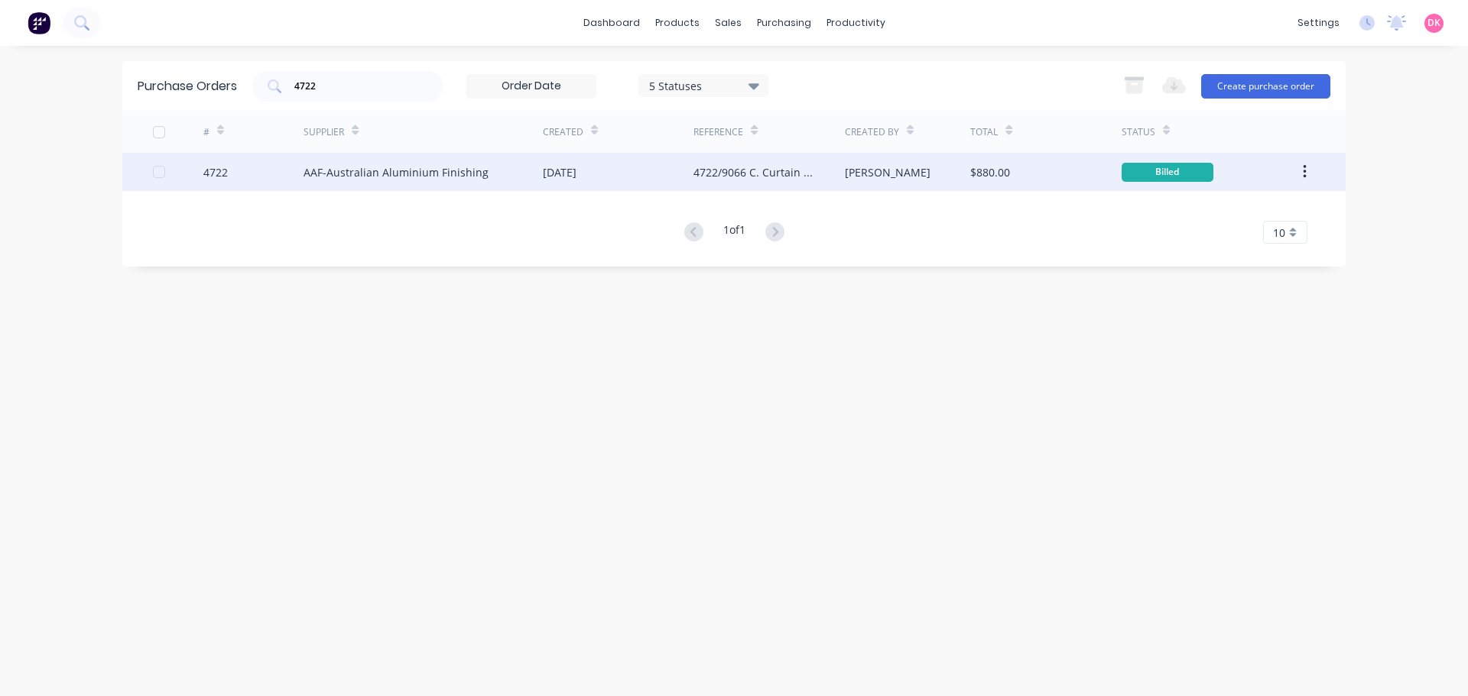
click at [517, 165] on div "AAF-Australian Aluminium Finishing" at bounding box center [423, 172] width 239 height 38
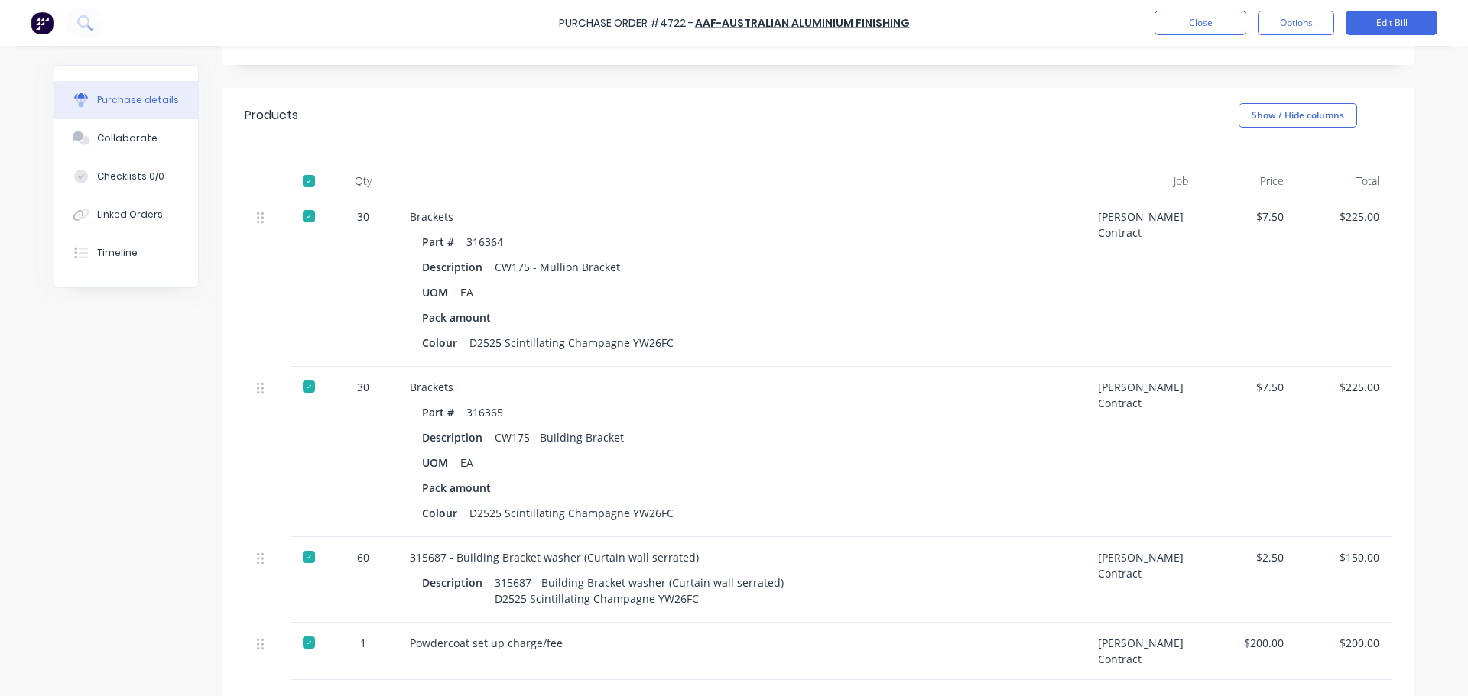
scroll to position [306, 0]
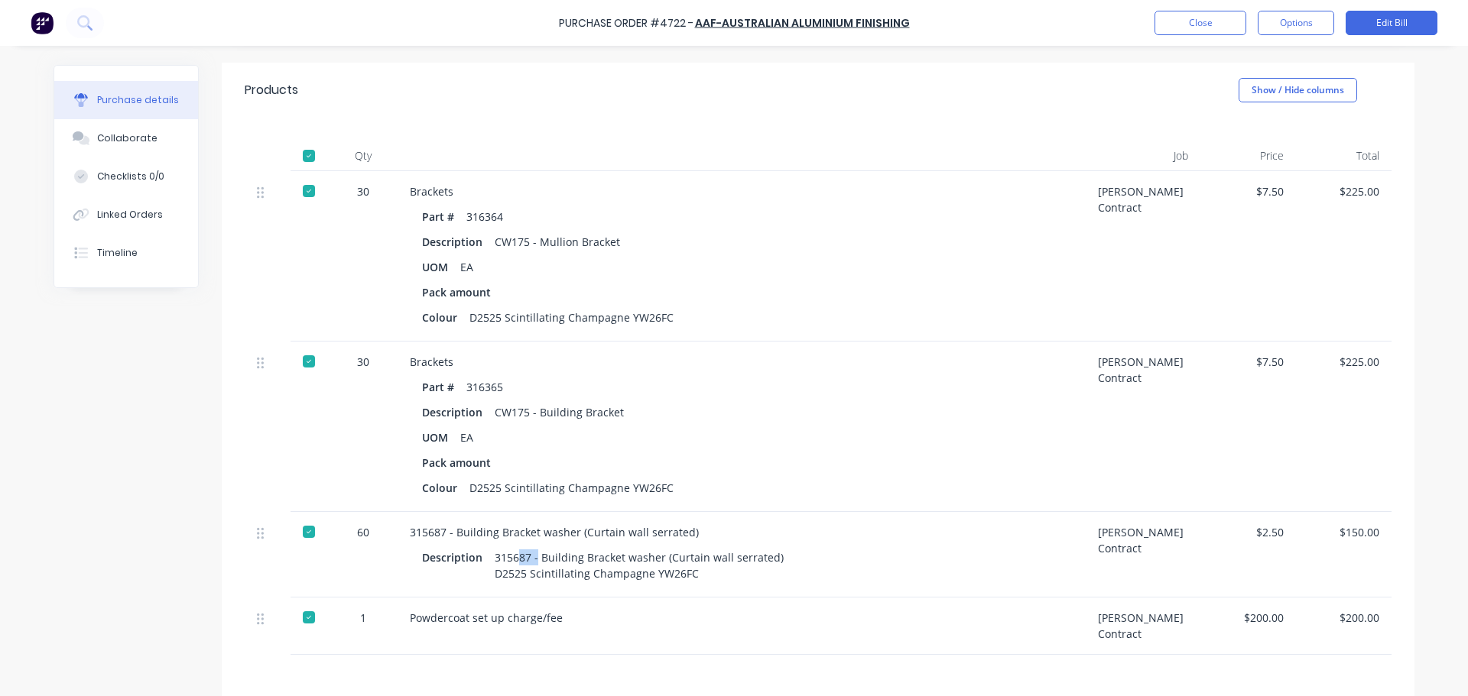
drag, startPoint x: 531, startPoint y: 559, endPoint x: 511, endPoint y: 556, distance: 20.1
click at [511, 556] on div "315687 - Building Bracket washer (Curtain wall serrated) D2525 Scintillating Ch…" at bounding box center [639, 566] width 289 height 38
click at [544, 394] on div "Part # 316365" at bounding box center [741, 387] width 639 height 22
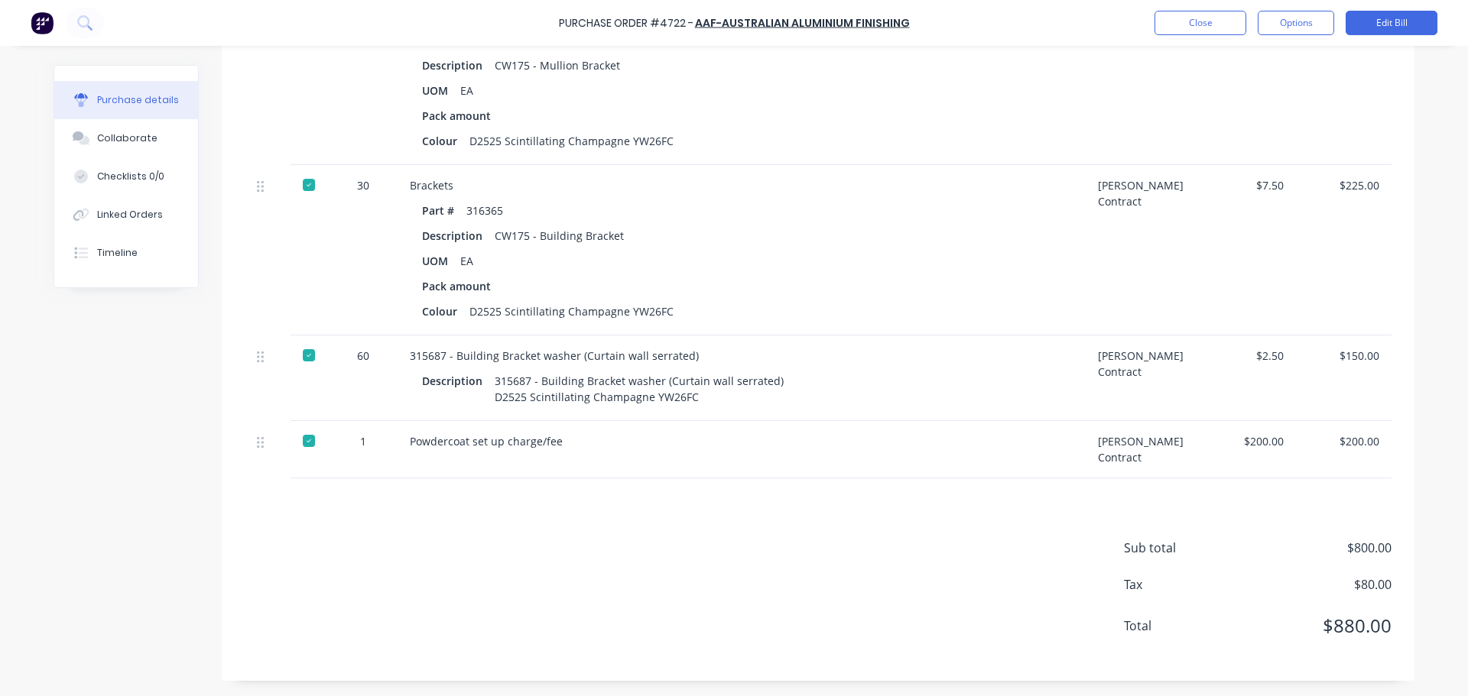
scroll to position [0, 0]
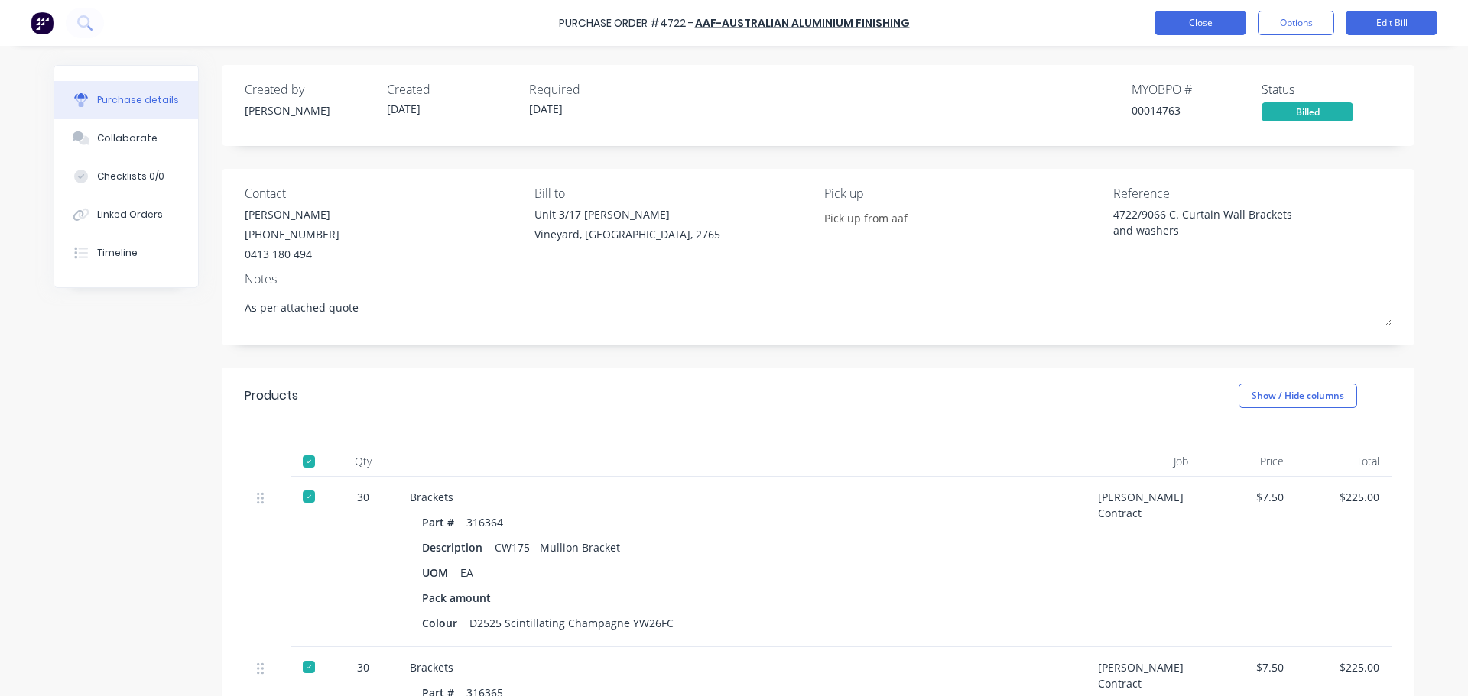
click at [1212, 28] on button "Close" at bounding box center [1200, 23] width 92 height 24
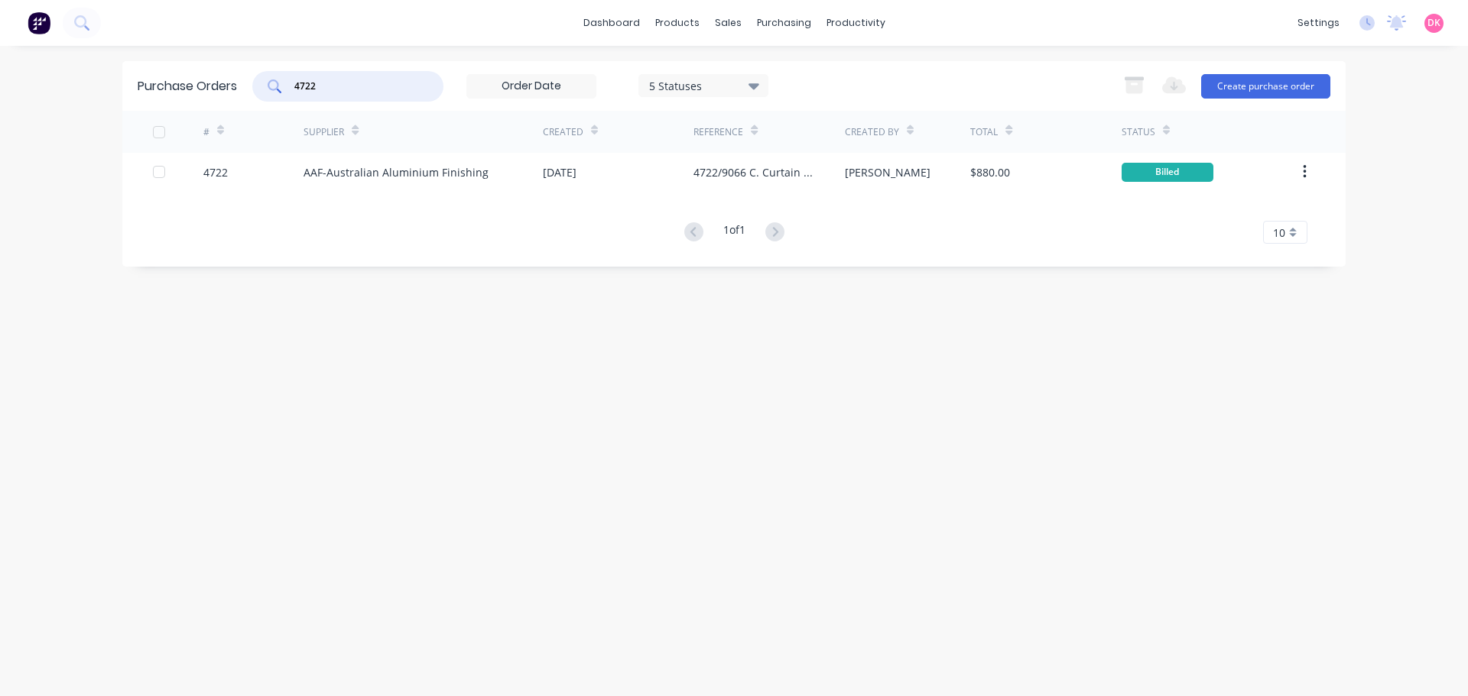
drag, startPoint x: 360, startPoint y: 89, endPoint x: 239, endPoint y: 90, distance: 121.6
click at [239, 90] on div "Purchase Orders 4722 5 Statuses 5 Statuses Export to Excel (XLSX) Create purcha…" at bounding box center [733, 86] width 1223 height 50
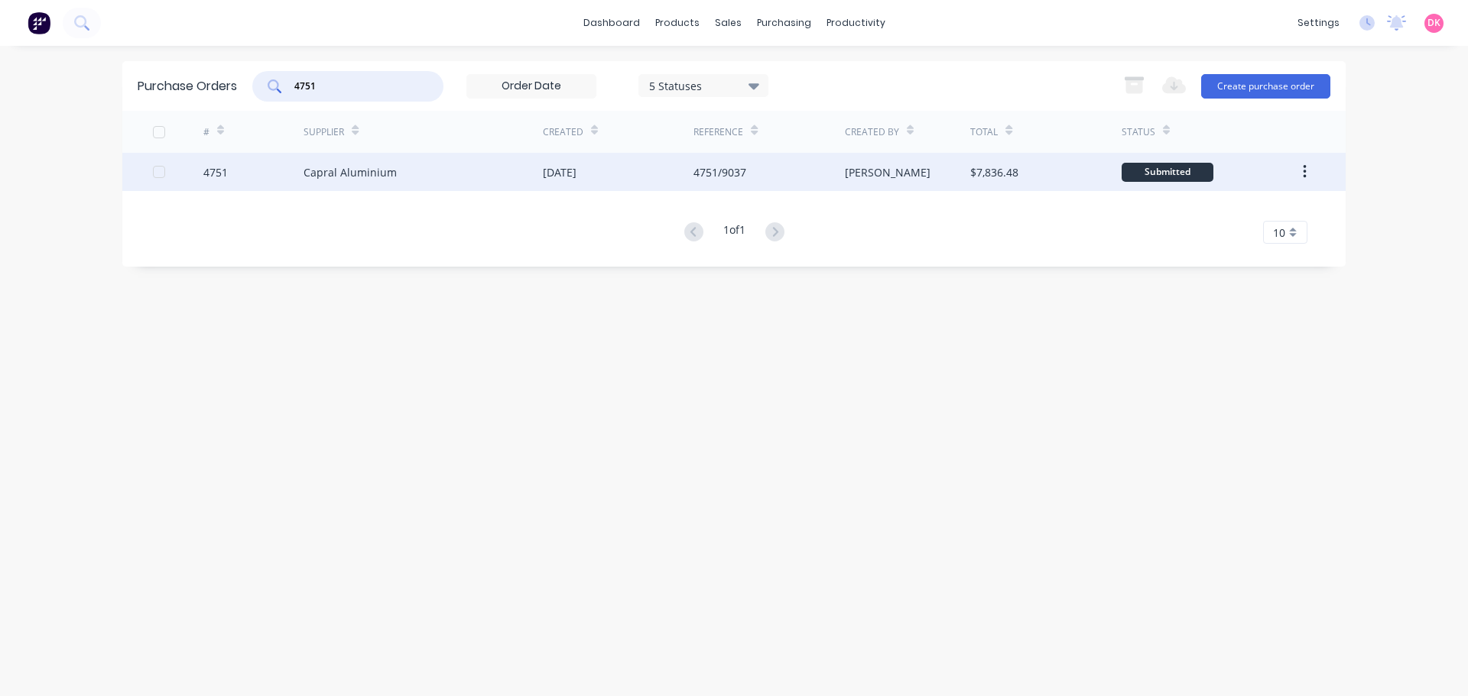
click at [375, 169] on div "Capral Aluminium" at bounding box center [350, 172] width 93 height 16
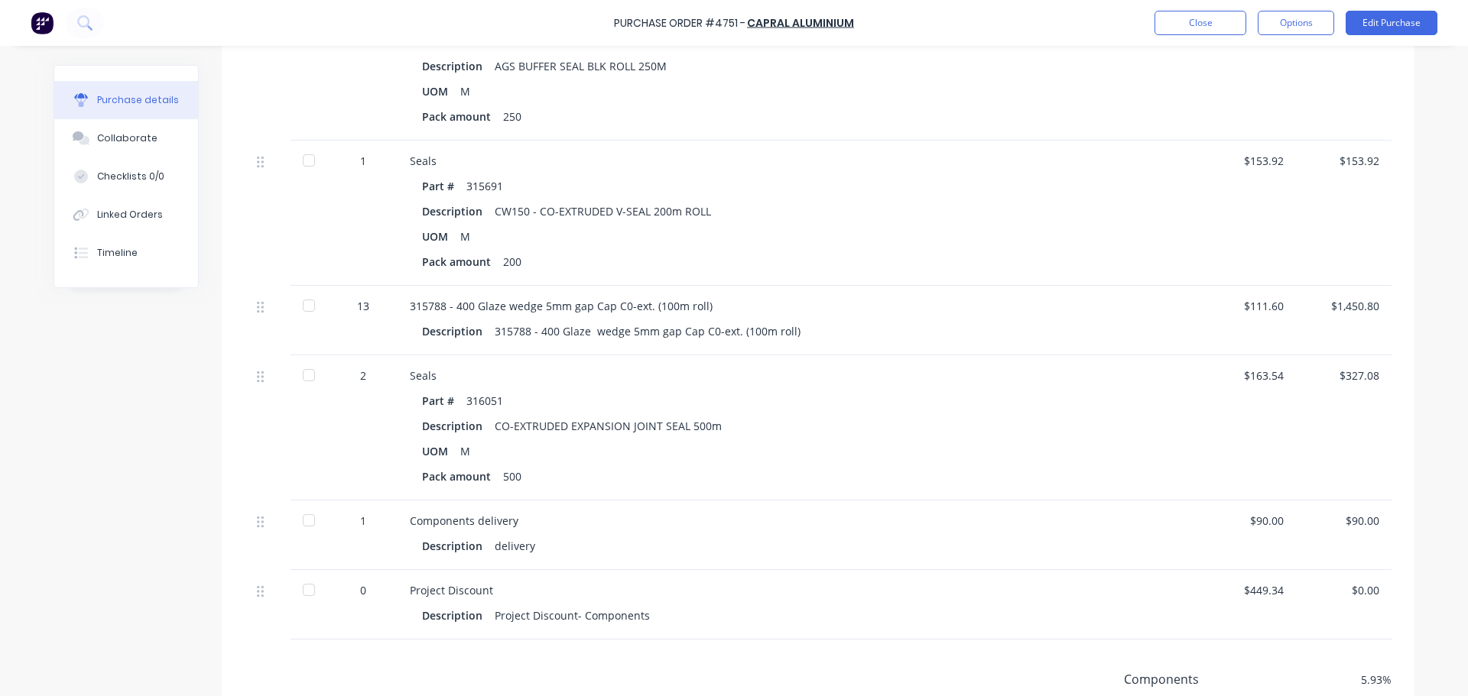
scroll to position [3939, 0]
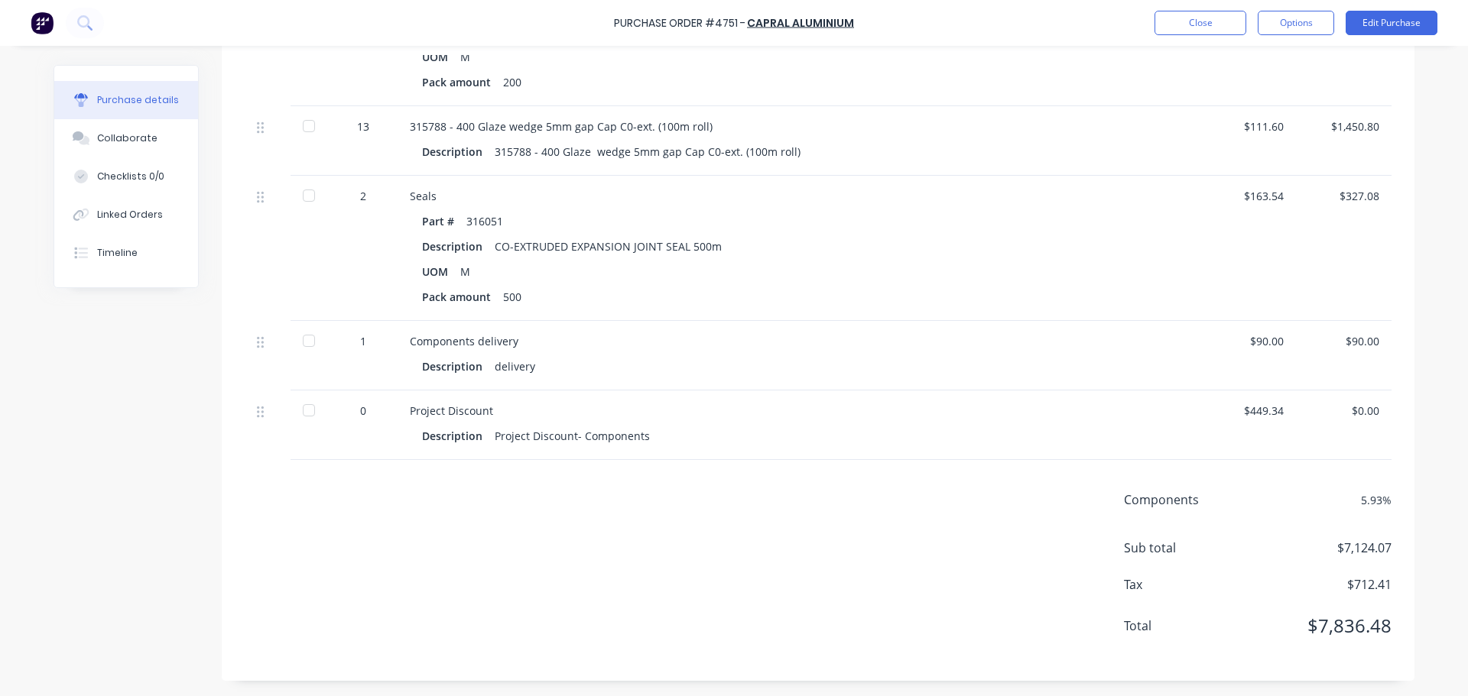
click at [1367, 498] on div "5.93 %" at bounding box center [1315, 500] width 153 height 16
click at [990, 518] on div "Components 5.93 % Sub total $7,124.07 Tax $712.41 Total $7,836.48" at bounding box center [818, 570] width 1193 height 221
click at [1354, 486] on div "Components 5.93 % Sub total $7,124.07 Tax $712.41 Total $7,836.48" at bounding box center [818, 570] width 1193 height 221
click at [1369, 498] on div "5.93 %" at bounding box center [1315, 500] width 153 height 16
click at [1409, 22] on button "Edit Purchase" at bounding box center [1392, 23] width 92 height 24
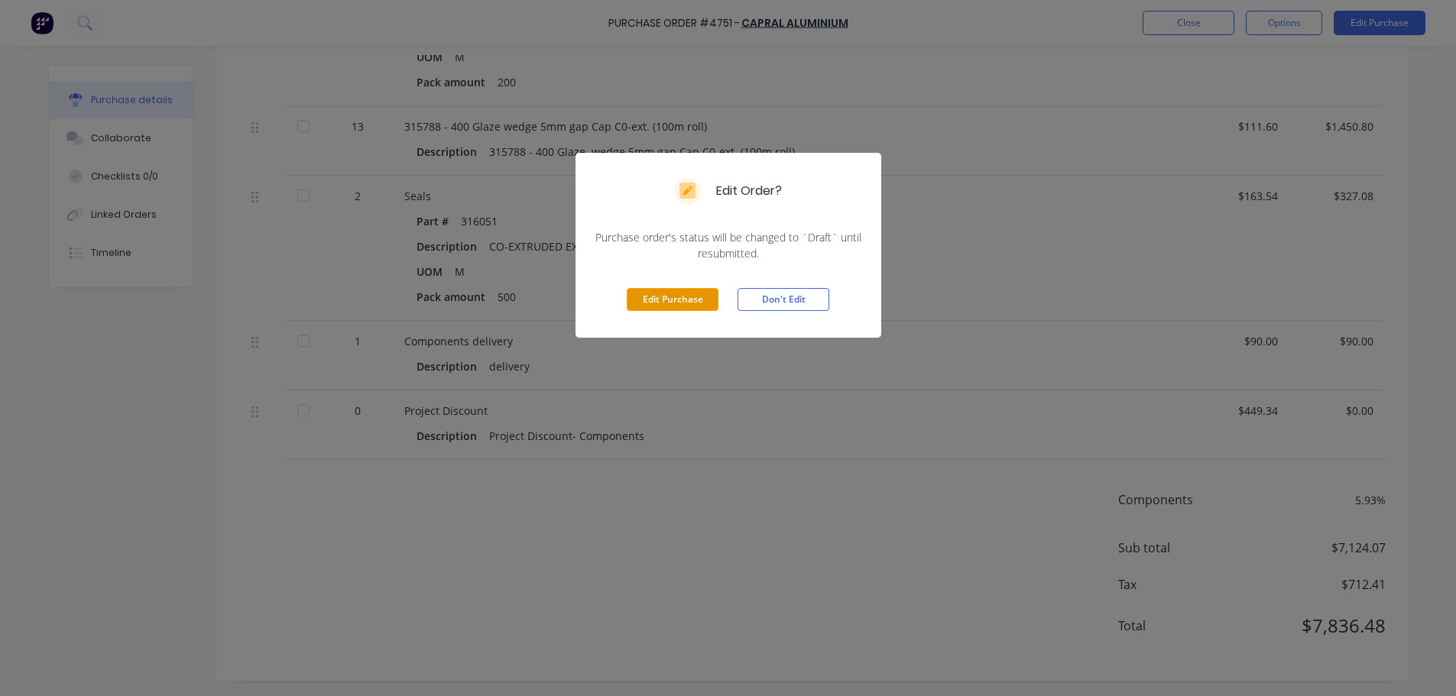
click at [664, 299] on button "Edit Purchase" at bounding box center [673, 299] width 92 height 23
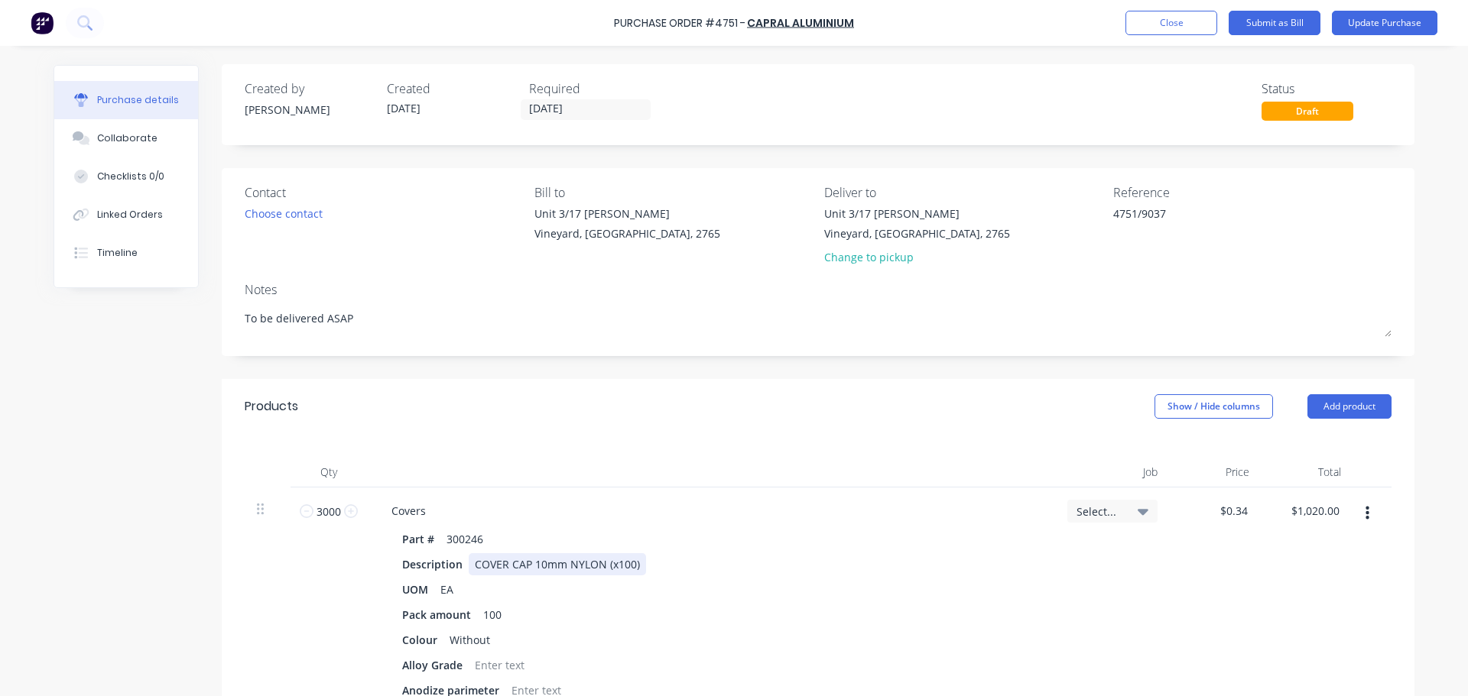
scroll to position [76, 0]
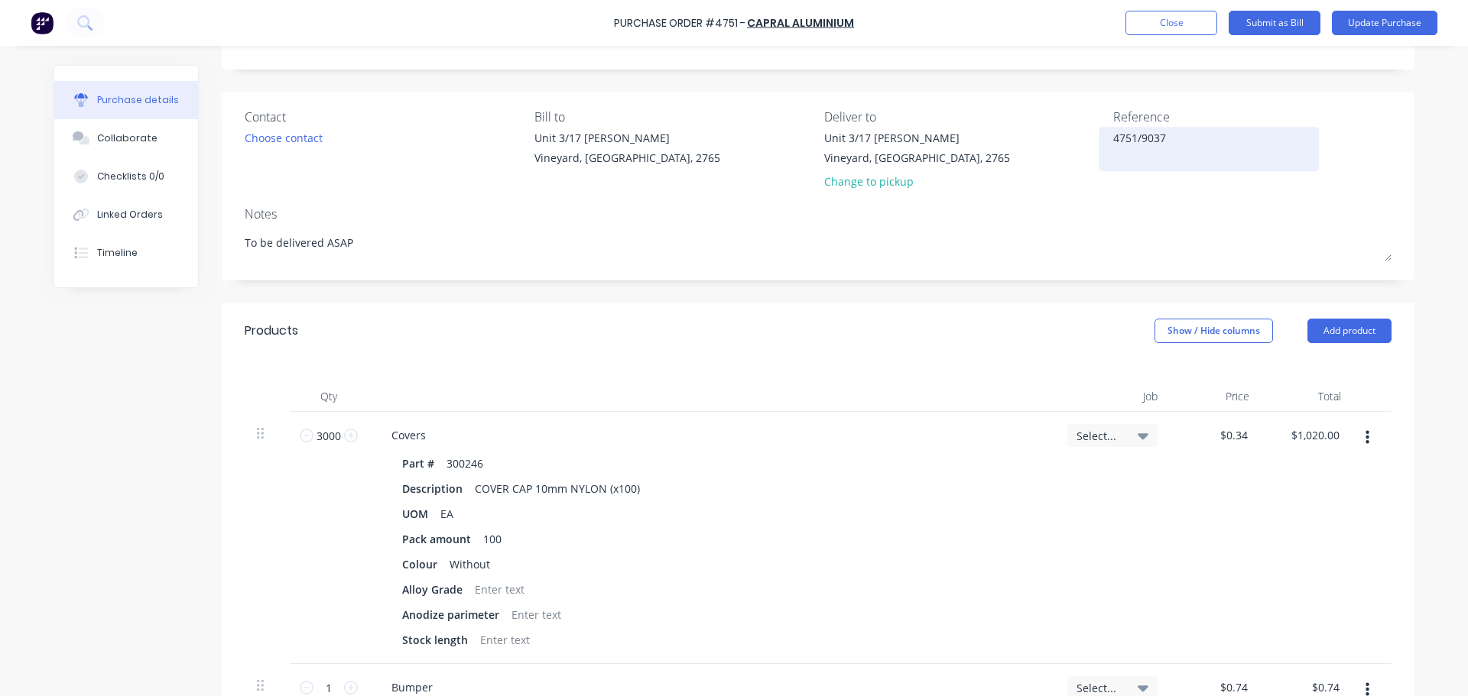
click at [1183, 136] on textarea "4751/9037" at bounding box center [1208, 147] width 191 height 34
click at [722, 326] on div "Products Show / Hide columns Add product" at bounding box center [818, 331] width 1193 height 55
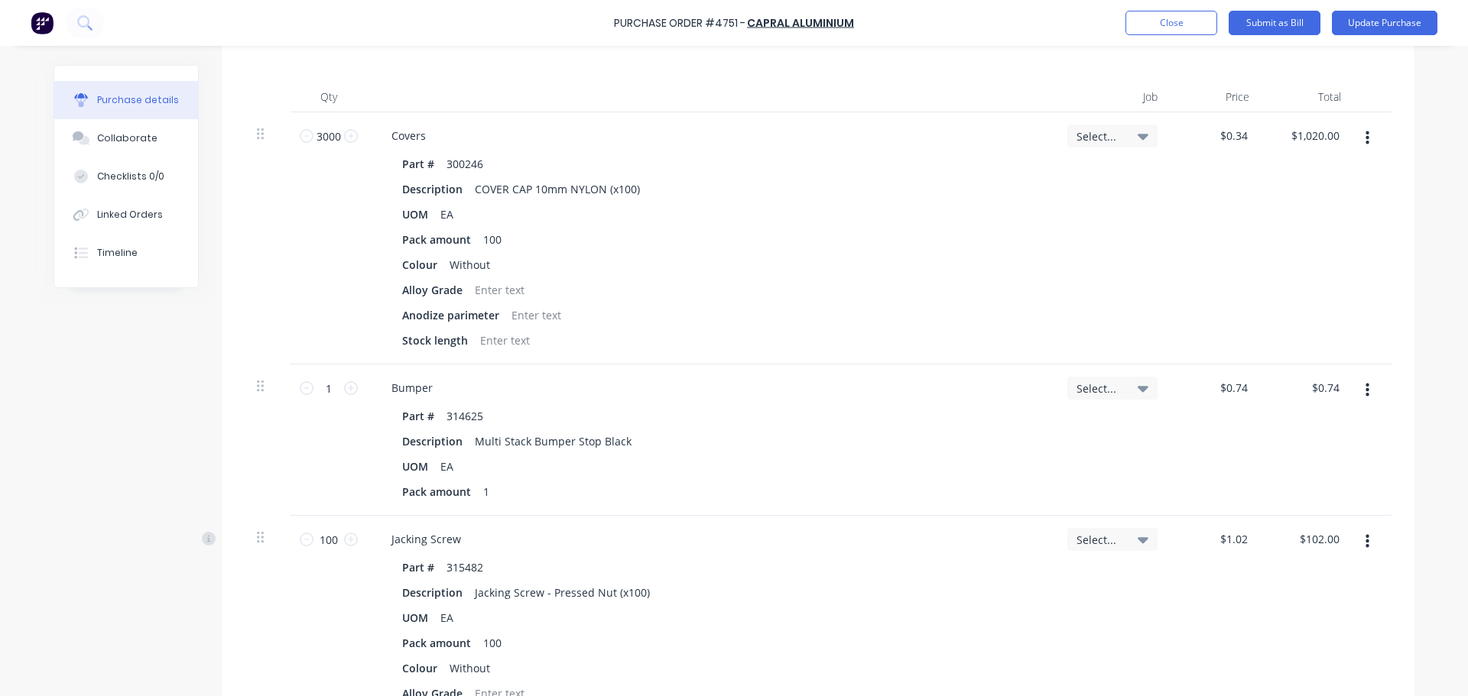
scroll to position [306, 0]
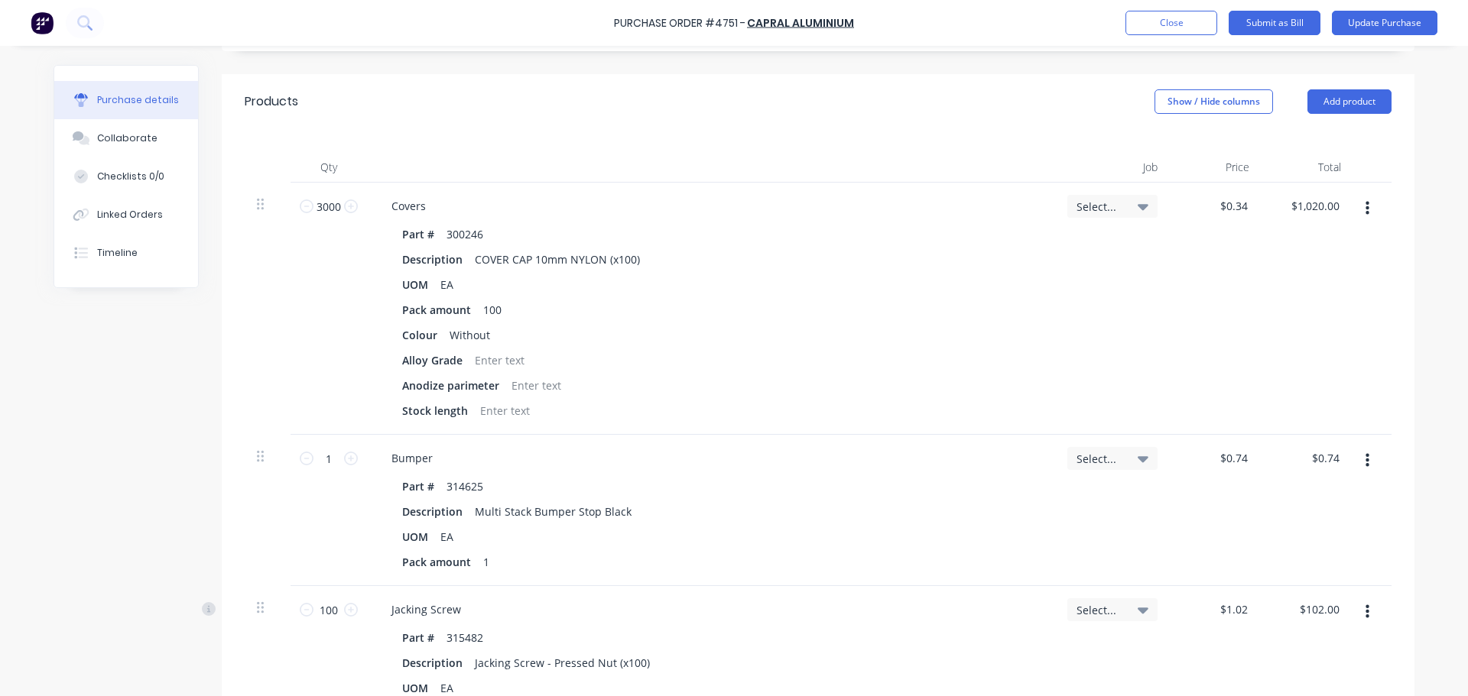
click at [1359, 216] on button "button" at bounding box center [1367, 209] width 36 height 28
click at [1297, 333] on button "Delete" at bounding box center [1320, 341] width 130 height 31
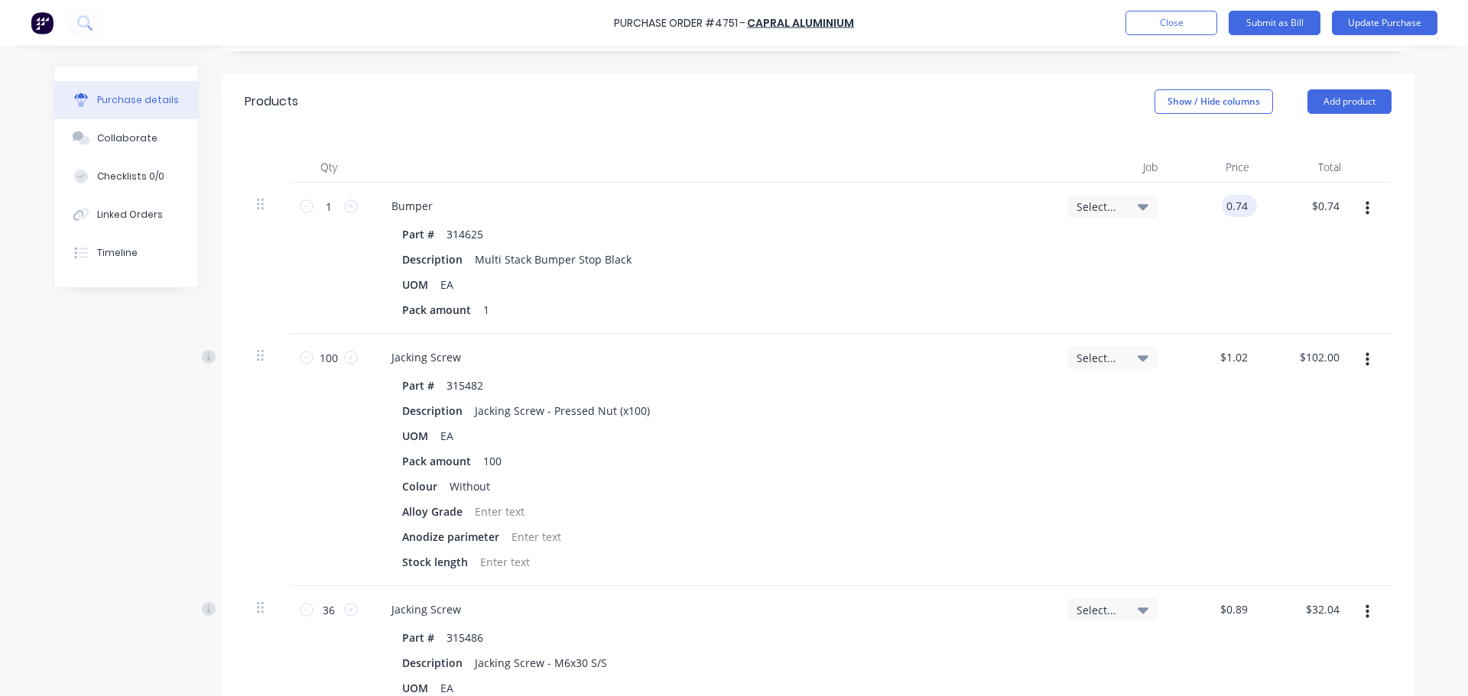
click at [1232, 214] on input "0.74" at bounding box center [1236, 206] width 29 height 22
click at [1228, 362] on input "1.02" at bounding box center [1236, 357] width 29 height 22
click at [1239, 365] on input "1.02" at bounding box center [1236, 357] width 29 height 22
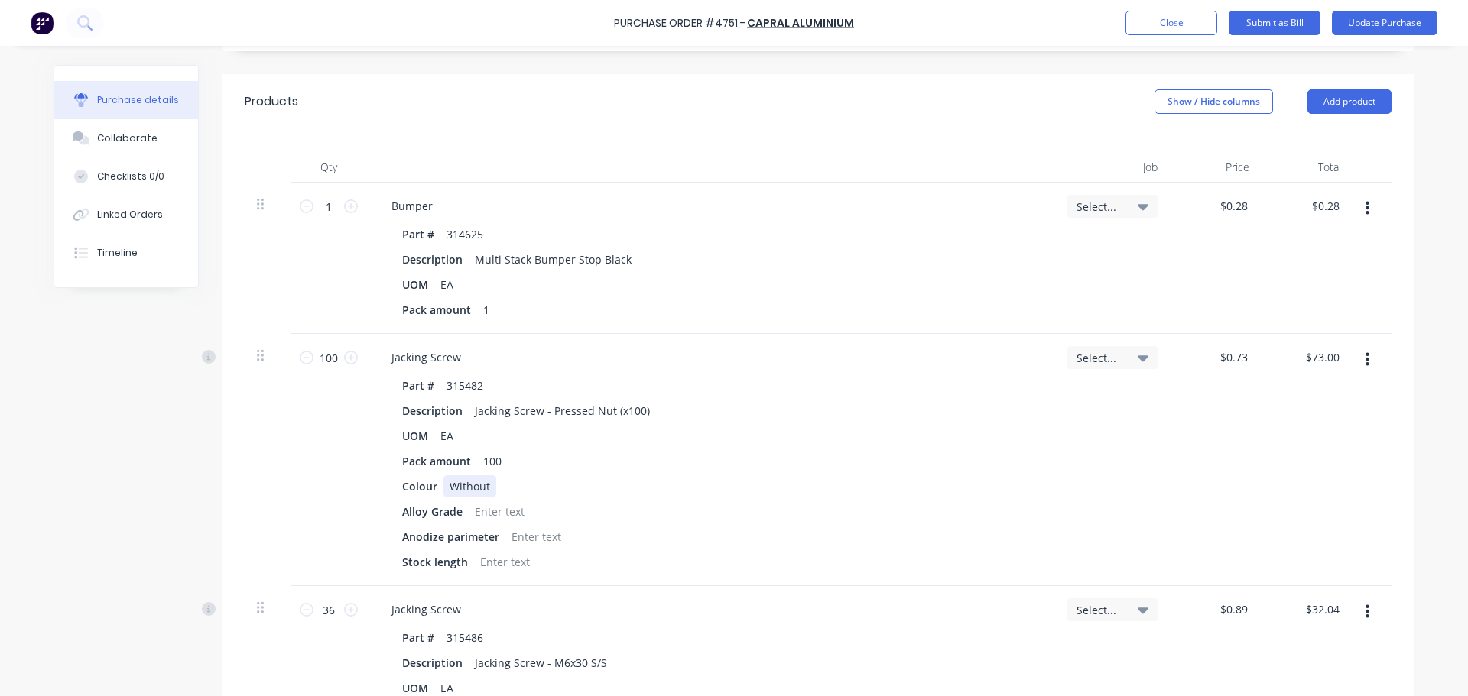
click at [976, 488] on div "Colour Without" at bounding box center [708, 487] width 624 height 22
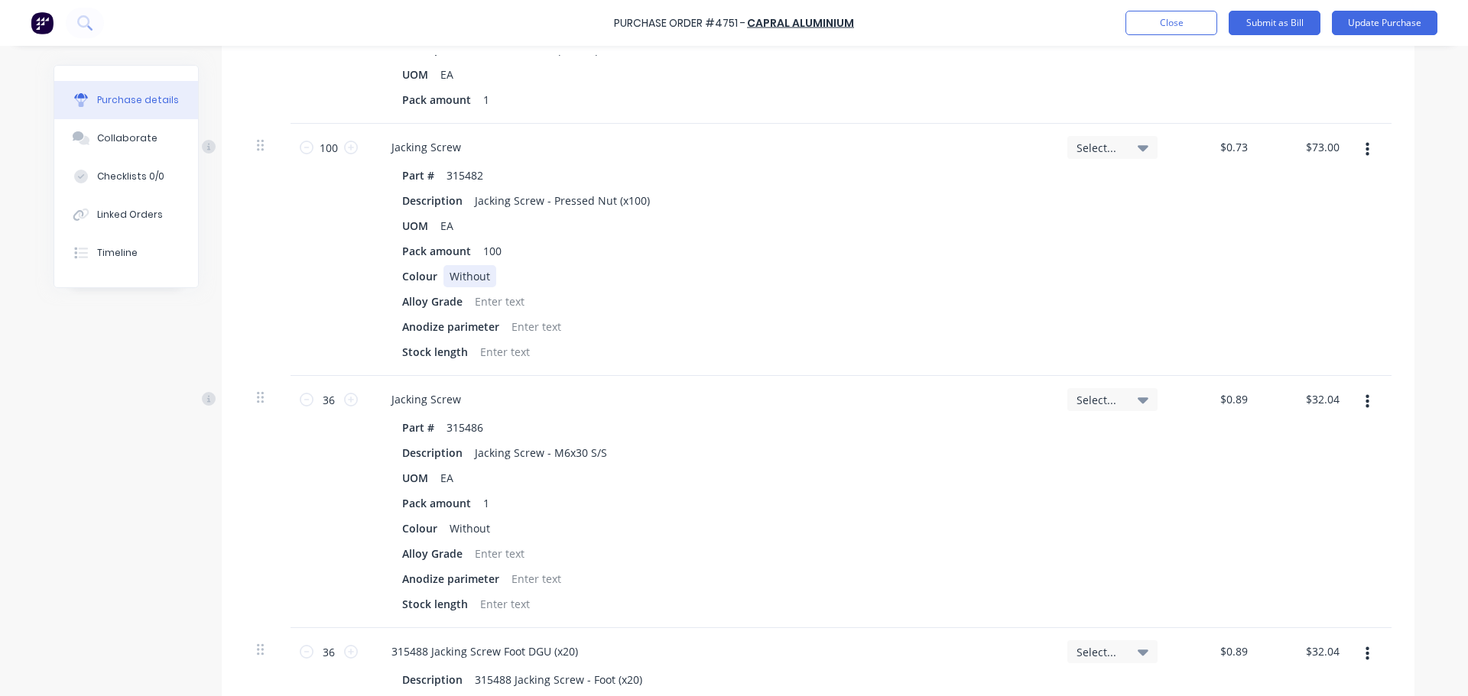
scroll to position [535, 0]
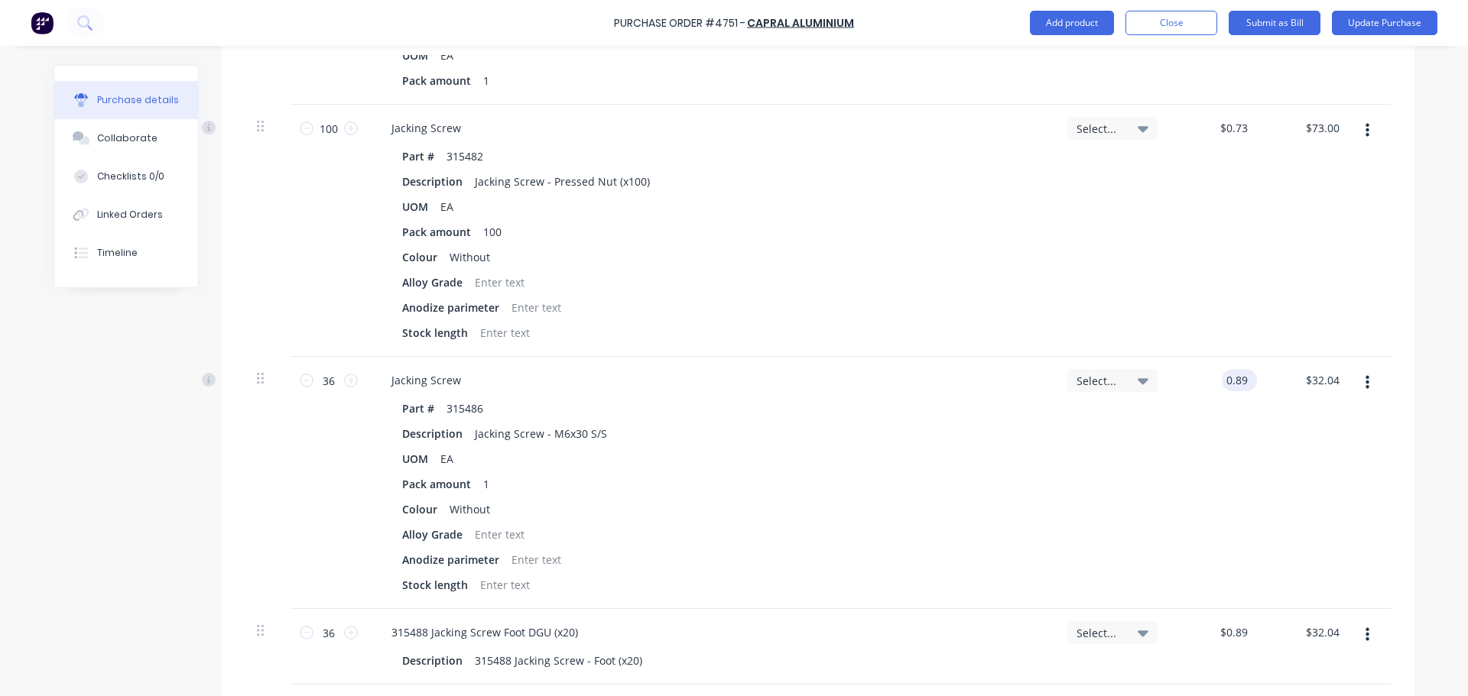
click at [1244, 380] on input "0.89" at bounding box center [1236, 380] width 29 height 22
click at [878, 537] on div "Alloy Grade" at bounding box center [708, 535] width 624 height 22
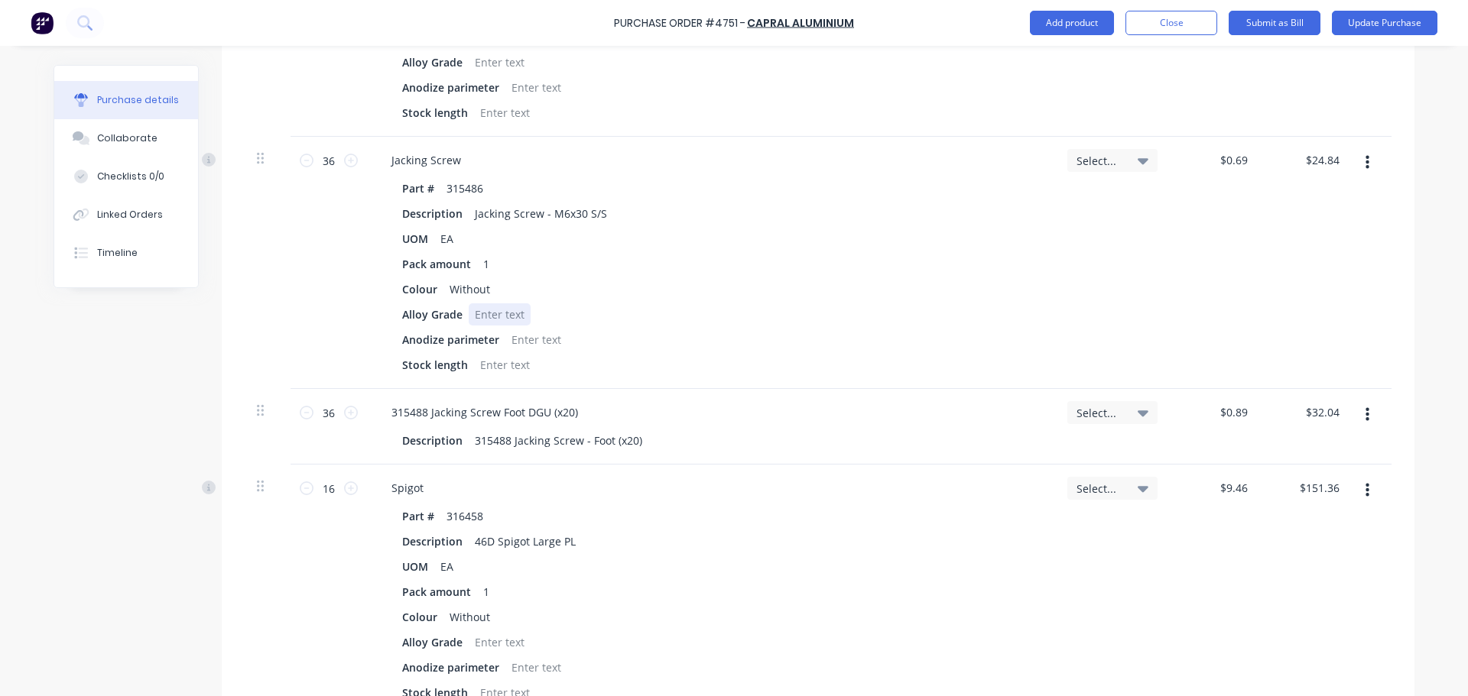
scroll to position [765, 0]
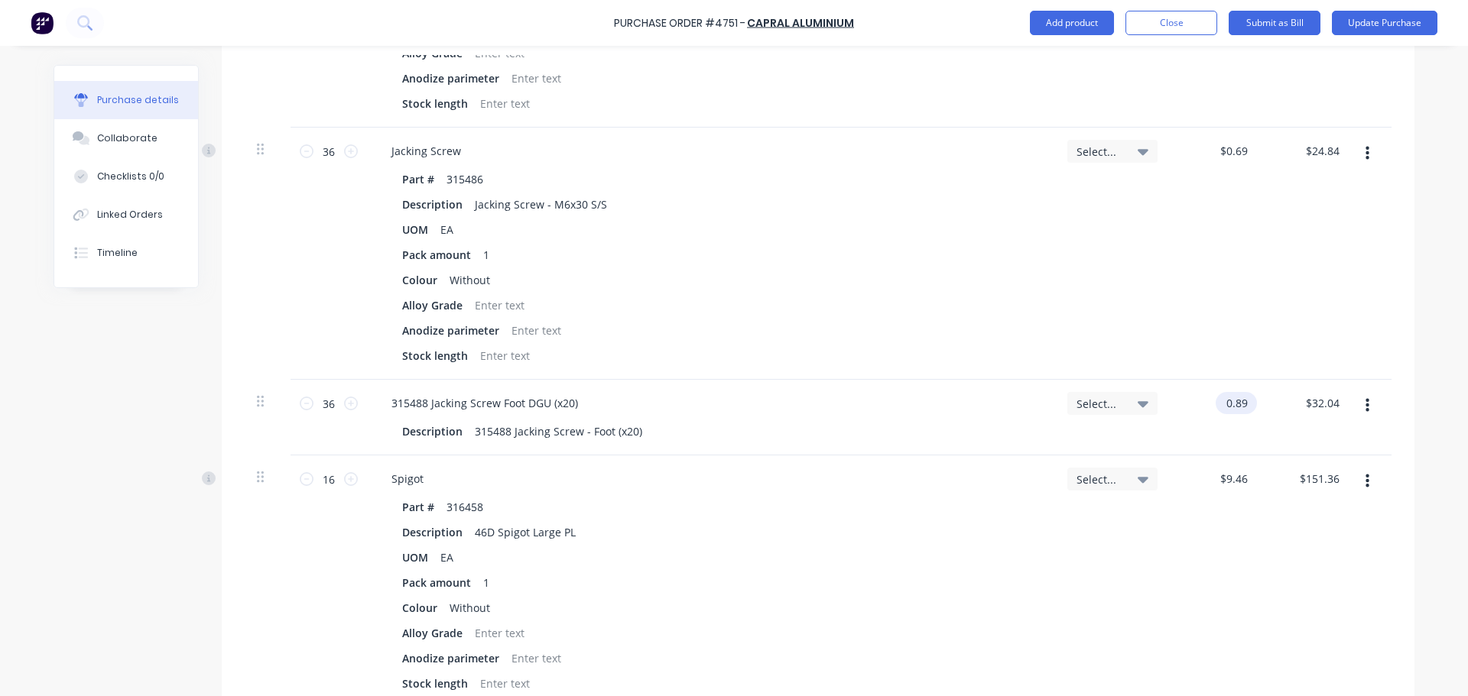
click at [1235, 409] on input "0.89" at bounding box center [1233, 403] width 35 height 22
click at [1235, 409] on input "0.89" at bounding box center [1236, 403] width 29 height 22
click at [1240, 479] on input "9.46" at bounding box center [1233, 479] width 35 height 22
click at [1240, 479] on input "9.46" at bounding box center [1236, 479] width 29 height 22
click at [985, 562] on div "UOM EA" at bounding box center [708, 558] width 624 height 22
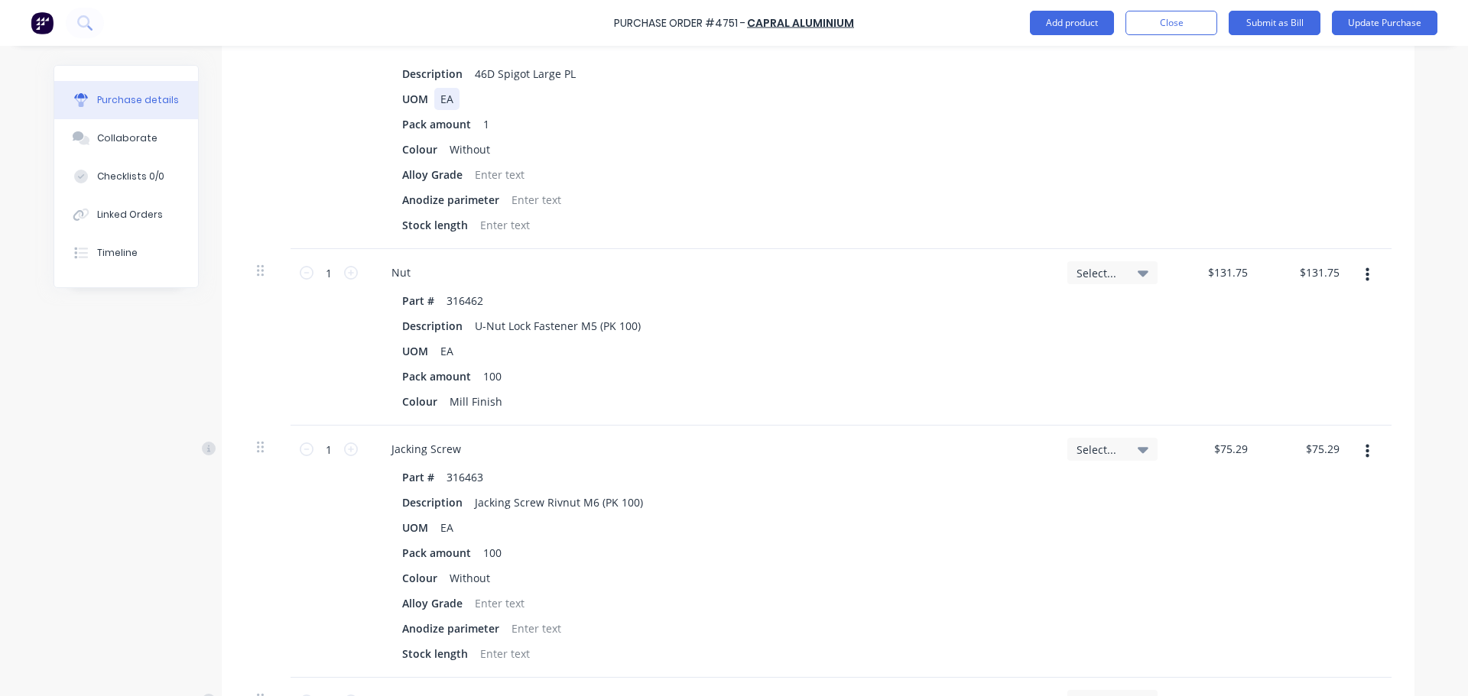
scroll to position [1147, 0]
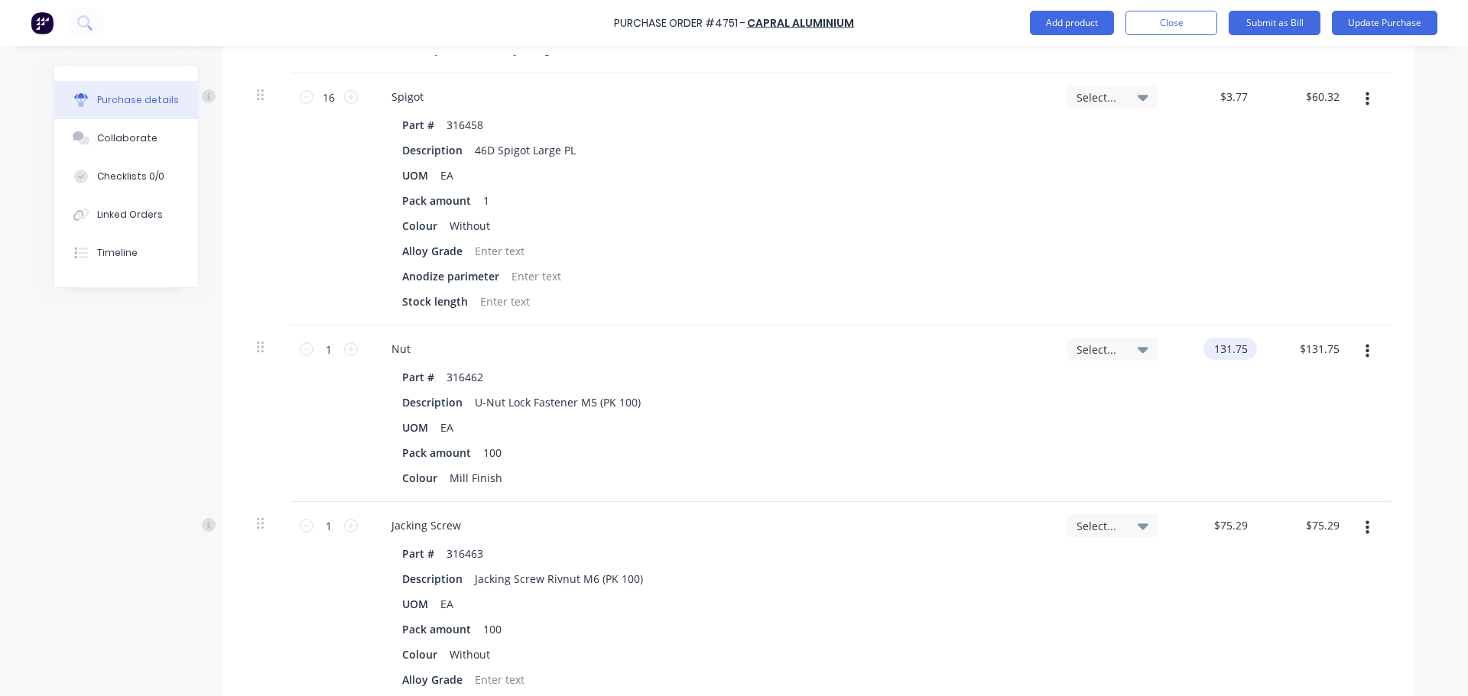
click at [1234, 354] on input "131.75" at bounding box center [1226, 349] width 47 height 22
click at [1234, 354] on input "131.75" at bounding box center [1229, 349] width 41 height 22
click at [1198, 420] on div "$48.60 $48.60" at bounding box center [1216, 414] width 92 height 177
click at [1226, 526] on input "75.29" at bounding box center [1233, 526] width 35 height 22
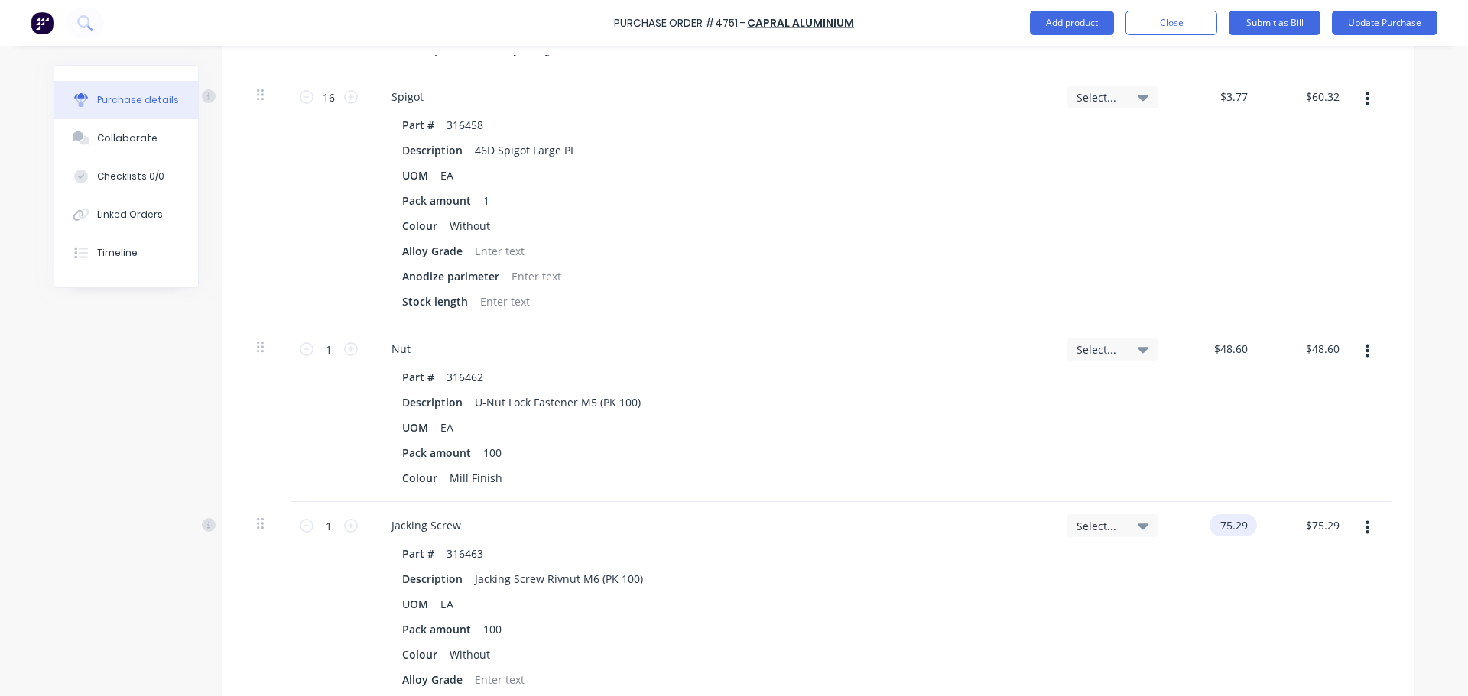
click at [1231, 534] on input "75.29" at bounding box center [1229, 526] width 41 height 22
click at [1231, 534] on input "75.29" at bounding box center [1233, 526] width 35 height 22
click at [1068, 602] on div "Select..." at bounding box center [1112, 628] width 115 height 252
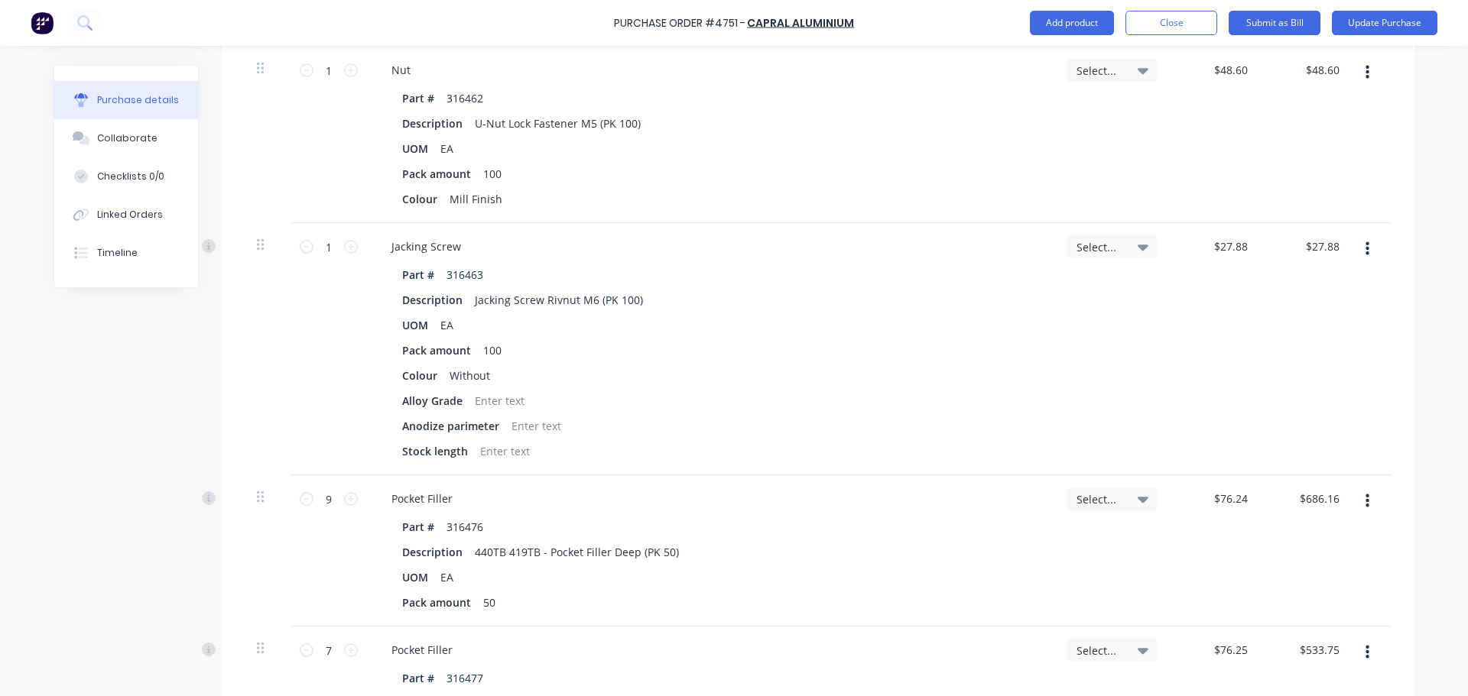
scroll to position [1453, 0]
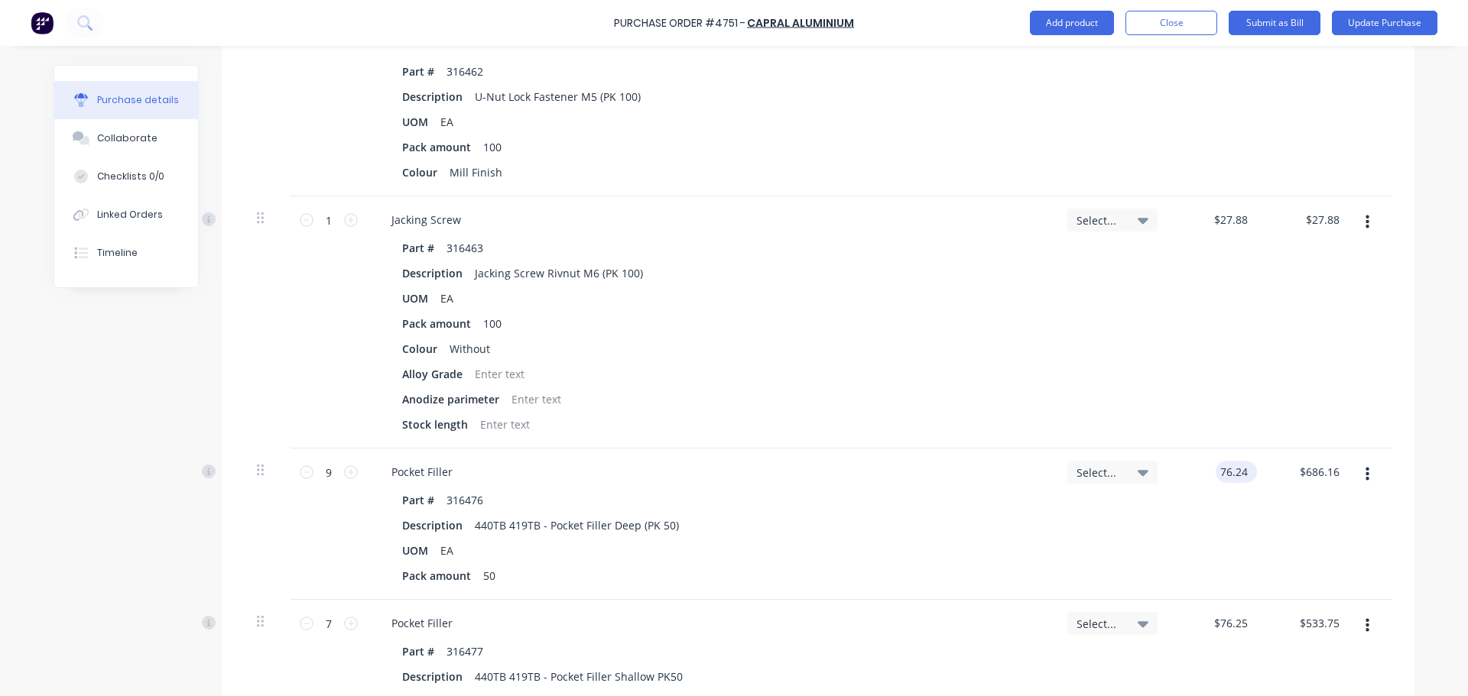
click at [1241, 472] on input "76.24" at bounding box center [1233, 472] width 35 height 22
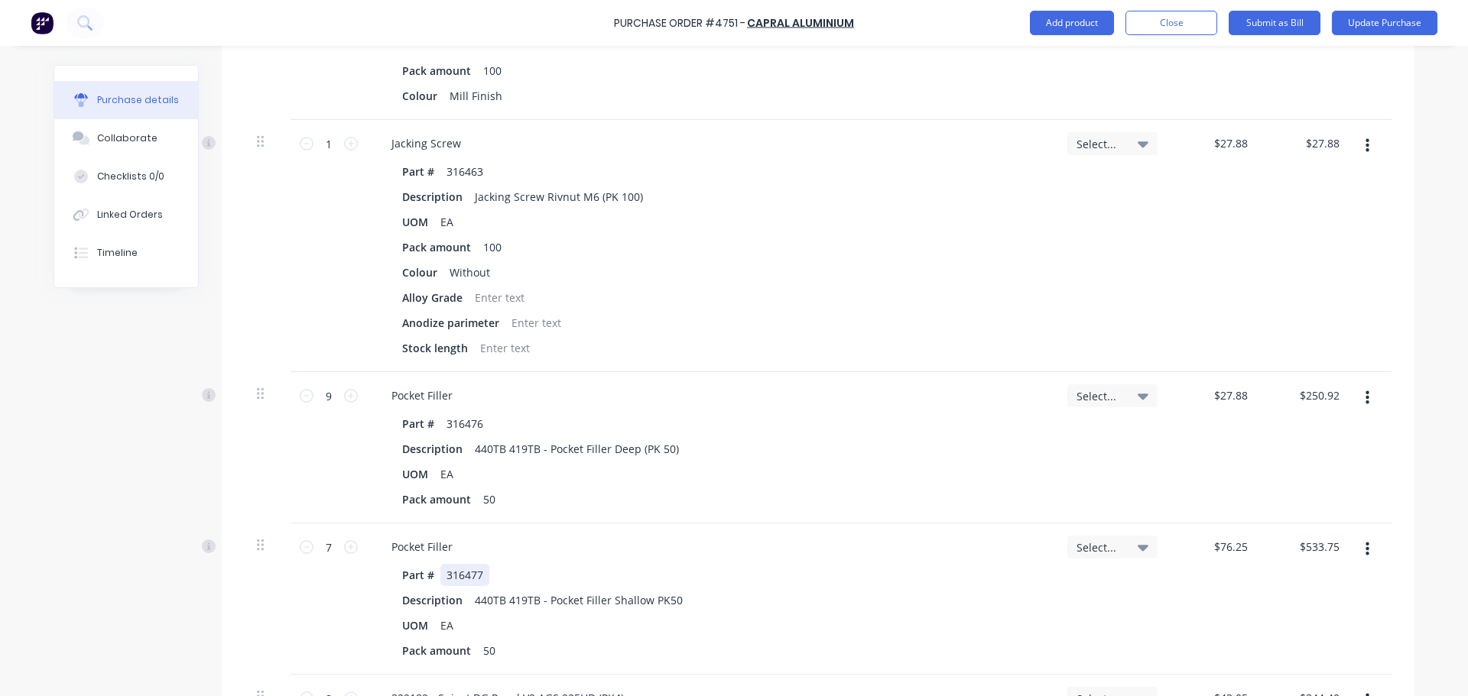
click at [875, 563] on div "Pocket Filler Part # 316477 Description 440TB 419TB - Pocket Filler Shallow PK5…" at bounding box center [711, 599] width 688 height 151
click at [1227, 550] on input "76.25" at bounding box center [1229, 547] width 41 height 22
click at [1227, 550] on input "76.25" at bounding box center [1233, 547] width 35 height 22
click at [982, 607] on div "Description 440TB 419TB - Pocket Filler Shallow PK50" at bounding box center [708, 600] width 624 height 22
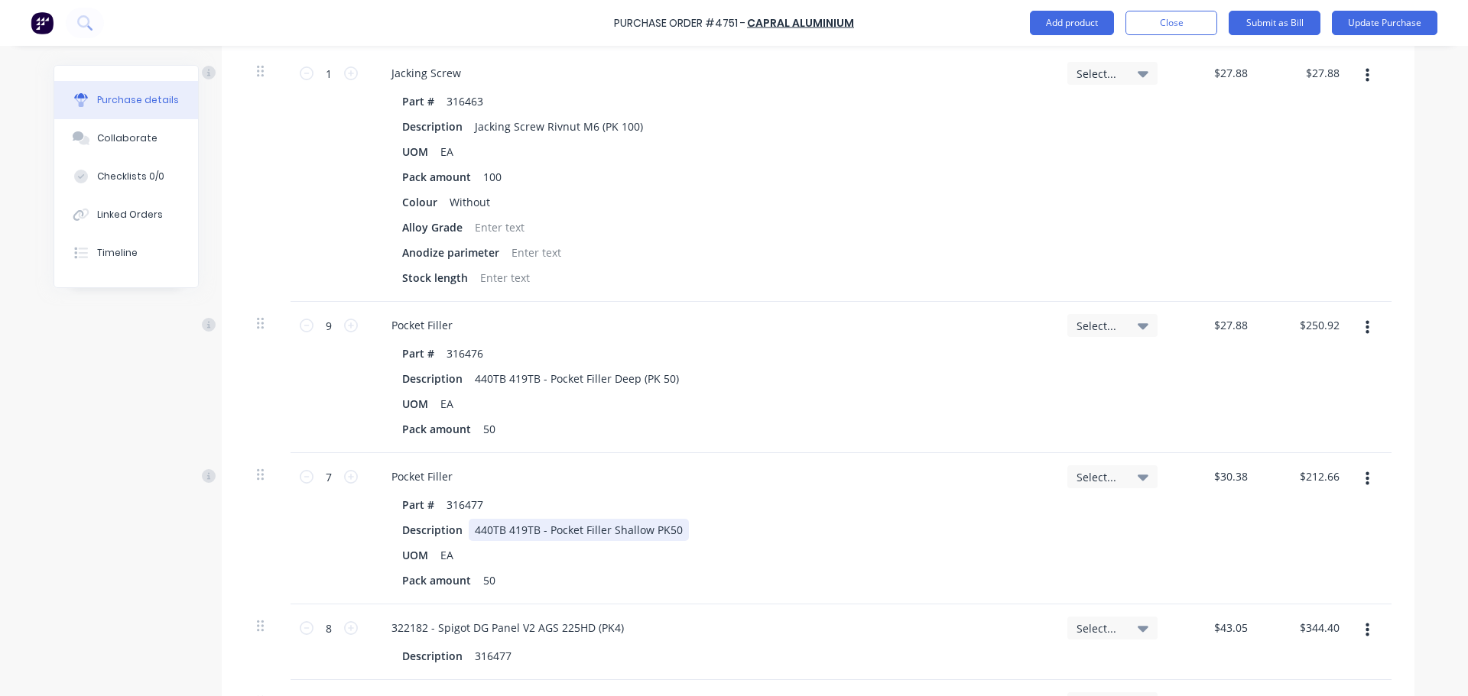
scroll to position [1453, 0]
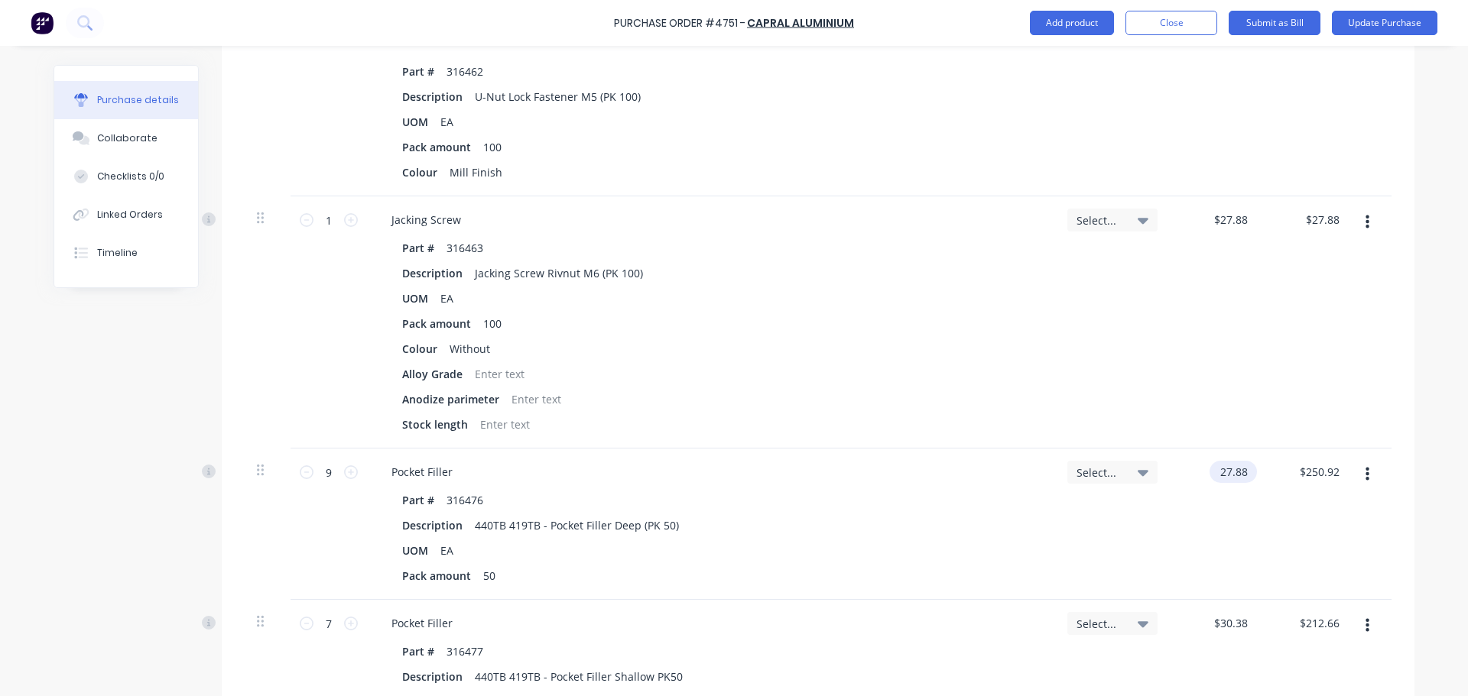
click at [1232, 468] on input "27.88" at bounding box center [1229, 472] width 41 height 22
click at [1232, 468] on input "27.88" at bounding box center [1233, 472] width 35 height 22
click at [927, 537] on div "Part # 316476 Description 440TB 419TB - Pocket Filler Deep (PK 50) UOM EA Pack …" at bounding box center [711, 538] width 664 height 98
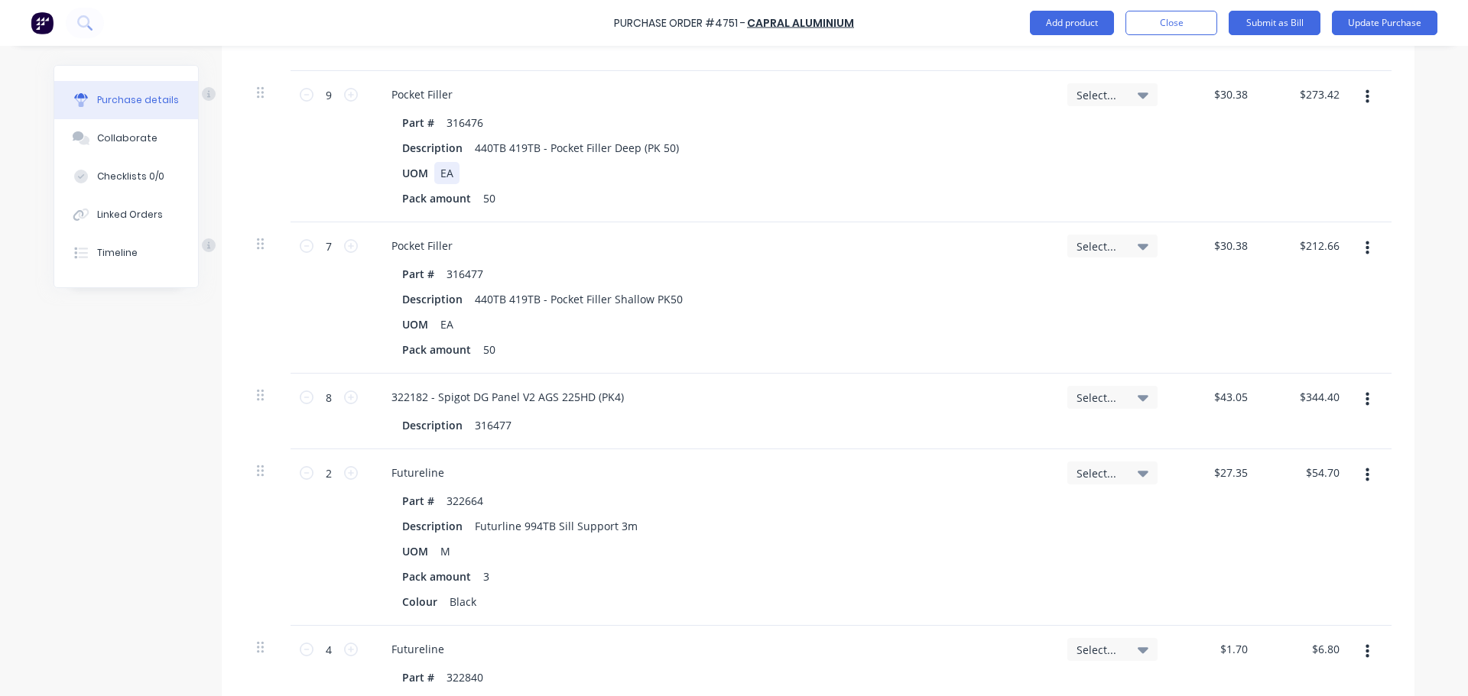
scroll to position [1835, 0]
click at [1238, 392] on input "43.05" at bounding box center [1233, 392] width 35 height 22
click at [1216, 458] on input "27.35" at bounding box center [1229, 468] width 41 height 22
click at [1216, 458] on input "27.35" at bounding box center [1233, 468] width 35 height 22
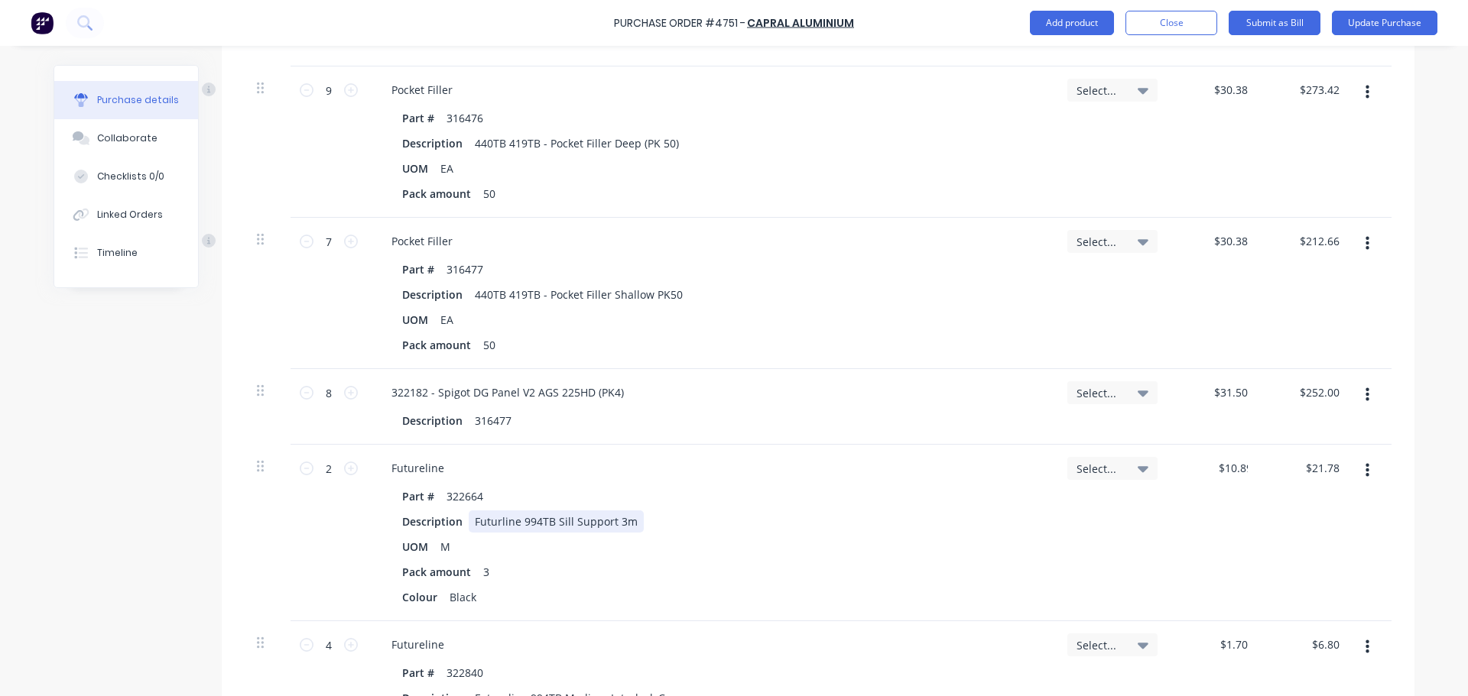
click at [985, 526] on div "Description Futurline 994TB Sill Support 3m" at bounding box center [708, 522] width 624 height 22
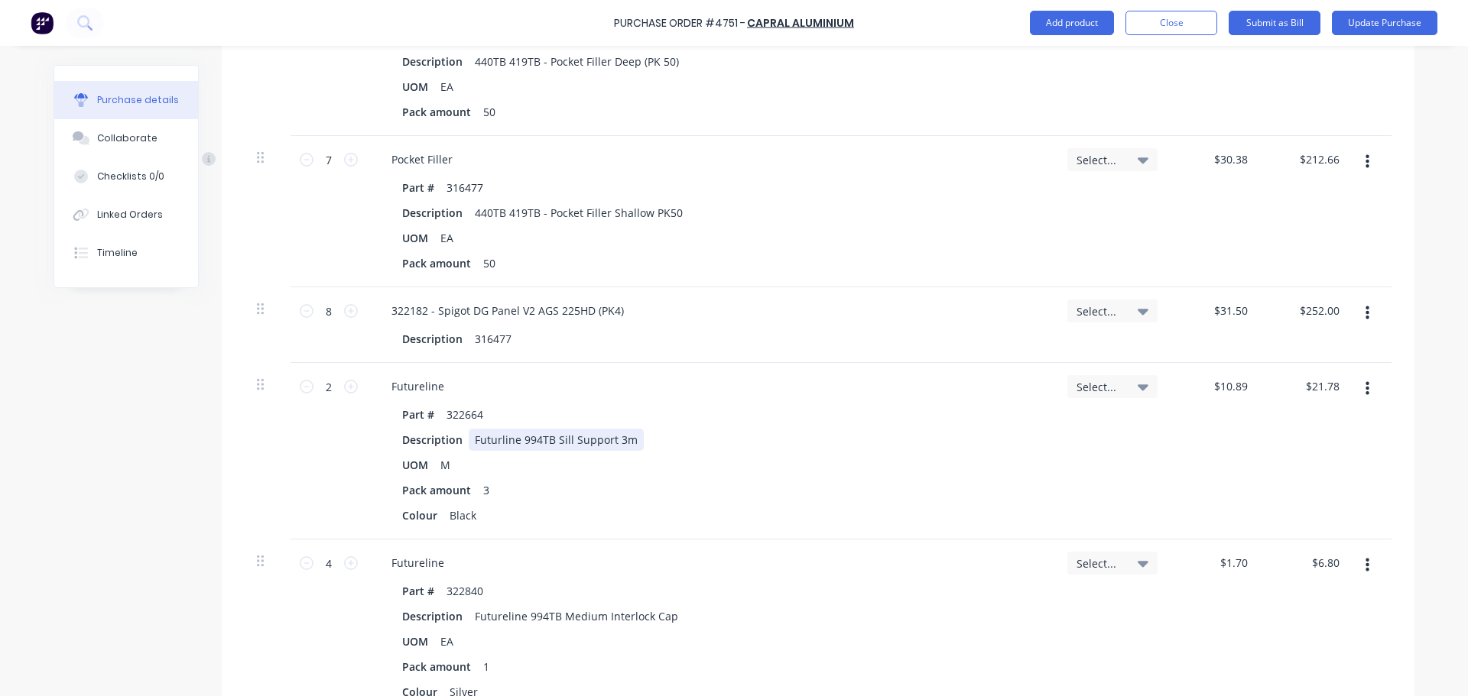
scroll to position [1988, 0]
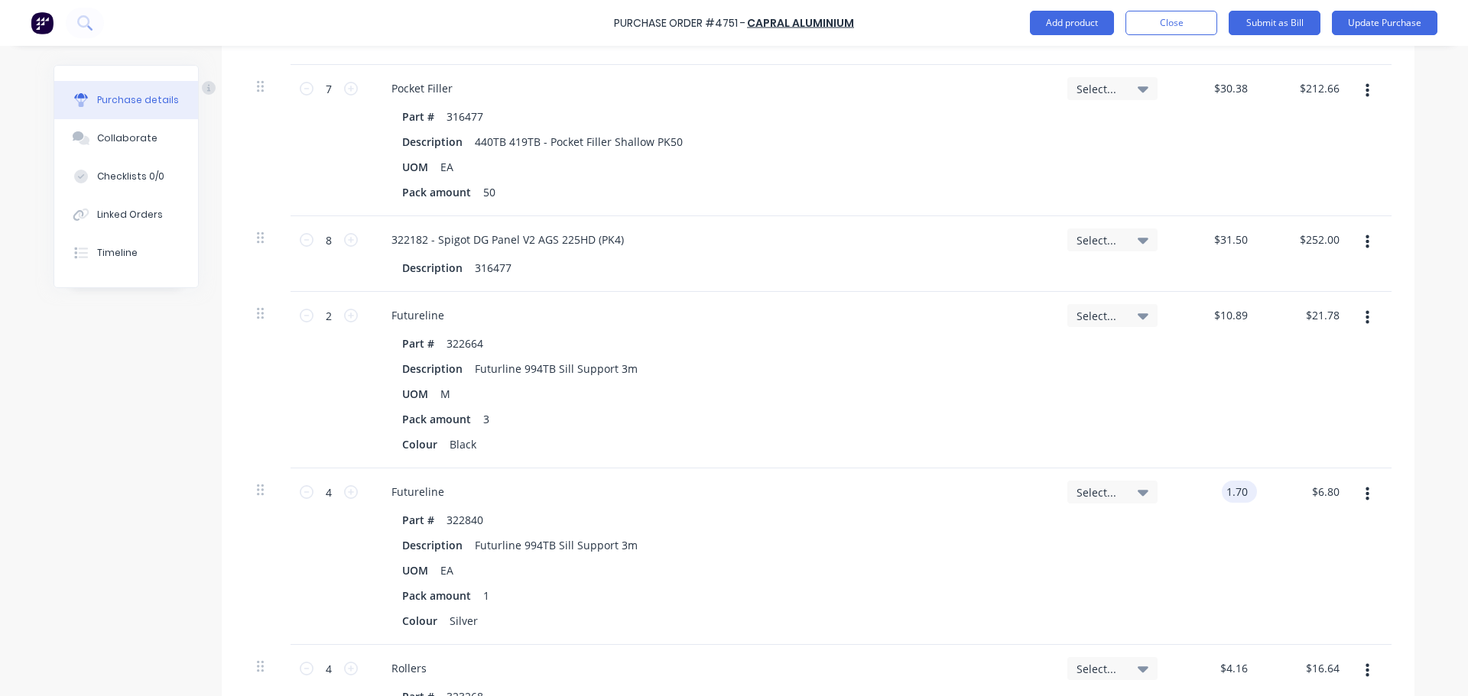
click at [1235, 500] on input "1.70" at bounding box center [1236, 492] width 29 height 22
click at [958, 570] on div "UOM EA" at bounding box center [708, 571] width 624 height 22
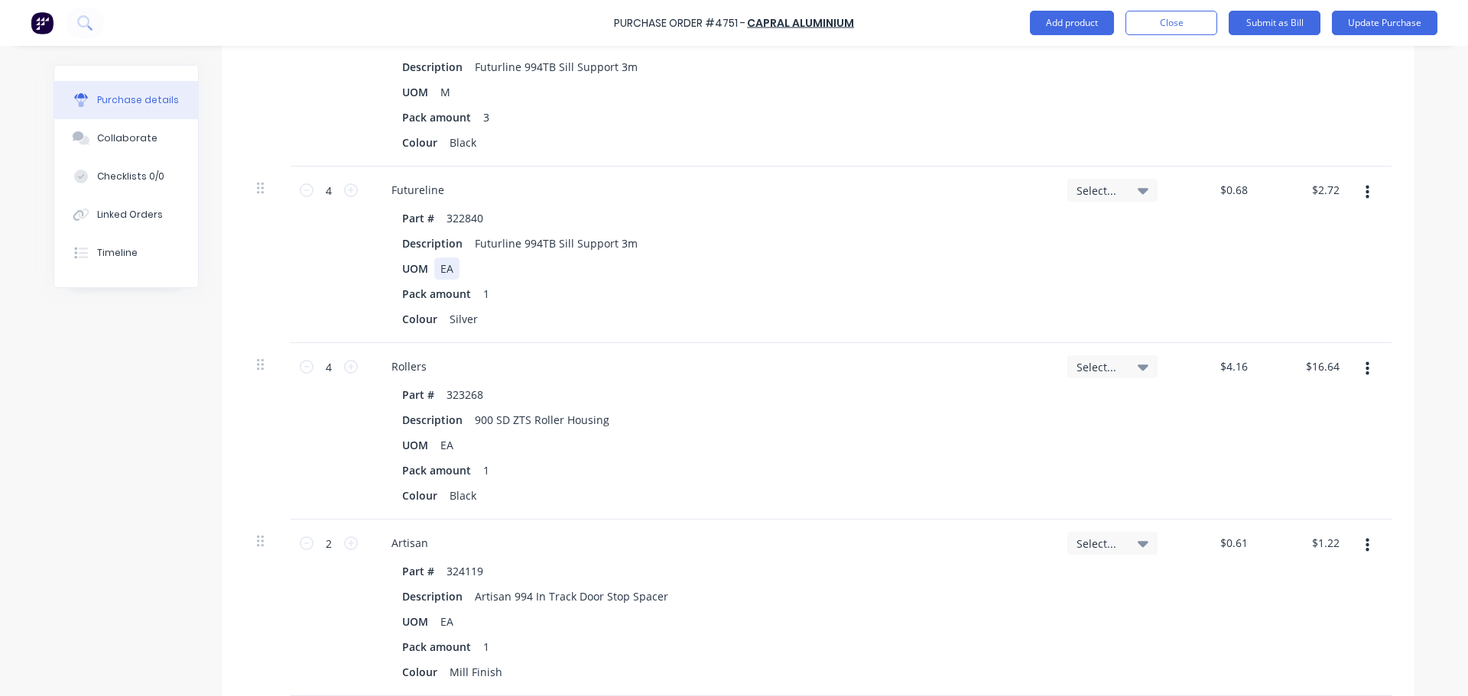
scroll to position [2294, 0]
click at [1222, 360] on input "4.16" at bounding box center [1236, 363] width 29 height 22
click at [1028, 414] on div "Part # 323268 Description 900 SD ZTS Roller Housing UOM EA Pack amount 1 Colour…" at bounding box center [711, 441] width 664 height 123
click at [1242, 547] on input "0.61" at bounding box center [1236, 539] width 29 height 22
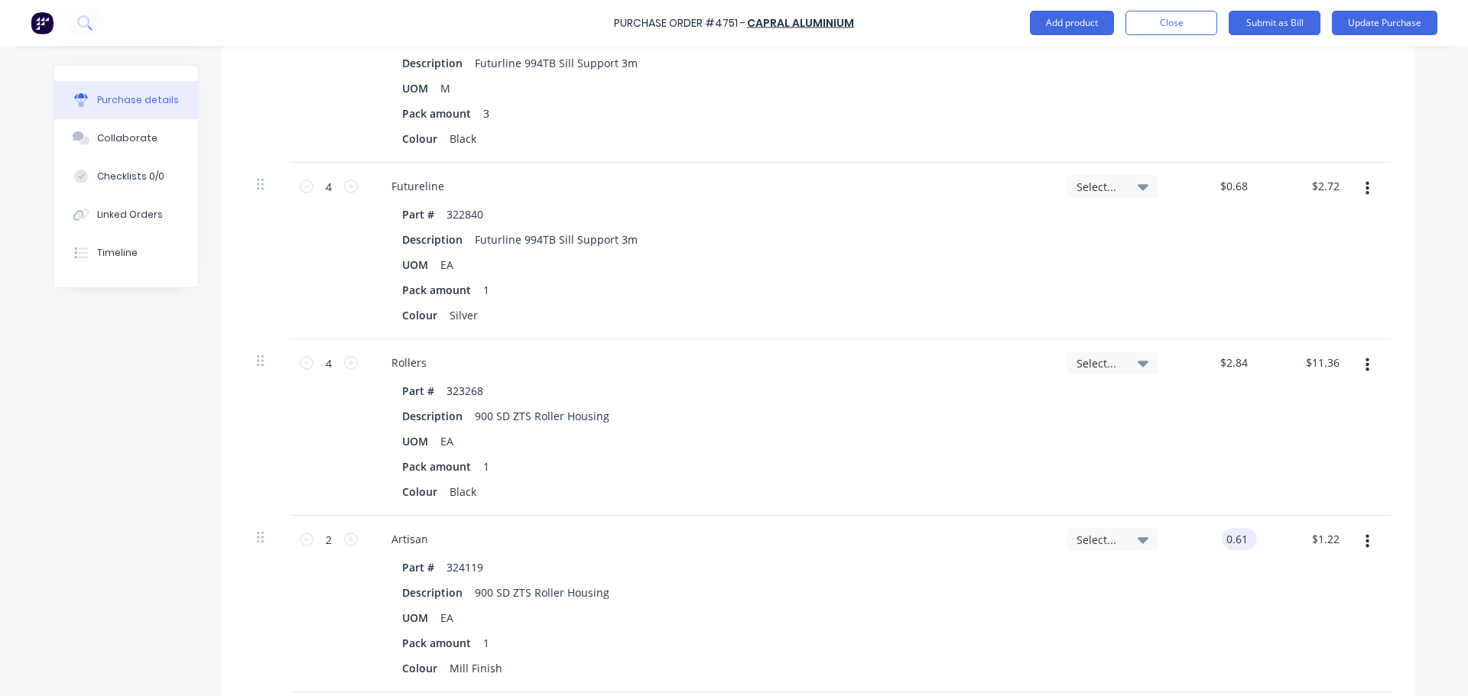
click at [1242, 547] on input "0.61" at bounding box center [1236, 539] width 29 height 22
click at [790, 556] on div "Artisan Part # 324119 Description 900 SD ZTS Roller Housing UOM EA Pack amount …" at bounding box center [711, 604] width 688 height 177
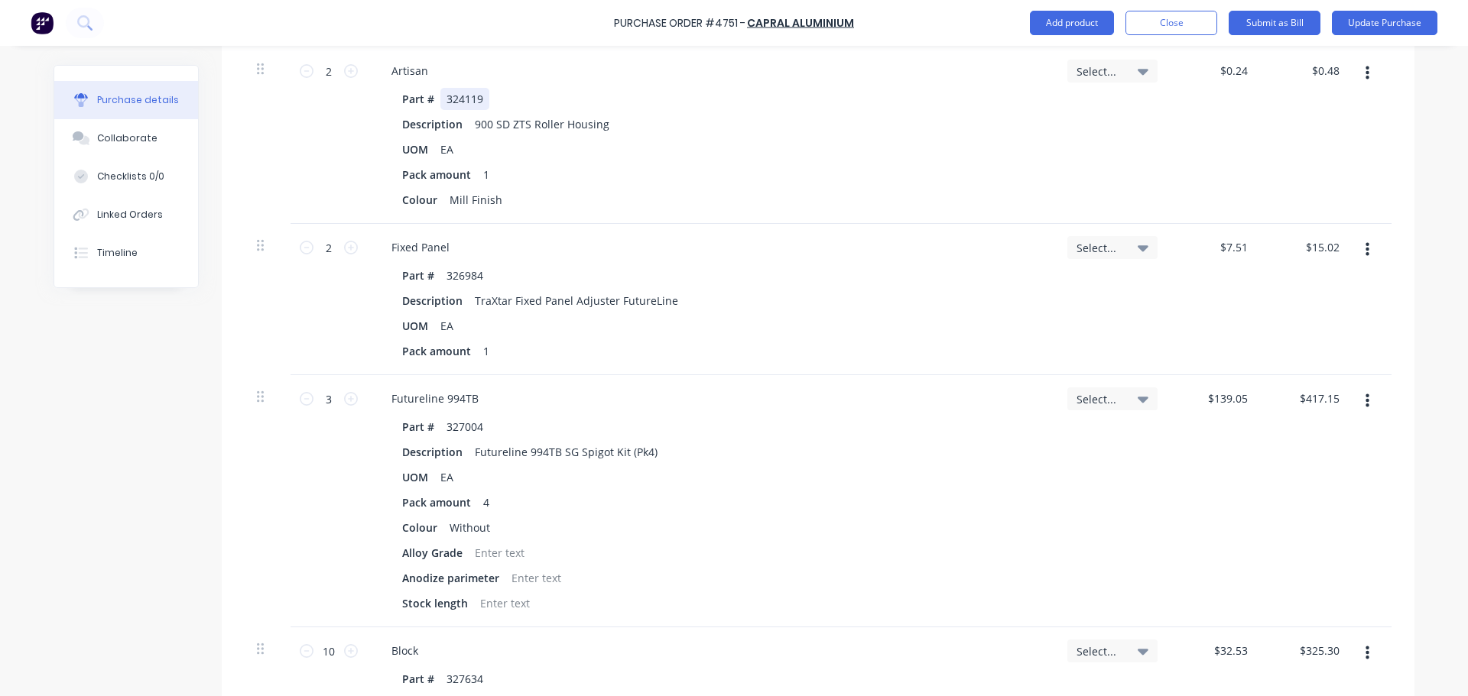
scroll to position [2676, 0]
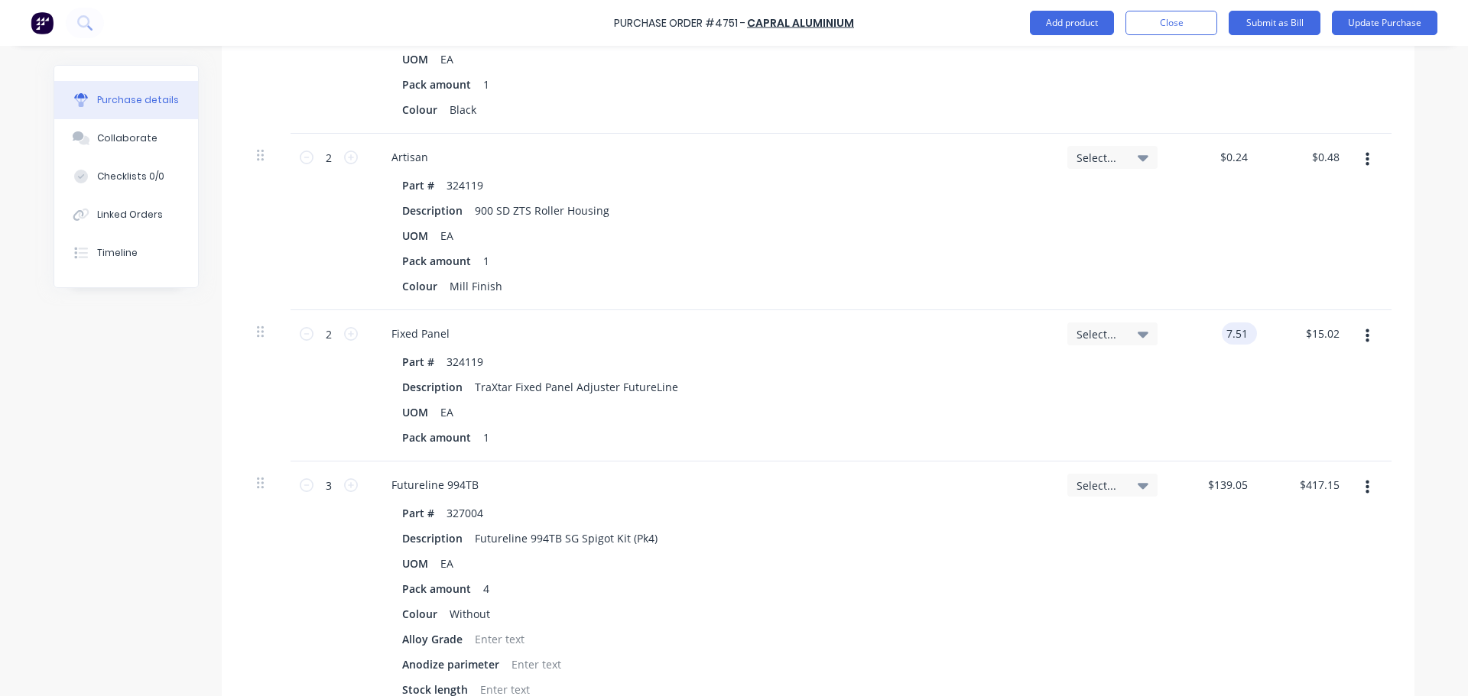
click at [1234, 341] on input "7.51" at bounding box center [1236, 334] width 29 height 22
click at [1215, 482] on input "139.05" at bounding box center [1226, 485] width 47 height 22
click at [987, 568] on div "UOM EA" at bounding box center [708, 564] width 624 height 22
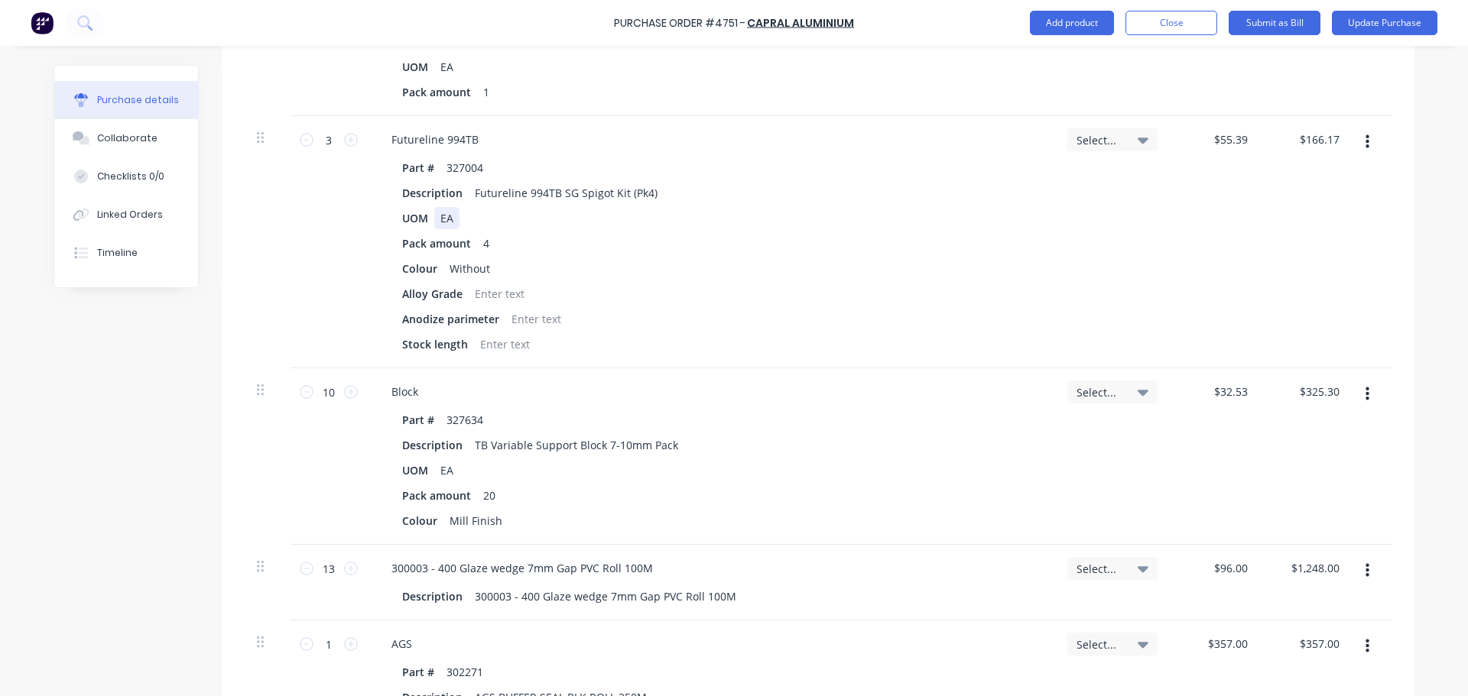
scroll to position [3058, 0]
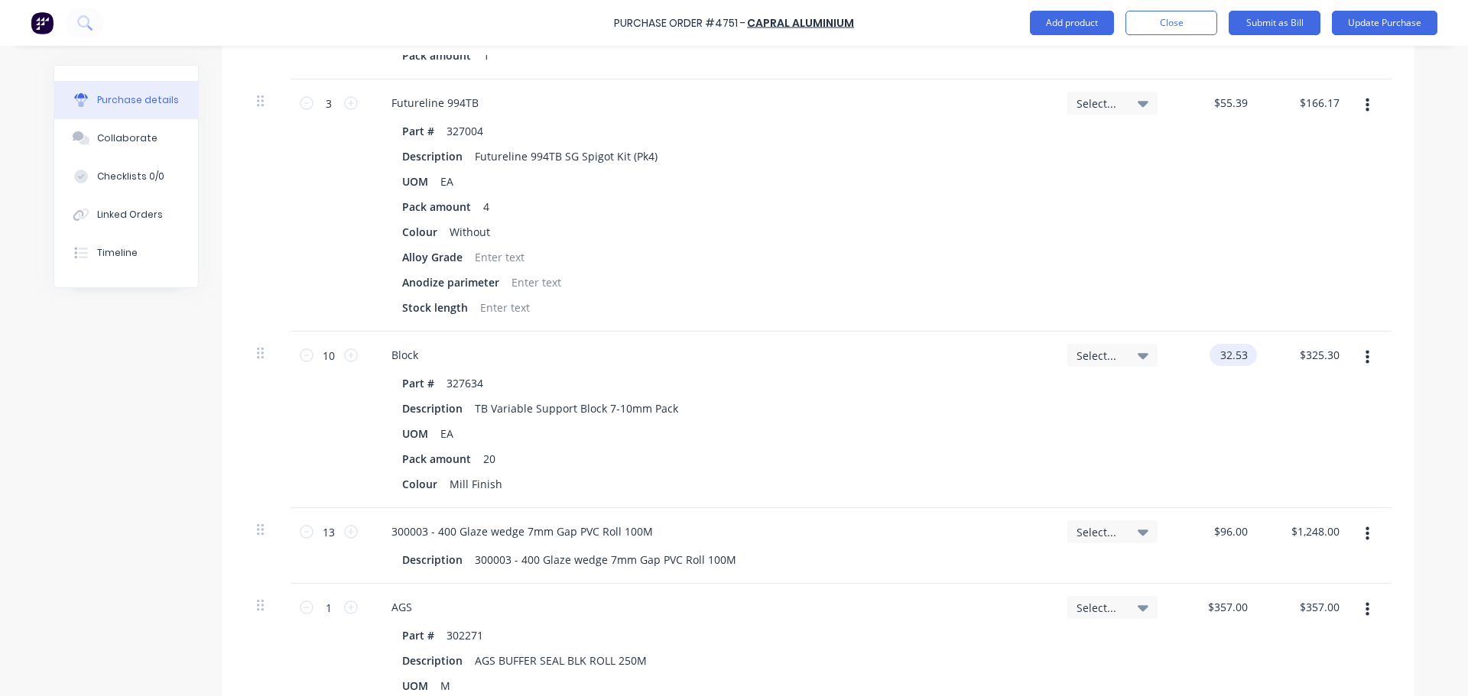
click at [1225, 362] on input "32.53" at bounding box center [1229, 355] width 41 height 22
click at [1225, 362] on input "32.53" at bounding box center [1233, 355] width 35 height 22
click at [833, 430] on div "UOM EA" at bounding box center [708, 434] width 624 height 22
click at [1231, 535] on input "96.00" at bounding box center [1233, 532] width 35 height 22
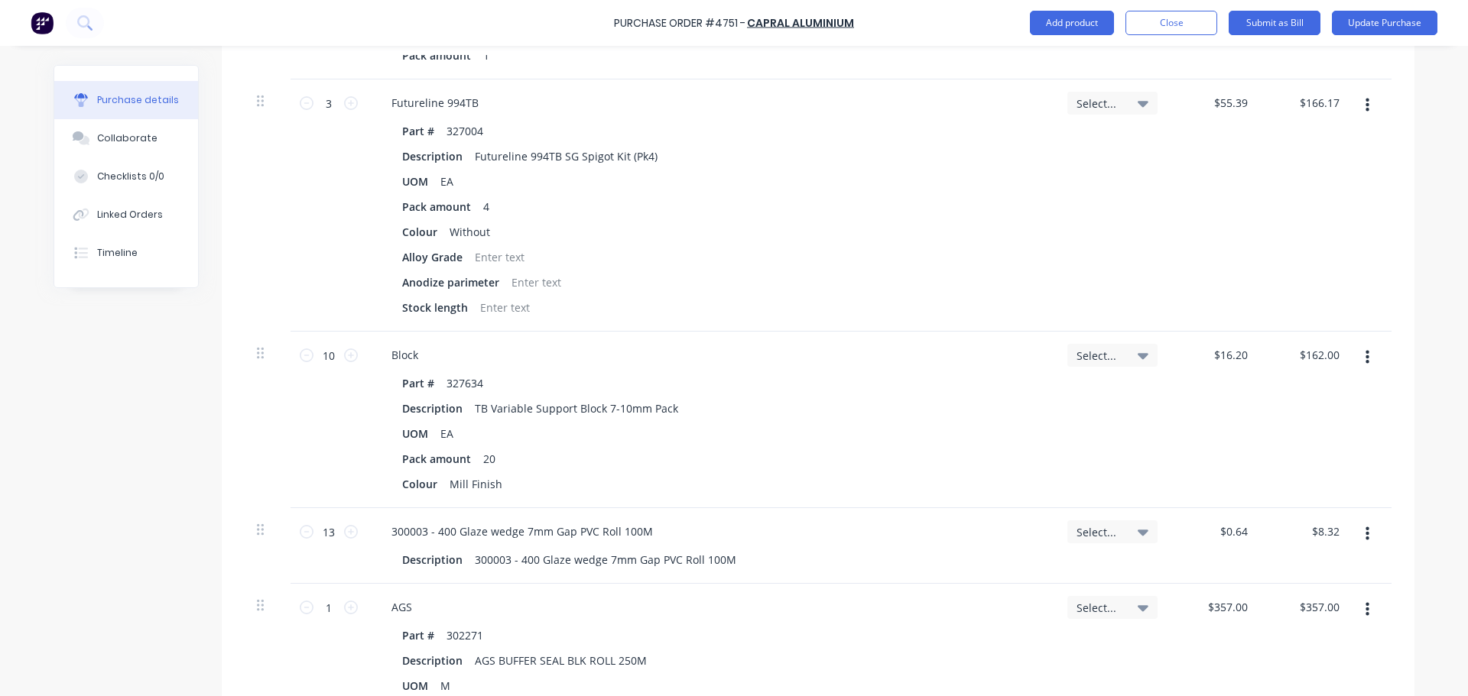
click at [1086, 466] on div "Select..." at bounding box center [1112, 420] width 115 height 177
click at [323, 538] on input "13" at bounding box center [328, 532] width 31 height 23
click at [887, 472] on div "Part # 327634 Description TB Variable Support Block 7-10mm Pack UOM EA Pack amo…" at bounding box center [711, 433] width 664 height 123
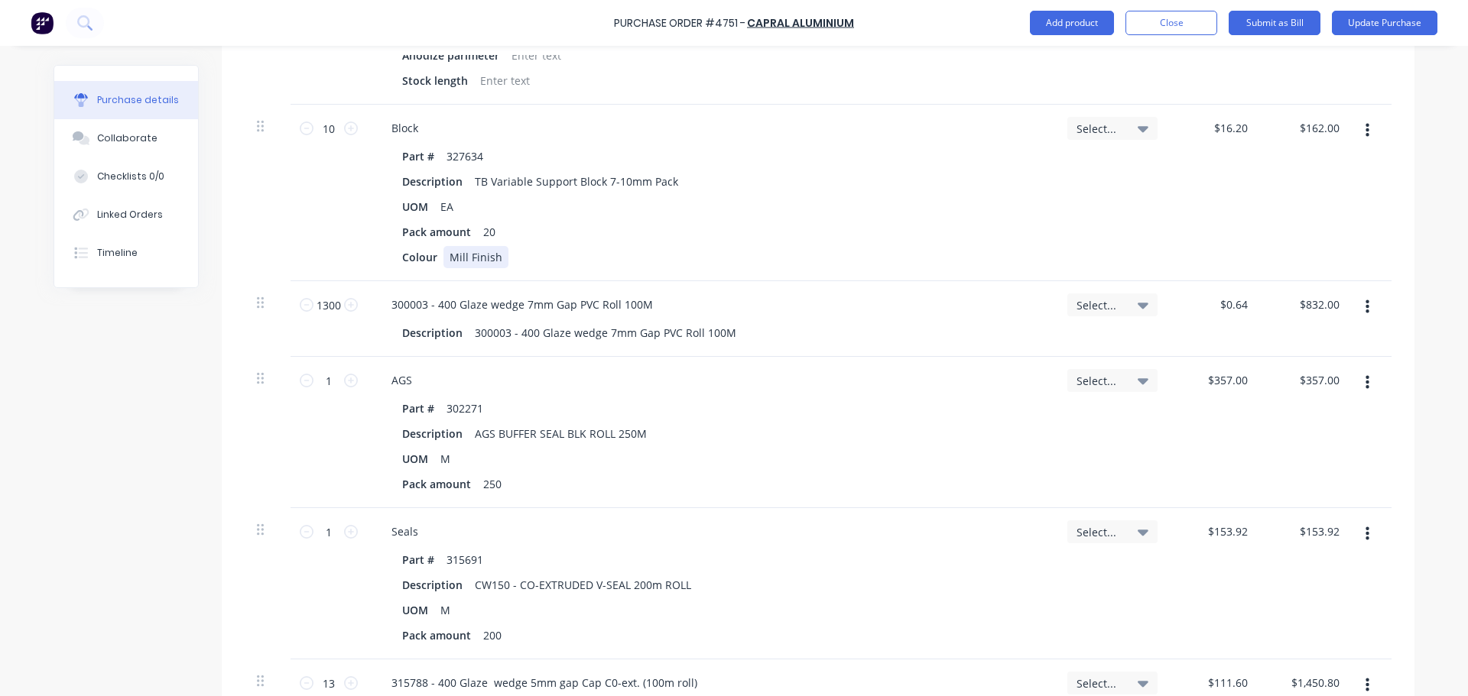
scroll to position [3287, 0]
click at [1222, 377] on input "357.00" at bounding box center [1229, 378] width 41 height 22
click at [870, 416] on div "Part # 302271" at bounding box center [708, 406] width 624 height 22
click at [323, 387] on input "1" at bounding box center [328, 378] width 31 height 23
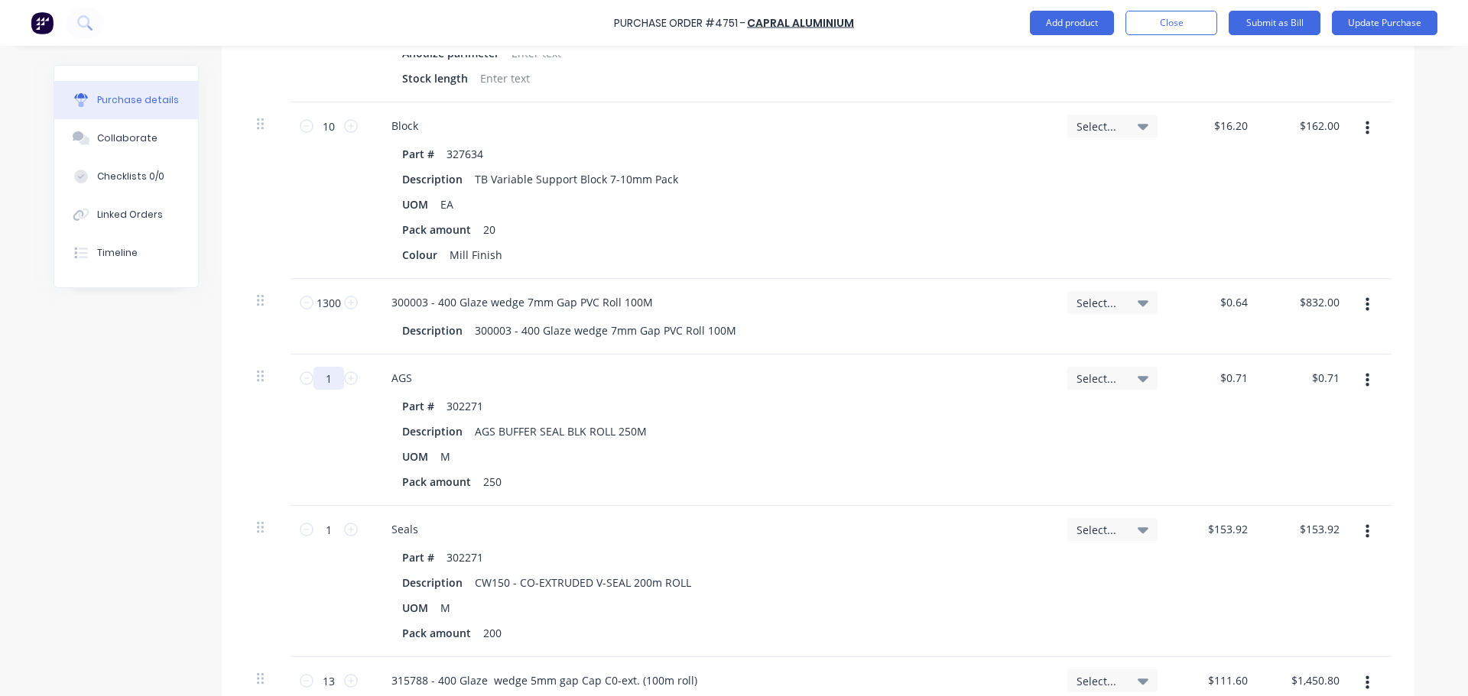
click at [323, 387] on input "1" at bounding box center [328, 378] width 31 height 23
click at [757, 436] on div "Description AGS BUFFER SEAL BLK ROLL 250M" at bounding box center [708, 431] width 624 height 22
click at [1226, 532] on input "153.92" at bounding box center [1226, 529] width 47 height 22
click at [1226, 532] on input "153.92" at bounding box center [1229, 529] width 41 height 22
click at [869, 423] on div "Description AGS BUFFER SEAL BLK ROLL 250M" at bounding box center [708, 431] width 624 height 22
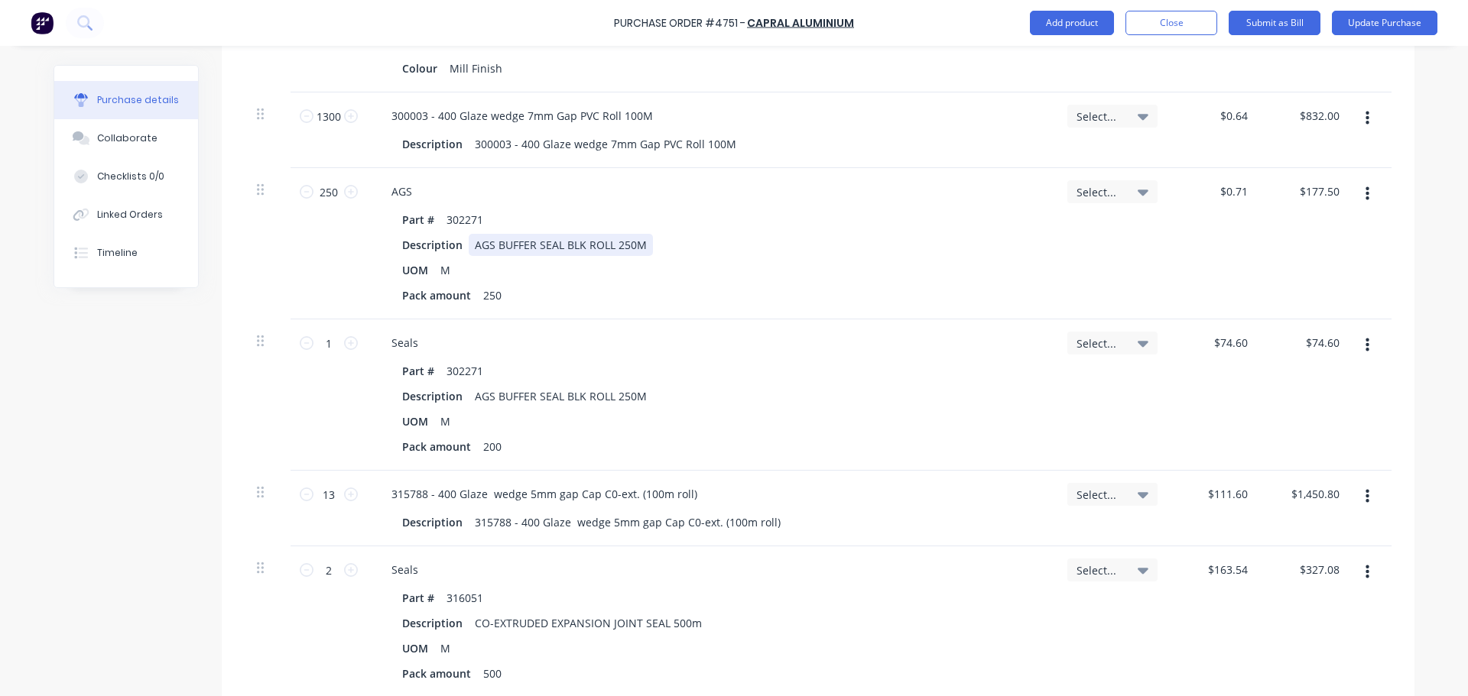
scroll to position [3517, 0]
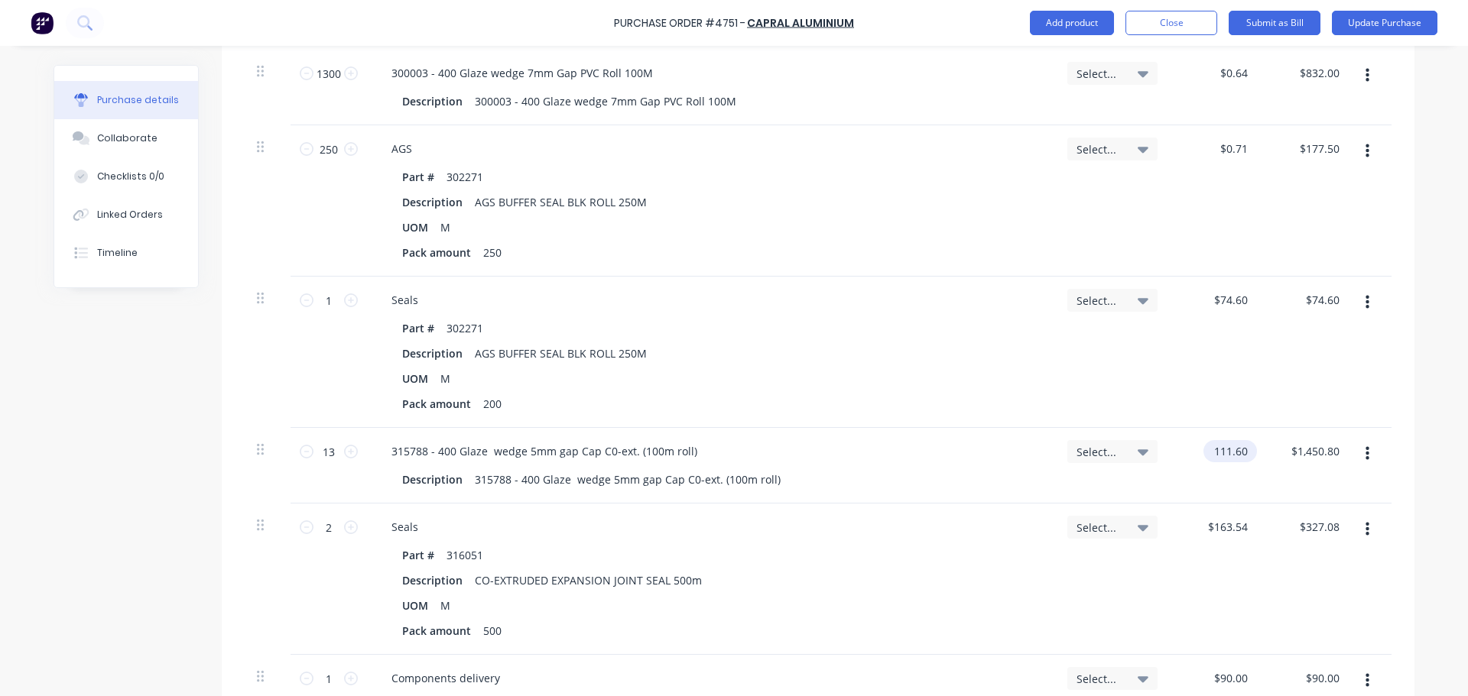
click at [1222, 462] on input "111.60" at bounding box center [1226, 451] width 47 height 22
click at [1222, 462] on input "111.60" at bounding box center [1229, 451] width 41 height 22
click at [891, 384] on div "UOM M" at bounding box center [708, 379] width 624 height 22
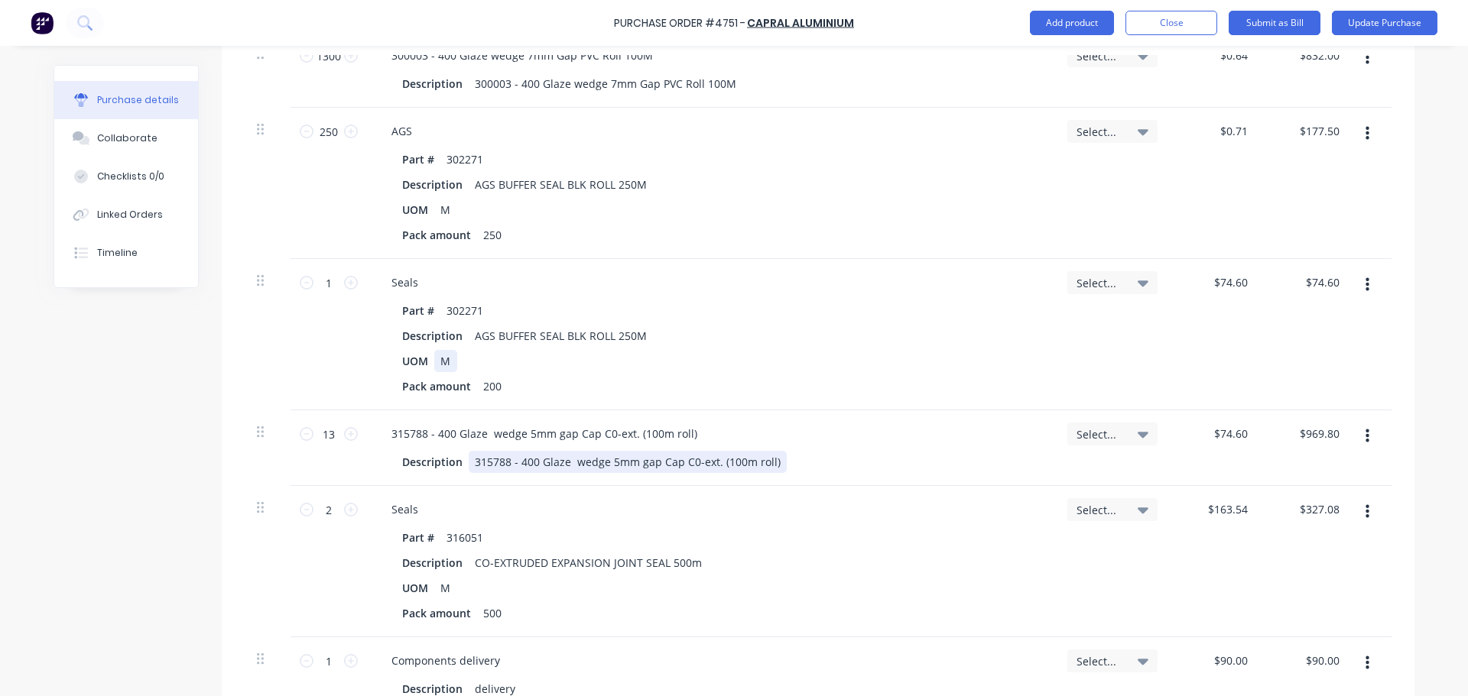
scroll to position [3440, 0]
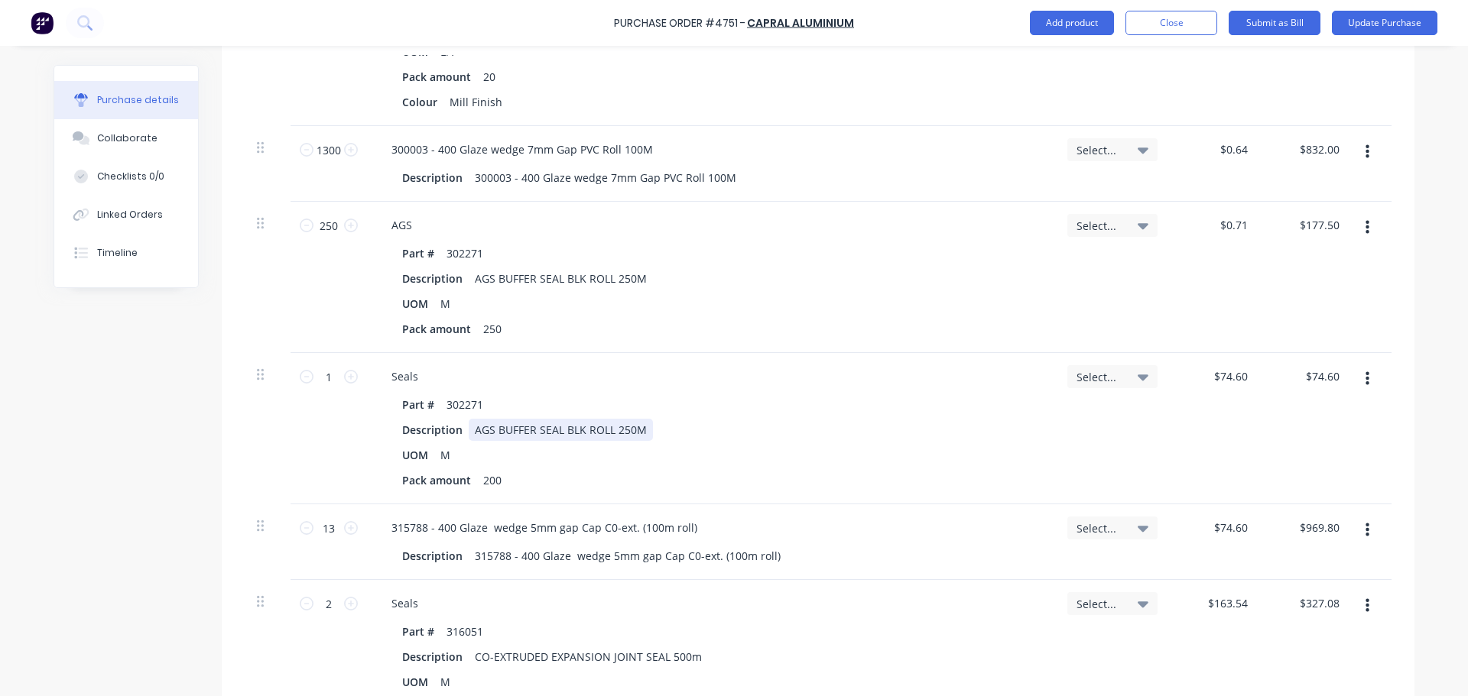
click at [804, 424] on div "Description AGS BUFFER SEAL BLK ROLL 250M" at bounding box center [708, 430] width 624 height 22
click at [1245, 533] on div "$74.60 $74.60" at bounding box center [1232, 528] width 47 height 22
click at [827, 459] on div "UOM M" at bounding box center [708, 455] width 624 height 22
click at [1216, 527] on input "74.60" at bounding box center [1229, 528] width 41 height 22
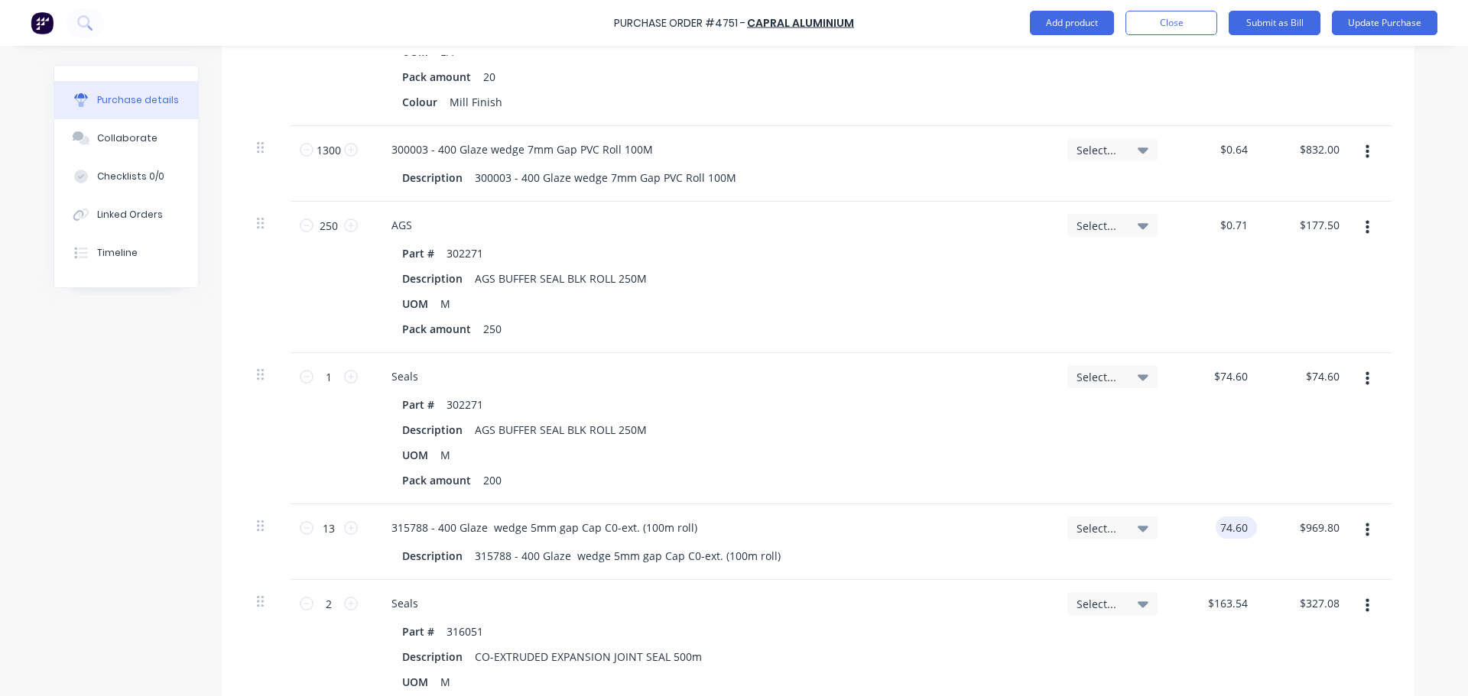
click at [1216, 527] on input "74.60" at bounding box center [1233, 528] width 35 height 22
click at [1131, 469] on div "Select..." at bounding box center [1112, 428] width 115 height 151
click at [329, 535] on input "13" at bounding box center [328, 528] width 31 height 23
click at [334, 530] on input "13" at bounding box center [328, 528] width 31 height 23
click at [933, 388] on div "Seals Part # 302271 Description AGS BUFFER SEAL BLK ROLL 250M UOM M Pack amount…" at bounding box center [711, 428] width 688 height 151
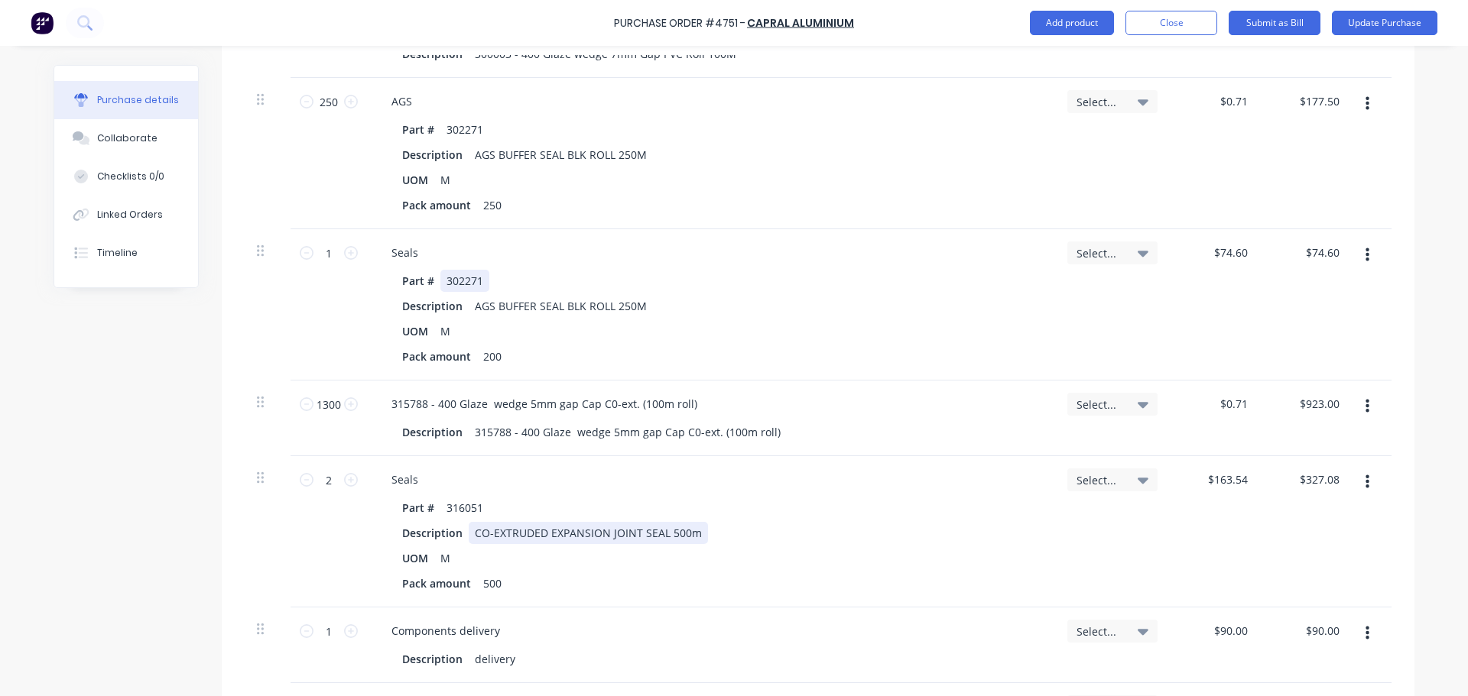
scroll to position [3593, 0]
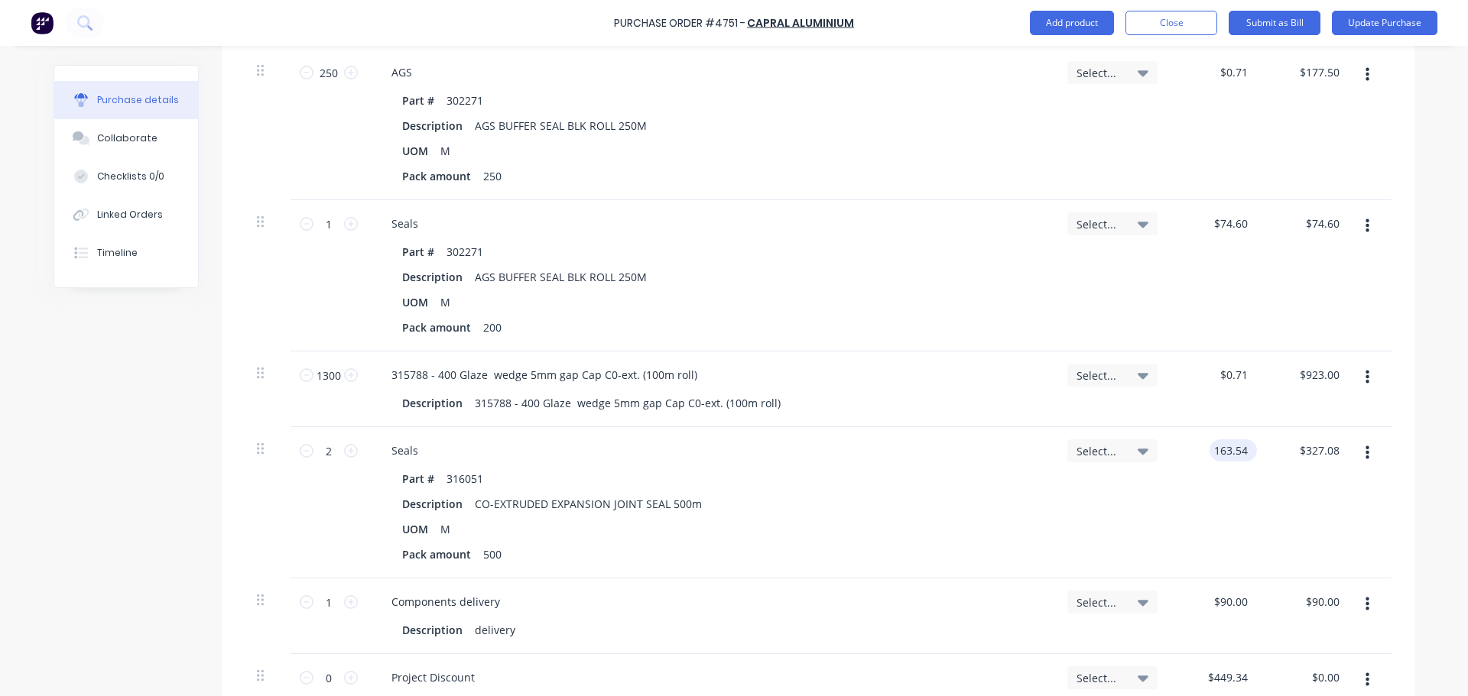
click at [1232, 456] on input "163.54" at bounding box center [1229, 451] width 41 height 22
click at [1002, 487] on div "Part # 316051" at bounding box center [708, 479] width 624 height 22
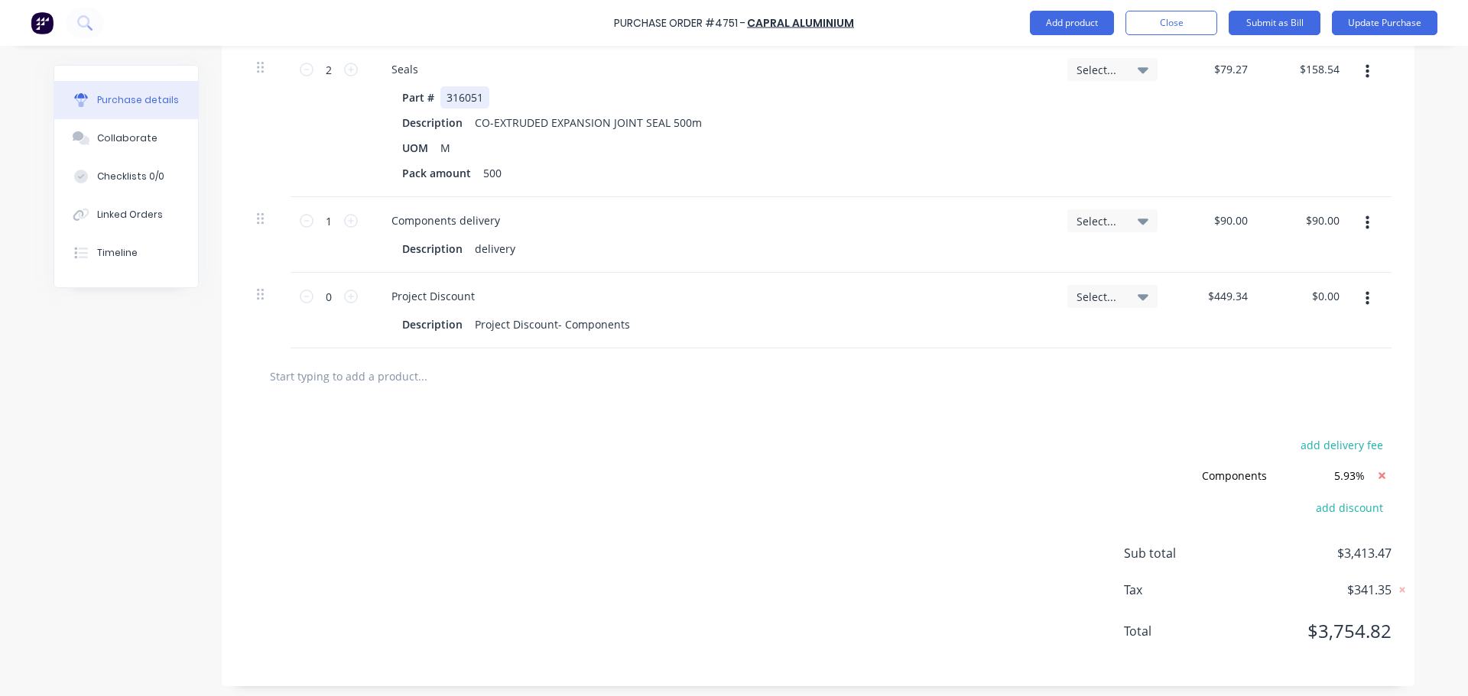
scroll to position [3980, 0]
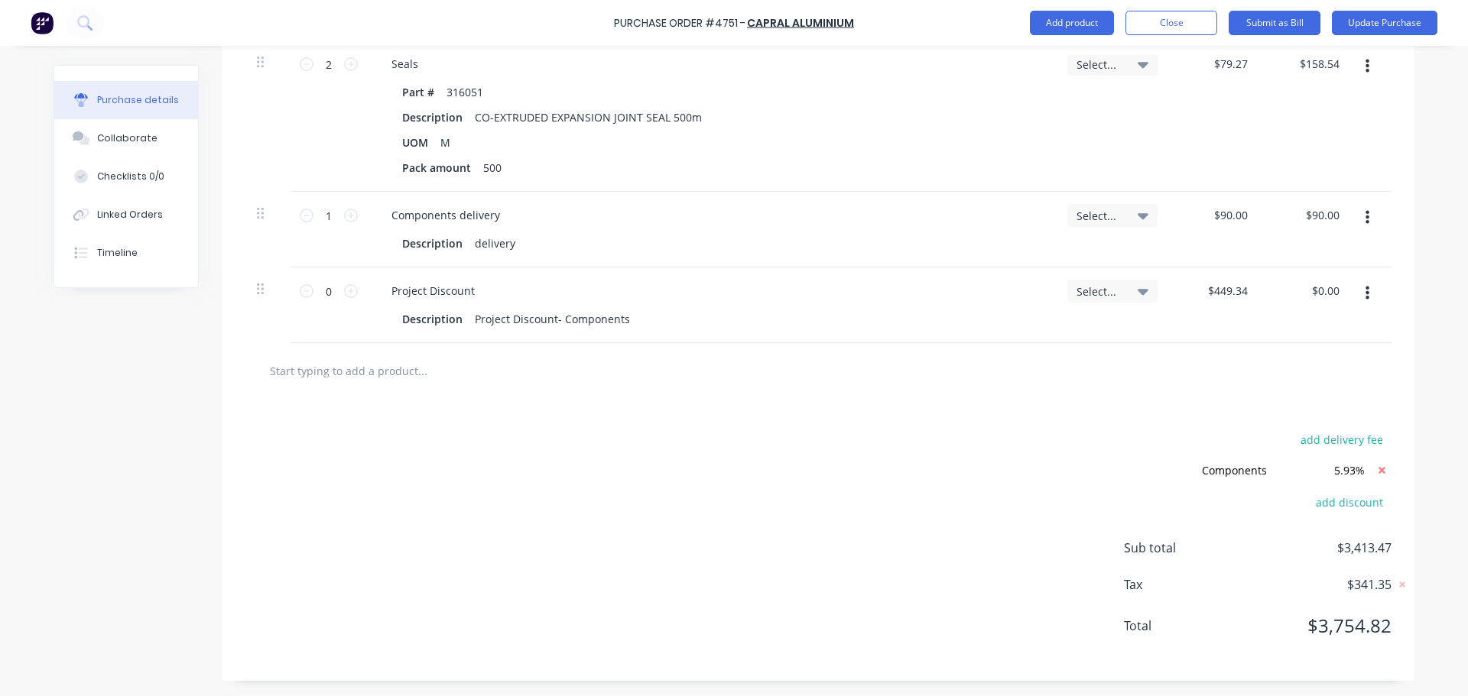
click at [1366, 287] on button "button" at bounding box center [1367, 294] width 36 height 28
click at [1287, 418] on button "Delete" at bounding box center [1320, 426] width 130 height 31
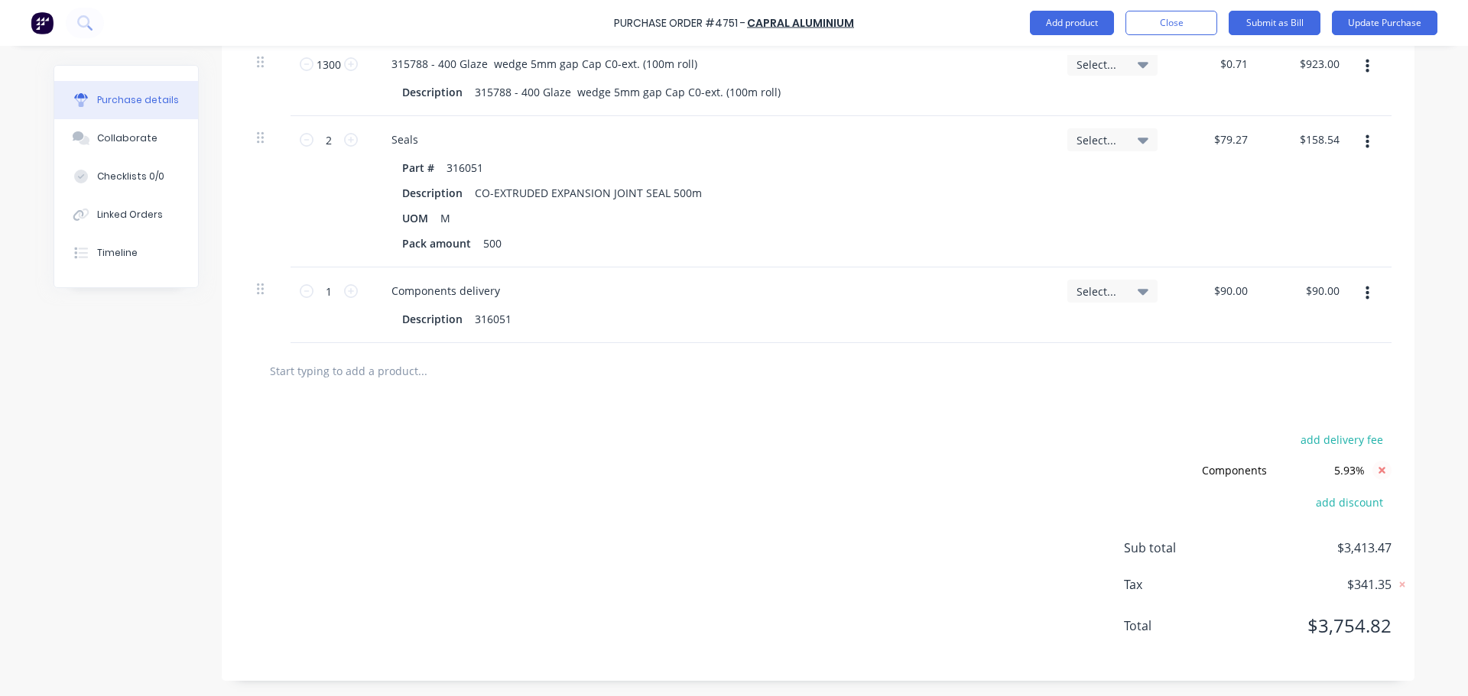
click at [1380, 472] on icon at bounding box center [1381, 470] width 19 height 19
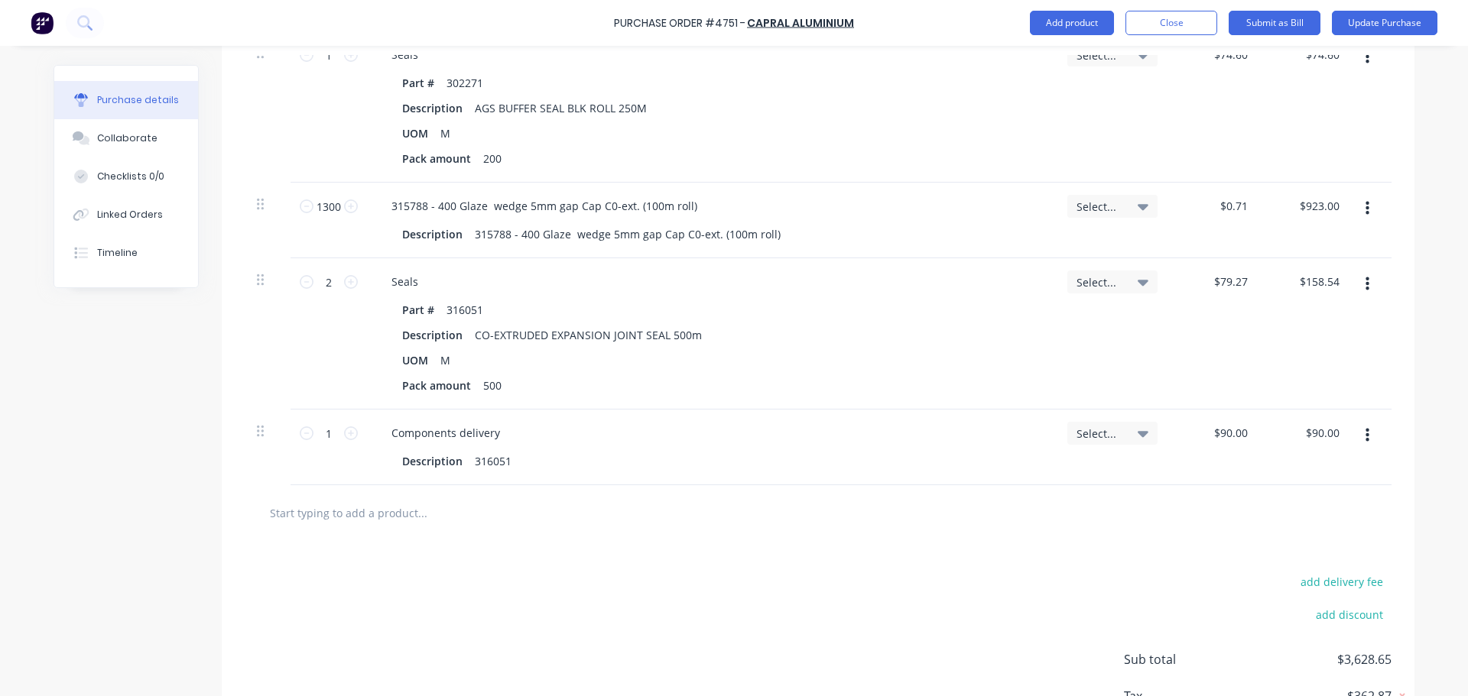
scroll to position [3874, 0]
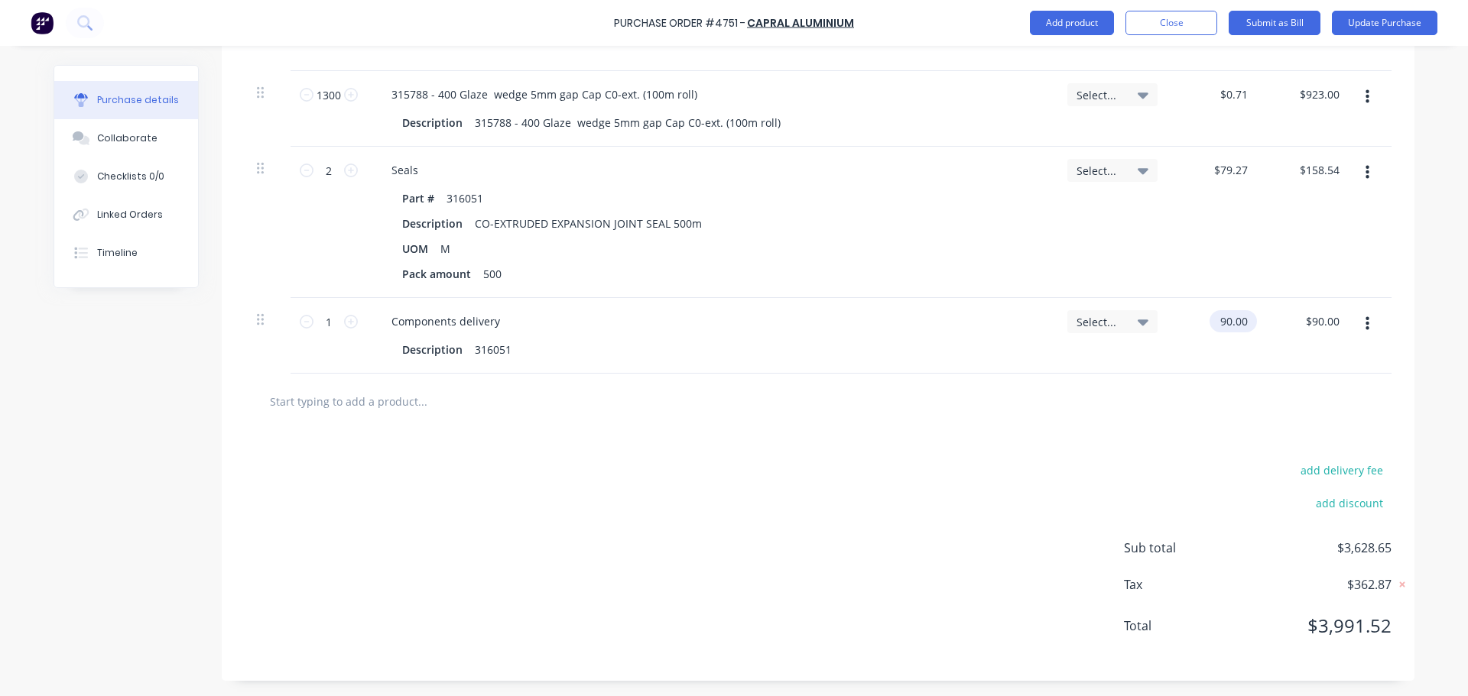
click at [1232, 314] on input "90.00" at bounding box center [1229, 321] width 41 height 22
click at [1232, 315] on input "90.00" at bounding box center [1233, 321] width 35 height 22
click at [873, 454] on div "add delivery fee add discount Sub total $3,628.65 Tax $362.87 Total $3,991.52" at bounding box center [818, 556] width 1193 height 252
click at [1068, 427] on div at bounding box center [818, 402] width 1147 height 56
click at [1236, 329] on input "90.00" at bounding box center [1229, 321] width 41 height 22
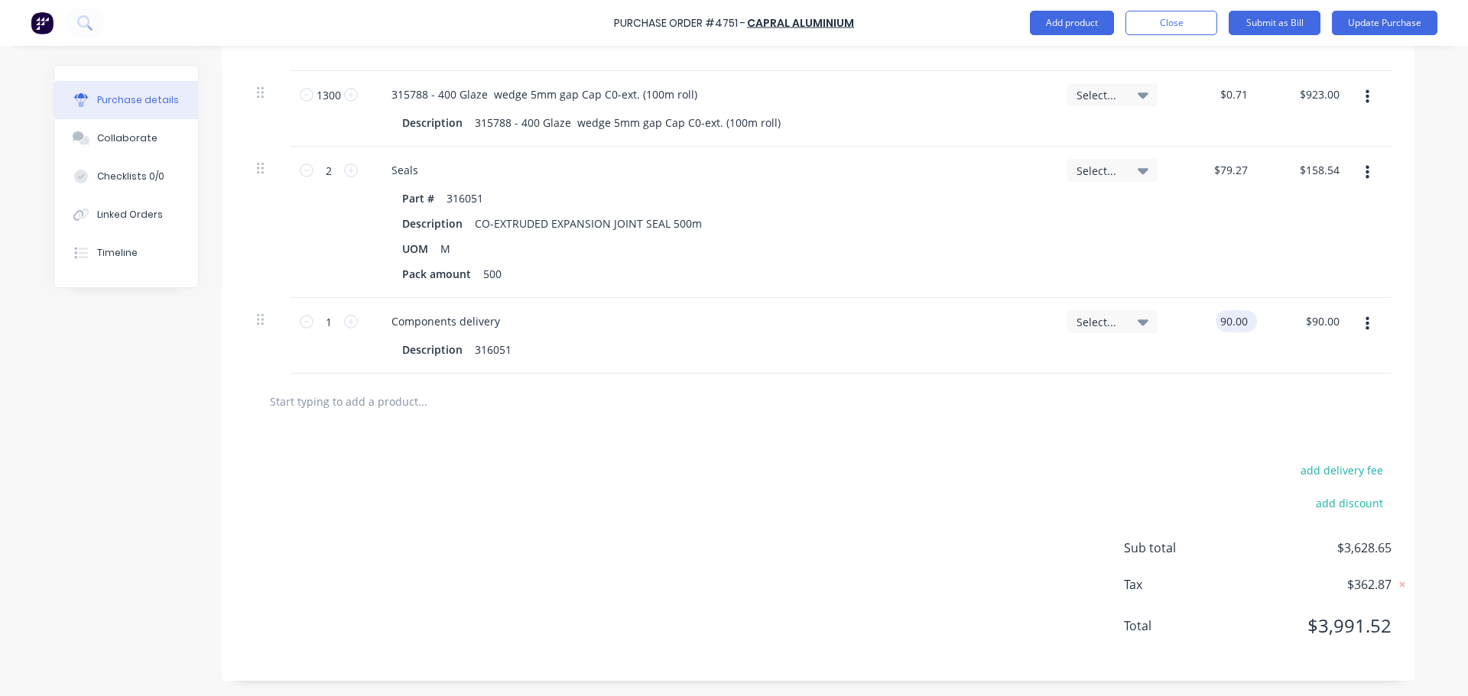
click at [1236, 329] on input "90.00" at bounding box center [1233, 321] width 35 height 22
click at [970, 400] on div at bounding box center [818, 401] width 1122 height 31
click at [1235, 317] on input "90.00" at bounding box center [1233, 321] width 35 height 22
click at [913, 451] on div "add delivery fee add discount Sub total $3,538.65 Tax $353.87 Total $3,892.52" at bounding box center [818, 556] width 1193 height 252
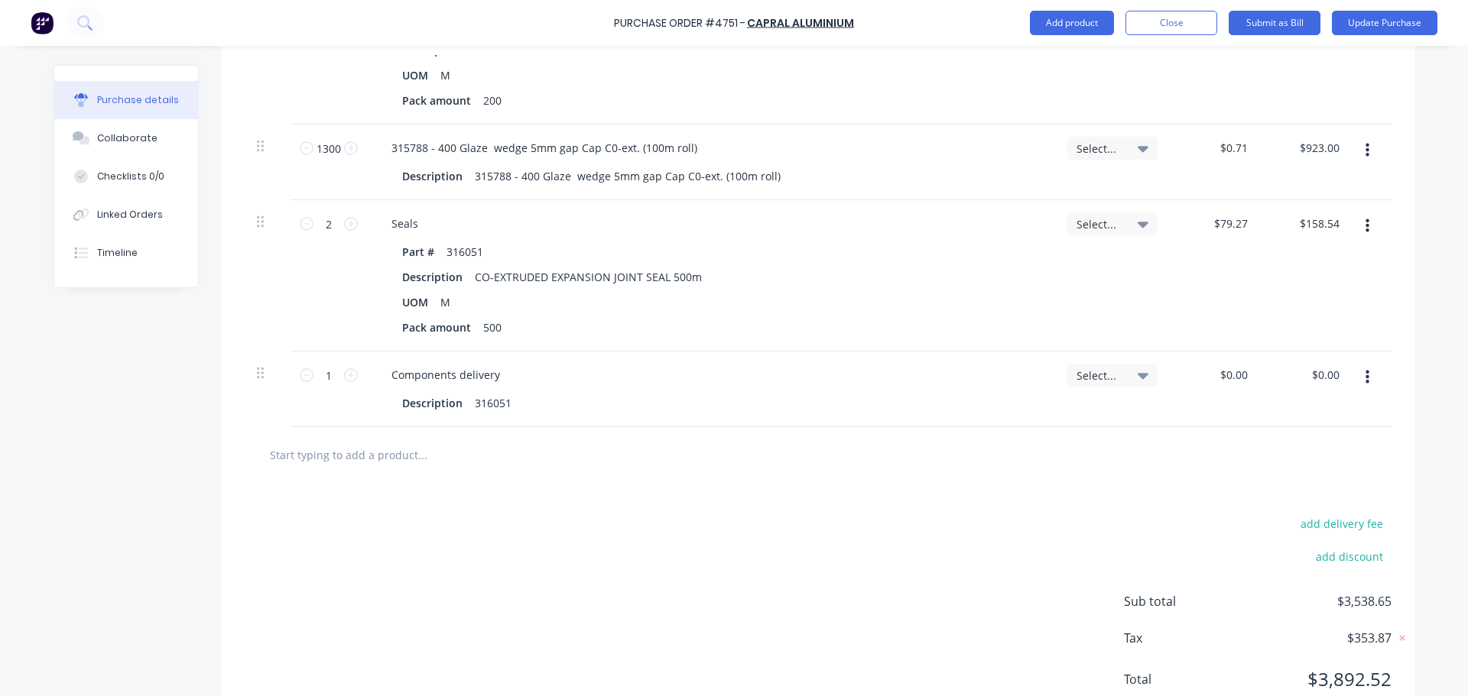
scroll to position [3797, 0]
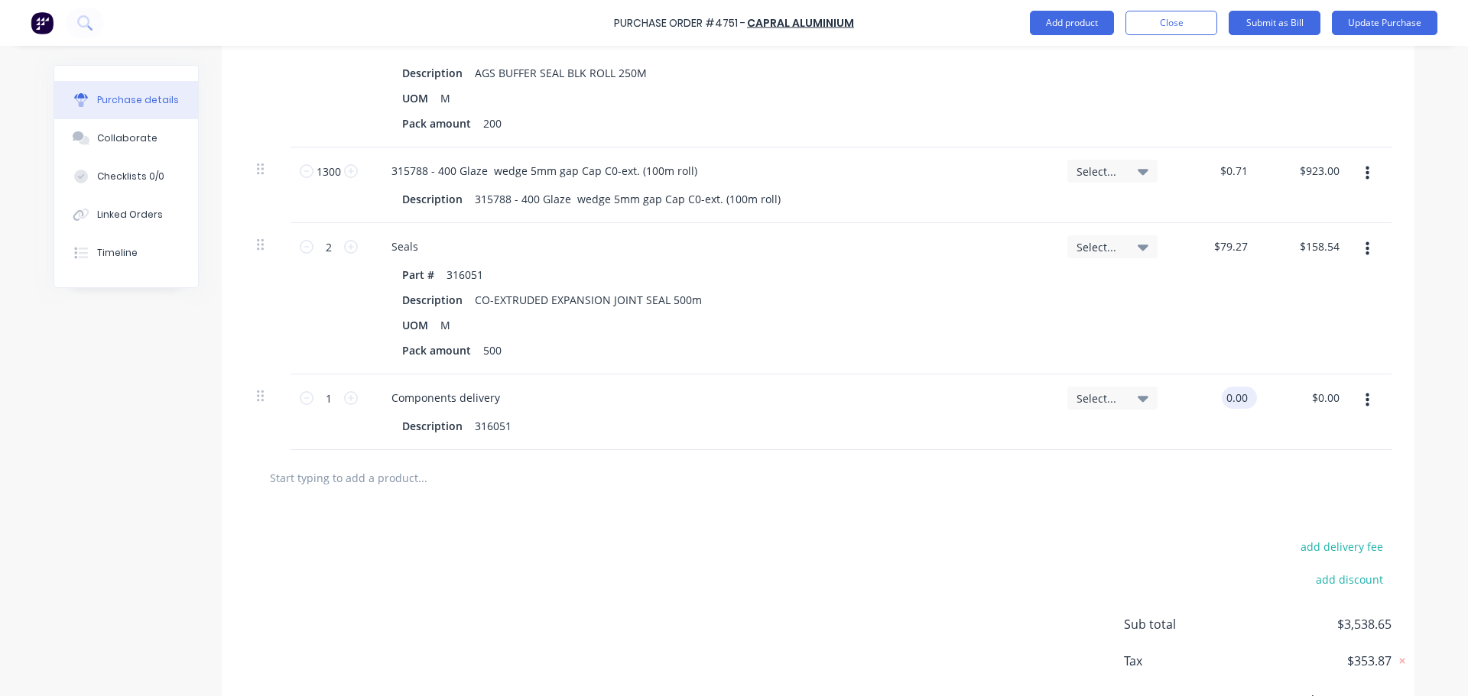
click at [1239, 398] on input "0.00" at bounding box center [1236, 398] width 29 height 22
click at [899, 570] on div "add delivery fee add discount Sub total $3,628.65 Tax $362.87 Total $3,991.52" at bounding box center [818, 632] width 1193 height 252
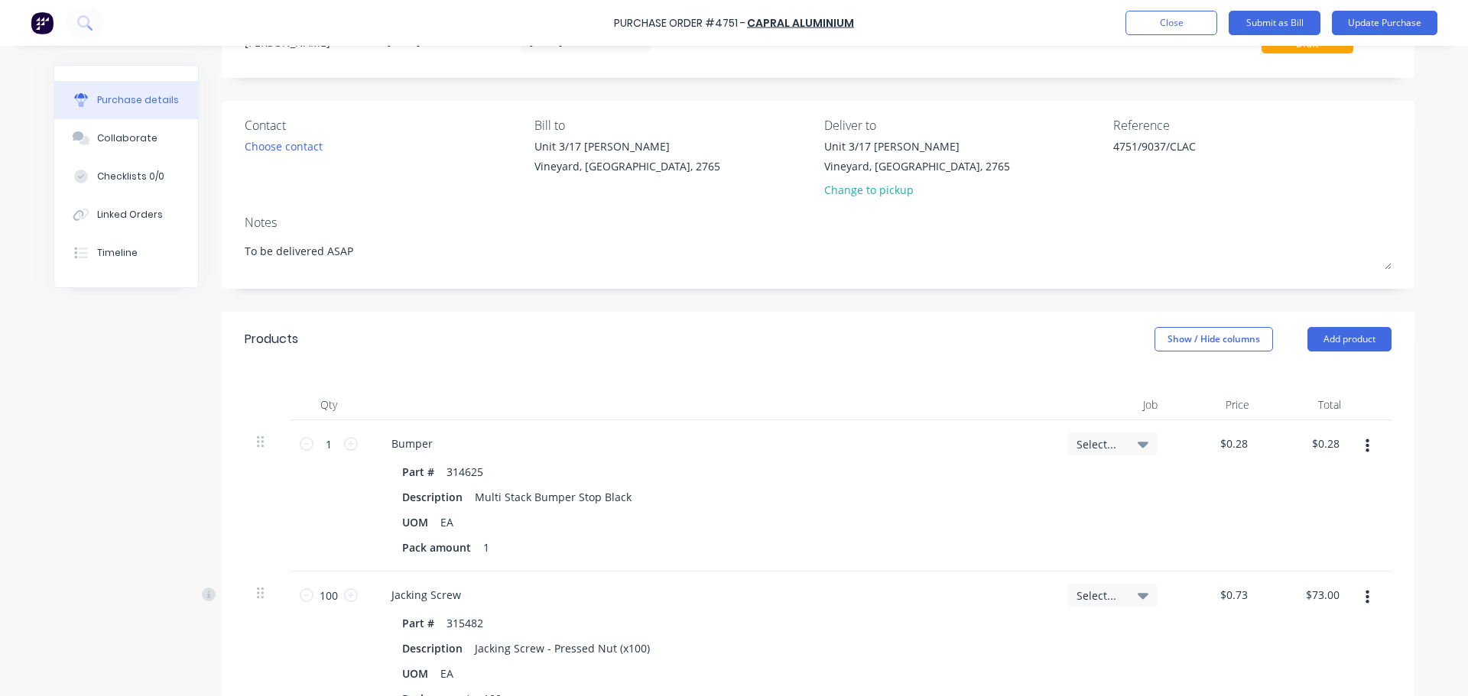
scroll to position [0, 0]
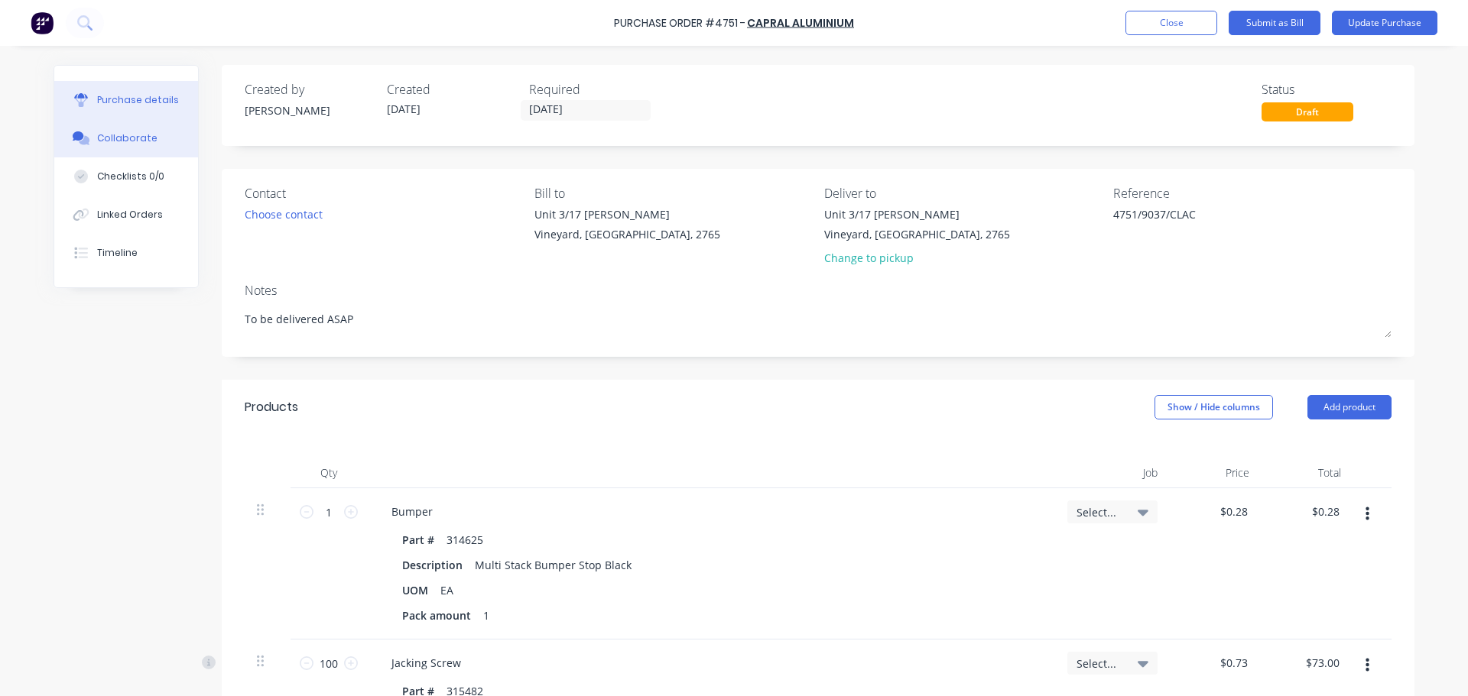
click at [122, 142] on div "Collaborate" at bounding box center [127, 138] width 60 height 14
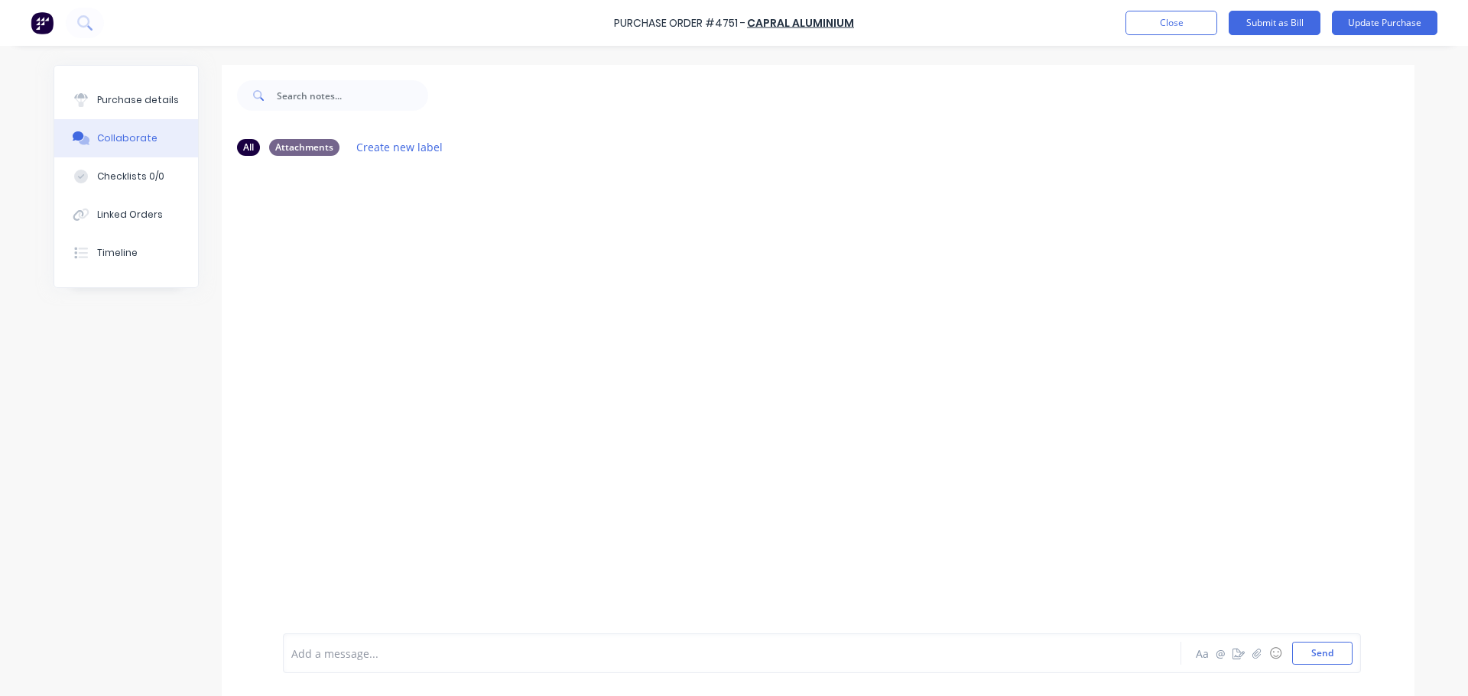
click at [399, 351] on div at bounding box center [818, 401] width 1193 height 466
click at [389, 647] on div at bounding box center [689, 654] width 795 height 16
click at [474, 411] on div at bounding box center [818, 401] width 1193 height 466
click at [1252, 654] on icon "button" at bounding box center [1256, 653] width 9 height 11
click at [1307, 658] on button "Send" at bounding box center [1322, 653] width 60 height 23
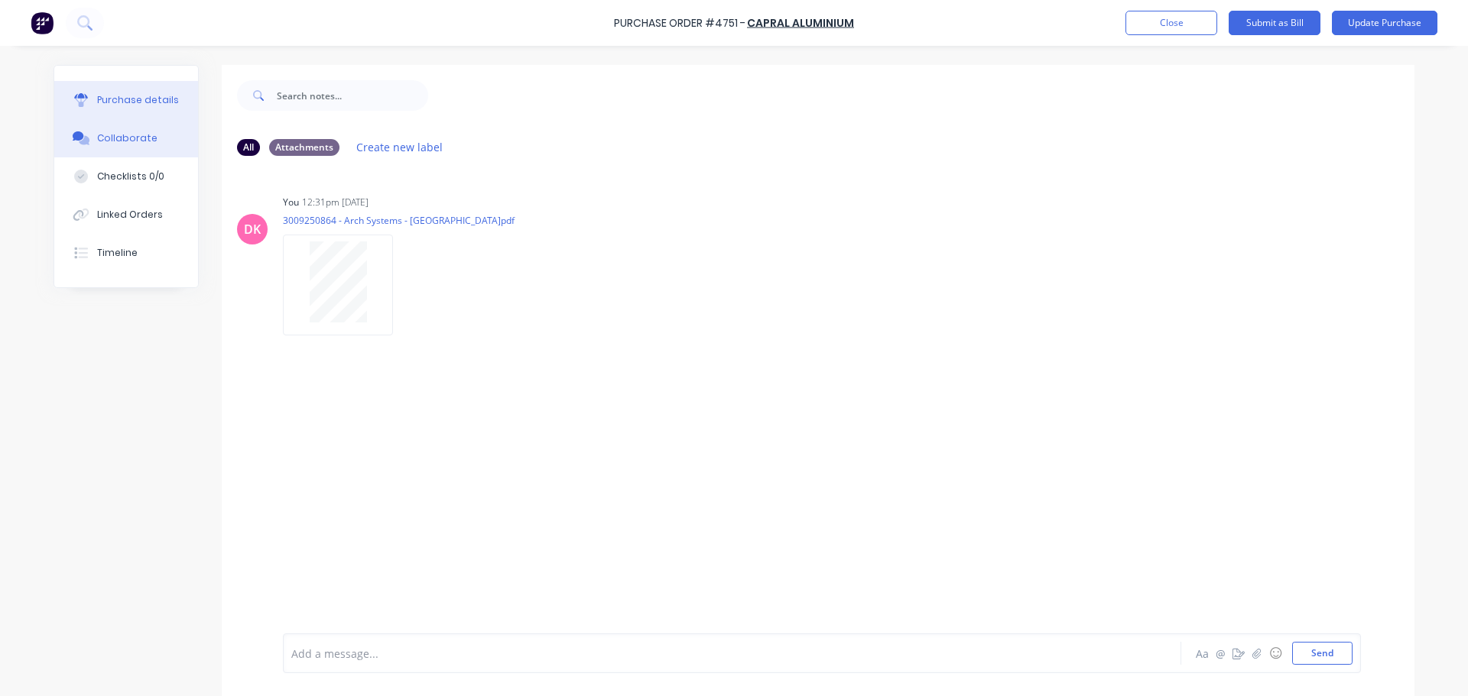
click at [89, 101] on button "Purchase details" at bounding box center [126, 100] width 144 height 38
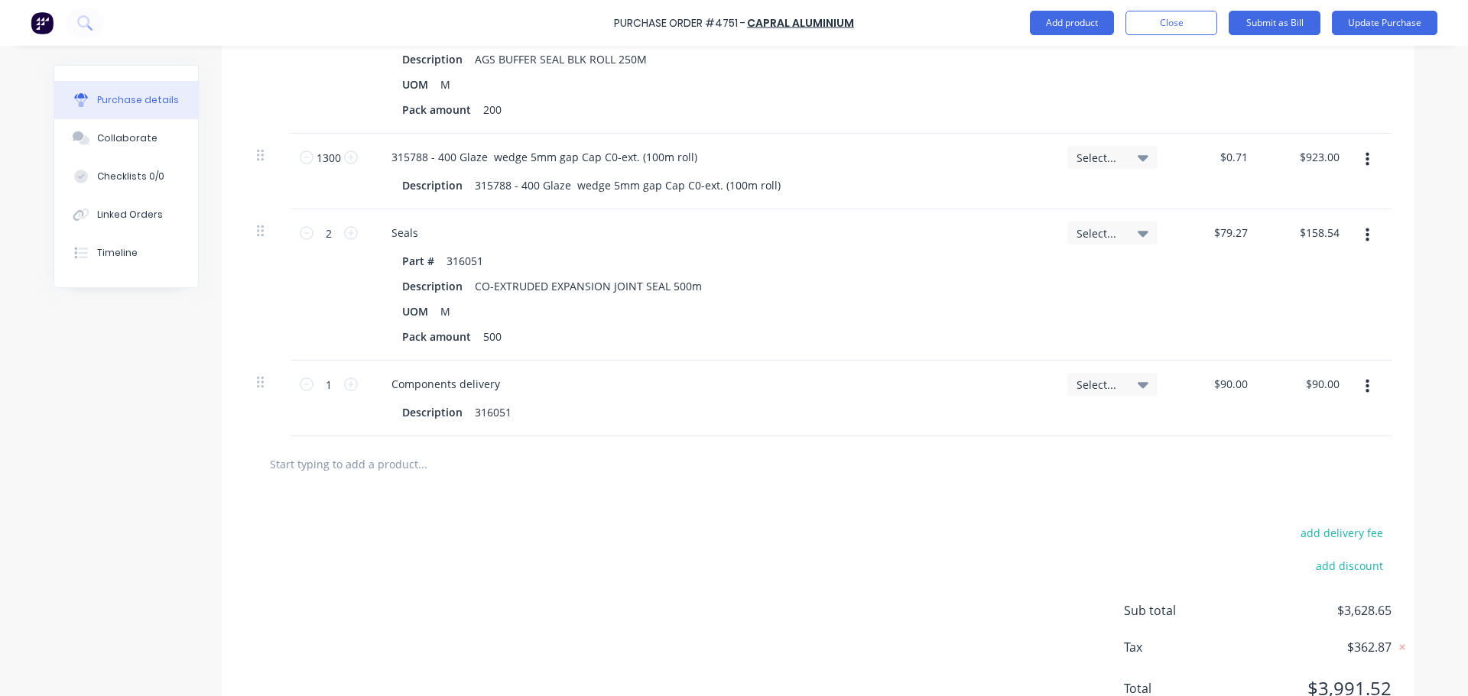
scroll to position [3874, 0]
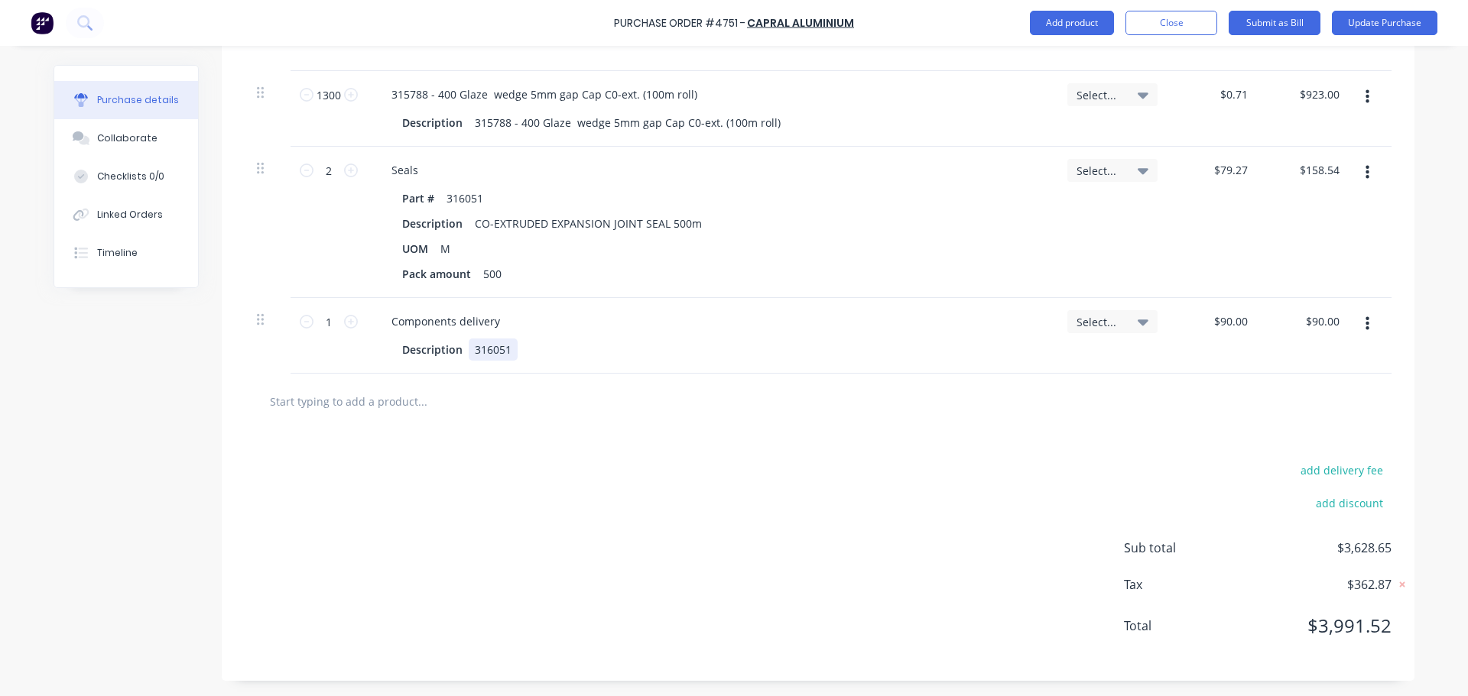
click at [486, 356] on div "316051" at bounding box center [493, 350] width 49 height 22
drag, startPoint x: 503, startPoint y: 349, endPoint x: 469, endPoint y: 349, distance: 33.6
click at [469, 349] on div "316051" at bounding box center [493, 350] width 49 height 22
click at [541, 440] on div "add delivery fee add discount Sub total $3,628.65 Tax $362.87 Total $3,991.52" at bounding box center [818, 556] width 1193 height 252
click at [417, 394] on input "text" at bounding box center [422, 401] width 306 height 31
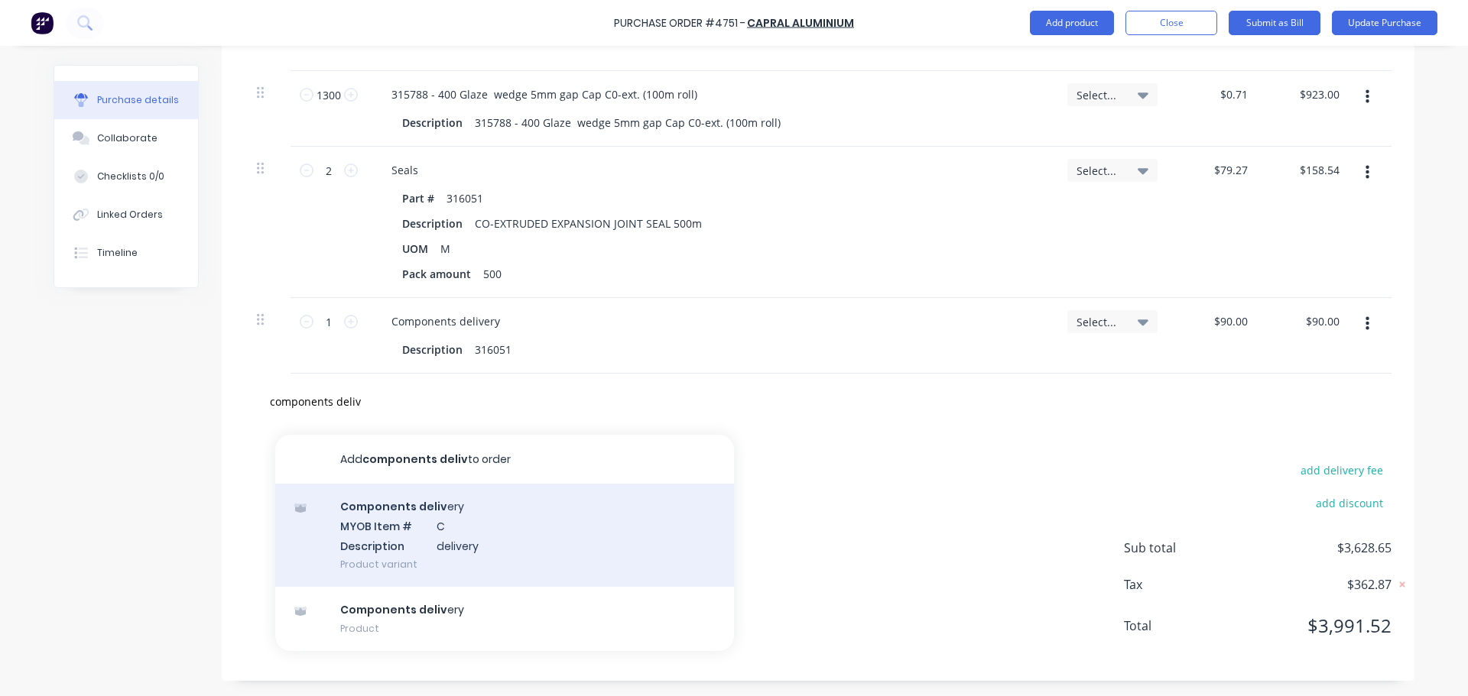
click at [407, 541] on div "Components deliv ery MYOB Item # C Description delivery Product variant" at bounding box center [504, 535] width 459 height 103
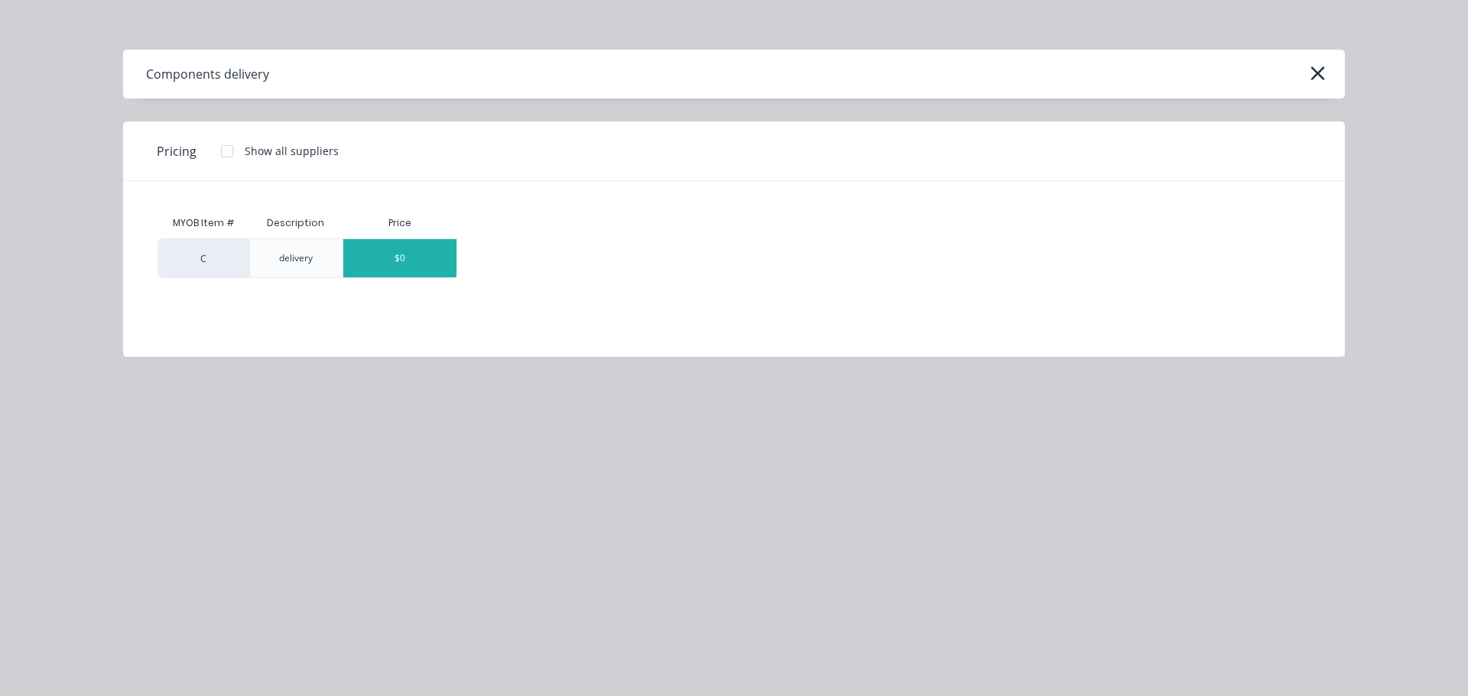
click at [399, 268] on div "$0" at bounding box center [399, 258] width 113 height 38
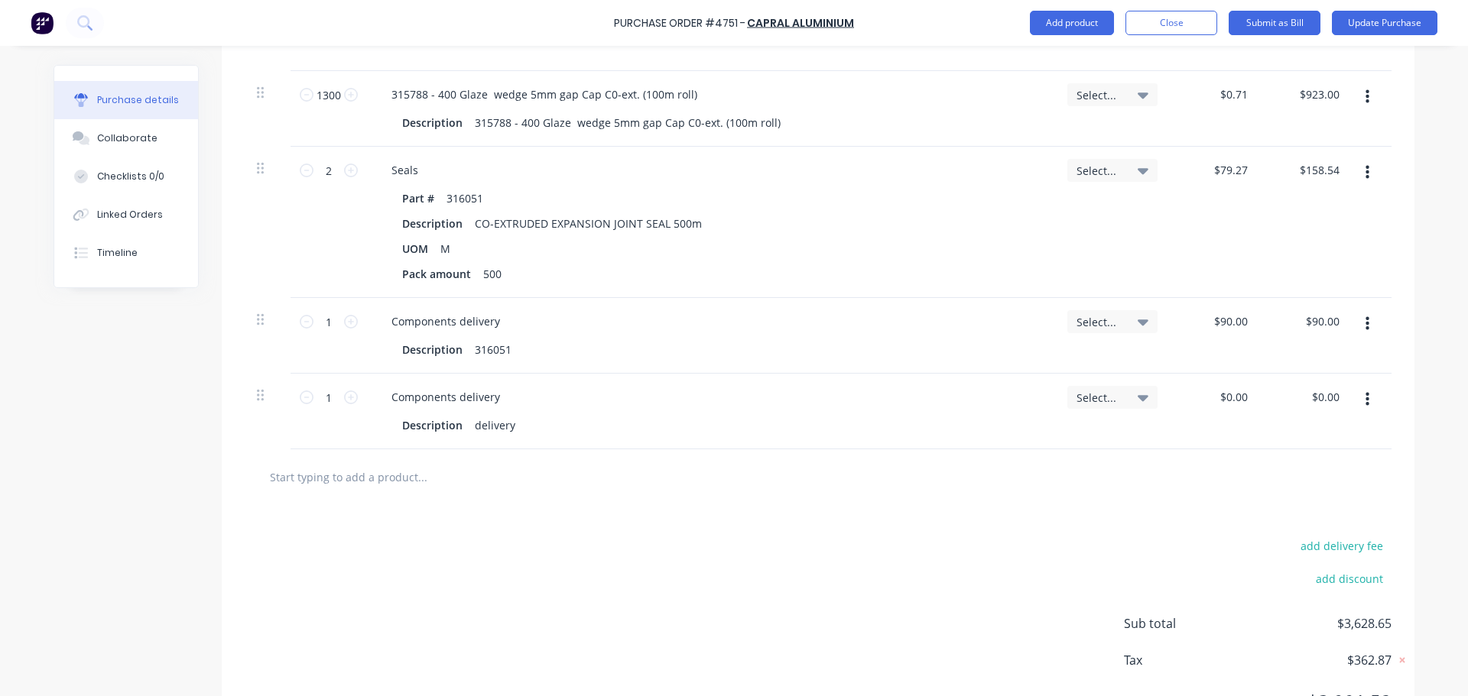
click at [1367, 320] on button "button" at bounding box center [1367, 324] width 36 height 28
click at [1291, 458] on button "Delete" at bounding box center [1320, 456] width 130 height 31
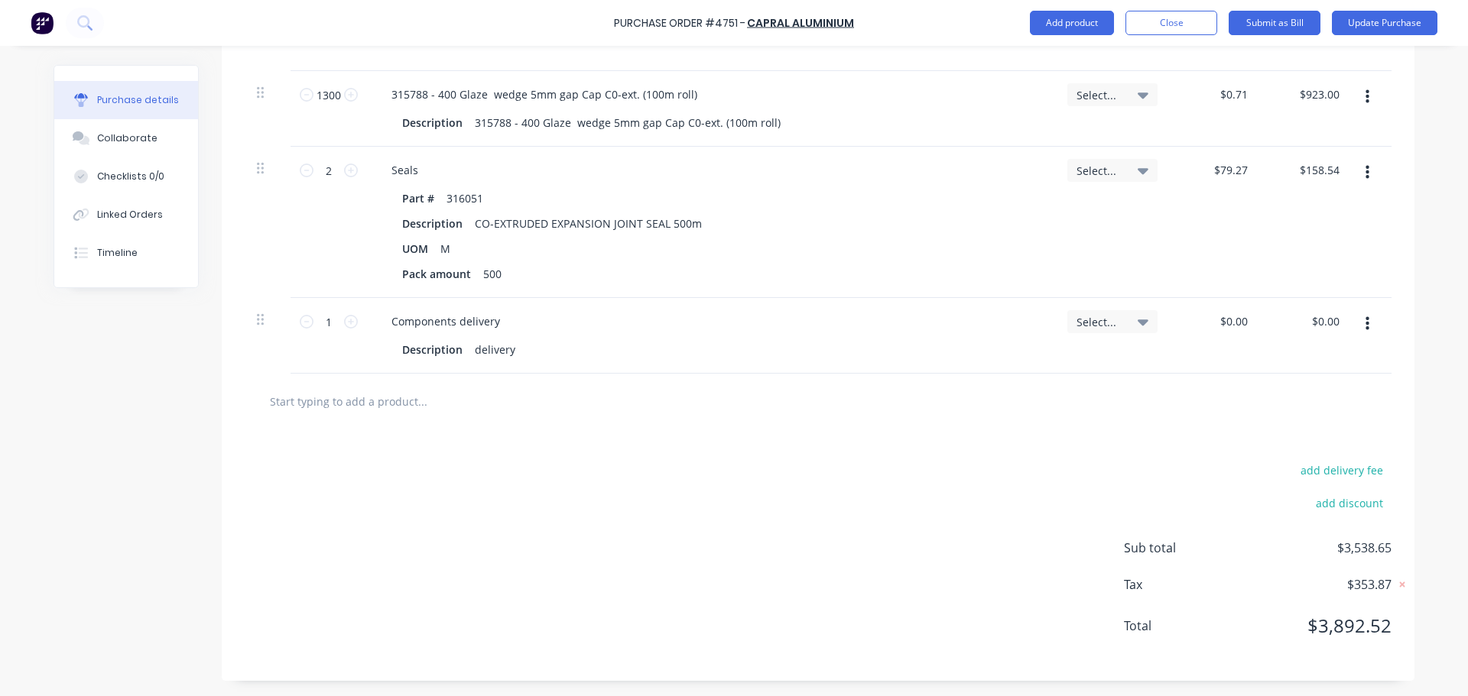
click at [1219, 334] on div "$0.00 $0.00" at bounding box center [1216, 336] width 92 height 76
click at [1173, 385] on div at bounding box center [818, 402] width 1147 height 56
click at [1235, 325] on input "0.00" at bounding box center [1236, 321] width 29 height 22
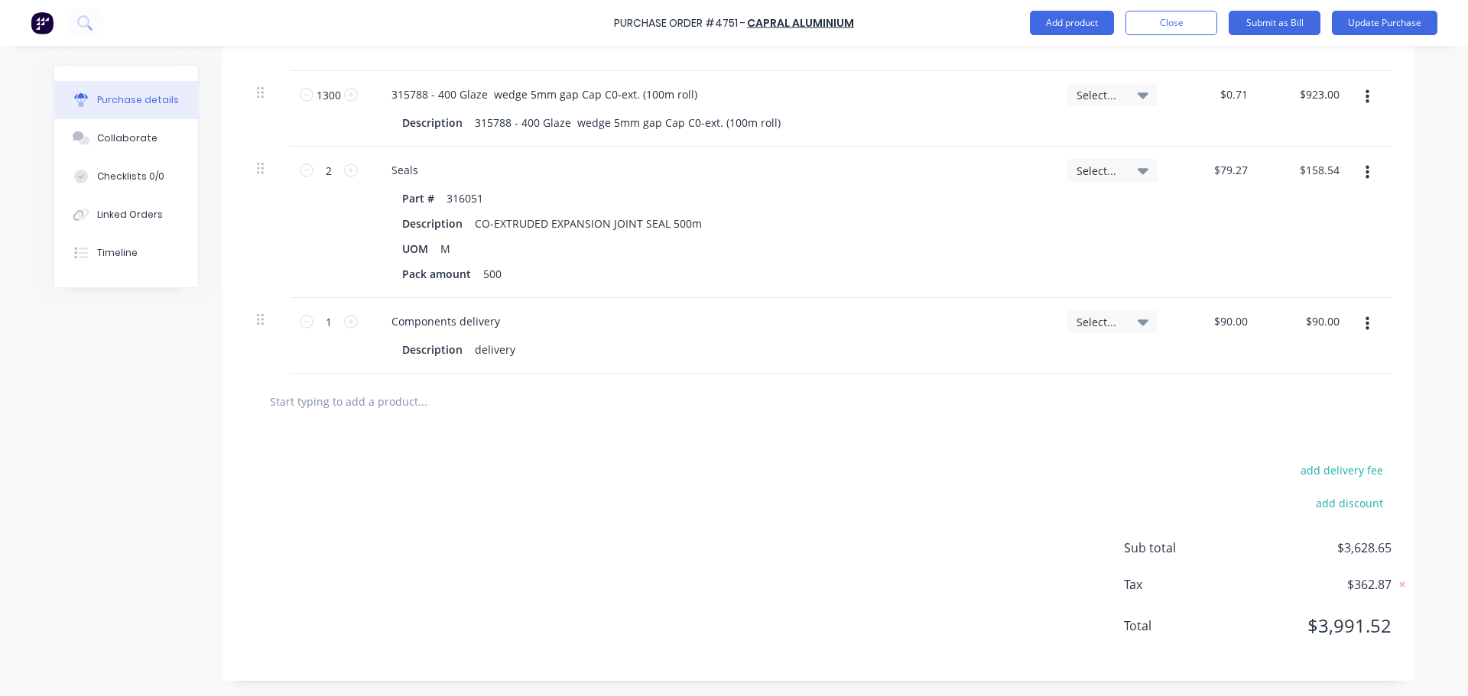
click at [990, 439] on div "add delivery fee add discount Sub total $3,628.65 Tax $362.87 Total $3,991.52" at bounding box center [818, 556] width 1193 height 252
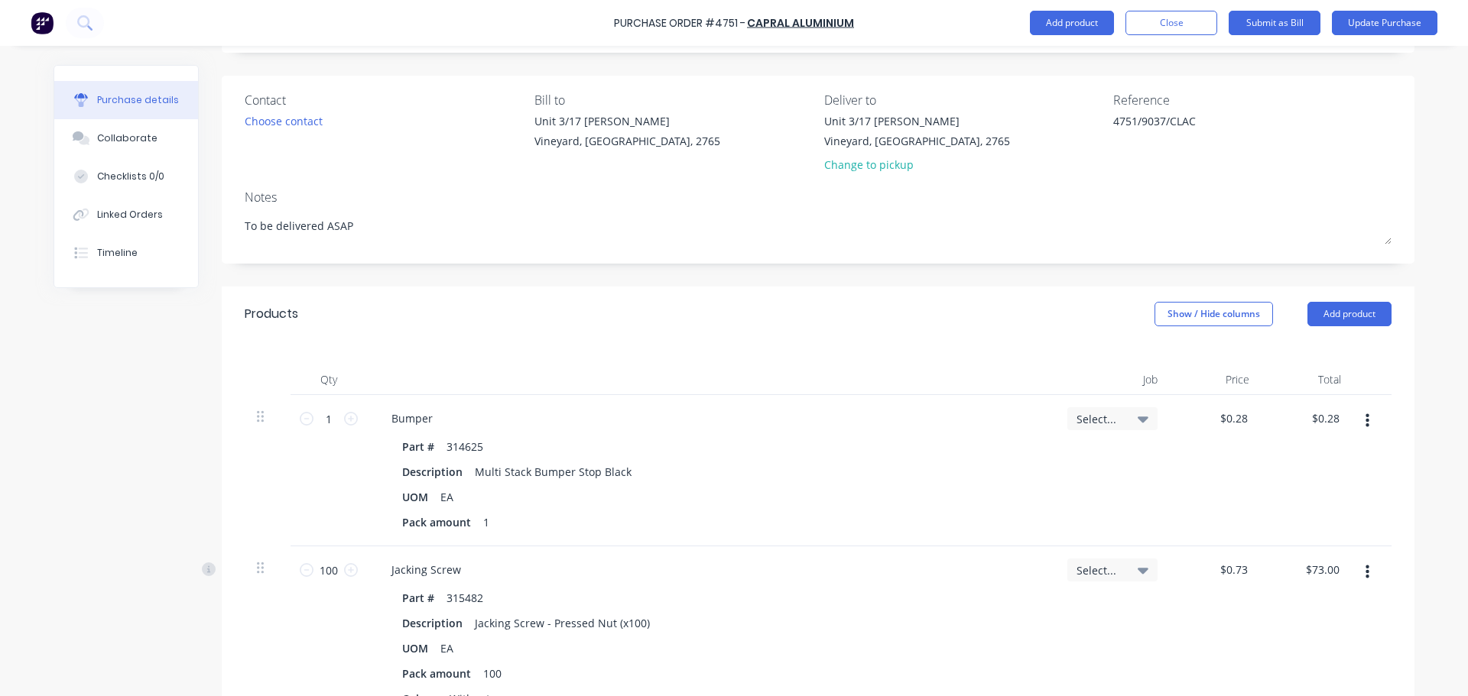
scroll to position [0, 0]
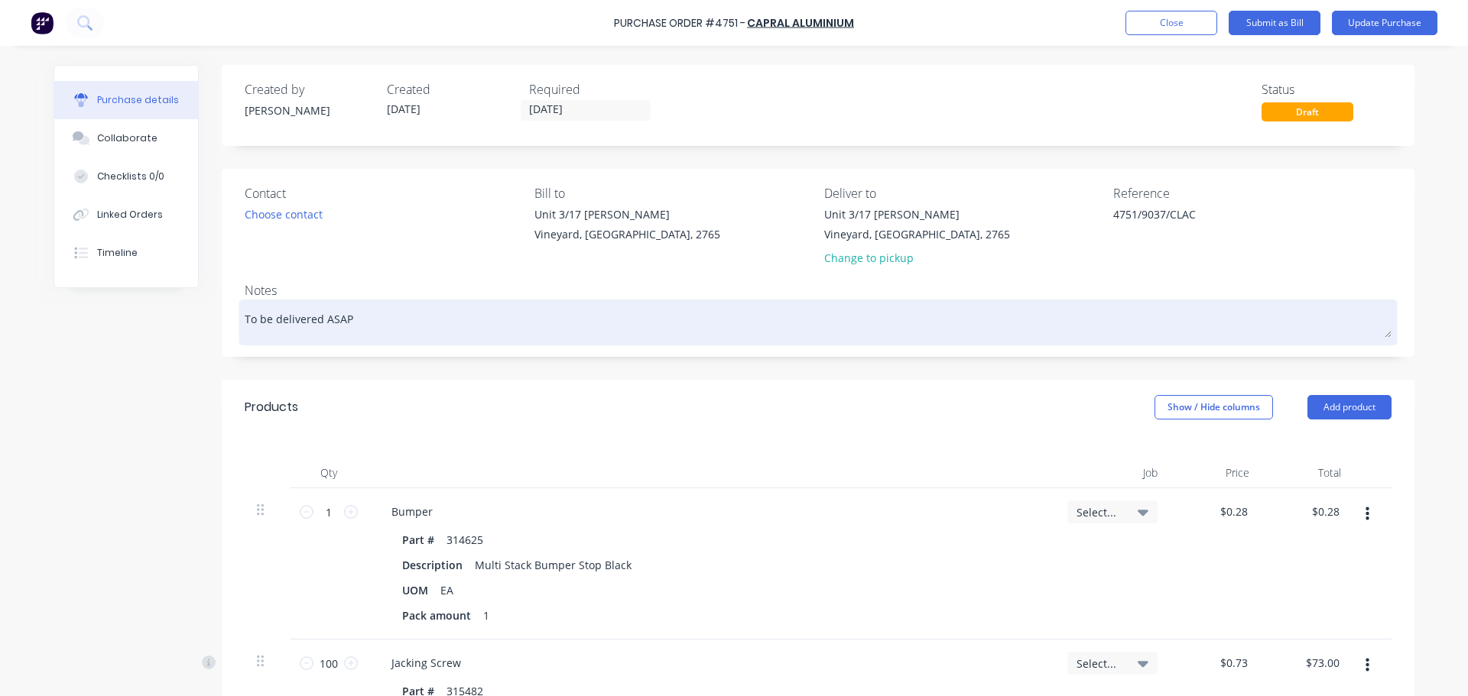
click at [351, 323] on textarea "To be delivered ASAP" at bounding box center [818, 321] width 1147 height 34
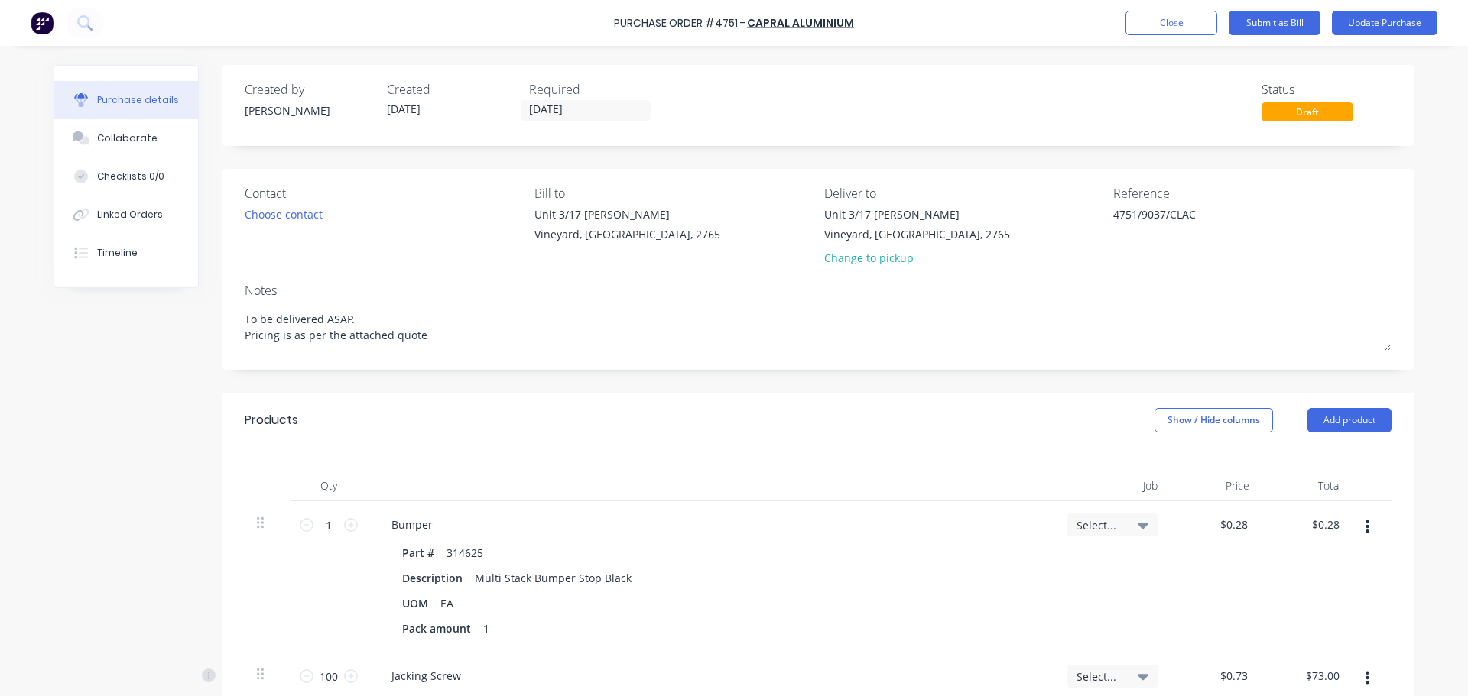
drag, startPoint x: 427, startPoint y: 337, endPoint x: 204, endPoint y: 328, distance: 222.7
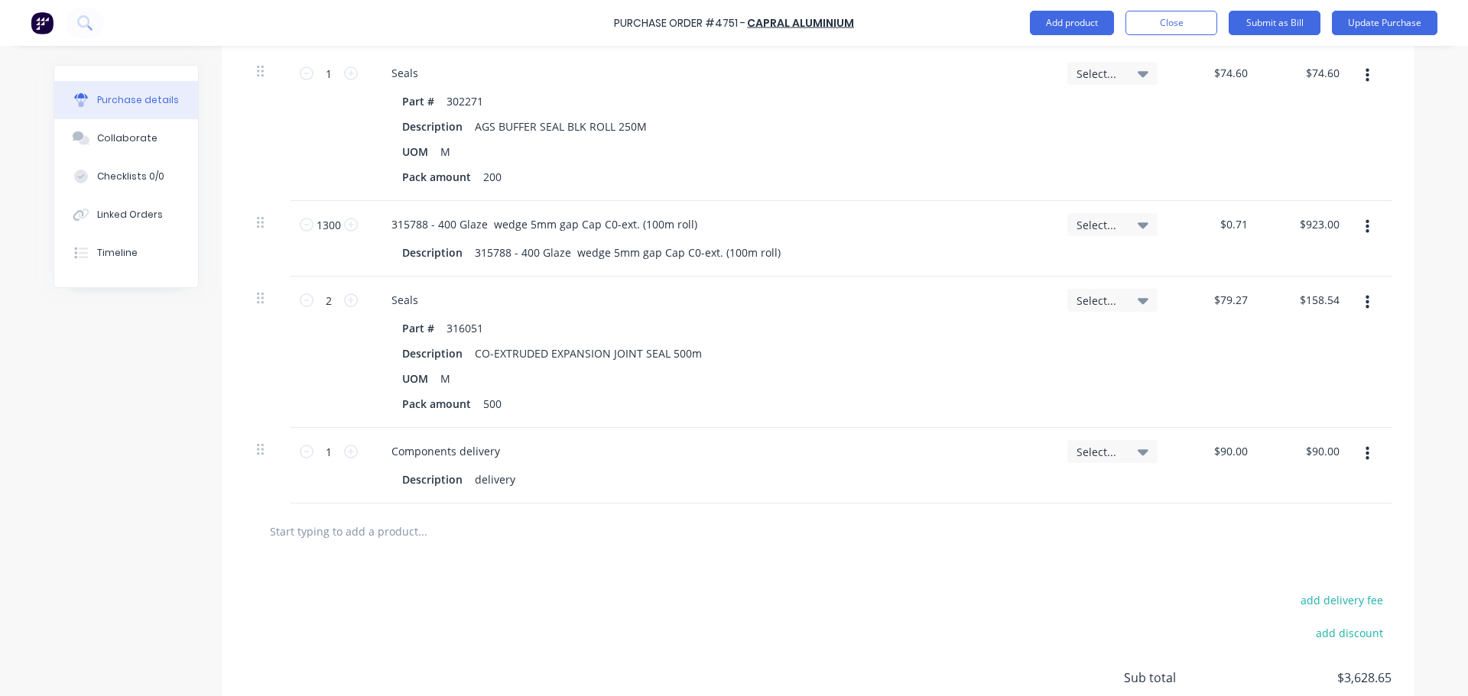
scroll to position [3874, 0]
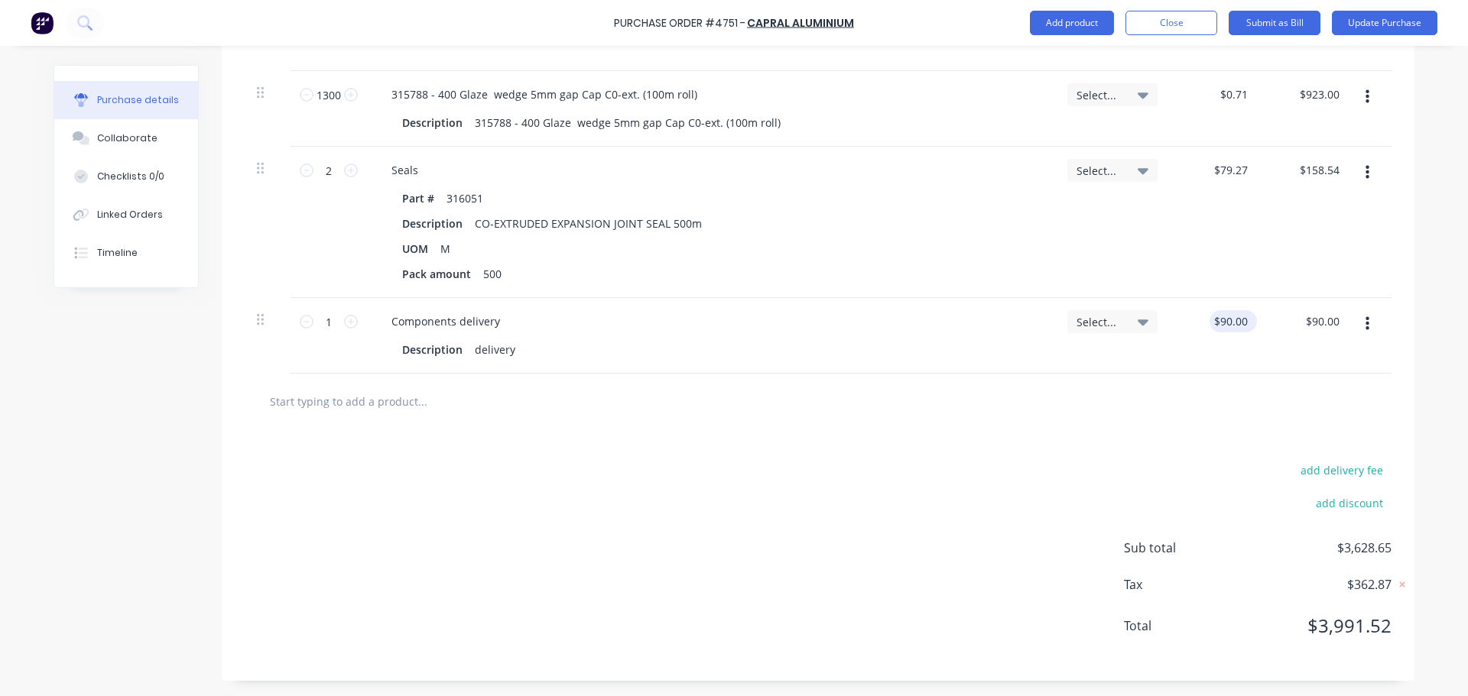
click at [1245, 323] on div "$90.00 $90.00" at bounding box center [1232, 321] width 47 height 22
click at [863, 459] on div "add delivery fee add discount Sub total $3,628.65 Tax $362.87 Total $3,991.52" at bounding box center [818, 556] width 1193 height 252
click at [1248, 325] on div "$90.00 $90.00" at bounding box center [1232, 321] width 47 height 22
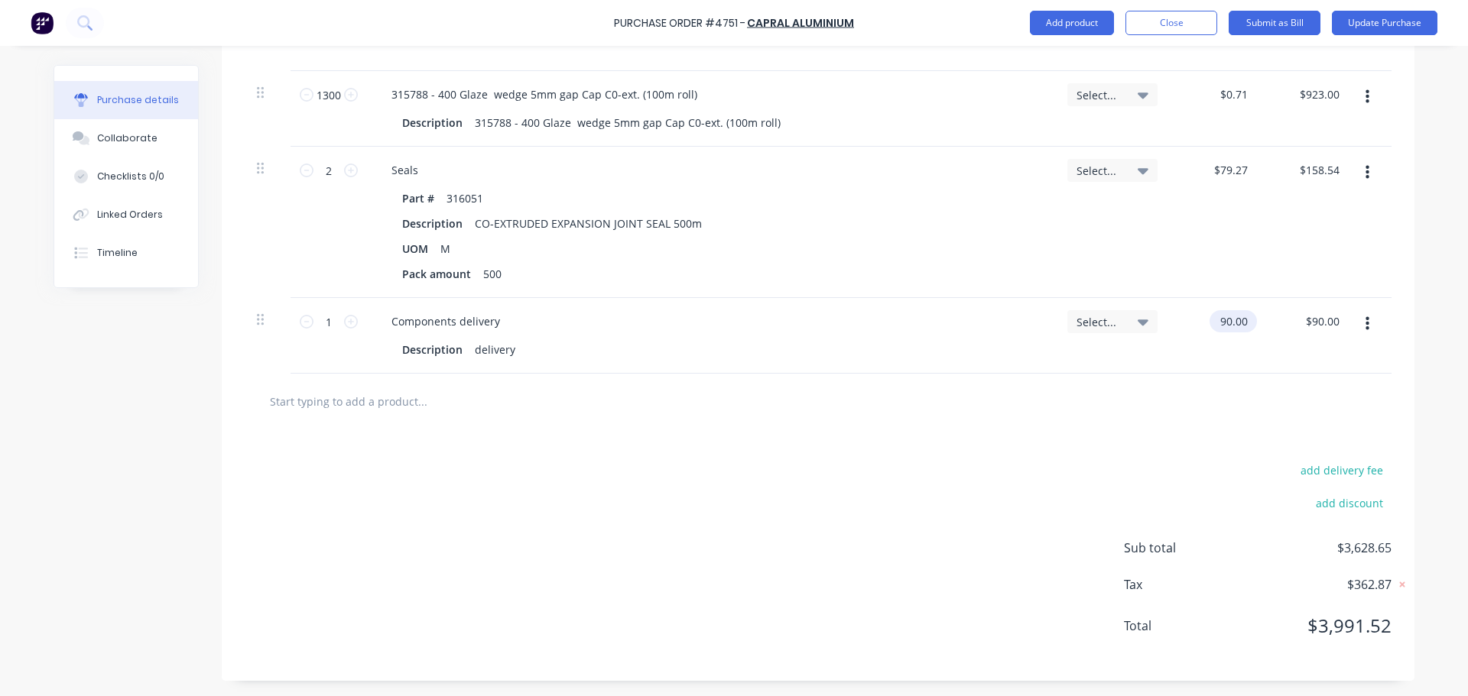
click at [1226, 324] on input "90.00" at bounding box center [1229, 321] width 41 height 22
drag, startPoint x: 1245, startPoint y: 321, endPoint x: 1222, endPoint y: 320, distance: 23.7
click at [1222, 320] on div "$900.00 $900.00" at bounding box center [1230, 321] width 54 height 22
drag, startPoint x: 1242, startPoint y: 323, endPoint x: 1170, endPoint y: 322, distance: 72.6
click at [1170, 322] on div "900.00 900.00" at bounding box center [1216, 336] width 92 height 76
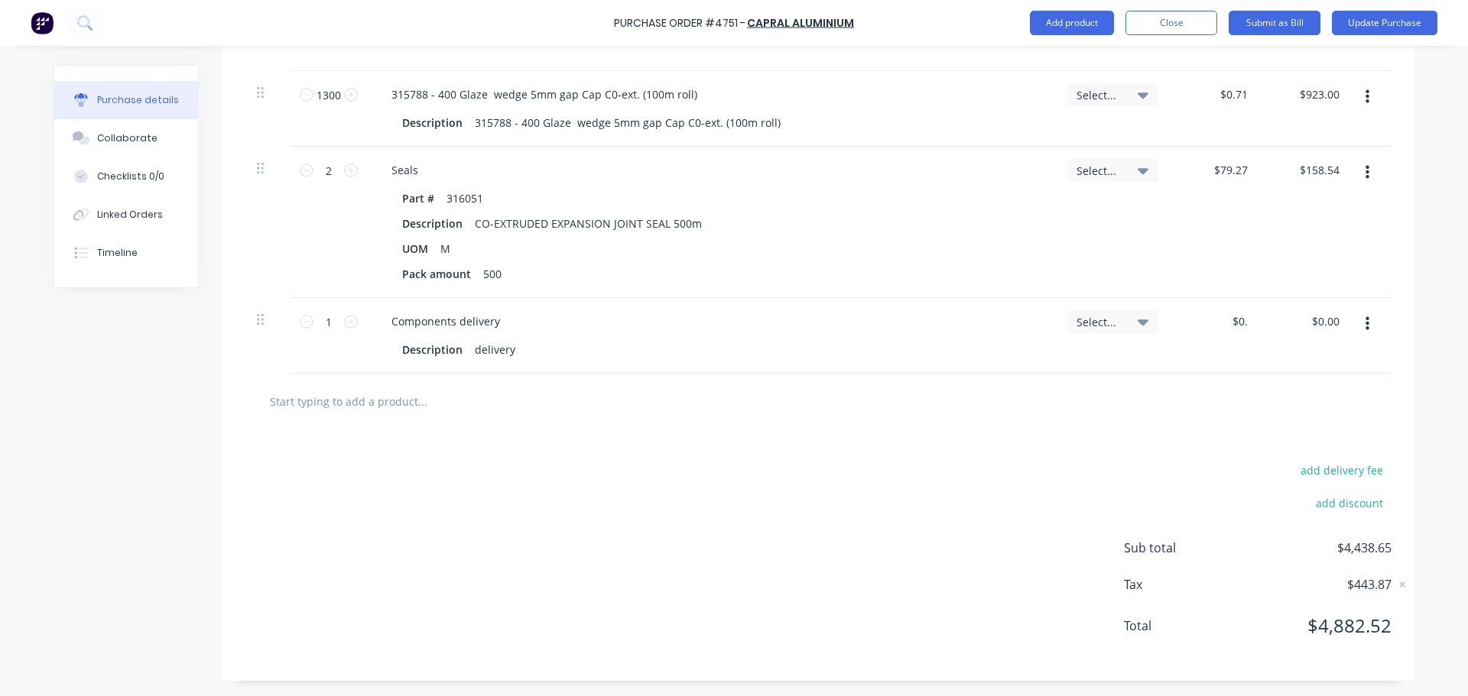
click at [1079, 435] on div "add delivery fee add discount Sub total $4,438.65 Tax $443.87 Total $4,882.52" at bounding box center [818, 556] width 1193 height 252
click at [1230, 317] on input "0.00" at bounding box center [1236, 321] width 29 height 22
click at [878, 443] on div "add delivery fee add discount Sub total $3,628.65 Tax $362.87 Total $3,991.52" at bounding box center [818, 556] width 1193 height 252
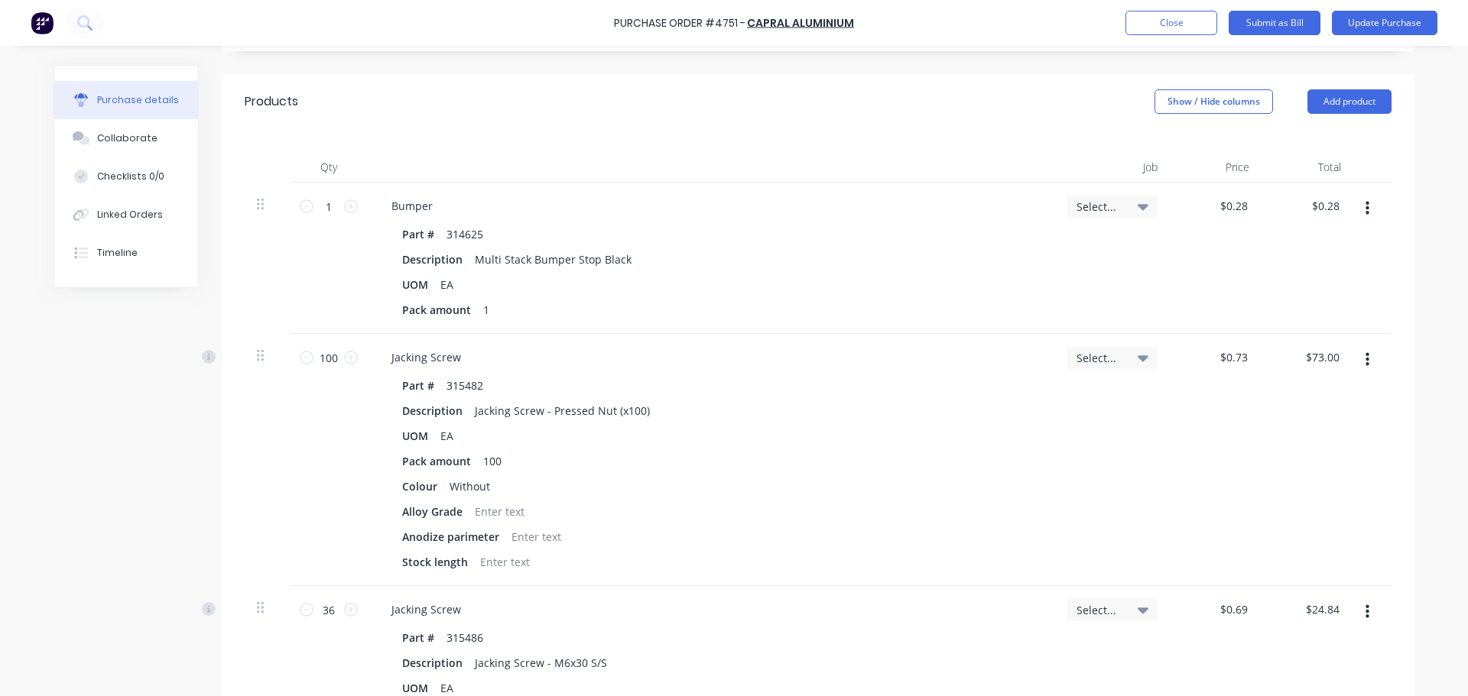
scroll to position [0, 0]
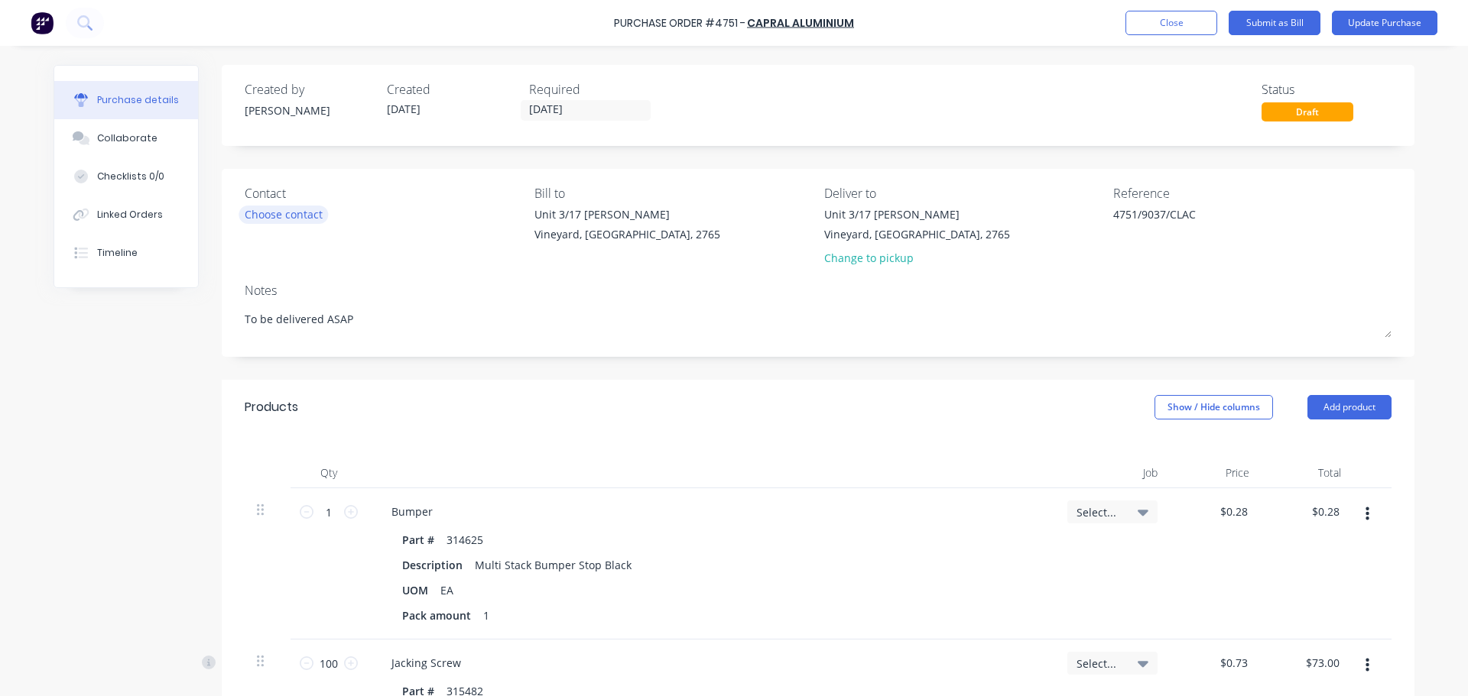
click at [303, 219] on div "Choose contact" at bounding box center [284, 214] width 78 height 16
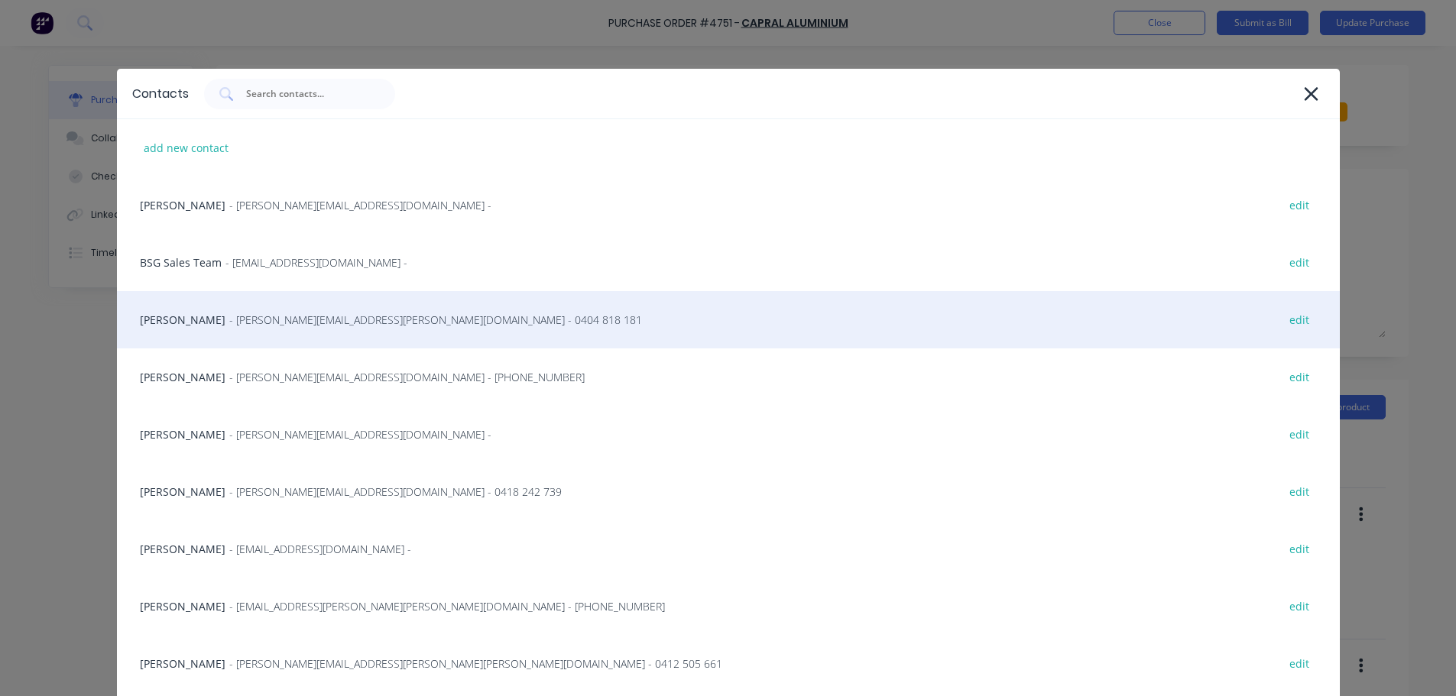
click at [264, 331] on div "Caroline Macao - caroline.macao@capral.com.au - 0404 818 181 edit" at bounding box center [728, 319] width 1223 height 57
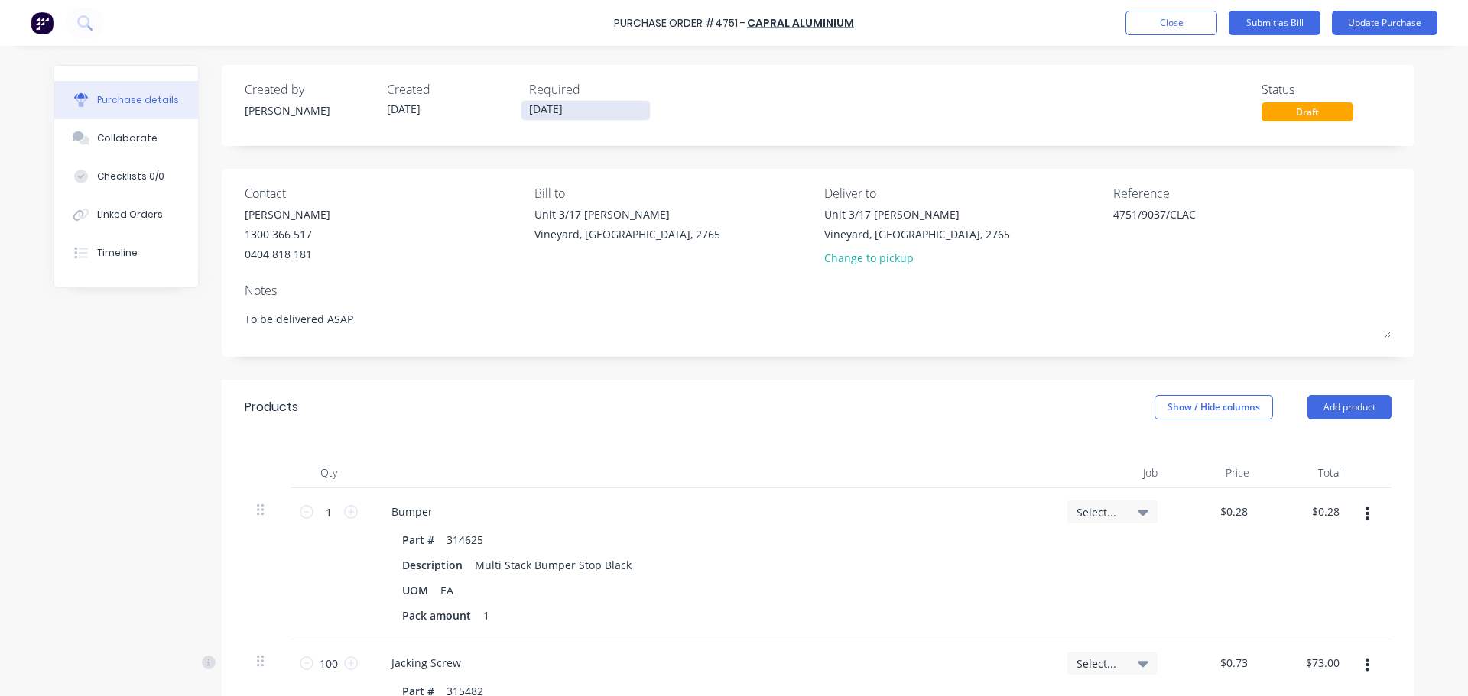
click at [557, 107] on input "03/10/25" at bounding box center [585, 110] width 128 height 19
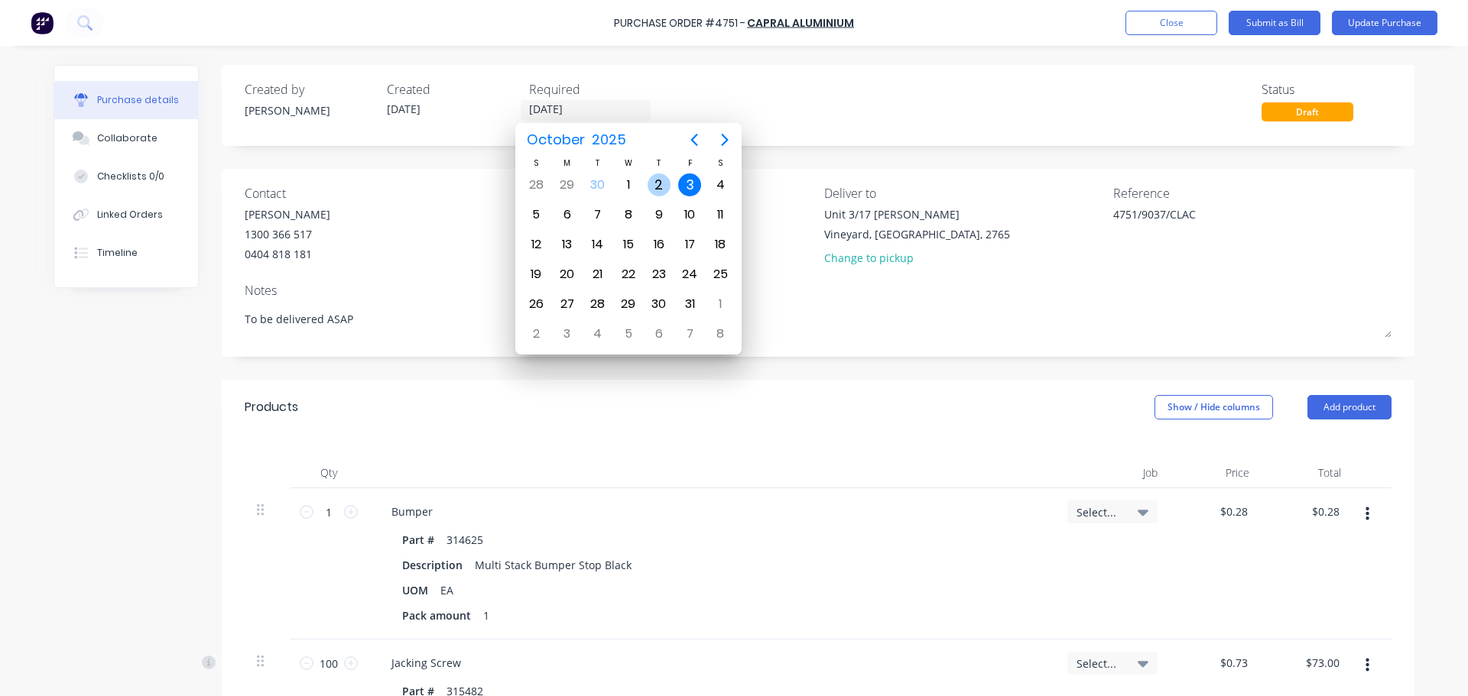
click at [644, 188] on div "2" at bounding box center [659, 184] width 31 height 29
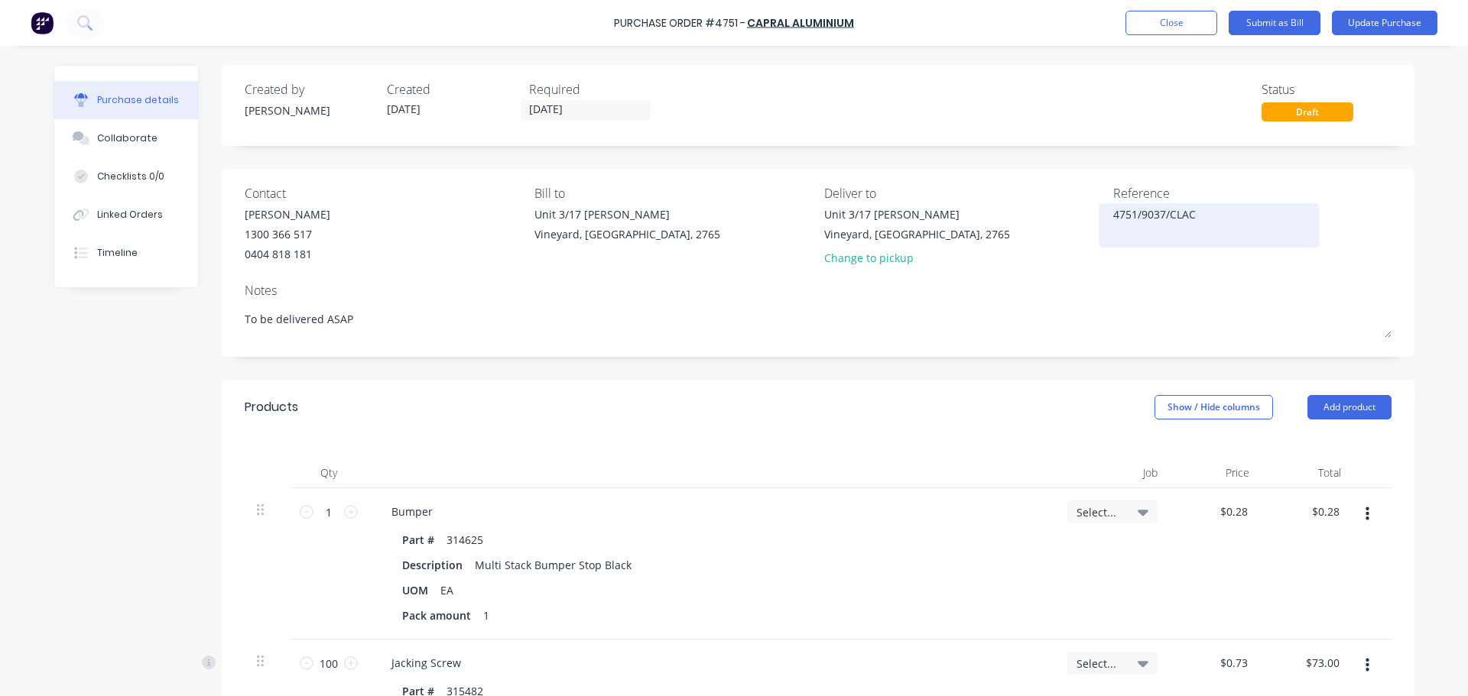
drag, startPoint x: 1212, startPoint y: 217, endPoint x: 1169, endPoint y: 214, distance: 42.9
click at [1169, 214] on textarea "4751/9037/CLAC" at bounding box center [1208, 223] width 191 height 34
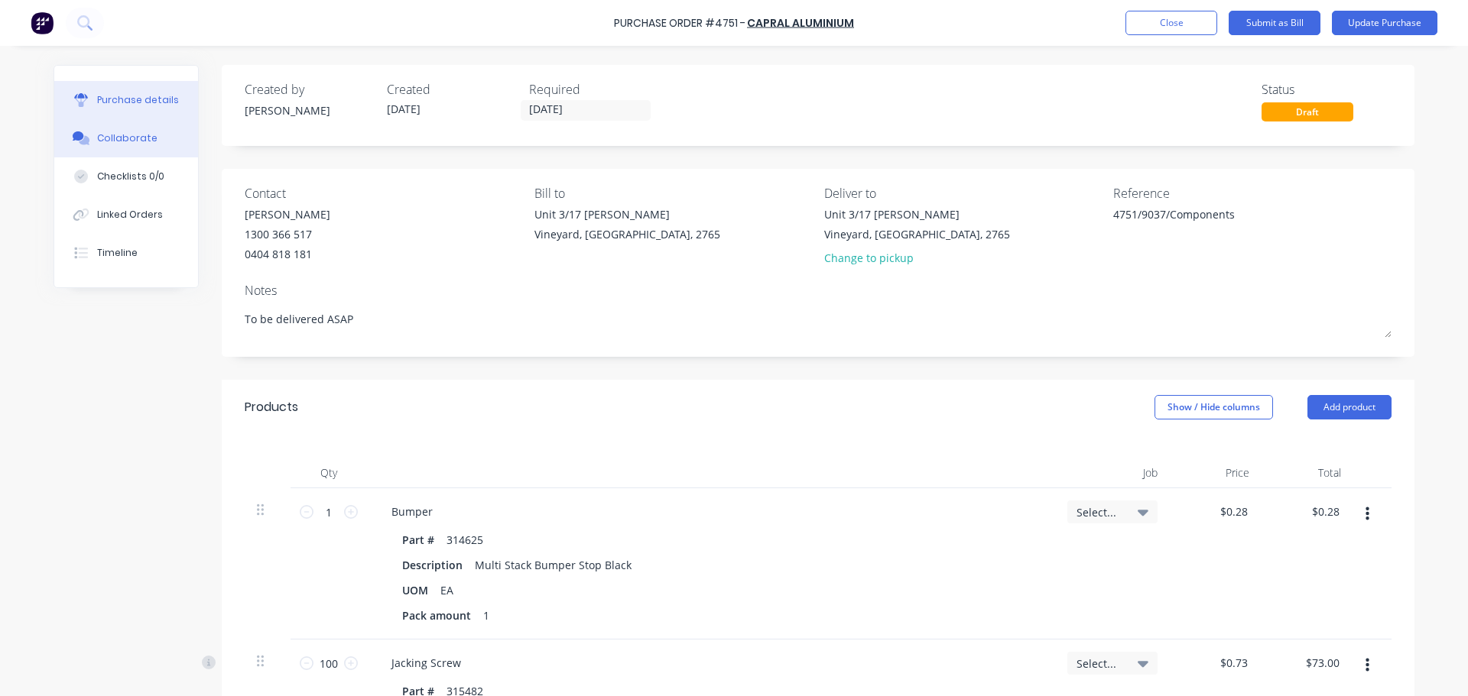
click at [112, 142] on div "Collaborate" at bounding box center [127, 138] width 60 height 14
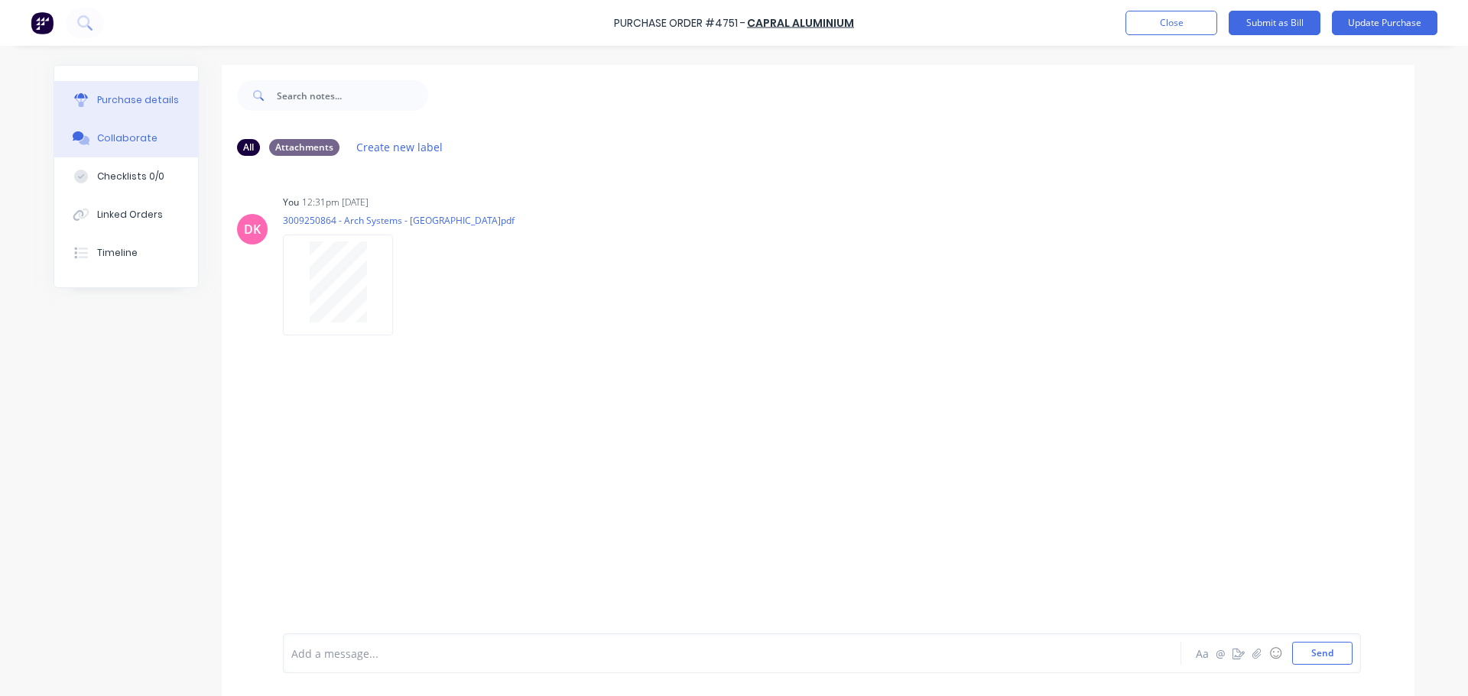
click at [130, 95] on div "Purchase details" at bounding box center [138, 100] width 82 height 14
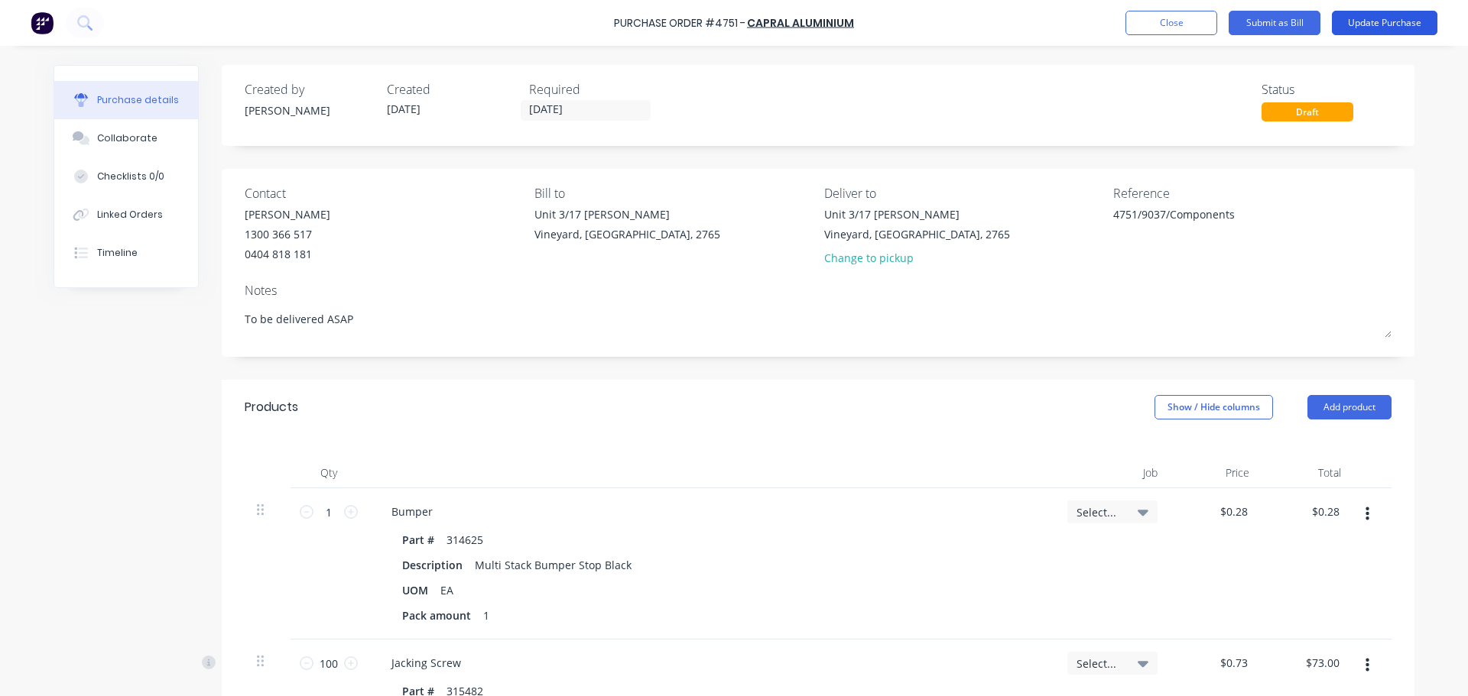
click at [1378, 27] on button "Update Purchase" at bounding box center [1385, 23] width 106 height 24
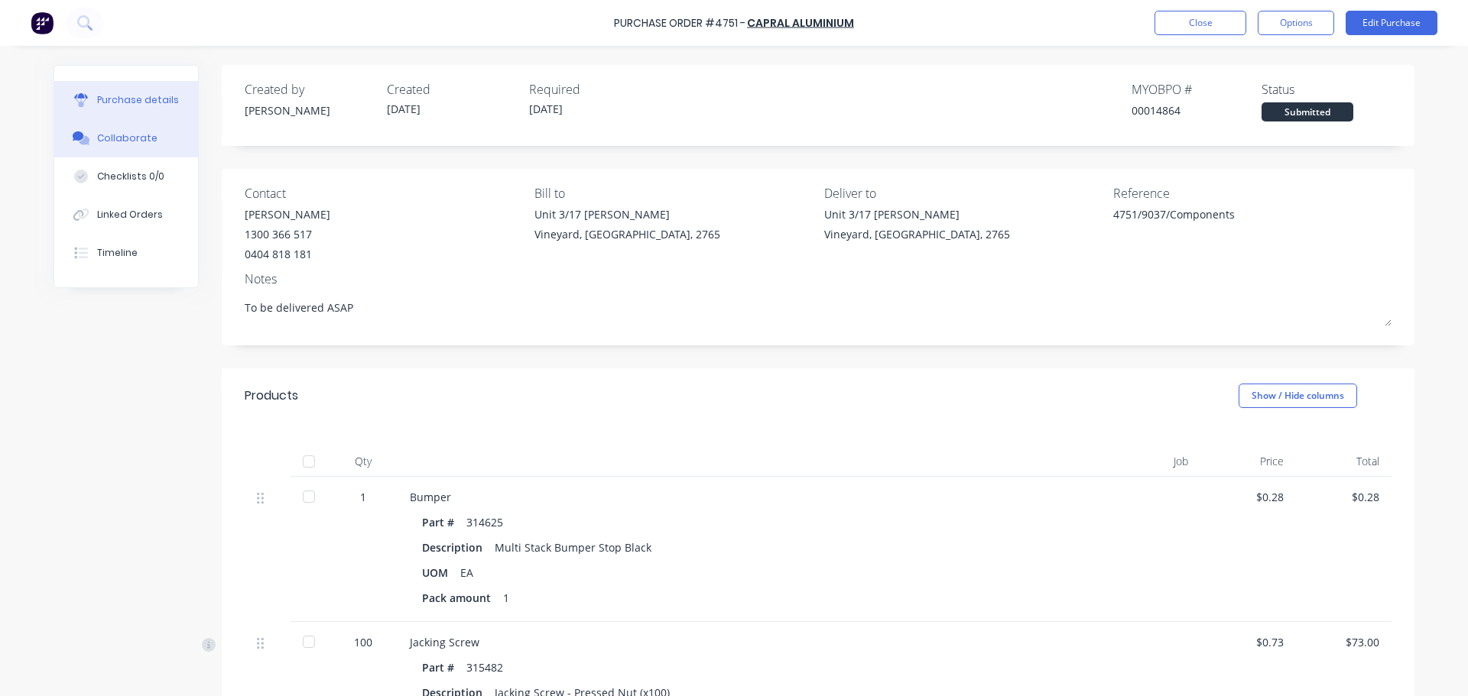
click at [139, 148] on button "Collaborate" at bounding box center [126, 138] width 144 height 38
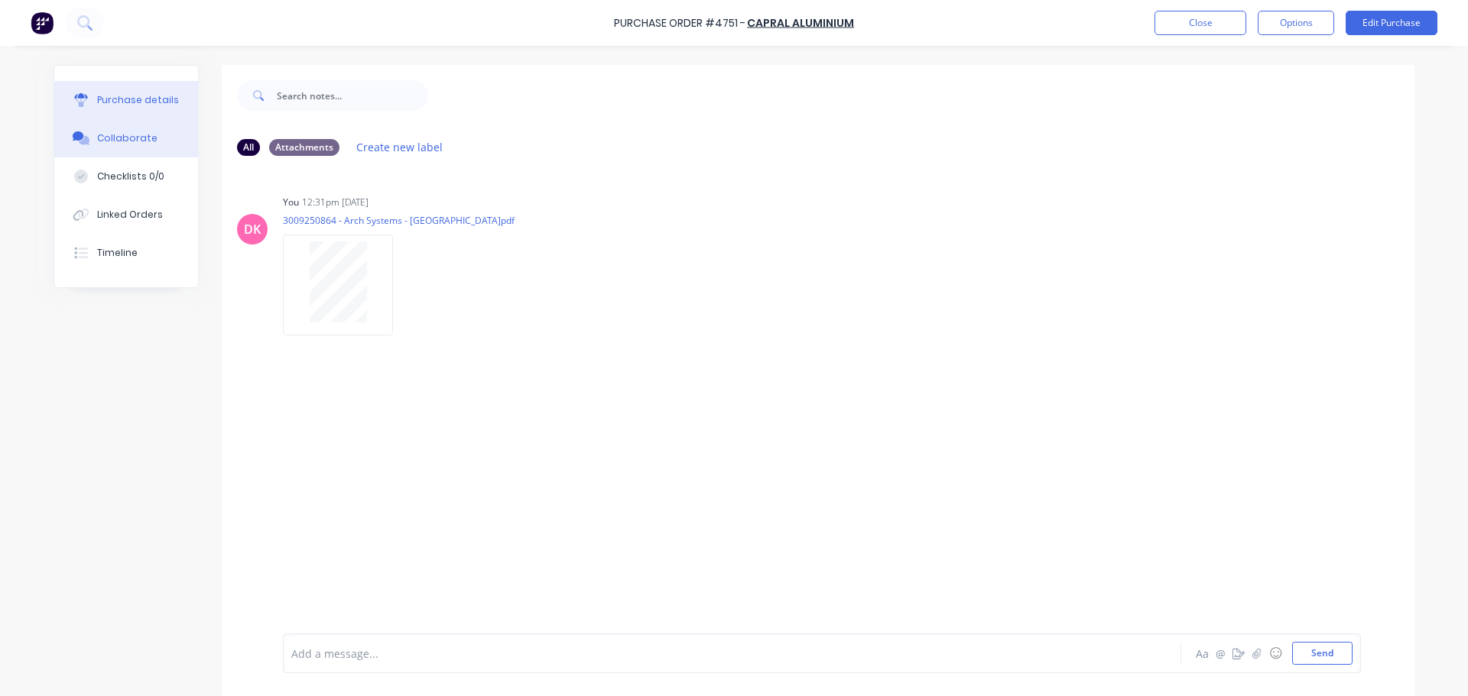
click at [121, 103] on div "Purchase details" at bounding box center [138, 100] width 82 height 14
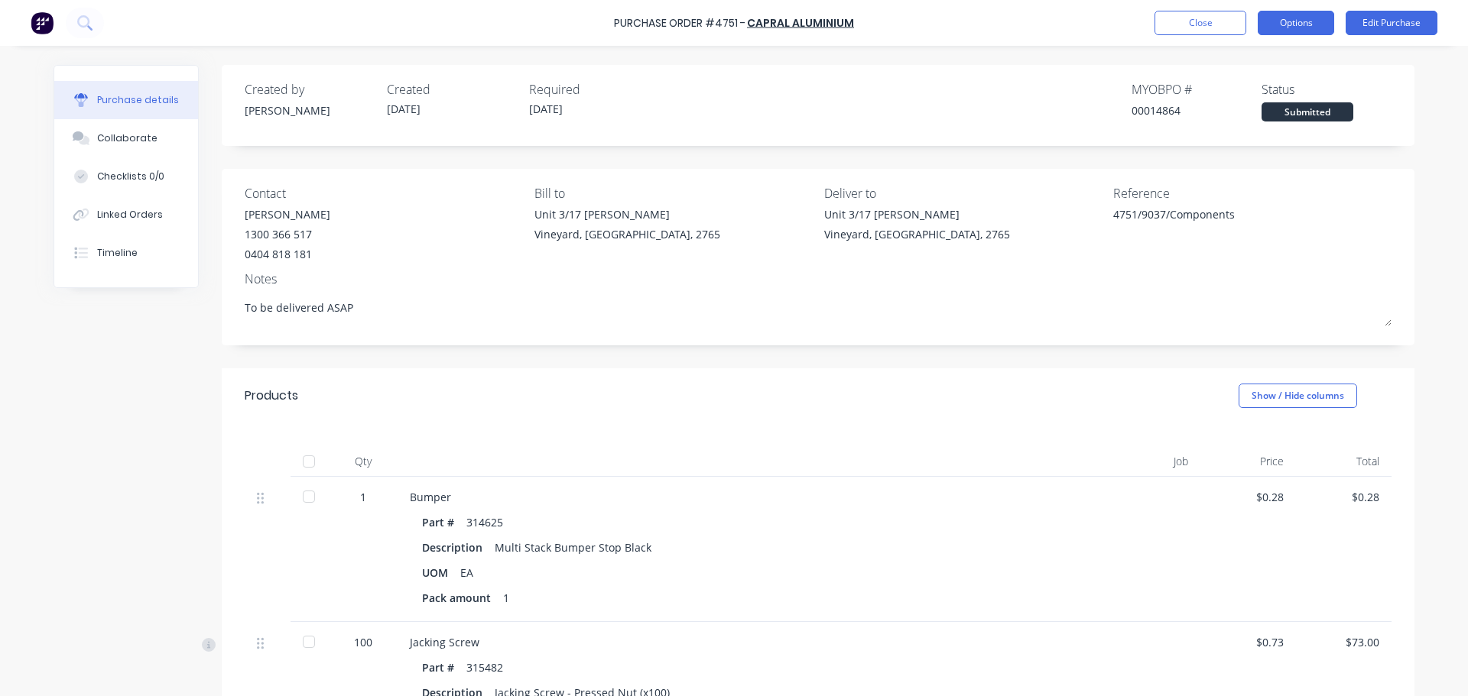
click at [1294, 21] on button "Options" at bounding box center [1296, 23] width 76 height 24
click at [1289, 33] on button "Options" at bounding box center [1296, 23] width 76 height 24
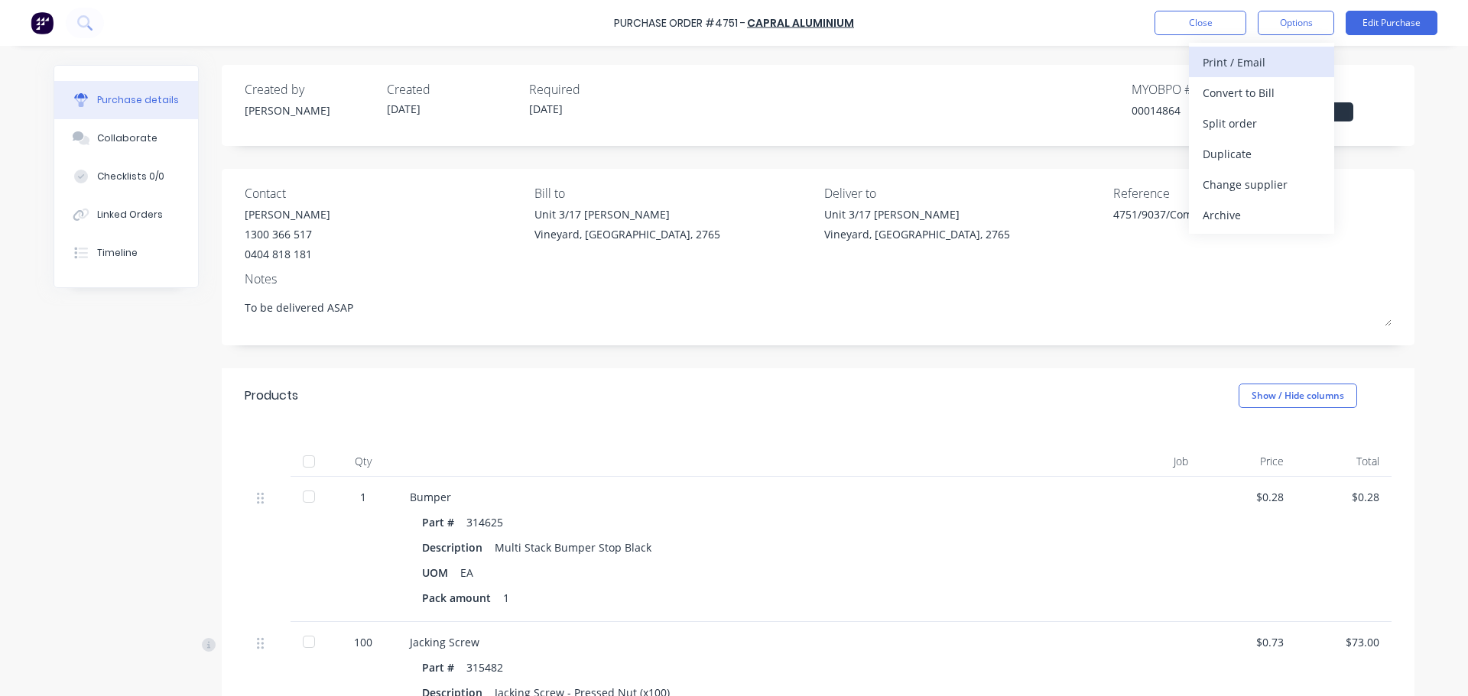
click at [1242, 60] on div "Print / Email" at bounding box center [1262, 62] width 118 height 22
click at [1245, 89] on div "With pricing" at bounding box center [1262, 93] width 118 height 22
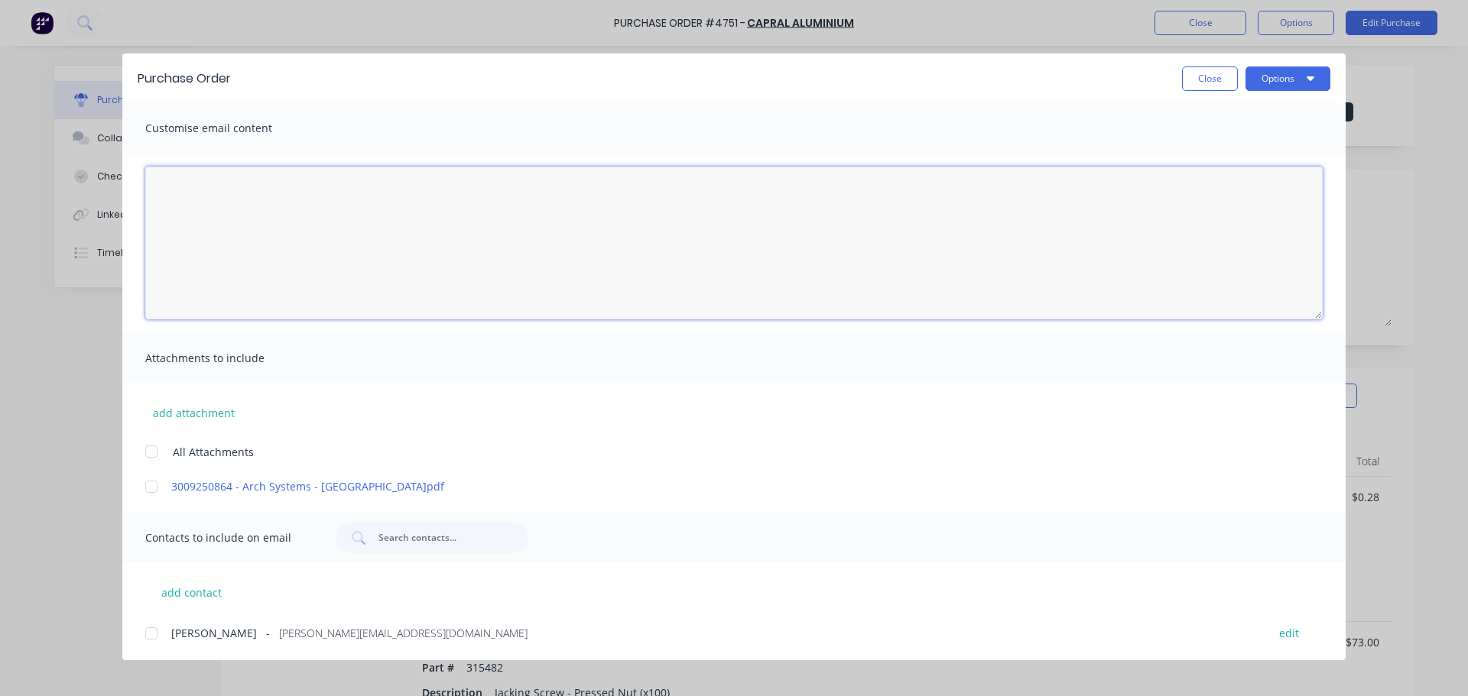
click at [300, 231] on textarea "26/09/25" at bounding box center [733, 243] width 1177 height 153
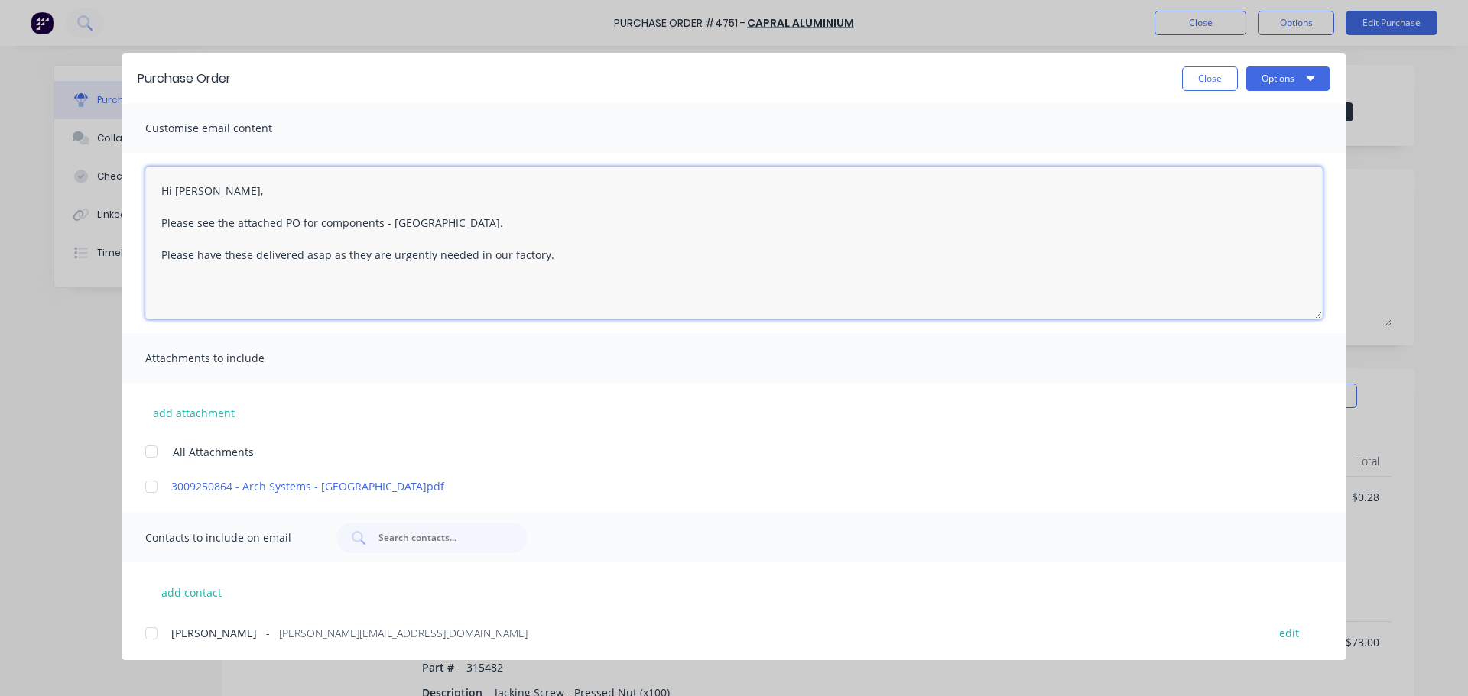
click at [159, 257] on textarea "Hi Caroline, Please see the attached PO for components - Canterbury Leisure Cen…" at bounding box center [733, 243] width 1177 height 153
click at [169, 268] on textarea "Hi Caroline, Please see the attached PO for components - Canterbury Leisure Cen…" at bounding box center [733, 243] width 1177 height 153
click at [261, 273] on textarea "Hi Caroline, Please see the attached PO for components - Canterbury Leisure Cen…" at bounding box center [733, 243] width 1177 height 153
click at [255, 271] on textarea "Hi Caroline, Please see the attached PO for components - Canterbury Leisure Cen…" at bounding box center [733, 243] width 1177 height 153
click at [152, 451] on div at bounding box center [151, 452] width 31 height 31
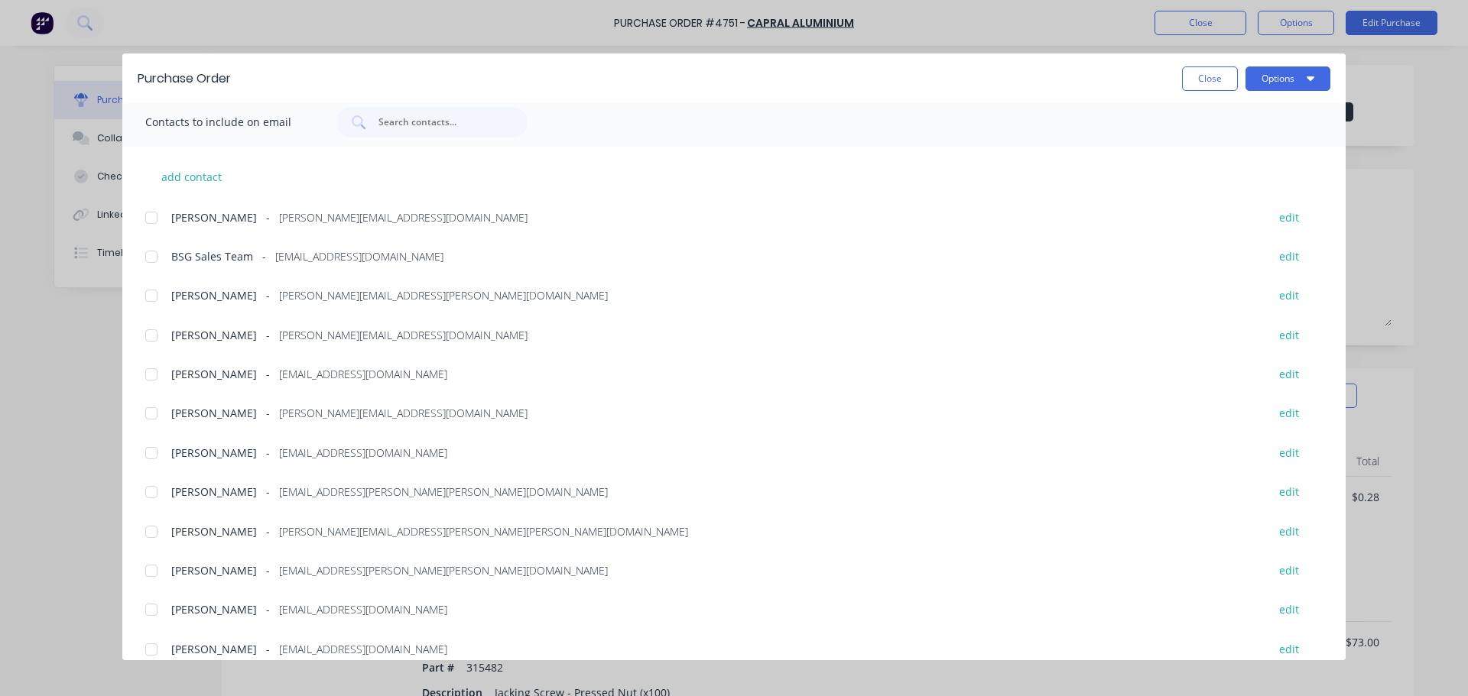
scroll to position [433, 0]
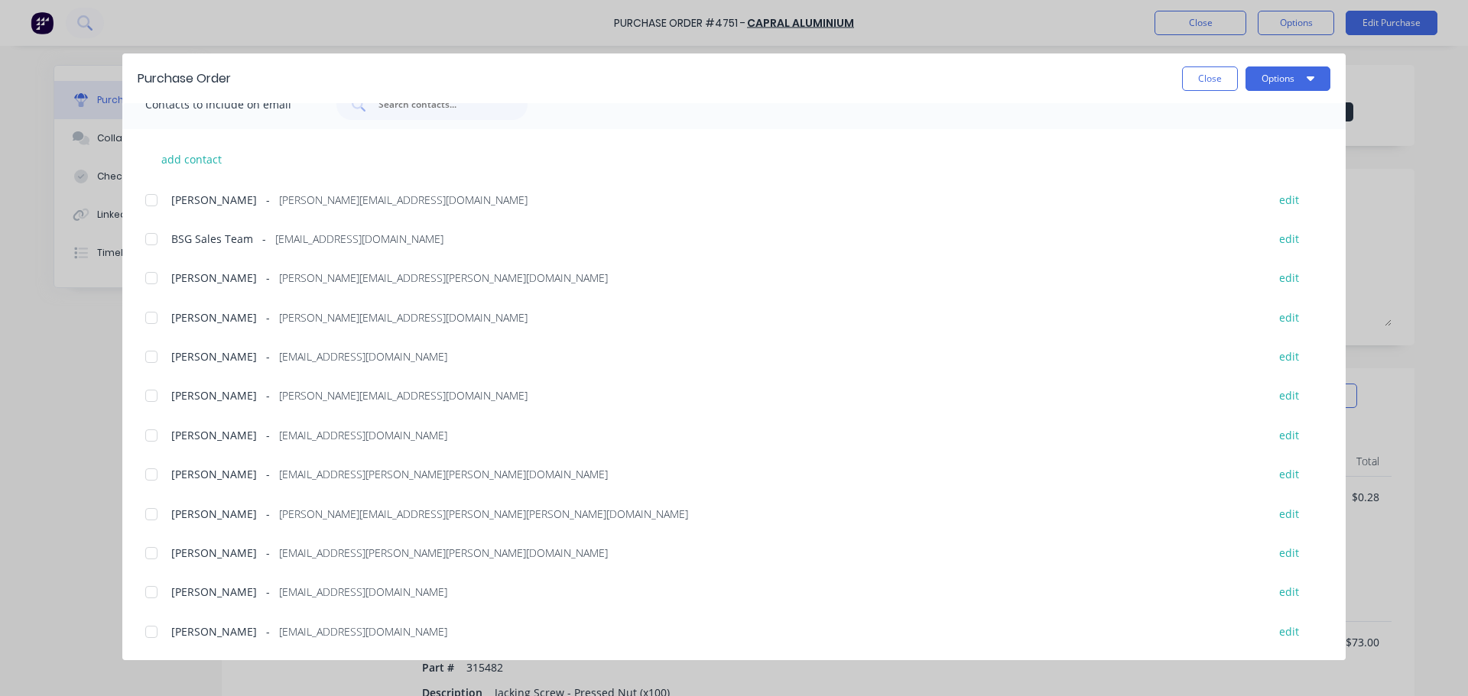
click at [156, 281] on div at bounding box center [151, 278] width 31 height 31
click at [155, 245] on div at bounding box center [151, 239] width 31 height 31
click at [157, 633] on div at bounding box center [151, 632] width 31 height 31
click at [152, 478] on div at bounding box center [151, 474] width 31 height 31
click at [150, 396] on div at bounding box center [151, 396] width 31 height 31
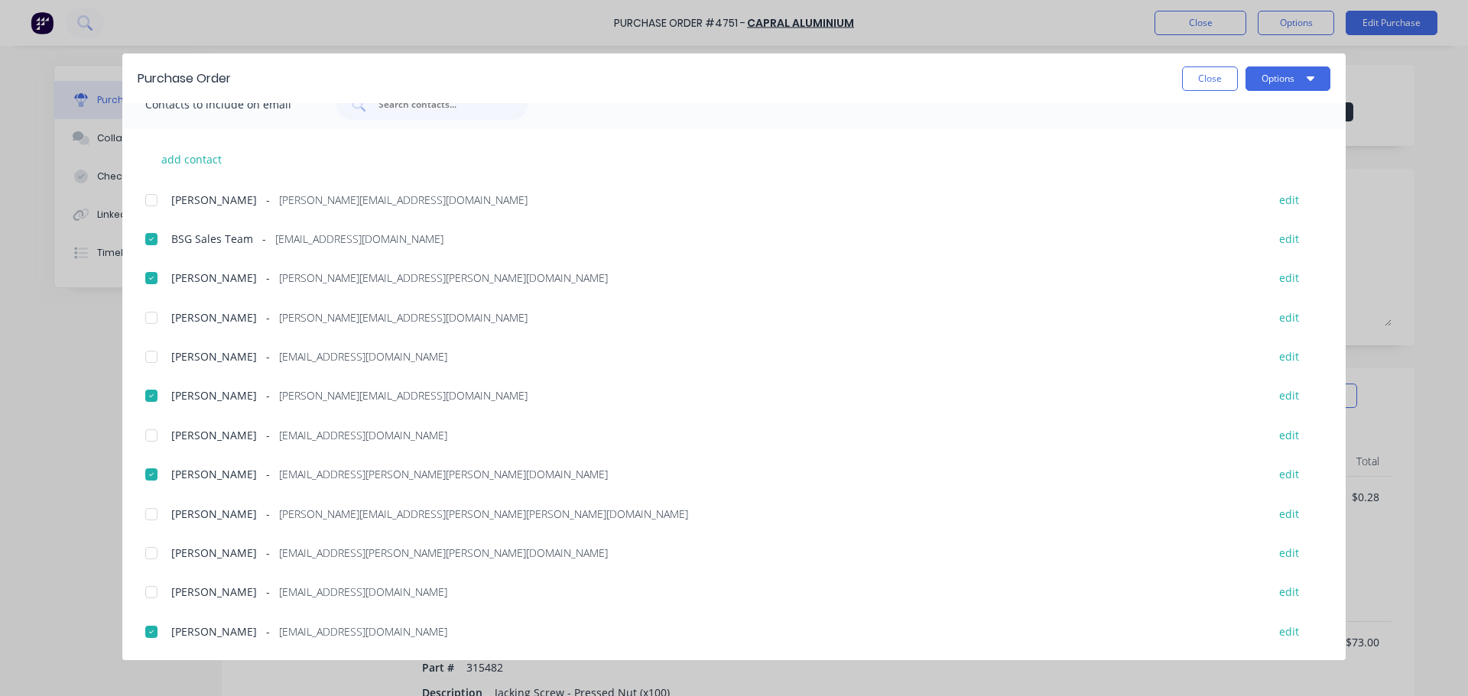
click at [148, 436] on div at bounding box center [151, 435] width 31 height 31
click at [1283, 80] on button "Options" at bounding box center [1287, 79] width 85 height 24
click at [1232, 180] on div "Email" at bounding box center [1258, 178] width 118 height 22
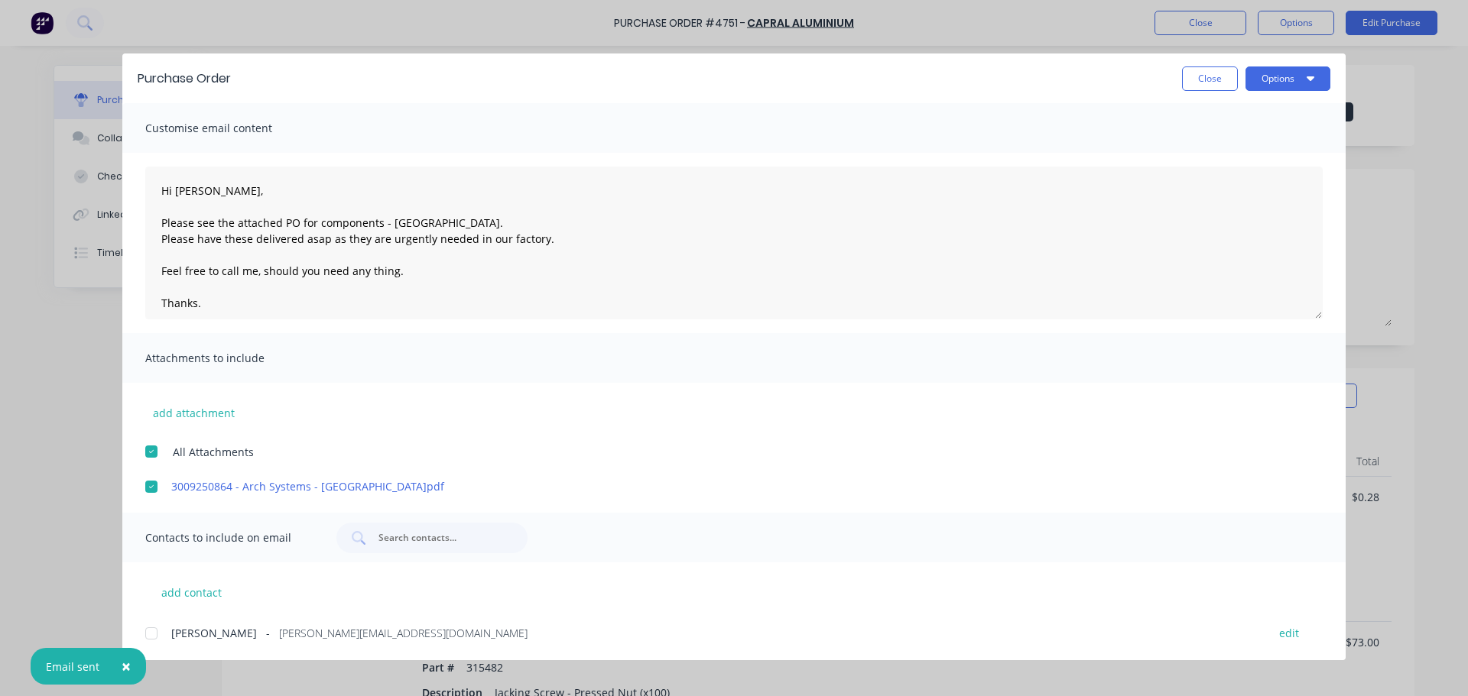
click at [152, 456] on div at bounding box center [151, 452] width 31 height 31
click at [1294, 80] on button "Options" at bounding box center [1287, 79] width 85 height 24
click at [1253, 140] on div "Print" at bounding box center [1258, 148] width 118 height 22
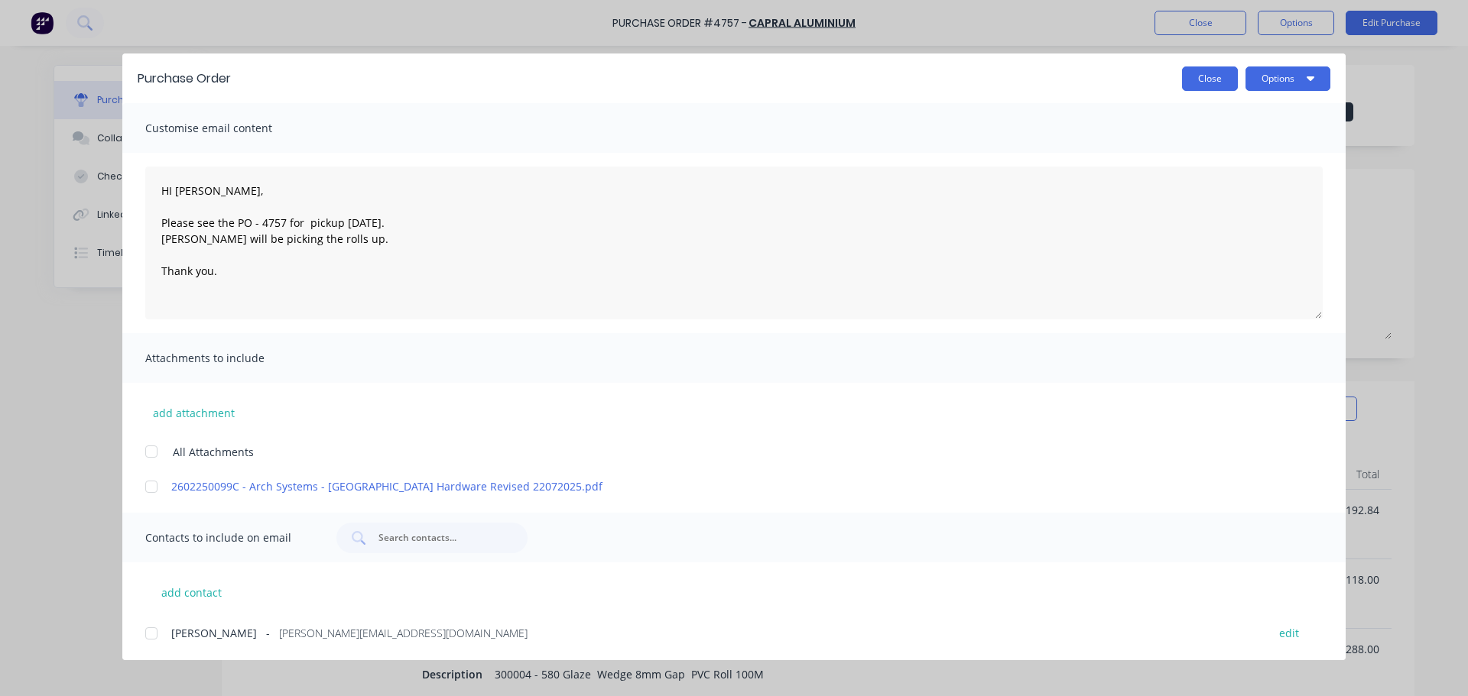
click at [1207, 77] on button "Close" at bounding box center [1210, 79] width 56 height 24
type textarea "x"
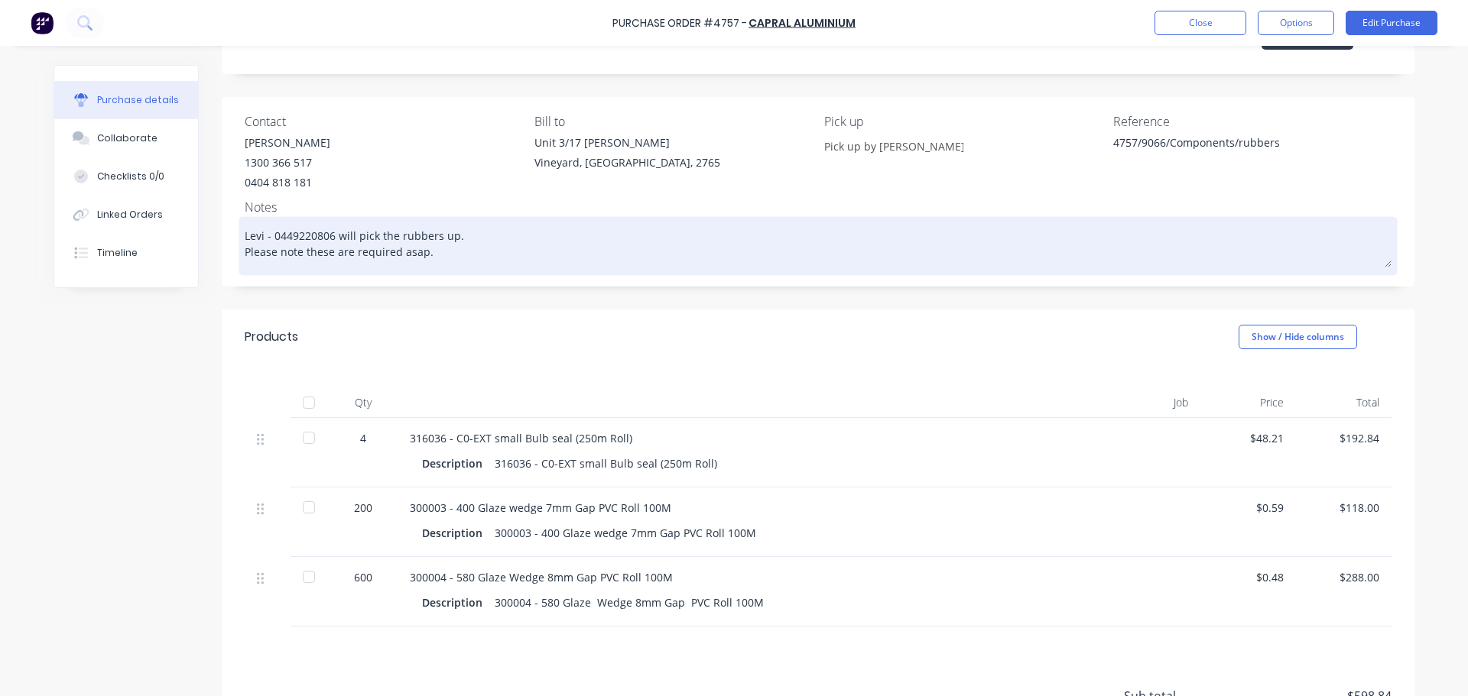
scroll to position [220, 0]
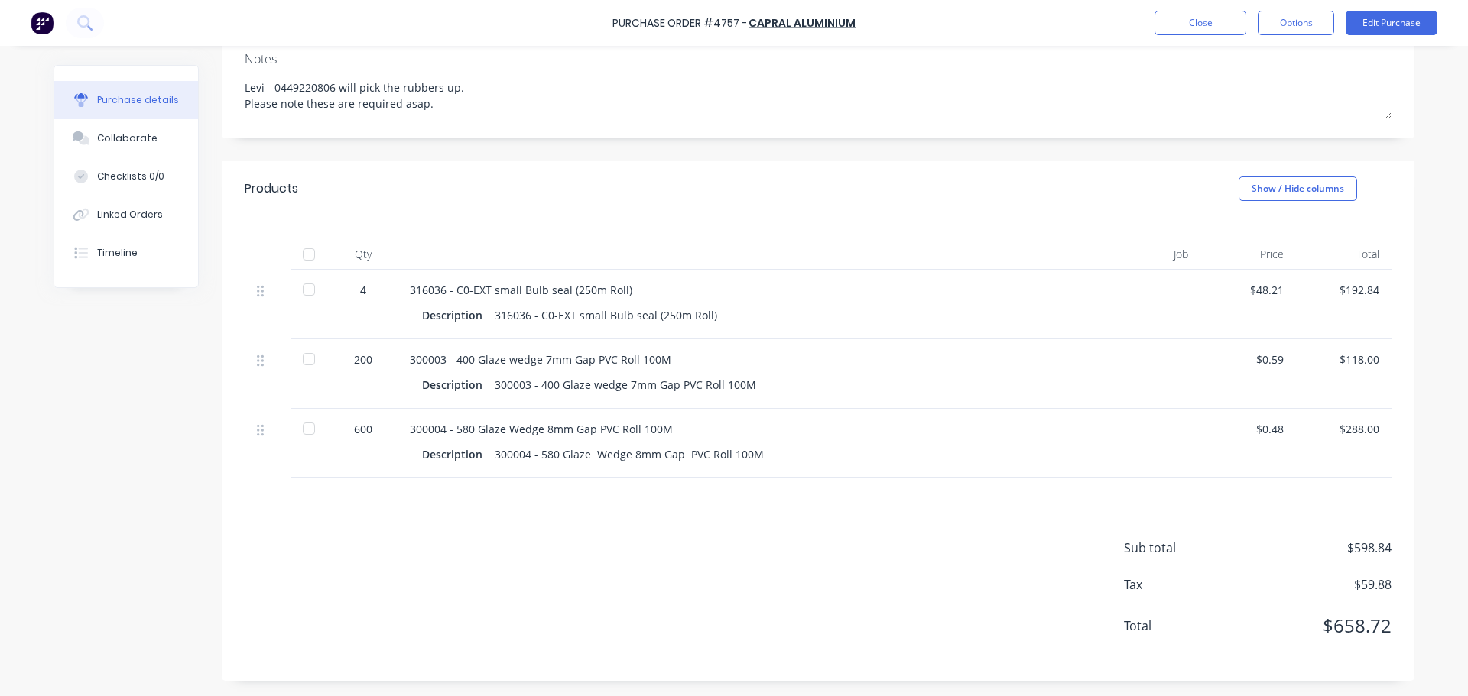
click at [901, 209] on div "Products Show / Hide columns" at bounding box center [818, 188] width 1193 height 55
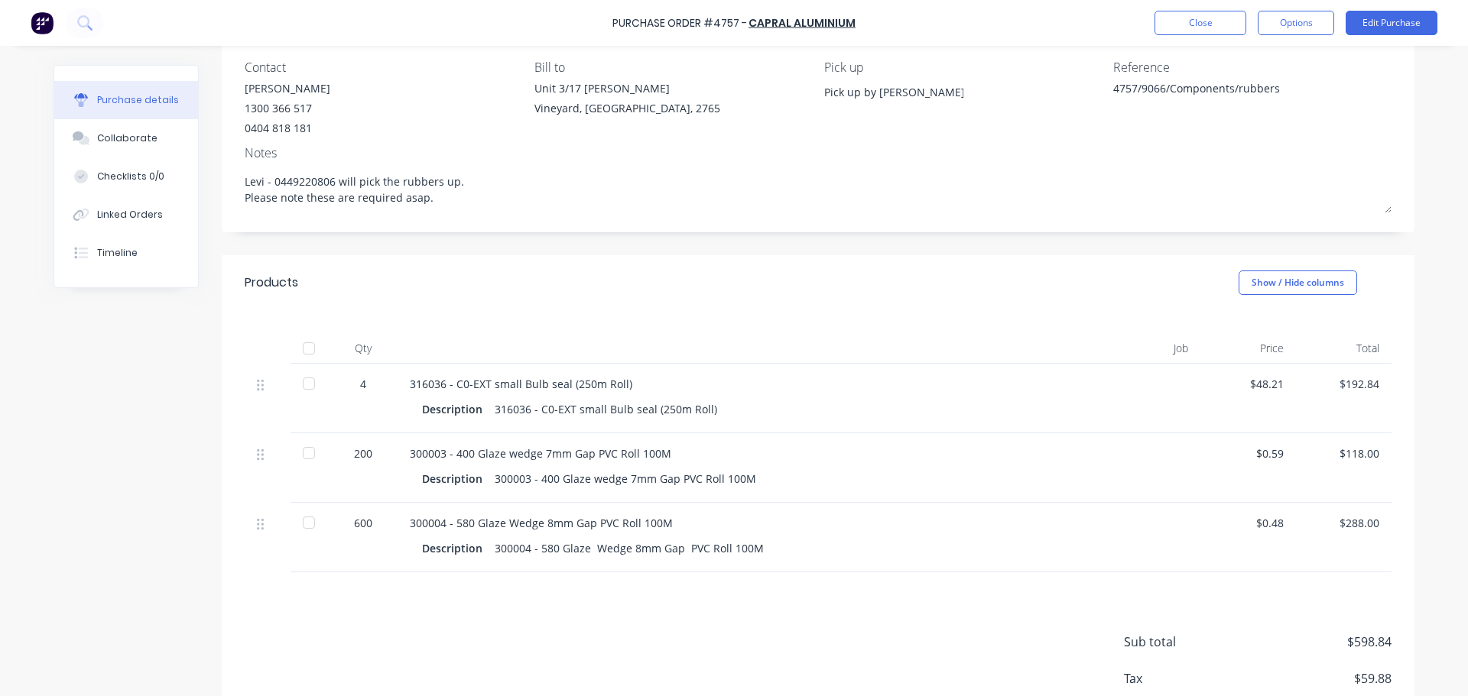
scroll to position [0, 0]
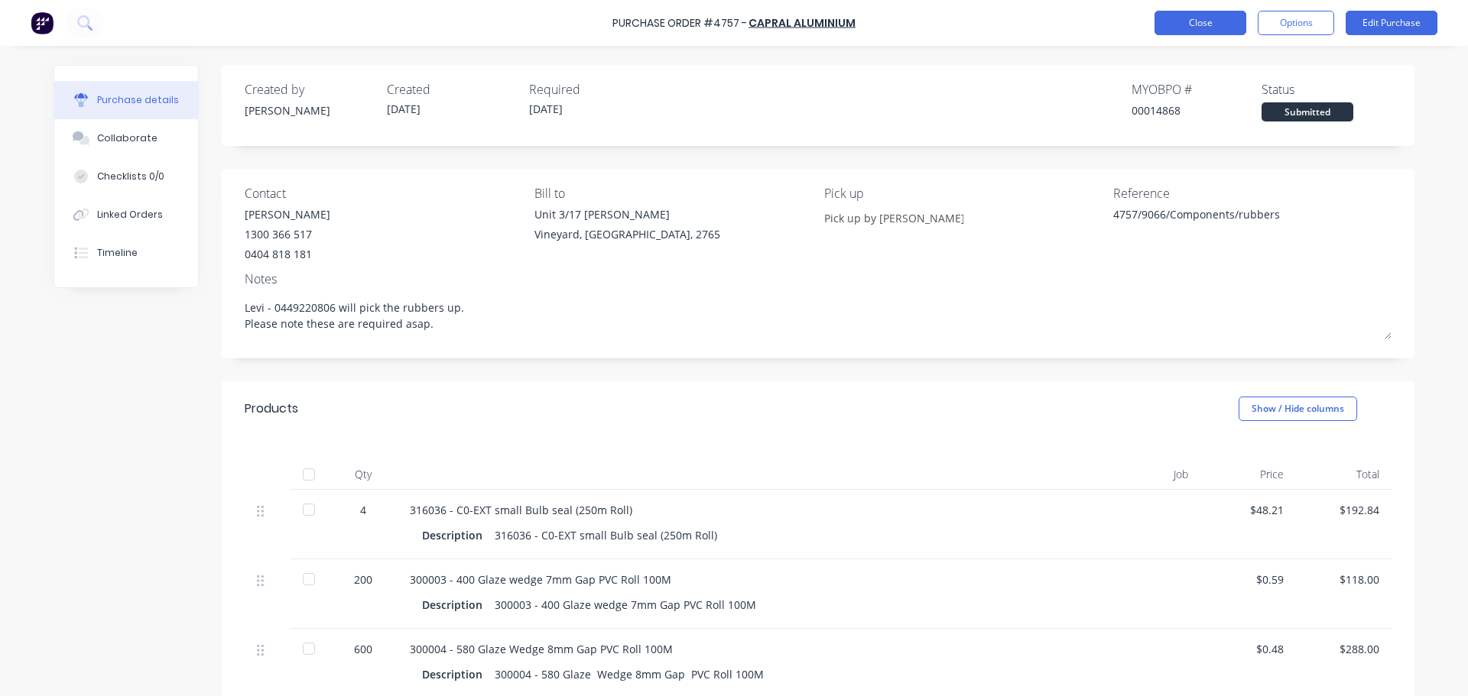
click at [1200, 31] on button "Close" at bounding box center [1200, 23] width 92 height 24
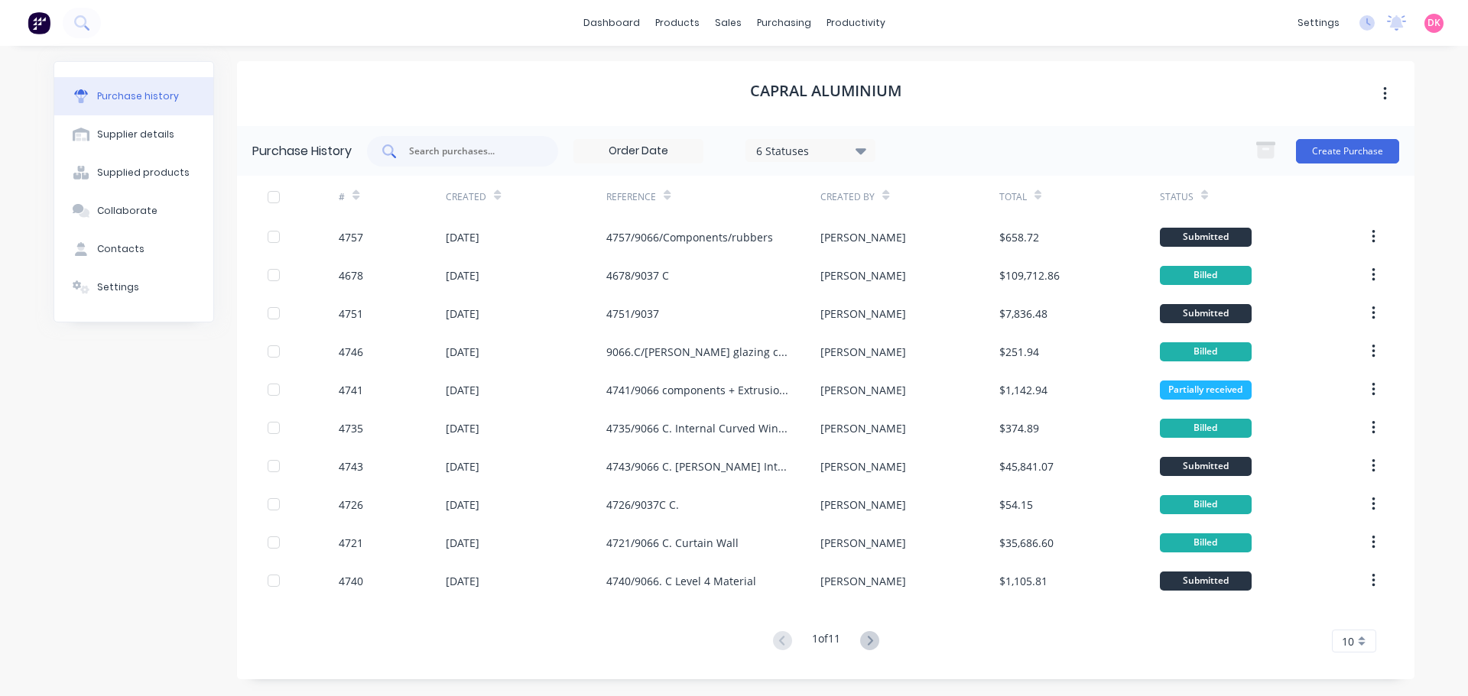
click at [476, 164] on div at bounding box center [462, 151] width 191 height 31
click at [791, 86] on link "Purchase Orders" at bounding box center [848, 72] width 203 height 31
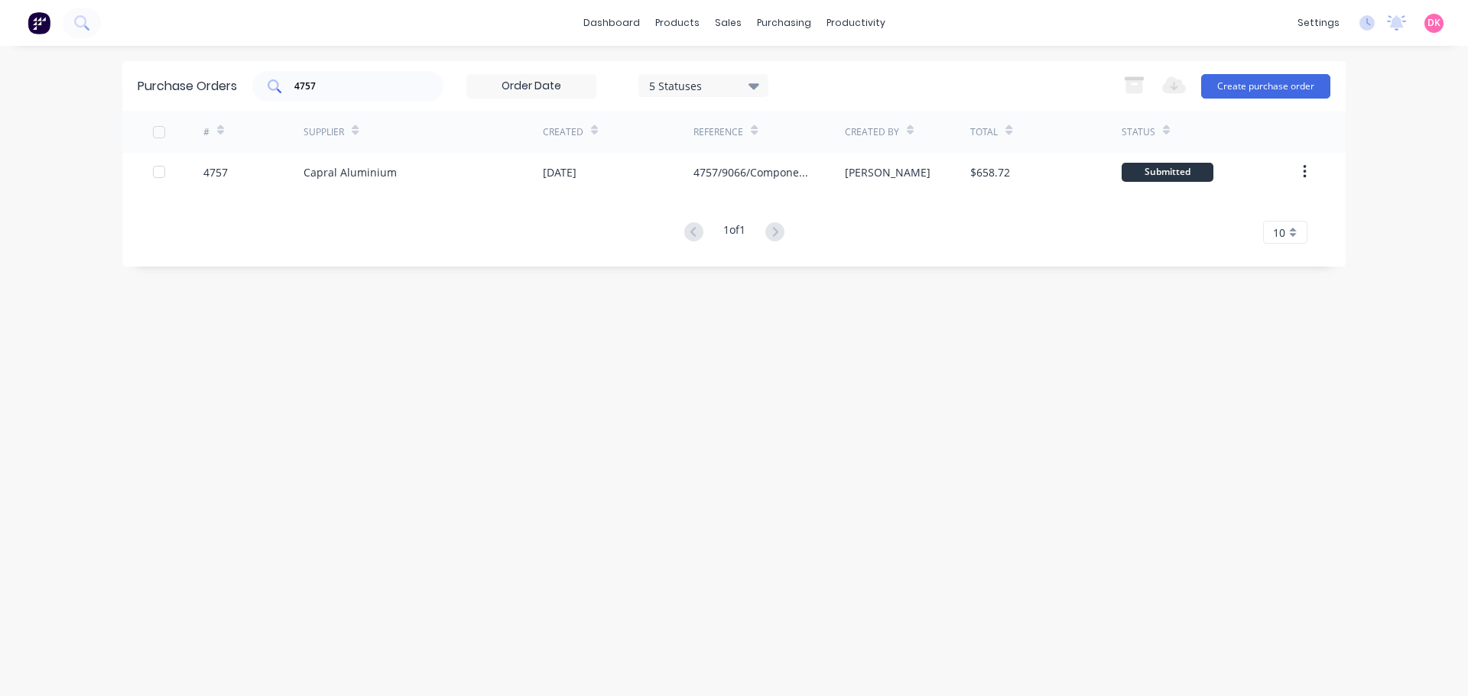
click at [363, 93] on input "4757" at bounding box center [356, 86] width 127 height 15
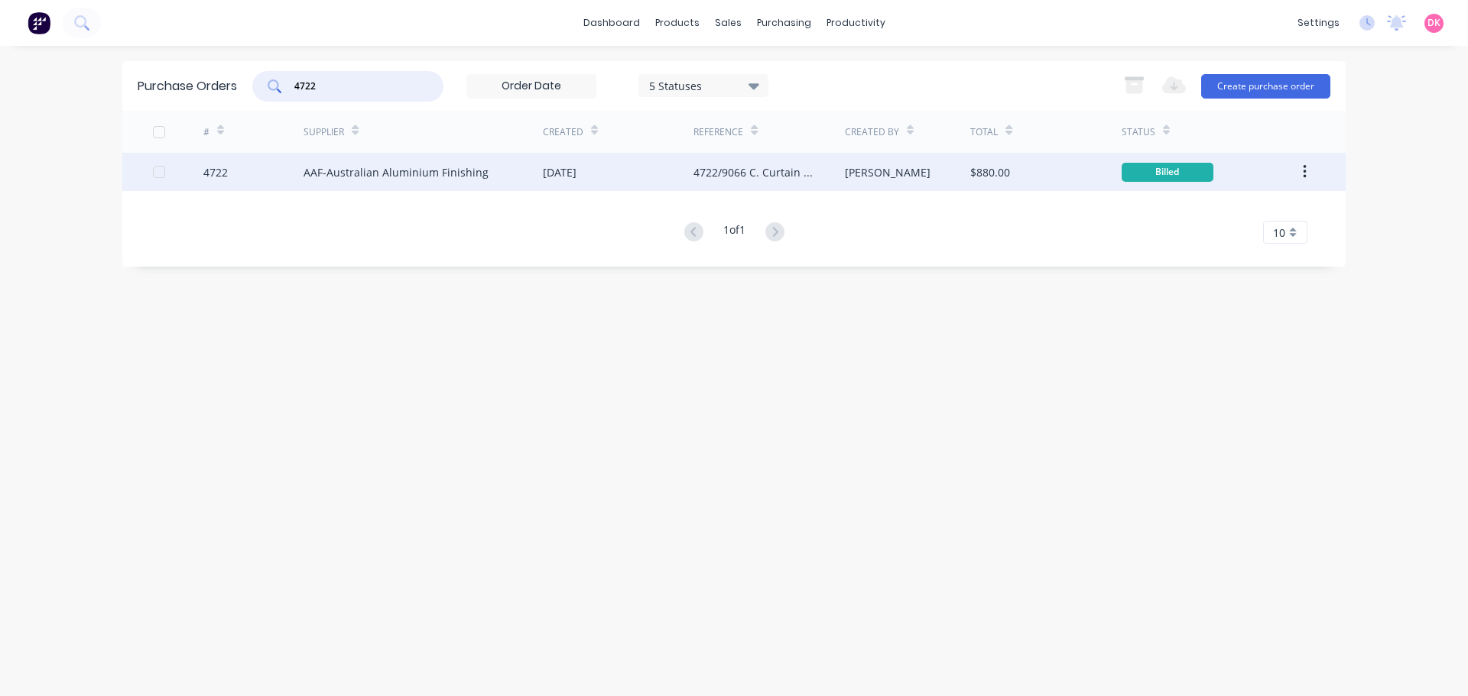
type input "4722"
click at [600, 185] on div "[DATE]" at bounding box center [618, 172] width 151 height 38
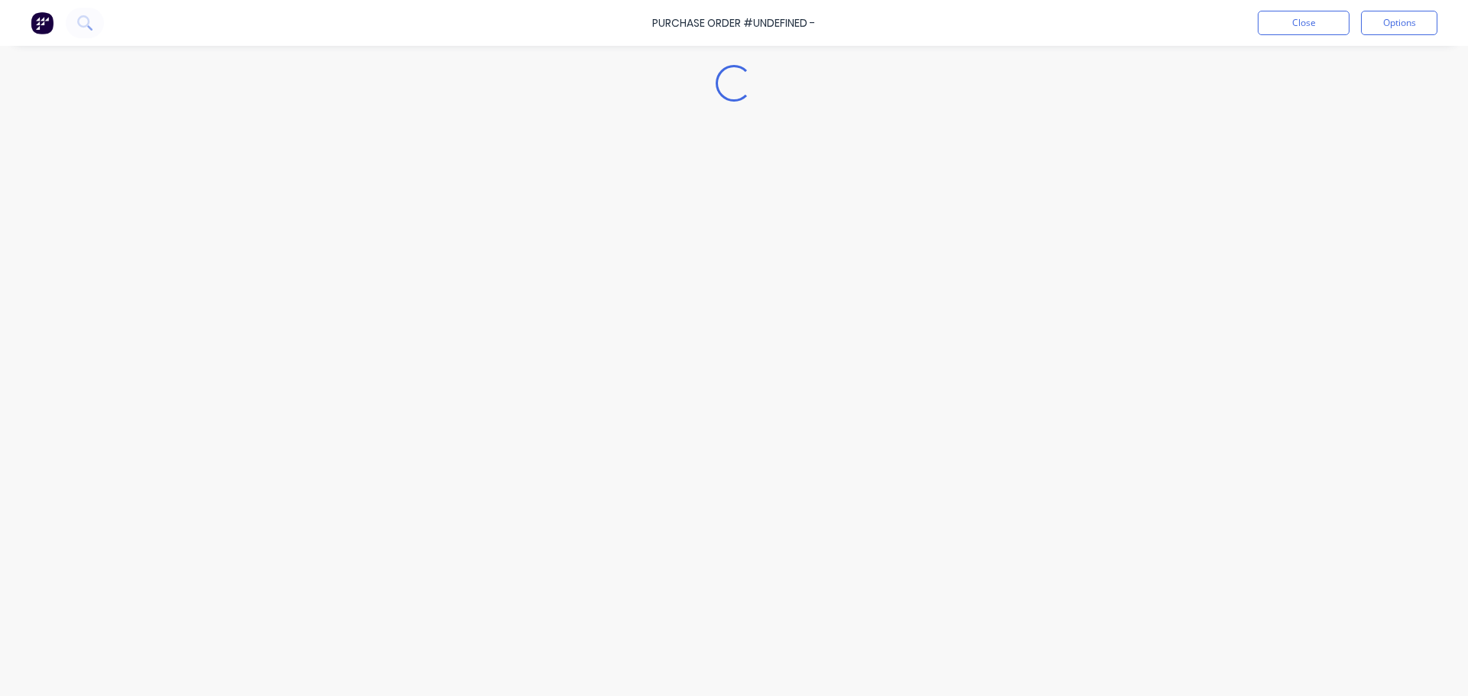
type textarea "x"
